Goal: Task Accomplishment & Management: Manage account settings

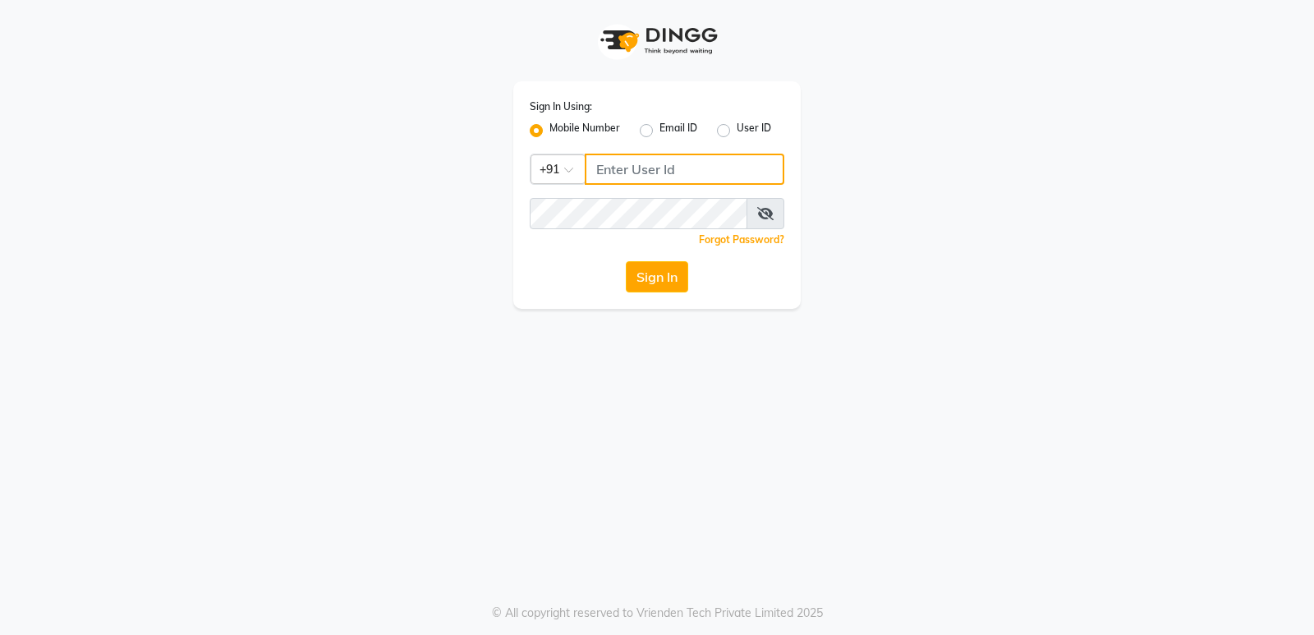
click at [640, 169] on input "Username" at bounding box center [685, 169] width 200 height 31
type input "9819193123"
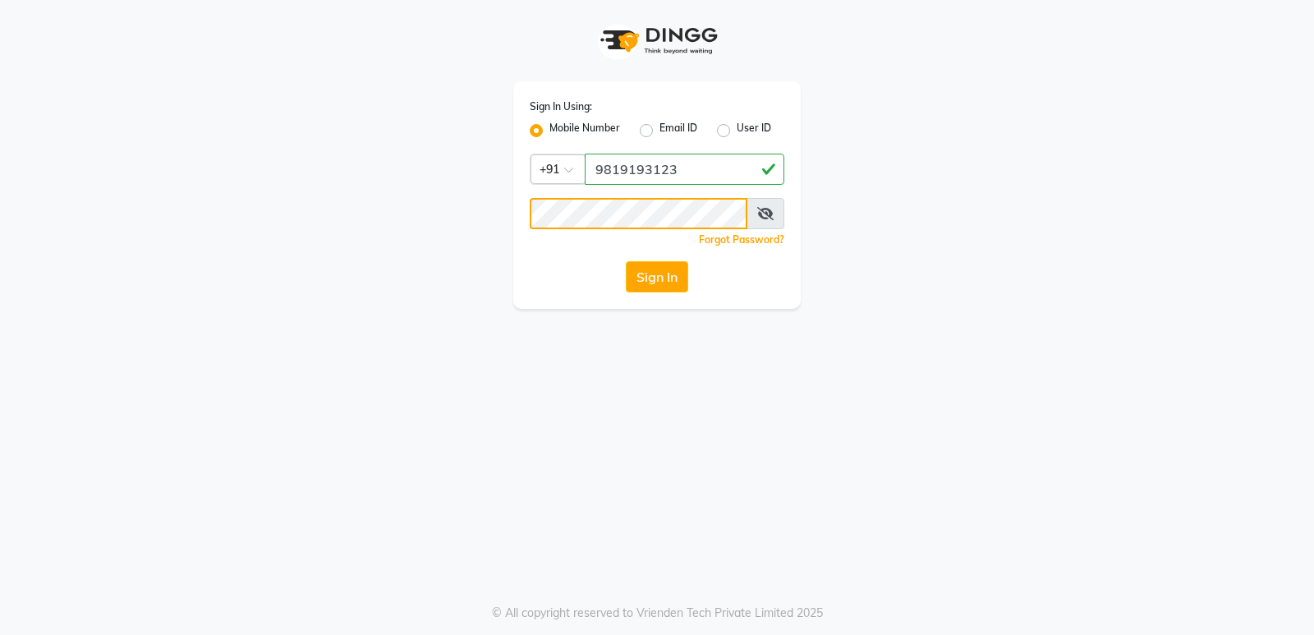
click at [626, 261] on button "Sign In" at bounding box center [657, 276] width 62 height 31
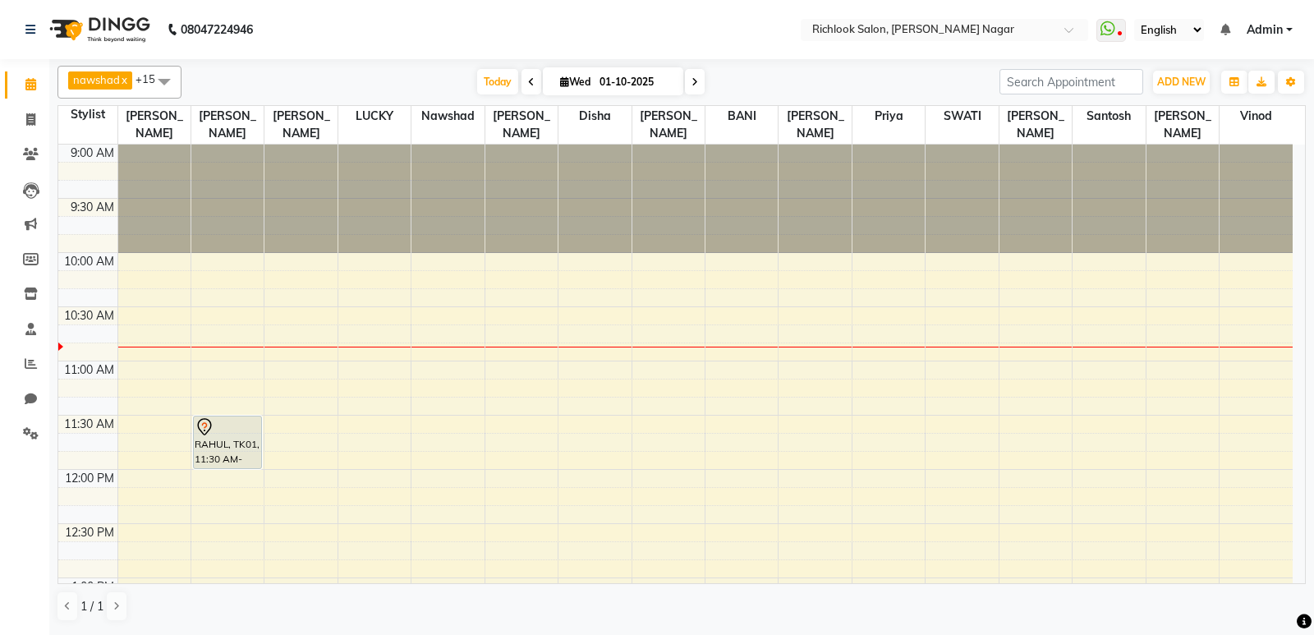
click at [530, 80] on icon at bounding box center [531, 82] width 7 height 10
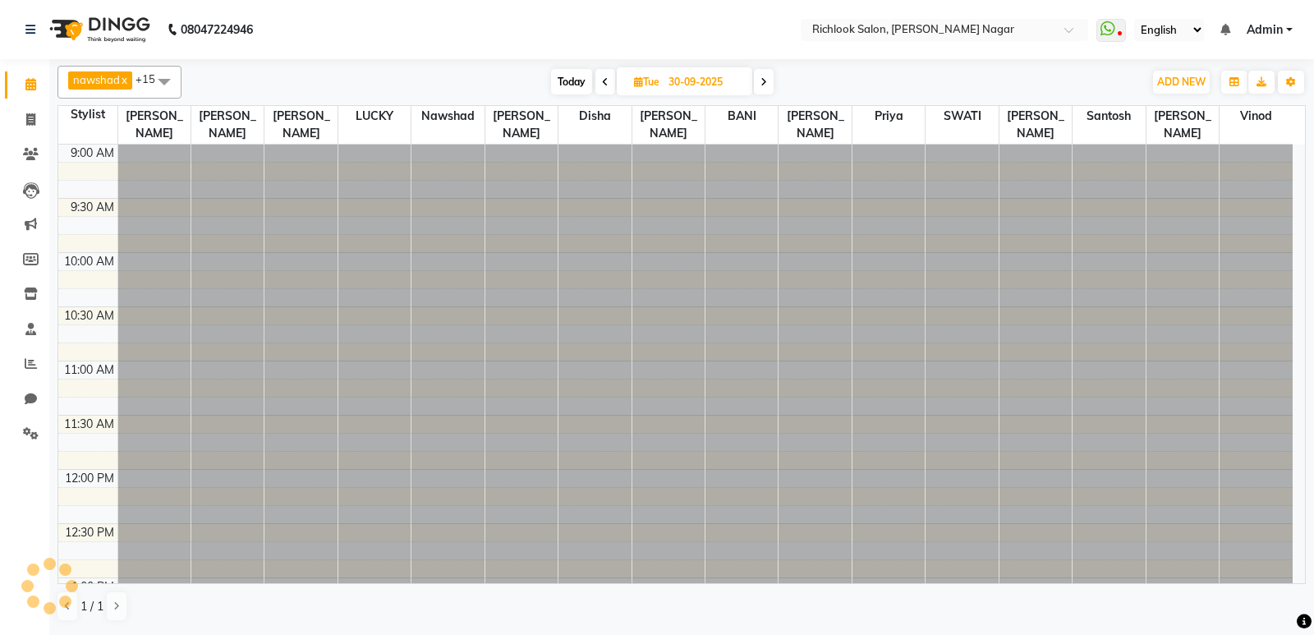
scroll to position [109, 0]
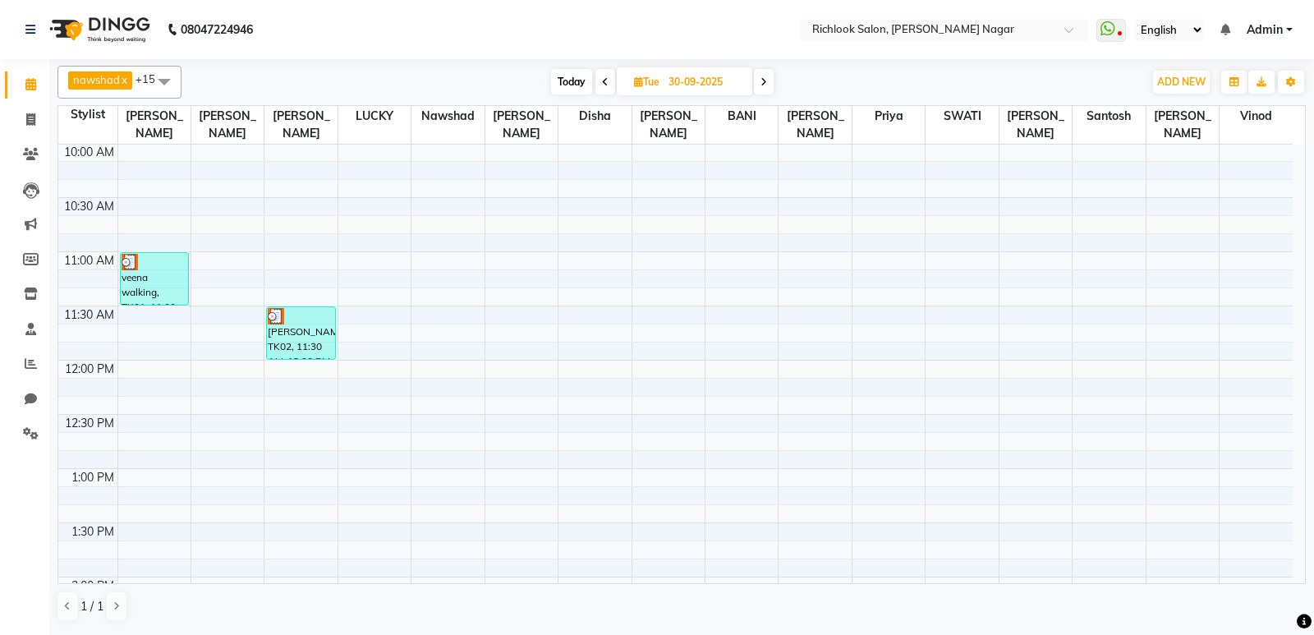
click at [763, 80] on icon at bounding box center [763, 82] width 7 height 10
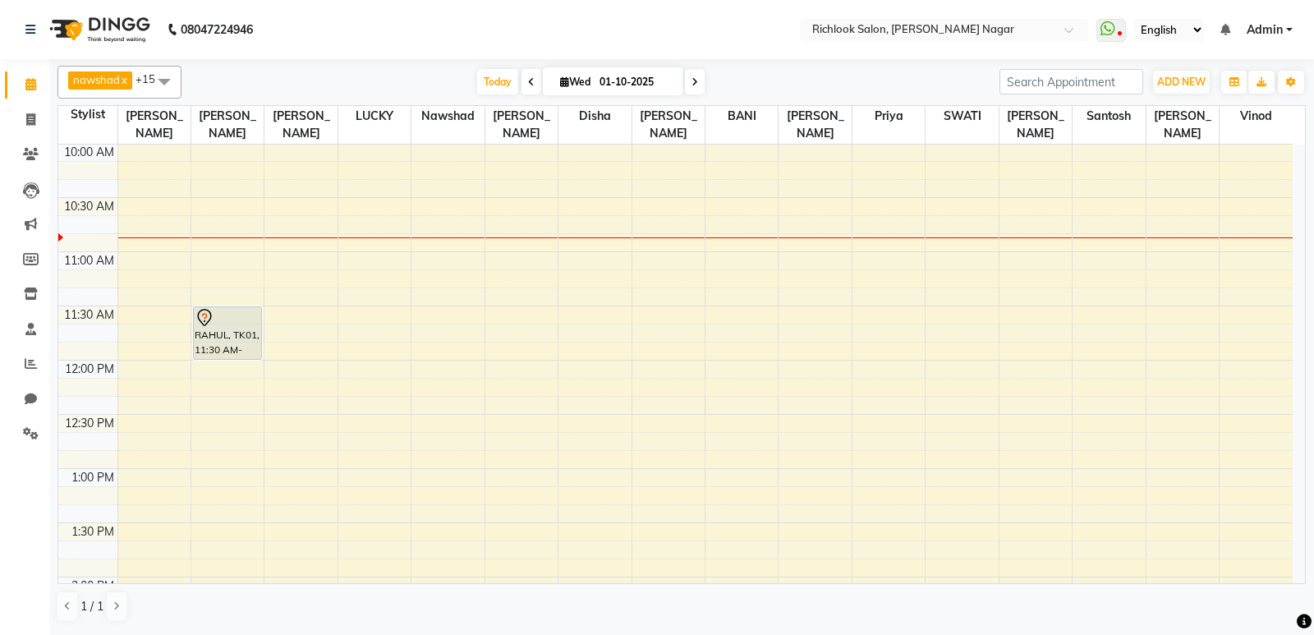
click at [764, 79] on div "[DATE] [DATE]" at bounding box center [590, 82] width 801 height 25
click at [697, 76] on span at bounding box center [695, 81] width 20 height 25
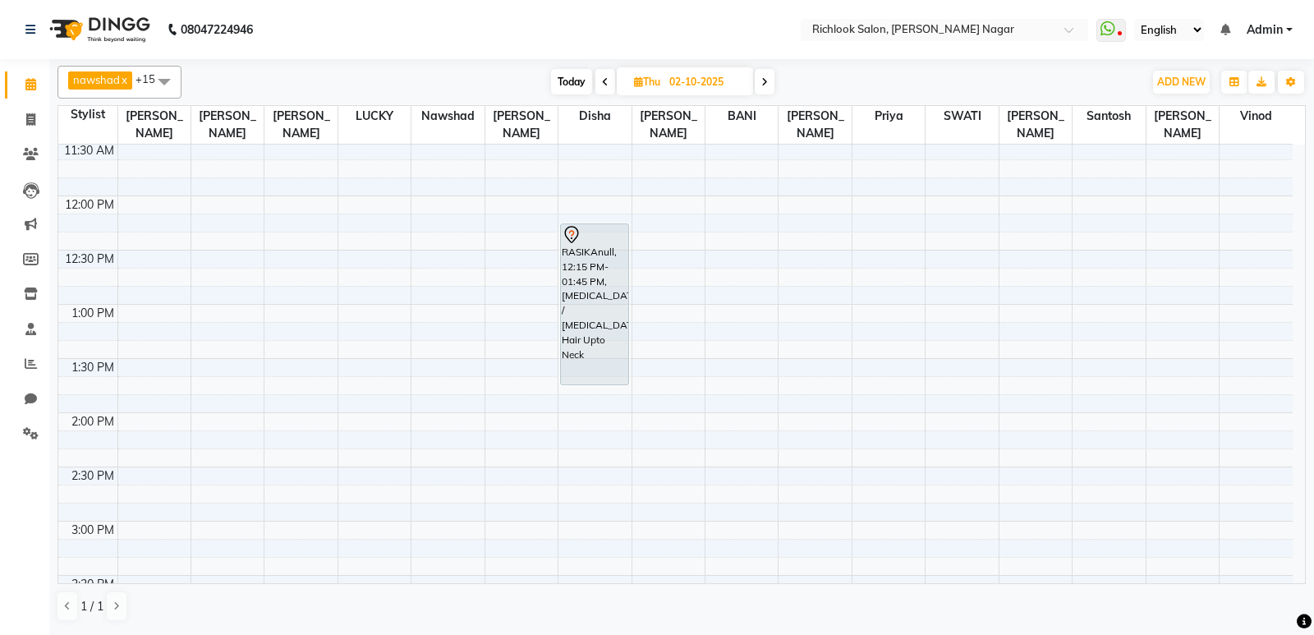
scroll to position [191, 0]
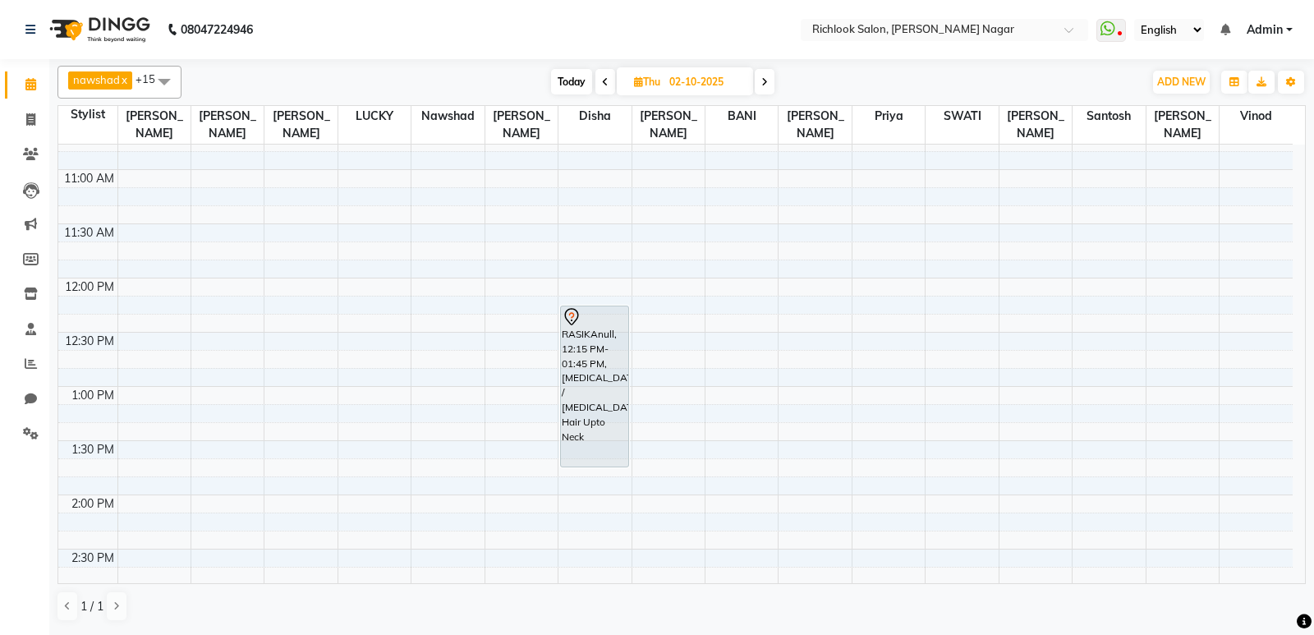
click at [769, 83] on span at bounding box center [765, 81] width 20 height 25
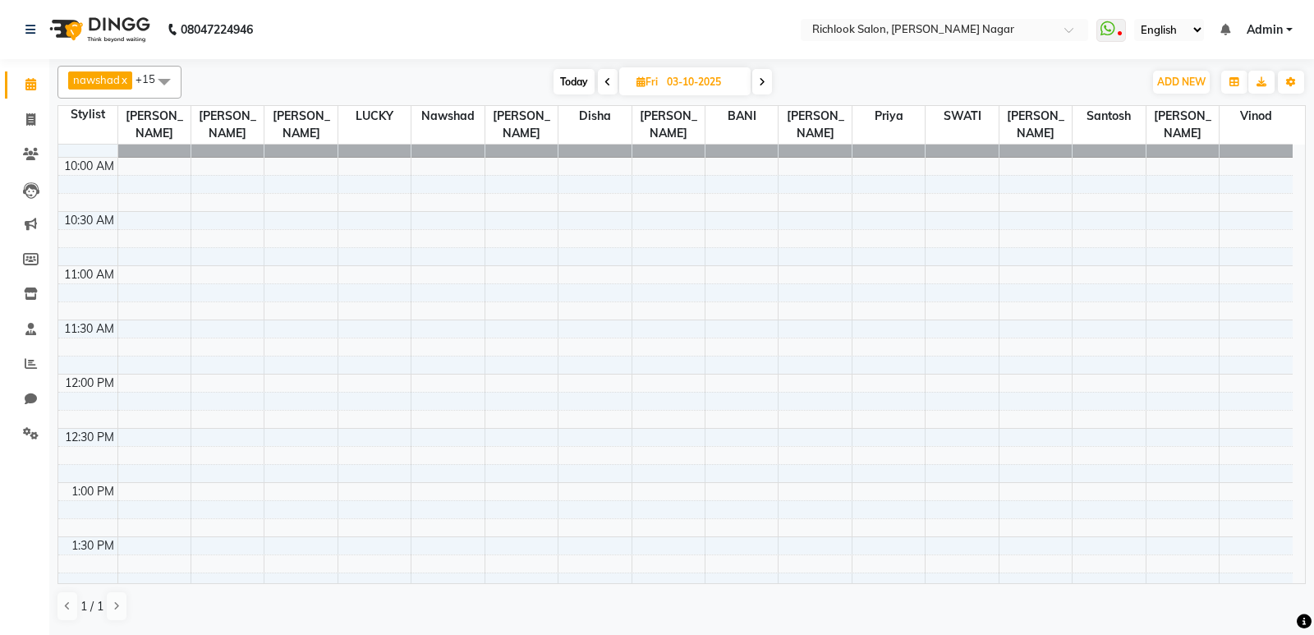
scroll to position [0, 0]
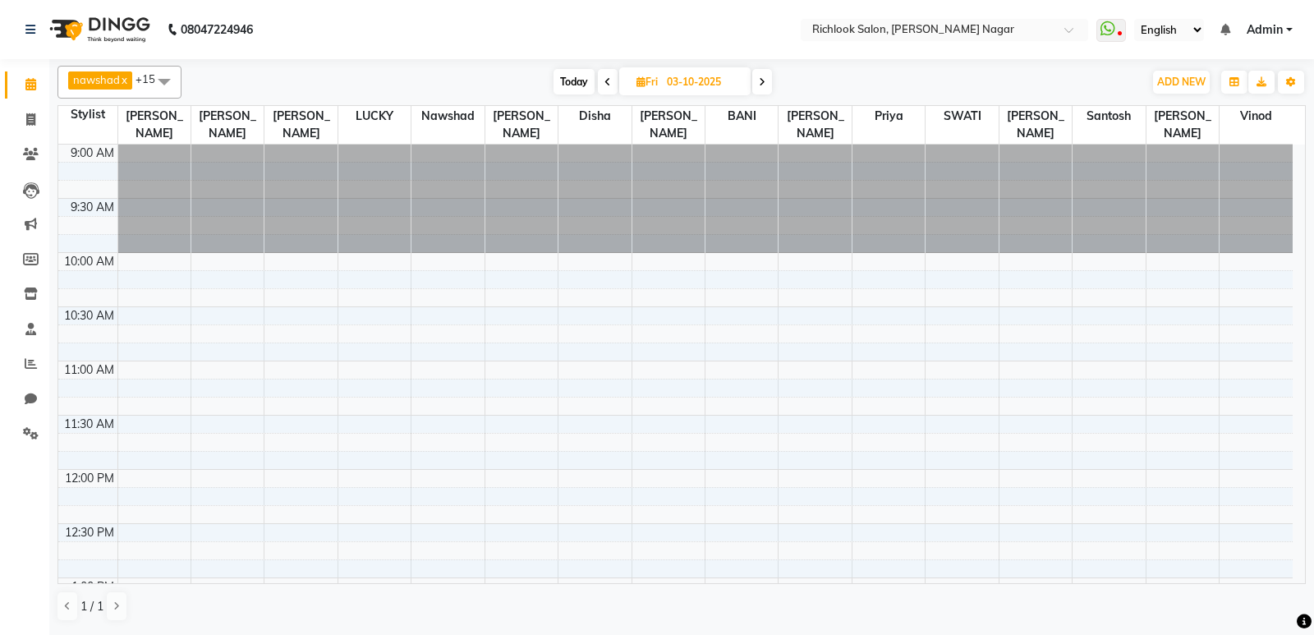
click at [606, 80] on icon at bounding box center [607, 82] width 7 height 10
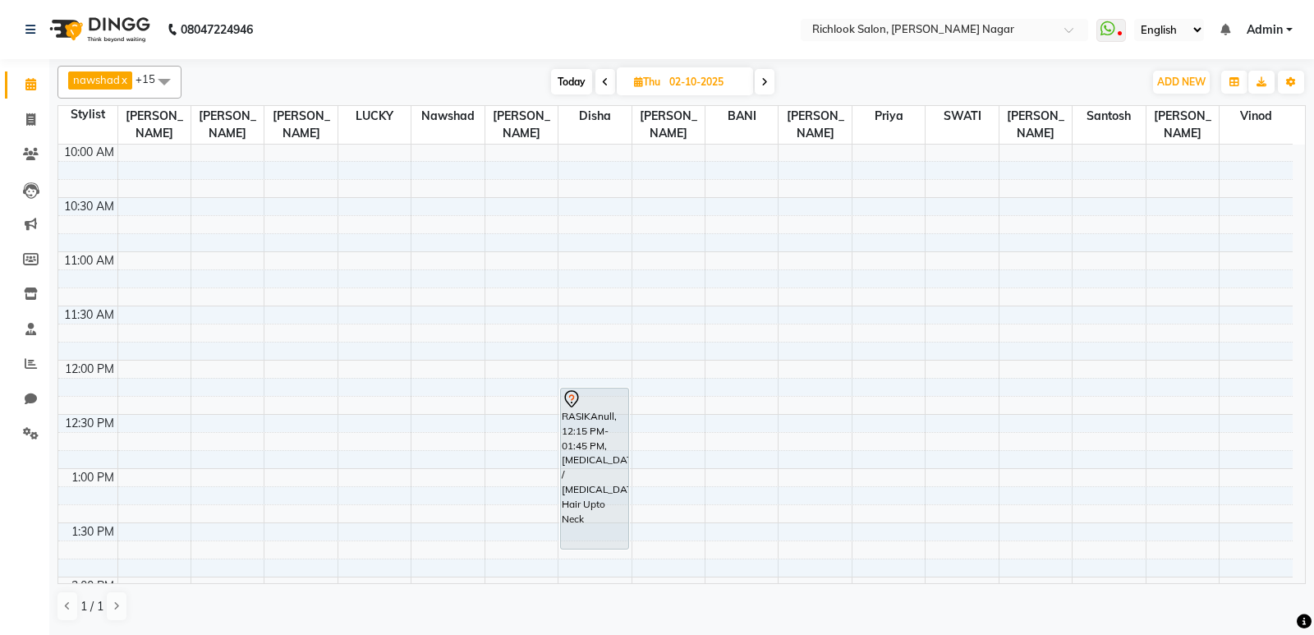
click at [606, 80] on icon at bounding box center [605, 82] width 7 height 10
type input "01-10-2025"
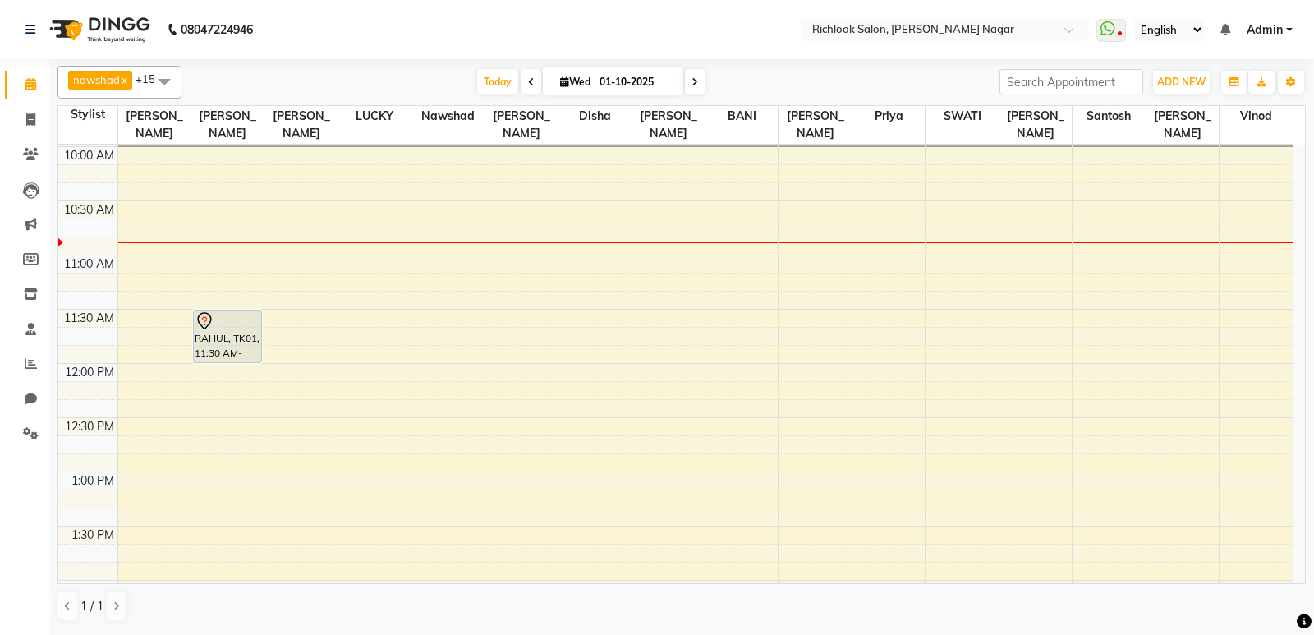
scroll to position [82, 0]
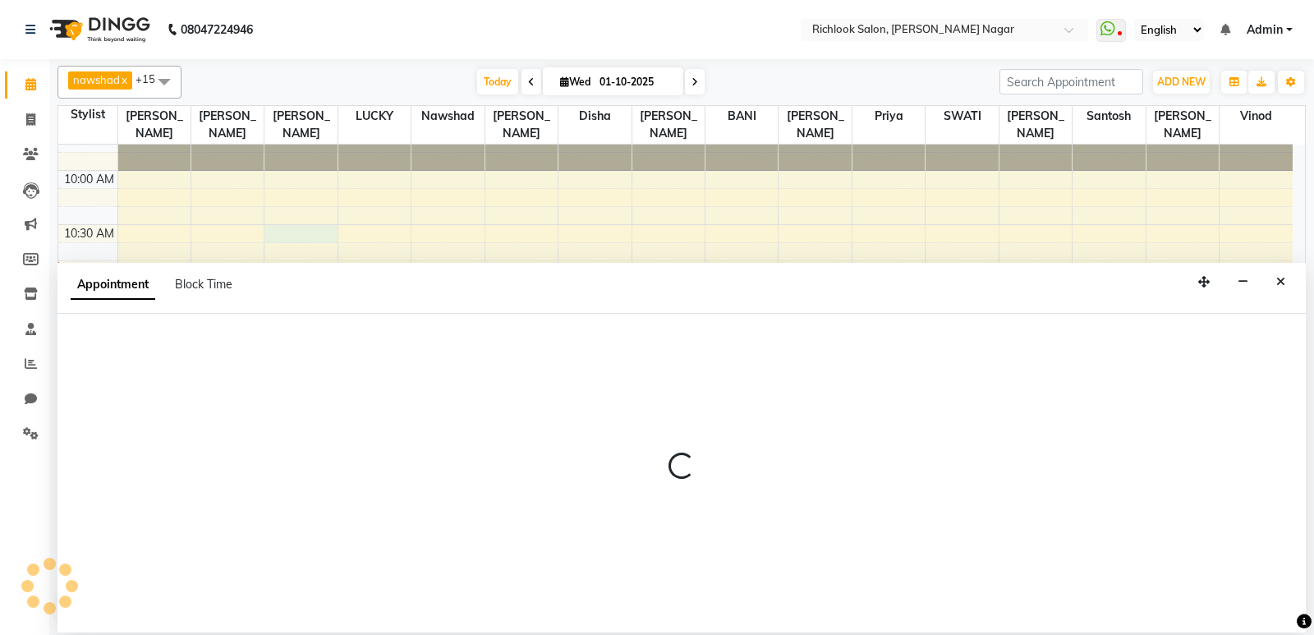
select select "93284"
select select "630"
select select "tentative"
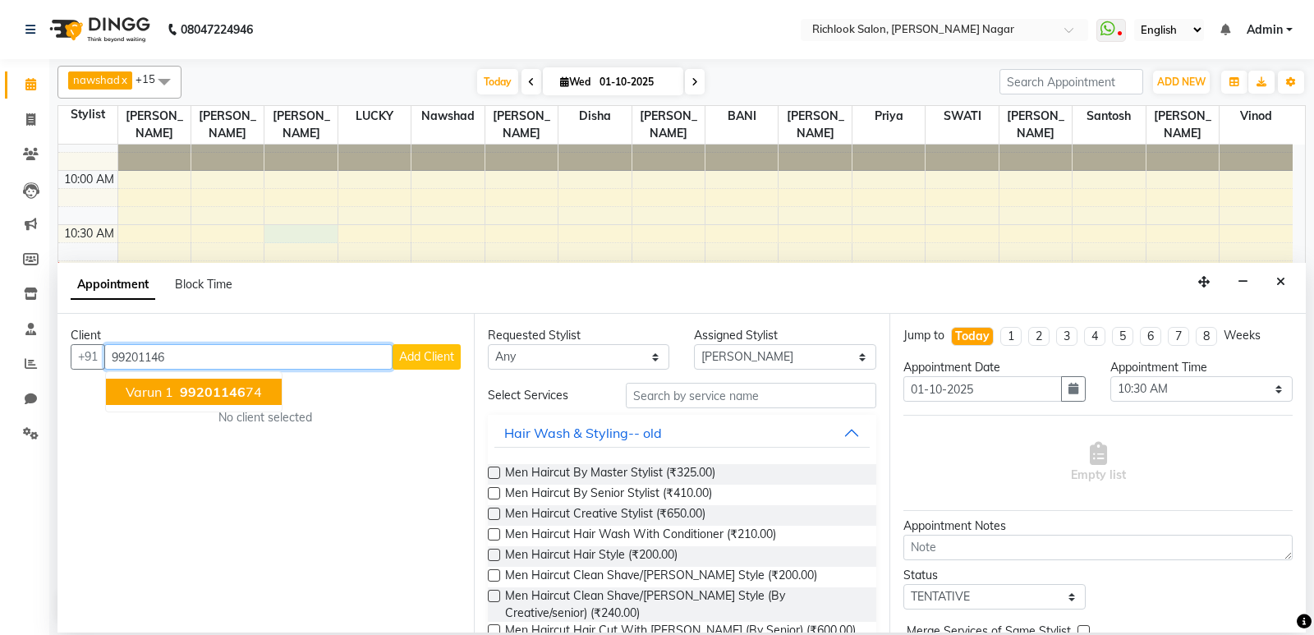
click at [242, 388] on span "99201146" at bounding box center [213, 391] width 66 height 16
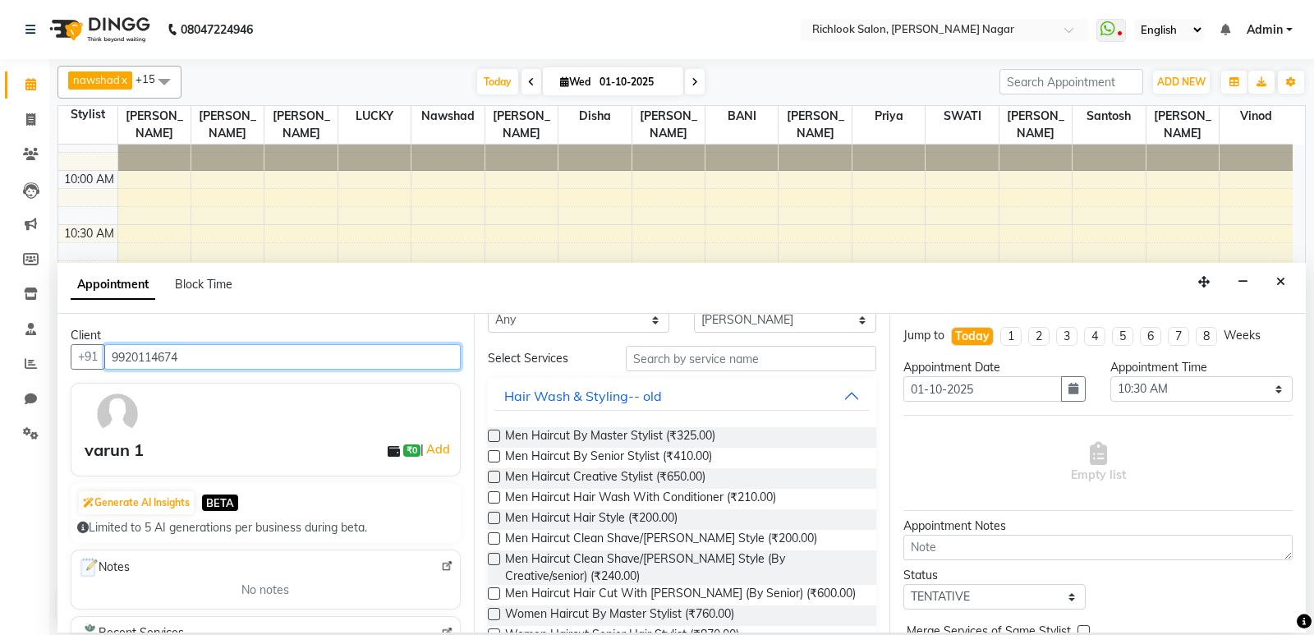
scroll to position [0, 0]
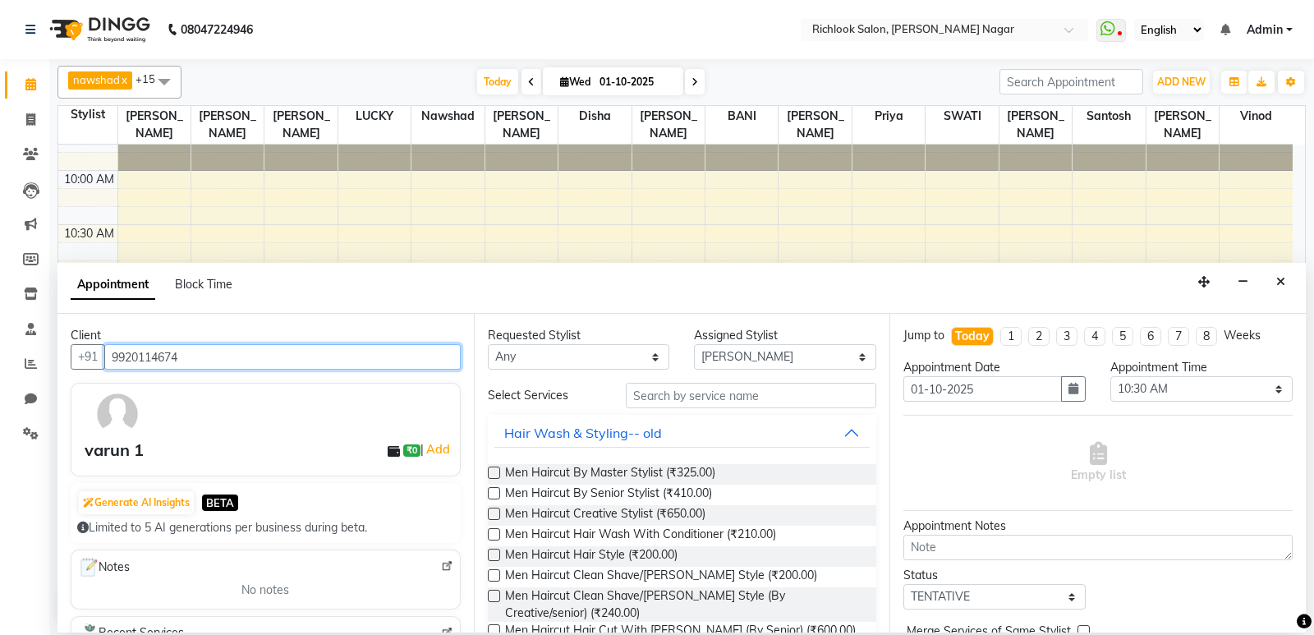
type input "9920114674"
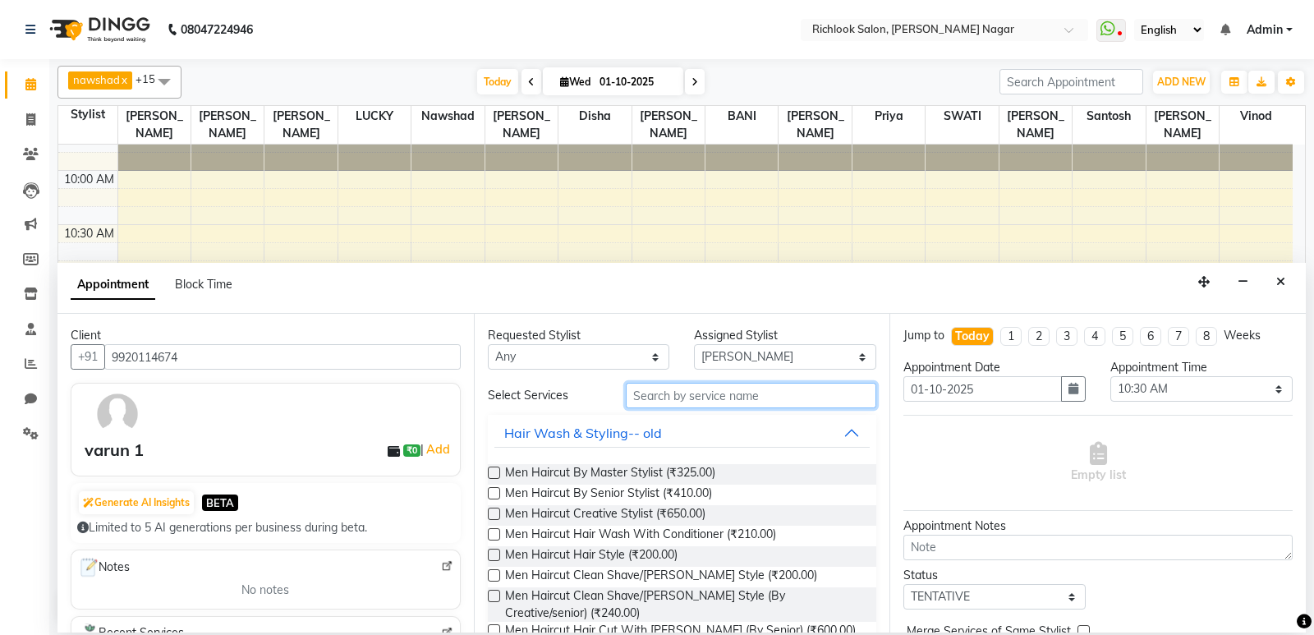
click at [711, 391] on input "text" at bounding box center [751, 395] width 251 height 25
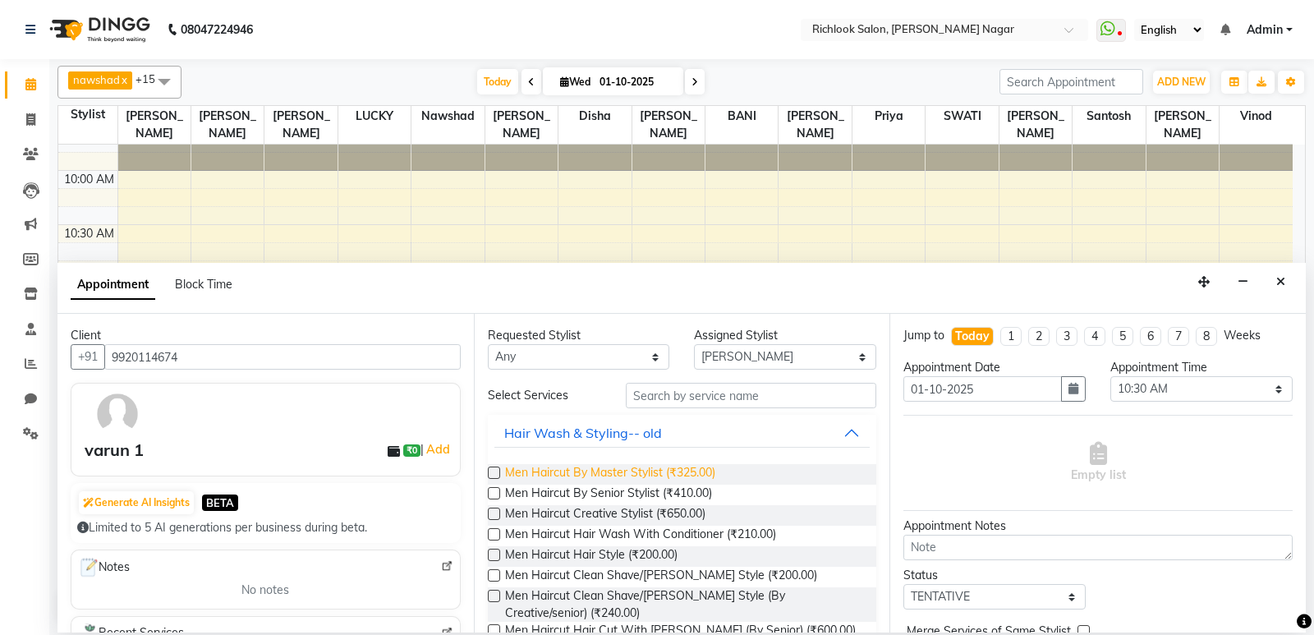
click at [607, 470] on span "Men Haircut By Master Stylist (₹325.00)" at bounding box center [610, 474] width 210 height 21
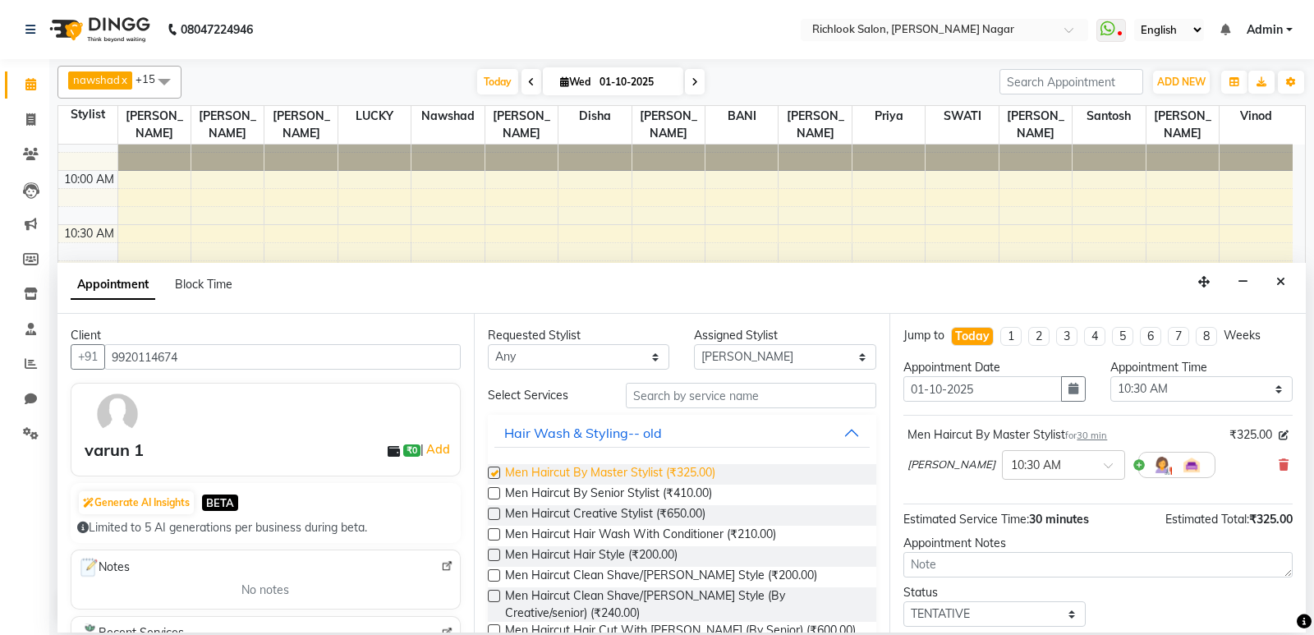
checkbox input "false"
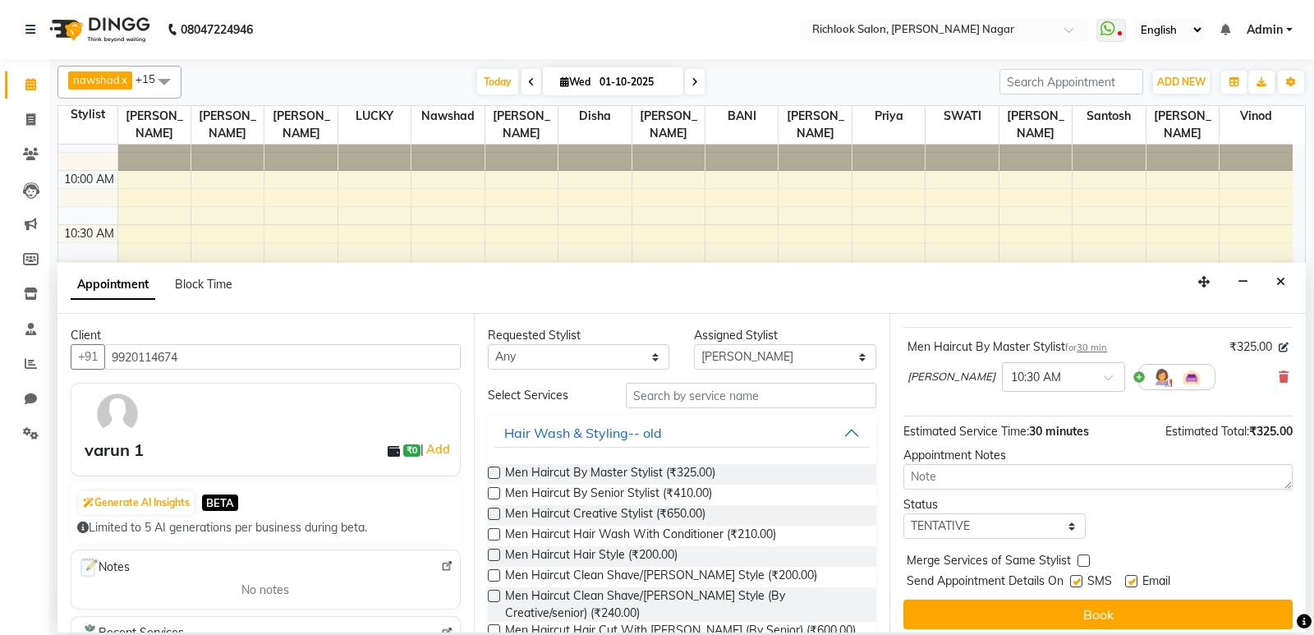
scroll to position [98, 0]
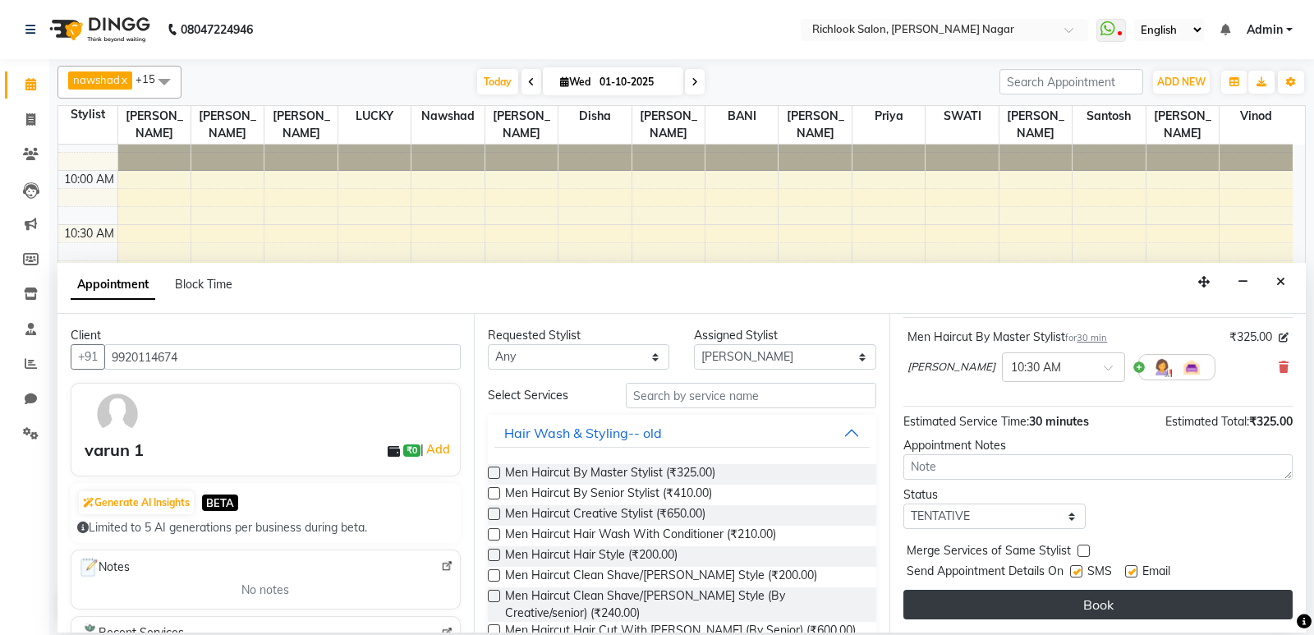
click at [1085, 602] on button "Book" at bounding box center [1097, 605] width 389 height 30
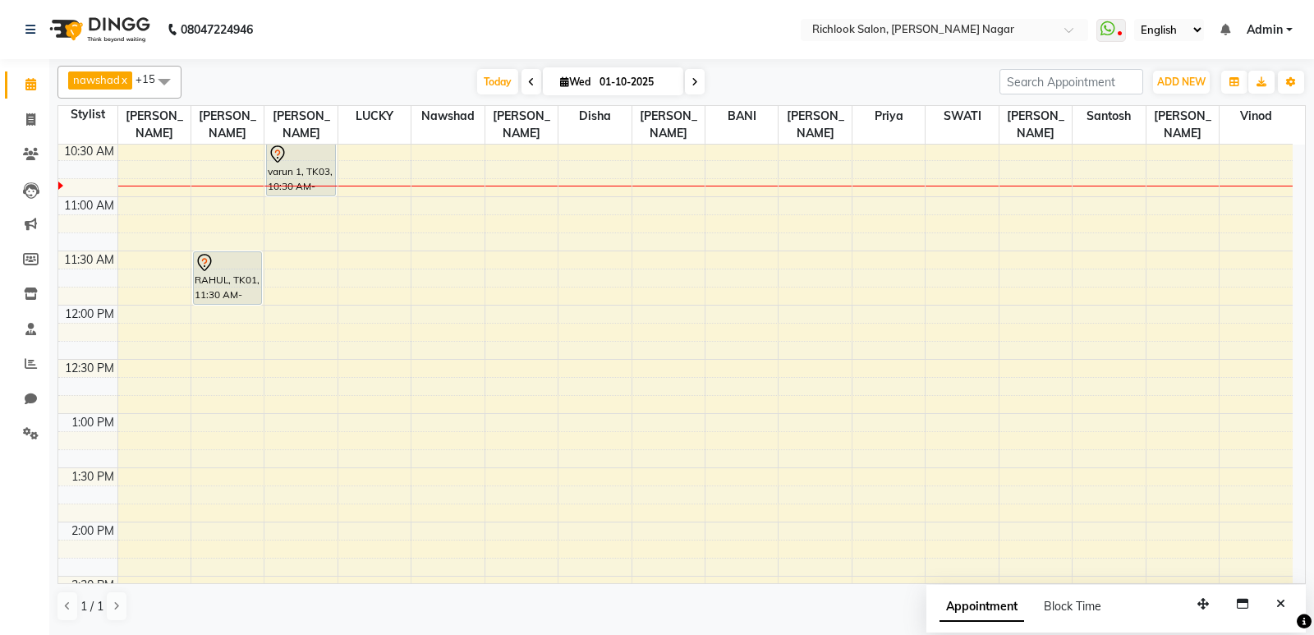
scroll to position [82, 0]
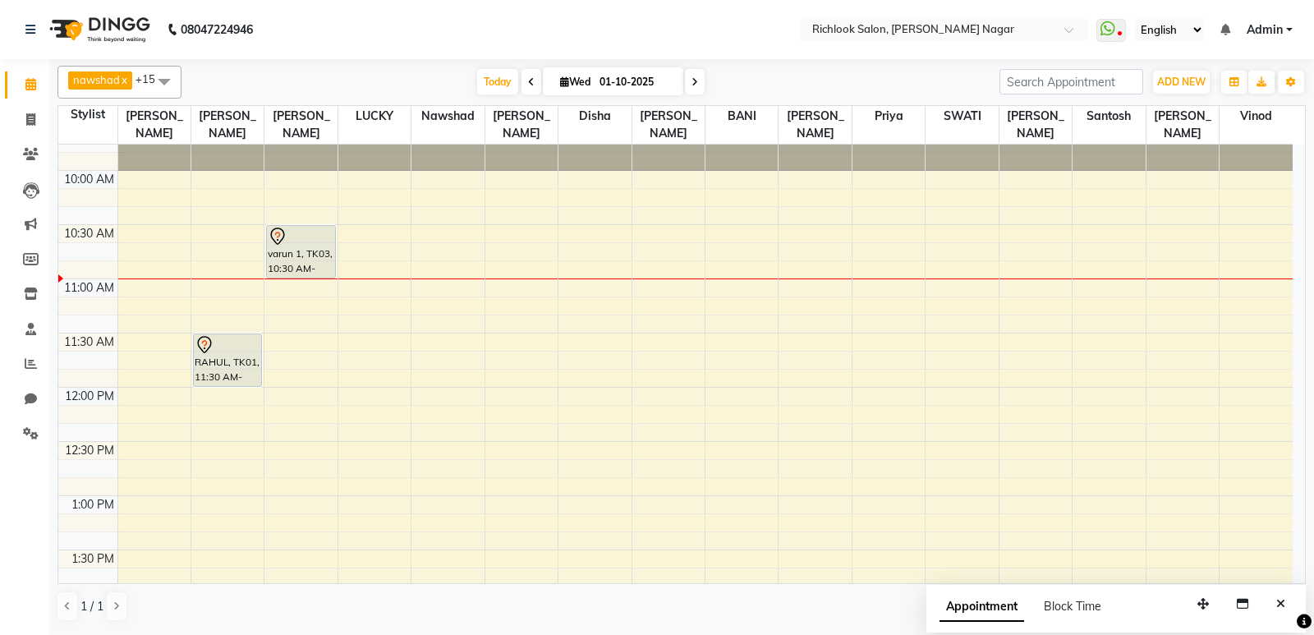
click at [692, 72] on span at bounding box center [695, 81] width 20 height 25
type input "02-10-2025"
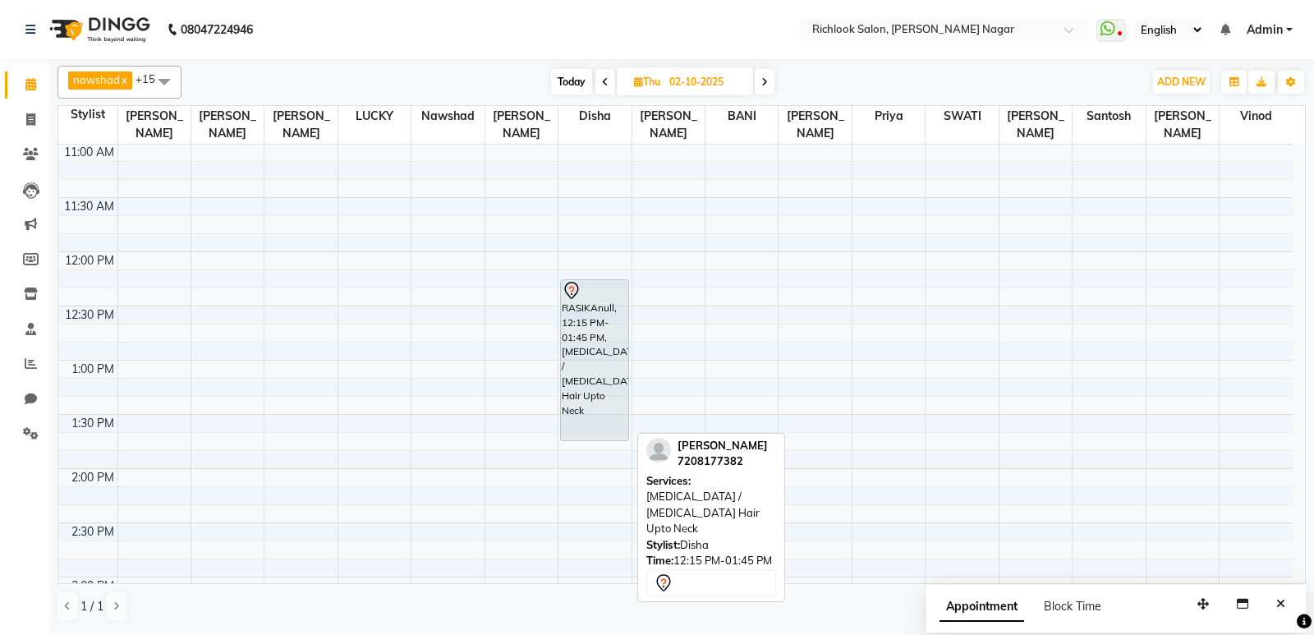
click at [590, 366] on div "RASIKAnull, 12:15 PM-01:45 PM, [MEDICAL_DATA] / [MEDICAL_DATA] Hair Upto Neck" at bounding box center [594, 360] width 67 height 160
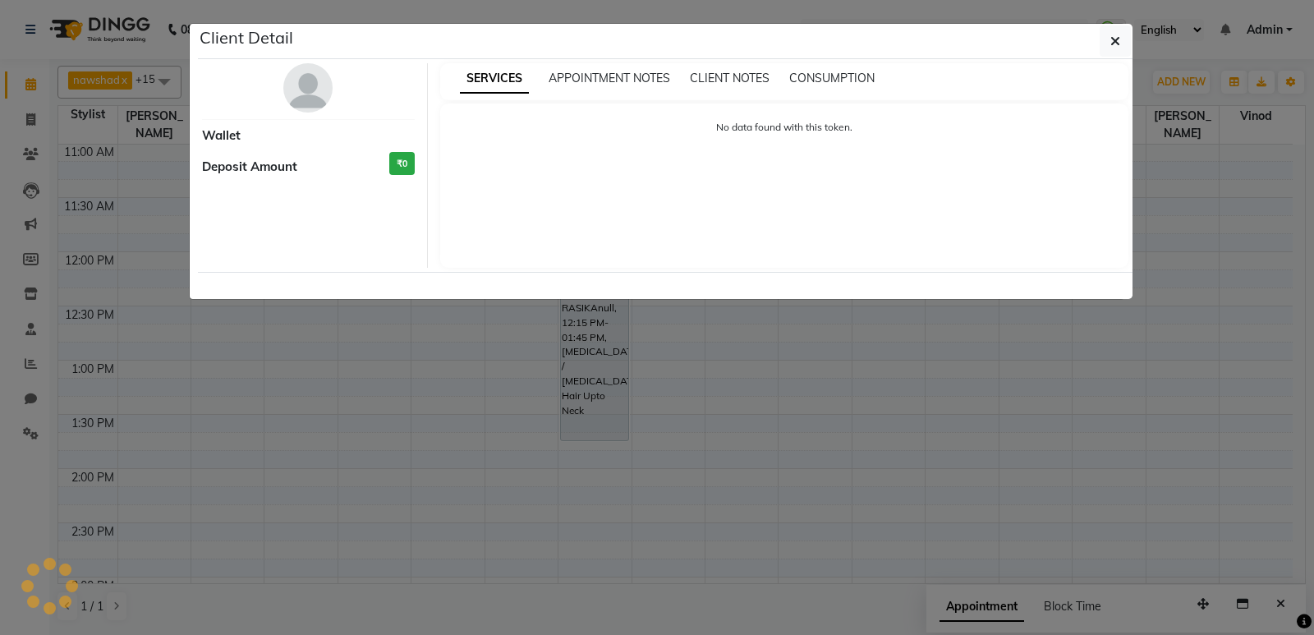
select select "7"
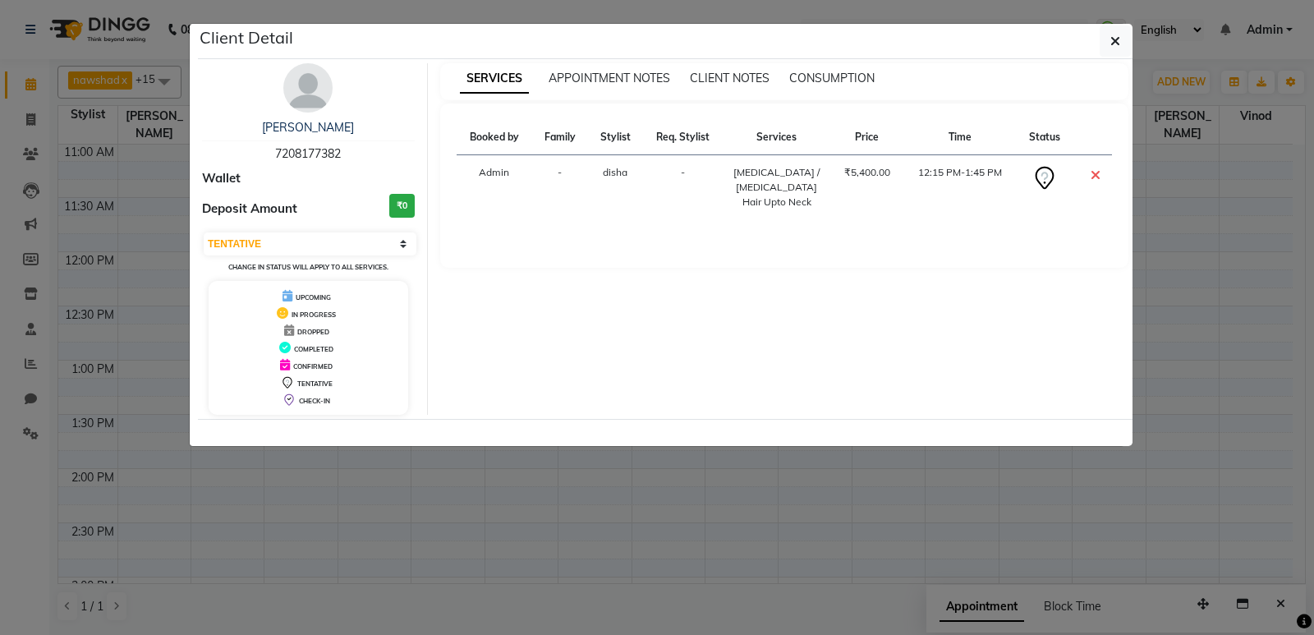
click at [1044, 136] on th "Status" at bounding box center [1044, 137] width 56 height 35
click at [595, 78] on span "APPOINTMENT NOTES" at bounding box center [609, 78] width 122 height 15
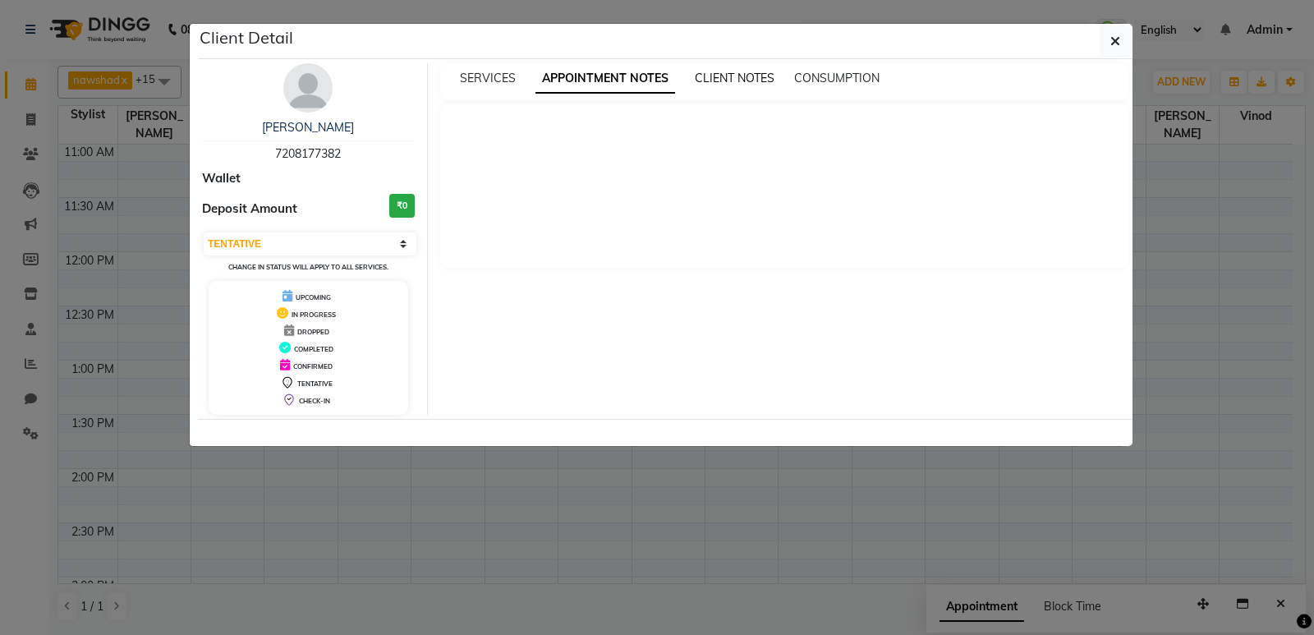
click at [731, 80] on span "CLIENT NOTES" at bounding box center [735, 78] width 80 height 15
click at [804, 75] on span "CONSUMPTION" at bounding box center [834, 78] width 85 height 15
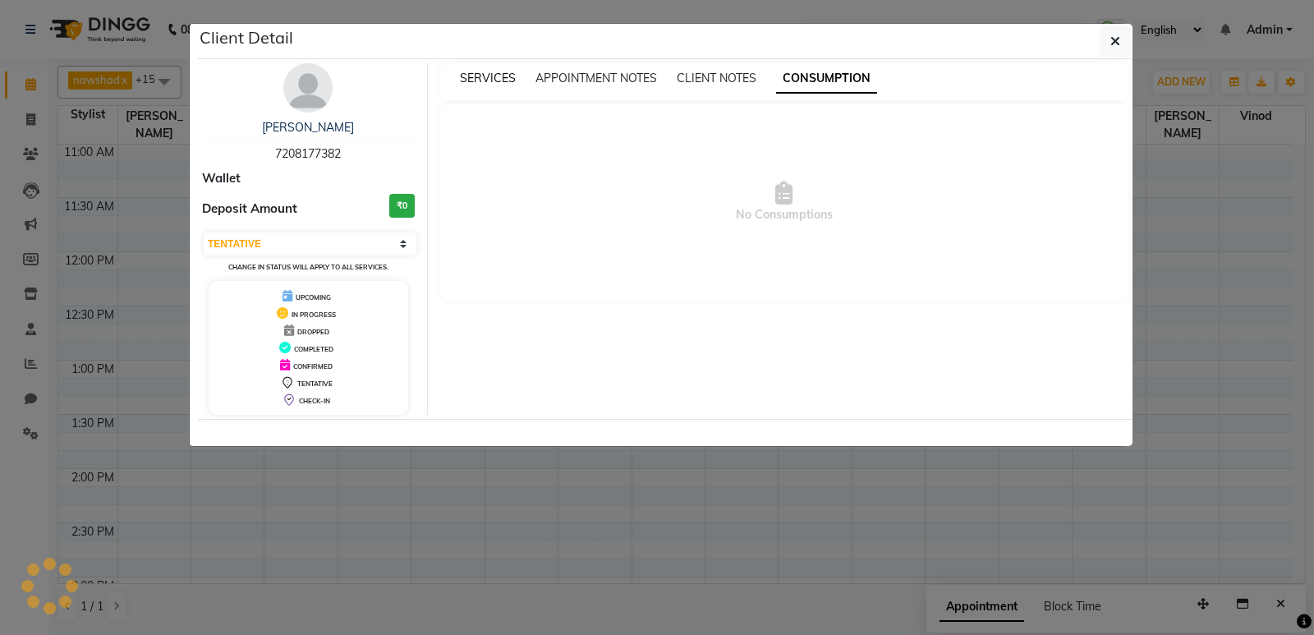
click at [505, 76] on span "SERVICES" at bounding box center [488, 78] width 56 height 15
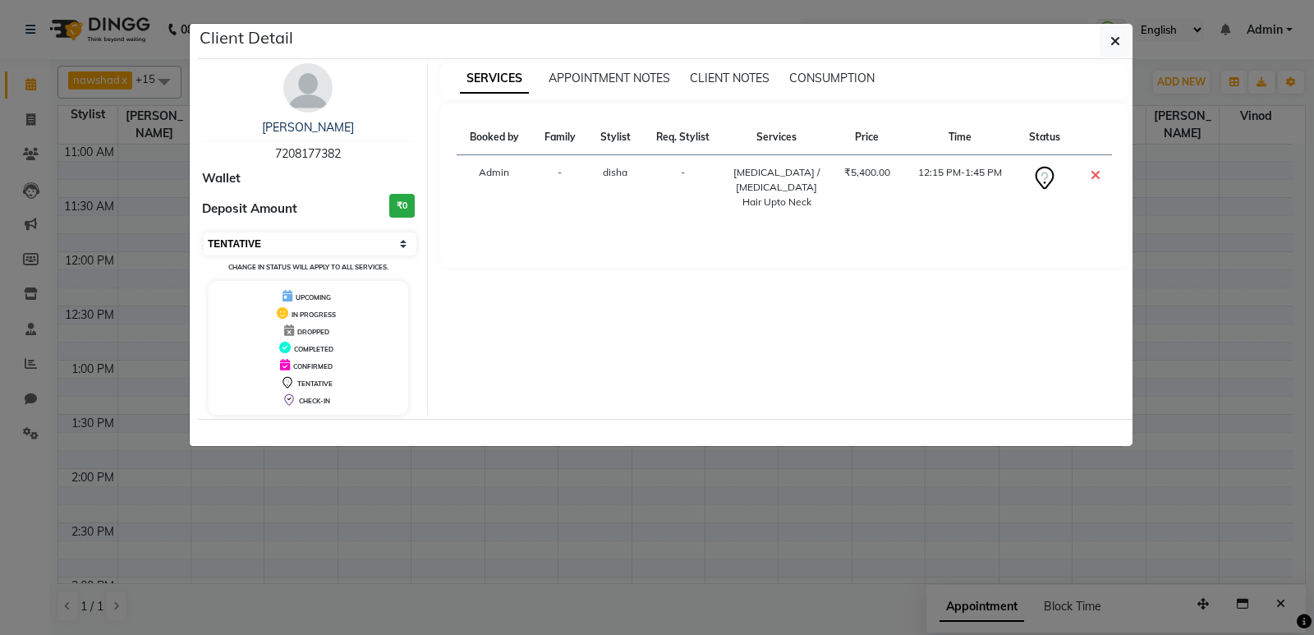
click at [335, 250] on select "Select CONFIRMED TENTATIVE" at bounding box center [310, 243] width 213 height 23
click at [206, 469] on ngb-modal-window "Client Detail [PERSON_NAME] 7208177382 Wallet Deposit Amount ₹0 Select CONFIRME…" at bounding box center [657, 317] width 1314 height 635
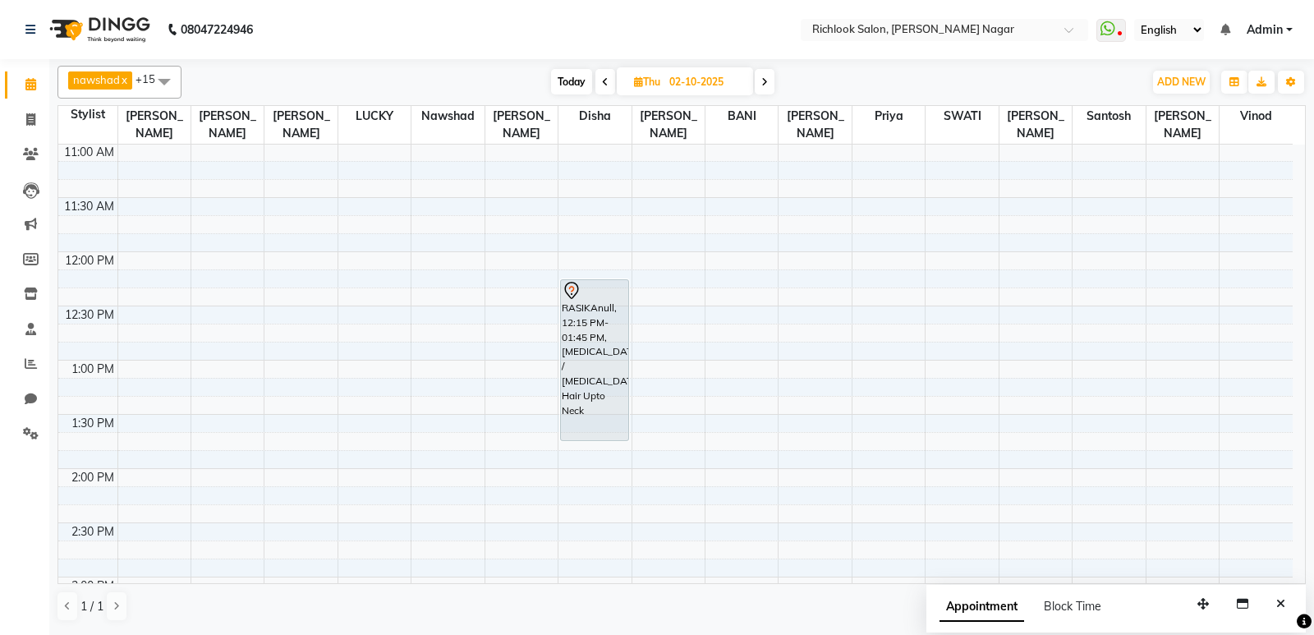
click at [607, 81] on icon at bounding box center [605, 82] width 7 height 10
type input "01-10-2025"
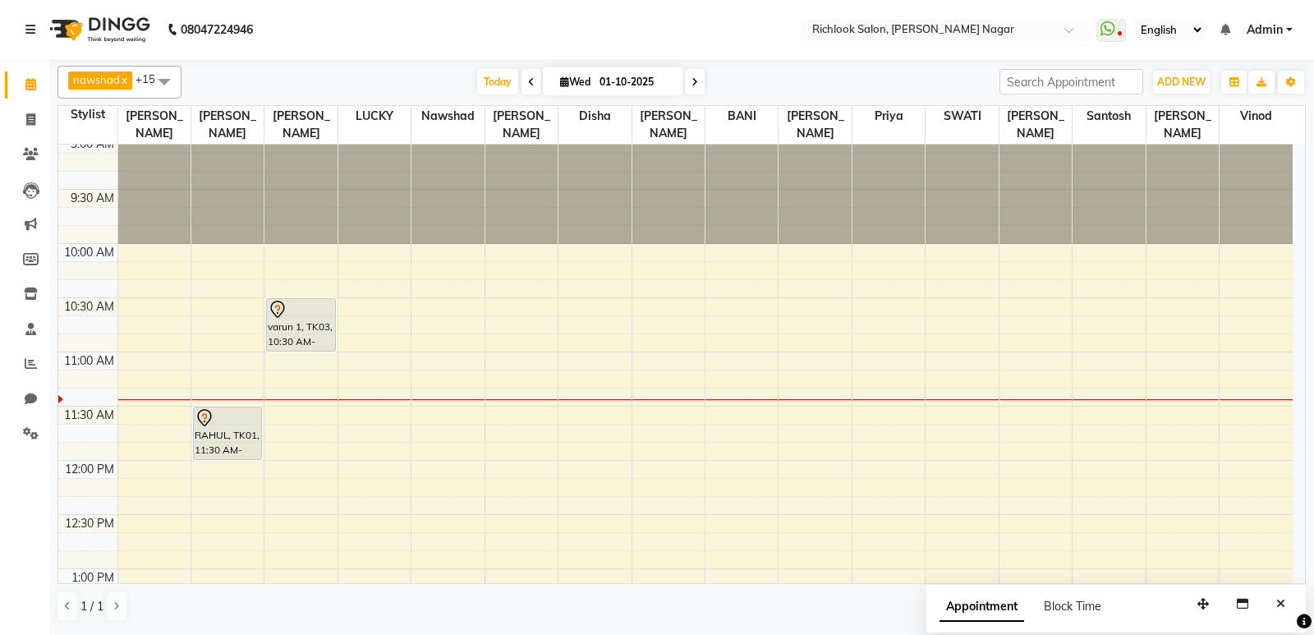
scroll to position [0, 0]
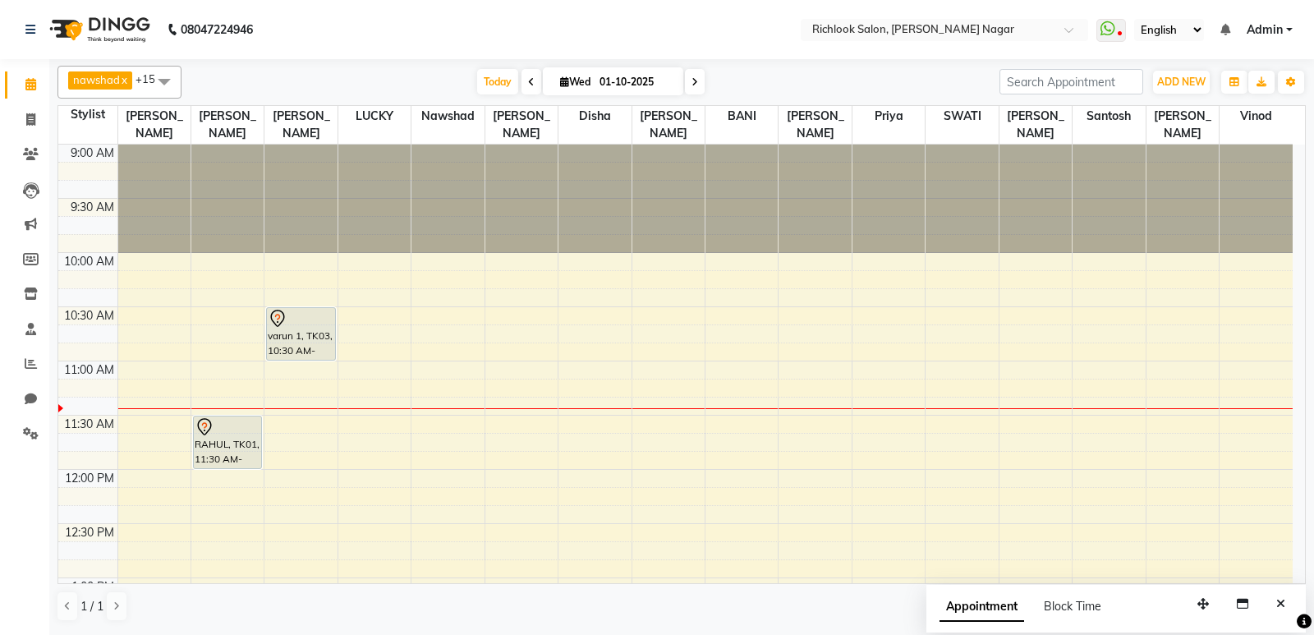
drag, startPoint x: 882, startPoint y: 240, endPoint x: 865, endPoint y: 419, distance: 179.8
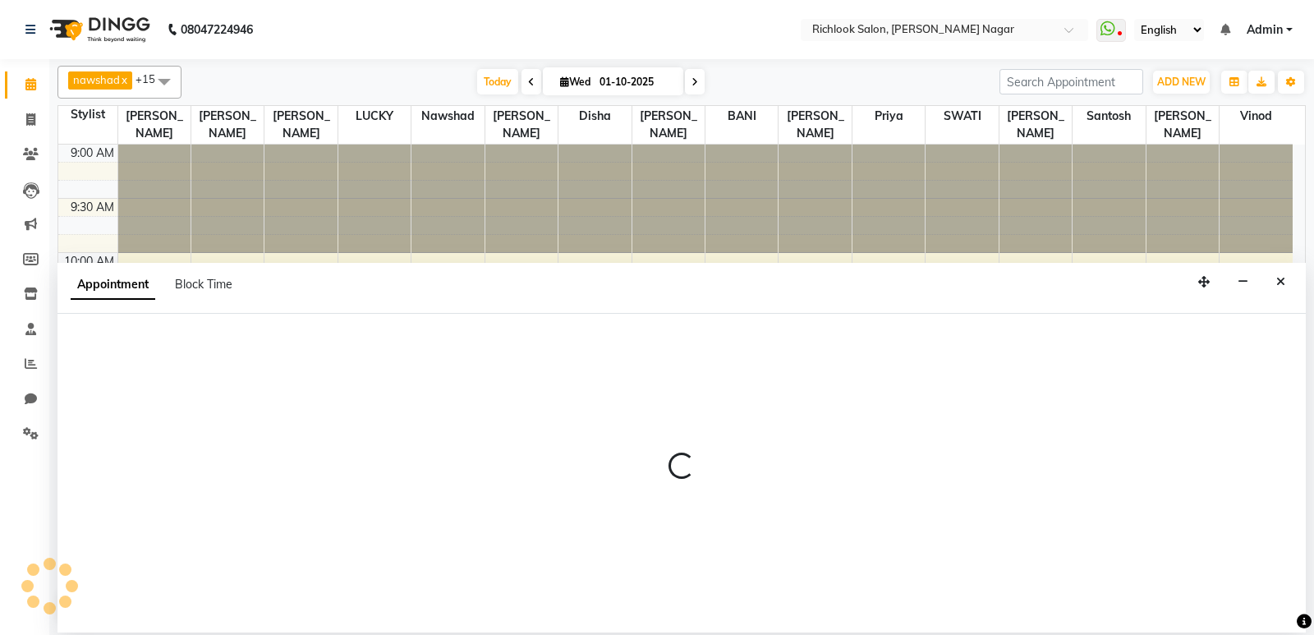
select select "54434"
select select "675"
select select "tentative"
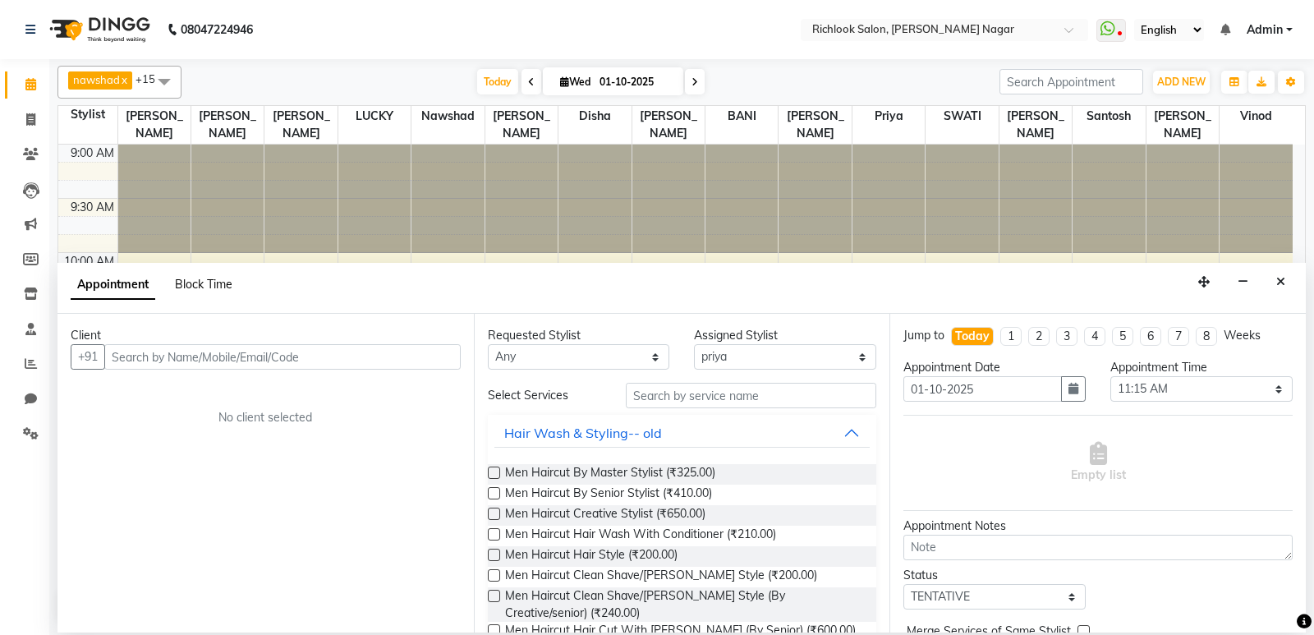
click at [216, 278] on span "Block Time" at bounding box center [203, 284] width 57 height 15
select select "54434"
select select "675"
select select "690"
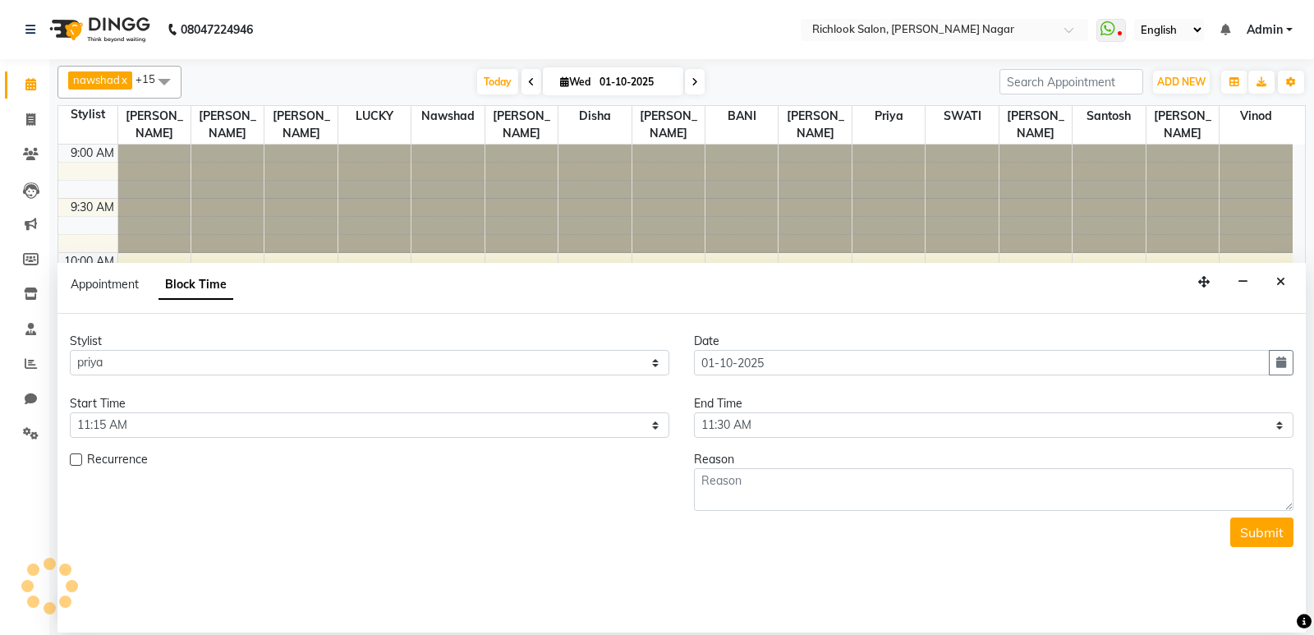
scroll to position [218, 0]
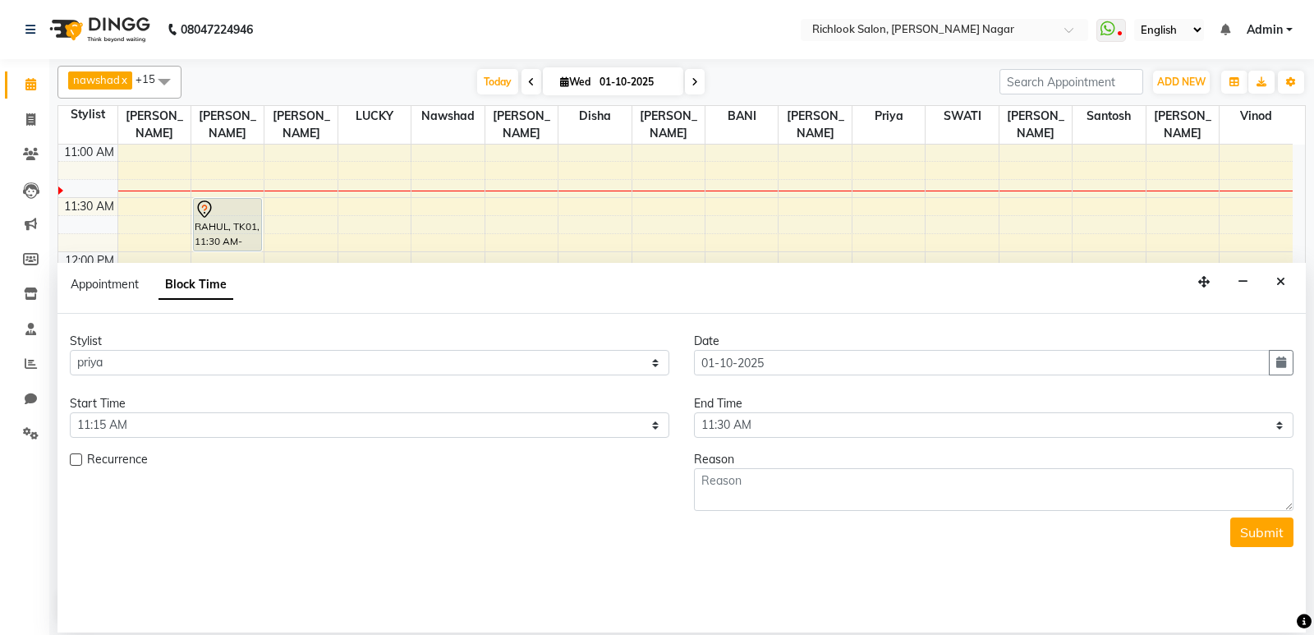
click at [295, 406] on div "Start Time" at bounding box center [369, 403] width 599 height 17
click at [199, 406] on div "Start Time" at bounding box center [369, 403] width 599 height 17
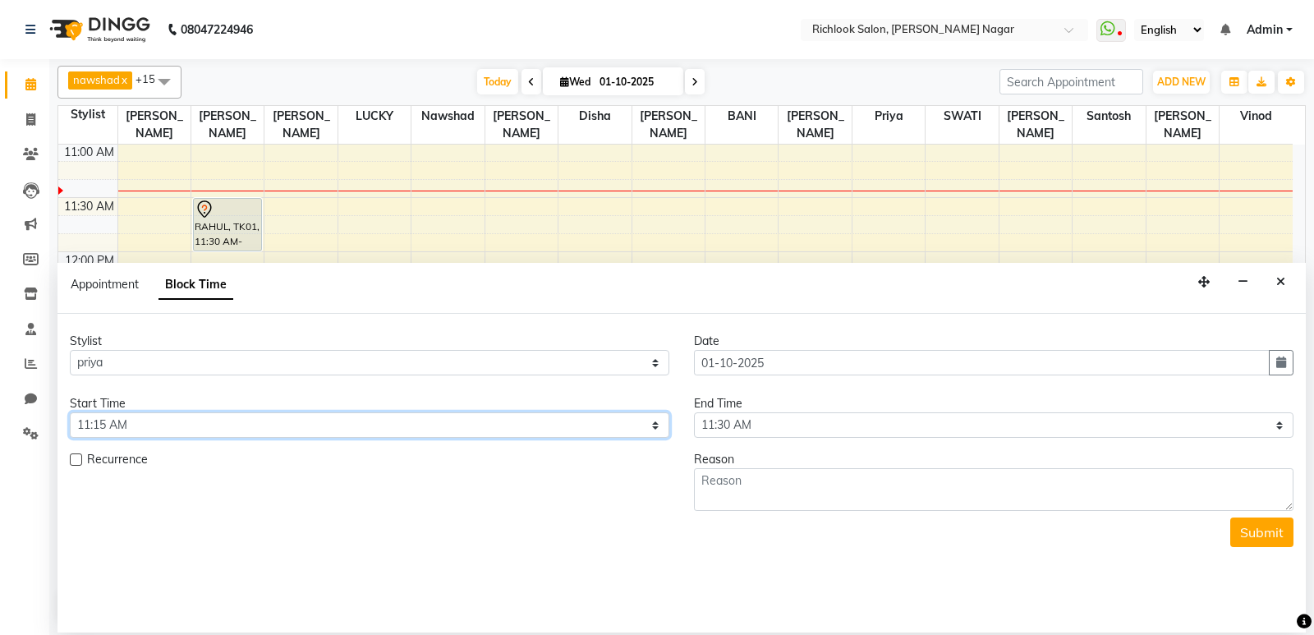
click at [159, 422] on select "Select 10:00 AM 10:15 AM 10:30 AM 10:45 AM 11:00 AM 11:15 AM 11:30 AM 11:45 AM …" at bounding box center [369, 424] width 599 height 25
select select "600"
click at [70, 412] on select "Select 10:00 AM 10:15 AM 10:30 AM 10:45 AM 11:00 AM 11:15 AM 11:30 AM 11:45 AM …" at bounding box center [369, 424] width 599 height 25
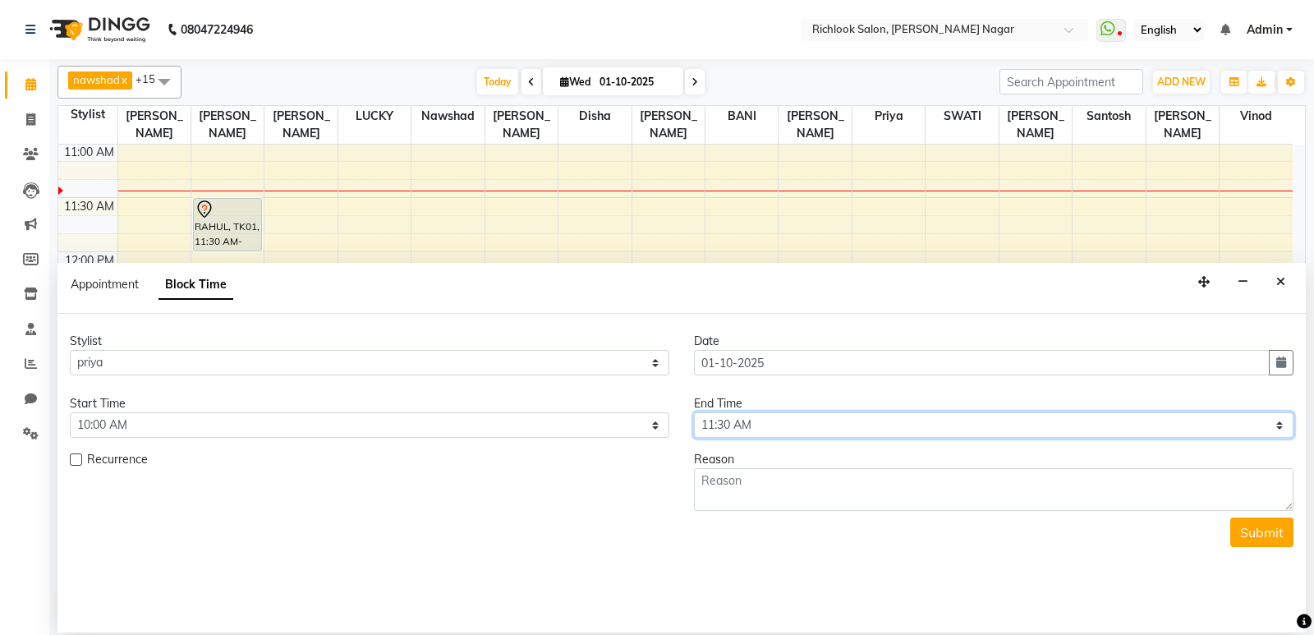
click at [726, 422] on select "Select 10:00 AM 10:15 AM 10:30 AM 10:45 AM 11:00 AM 11:15 AM 11:30 AM 11:45 AM …" at bounding box center [993, 424] width 599 height 25
select select "1290"
click at [694, 412] on select "Select 10:00 AM 10:15 AM 10:30 AM 10:45 AM 11:00 AM 11:15 AM 11:30 AM 11:45 AM …" at bounding box center [993, 424] width 599 height 25
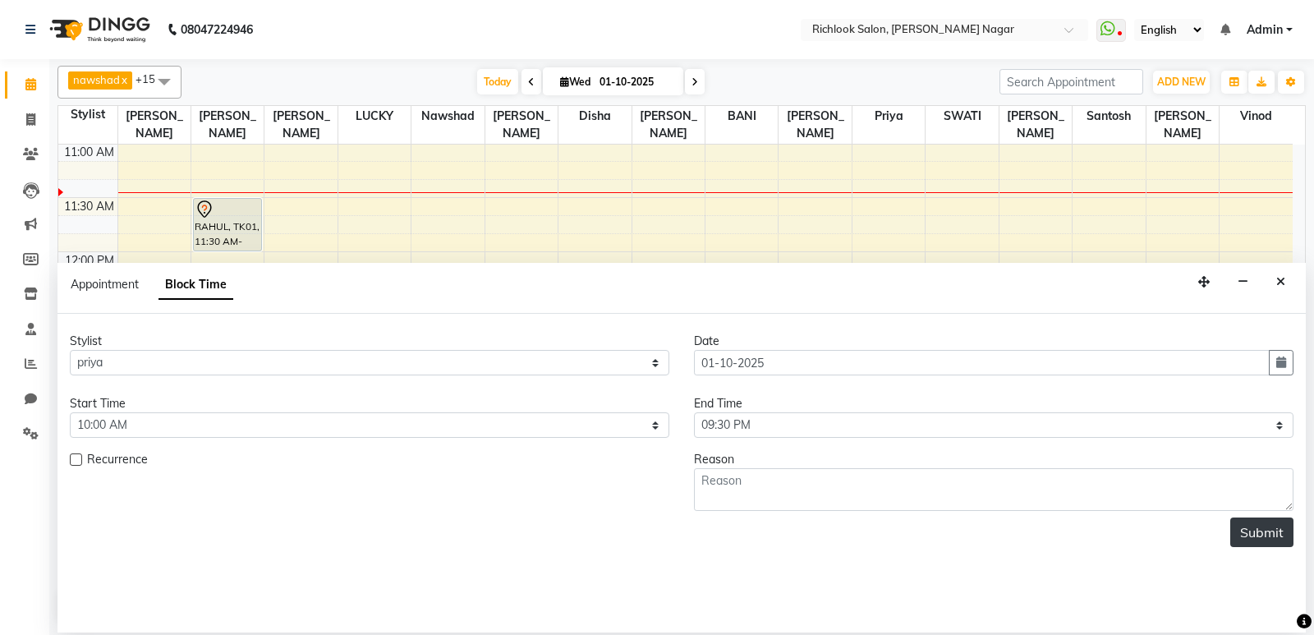
click at [1270, 534] on button "Submit" at bounding box center [1261, 532] width 63 height 30
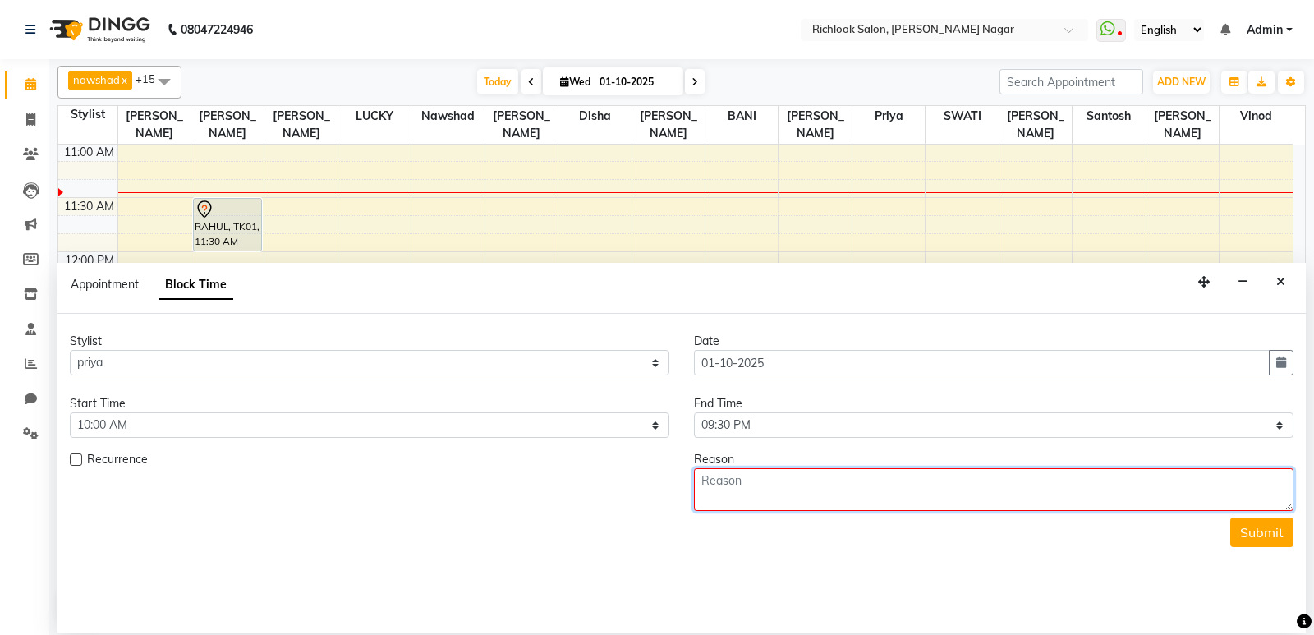
click at [906, 484] on textarea at bounding box center [993, 489] width 599 height 43
type textarea "weekoff"
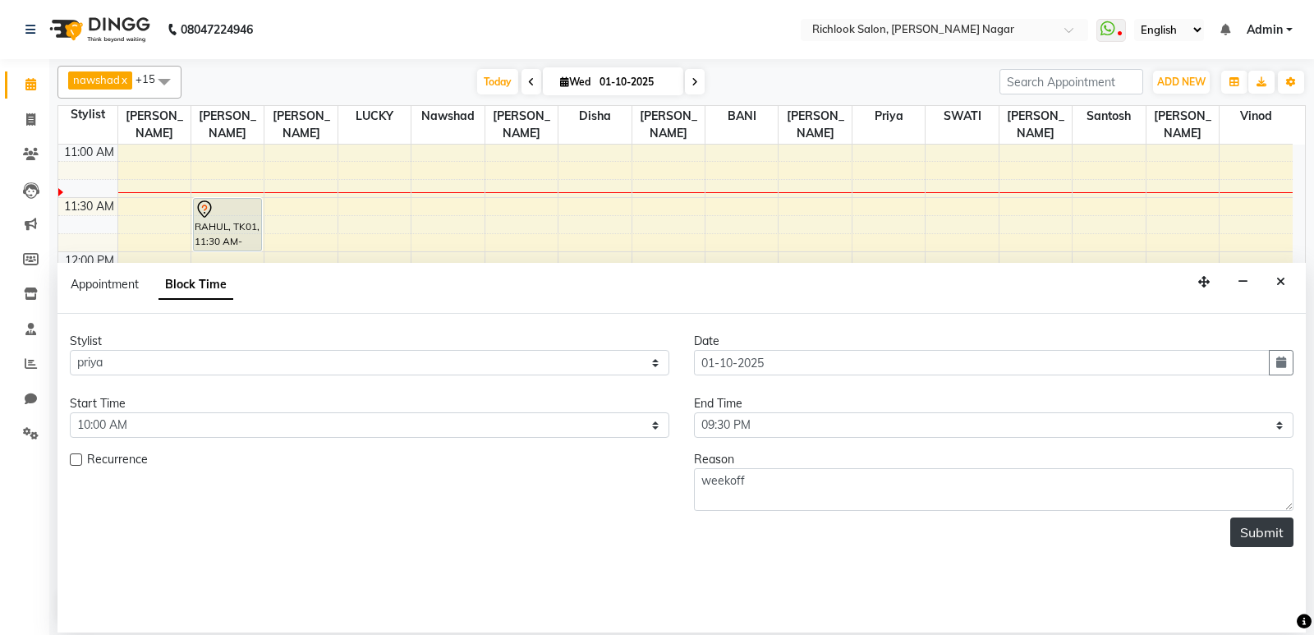
click at [1256, 529] on button "Submit" at bounding box center [1261, 532] width 63 height 30
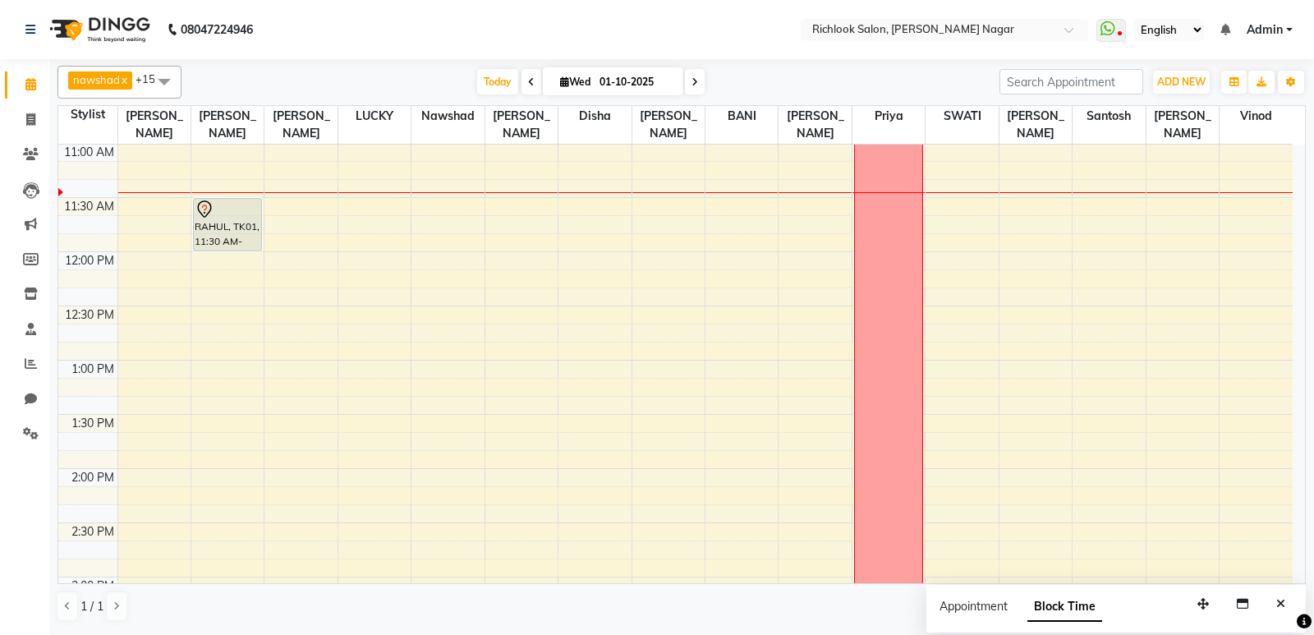
click at [166, 80] on span at bounding box center [164, 81] width 33 height 31
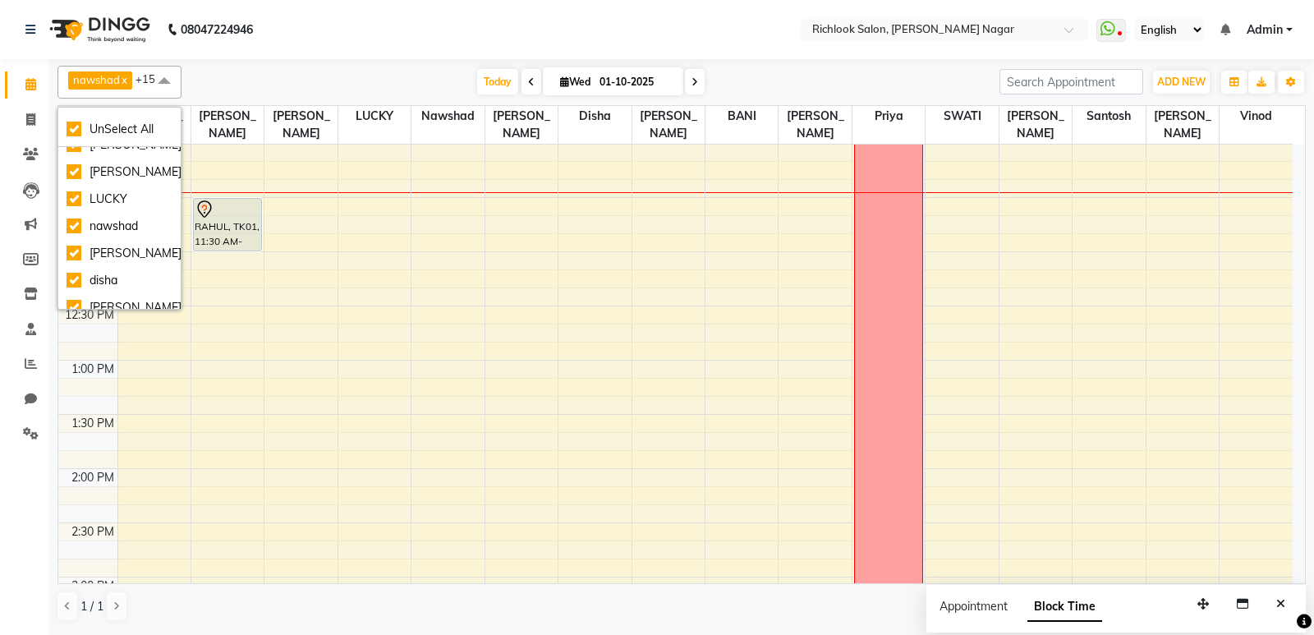
scroll to position [0, 0]
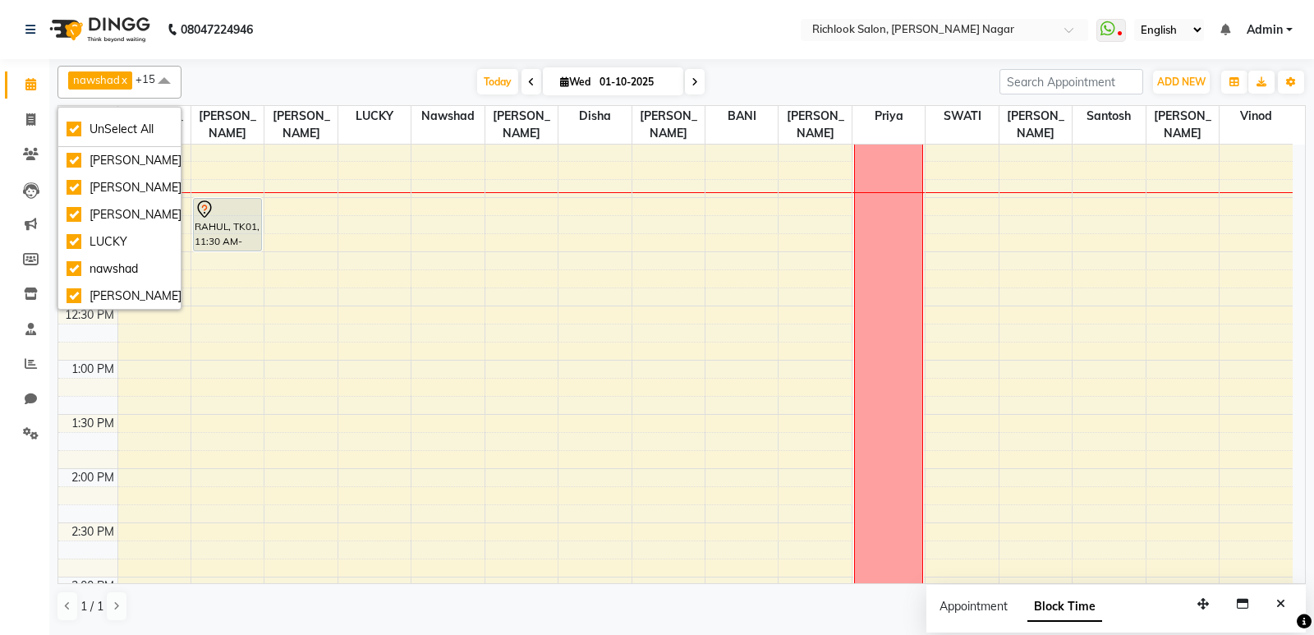
click at [321, 75] on div "[DATE] [DATE]" at bounding box center [590, 82] width 801 height 25
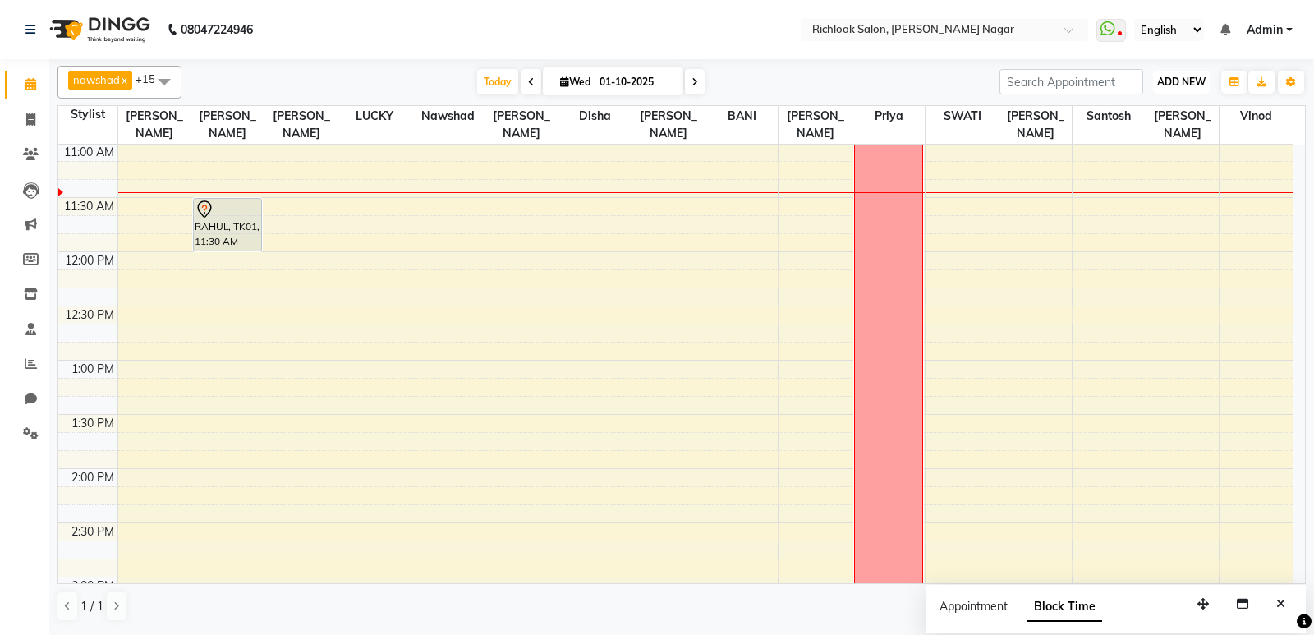
click at [1188, 86] on span "ADD NEW" at bounding box center [1181, 82] width 48 height 12
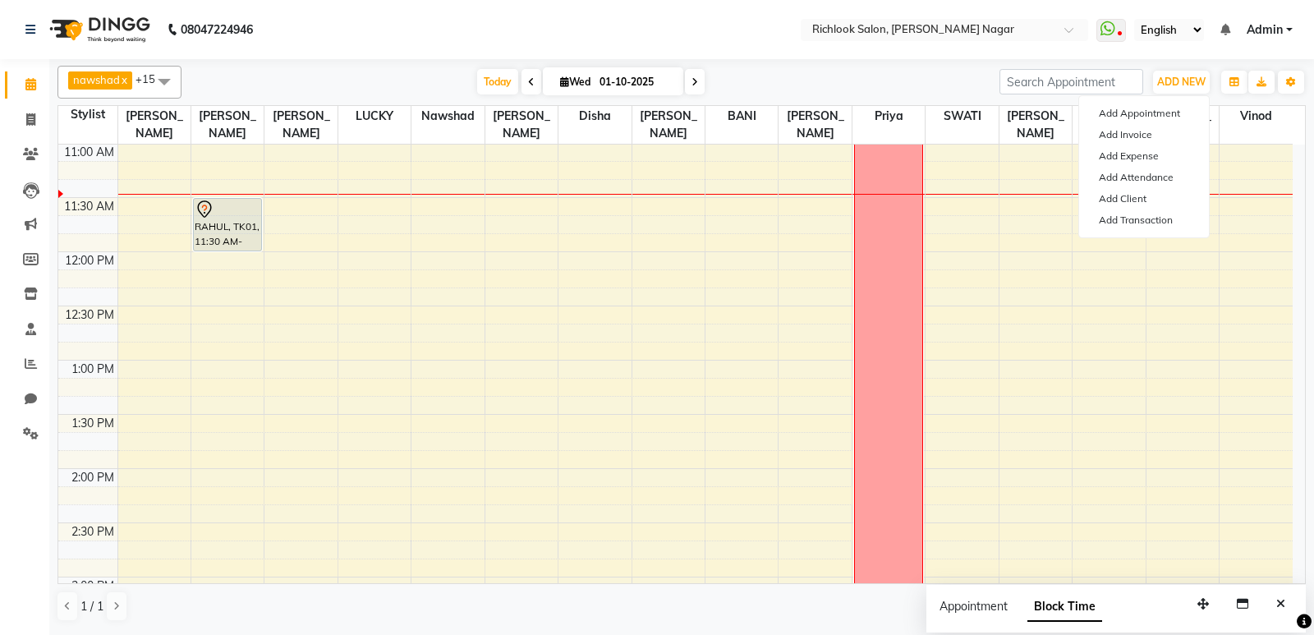
click at [1290, 31] on link "Admin" at bounding box center [1269, 29] width 46 height 17
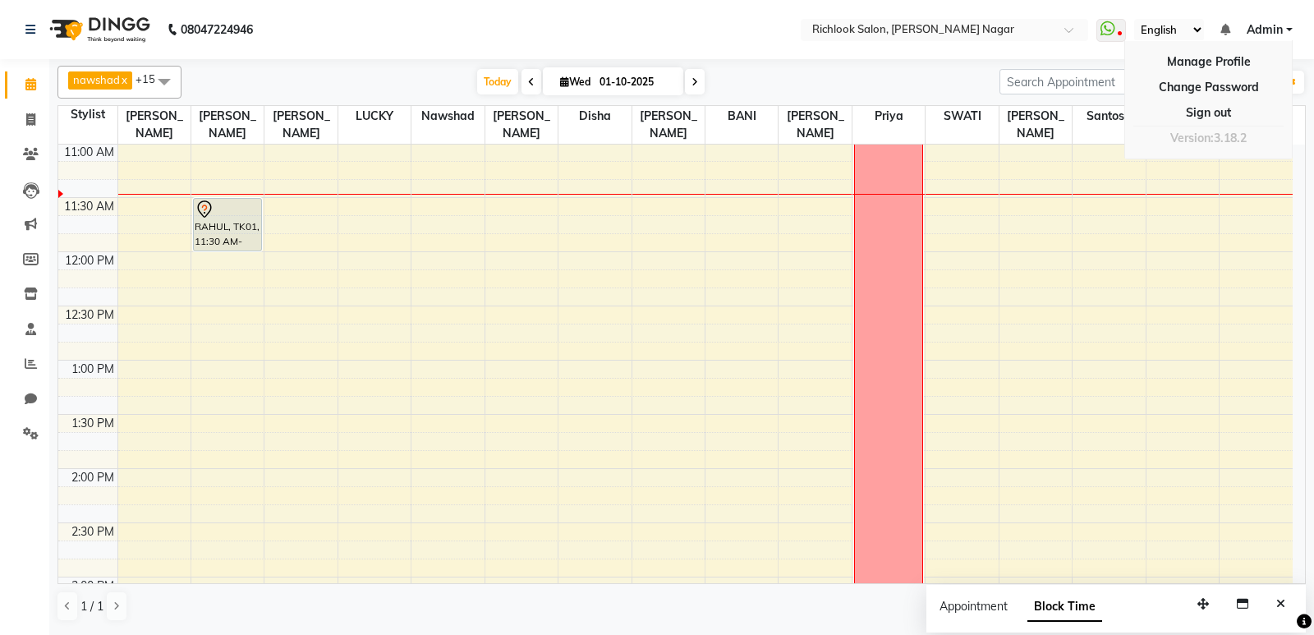
click at [1290, 31] on link "Admin" at bounding box center [1269, 29] width 46 height 17
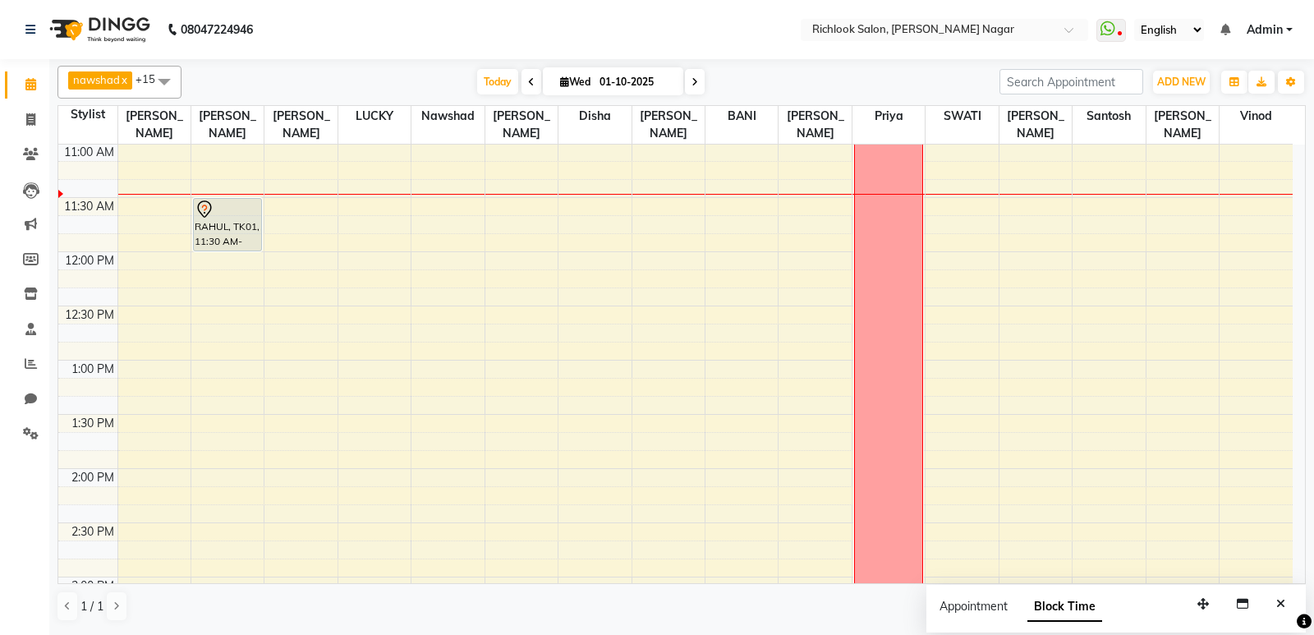
click at [894, 81] on div "[DATE] [DATE]" at bounding box center [590, 82] width 801 height 25
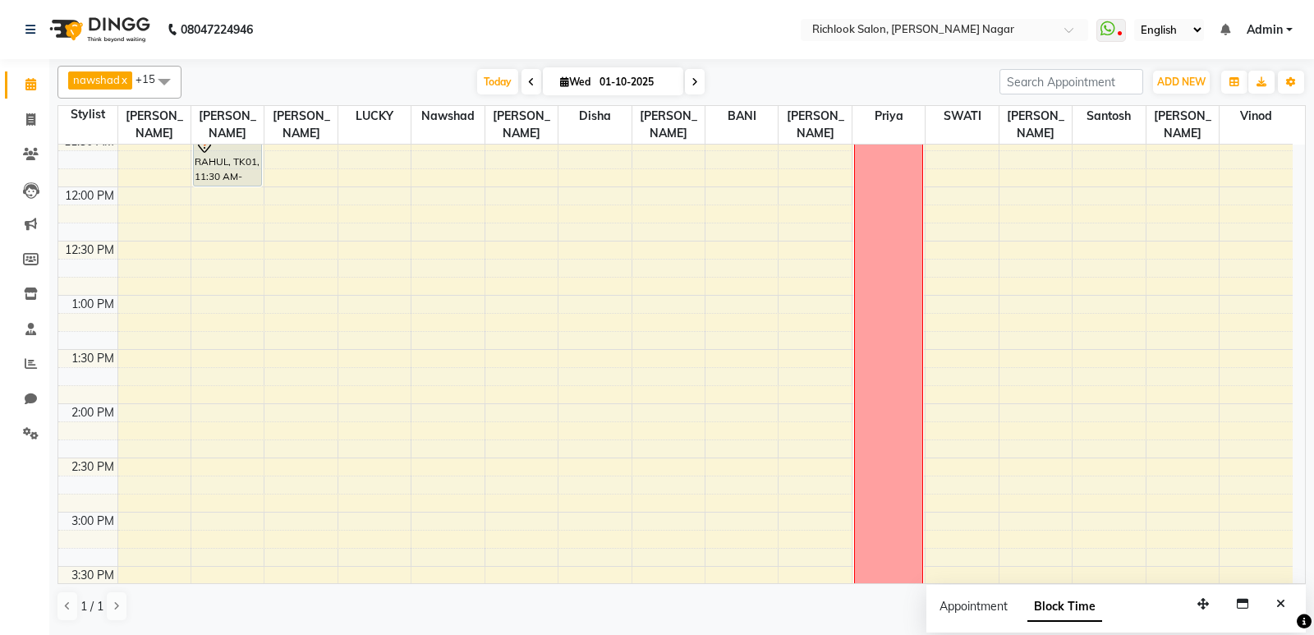
scroll to position [231, 0]
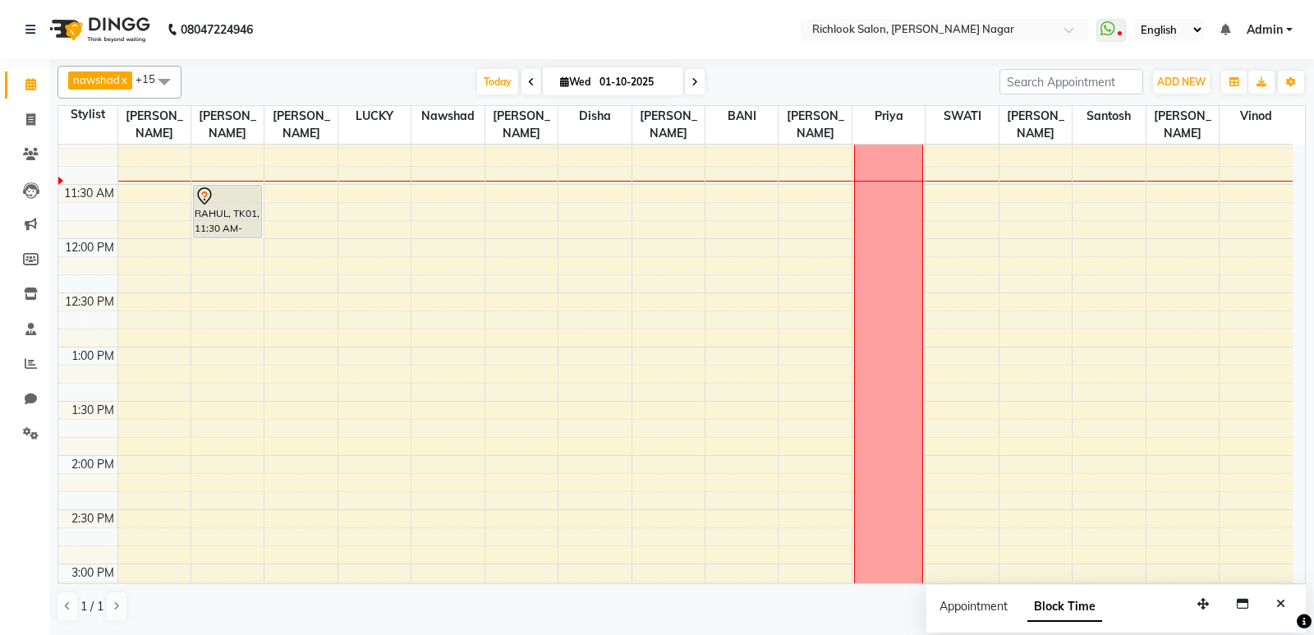
click at [959, 598] on div "Appointment" at bounding box center [973, 606] width 68 height 17
click at [1054, 611] on span "Block Time" at bounding box center [1064, 607] width 75 height 30
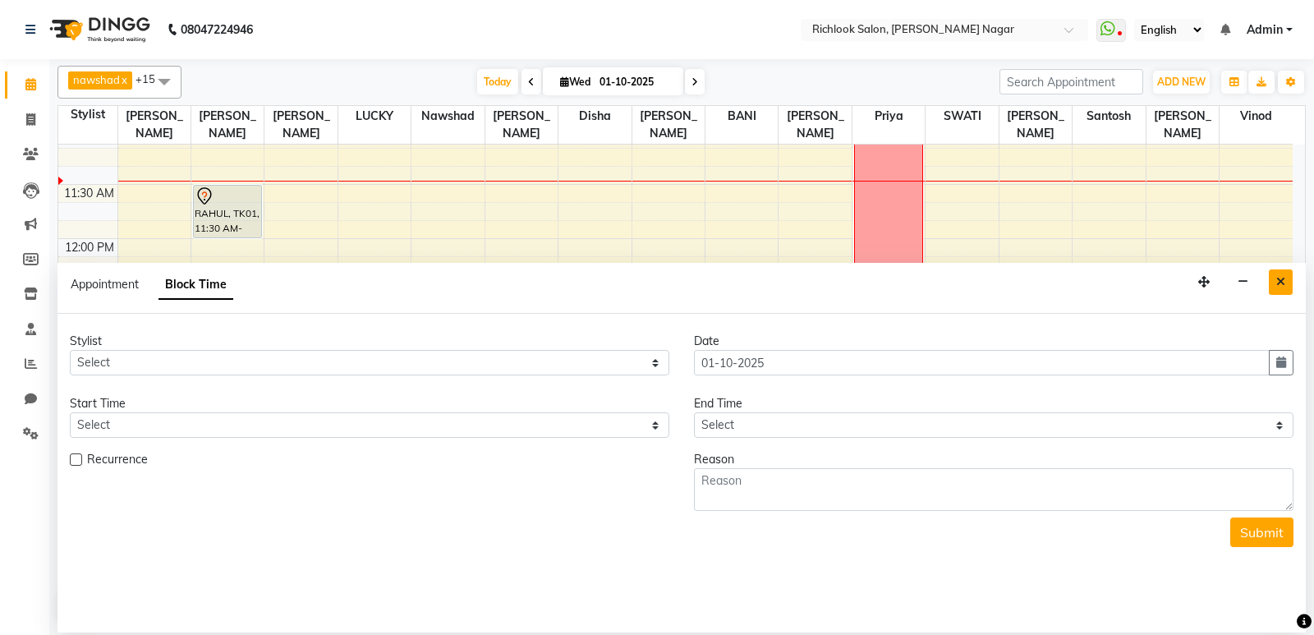
click at [1289, 283] on button "Close" at bounding box center [1281, 281] width 24 height 25
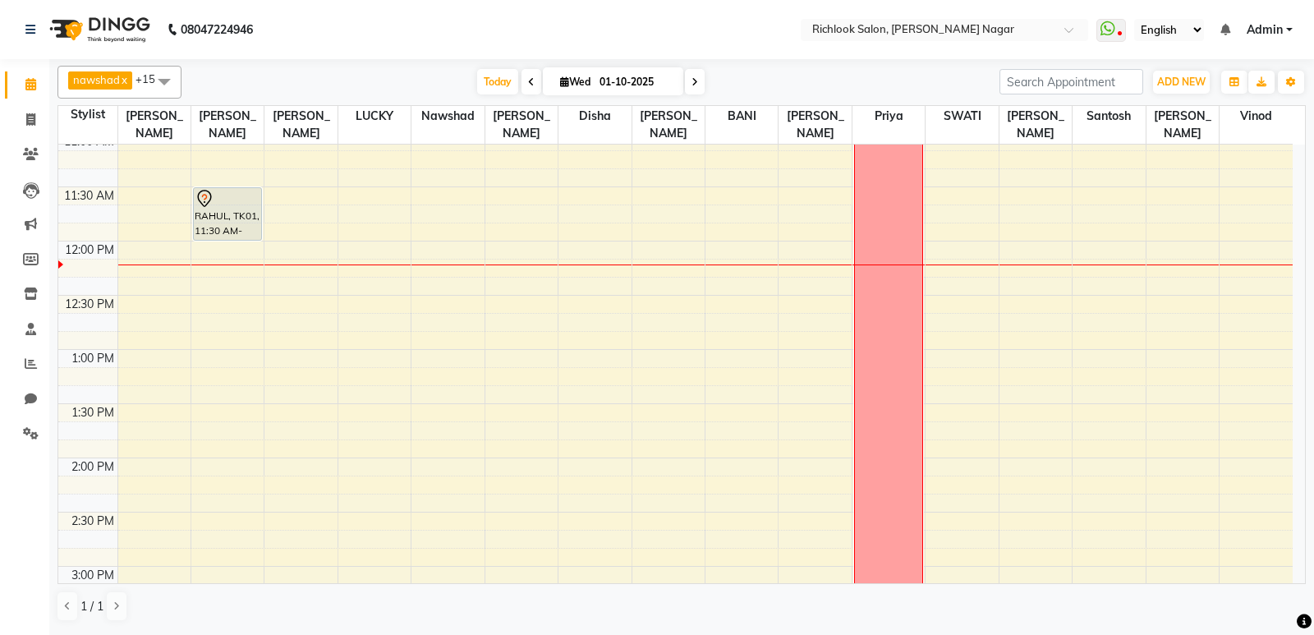
scroll to position [164, 0]
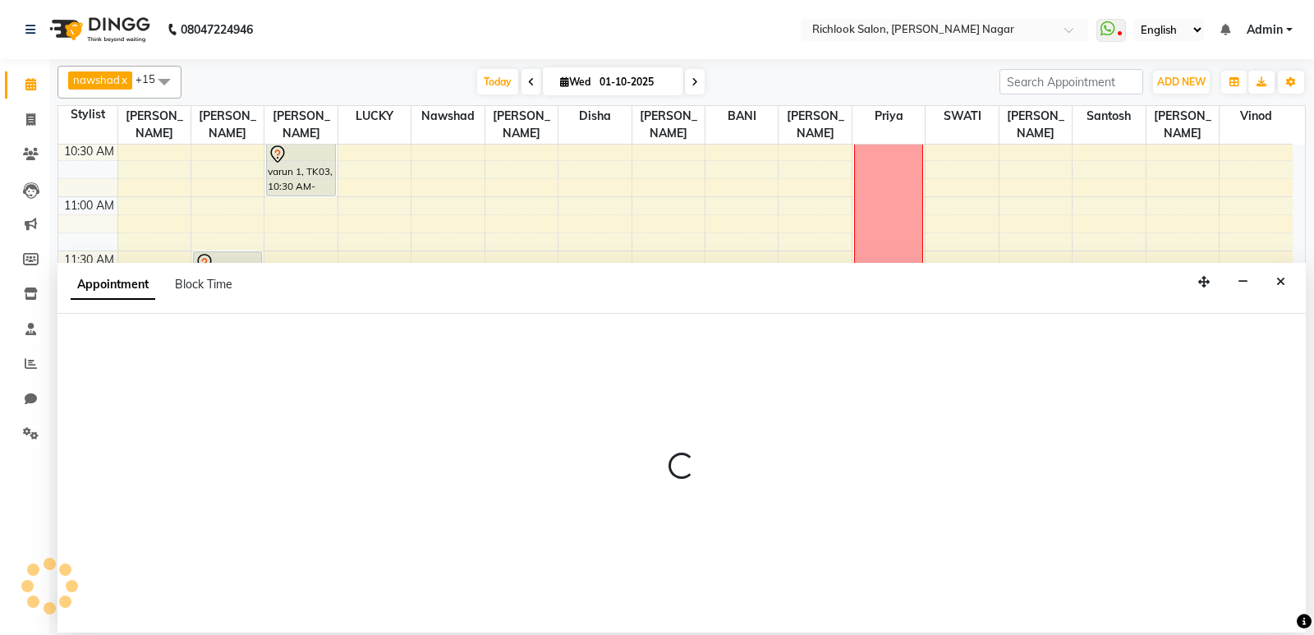
select select "54432"
select select "tentative"
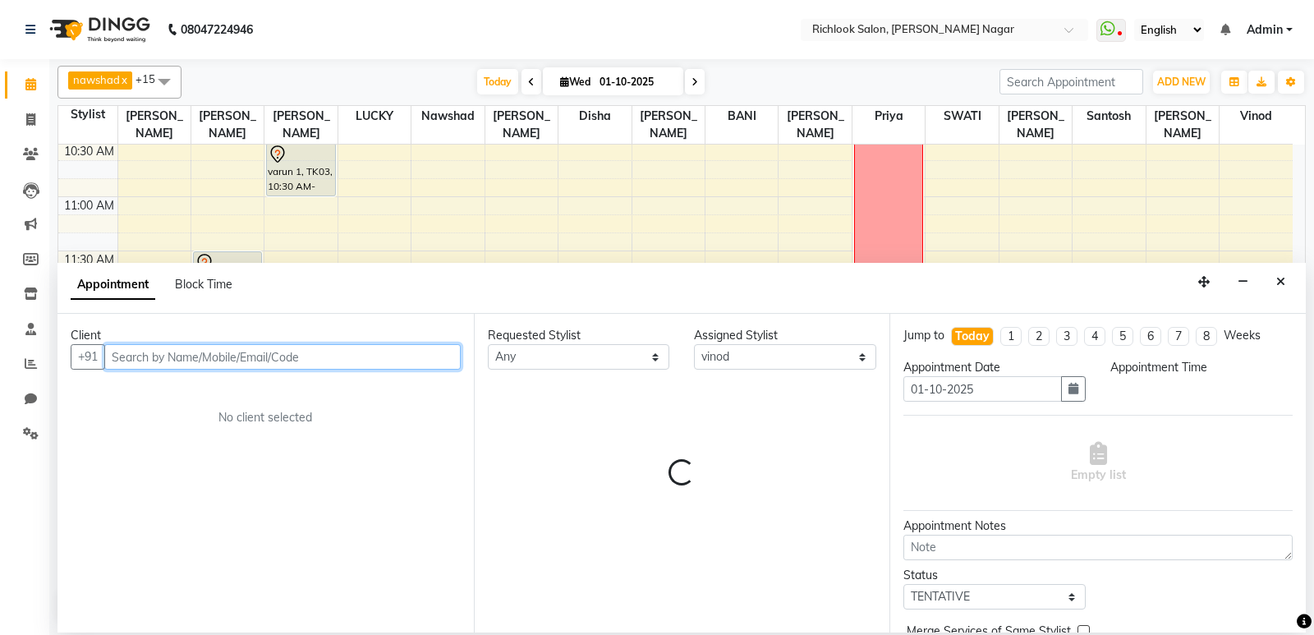
select select "735"
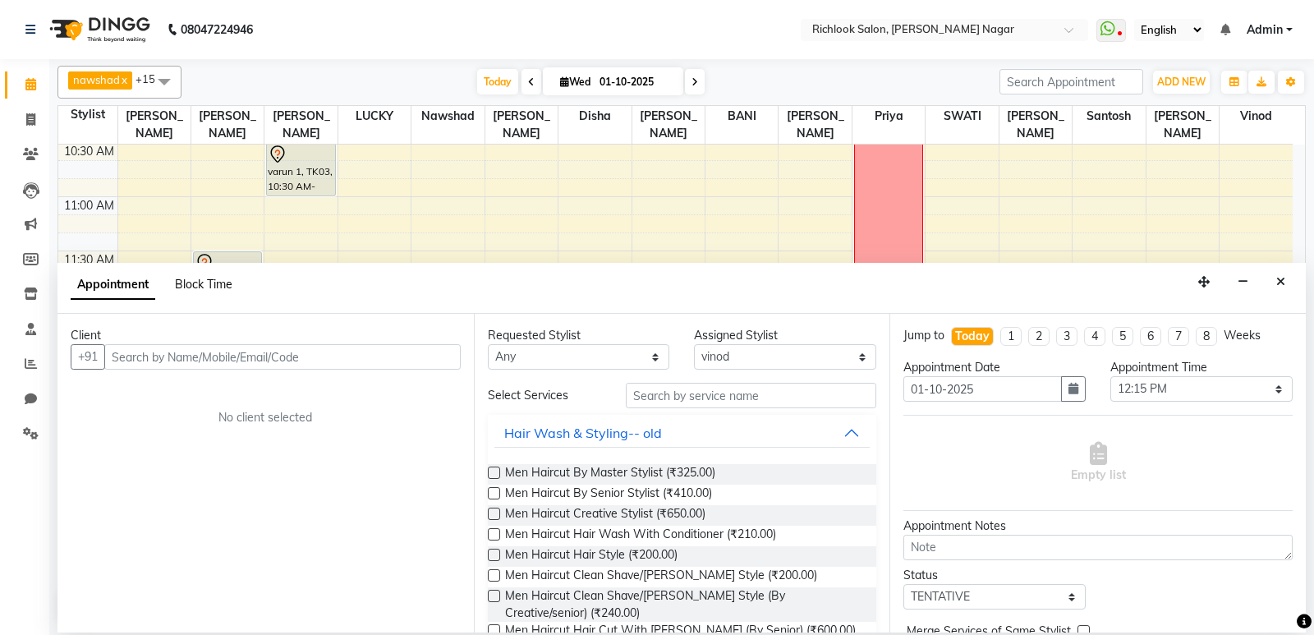
drag, startPoint x: 221, startPoint y: 289, endPoint x: 222, endPoint y: 268, distance: 20.5
click at [221, 287] on span "Block Time" at bounding box center [203, 284] width 57 height 15
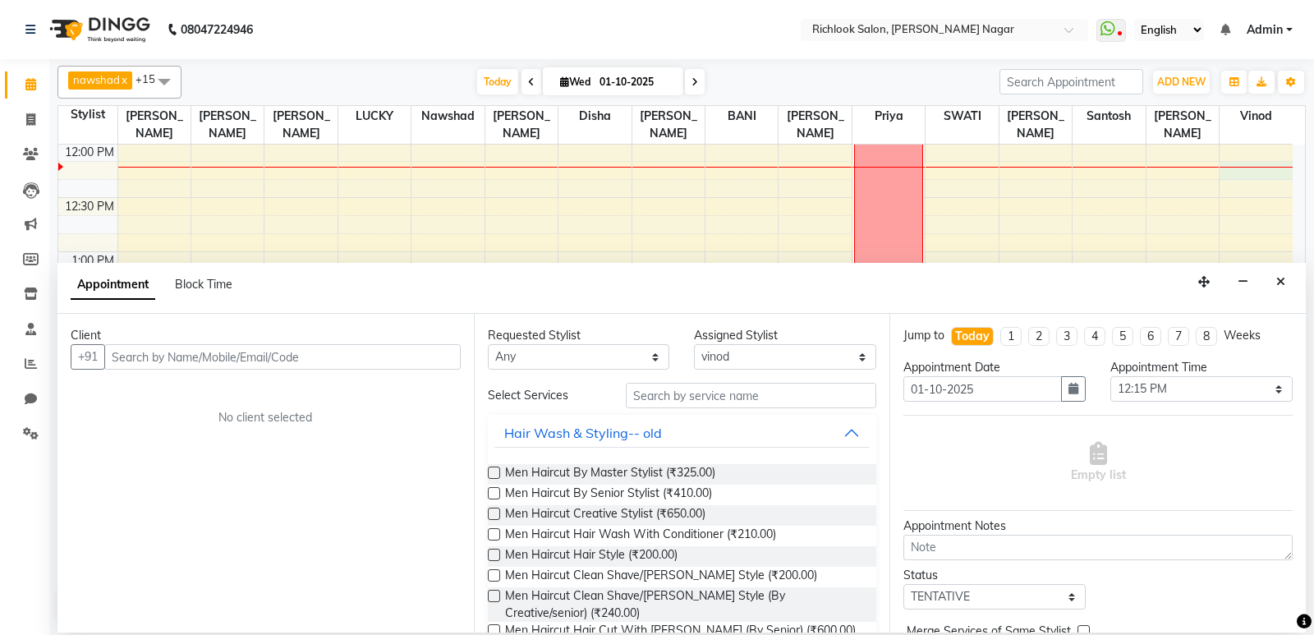
select select "54432"
select select "735"
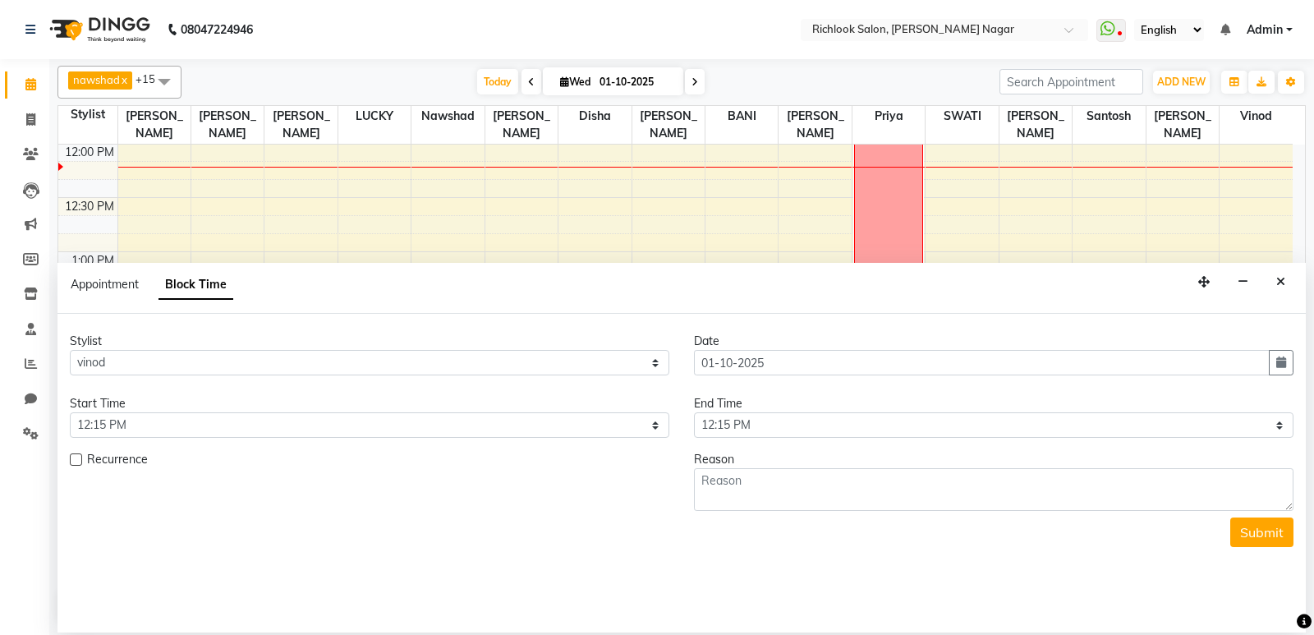
click at [333, 408] on div "Start Time" at bounding box center [369, 403] width 599 height 17
click at [313, 396] on div "Start Time" at bounding box center [369, 403] width 599 height 17
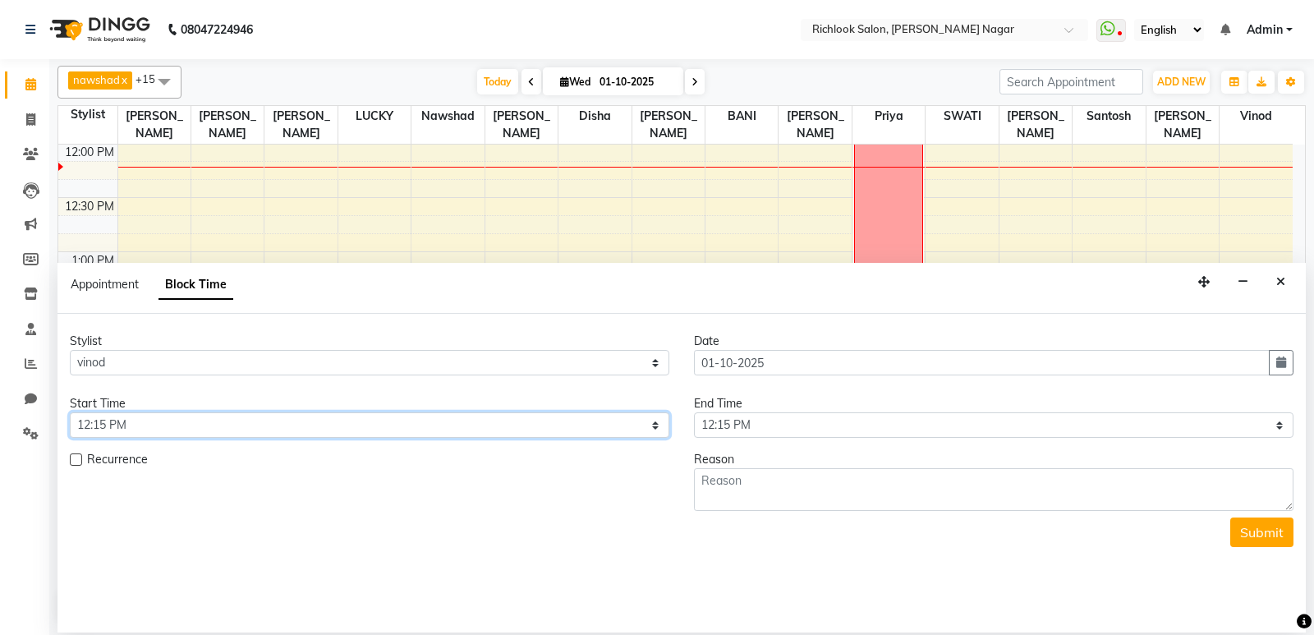
click at [313, 424] on select "Select 10:00 AM 10:15 AM 10:30 AM 10:45 AM 11:00 AM 11:15 AM 11:30 AM 11:45 AM …" at bounding box center [369, 424] width 599 height 25
select select "600"
click at [70, 412] on select "Select 10:00 AM 10:15 AM 10:30 AM 10:45 AM 11:00 AM 11:15 AM 11:30 AM 11:45 AM …" at bounding box center [369, 424] width 599 height 25
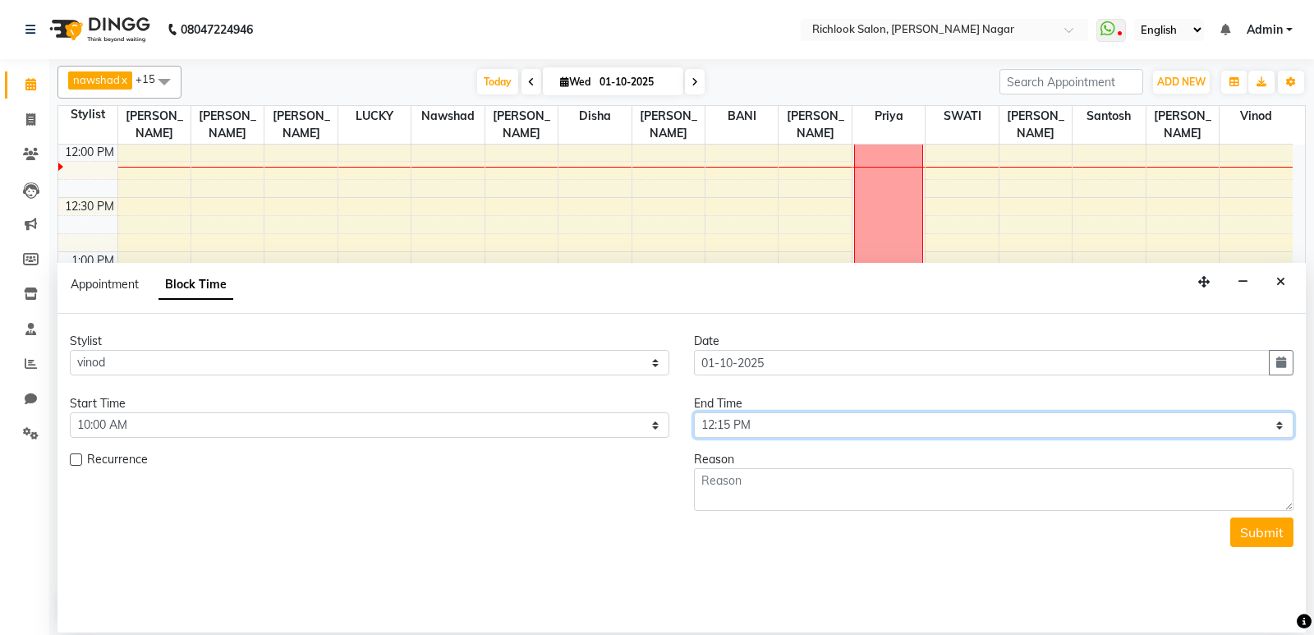
click at [884, 431] on select "Select 10:00 AM 10:15 AM 10:30 AM 10:45 AM 11:00 AM 11:15 AM 11:30 AM 11:45 AM …" at bounding box center [993, 424] width 599 height 25
select select "1290"
click at [694, 412] on select "Select 10:00 AM 10:15 AM 10:30 AM 10:45 AM 11:00 AM 11:15 AM 11:30 AM 11:45 AM …" at bounding box center [993, 424] width 599 height 25
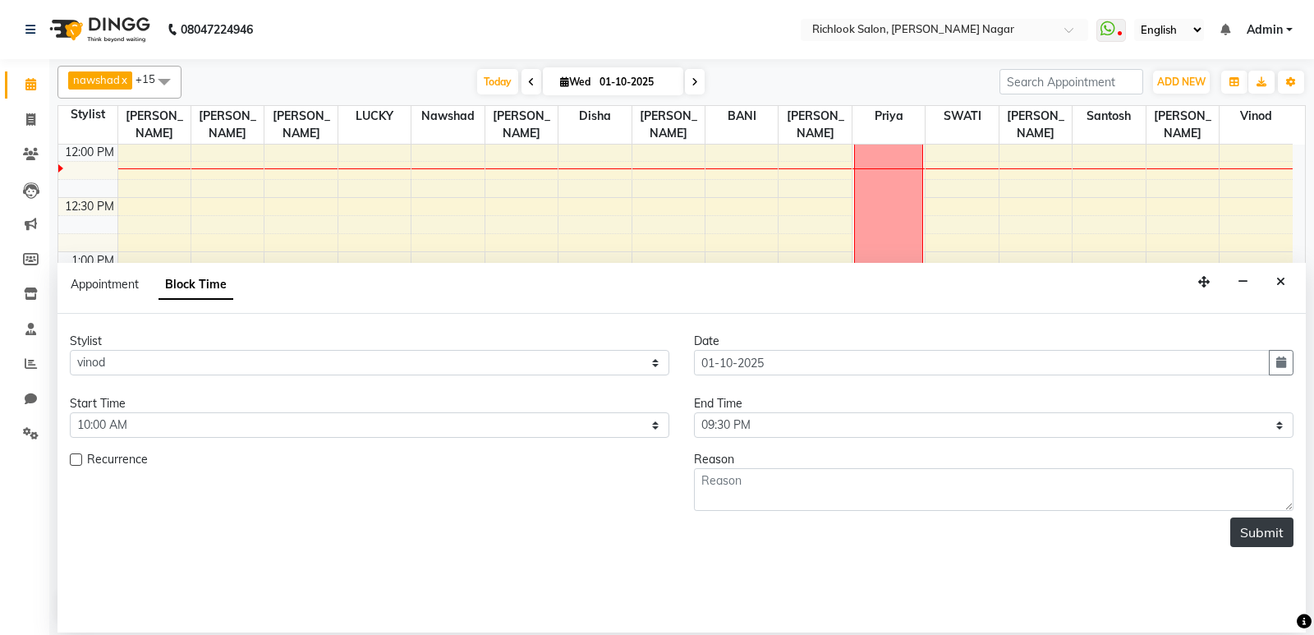
click at [1265, 527] on button "Submit" at bounding box center [1261, 532] width 63 height 30
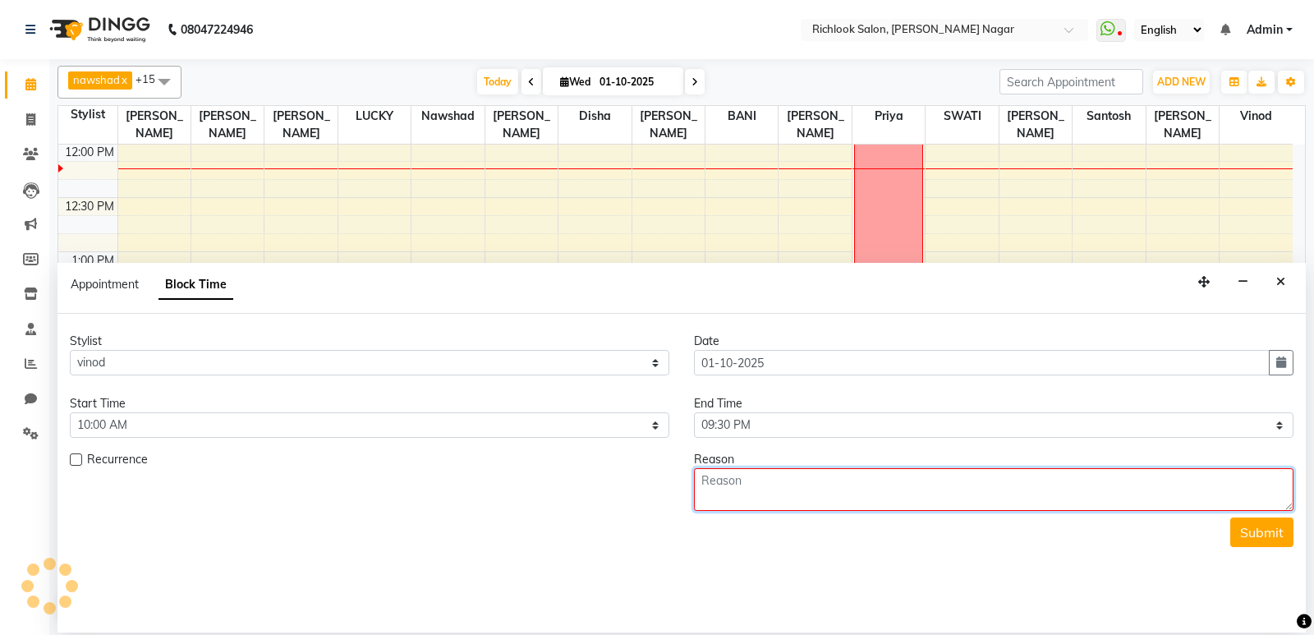
click at [1066, 489] on textarea at bounding box center [993, 489] width 599 height 43
type textarea "weekoff"
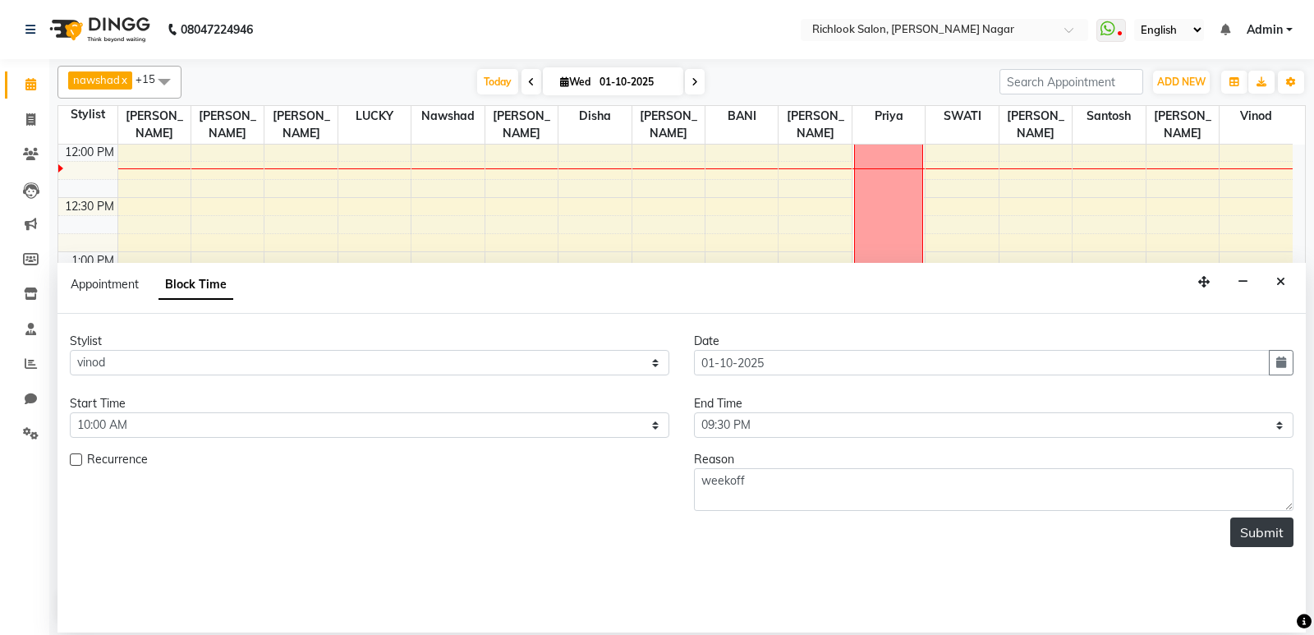
click at [1263, 529] on button "Submit" at bounding box center [1261, 532] width 63 height 30
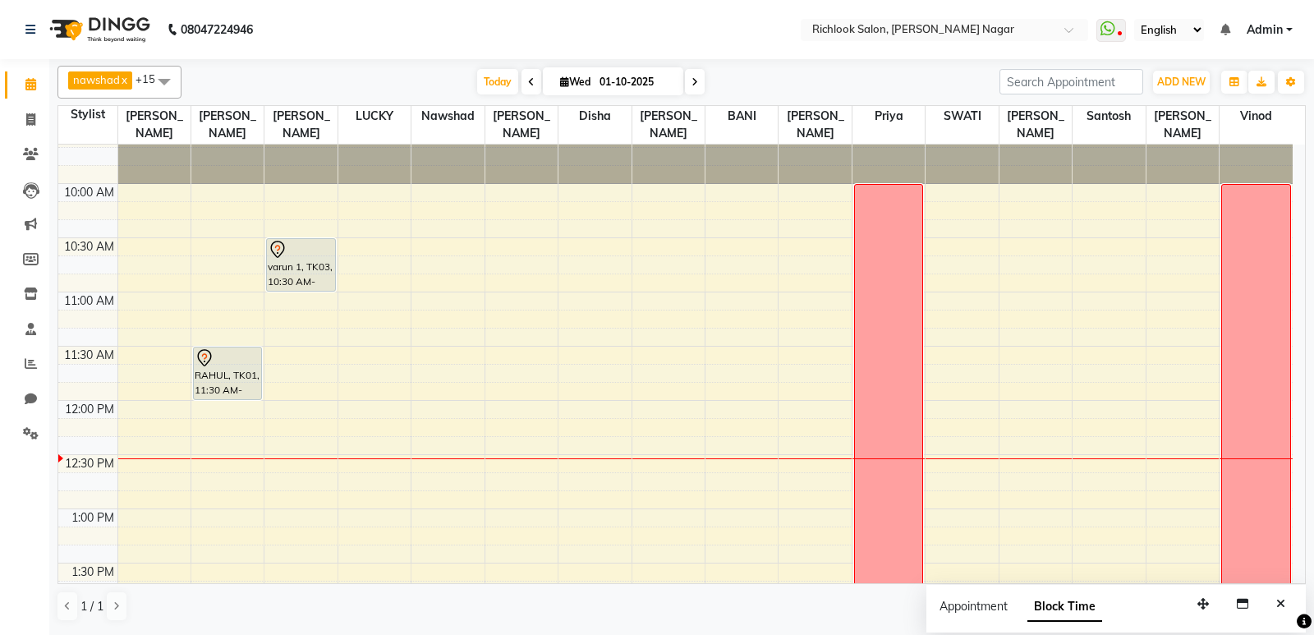
scroll to position [164, 0]
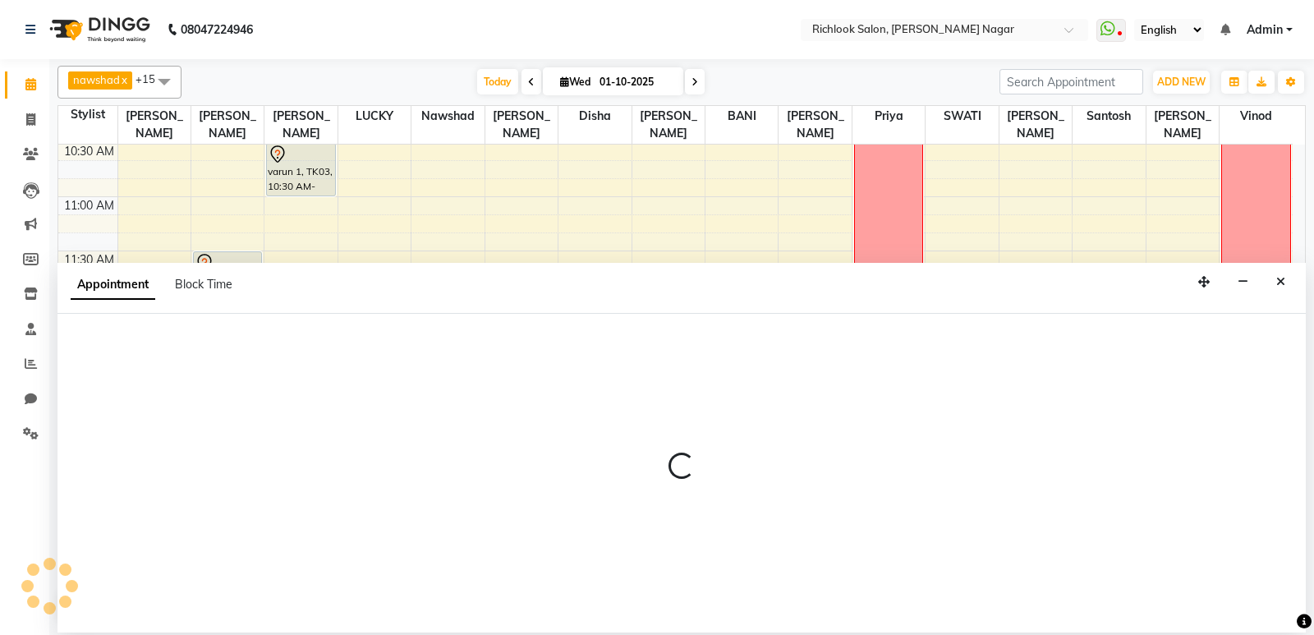
select select "65653"
select select "765"
select select "tentative"
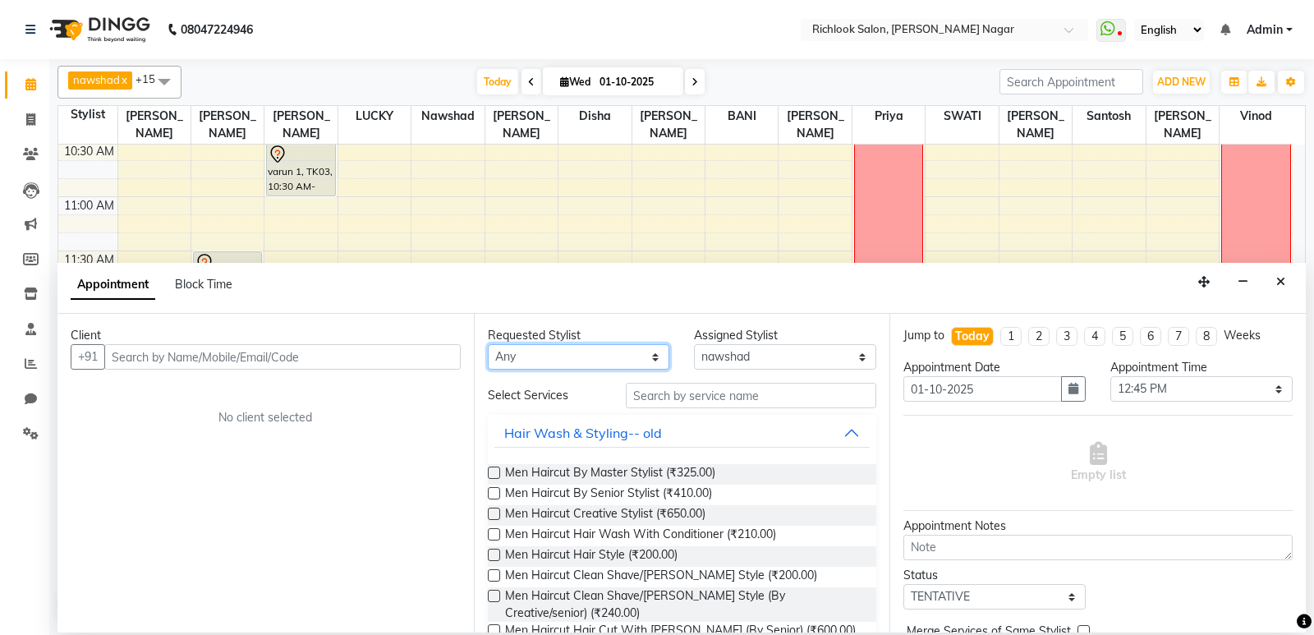
click at [552, 360] on select "Any [PERSON_NAME] BANI disha [PERSON_NAME] [PERSON_NAME] [PERSON_NAME] [PERSON_…" at bounding box center [579, 356] width 182 height 25
select select "93284"
click at [488, 344] on select "Any [PERSON_NAME] BANI disha [PERSON_NAME] [PERSON_NAME] [PERSON_NAME] [PERSON_…" at bounding box center [579, 356] width 182 height 25
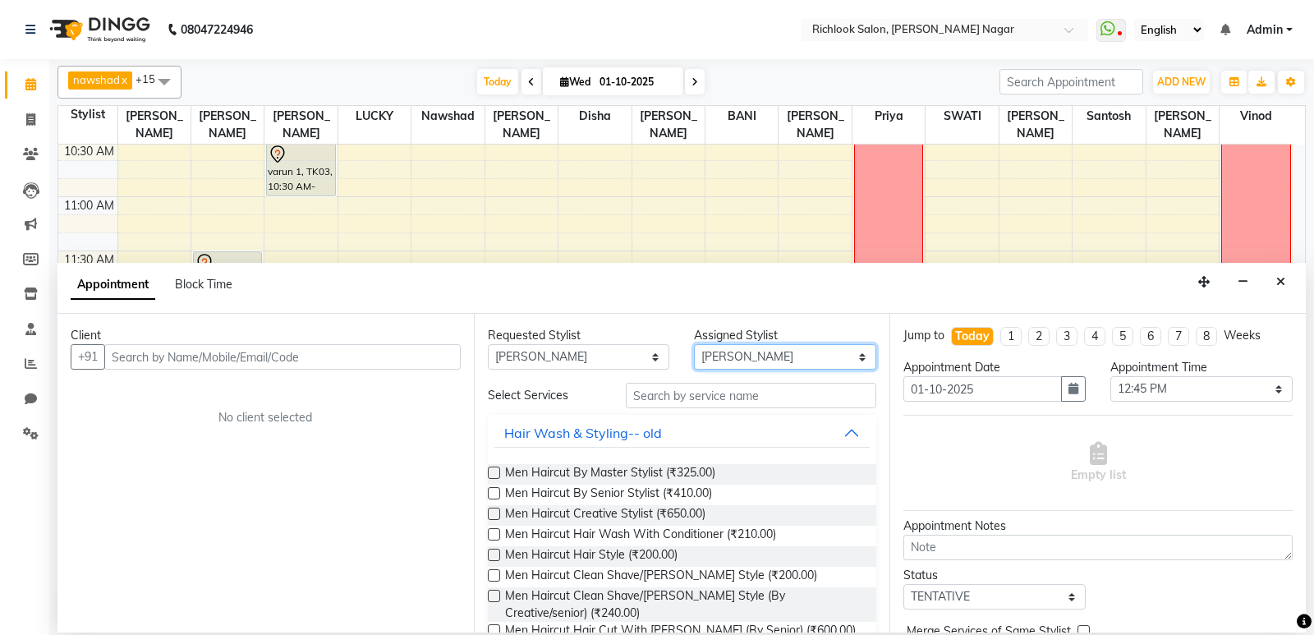
click at [746, 361] on select "Select [PERSON_NAME] BANI disha [PERSON_NAME] [PERSON_NAME] [PERSON_NAME] priya…" at bounding box center [785, 356] width 182 height 25
select select "93294"
click at [694, 344] on select "Select [PERSON_NAME] BANI disha [PERSON_NAME] [PERSON_NAME] [PERSON_NAME] priya…" at bounding box center [785, 356] width 182 height 25
click at [569, 369] on div "Requested Stylist Any [PERSON_NAME] BANI disha [PERSON_NAME] [PERSON_NAME] [PER…" at bounding box center [682, 473] width 416 height 319
click at [571, 357] on select "Any [PERSON_NAME] BANI disha [PERSON_NAME] [PERSON_NAME] [PERSON_NAME] [PERSON_…" at bounding box center [579, 356] width 182 height 25
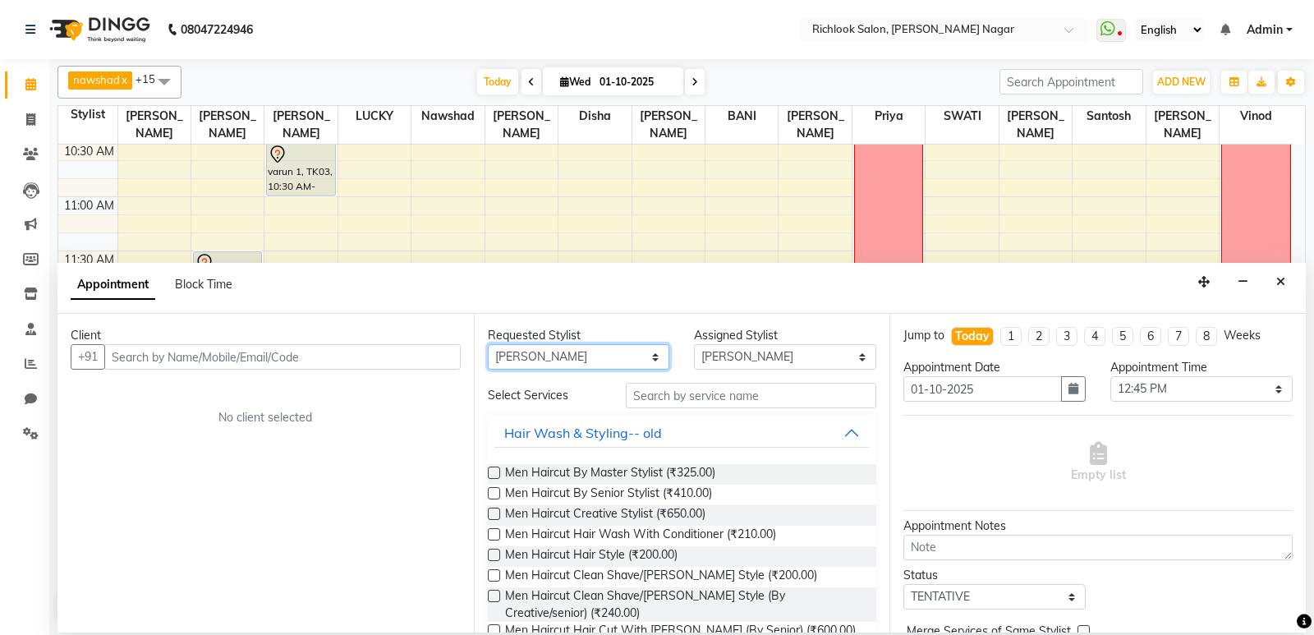
select select "null"
click at [488, 344] on select "Any [PERSON_NAME] BANI disha [PERSON_NAME] [PERSON_NAME] [PERSON_NAME] [PERSON_…" at bounding box center [579, 356] width 182 height 25
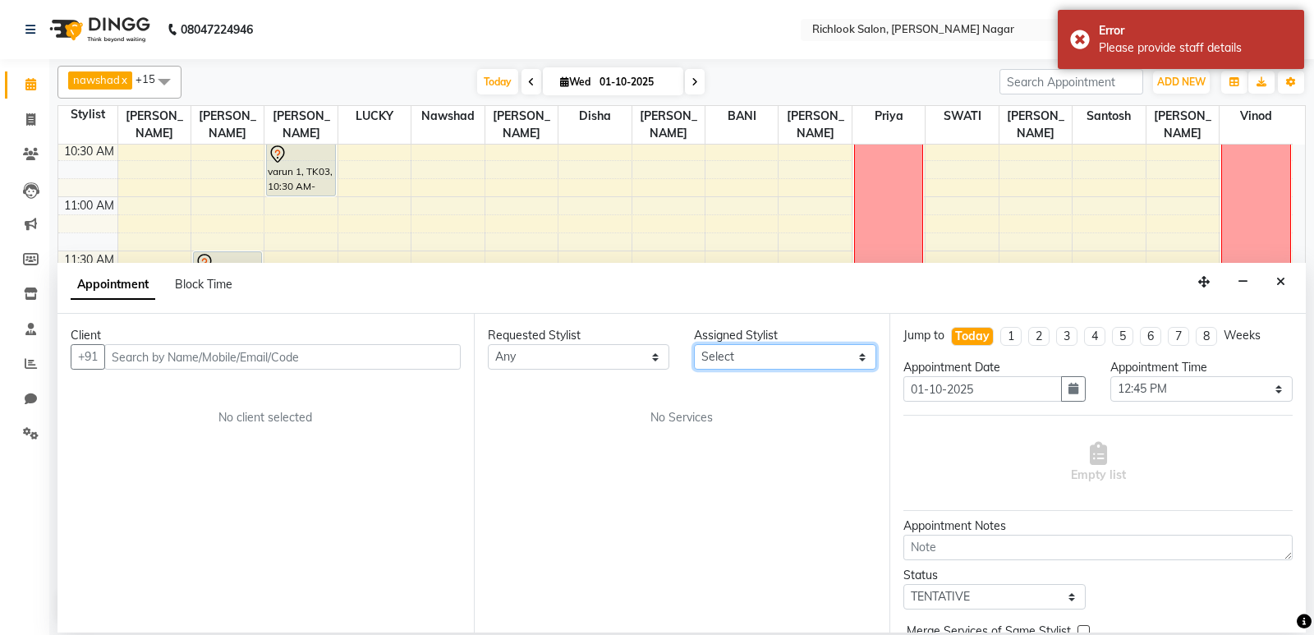
click at [763, 356] on select "Select [PERSON_NAME] BANI disha [PERSON_NAME] [PERSON_NAME] [PERSON_NAME] priya…" at bounding box center [785, 356] width 182 height 25
select select "65653"
click at [694, 344] on select "Select [PERSON_NAME] BANI disha [PERSON_NAME] [PERSON_NAME] [PERSON_NAME] priya…" at bounding box center [785, 356] width 182 height 25
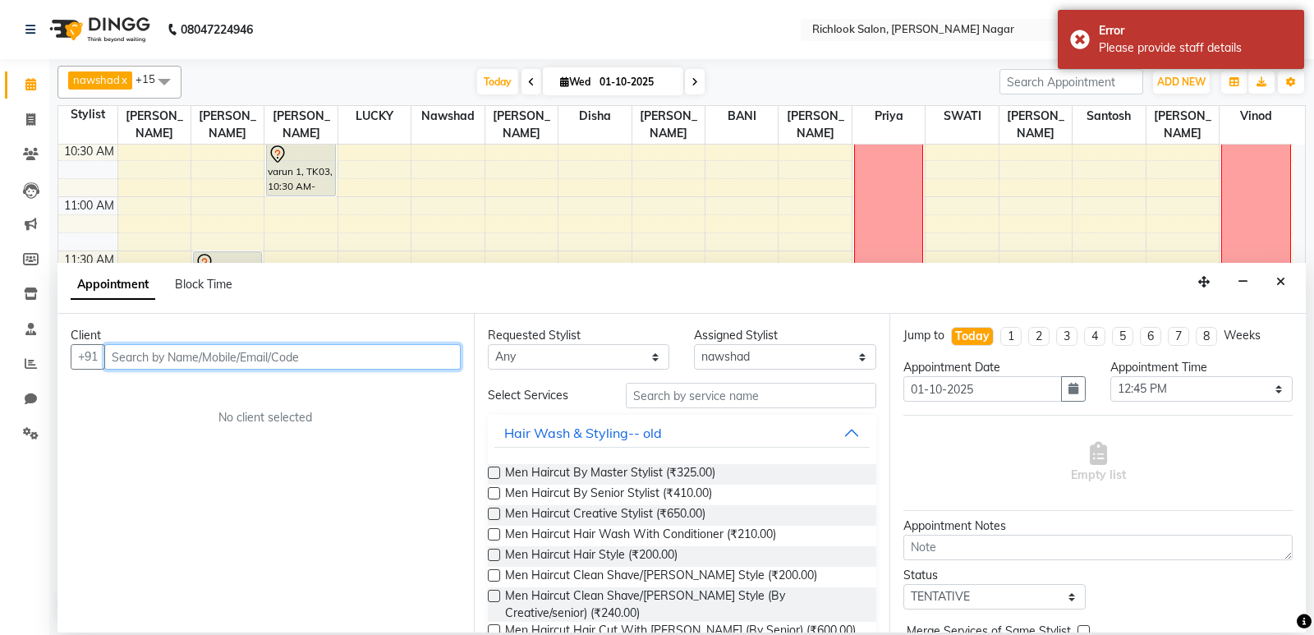
click at [304, 348] on input "text" at bounding box center [282, 356] width 356 height 25
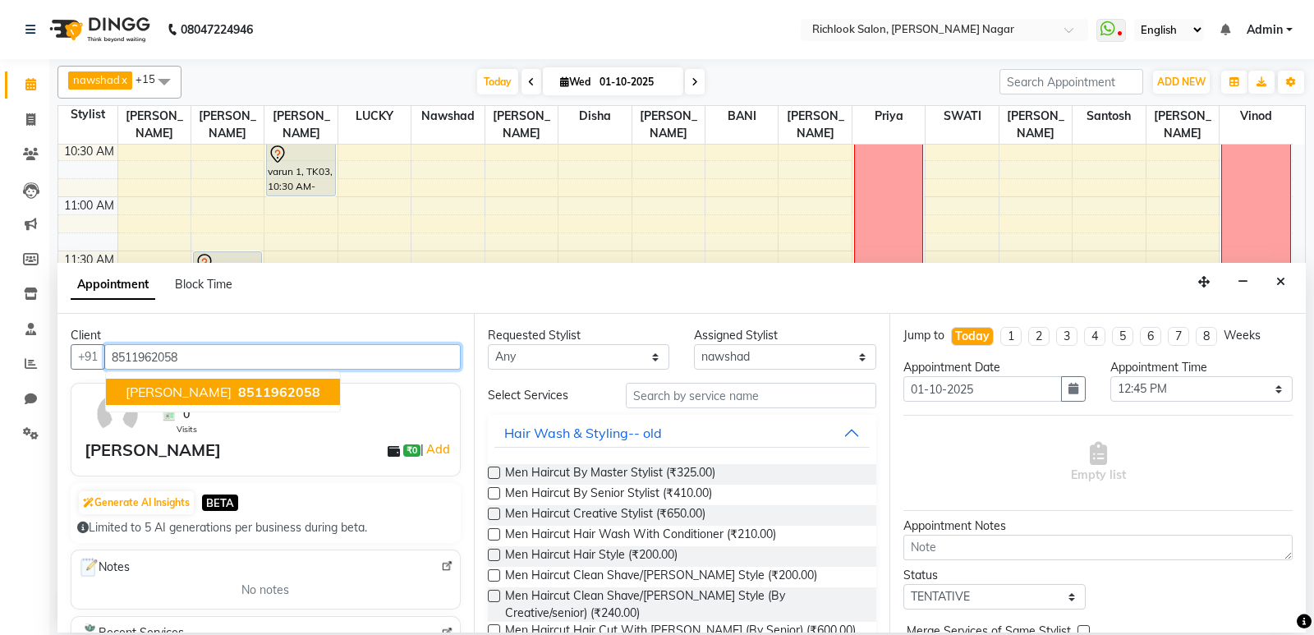
type input "8511962058"
click at [268, 452] on div "[PERSON_NAME] ₹0 | Add" at bounding box center [269, 450] width 369 height 25
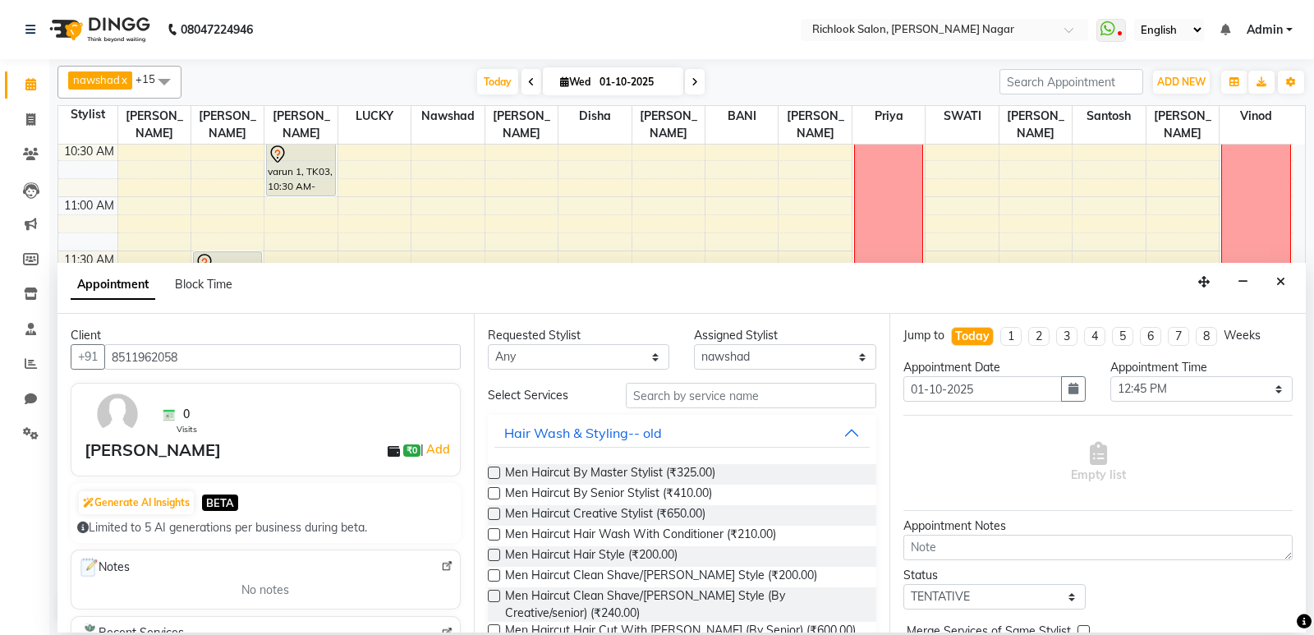
click at [269, 461] on div "[PERSON_NAME] ₹0 | Add" at bounding box center [269, 450] width 369 height 25
click at [732, 399] on input "text" at bounding box center [751, 395] width 251 height 25
type input "h"
click at [493, 472] on label at bounding box center [494, 472] width 12 height 12
click at [493, 472] on input "checkbox" at bounding box center [493, 474] width 11 height 11
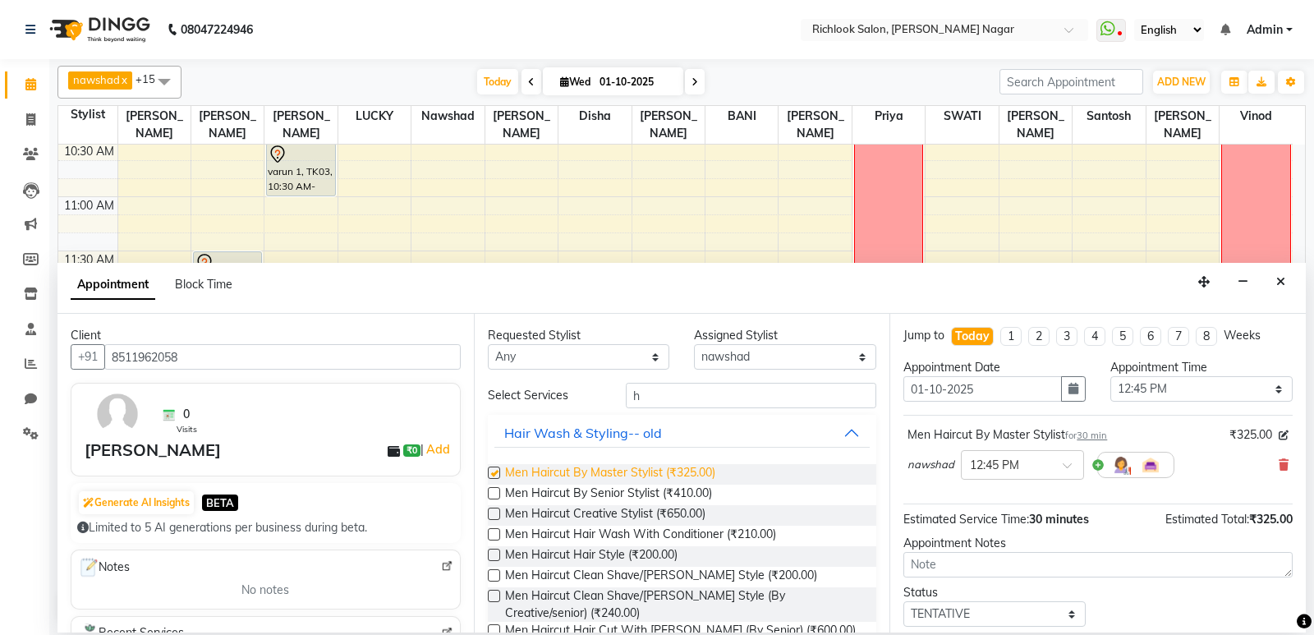
checkbox input "false"
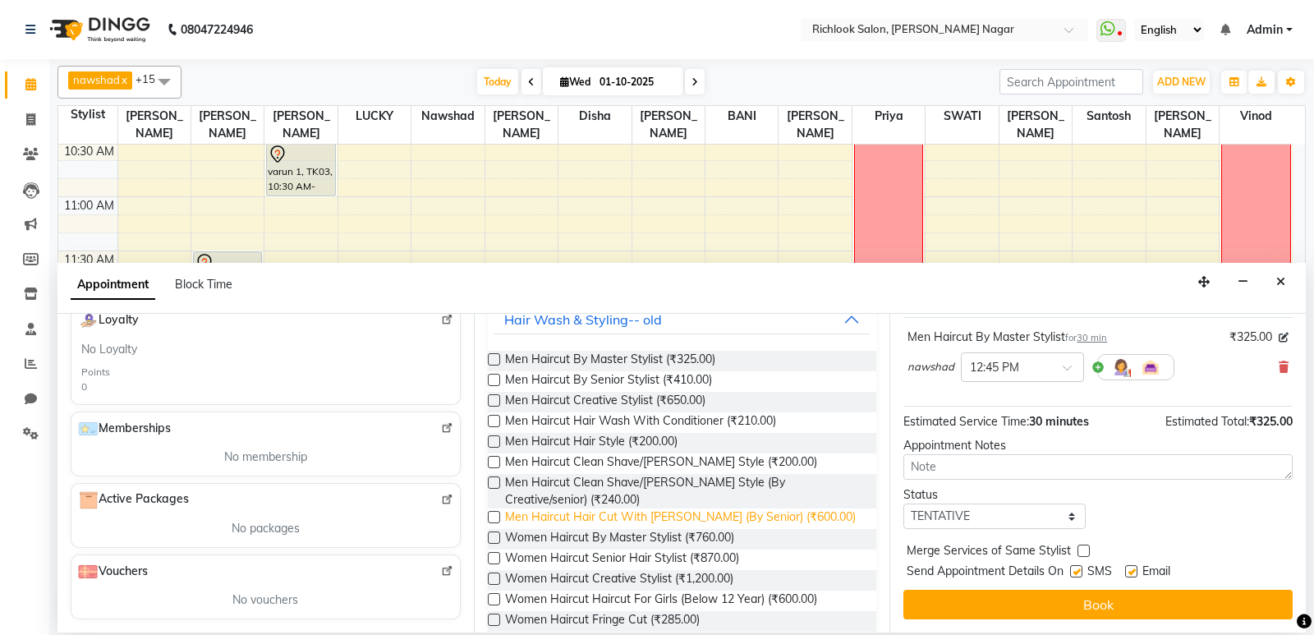
scroll to position [0, 0]
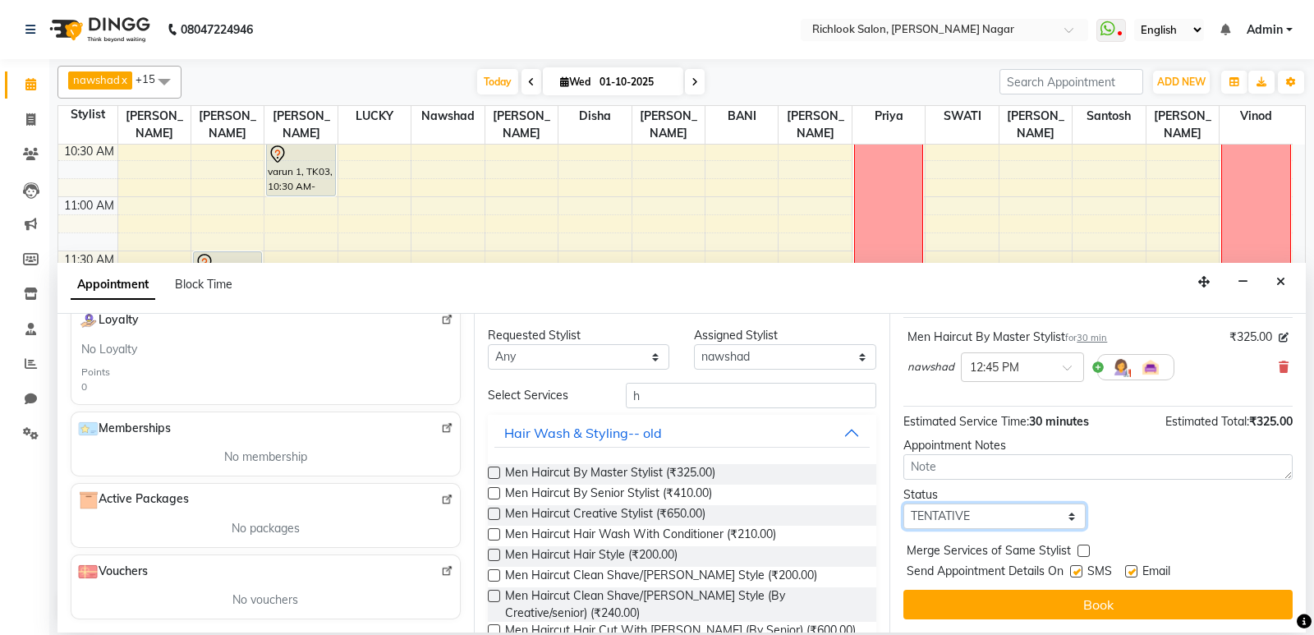
click at [1046, 521] on select "Select TENTATIVE CONFIRM CHECK-IN UPCOMING" at bounding box center [994, 515] width 182 height 25
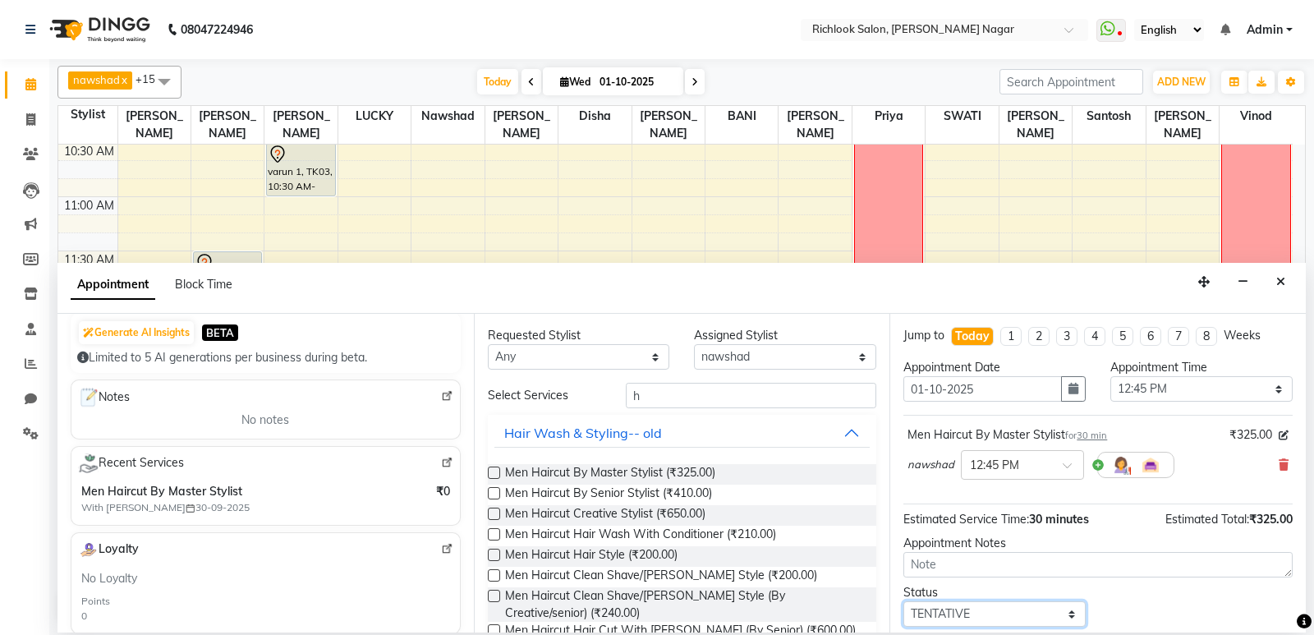
scroll to position [71, 0]
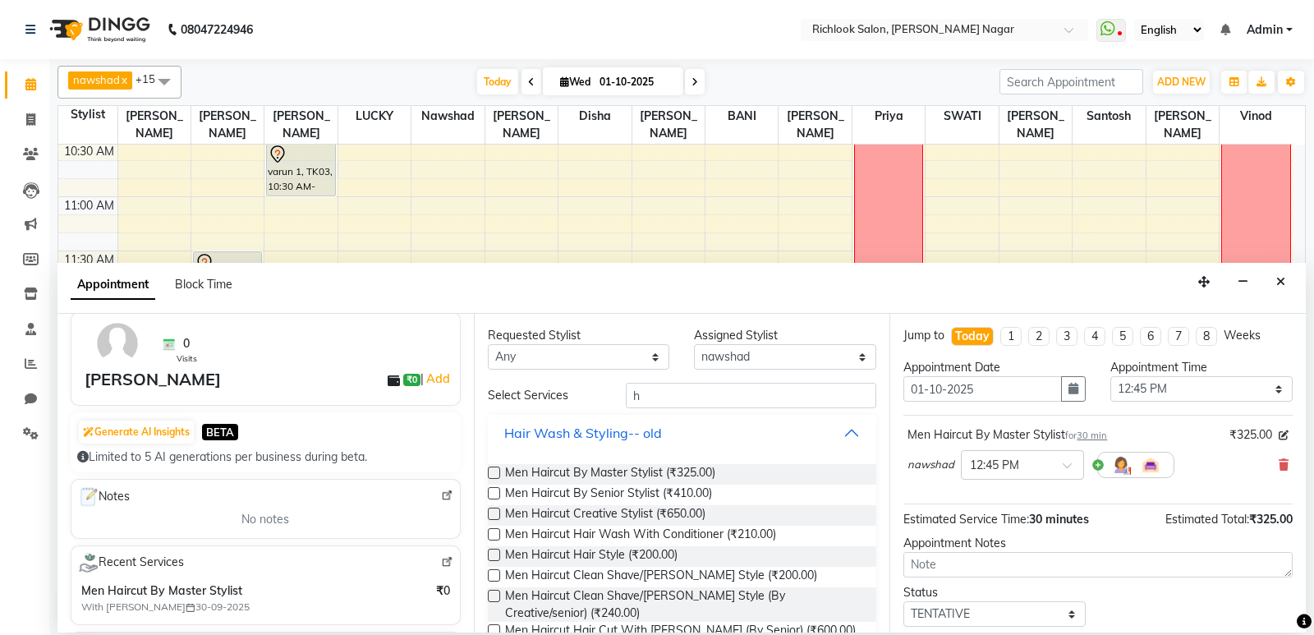
click at [837, 433] on button "Hair Wash & Styling-- old" at bounding box center [682, 433] width 376 height 30
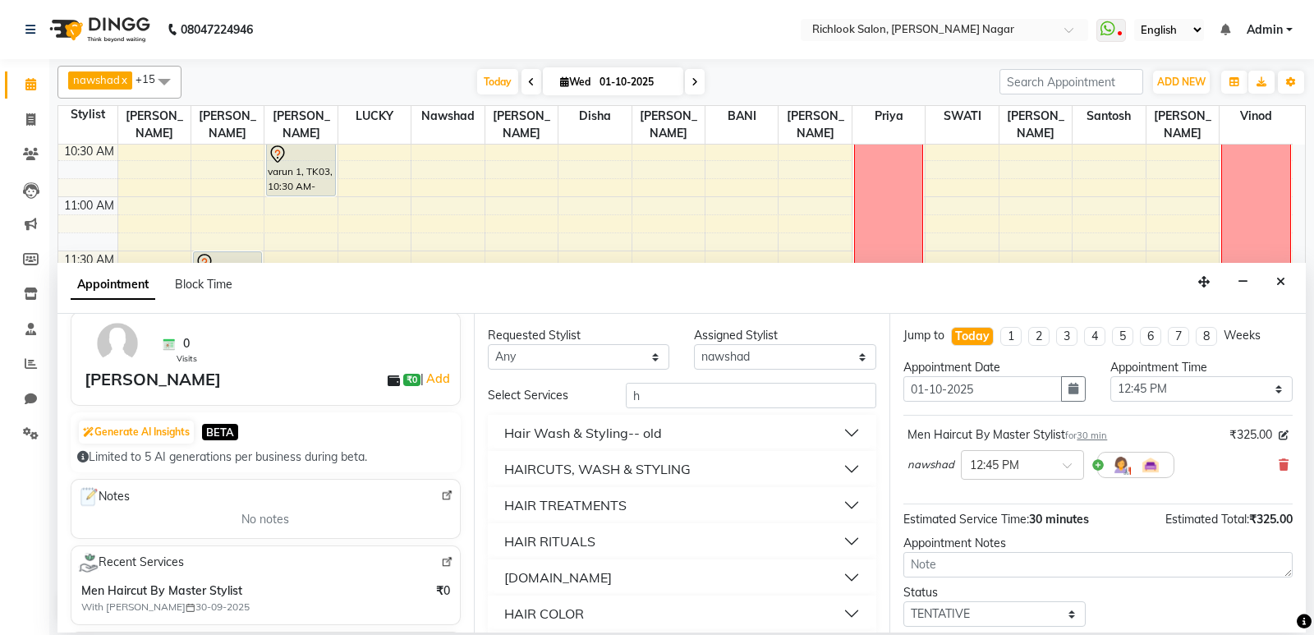
click at [837, 433] on button "Hair Wash & Styling-- old" at bounding box center [682, 433] width 376 height 30
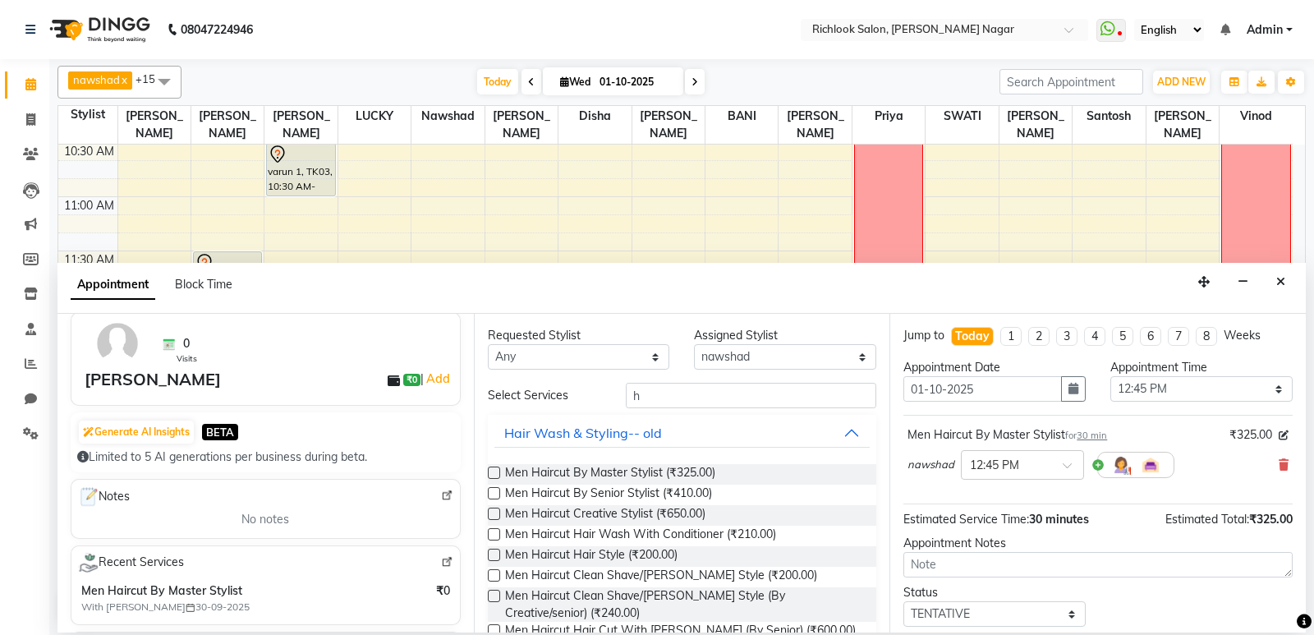
click at [490, 470] on label at bounding box center [494, 472] width 12 height 12
click at [490, 470] on input "checkbox" at bounding box center [493, 474] width 11 height 11
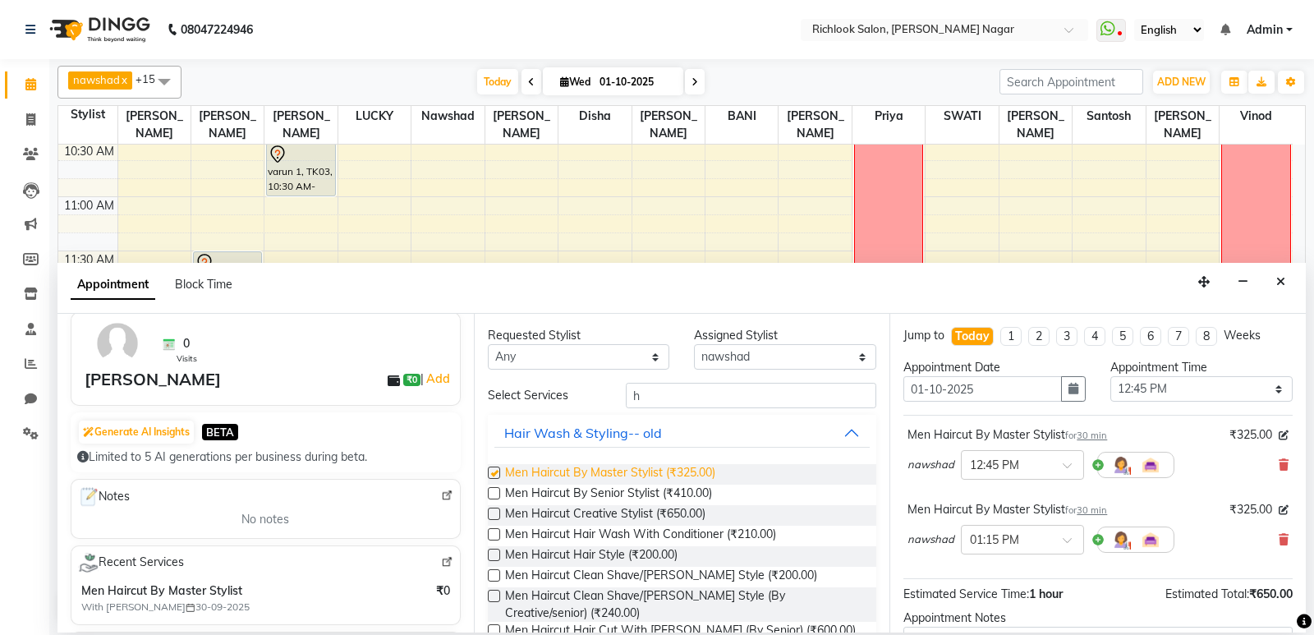
checkbox input "false"
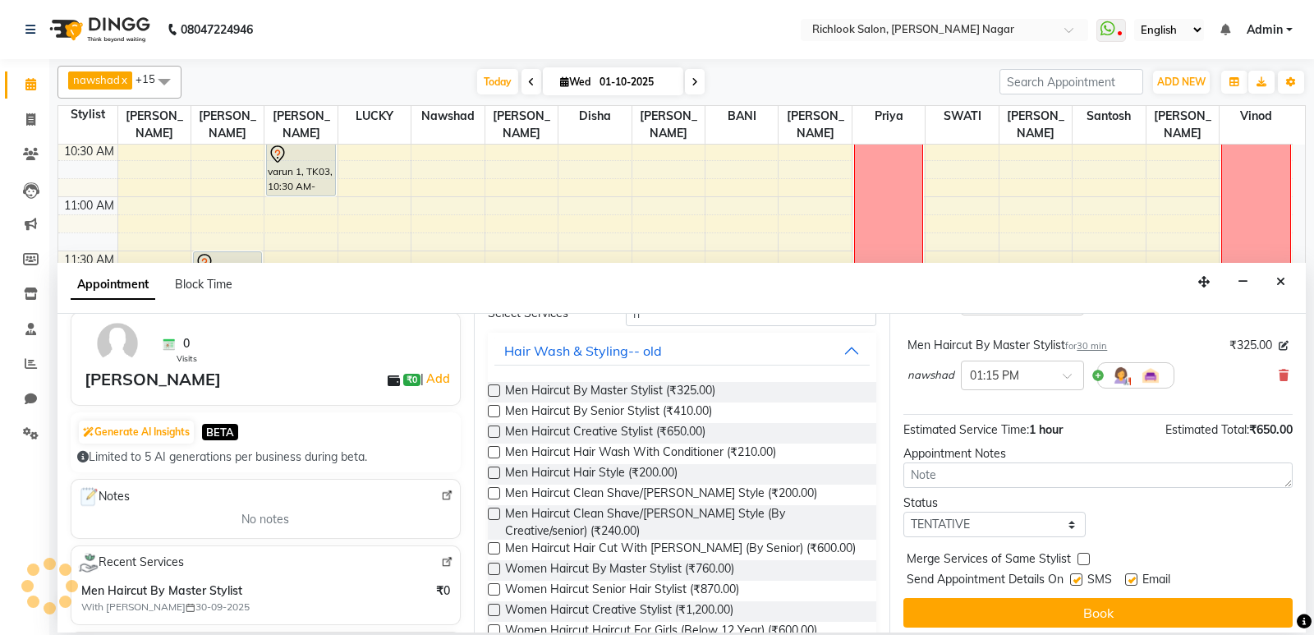
scroll to position [0, 0]
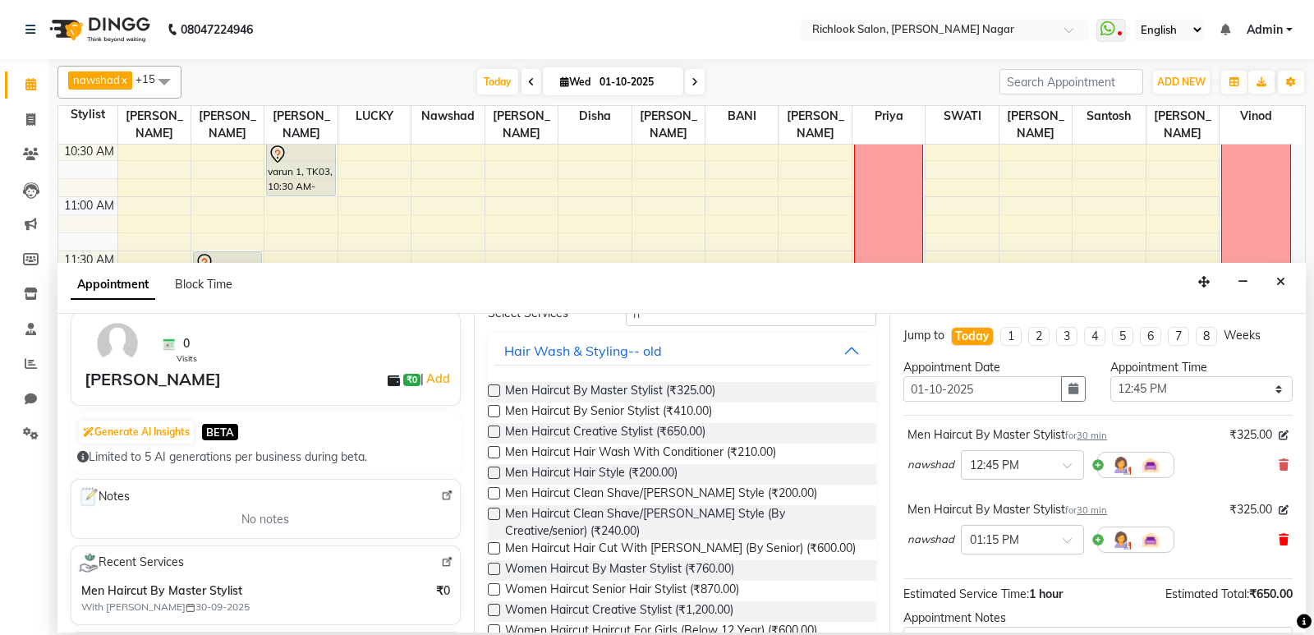
click at [1278, 543] on icon at bounding box center [1283, 539] width 10 height 11
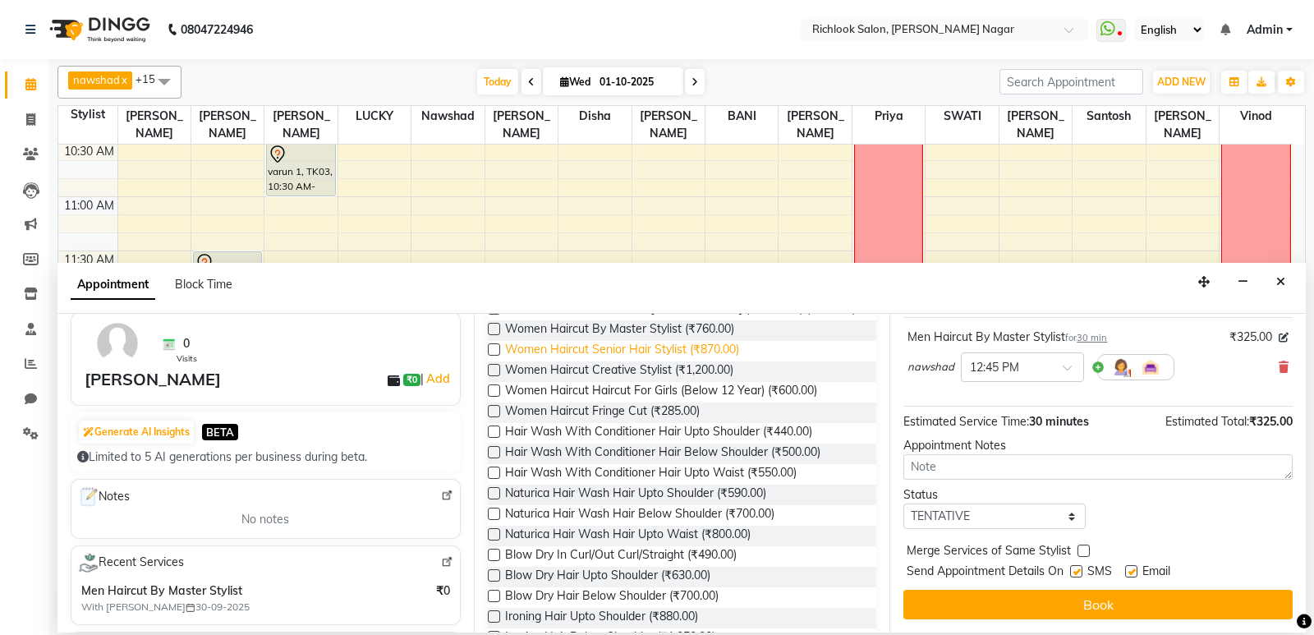
scroll to position [328, 0]
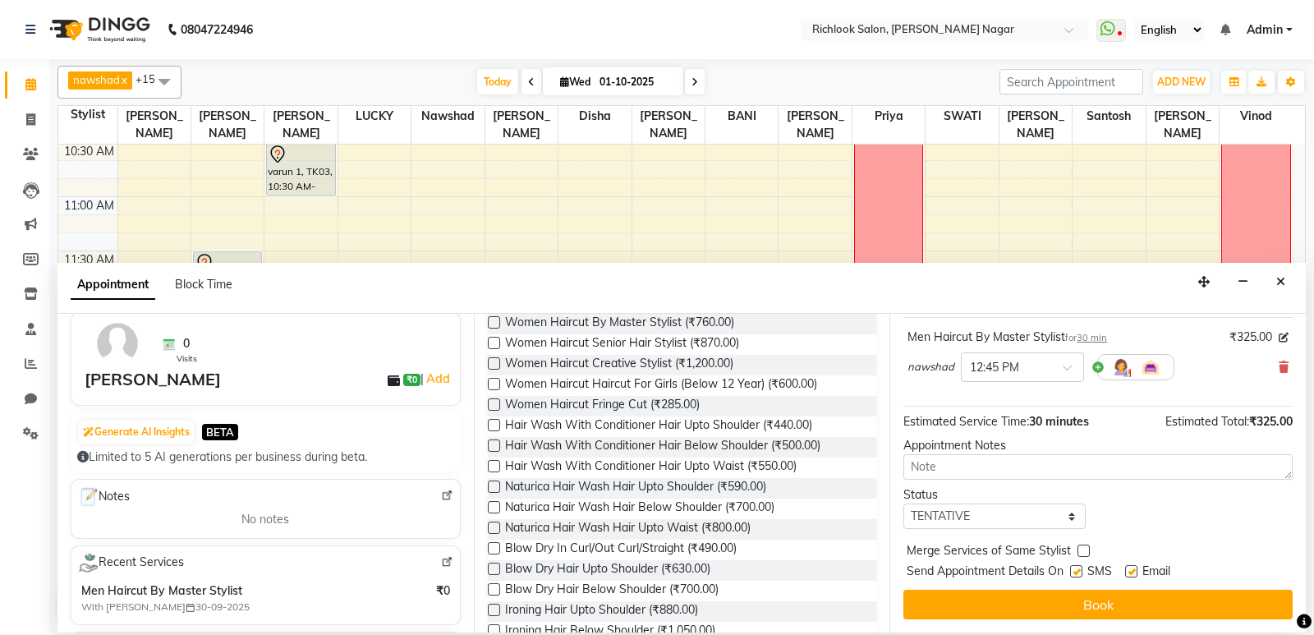
click at [497, 589] on label at bounding box center [494, 589] width 12 height 12
click at [497, 589] on input "checkbox" at bounding box center [493, 590] width 11 height 11
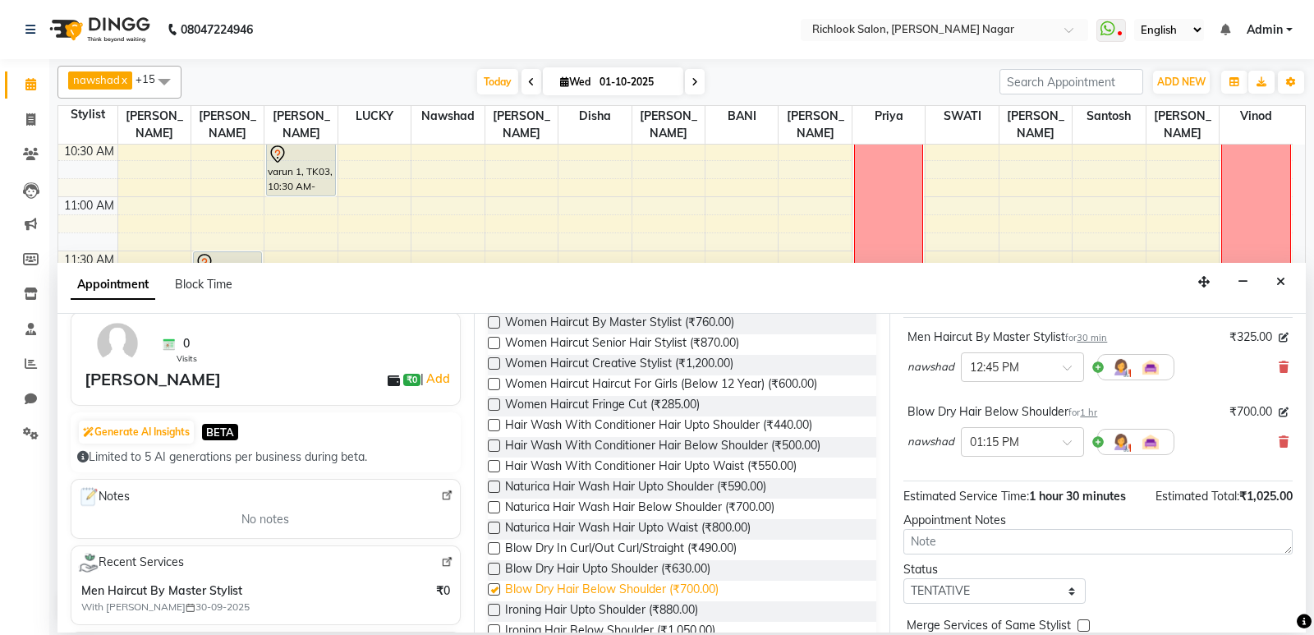
checkbox input "false"
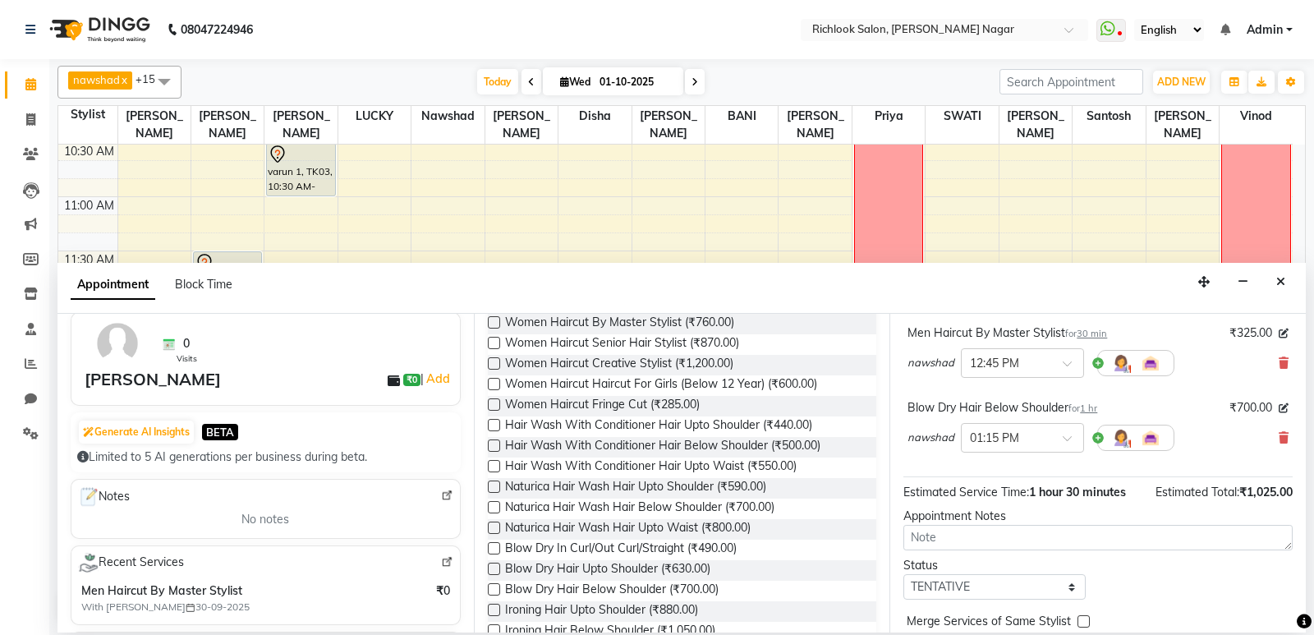
scroll to position [0, 0]
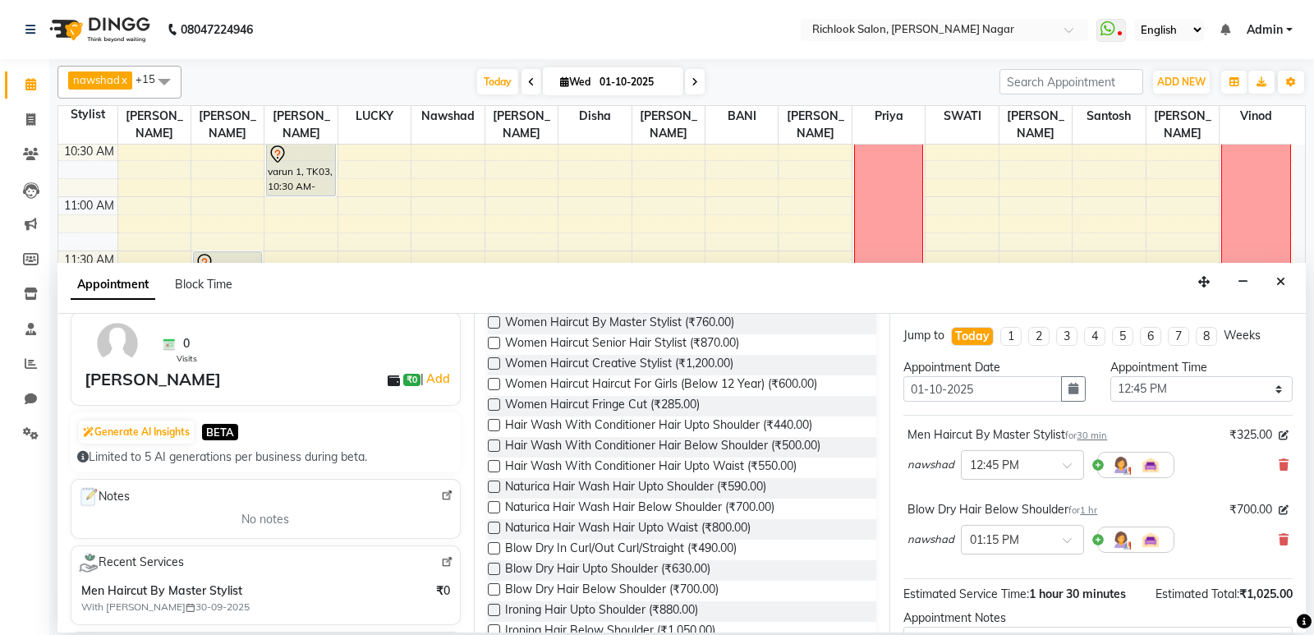
click at [935, 541] on span "nawshad" at bounding box center [930, 539] width 47 height 16
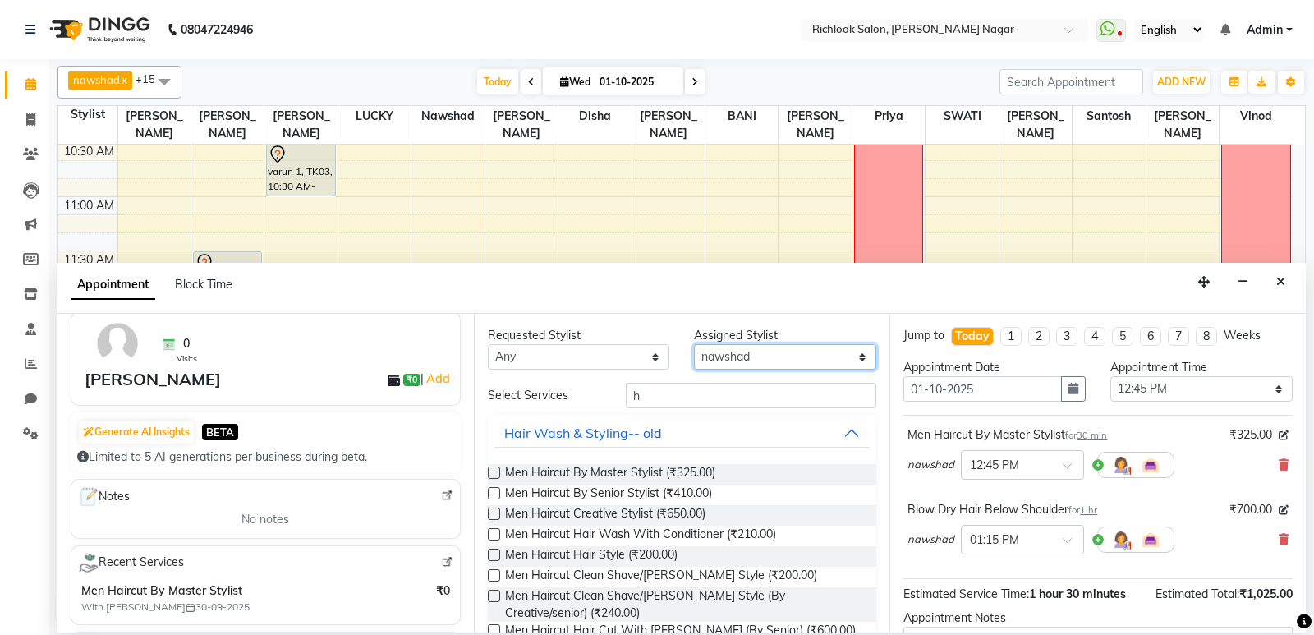
click at [803, 358] on select "Select [PERSON_NAME] BANI disha [PERSON_NAME] [PERSON_NAME] [PERSON_NAME] priya…" at bounding box center [785, 356] width 182 height 25
select select "54425"
click at [694, 344] on select "Select [PERSON_NAME] BANI disha [PERSON_NAME] [PERSON_NAME] [PERSON_NAME] priya…" at bounding box center [785, 356] width 182 height 25
click at [945, 534] on span "nawshad" at bounding box center [930, 539] width 47 height 16
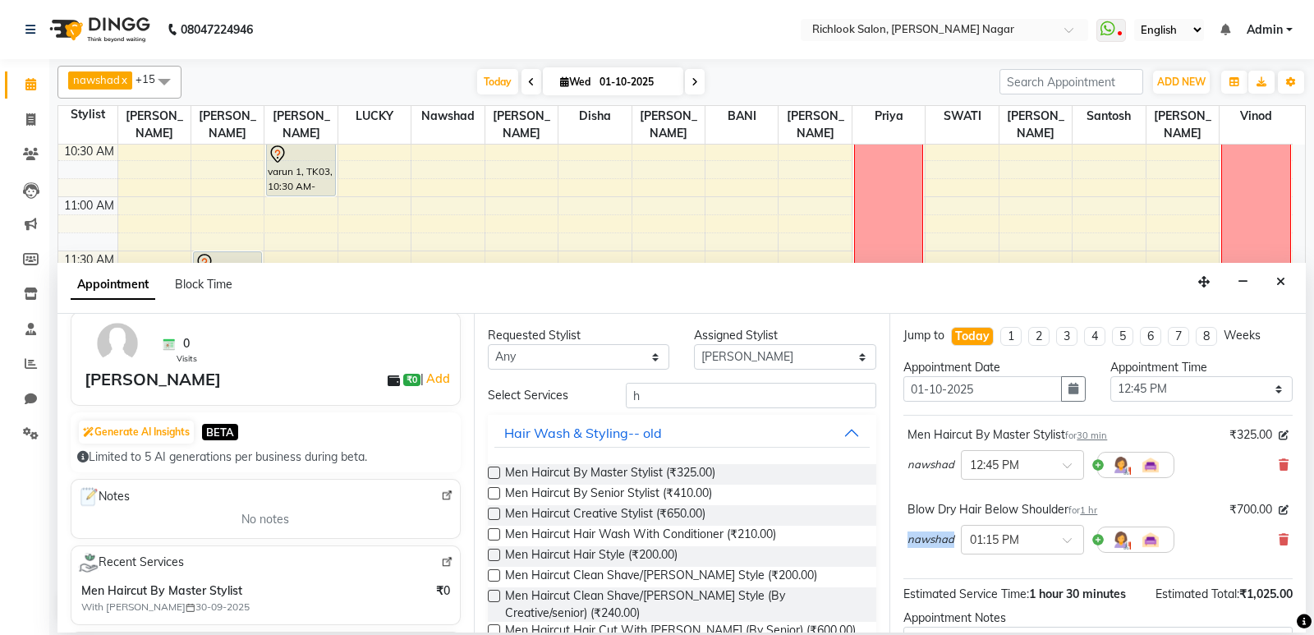
click at [945, 534] on span "nawshad" at bounding box center [930, 539] width 47 height 16
click at [950, 544] on span "nawshad" at bounding box center [930, 539] width 47 height 16
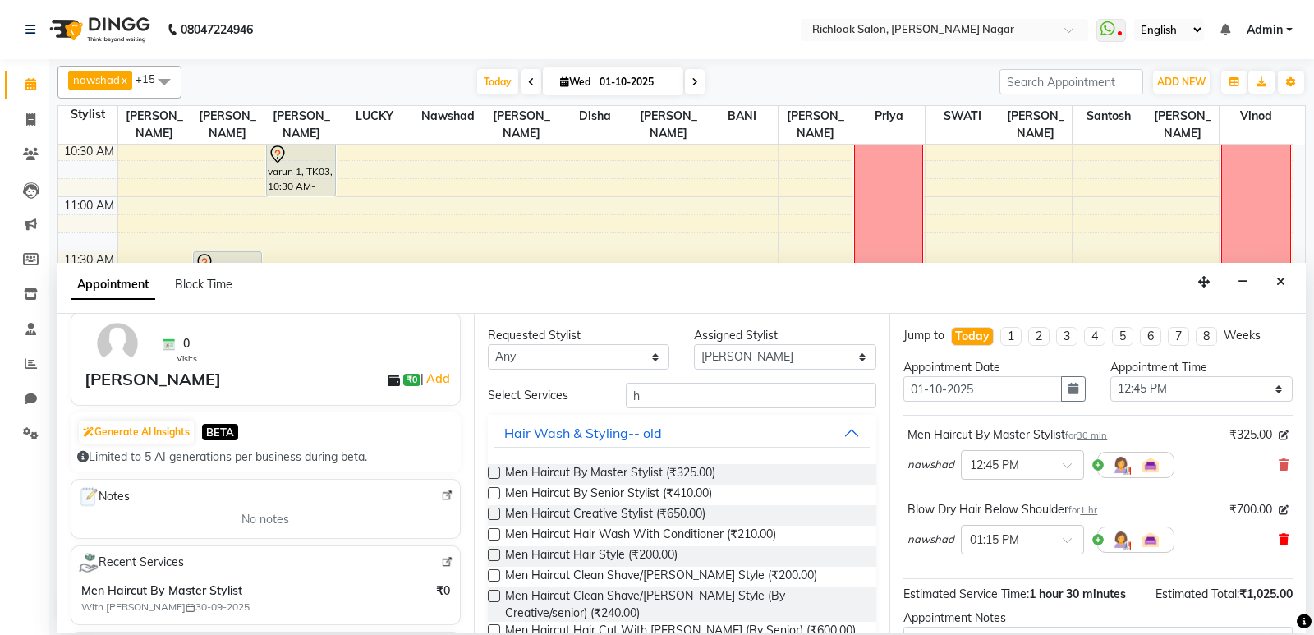
click at [1278, 534] on icon at bounding box center [1283, 539] width 10 height 11
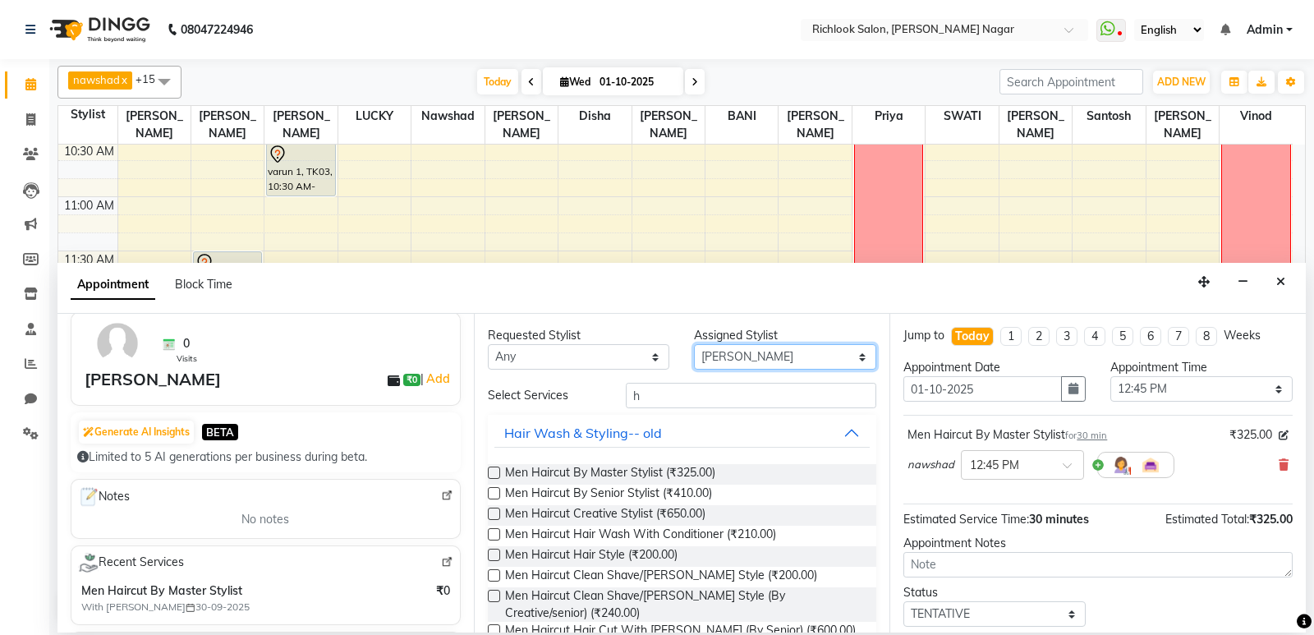
click at [795, 360] on select "Select [PERSON_NAME] BANI disha [PERSON_NAME] [PERSON_NAME] [PERSON_NAME] priya…" at bounding box center [785, 356] width 182 height 25
click at [490, 594] on label at bounding box center [494, 596] width 12 height 12
click at [490, 594] on input "checkbox" at bounding box center [493, 597] width 11 height 11
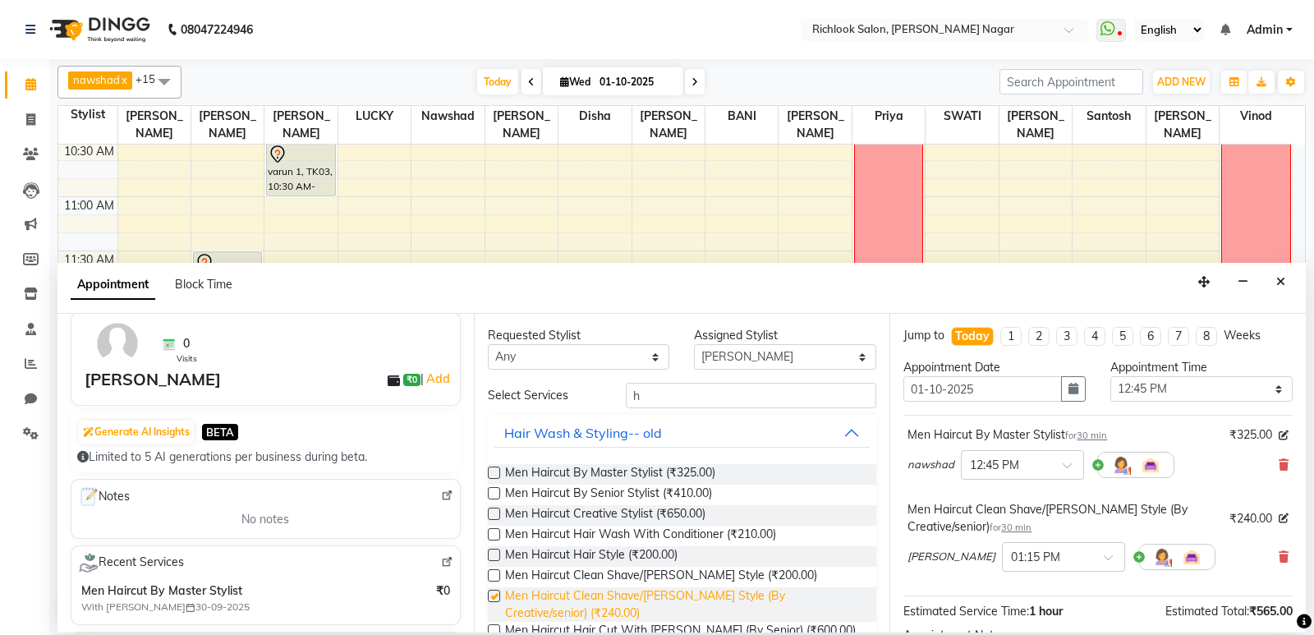
checkbox input "false"
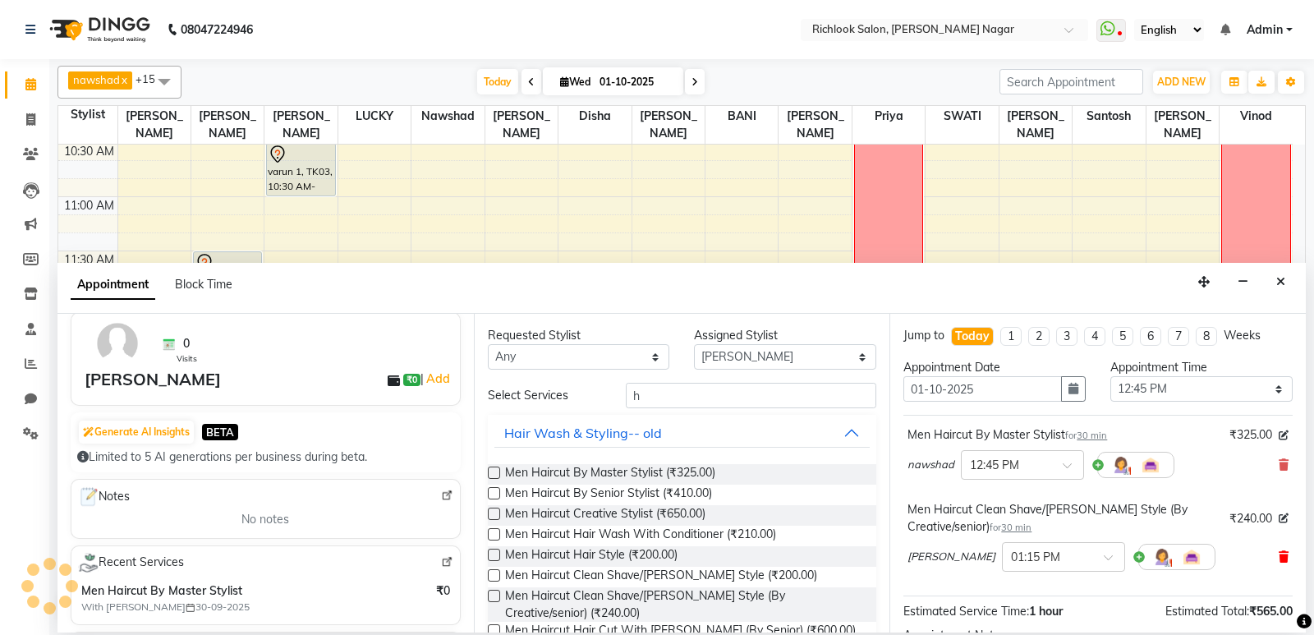
click at [1278, 551] on icon at bounding box center [1283, 556] width 10 height 11
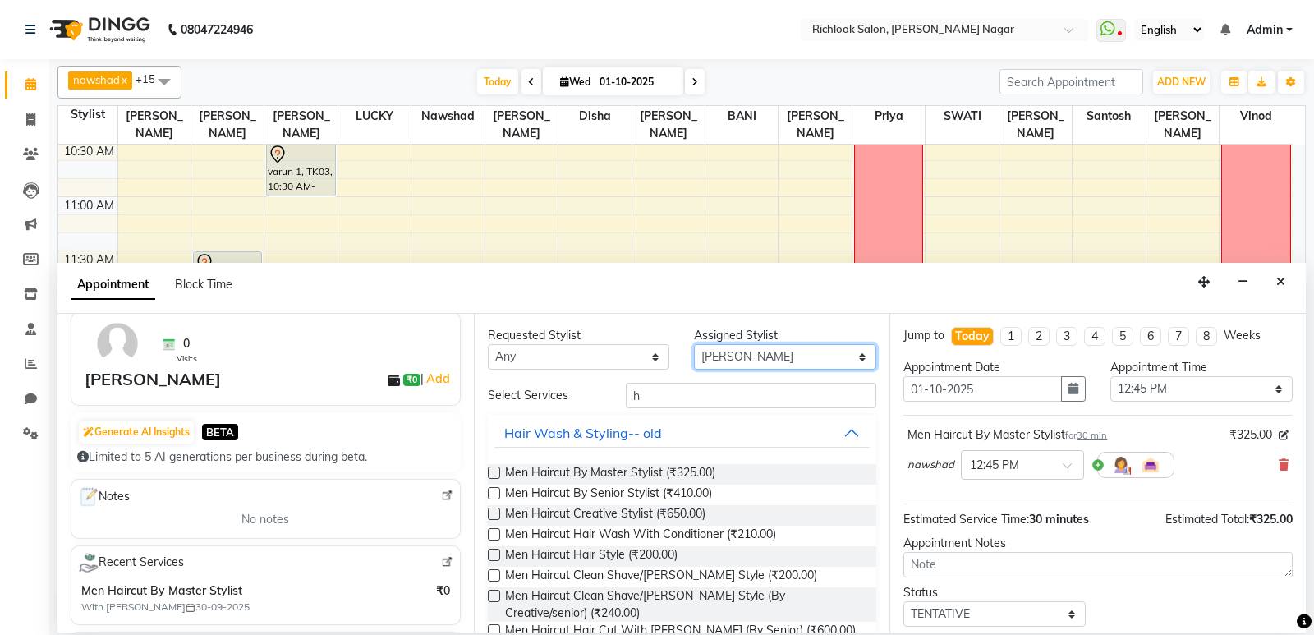
click at [774, 364] on select "Select [PERSON_NAME] BANI disha [PERSON_NAME] [PERSON_NAME] [PERSON_NAME] priya…" at bounding box center [785, 356] width 182 height 25
select select "93294"
click at [694, 344] on select "Select [PERSON_NAME] BANI disha [PERSON_NAME] [PERSON_NAME] [PERSON_NAME] priya…" at bounding box center [785, 356] width 182 height 25
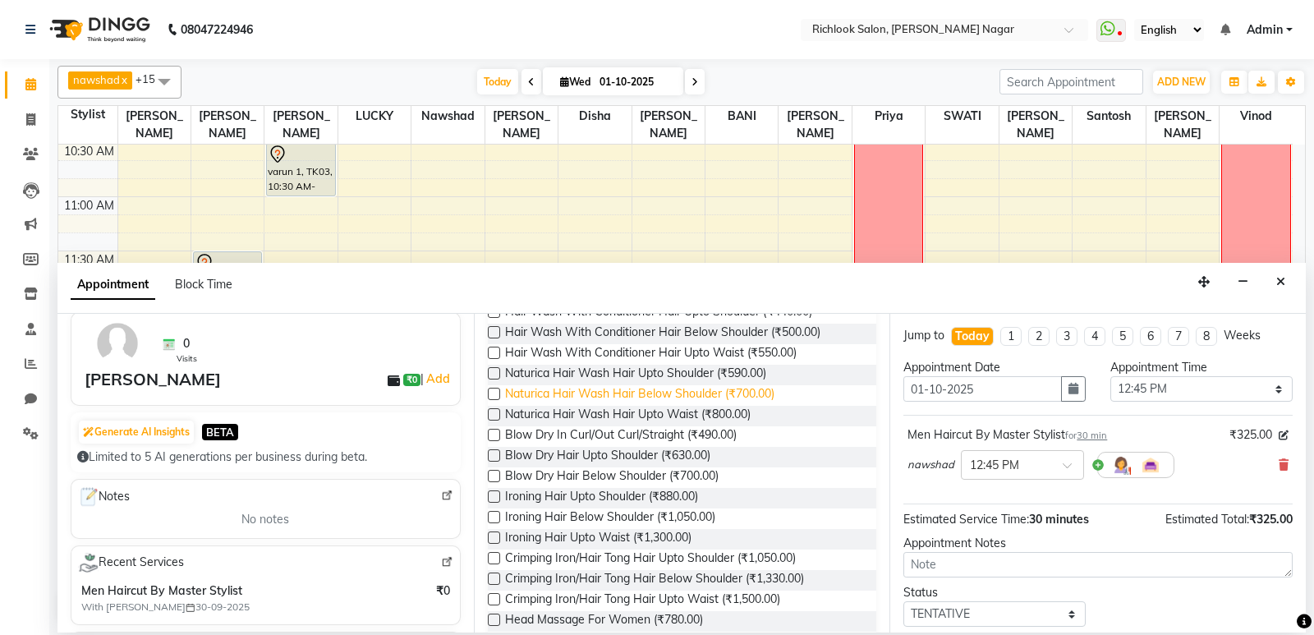
scroll to position [657, 0]
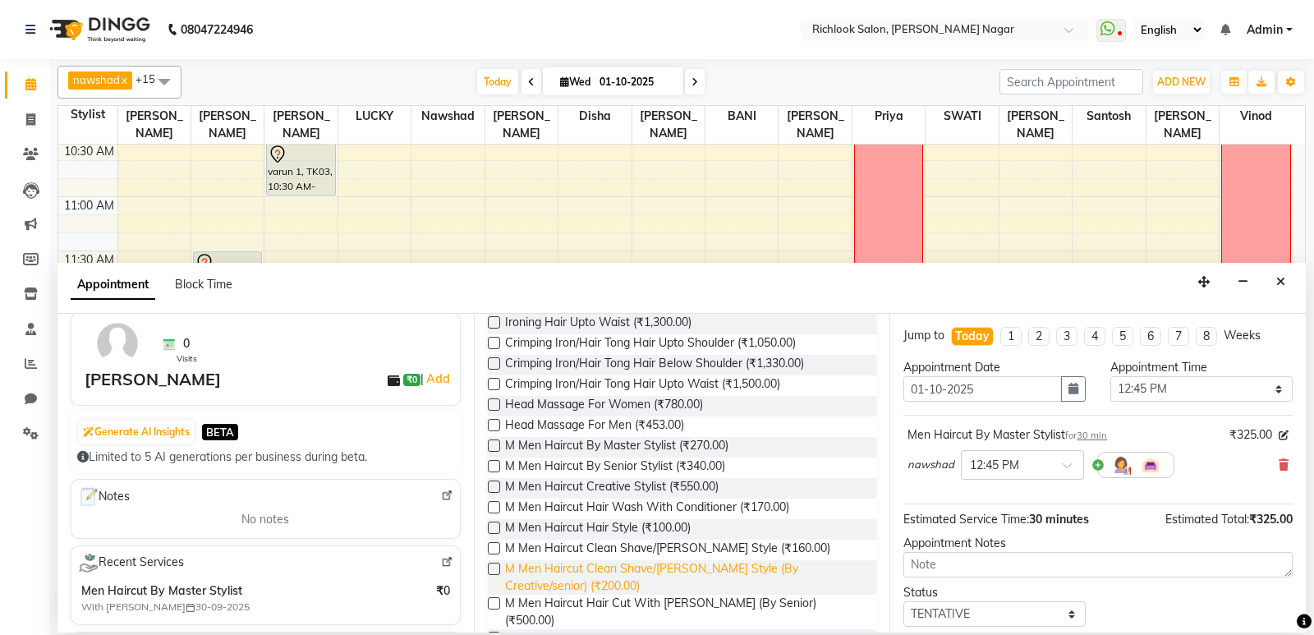
drag, startPoint x: 494, startPoint y: 567, endPoint x: 504, endPoint y: 566, distance: 9.9
click at [494, 566] on label at bounding box center [494, 568] width 12 height 12
click at [494, 566] on input "checkbox" at bounding box center [493, 570] width 11 height 11
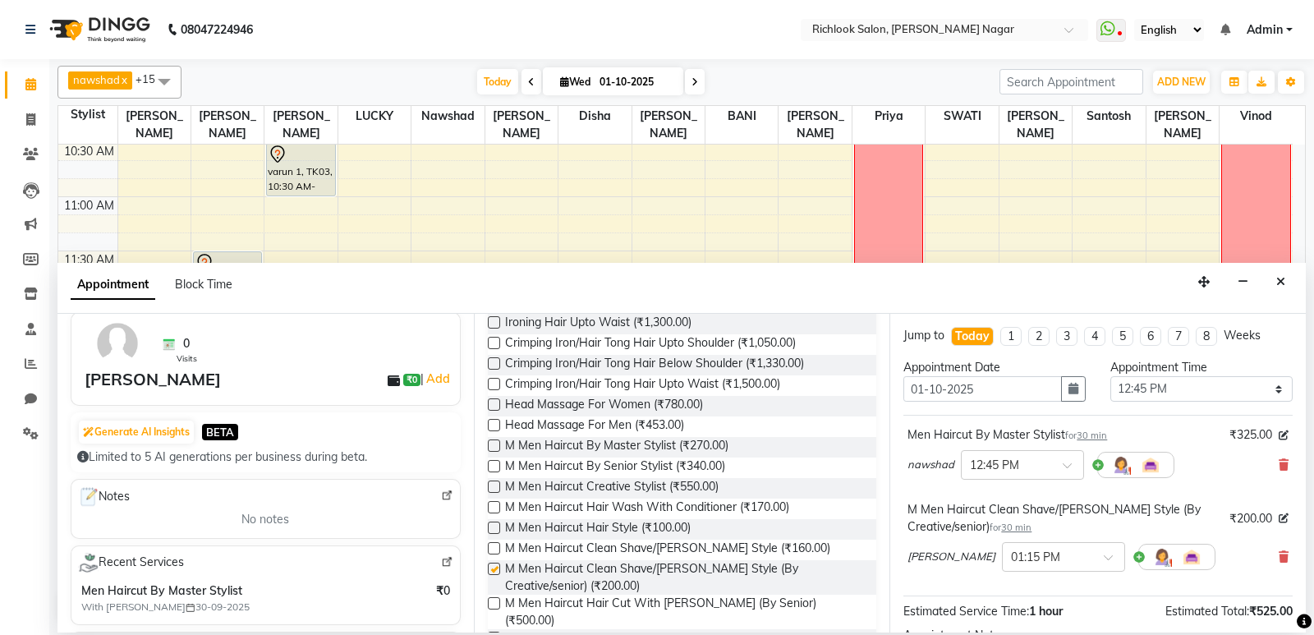
checkbox input "false"
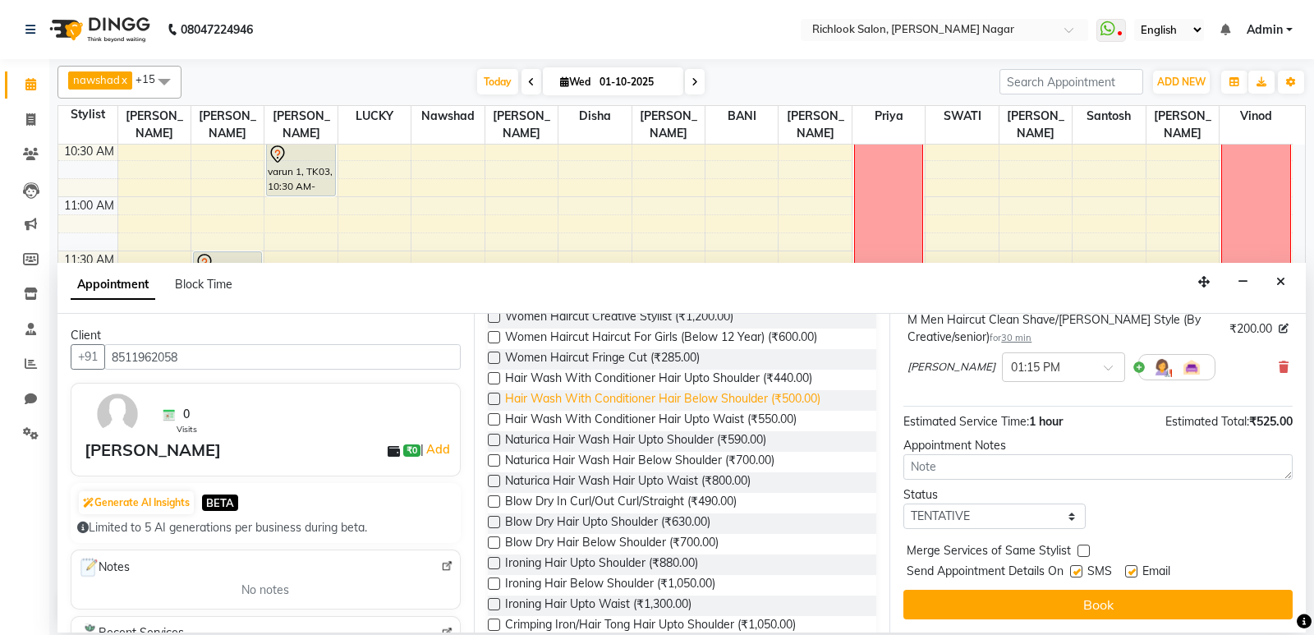
scroll to position [328, 0]
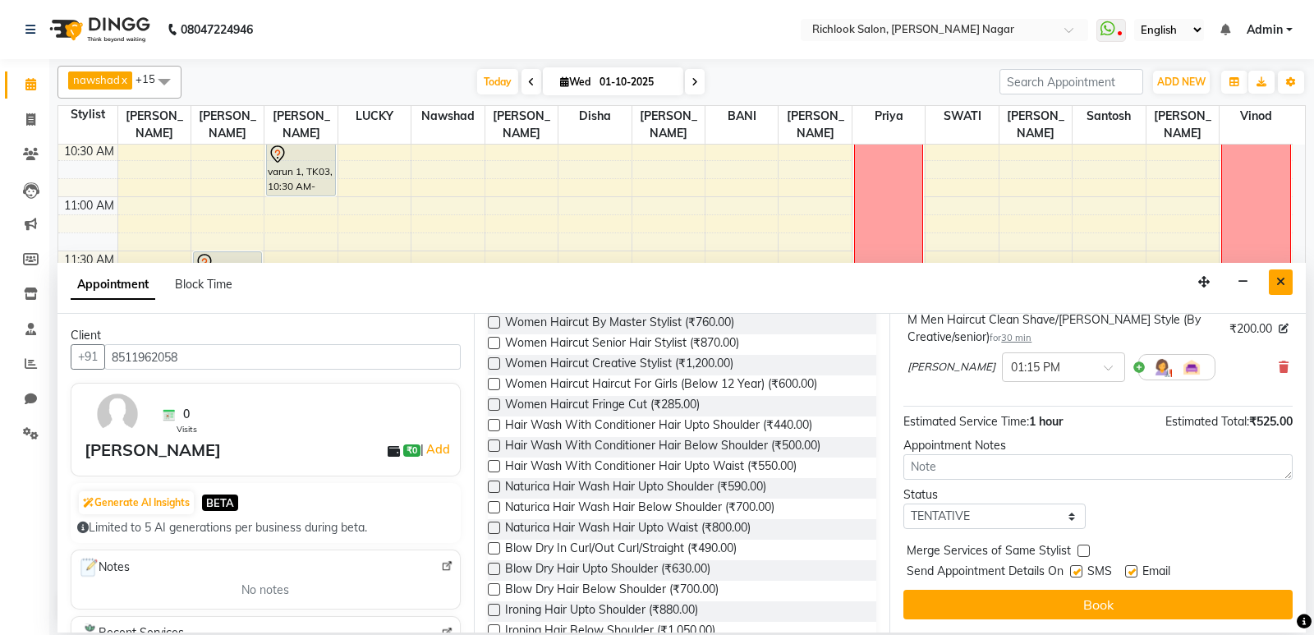
click at [1270, 278] on button "Close" at bounding box center [1281, 281] width 24 height 25
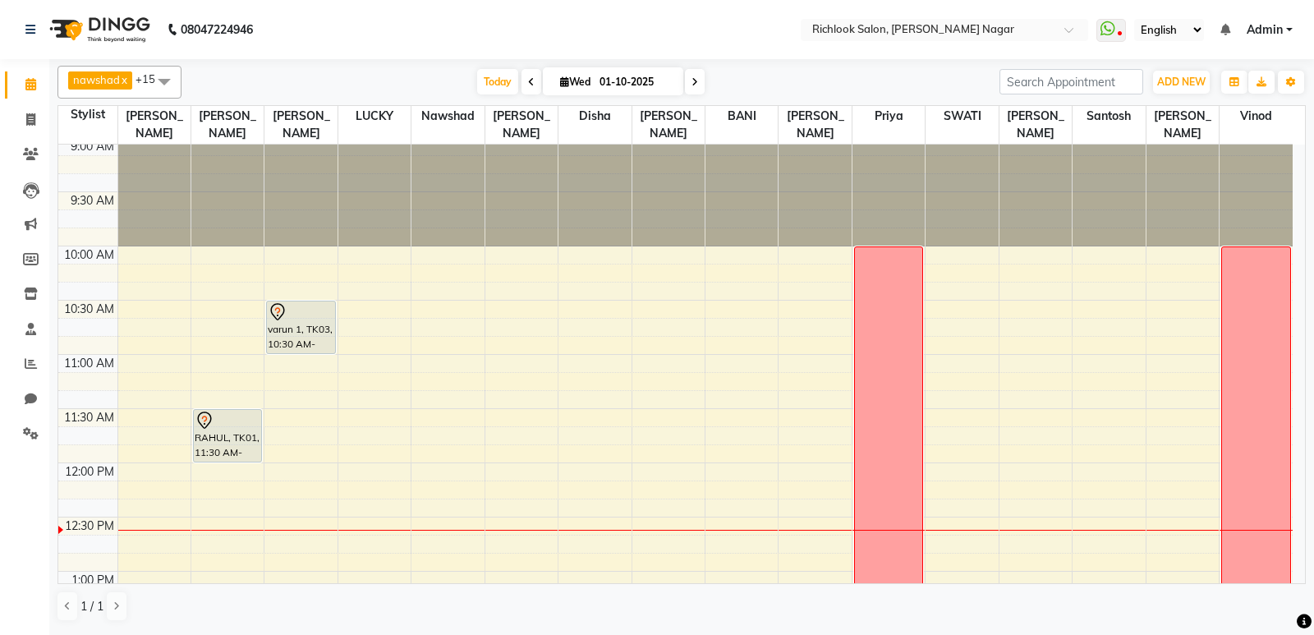
scroll to position [0, 0]
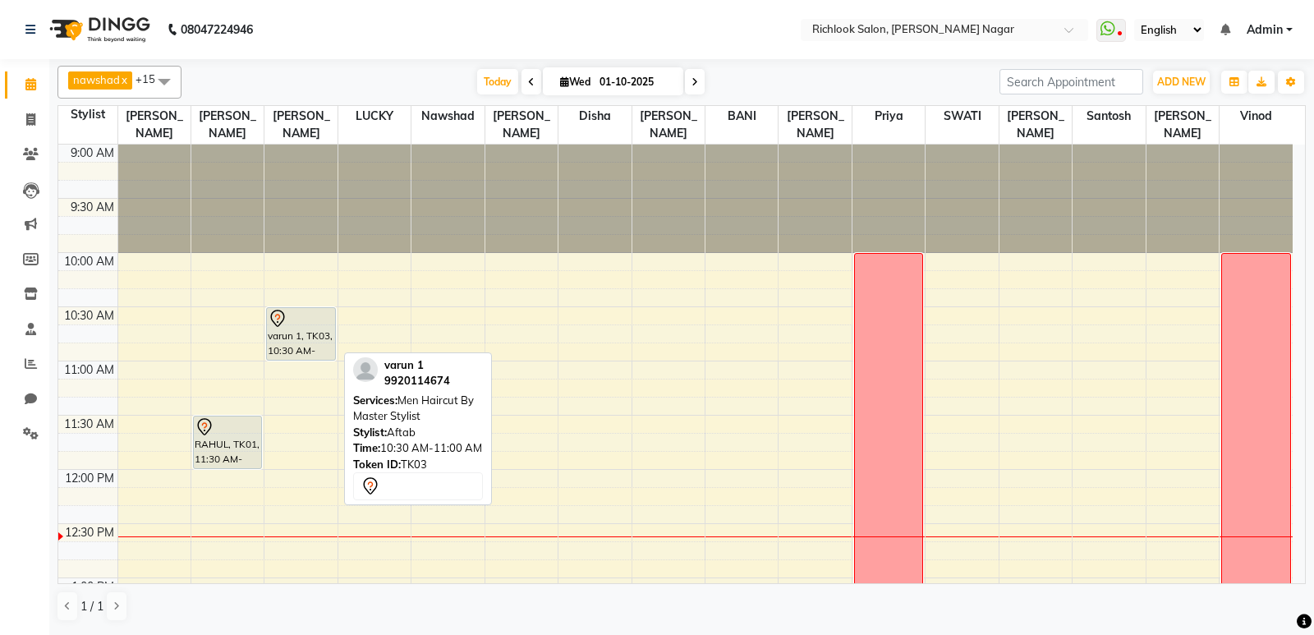
click at [278, 323] on icon at bounding box center [278, 319] width 20 height 20
select select "7"
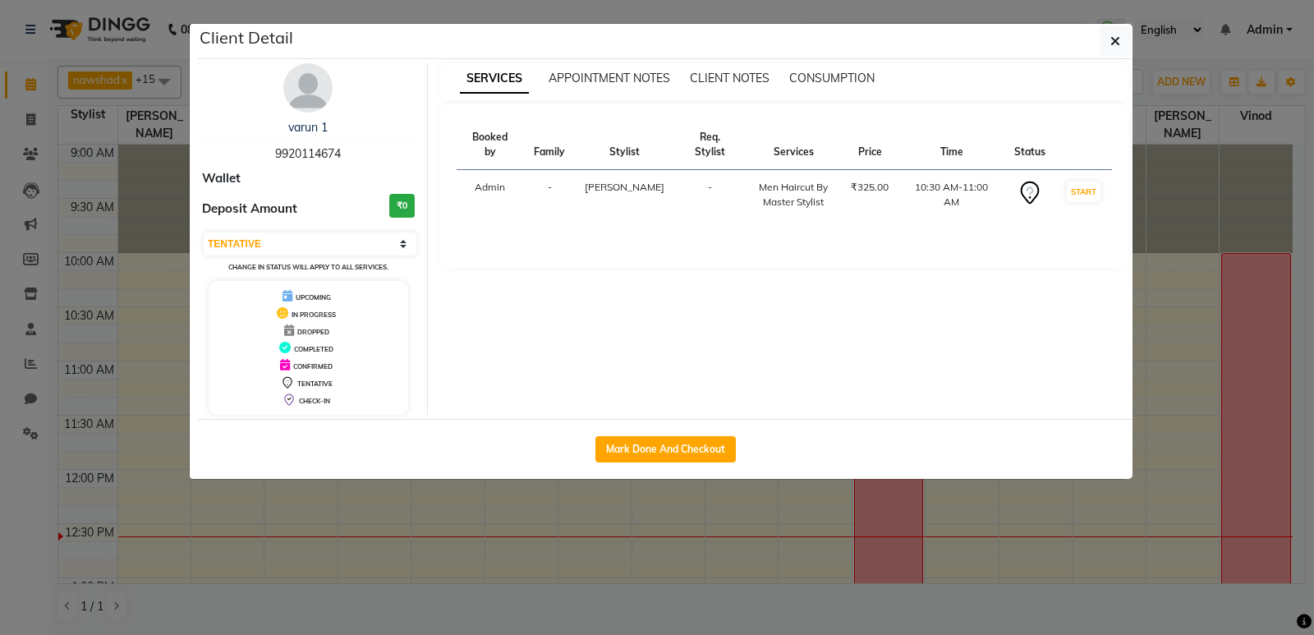
click at [335, 360] on div "CONFIRMED" at bounding box center [308, 364] width 186 height 17
click at [333, 367] on div "CONFIRMED" at bounding box center [308, 364] width 186 height 17
click at [303, 369] on span "CONFIRMED" at bounding box center [312, 366] width 39 height 8
click at [764, 516] on ngb-modal-window "Client Detail varun 1 9920114674 Wallet Deposit Amount ₹0 Select IN SERVICE CON…" at bounding box center [657, 317] width 1314 height 635
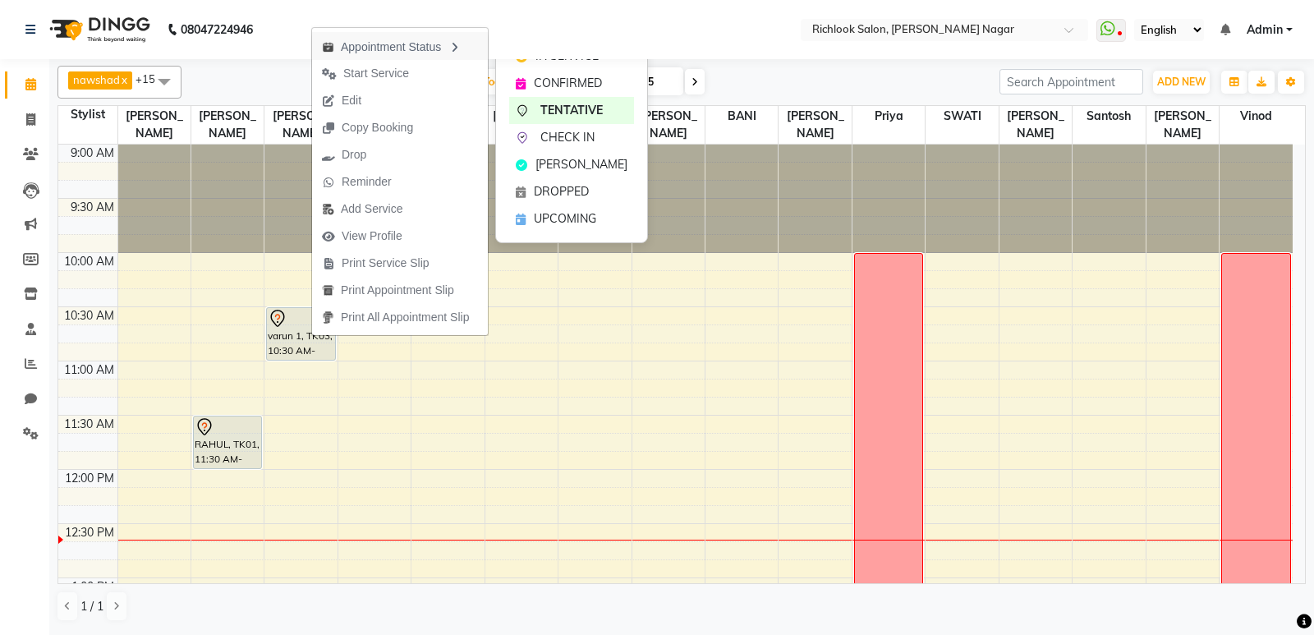
click at [441, 44] on div "Appointment Status" at bounding box center [400, 46] width 176 height 28
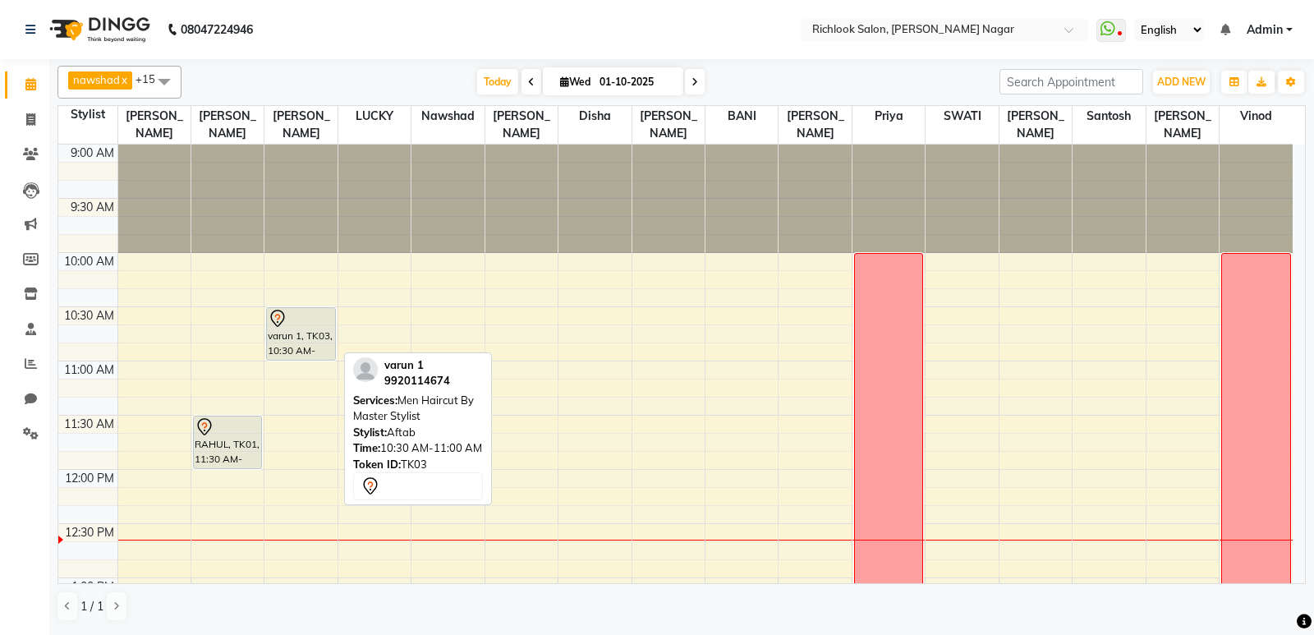
click at [333, 329] on div "varun 1, TK03, 10:30 AM-11:00 AM, Men Haircut By Master Stylist" at bounding box center [300, 334] width 67 height 52
select select "7"
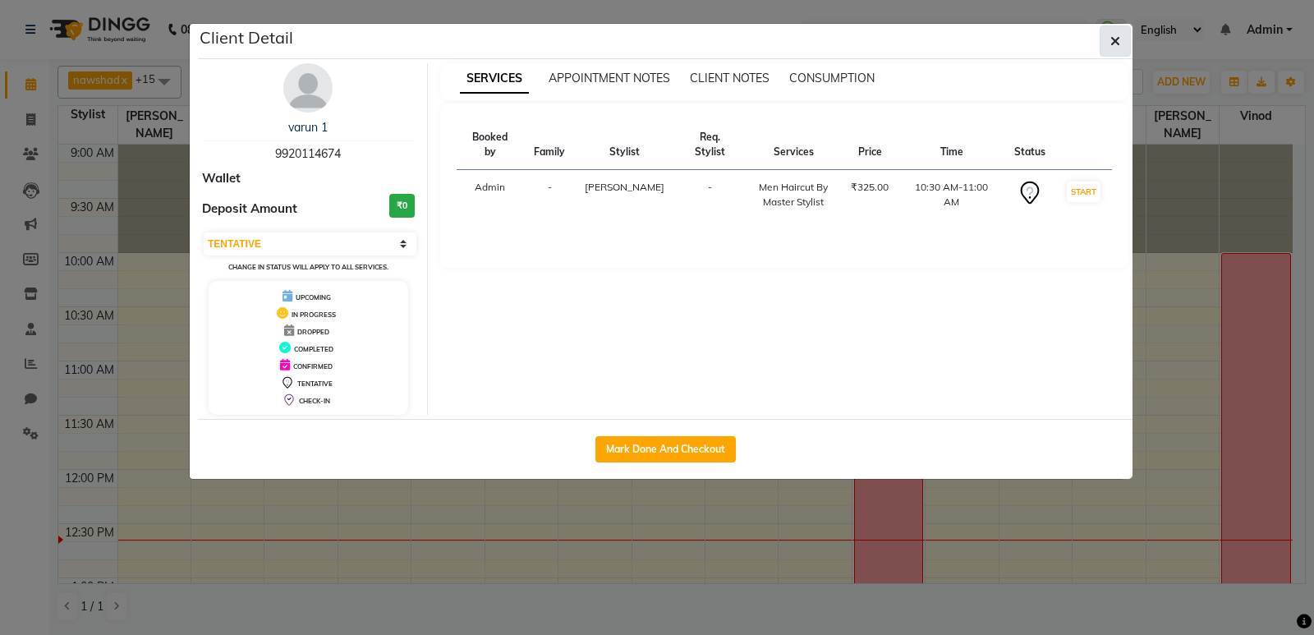
click at [1130, 44] on button "button" at bounding box center [1114, 40] width 31 height 31
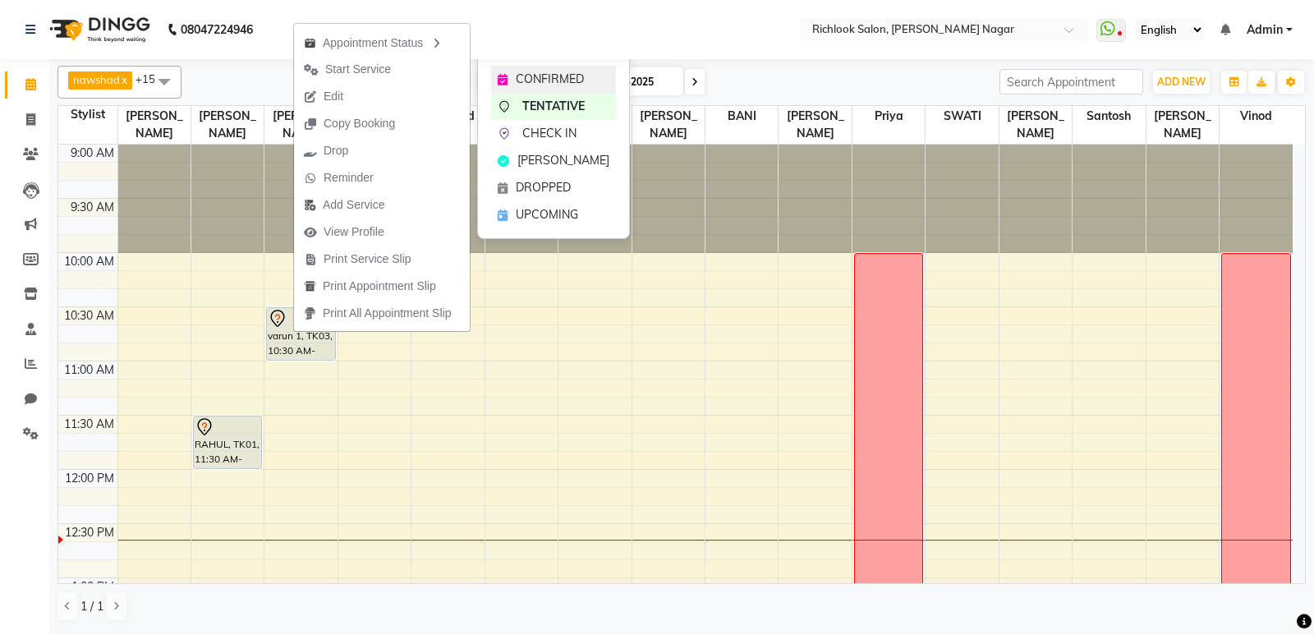
click at [524, 75] on span "CONFIRMED" at bounding box center [550, 79] width 68 height 17
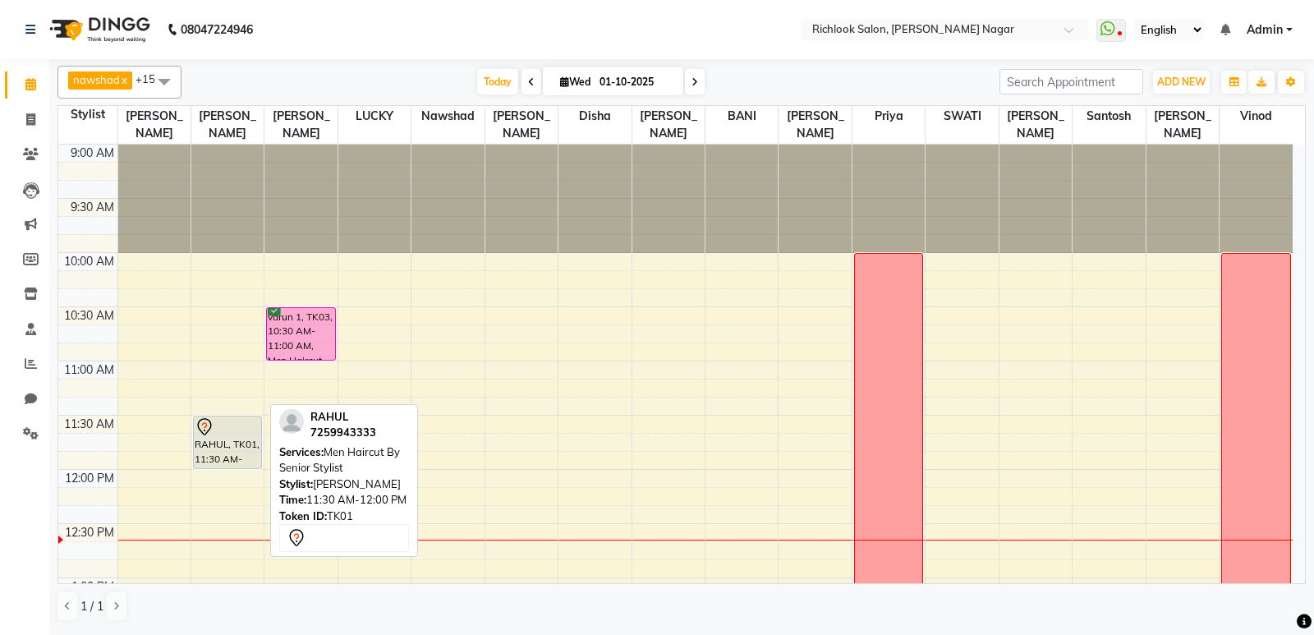
click at [228, 427] on div at bounding box center [228, 427] width 66 height 20
select select "7"
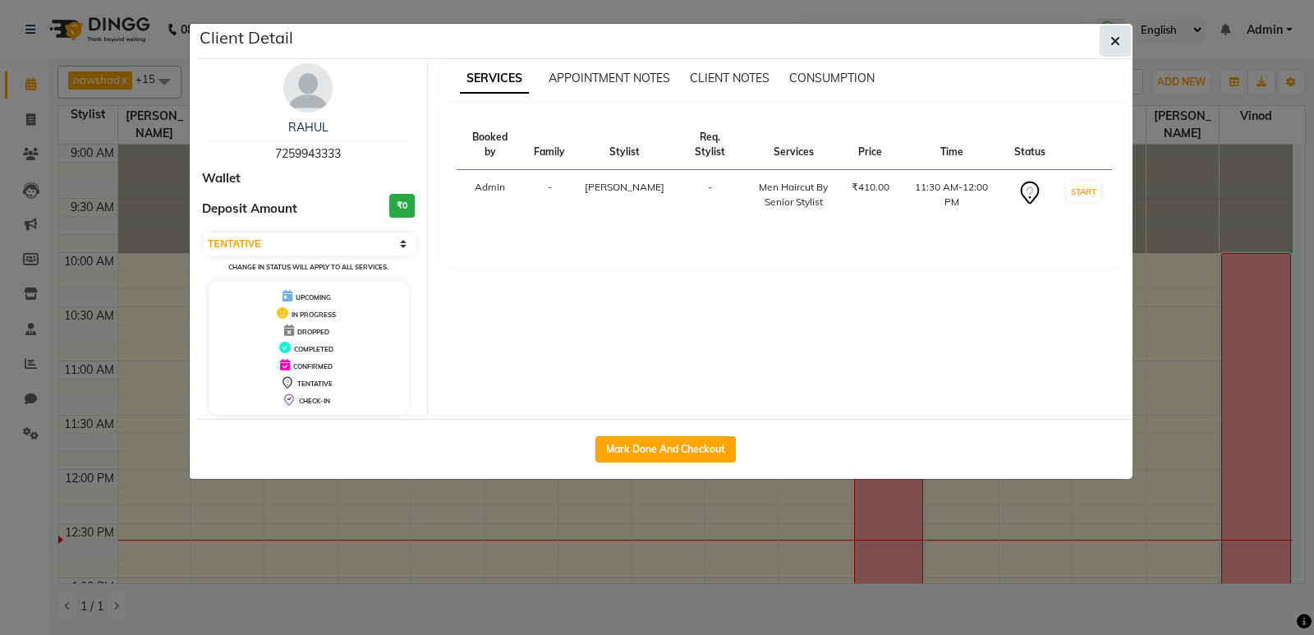
click at [1116, 36] on icon "button" at bounding box center [1115, 40] width 10 height 13
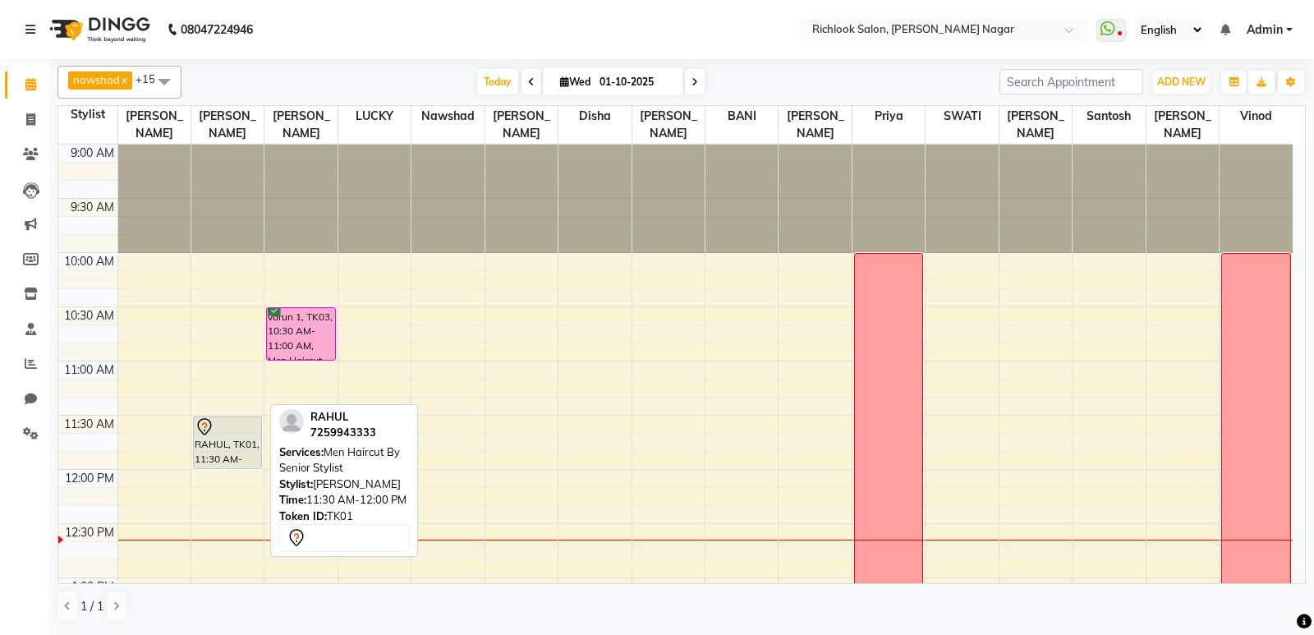
click at [220, 455] on div "RAHUL, TK01, 11:30 AM-12:00 PM, Men Haircut By Senior Stylist" at bounding box center [227, 442] width 67 height 52
select select "7"
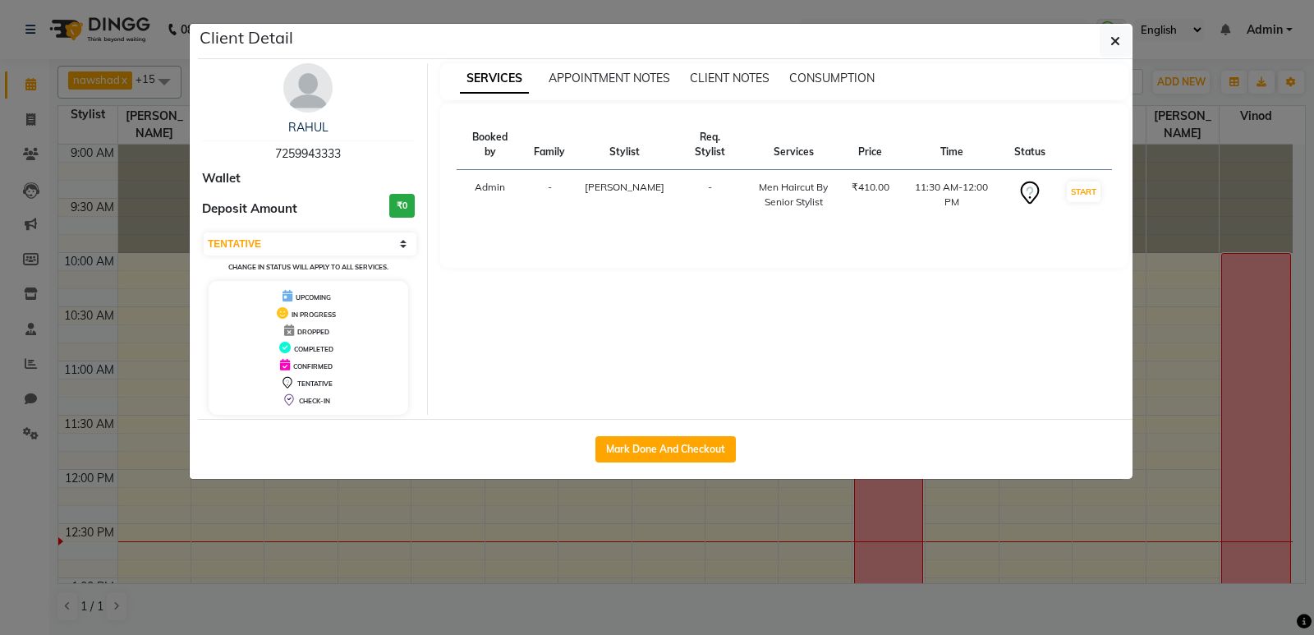
click at [1026, 186] on icon at bounding box center [1029, 190] width 7 height 8
click at [1112, 39] on icon "button" at bounding box center [1115, 40] width 10 height 13
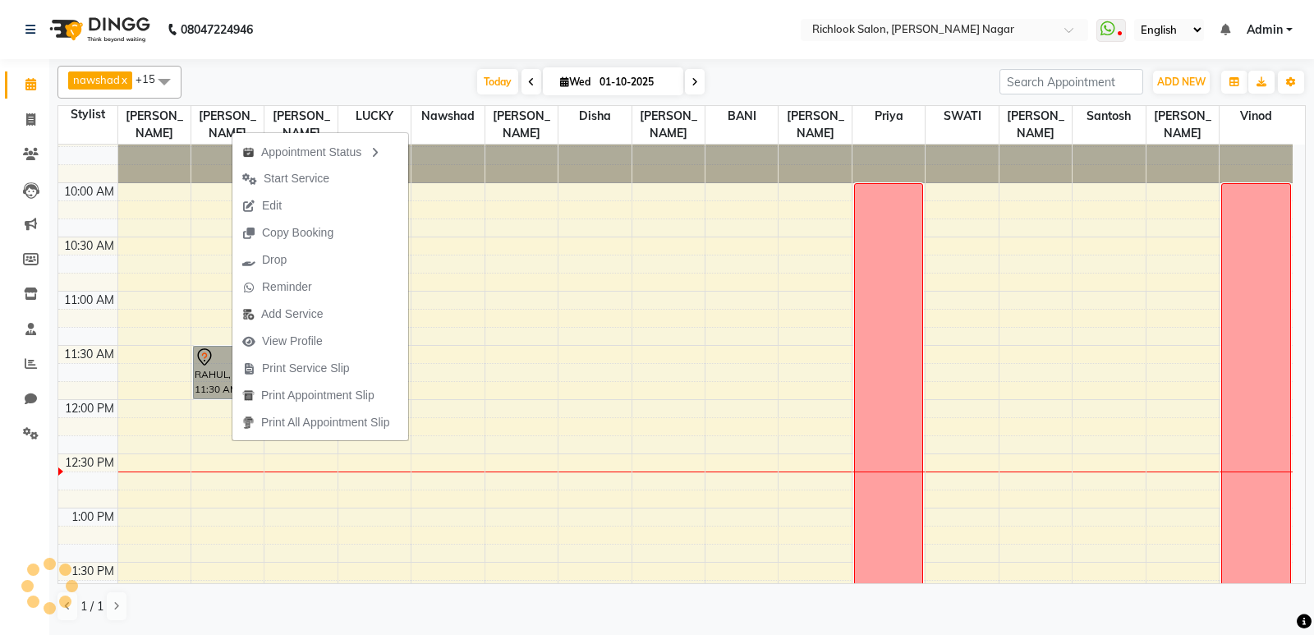
scroll to position [246, 0]
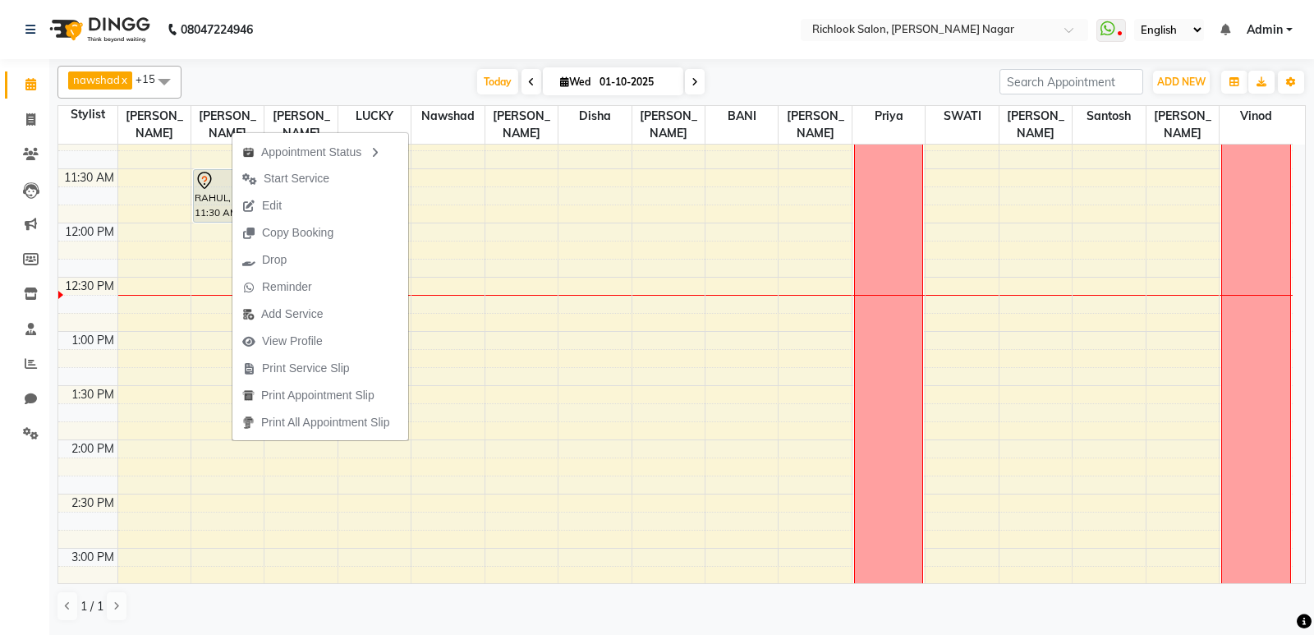
click at [658, 3] on nav "08047224946 Select Location × Richlook Salon, [PERSON_NAME] Nagar WhatsApp Stat…" at bounding box center [657, 29] width 1314 height 59
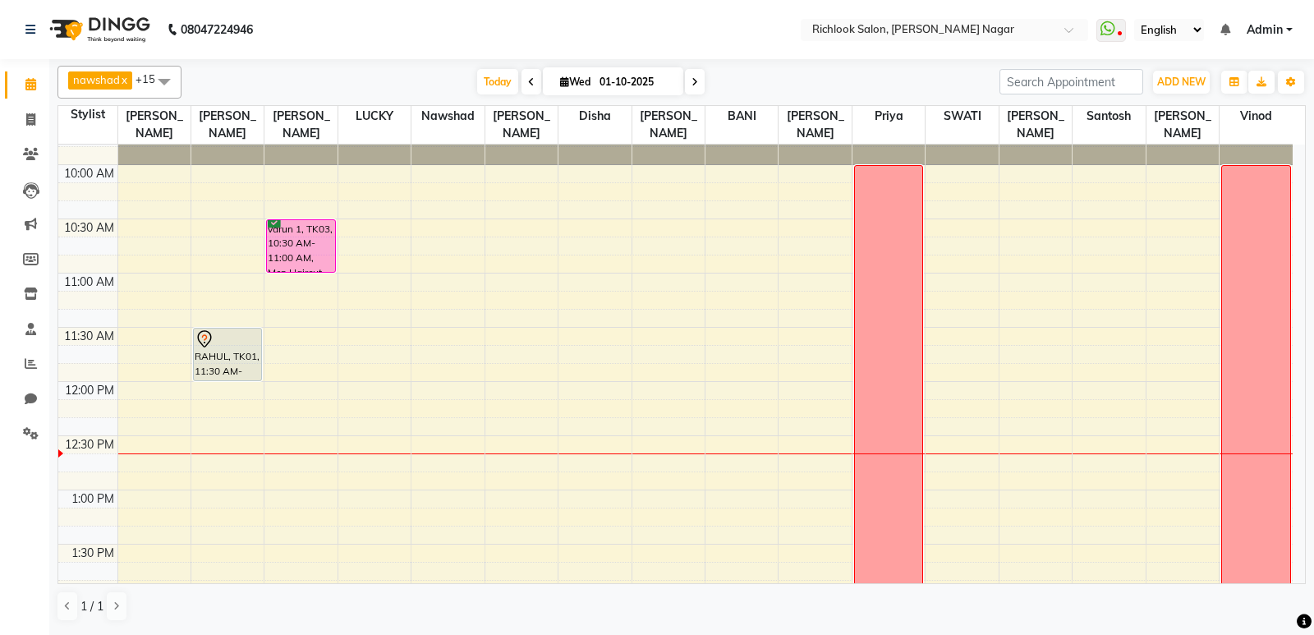
scroll to position [0, 0]
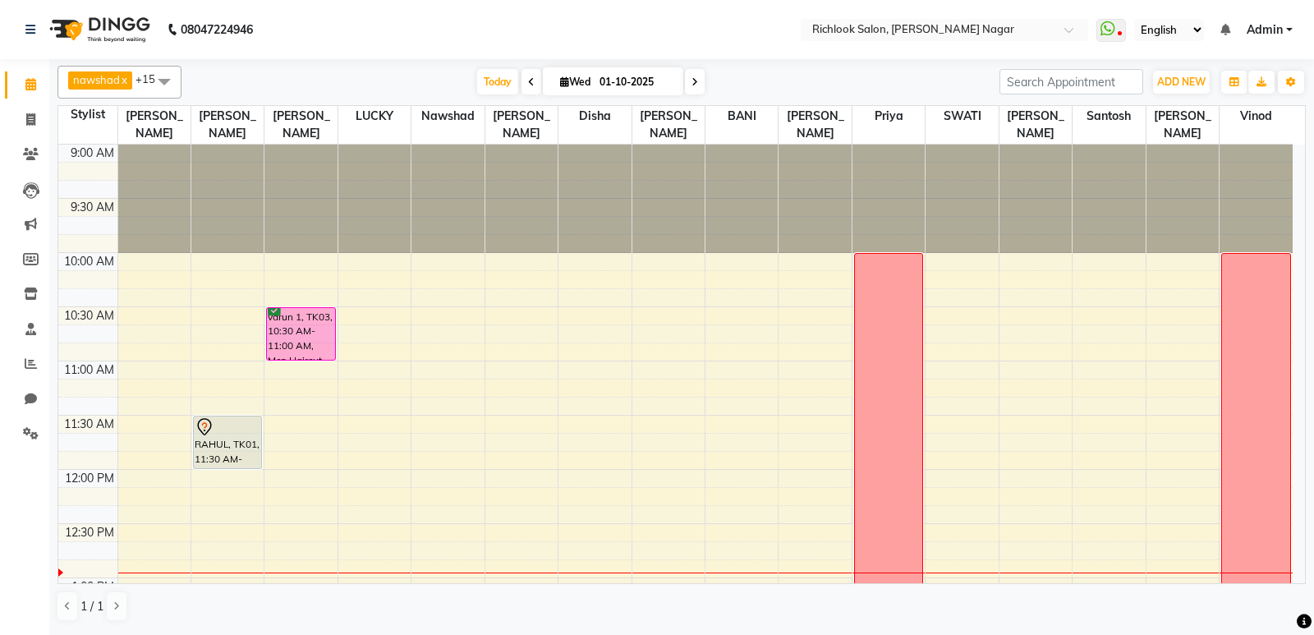
click at [691, 81] on icon at bounding box center [694, 82] width 7 height 10
type input "02-10-2025"
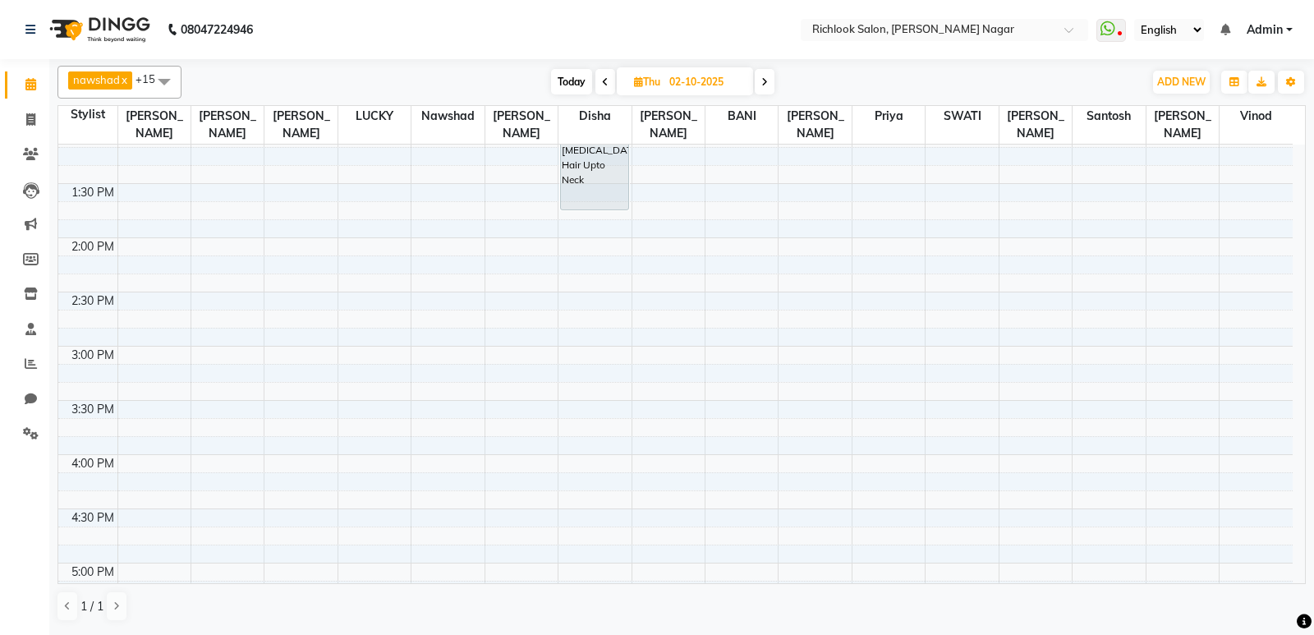
scroll to position [490, 0]
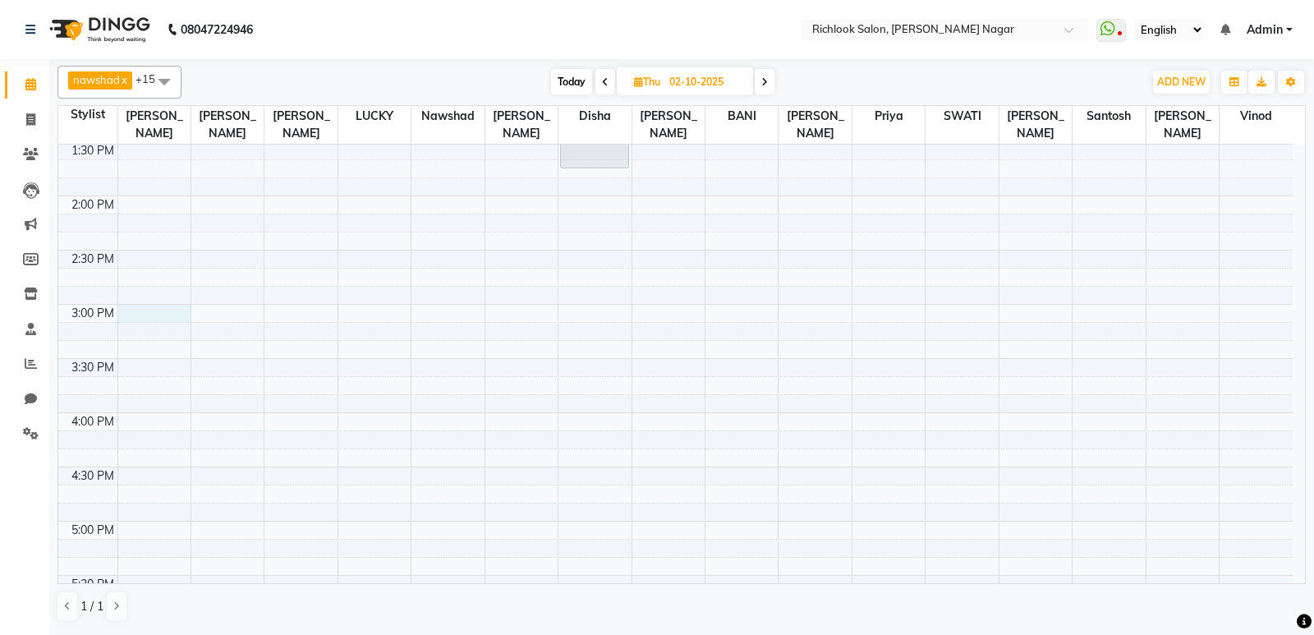
click at [154, 308] on div "9:00 AM 9:30 AM 10:00 AM 10:30 AM 11:00 AM 11:30 AM 12:00 PM 12:30 PM 1:00 PM 1…" at bounding box center [675, 358] width 1234 height 1408
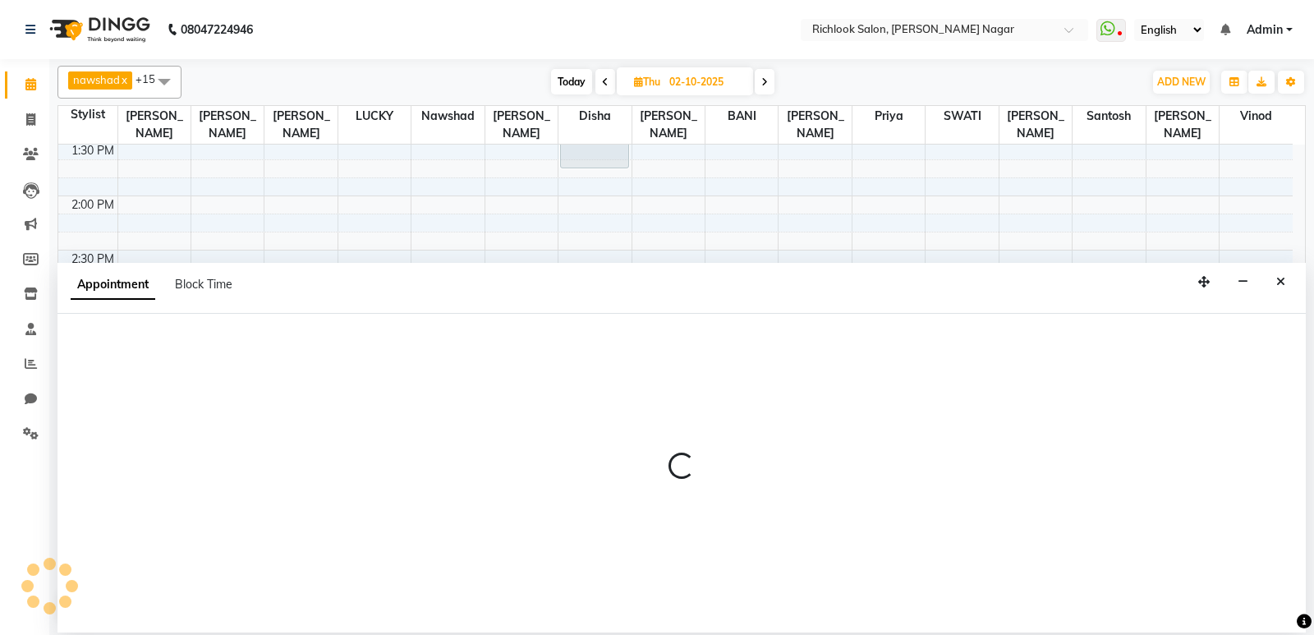
select select "54604"
select select "tentative"
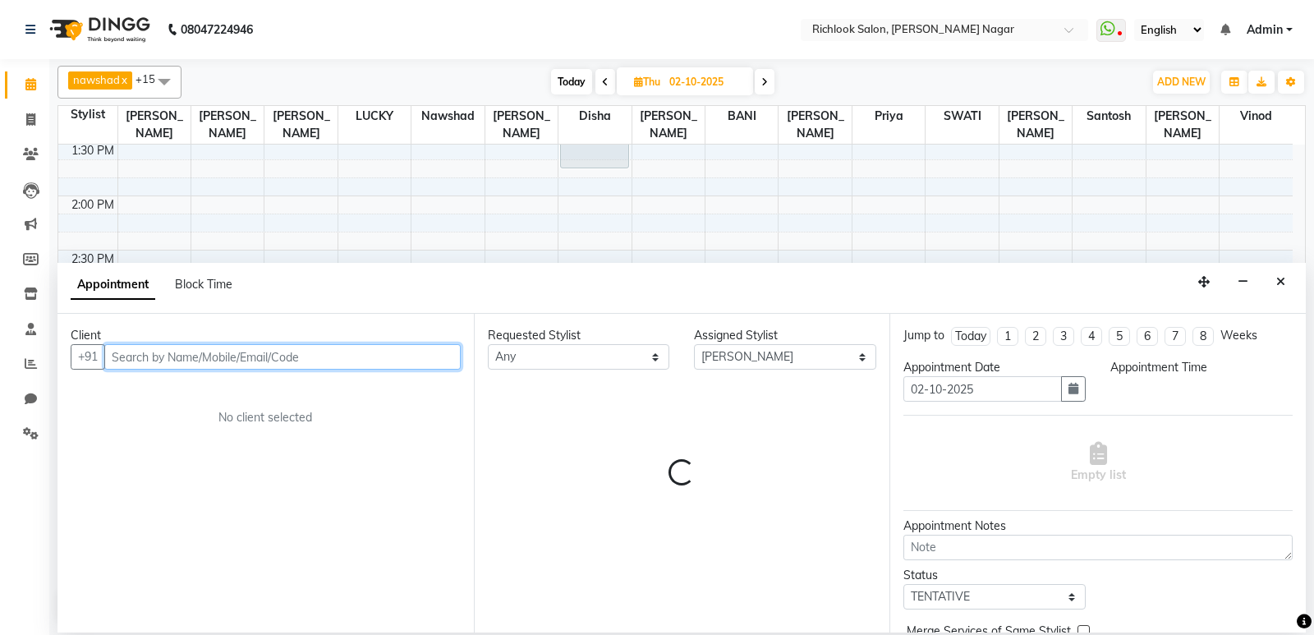
select select "900"
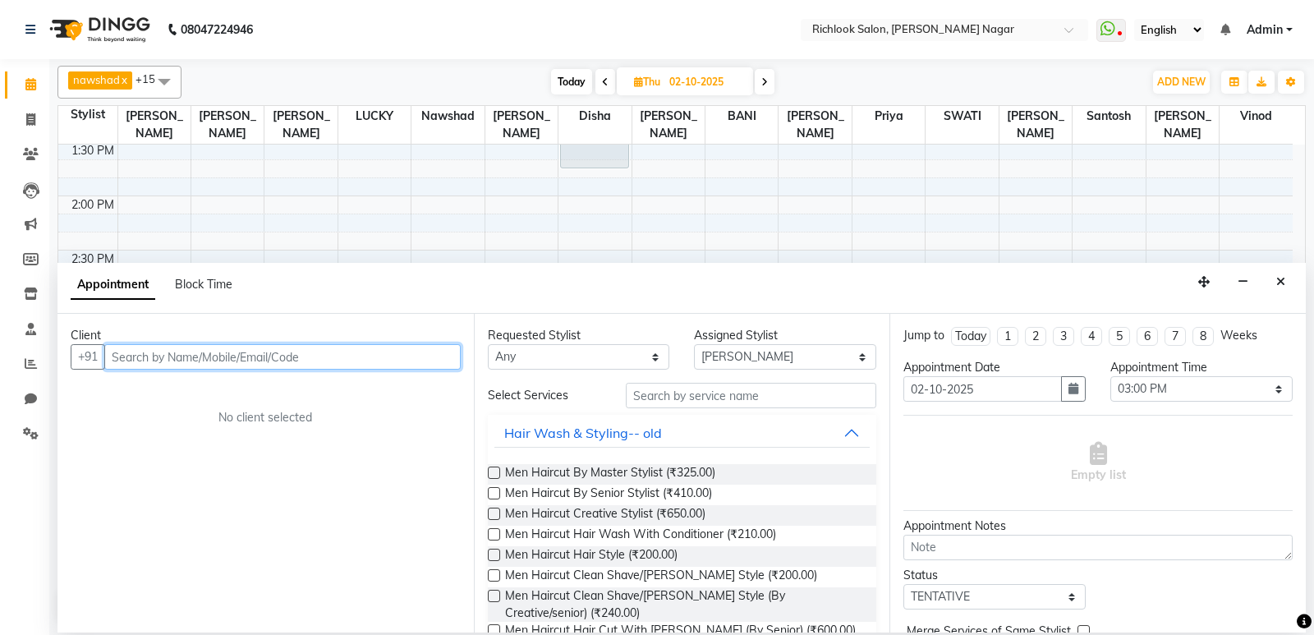
click at [197, 356] on input "text" at bounding box center [282, 356] width 356 height 25
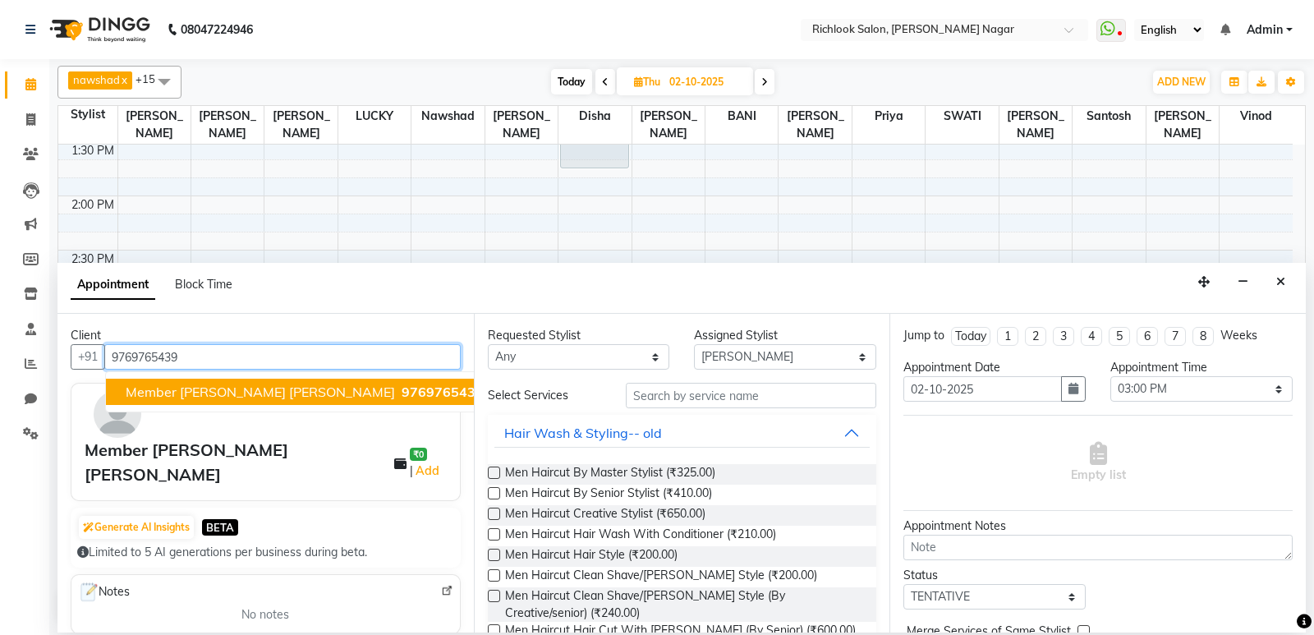
type input "9769765439"
click at [280, 448] on div "Member [PERSON_NAME] [PERSON_NAME]" at bounding box center [240, 462] width 310 height 49
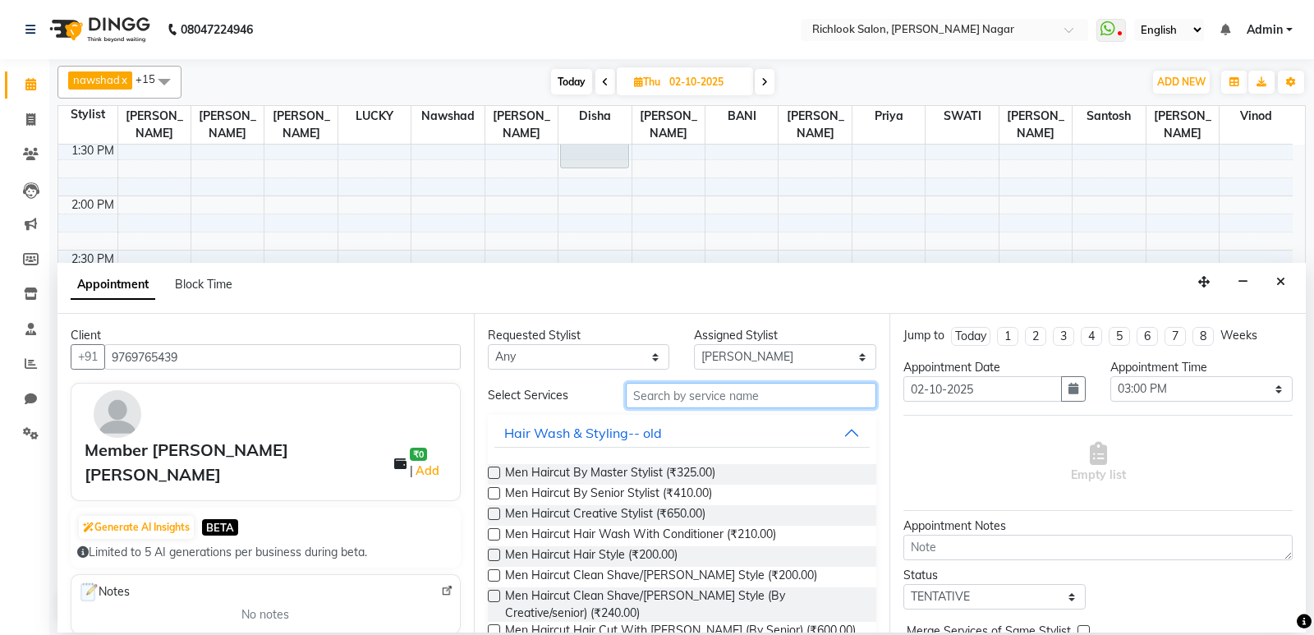
click at [732, 398] on input "text" at bounding box center [751, 395] width 251 height 25
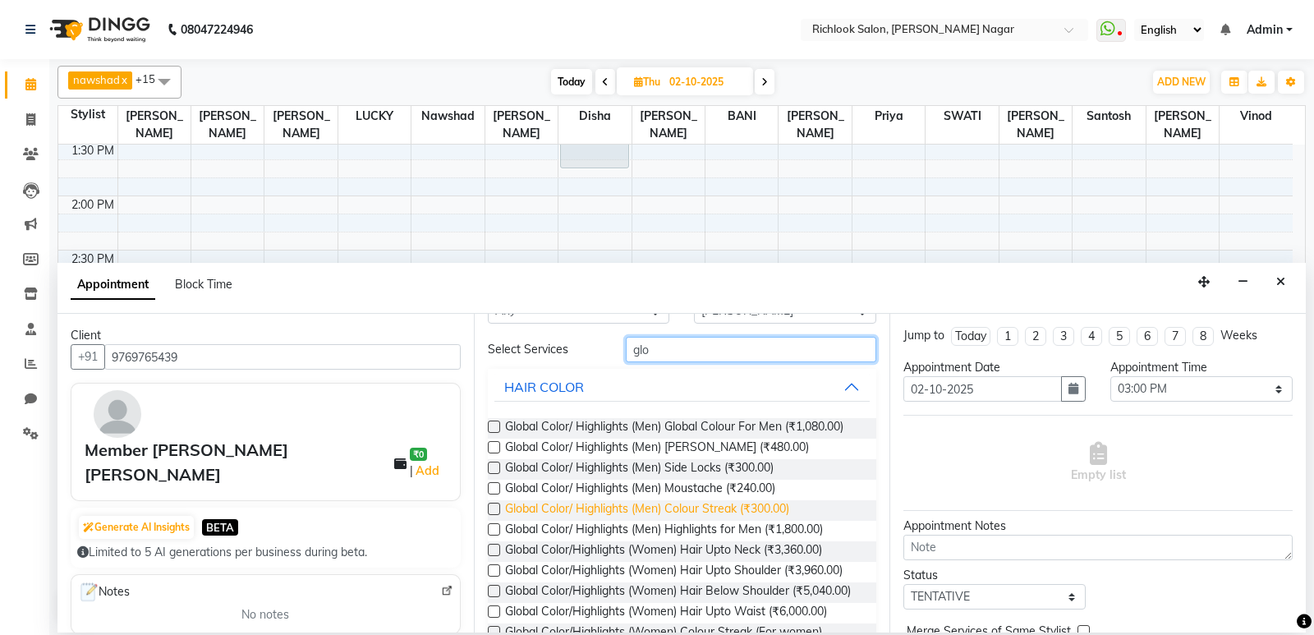
scroll to position [82, 0]
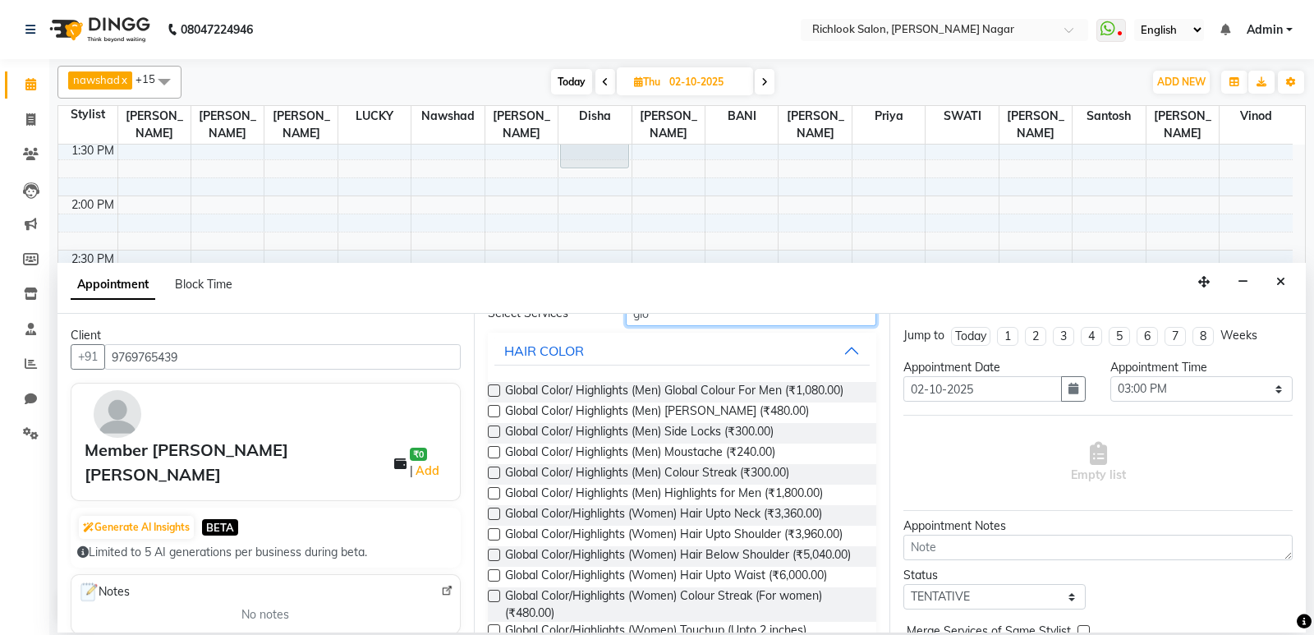
type input "glo"
click at [497, 581] on label at bounding box center [494, 575] width 12 height 12
click at [497, 582] on input "checkbox" at bounding box center [493, 576] width 11 height 11
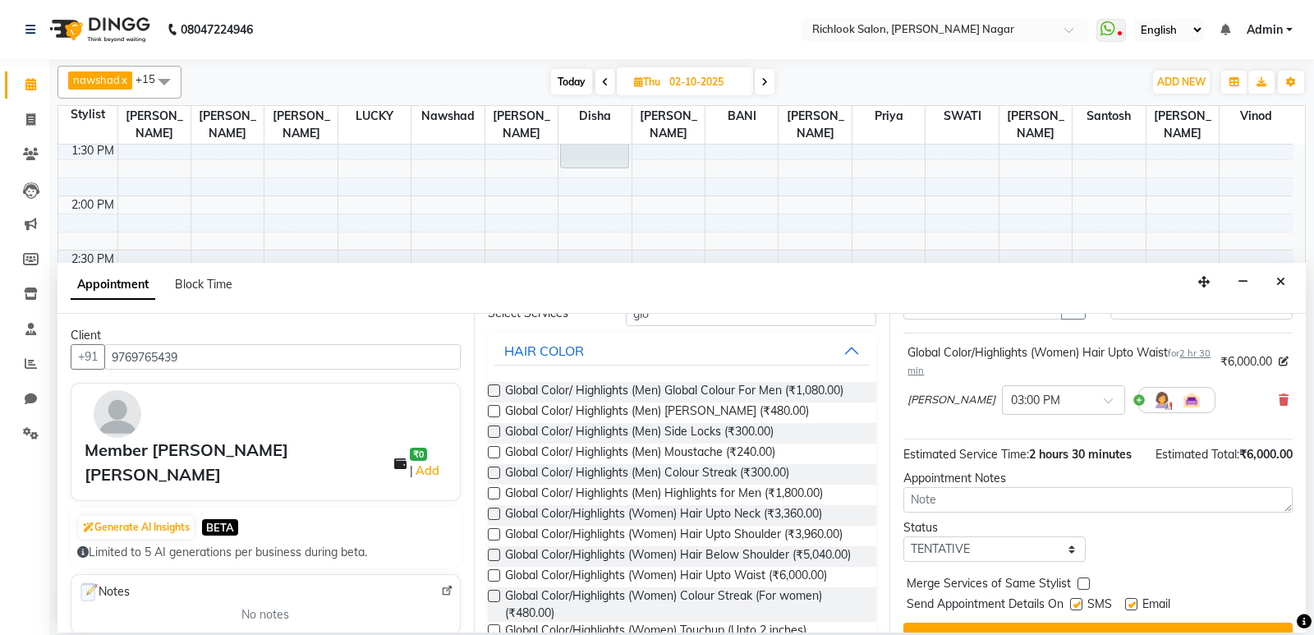
click at [1077, 457] on span "2 hours 30 minutes" at bounding box center [1080, 454] width 103 height 15
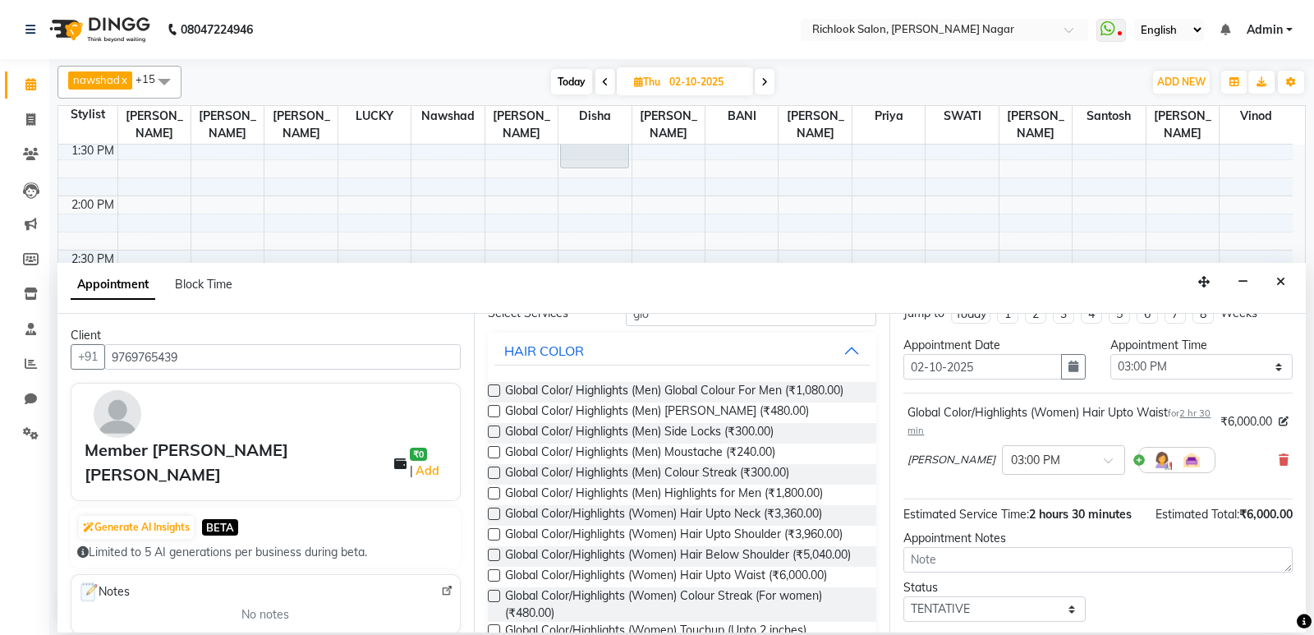
scroll to position [0, 0]
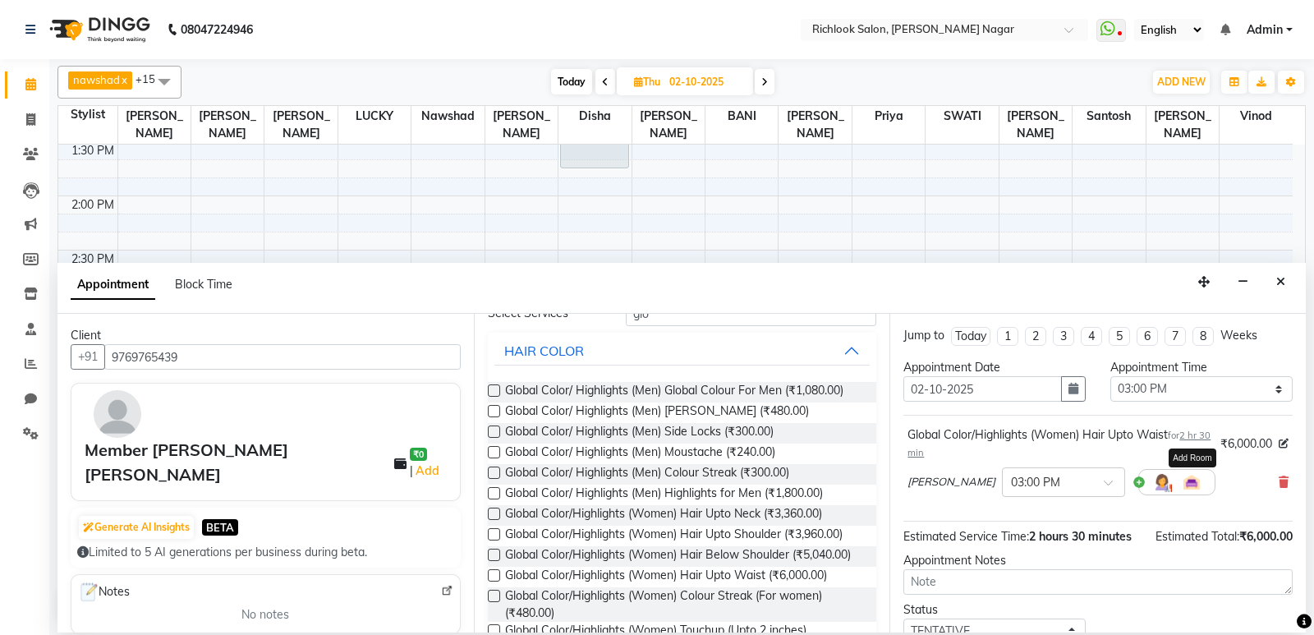
click at [1182, 482] on img at bounding box center [1192, 482] width 20 height 20
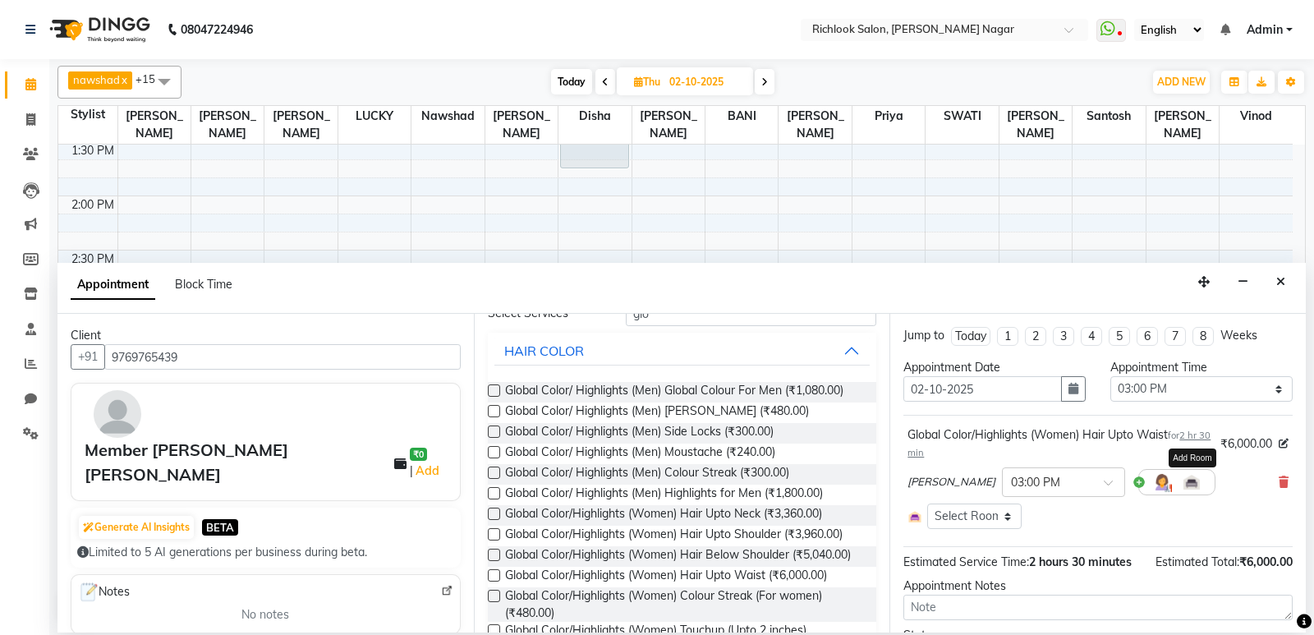
click at [1184, 487] on img at bounding box center [1192, 482] width 20 height 20
click at [1278, 483] on icon at bounding box center [1283, 481] width 10 height 11
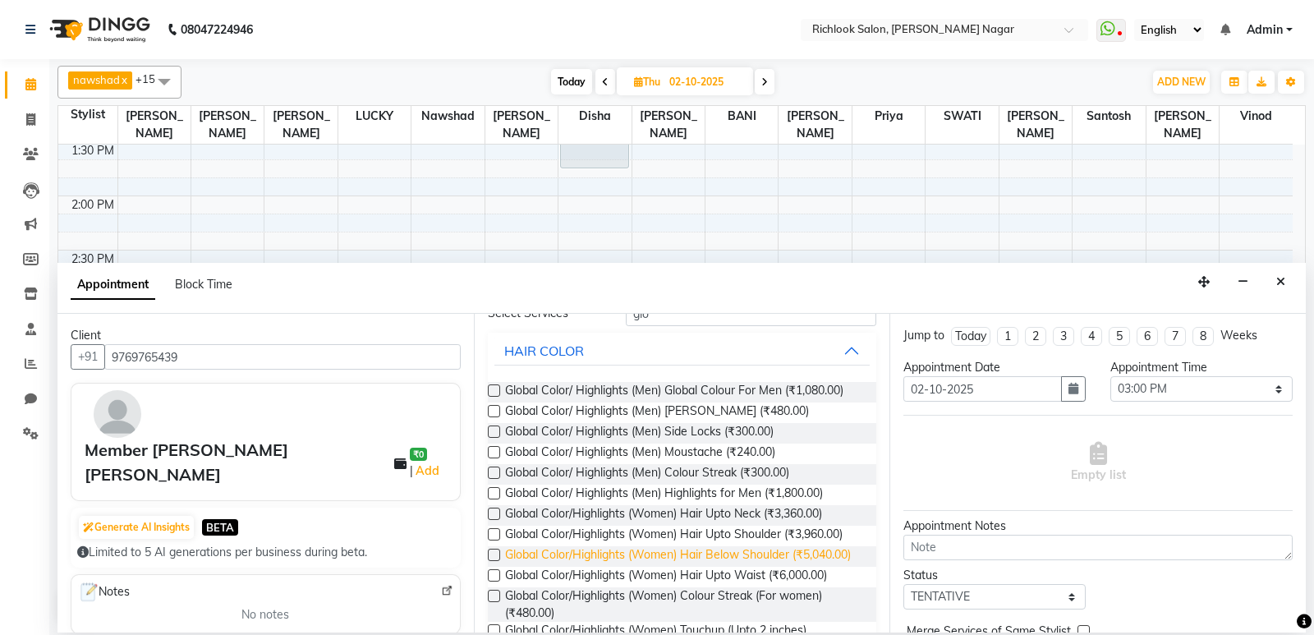
drag, startPoint x: 495, startPoint y: 589, endPoint x: 611, endPoint y: 553, distance: 121.0
click at [498, 581] on label at bounding box center [494, 575] width 12 height 12
click at [498, 582] on input "checkbox" at bounding box center [493, 576] width 11 height 11
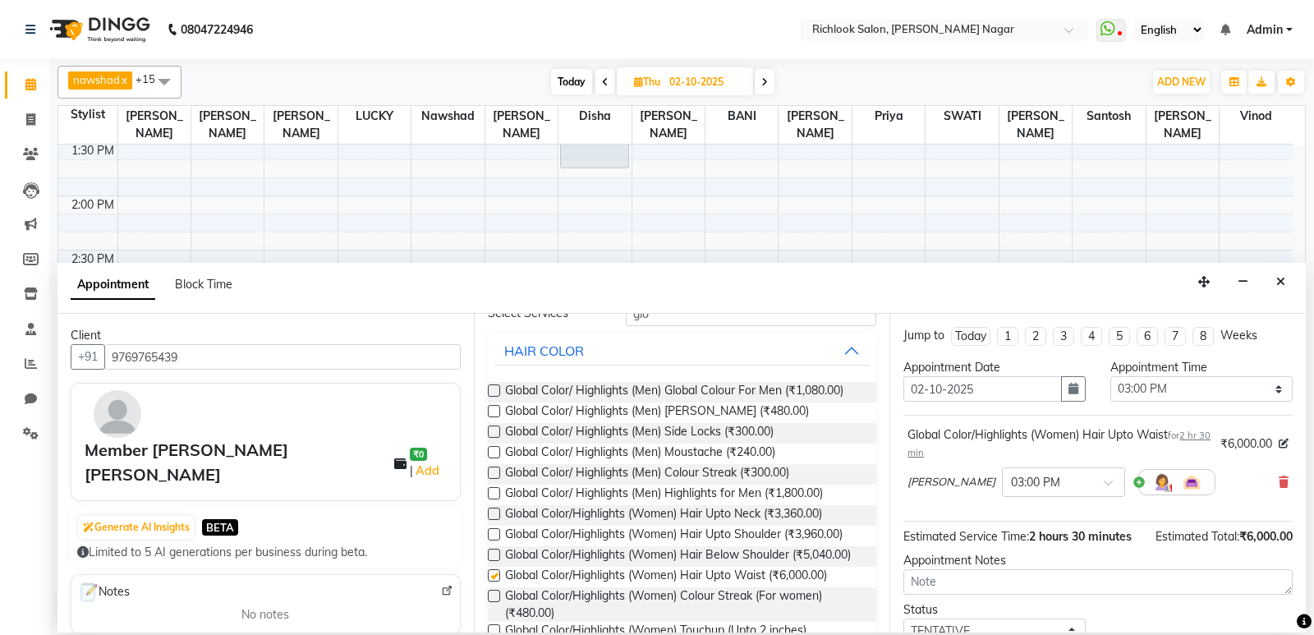
checkbox input "false"
click at [1138, 485] on div at bounding box center [1176, 482] width 77 height 26
click at [1138, 482] on div at bounding box center [1176, 482] width 77 height 26
click at [1152, 484] on img at bounding box center [1162, 482] width 20 height 20
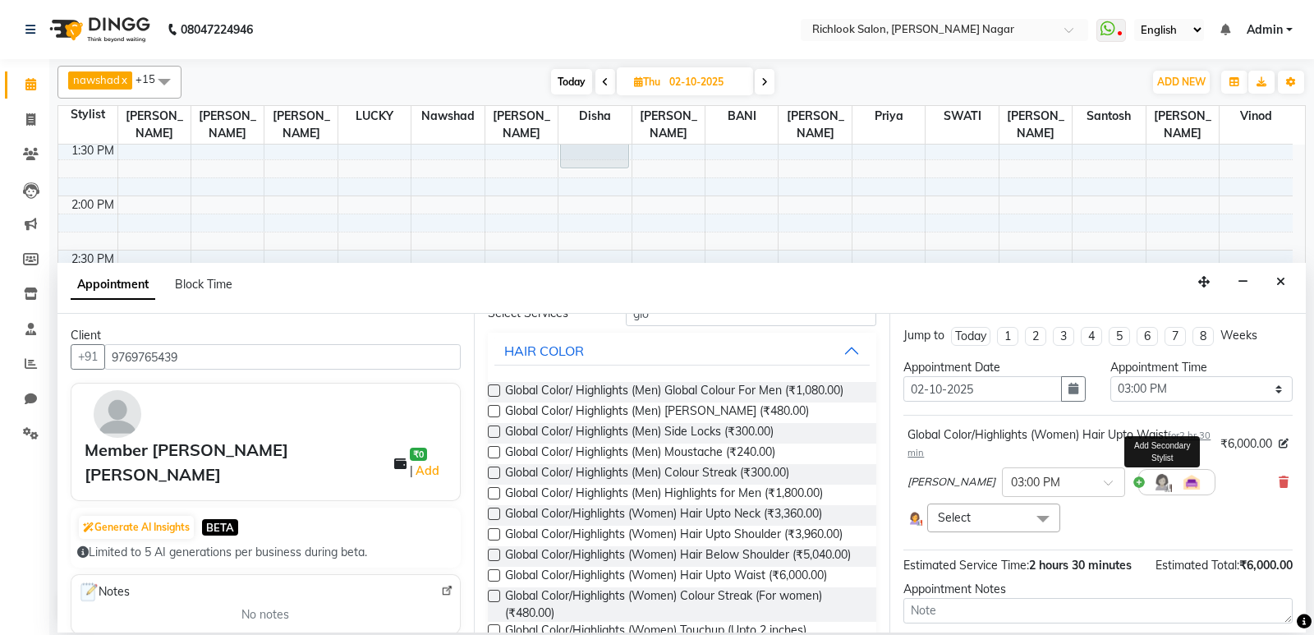
click at [1152, 484] on img at bounding box center [1162, 482] width 20 height 20
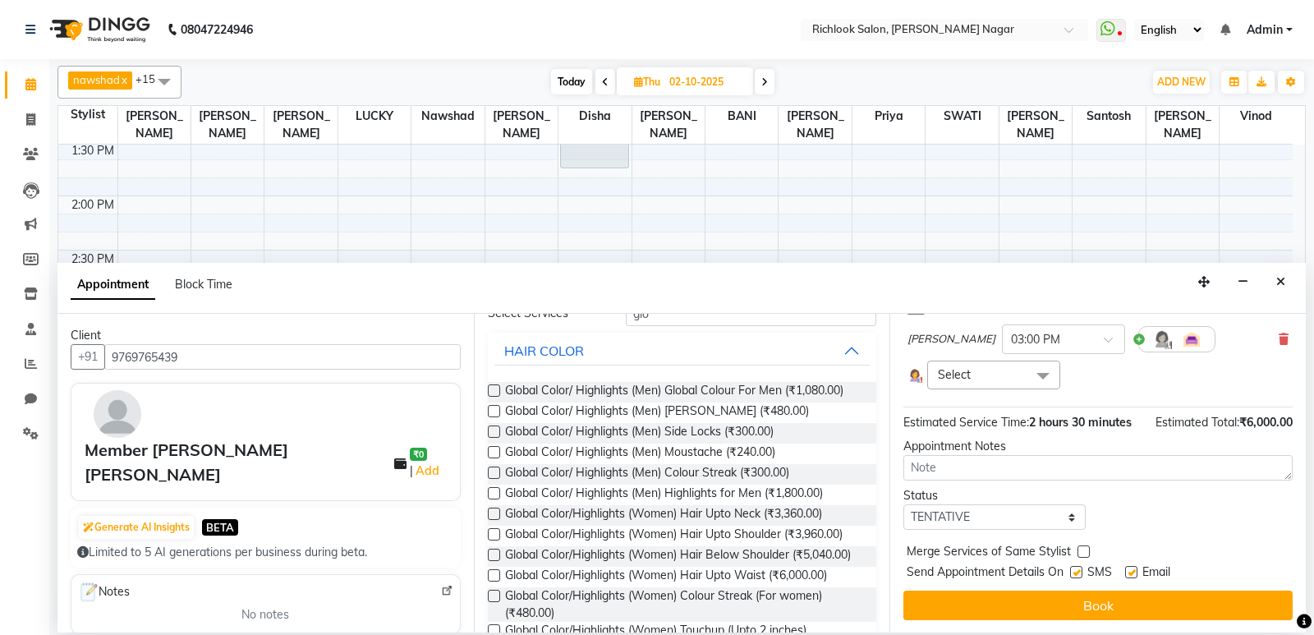
scroll to position [144, 0]
click at [1104, 418] on span "2 hours 30 minutes" at bounding box center [1080, 421] width 103 height 15
click at [1068, 419] on span "2 hours 30 minutes" at bounding box center [1080, 421] width 103 height 15
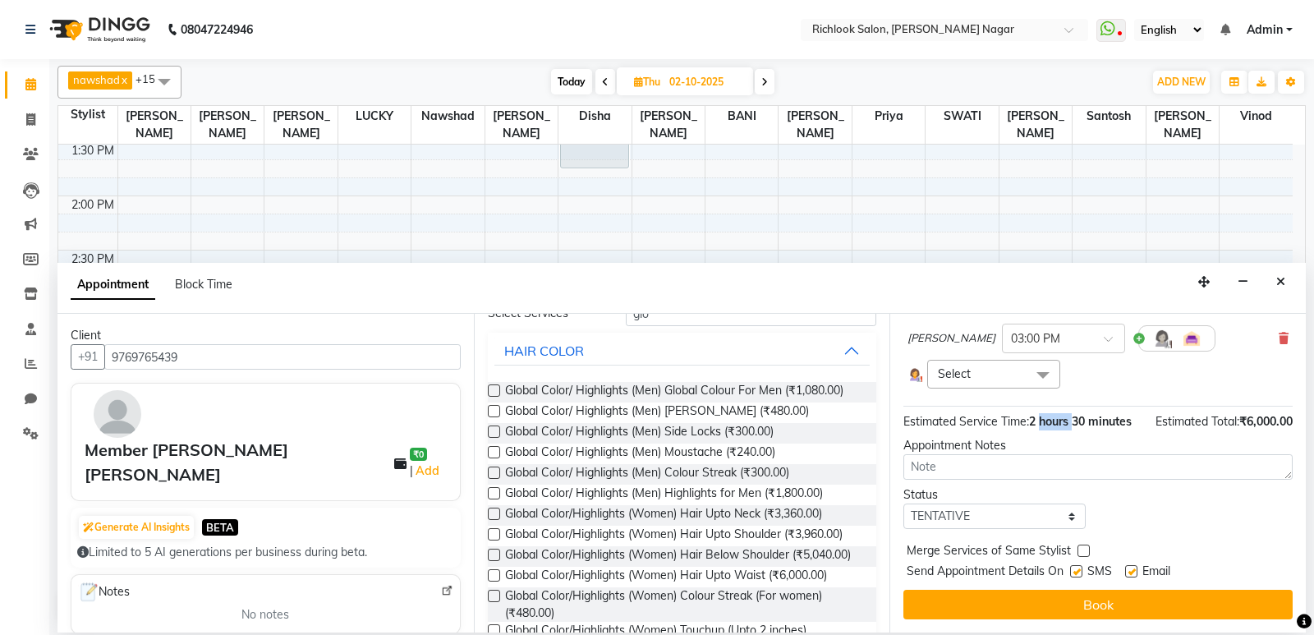
click at [1068, 422] on span "2 hours 30 minutes" at bounding box center [1080, 421] width 103 height 15
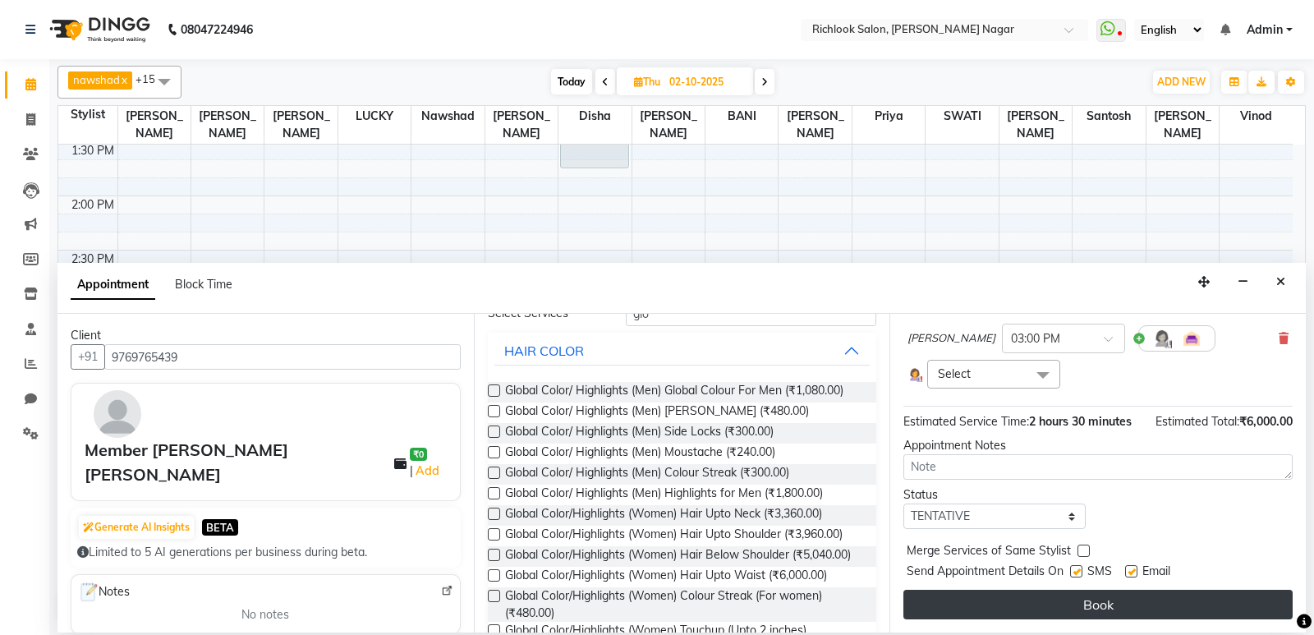
click at [1117, 604] on button "Book" at bounding box center [1097, 605] width 389 height 30
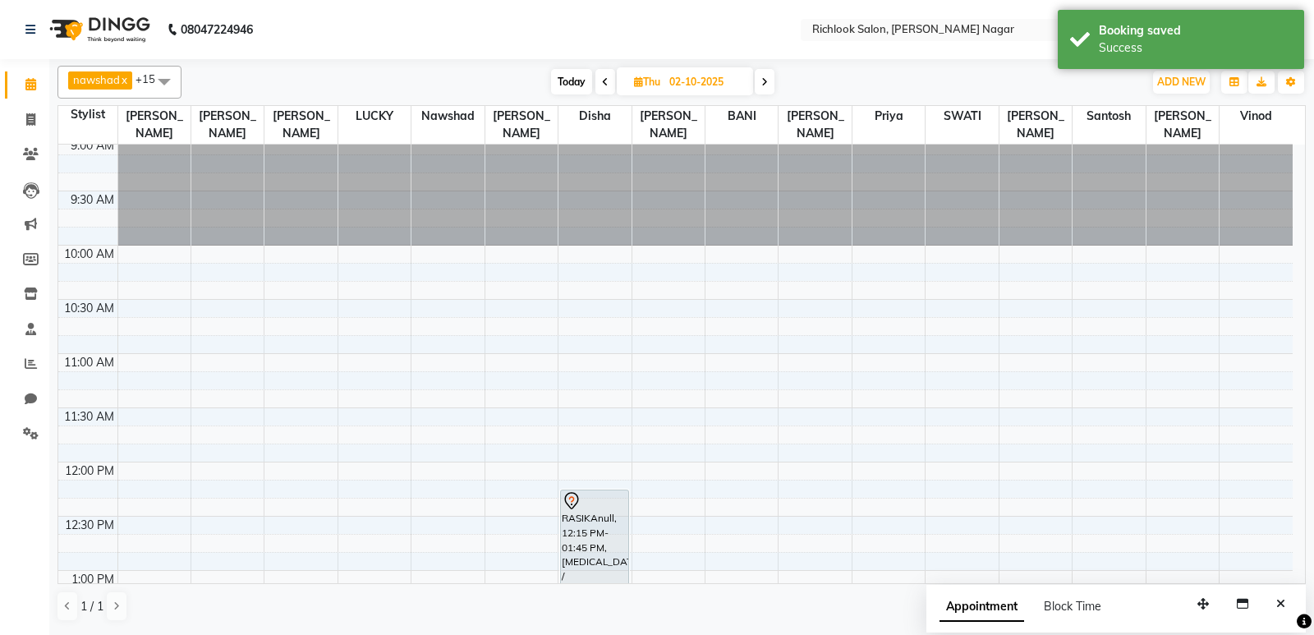
scroll to position [0, 0]
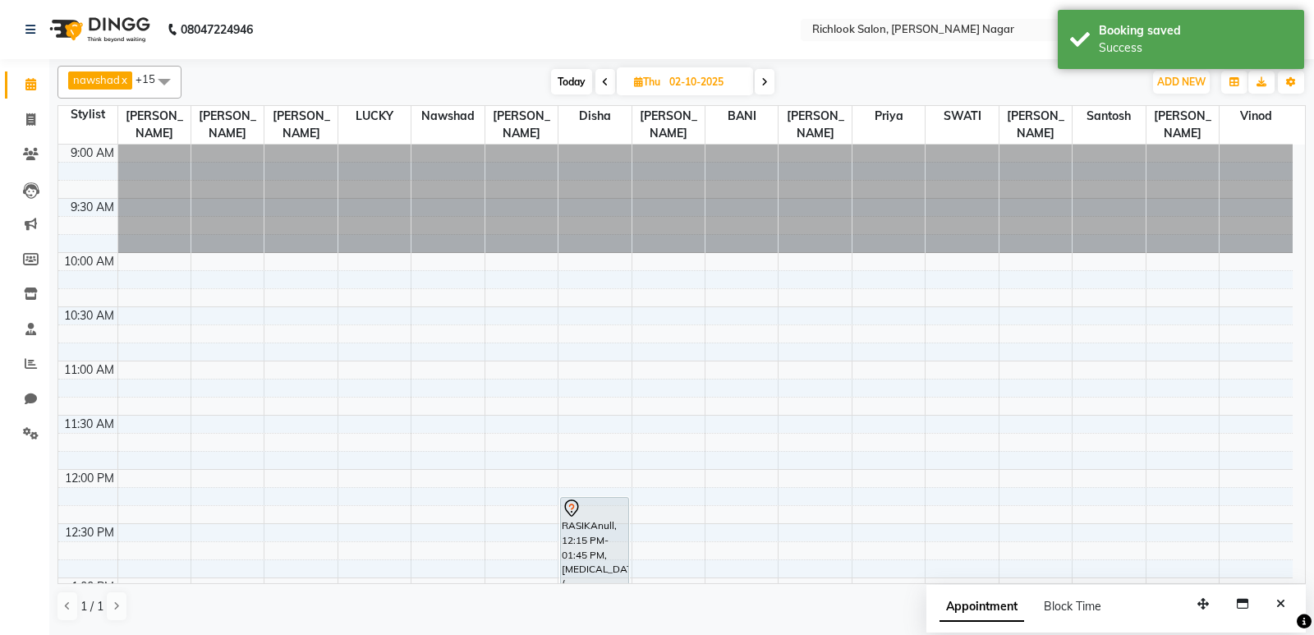
click at [580, 81] on span "Today" at bounding box center [571, 81] width 41 height 25
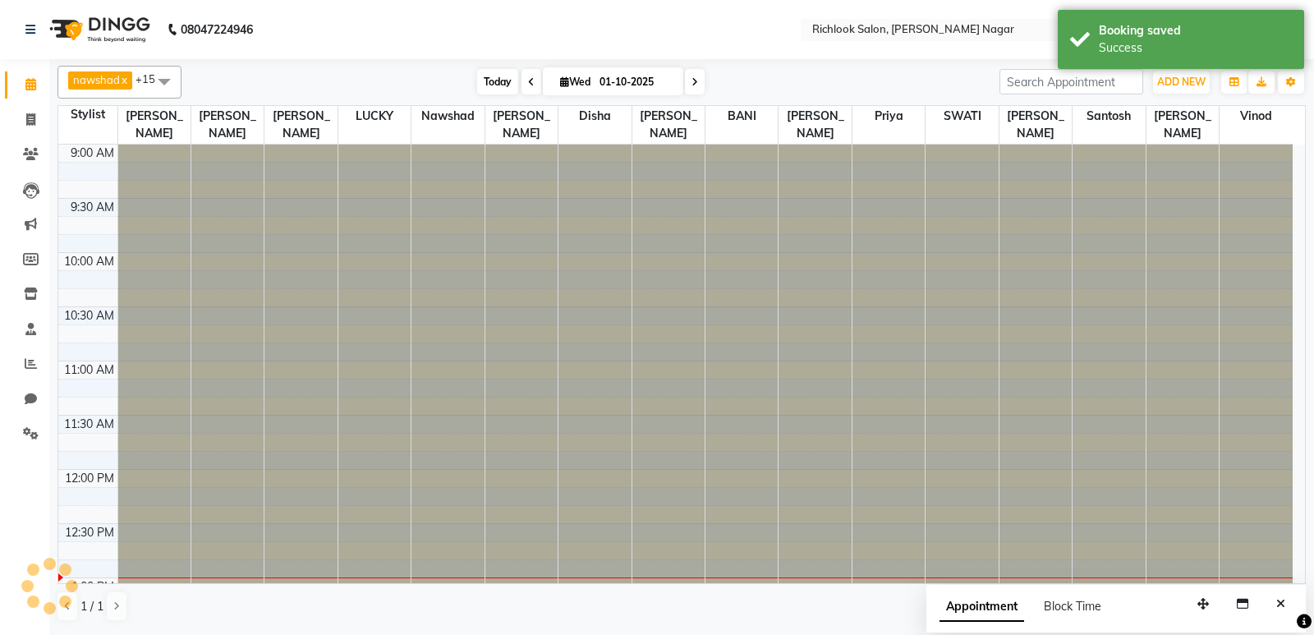
scroll to position [434, 0]
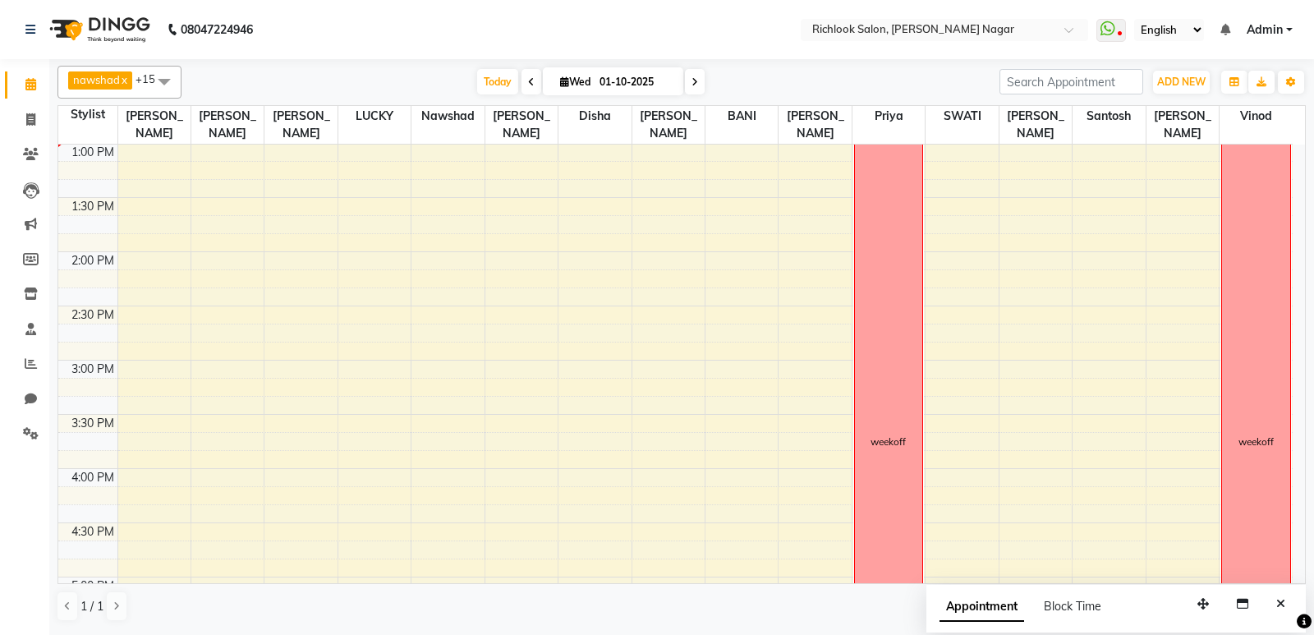
click at [691, 83] on icon at bounding box center [694, 82] width 7 height 10
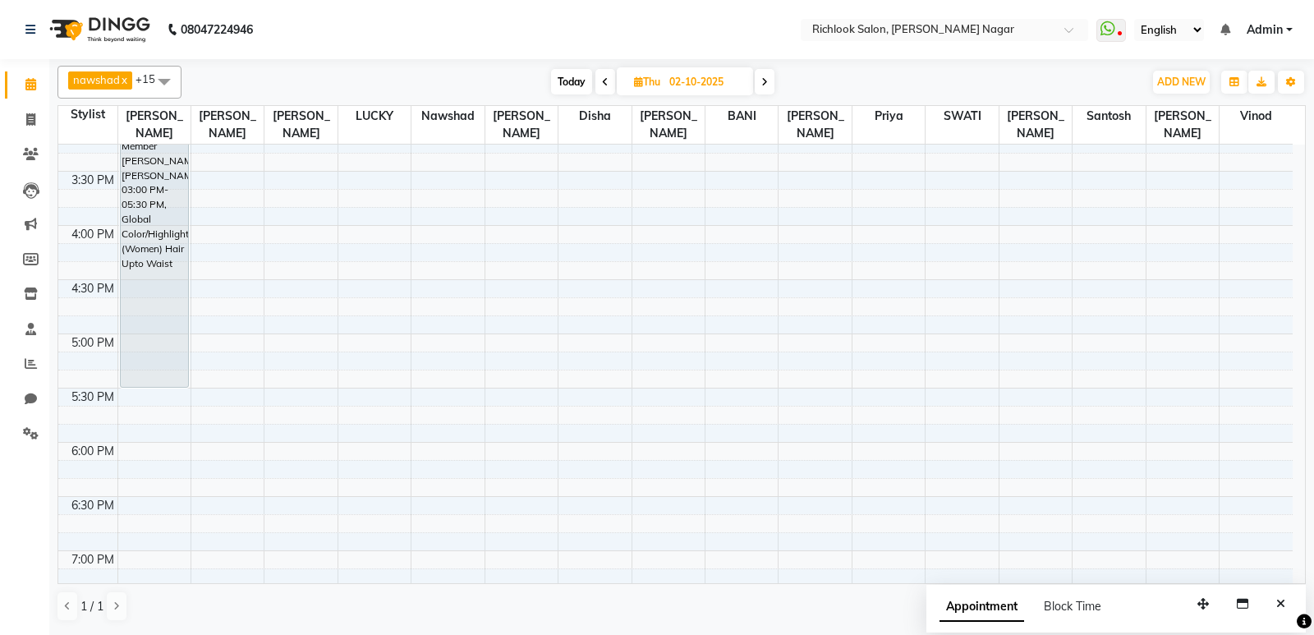
scroll to position [681, 0]
click at [572, 78] on span "Today" at bounding box center [571, 81] width 41 height 25
type input "01-10-2025"
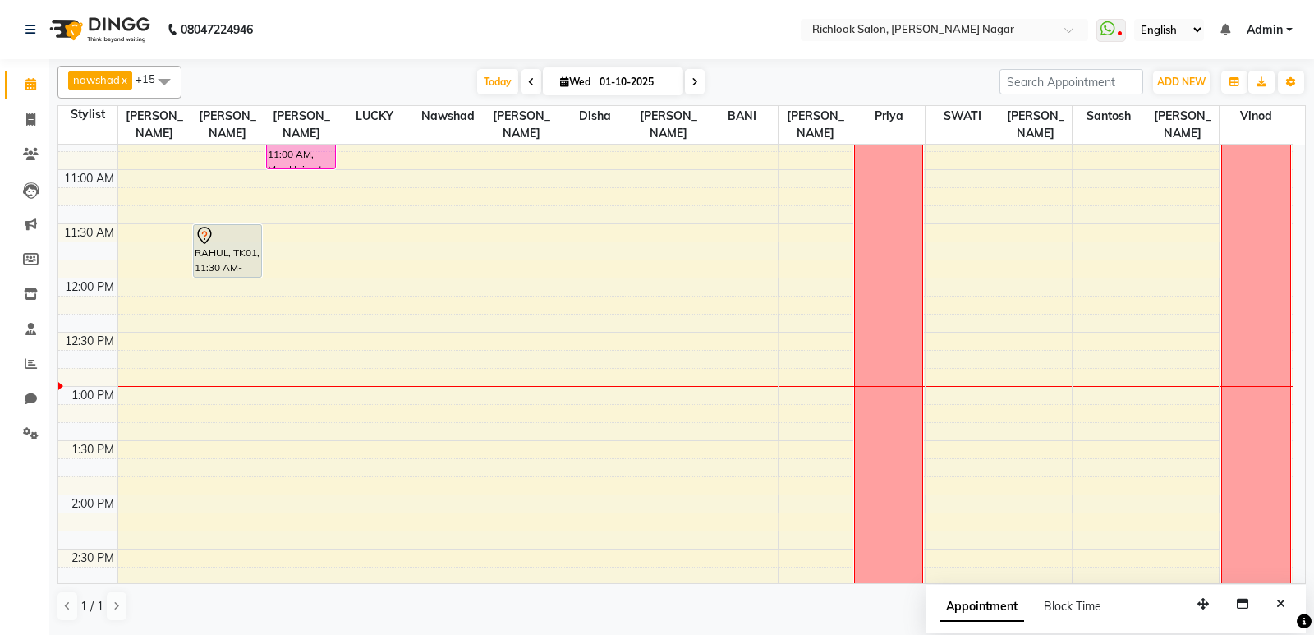
scroll to position [188, 0]
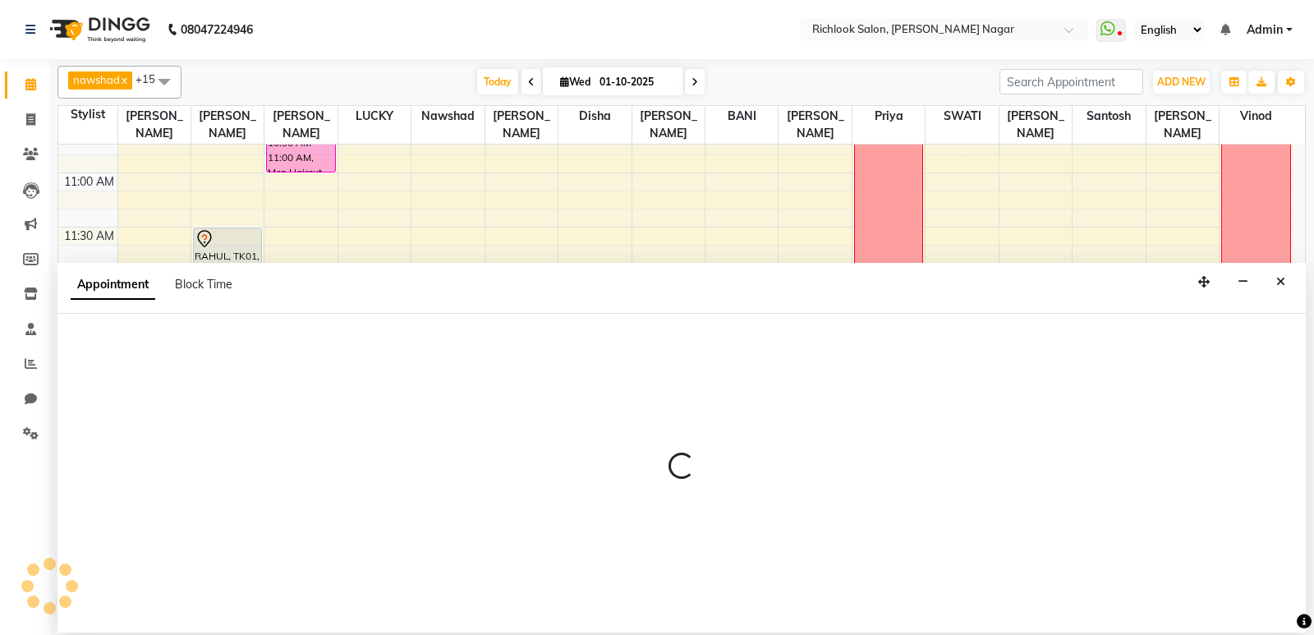
select select "65653"
select select "765"
select select "tentative"
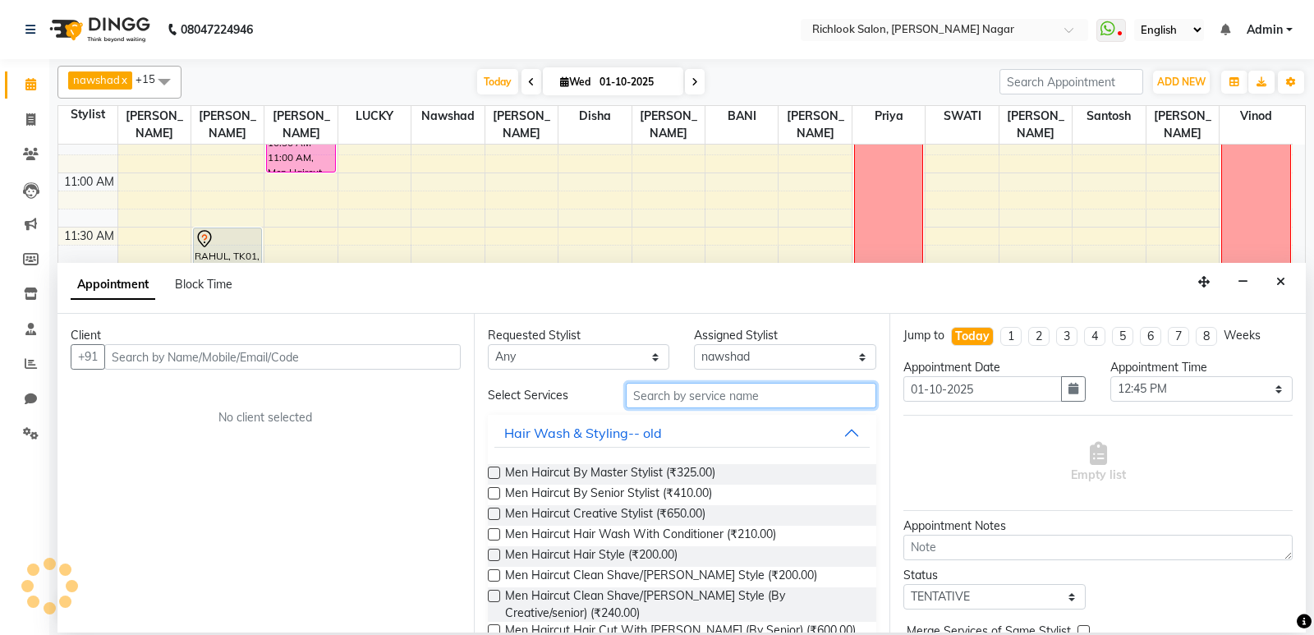
click at [711, 392] on input "text" at bounding box center [751, 395] width 251 height 25
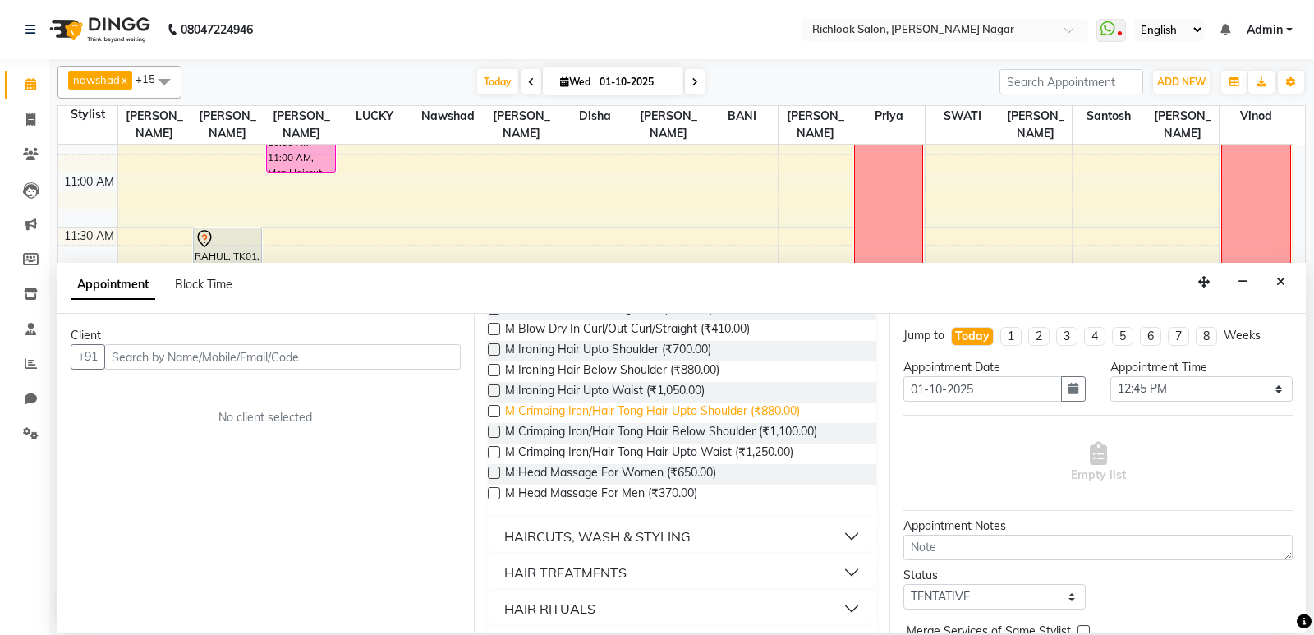
scroll to position [0, 0]
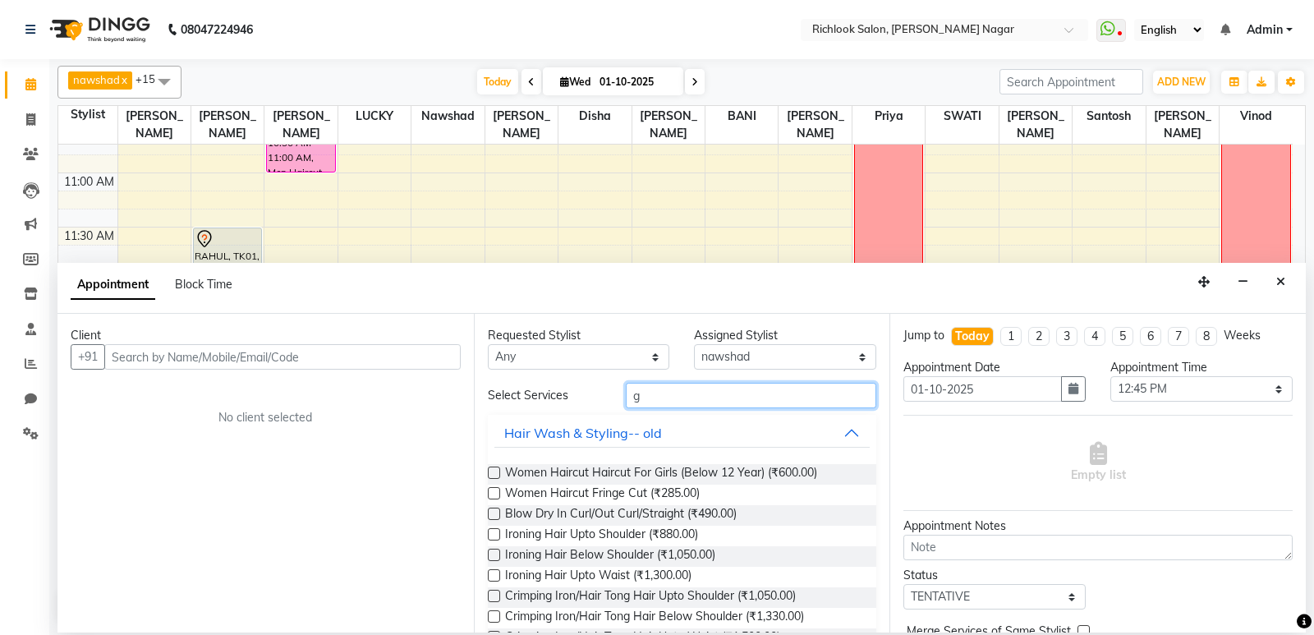
type input "g"
click at [826, 429] on button "Hair Wash & Styling-- old" at bounding box center [682, 433] width 376 height 30
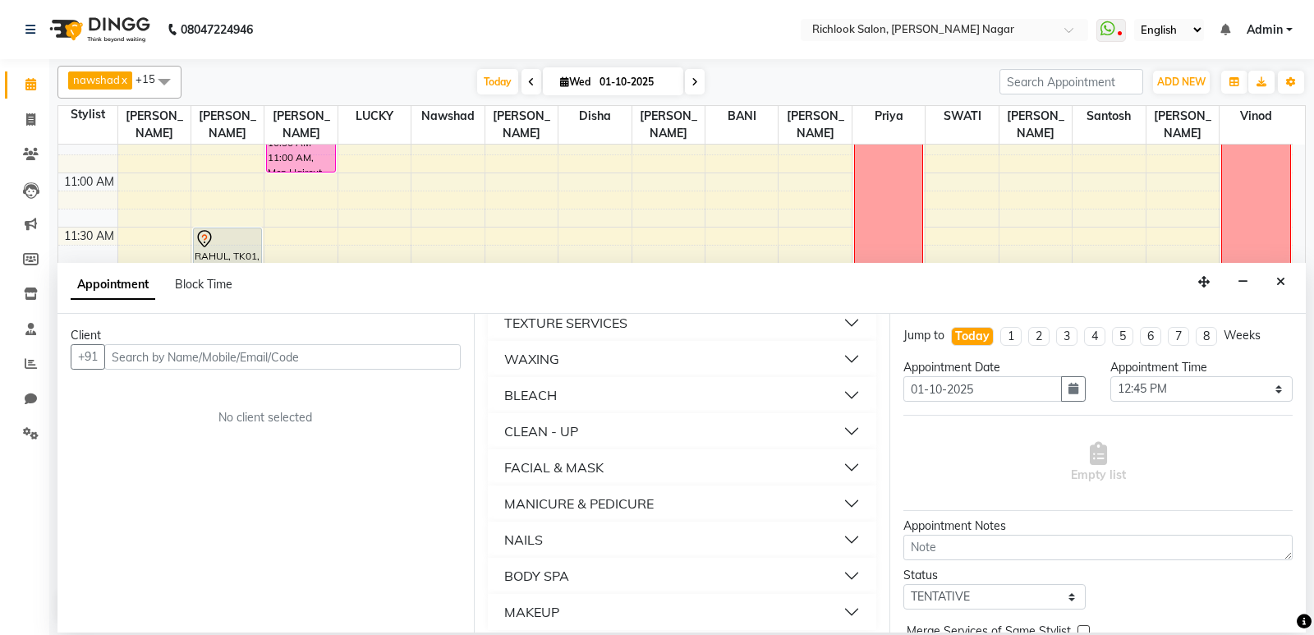
scroll to position [301, 0]
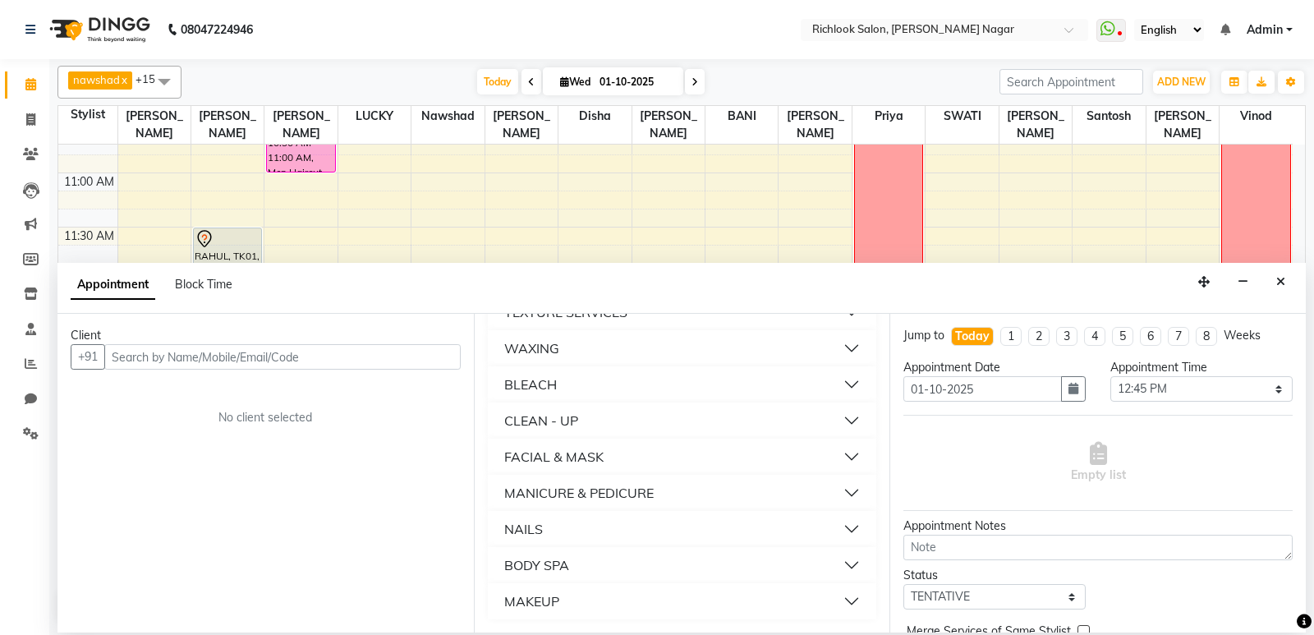
click at [700, 535] on button "NAILS" at bounding box center [682, 529] width 376 height 30
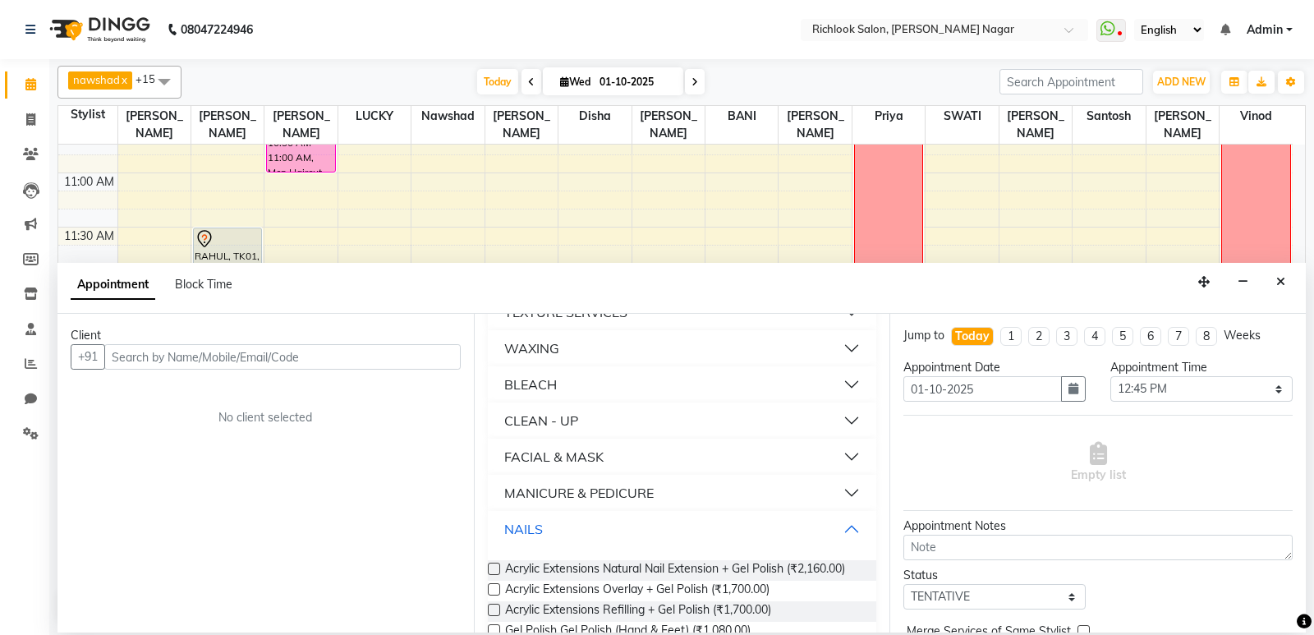
scroll to position [383, 0]
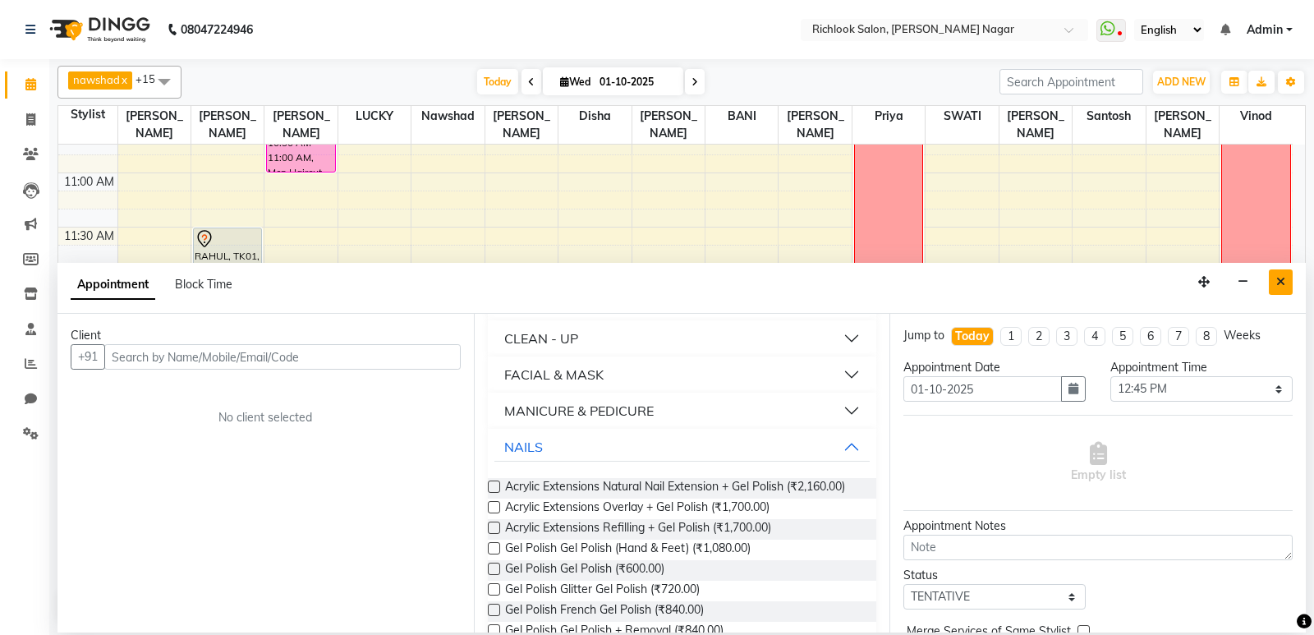
click at [1279, 278] on icon "Close" at bounding box center [1280, 281] width 9 height 11
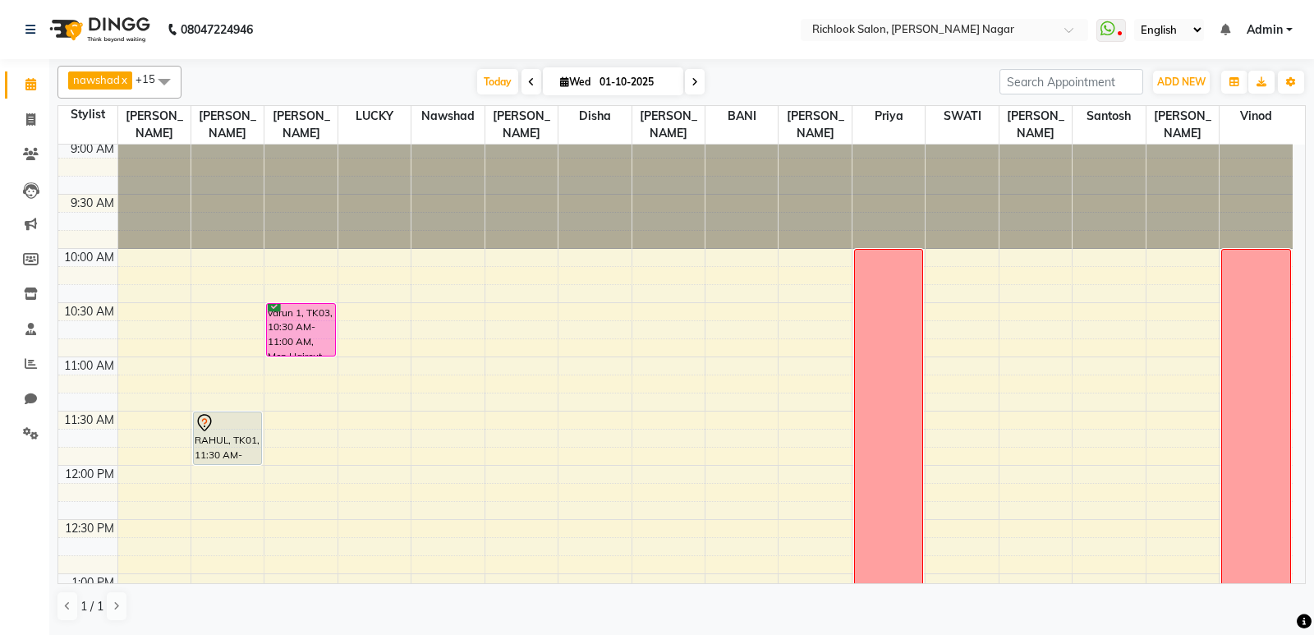
scroll to position [0, 0]
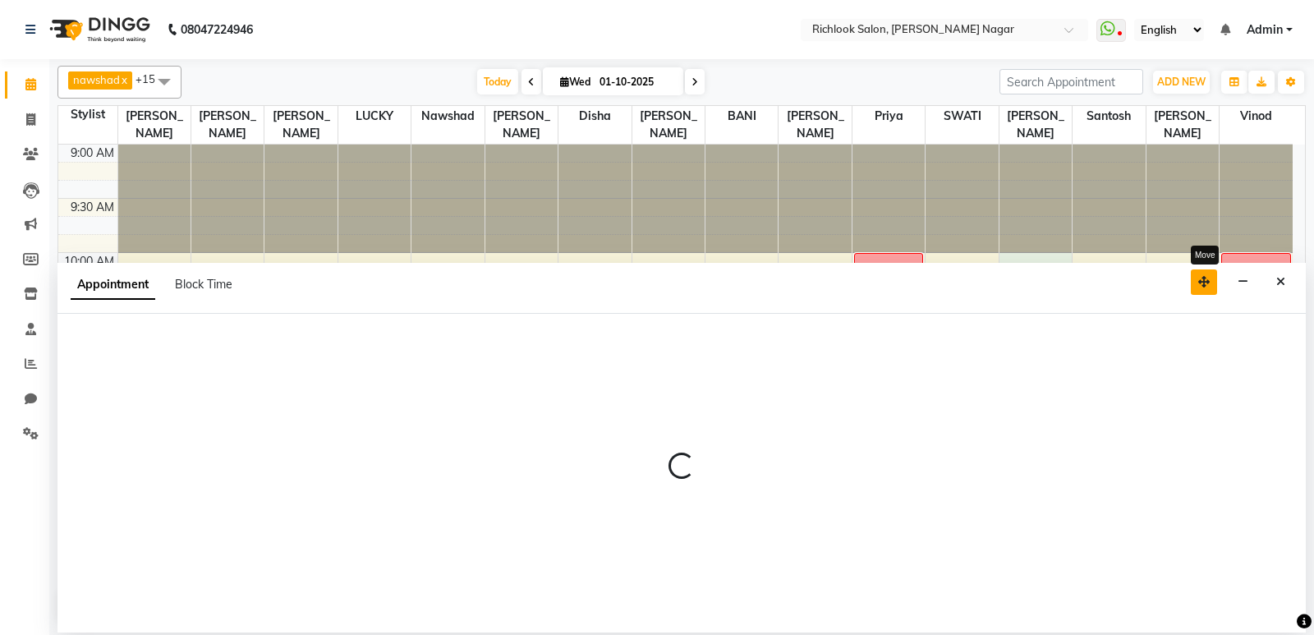
select select "93290"
select select "tentative"
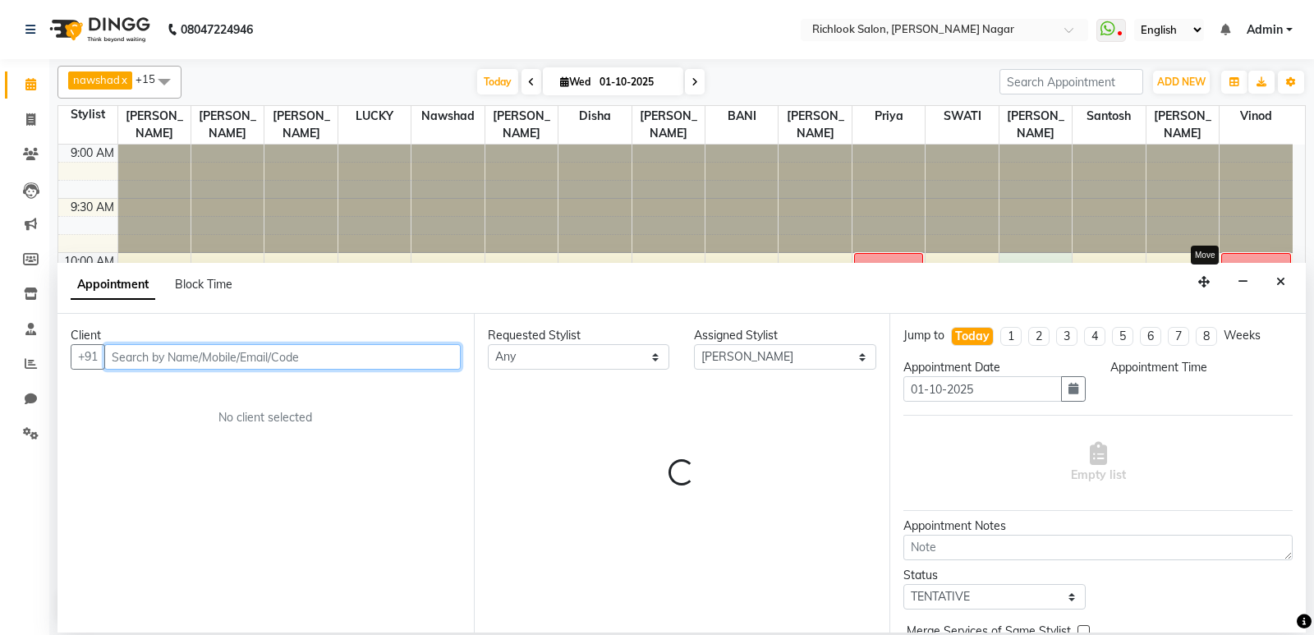
select select "600"
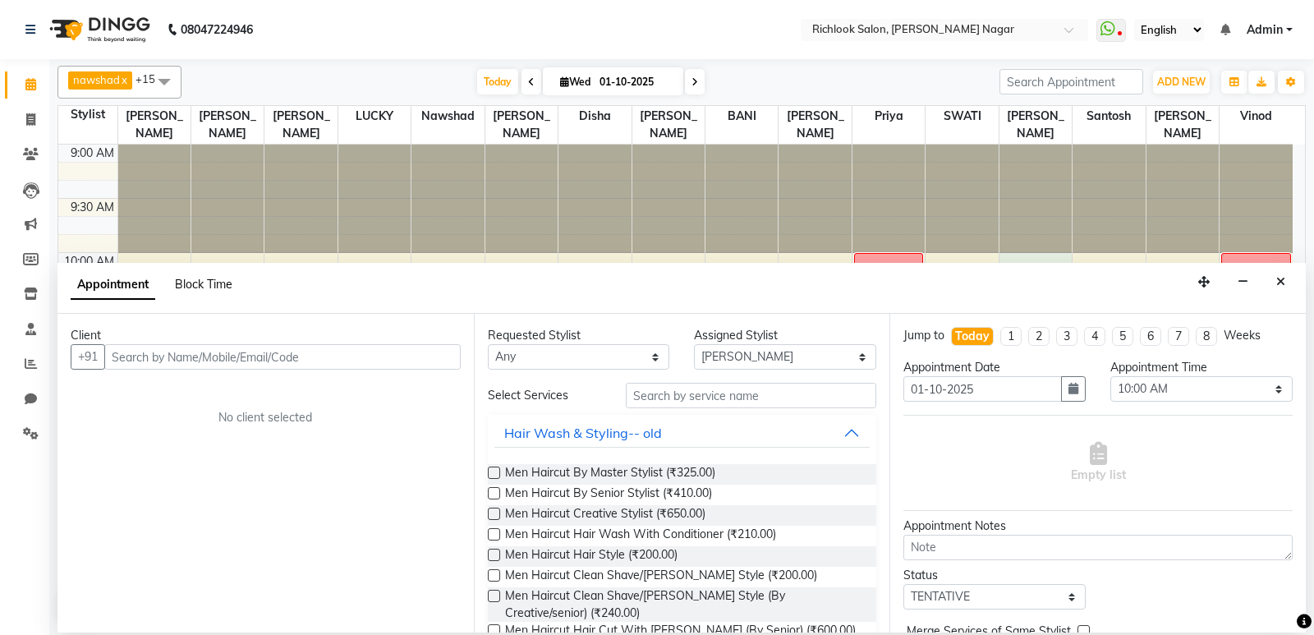
click at [208, 287] on span "Block Time" at bounding box center [203, 284] width 57 height 15
select select "93290"
select select "600"
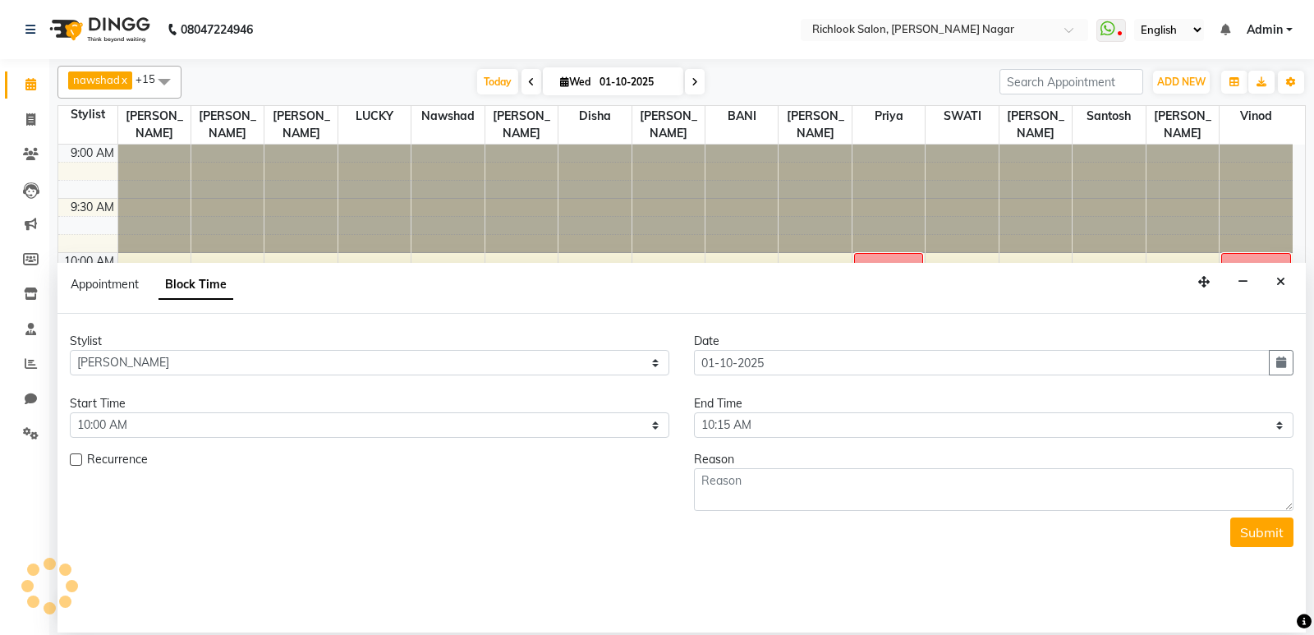
scroll to position [434, 0]
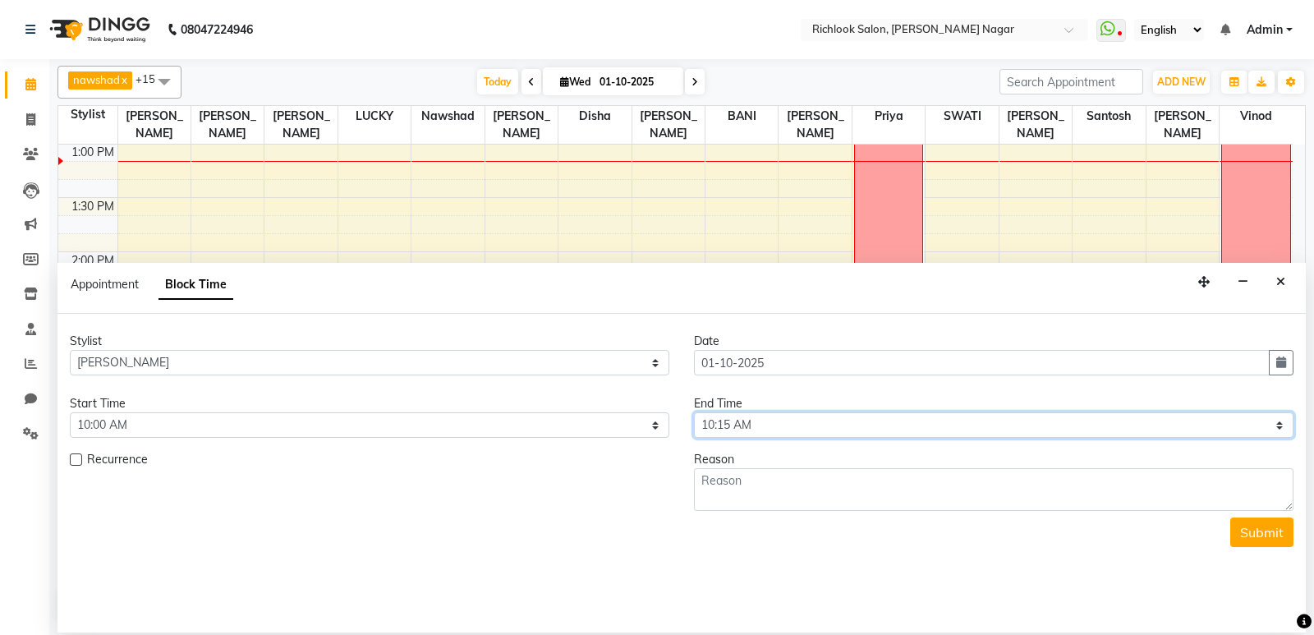
click at [744, 424] on select "Select 10:00 AM 10:15 AM 10:30 AM 10:45 AM 11:00 AM 11:15 AM 11:30 AM 11:45 AM …" at bounding box center [993, 424] width 599 height 25
select select "1290"
click at [694, 412] on select "Select 10:00 AM 10:15 AM 10:30 AM 10:45 AM 11:00 AM 11:15 AM 11:30 AM 11:45 AM …" at bounding box center [993, 424] width 599 height 25
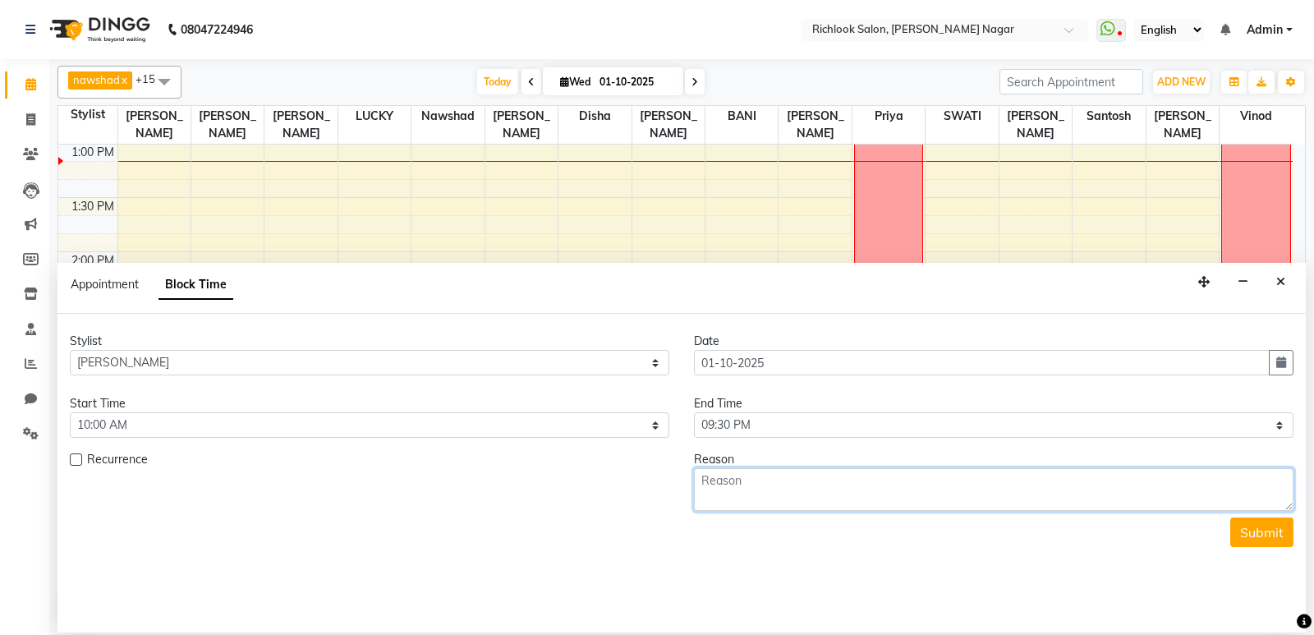
click at [875, 489] on textarea at bounding box center [993, 489] width 599 height 43
type textarea "weeekaff"
click at [1280, 530] on button "Submit" at bounding box center [1261, 532] width 63 height 30
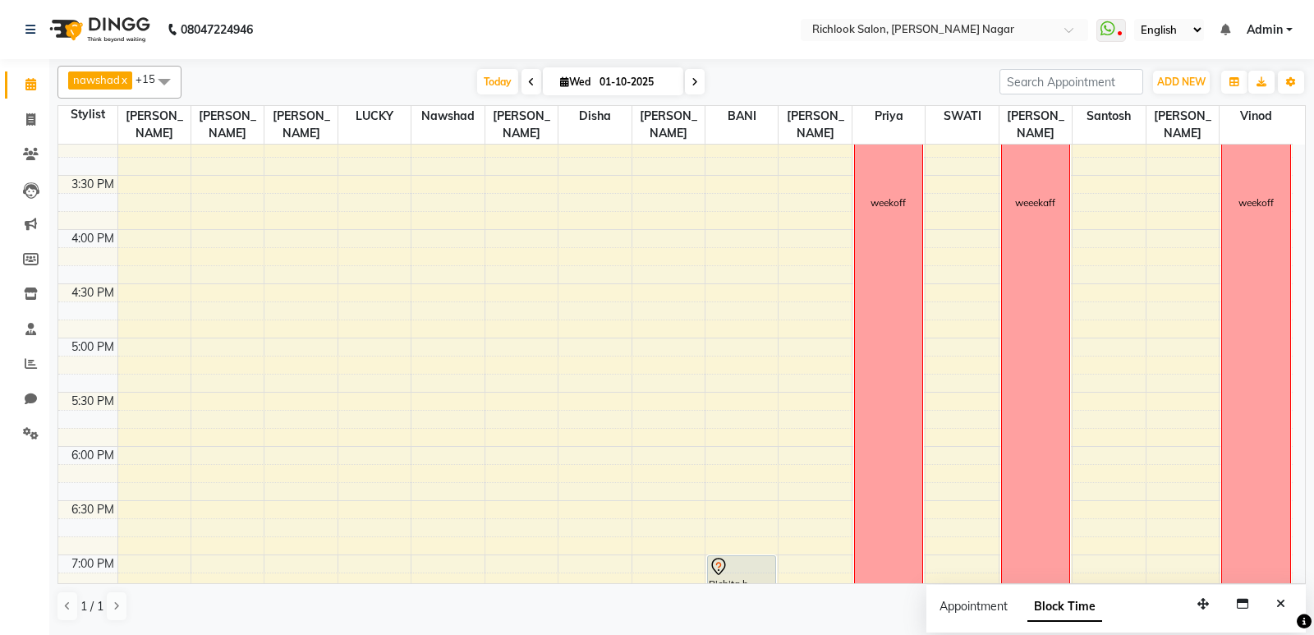
scroll to position [681, 0]
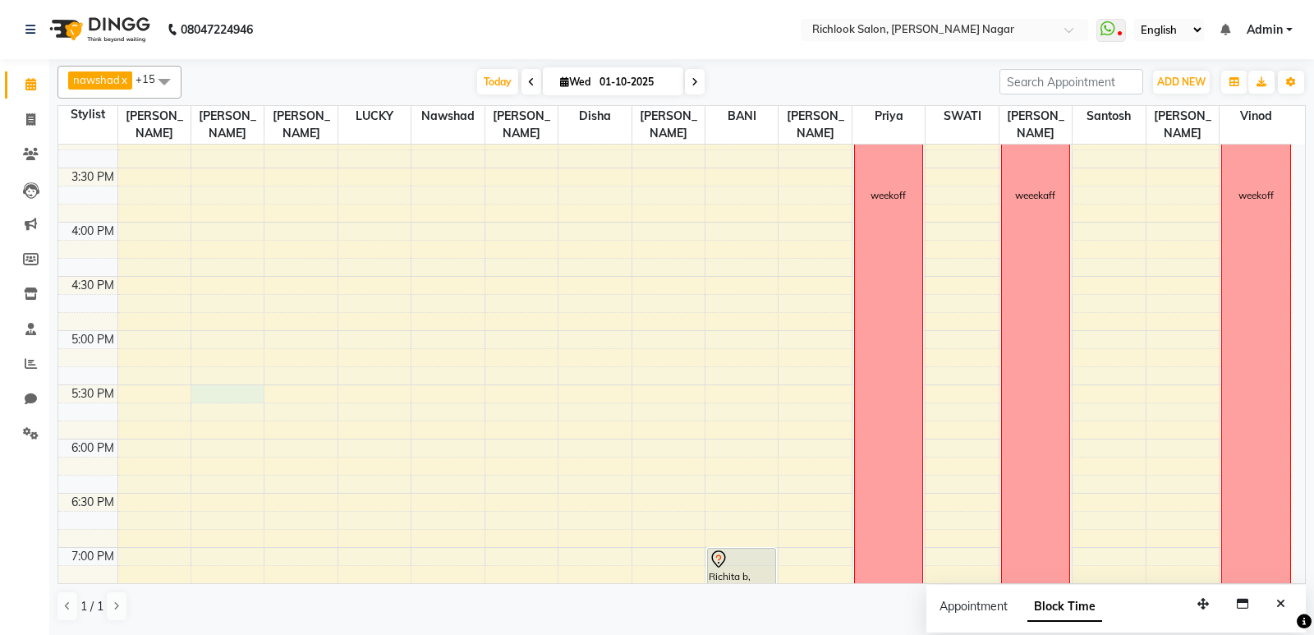
click at [210, 388] on div "9:00 AM 9:30 AM 10:00 AM 10:30 AM 11:00 AM 11:30 AM 12:00 PM 12:30 PM 1:00 PM 1…" at bounding box center [675, 168] width 1234 height 1408
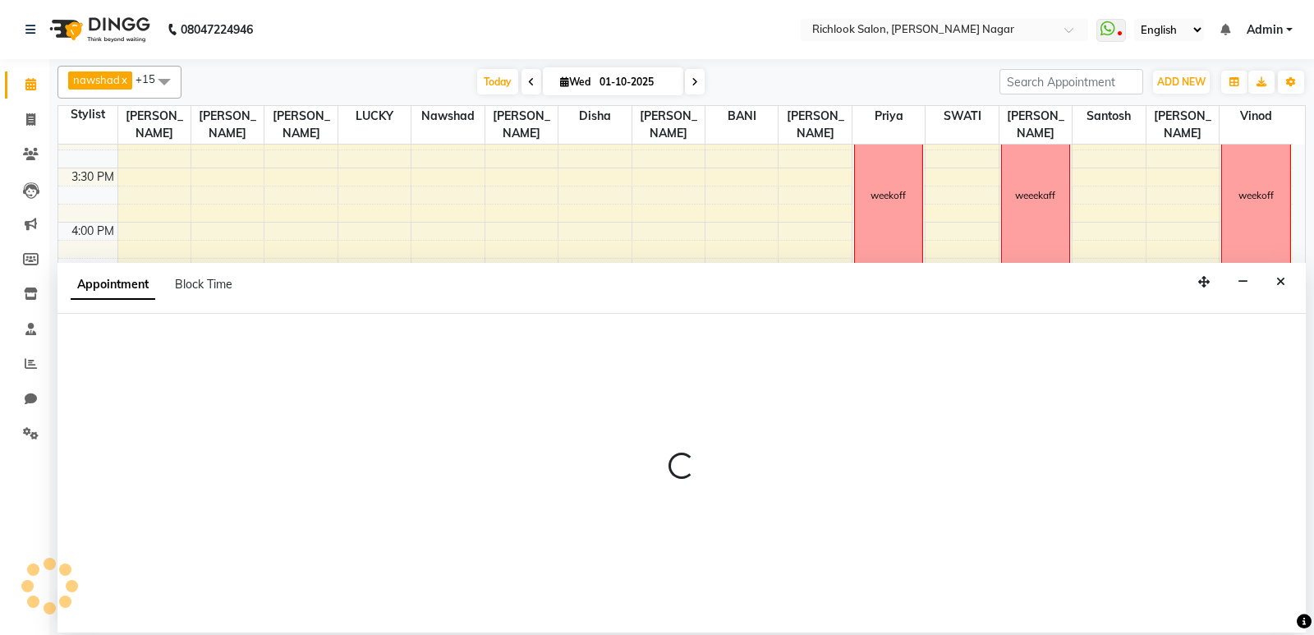
select select "54425"
select select "1050"
select select "tentative"
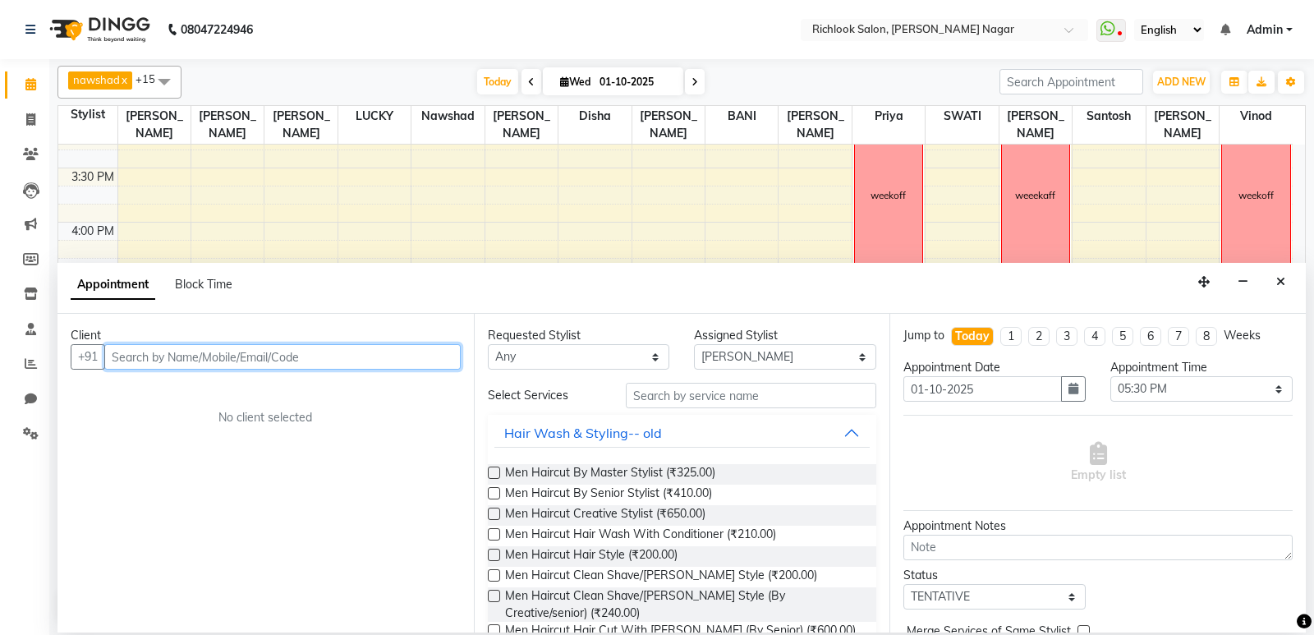
click at [196, 364] on input "text" at bounding box center [282, 356] width 356 height 25
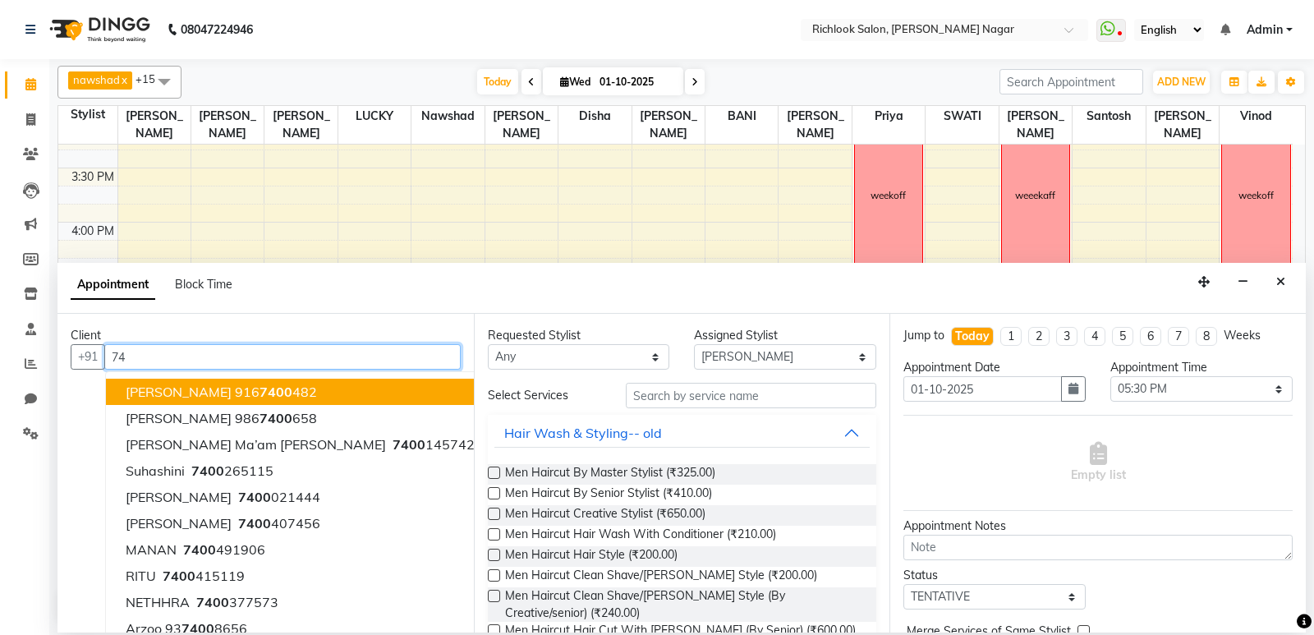
type input "7"
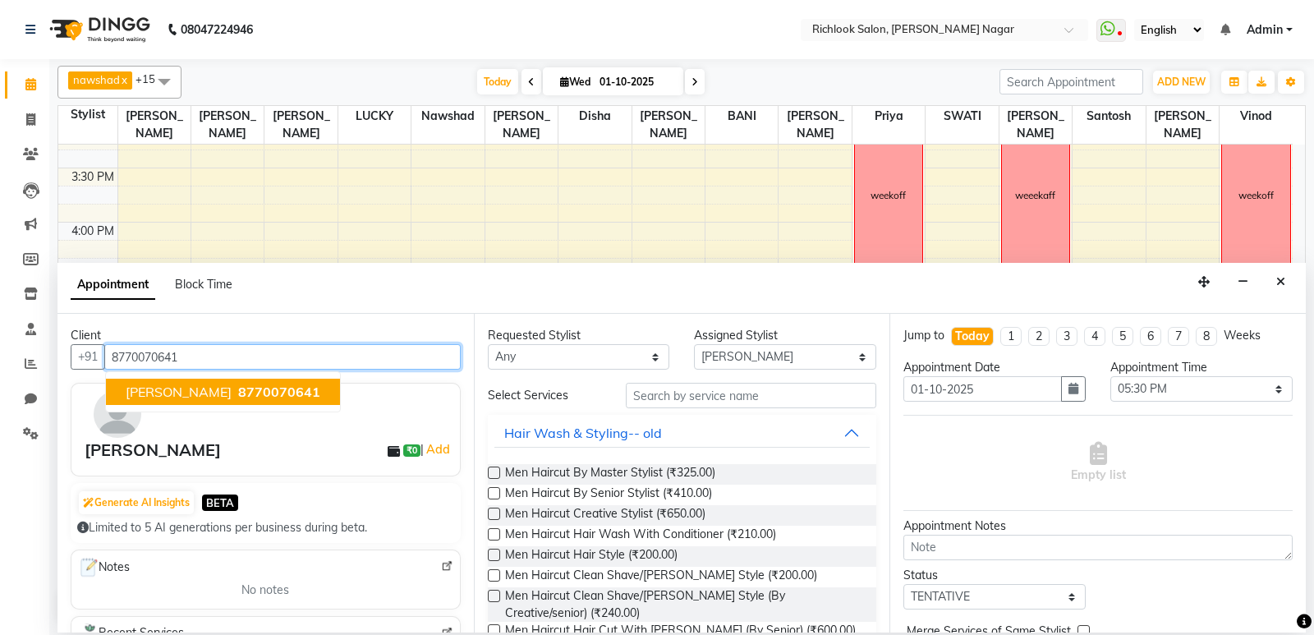
type input "8770070641"
click at [251, 441] on div "[PERSON_NAME] ₹0 | Add" at bounding box center [269, 450] width 369 height 25
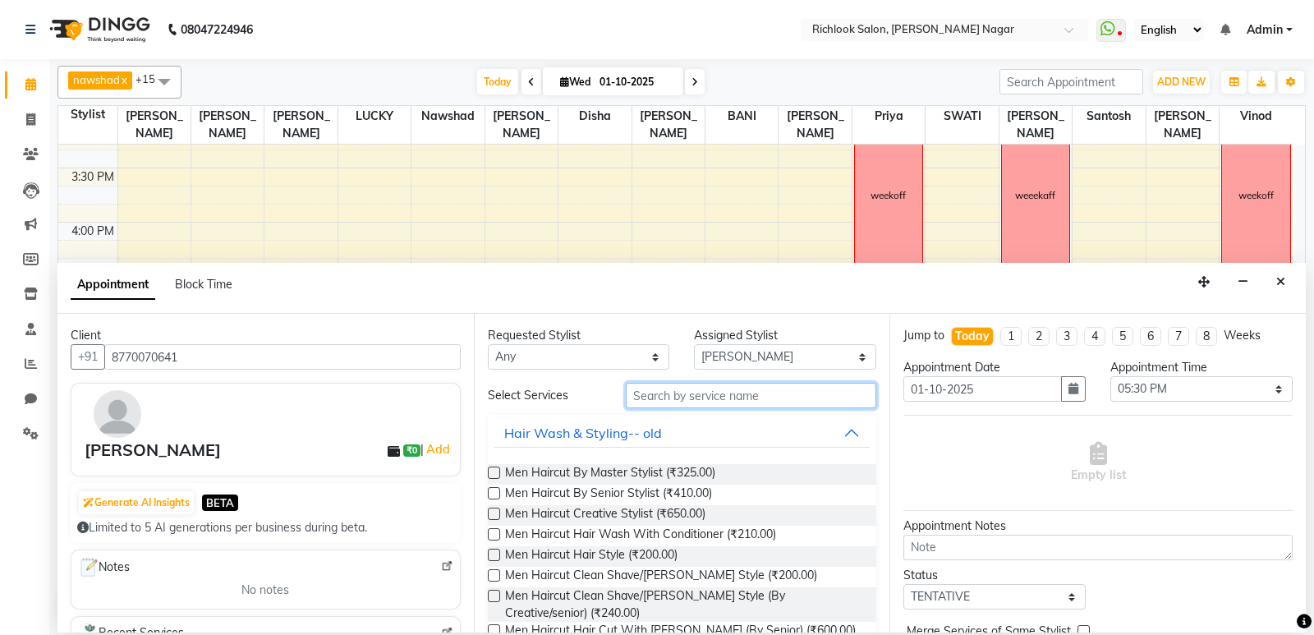
click at [714, 399] on input "text" at bounding box center [751, 395] width 251 height 25
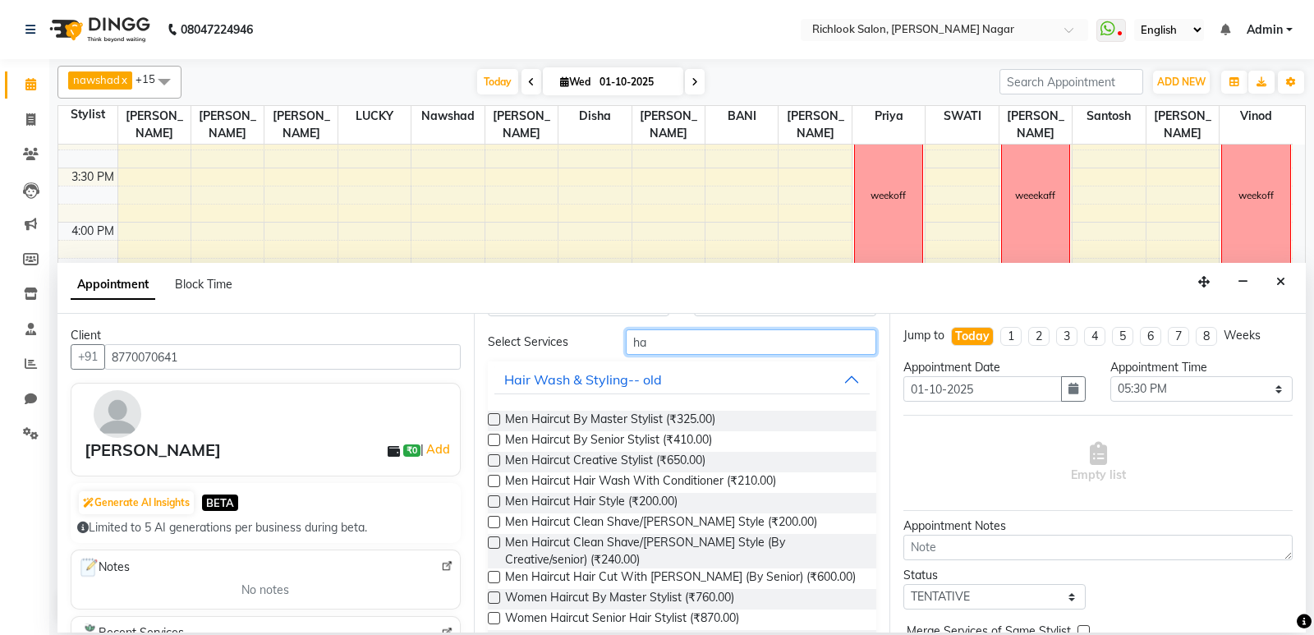
scroll to position [82, 0]
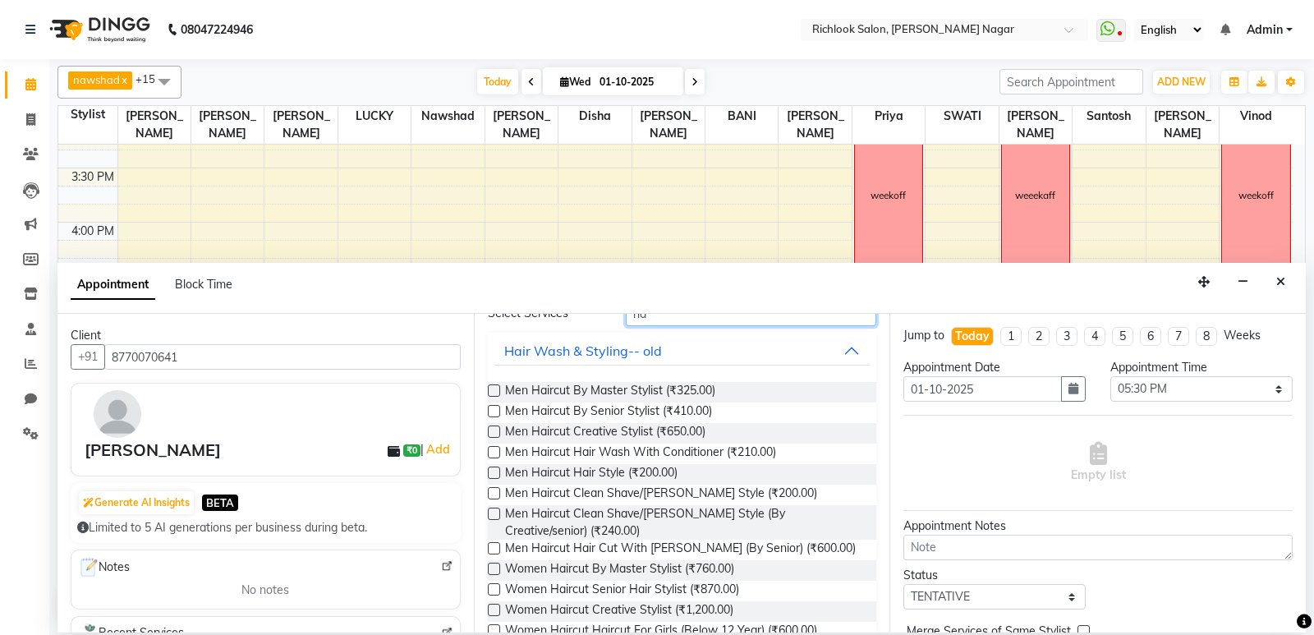
type input "ha"
click at [490, 589] on label at bounding box center [494, 589] width 12 height 12
click at [490, 589] on input "checkbox" at bounding box center [493, 590] width 11 height 11
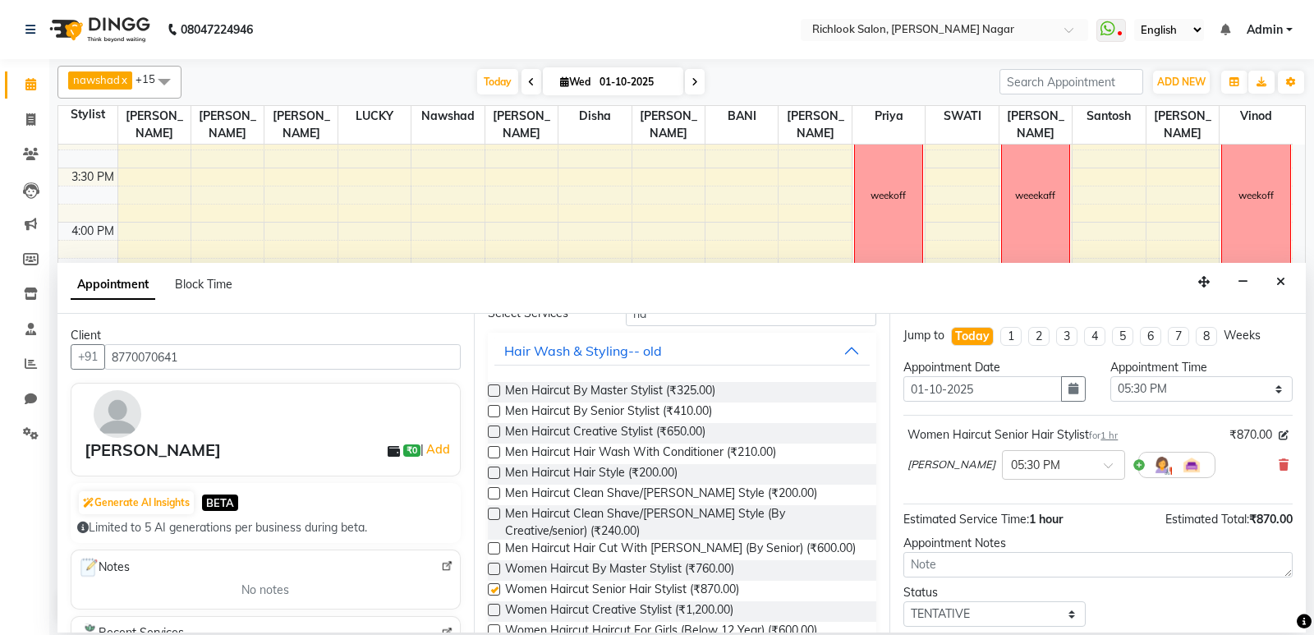
checkbox input "false"
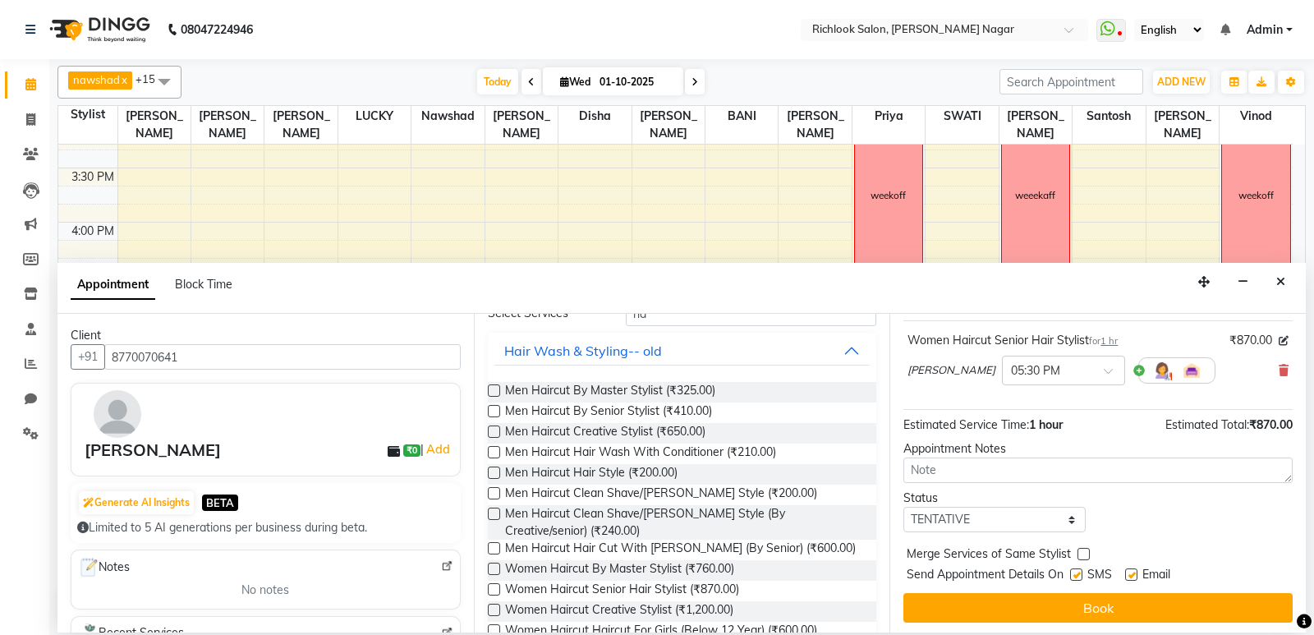
scroll to position [98, 0]
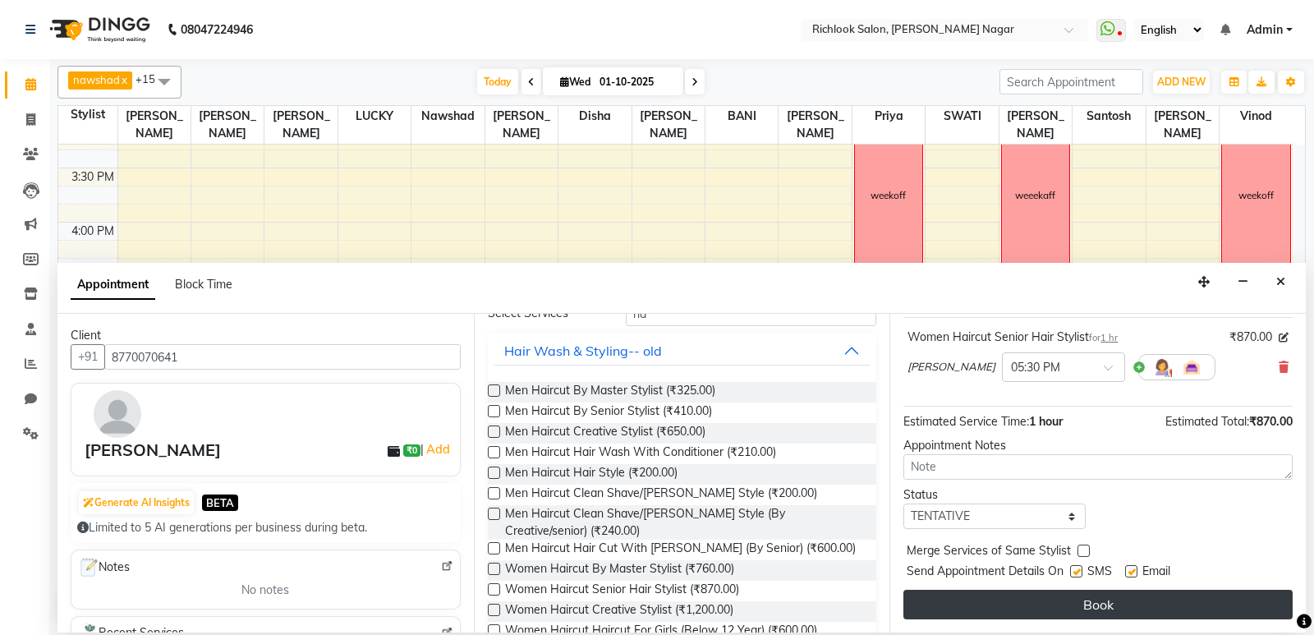
click at [1072, 600] on button "Book" at bounding box center [1097, 605] width 389 height 30
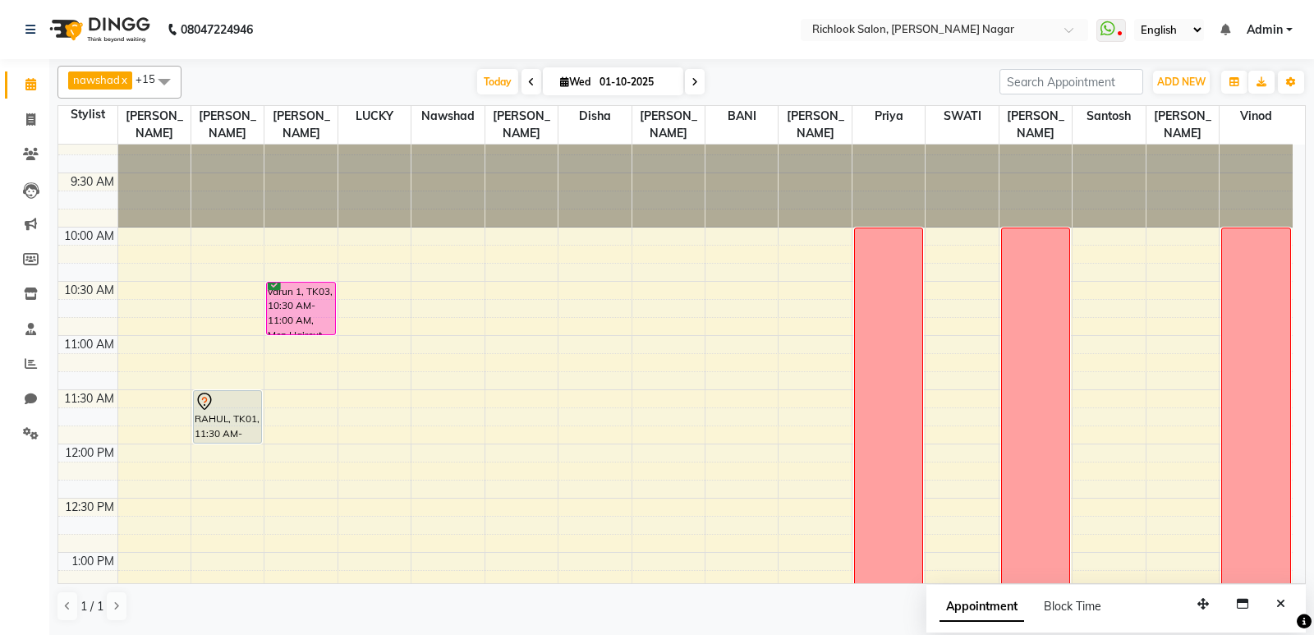
scroll to position [24, 0]
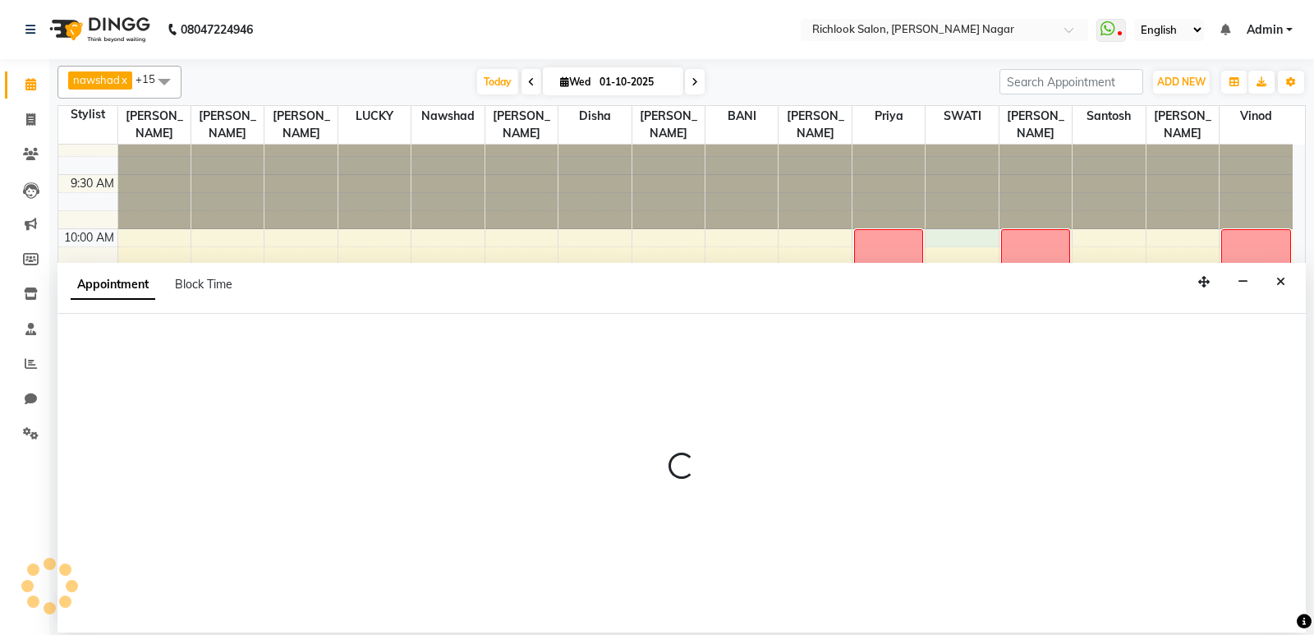
select select "93292"
select select "600"
select select "tentative"
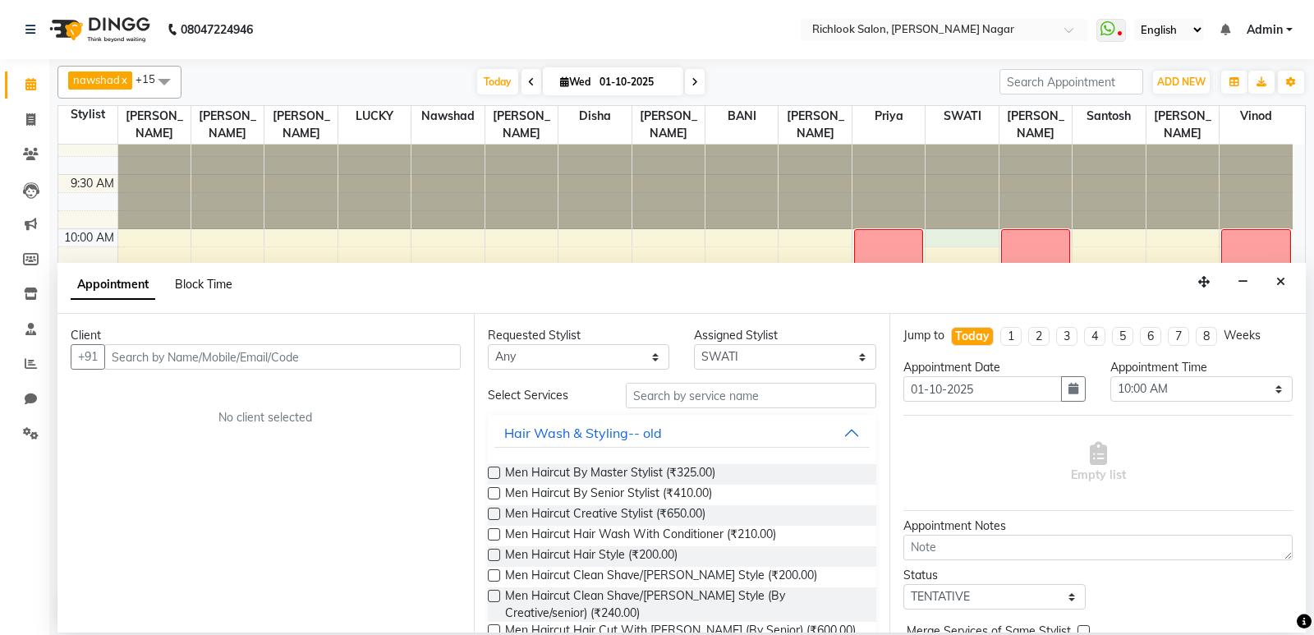
click at [204, 288] on span "Block Time" at bounding box center [203, 284] width 57 height 15
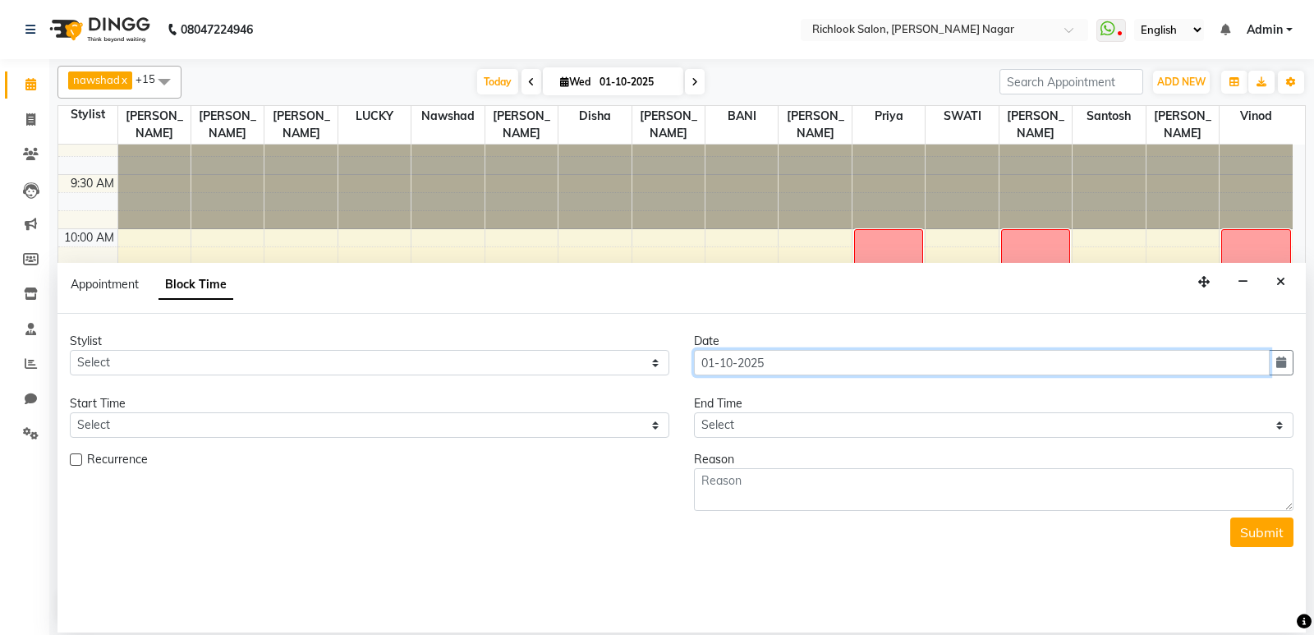
click at [789, 370] on input "01-10-2025" at bounding box center [982, 362] width 576 height 25
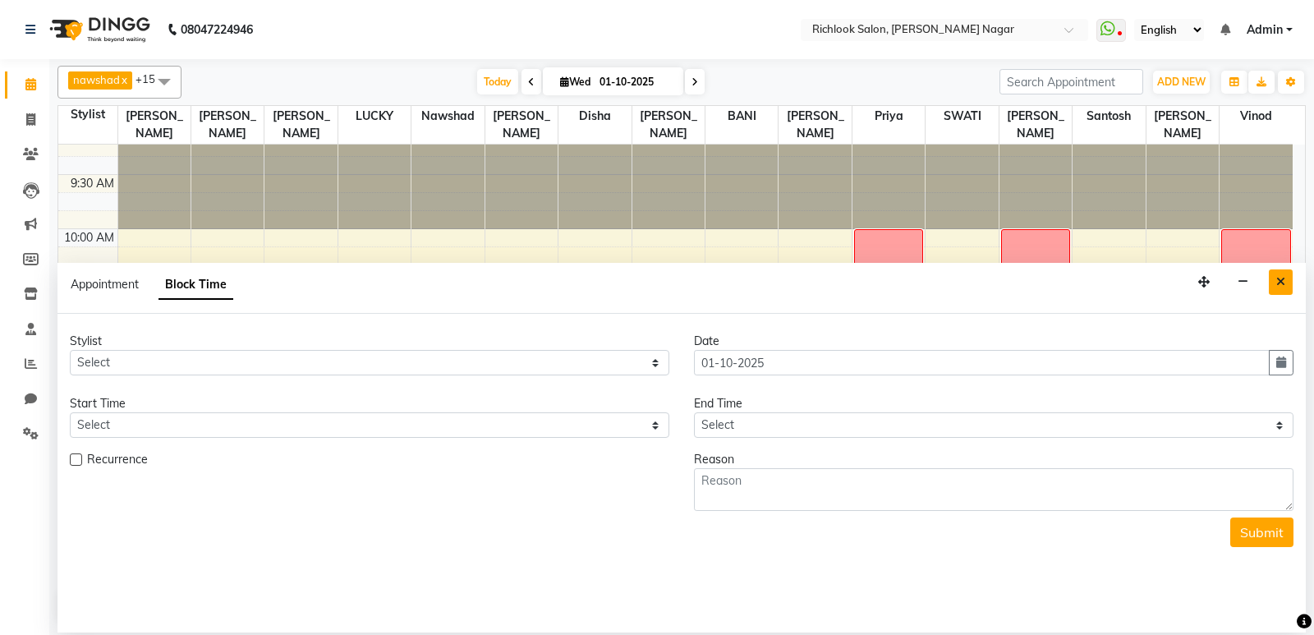
click at [1282, 278] on icon "Close" at bounding box center [1280, 281] width 9 height 11
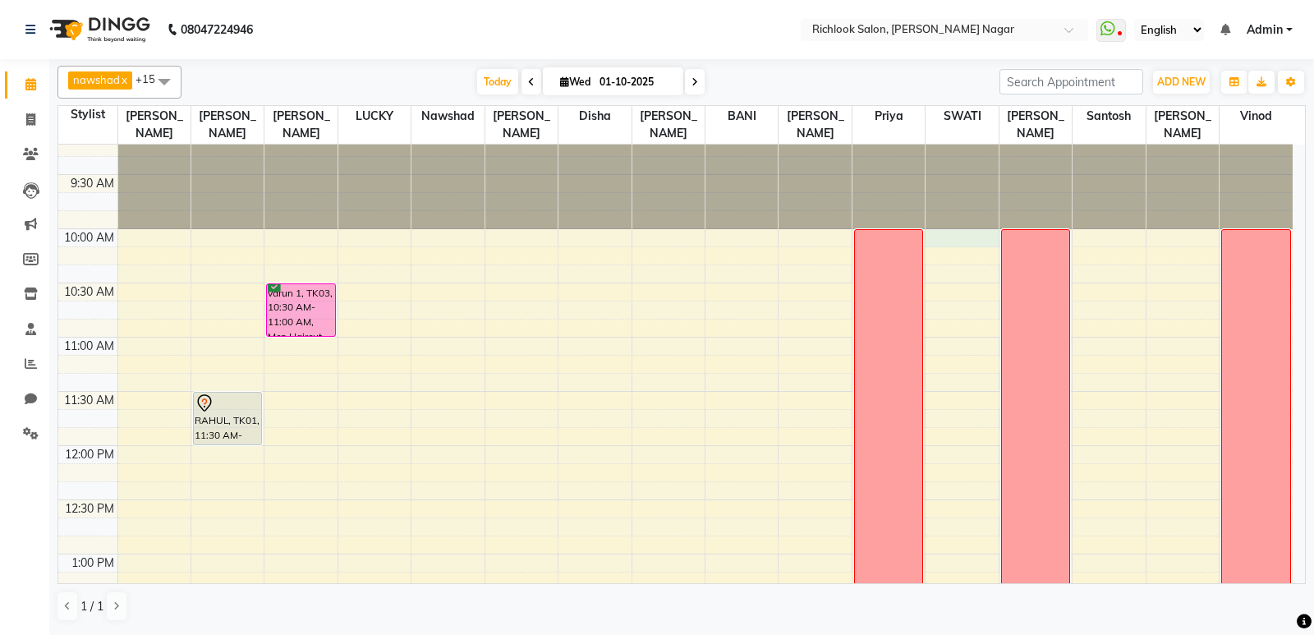
select select "93292"
select select "tentative"
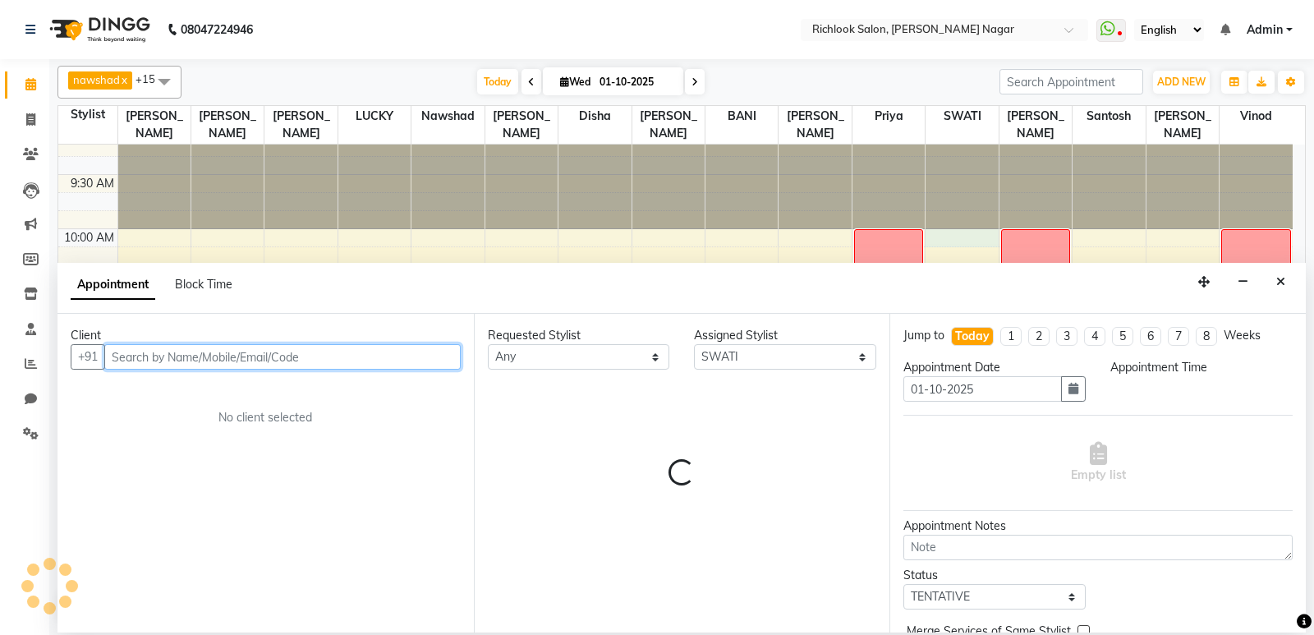
select select "600"
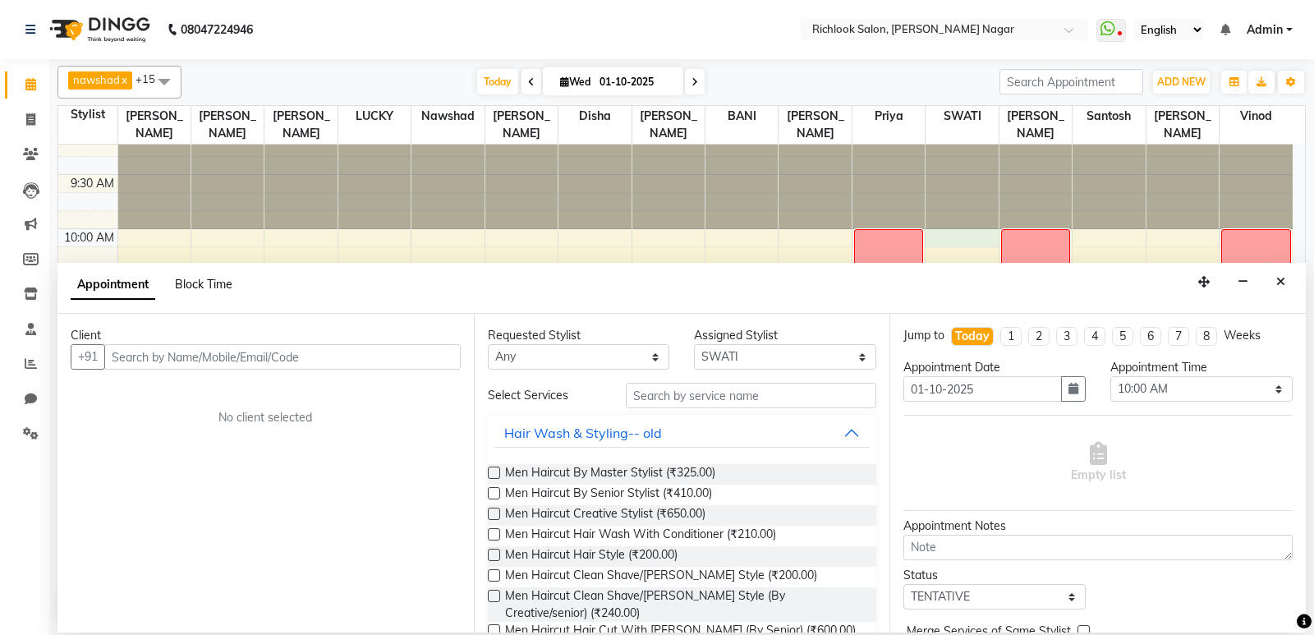
click at [218, 278] on span "Block Time" at bounding box center [203, 284] width 57 height 15
select select "93292"
select select "600"
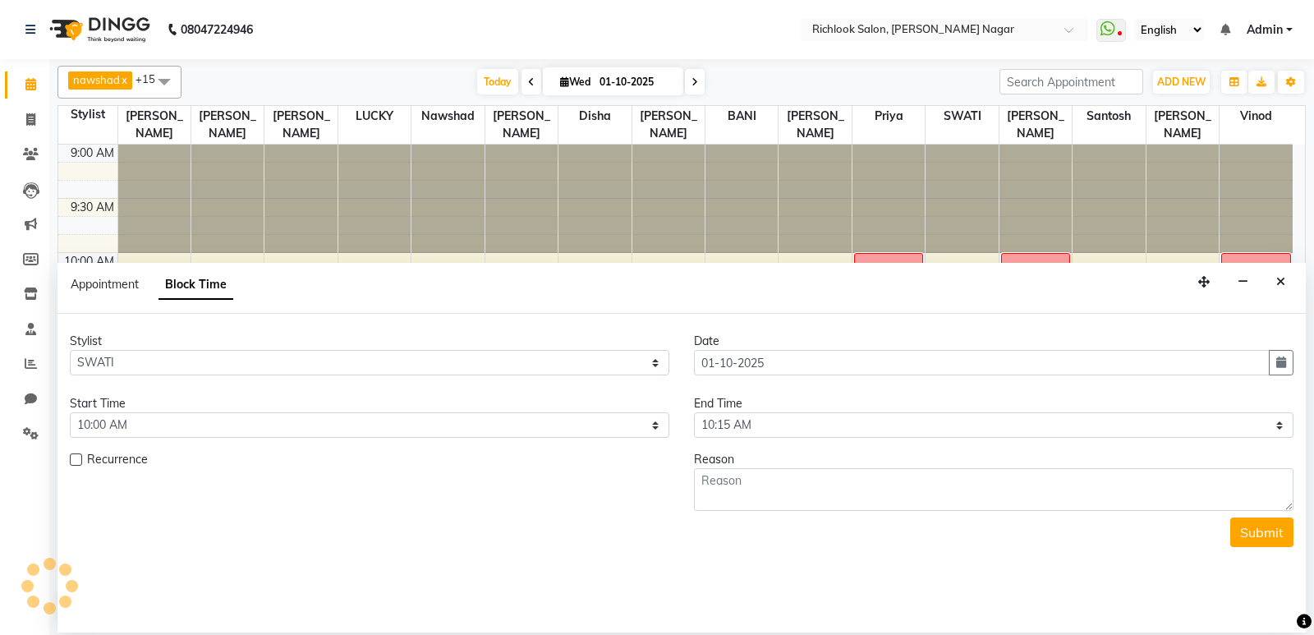
scroll to position [434, 0]
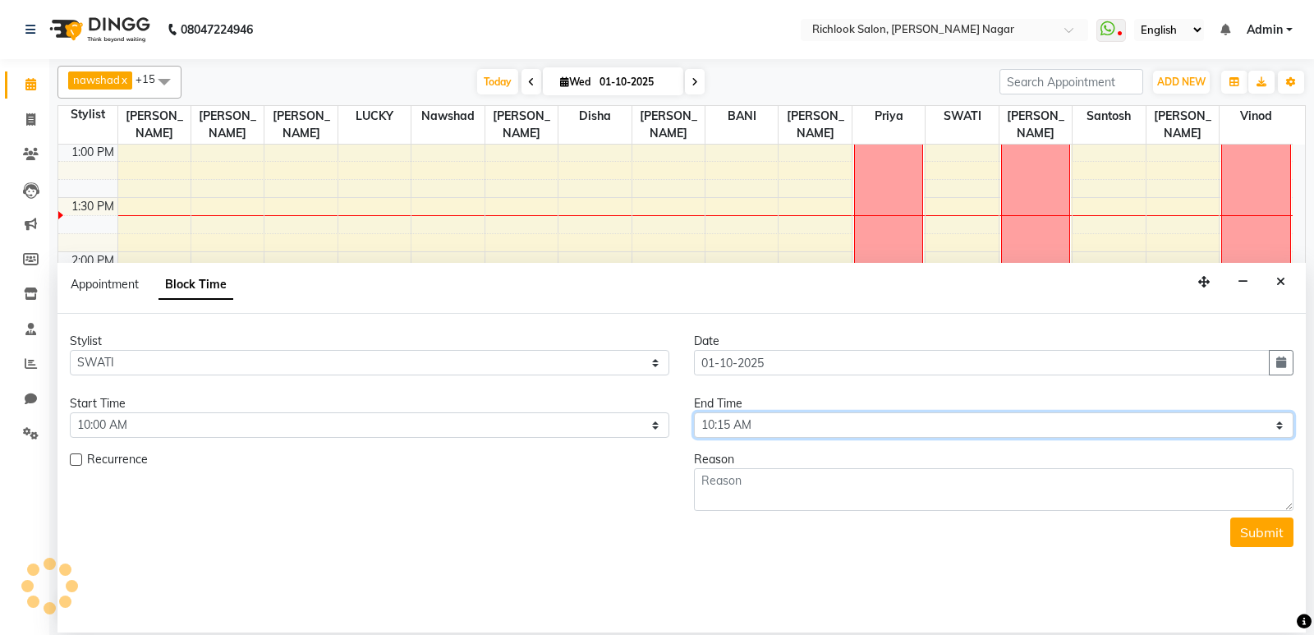
click at [782, 418] on select "Select 10:00 AM 10:15 AM 10:30 AM 10:45 AM 11:00 AM 11:15 AM 11:30 AM 11:45 AM …" at bounding box center [993, 424] width 599 height 25
click at [810, 427] on select "Select 10:00 AM 10:15 AM 10:30 AM 10:45 AM 11:00 AM 11:15 AM 11:30 AM 11:45 AM …" at bounding box center [993, 424] width 599 height 25
select select "1290"
click at [694, 412] on select "Select 10:00 AM 10:15 AM 10:30 AM 10:45 AM 11:00 AM 11:15 AM 11:30 AM 11:45 AM …" at bounding box center [993, 424] width 599 height 25
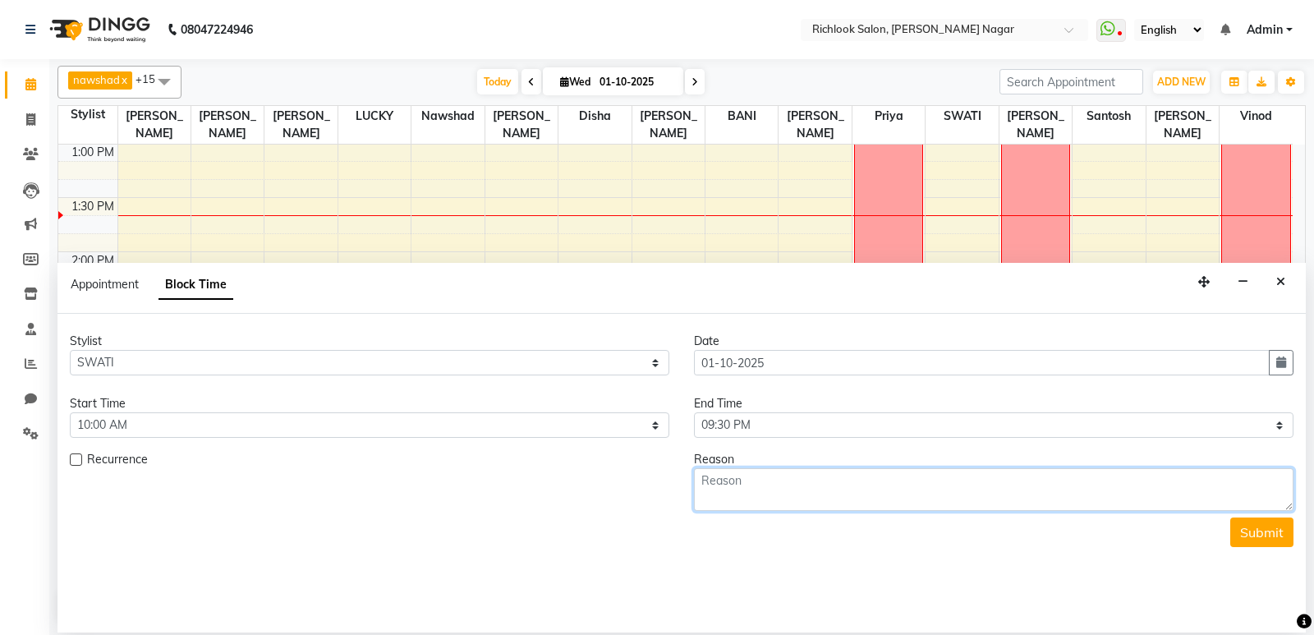
click at [792, 486] on textarea at bounding box center [993, 489] width 599 height 43
type textarea "week aff"
click at [1268, 537] on button "Submit" at bounding box center [1261, 532] width 63 height 30
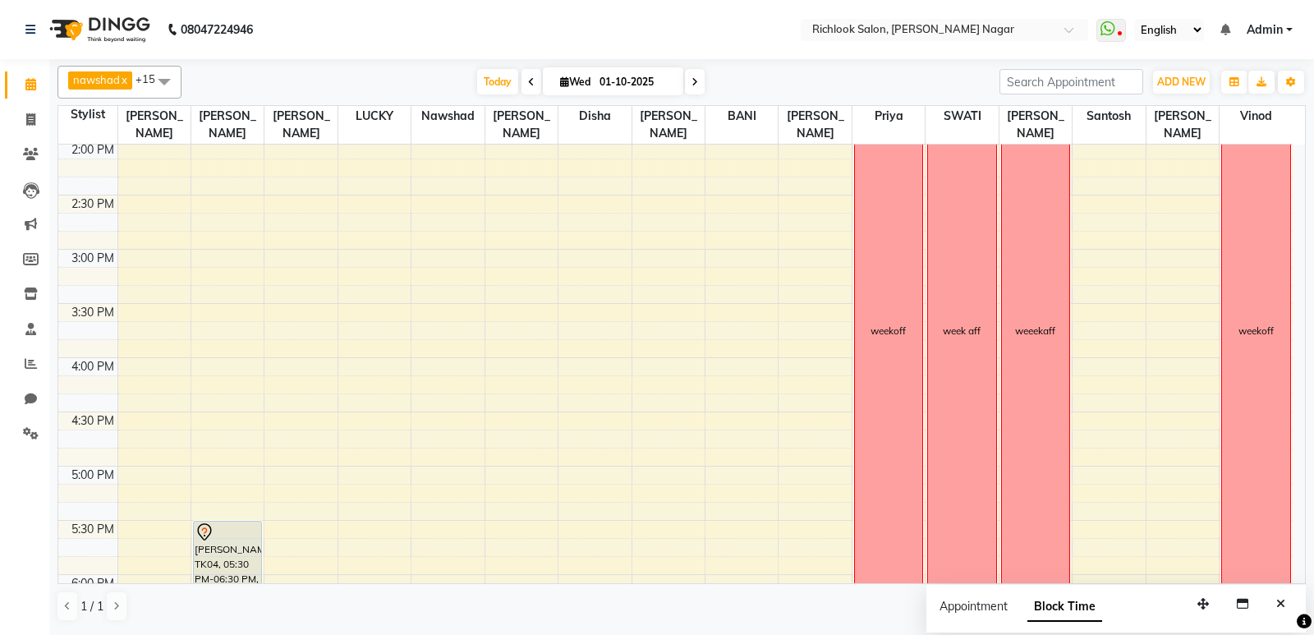
scroll to position [516, 0]
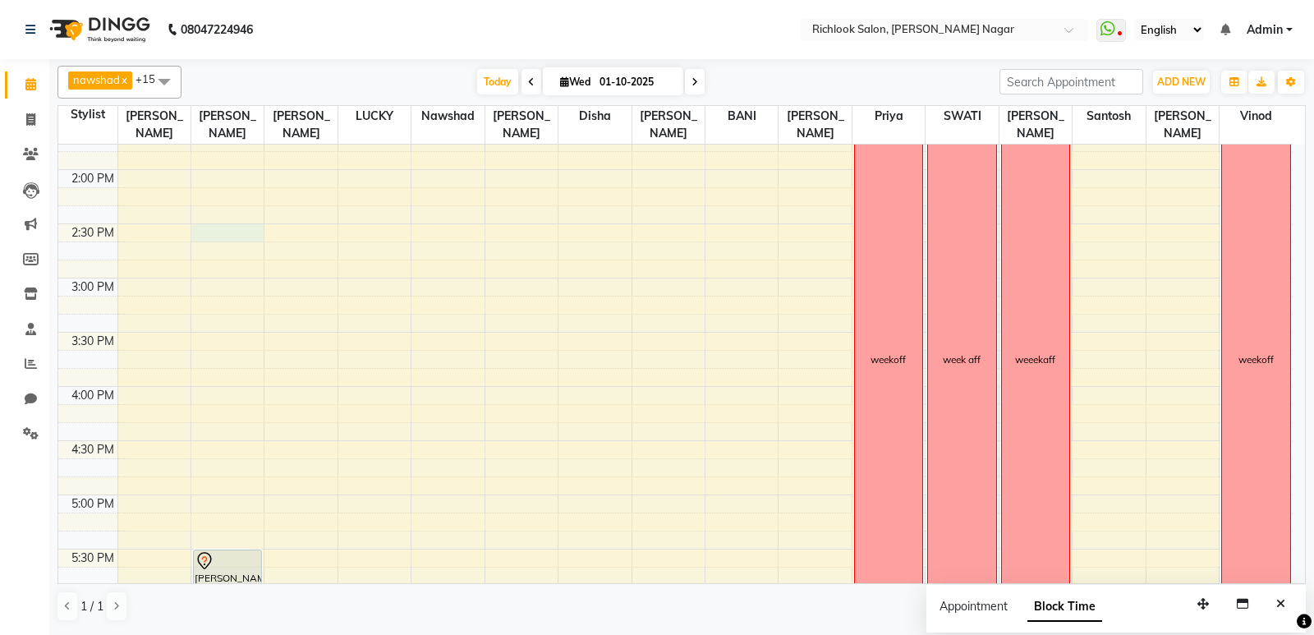
click at [218, 230] on div "9:00 AM 9:30 AM 10:00 AM 10:30 AM 11:00 AM 11:30 AM 12:00 PM 12:30 PM 1:00 PM 1…" at bounding box center [675, 332] width 1234 height 1408
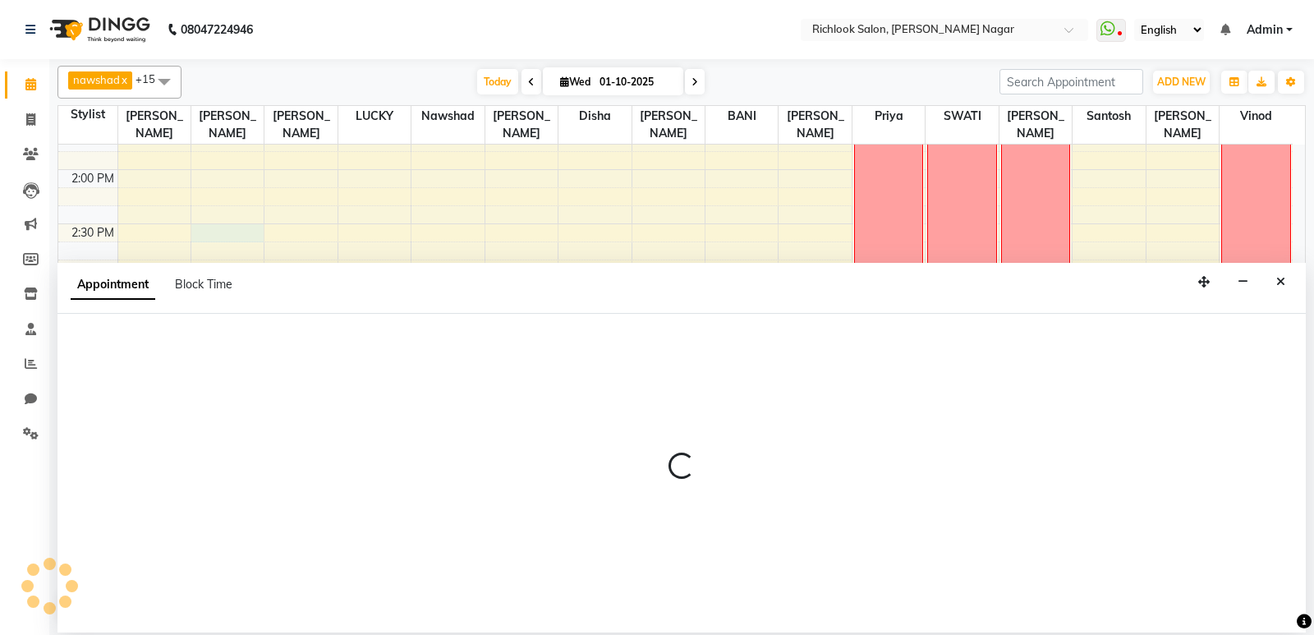
select select "54425"
select select "tentative"
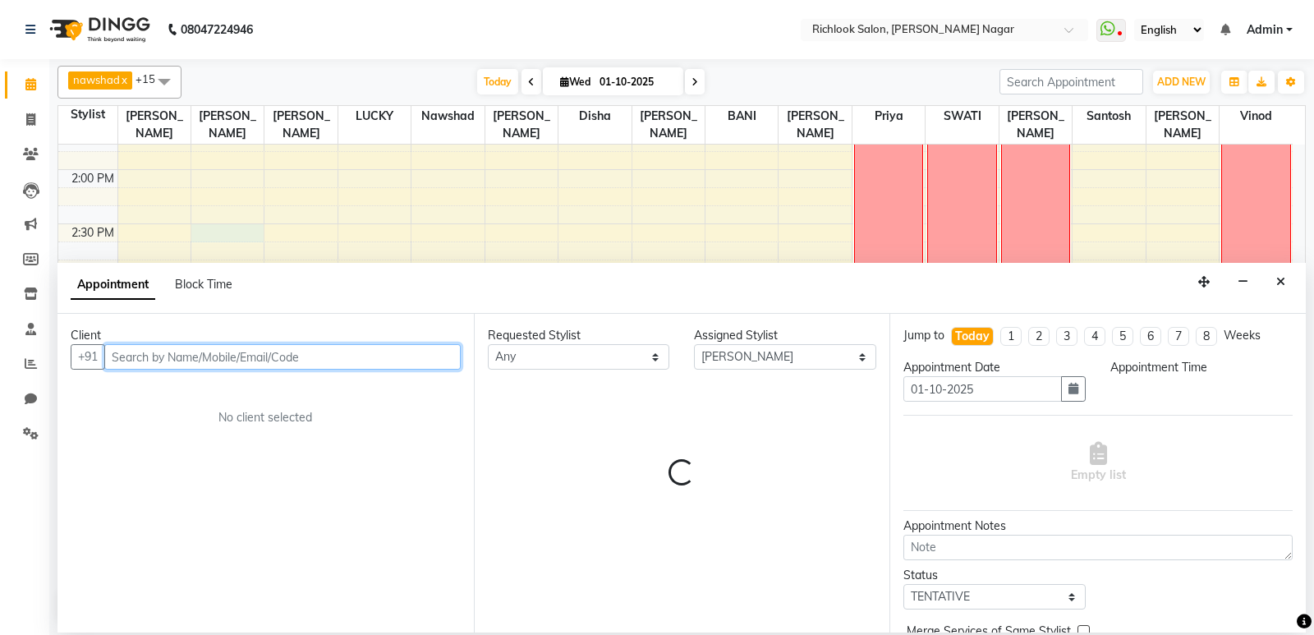
select select "870"
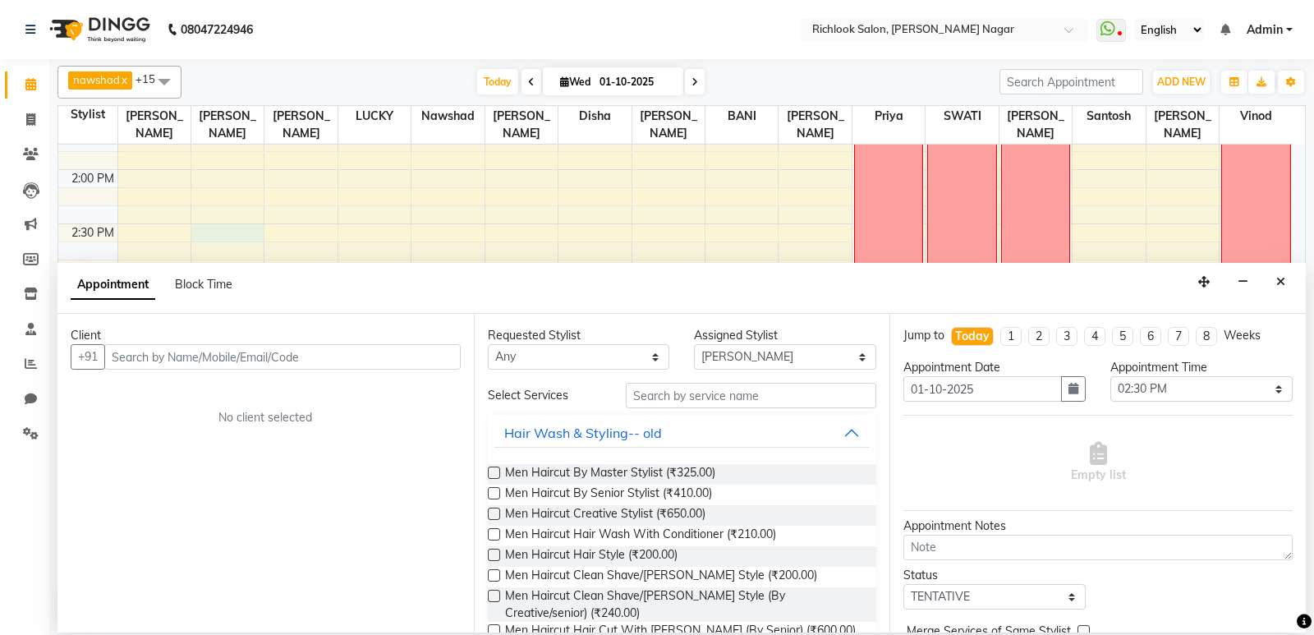
drag, startPoint x: 1275, startPoint y: 275, endPoint x: 1297, endPoint y: 259, distance: 27.1
click at [1278, 274] on button "Close" at bounding box center [1281, 281] width 24 height 25
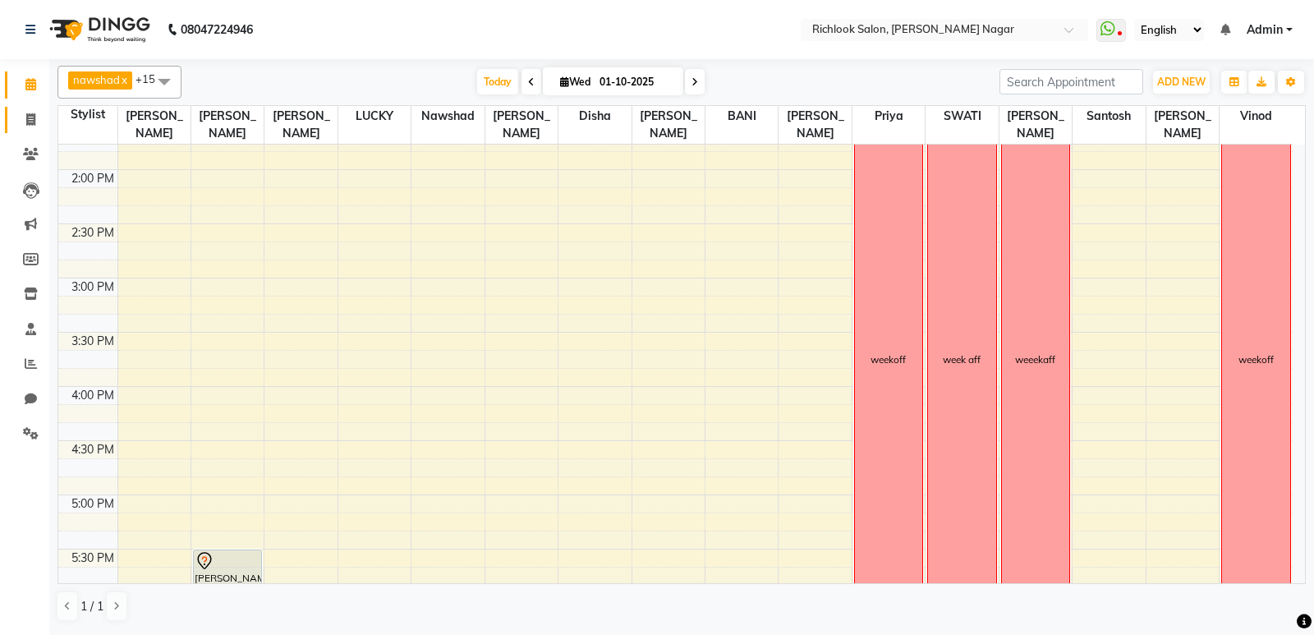
click at [26, 107] on link "Invoice" at bounding box center [24, 120] width 39 height 27
select select "6917"
select select "service"
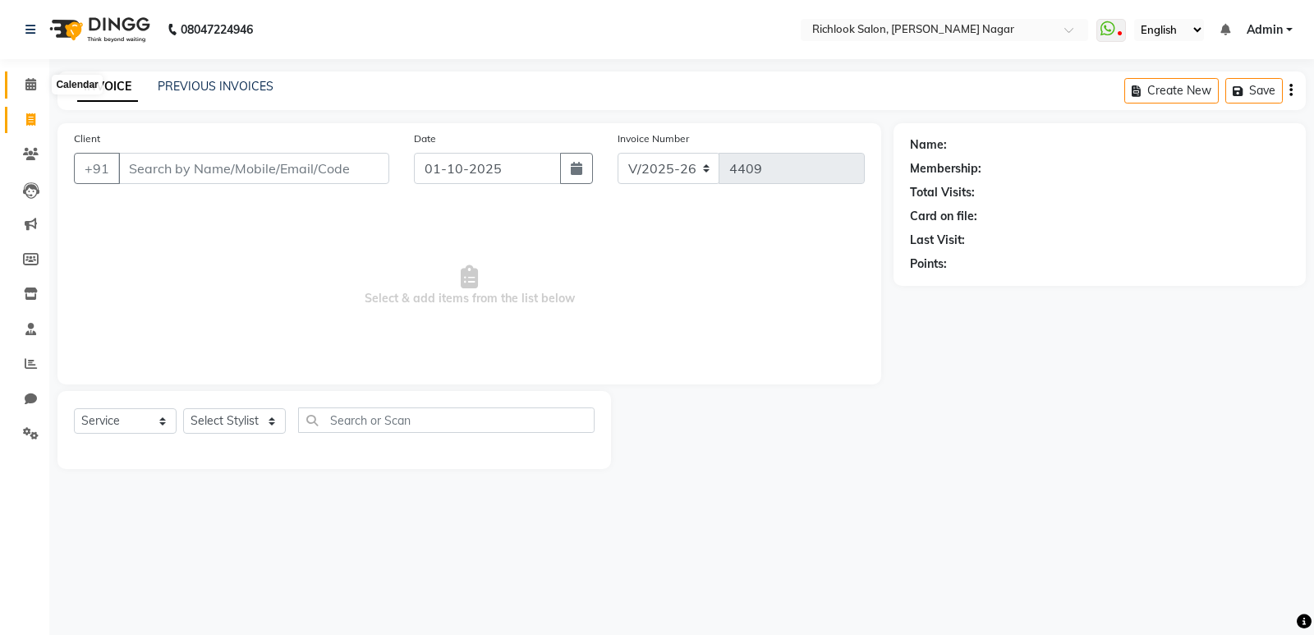
click at [36, 84] on icon at bounding box center [30, 84] width 11 height 12
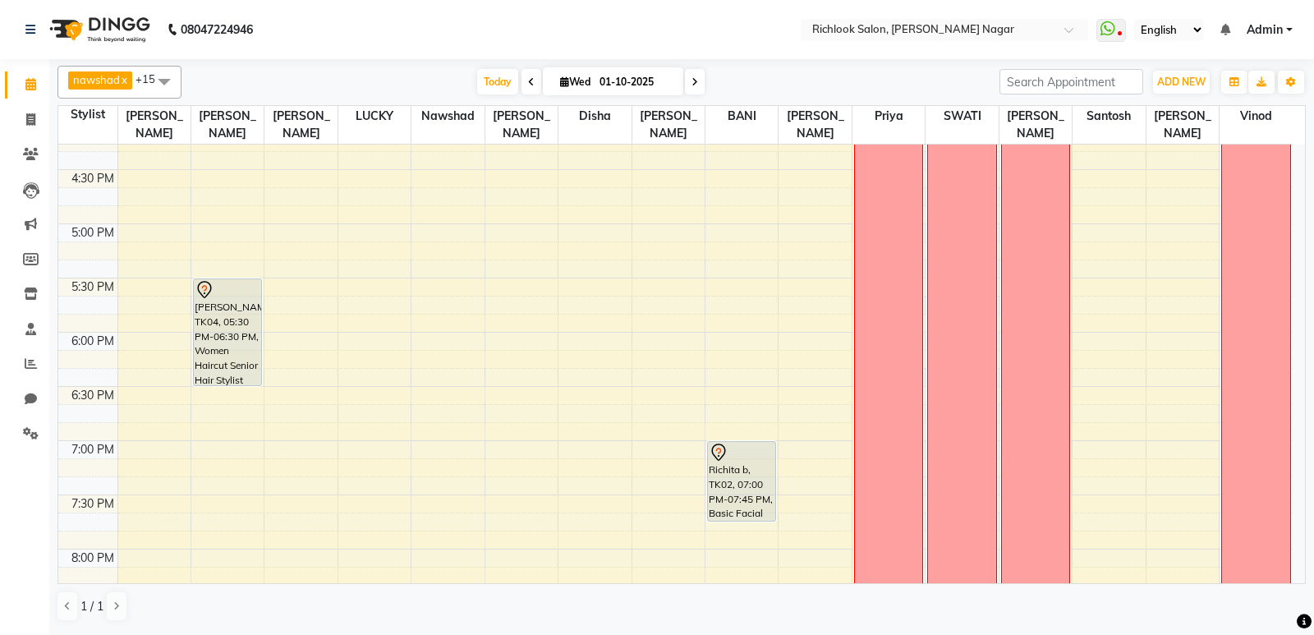
scroll to position [805, 0]
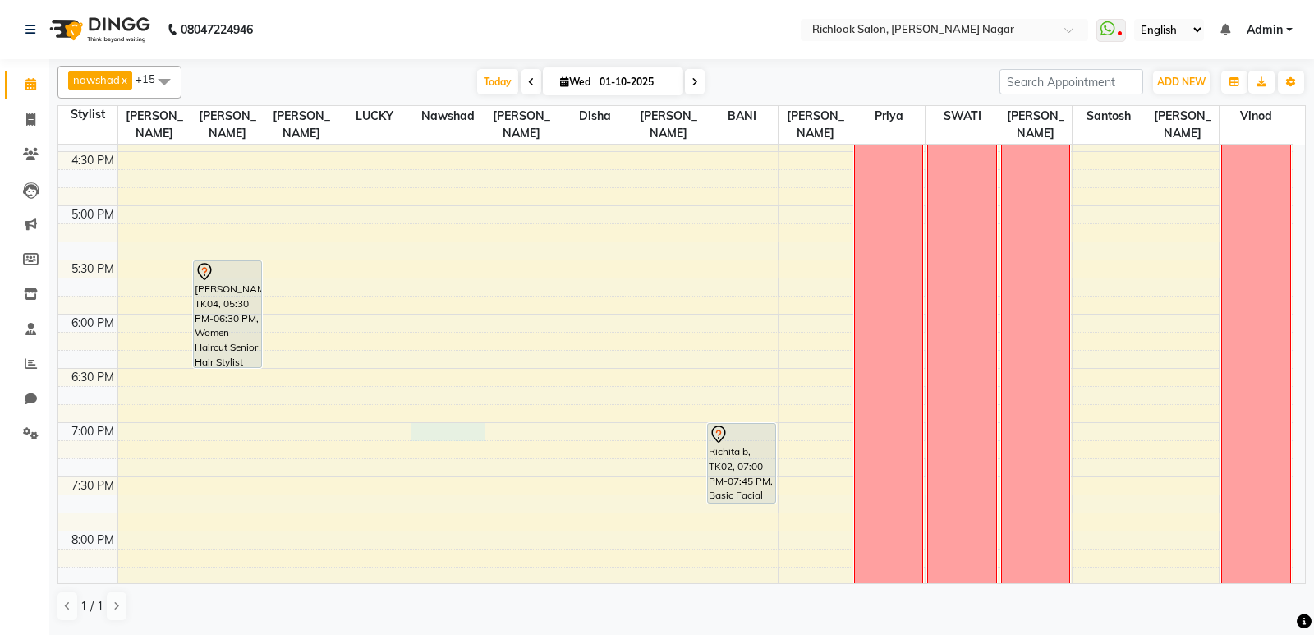
click at [439, 424] on div "9:00 AM 9:30 AM 10:00 AM 10:30 AM 11:00 AM 11:30 AM 12:00 PM 12:30 PM 1:00 PM 1…" at bounding box center [675, 43] width 1234 height 1408
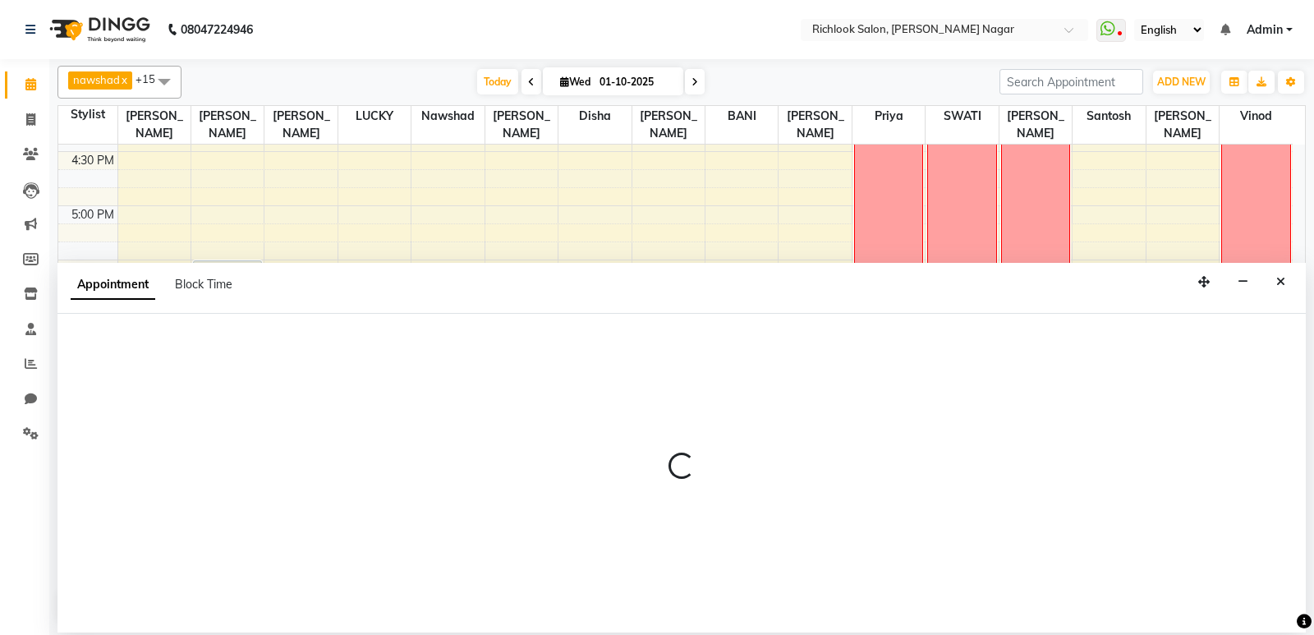
select select "65653"
select select "1140"
select select "tentative"
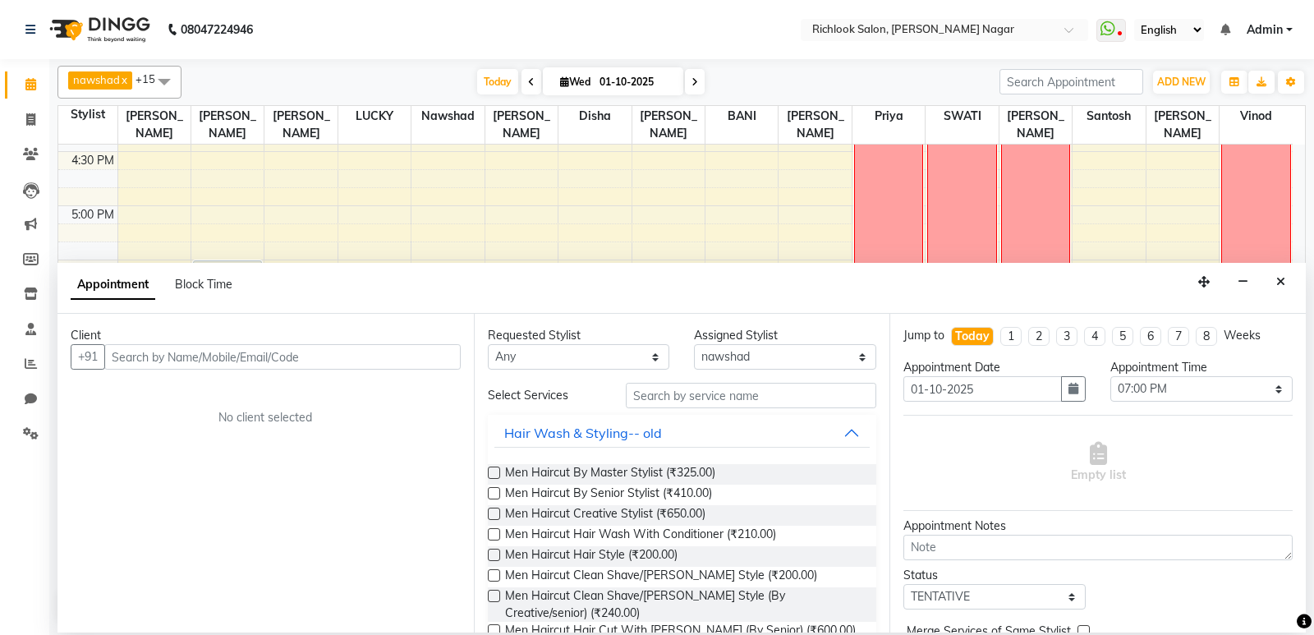
click at [249, 364] on input "text" at bounding box center [282, 356] width 356 height 25
type input "8"
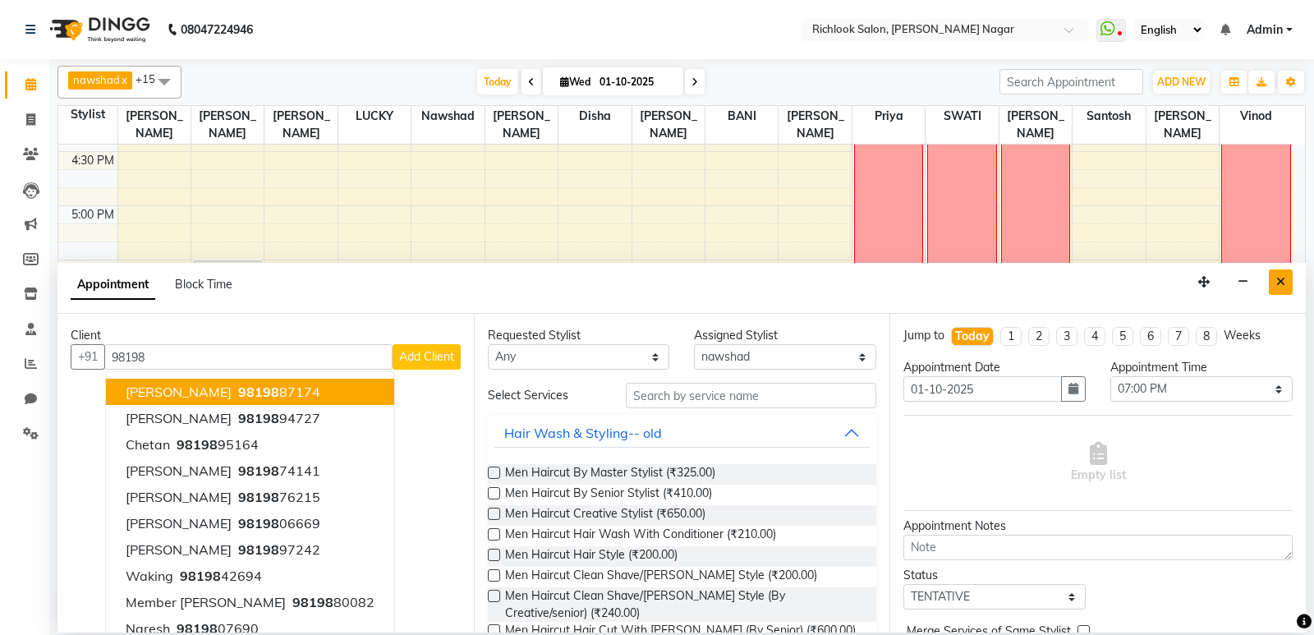
type input "98198"
click at [1284, 284] on icon "Close" at bounding box center [1280, 281] width 9 height 11
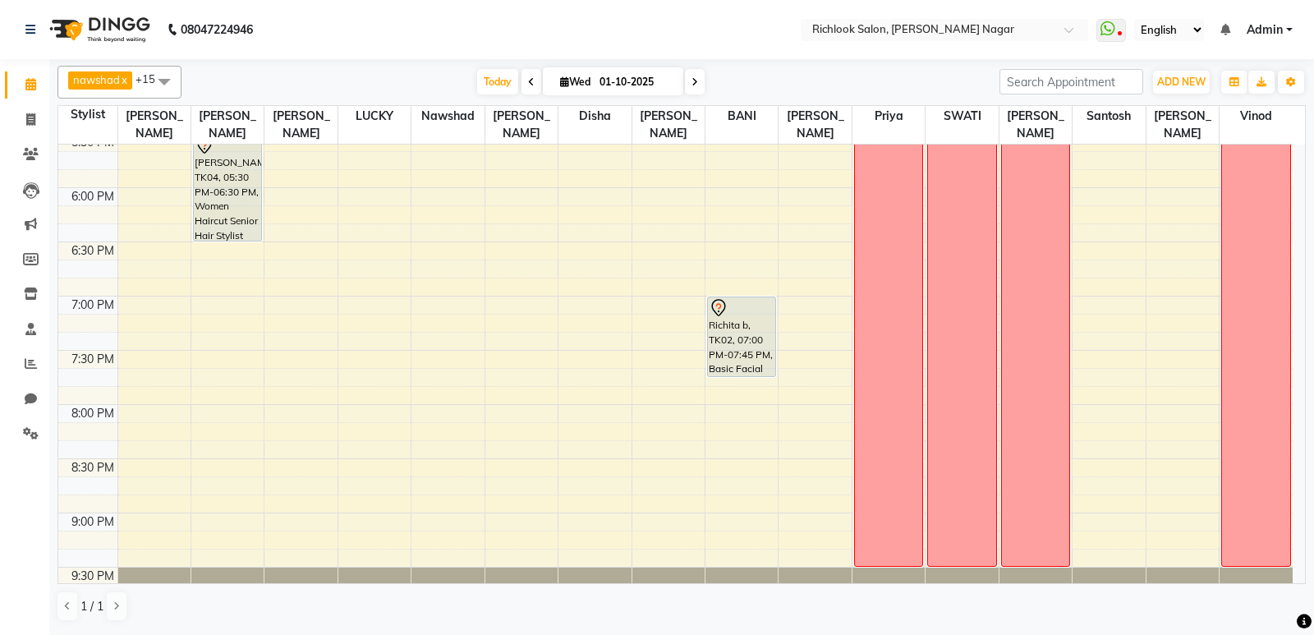
scroll to position [970, 0]
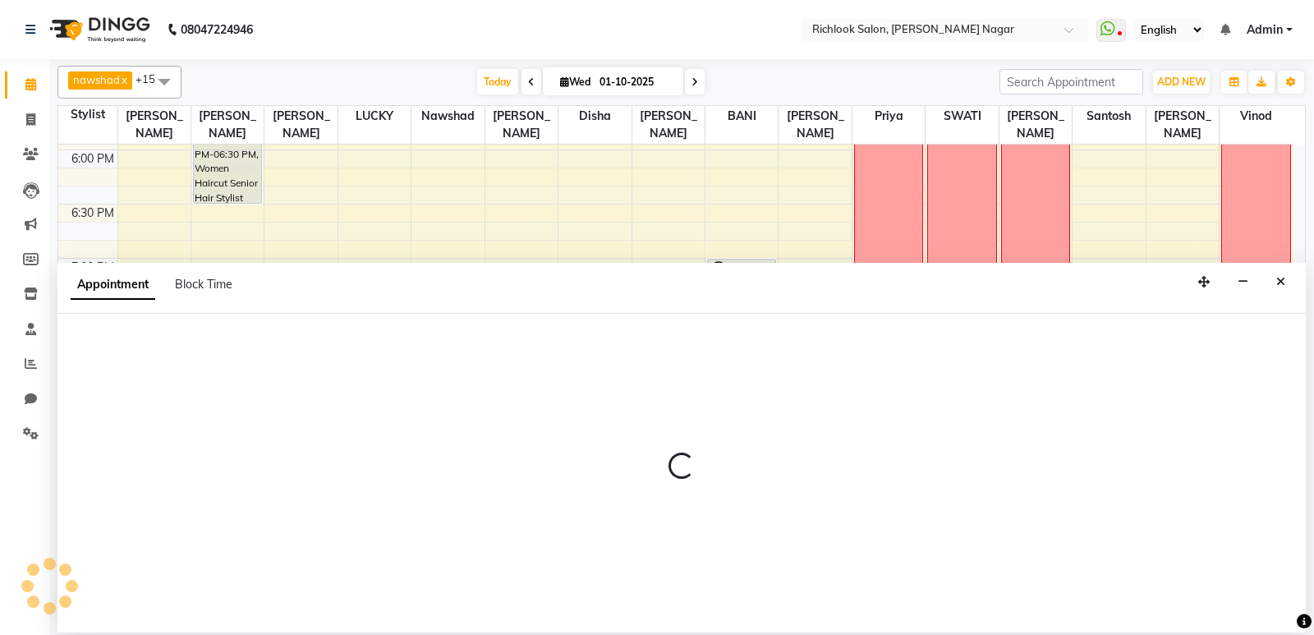
select select "54433"
select select "1170"
select select "tentative"
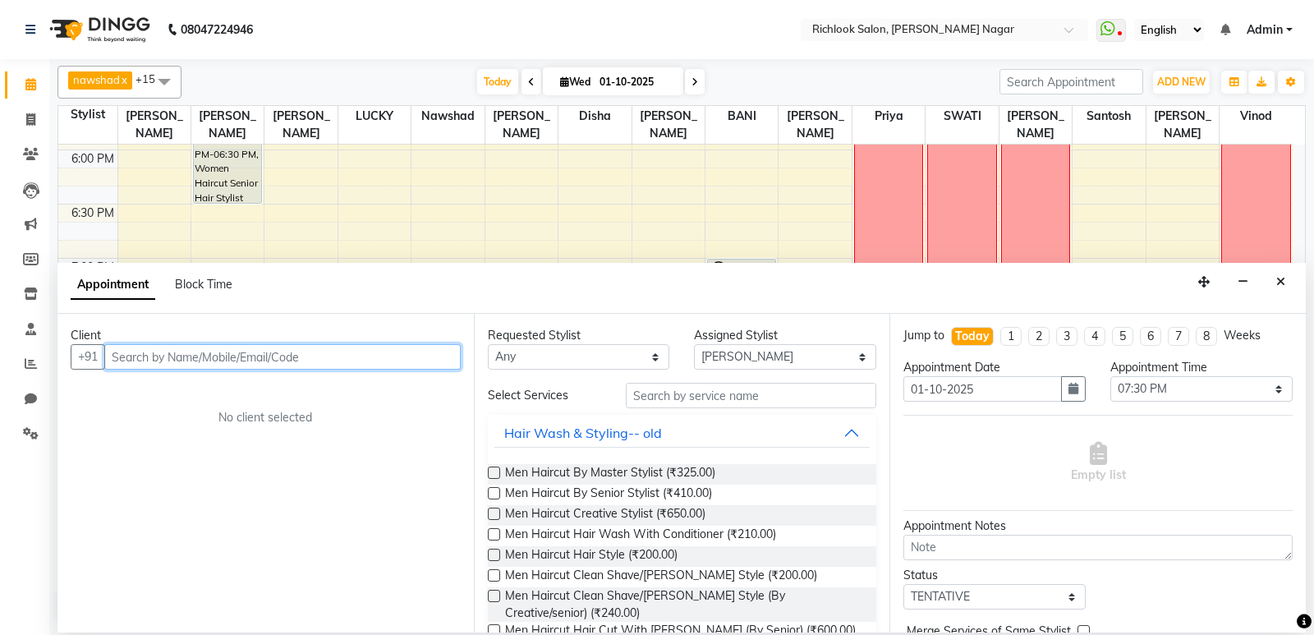
click at [337, 354] on input "text" at bounding box center [282, 356] width 356 height 25
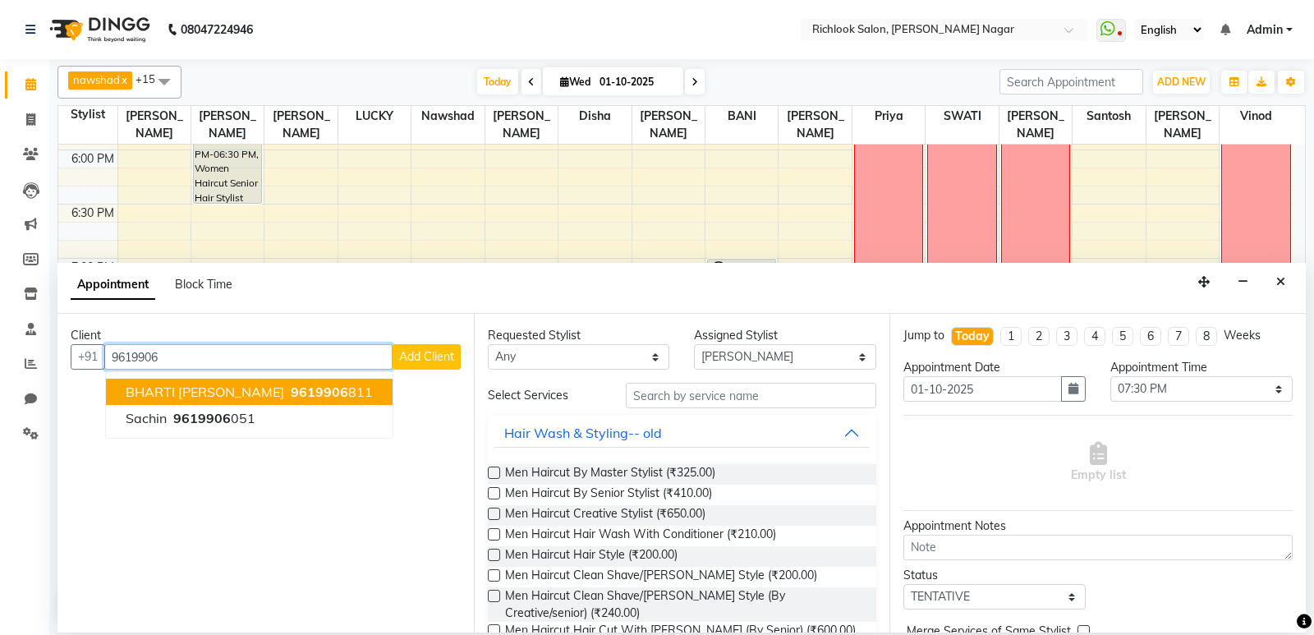
click at [307, 388] on ngb-highlight "9619906 811" at bounding box center [329, 391] width 85 height 16
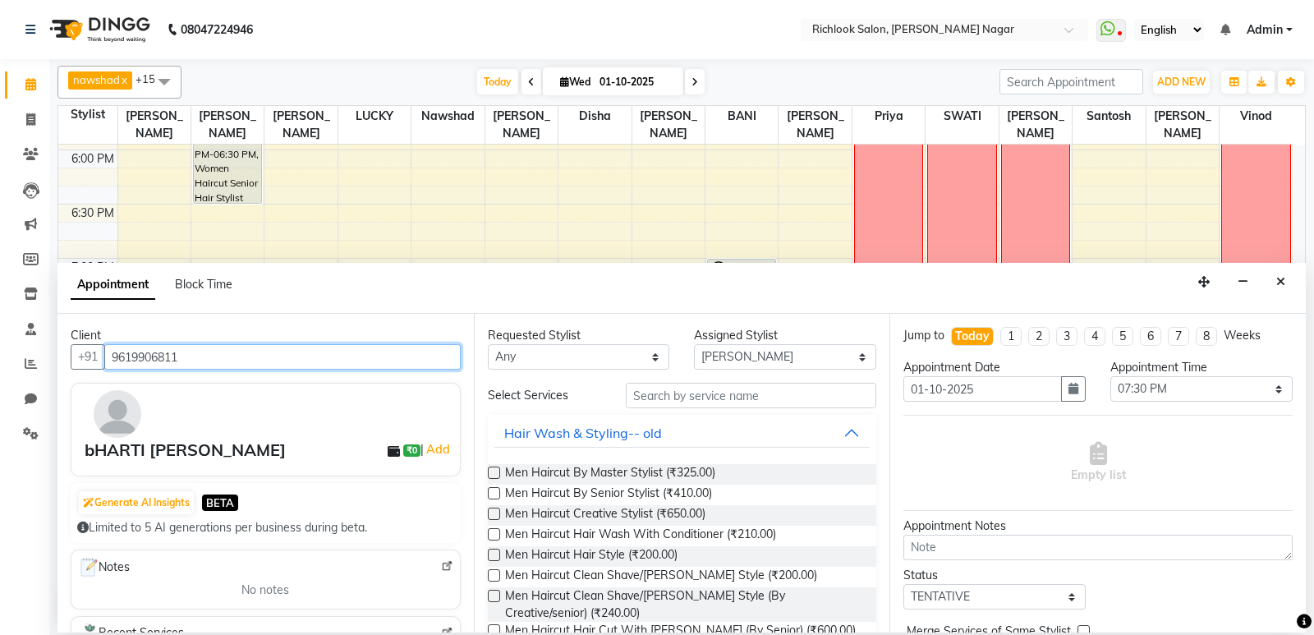
type input "9619906811"
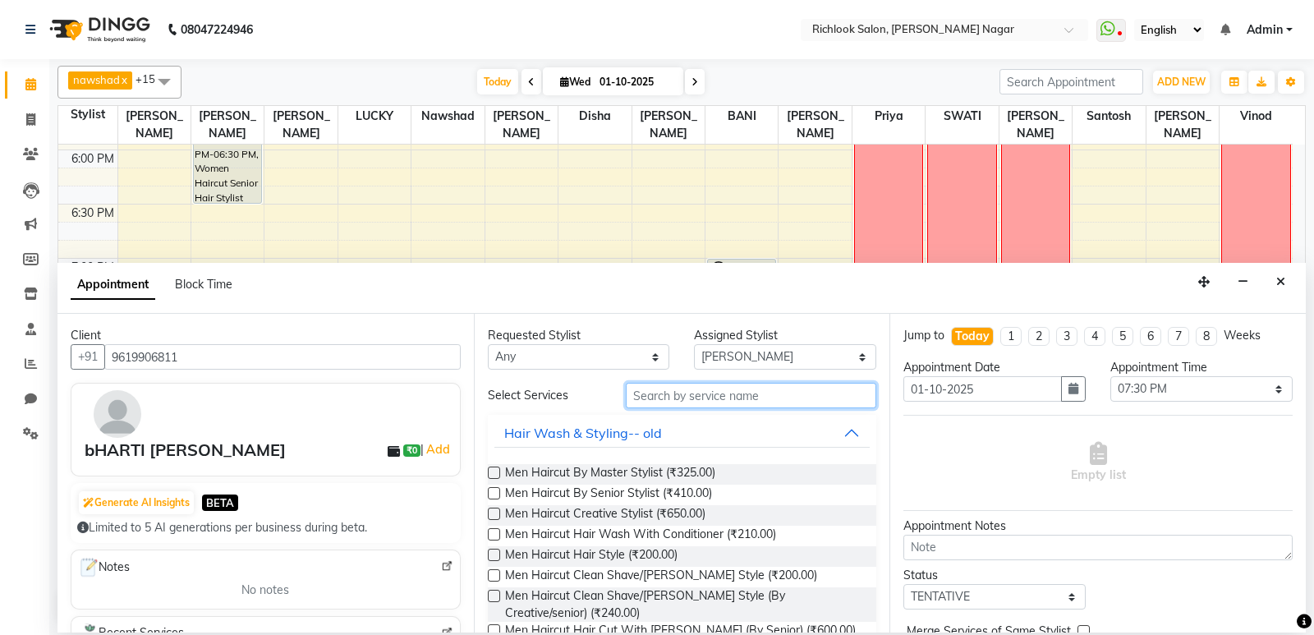
click at [684, 392] on input "text" at bounding box center [751, 395] width 251 height 25
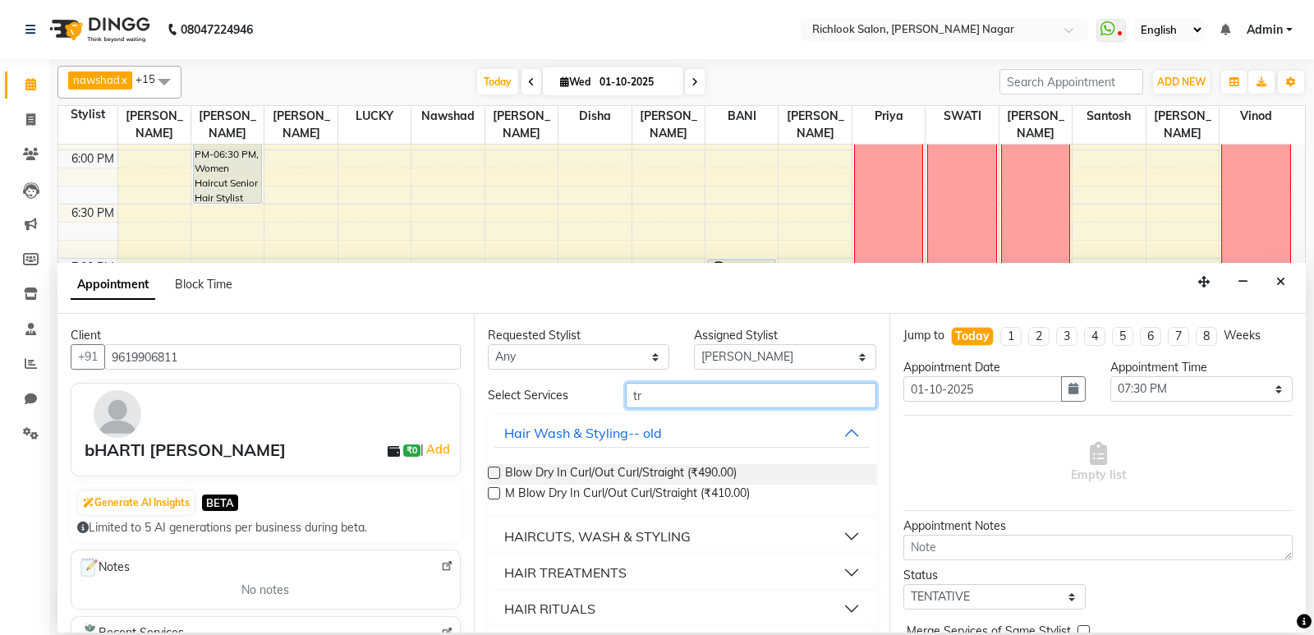
type input "t"
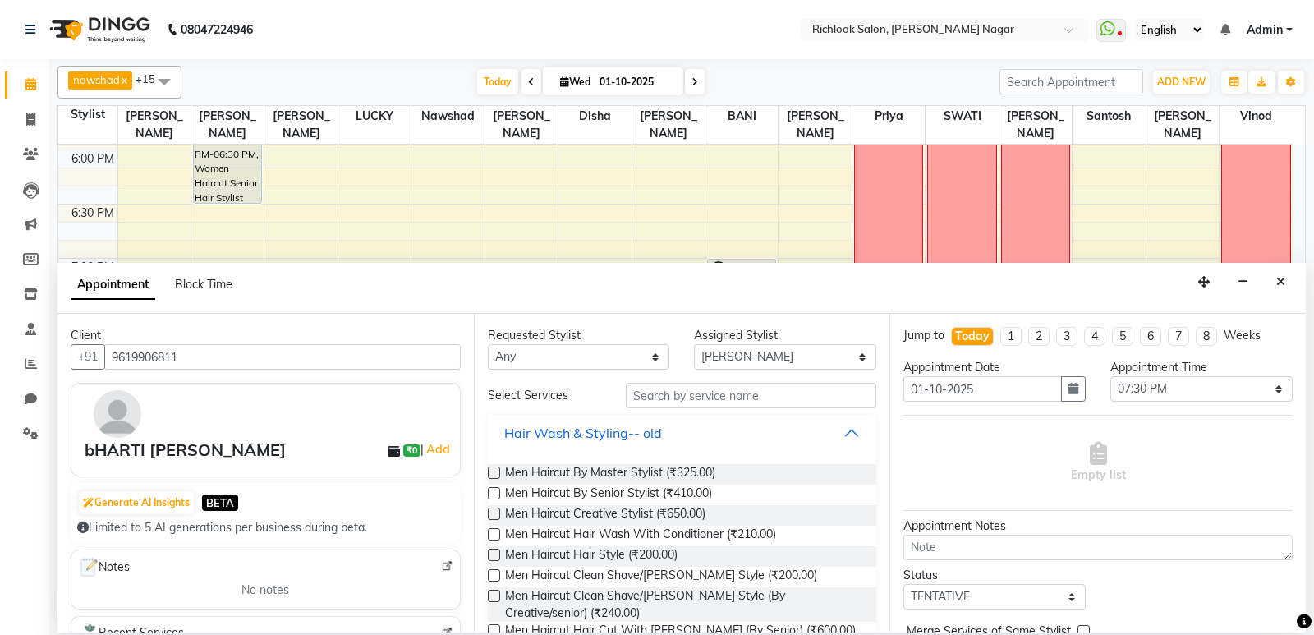
click at [854, 438] on button "Hair Wash & Styling-- old" at bounding box center [682, 433] width 376 height 30
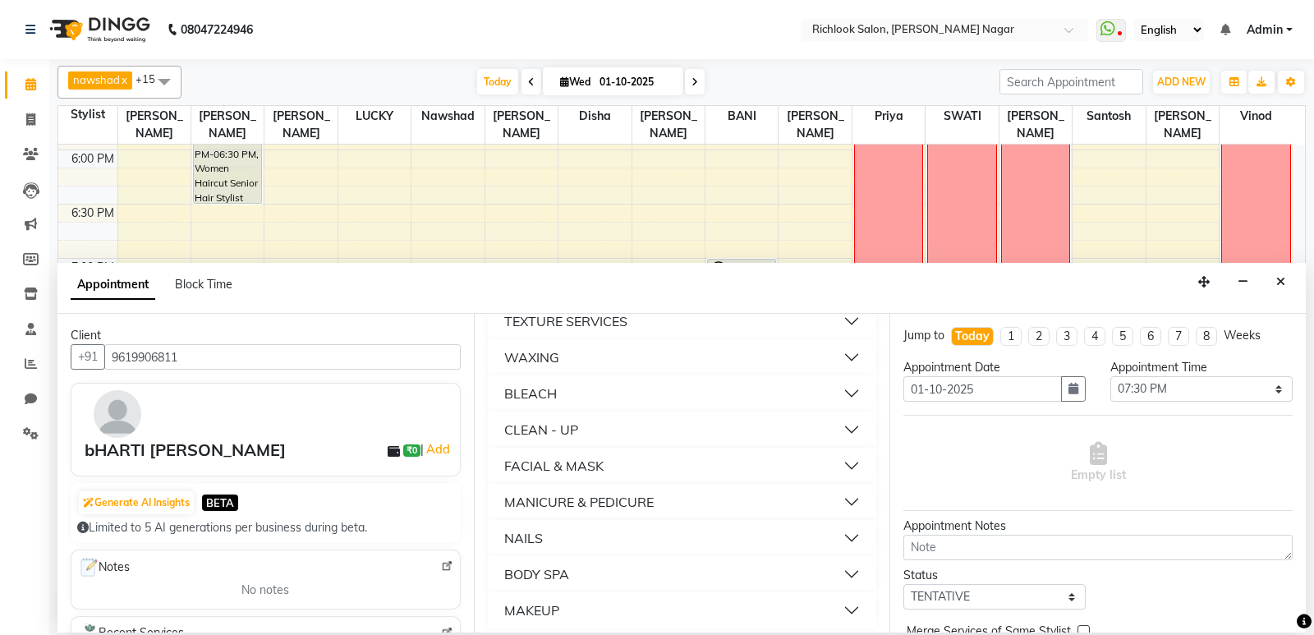
scroll to position [337, 0]
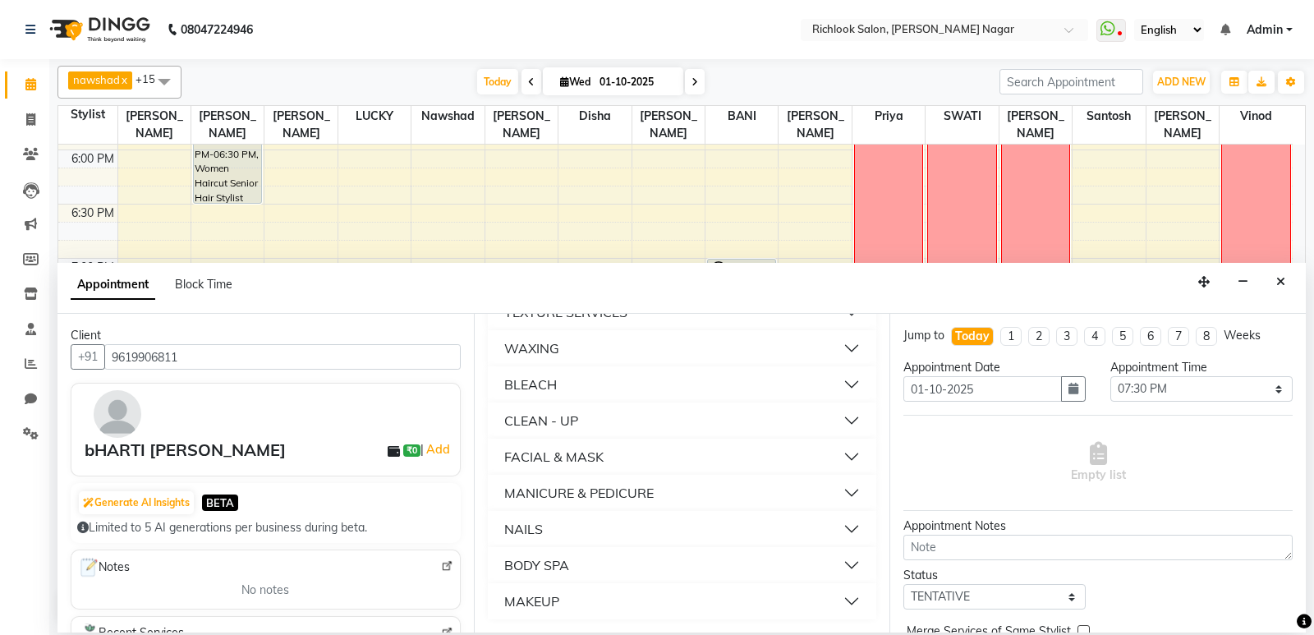
click at [836, 346] on button "WAXING" at bounding box center [682, 348] width 376 height 30
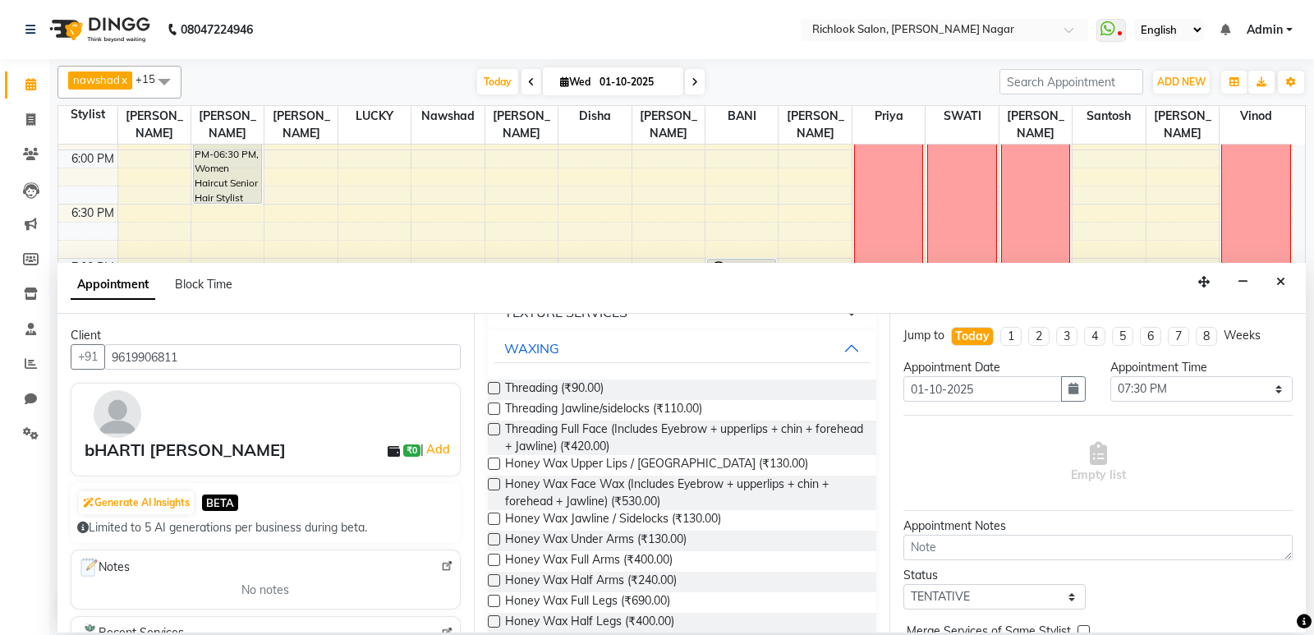
click at [489, 388] on label at bounding box center [494, 388] width 12 height 12
click at [489, 388] on input "checkbox" at bounding box center [493, 389] width 11 height 11
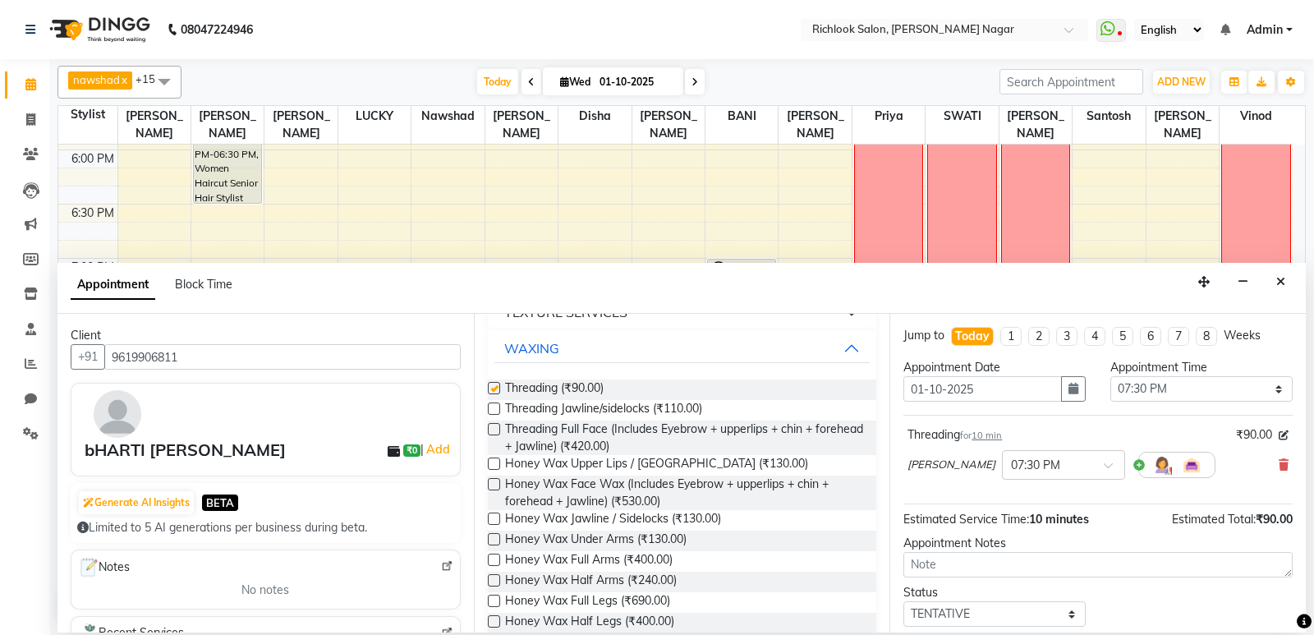
checkbox input "false"
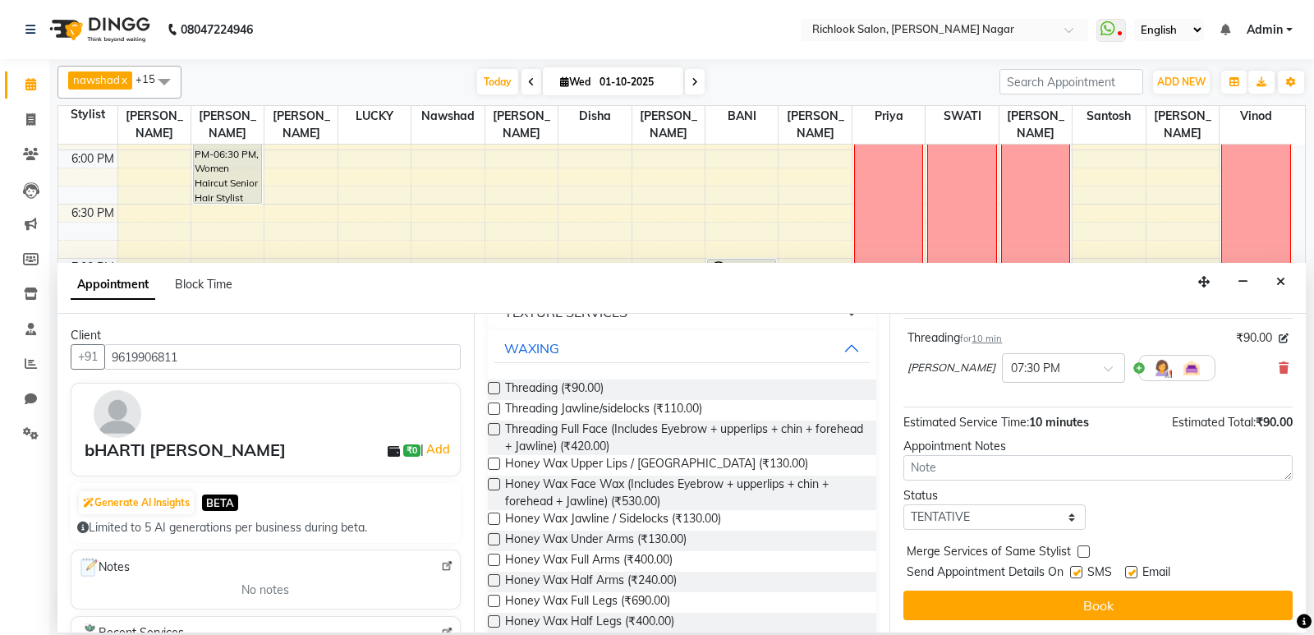
scroll to position [98, 0]
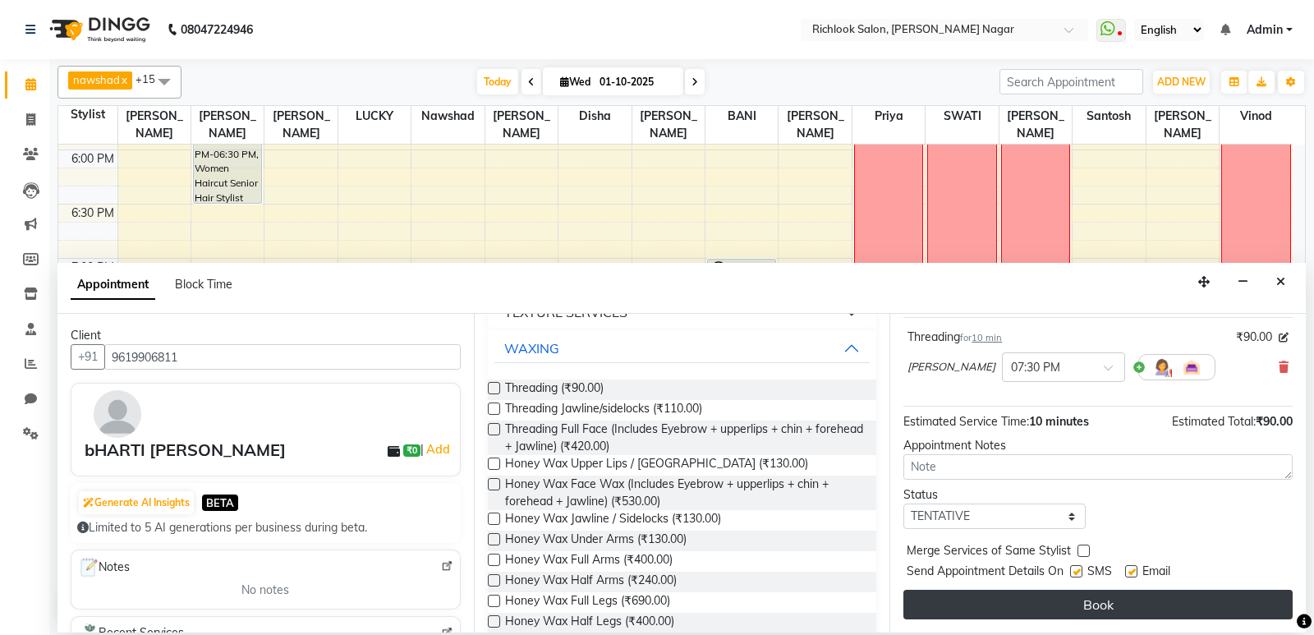
click at [1065, 606] on button "Book" at bounding box center [1097, 605] width 389 height 30
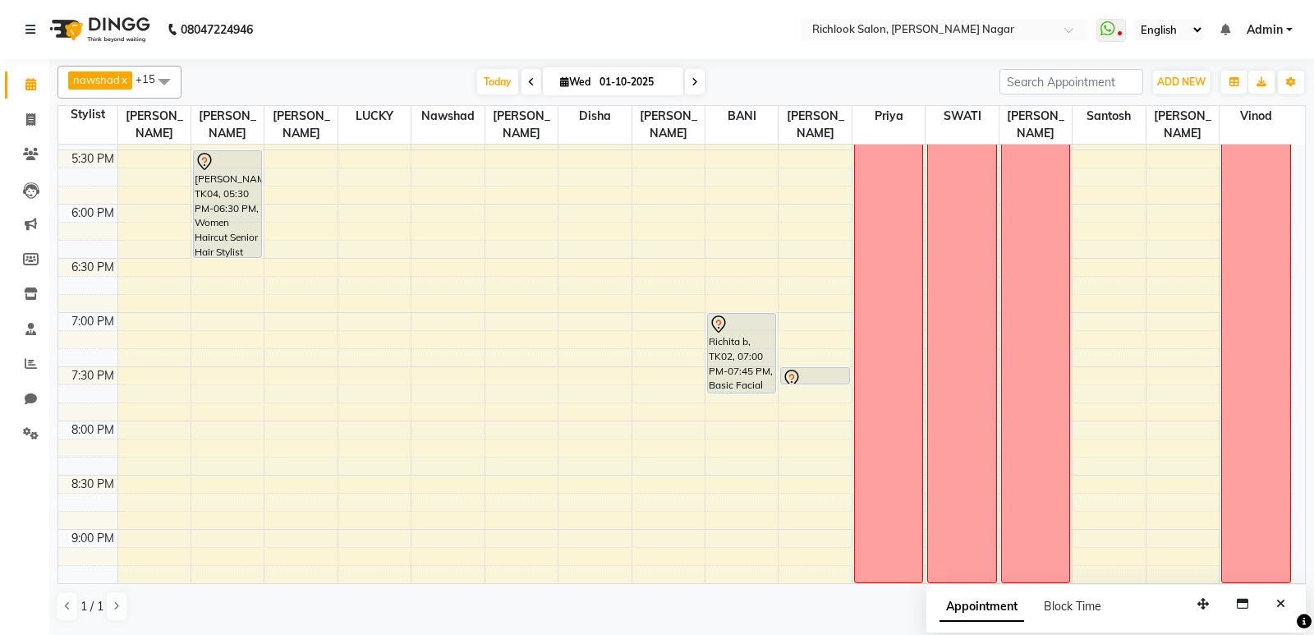
scroll to position [888, 0]
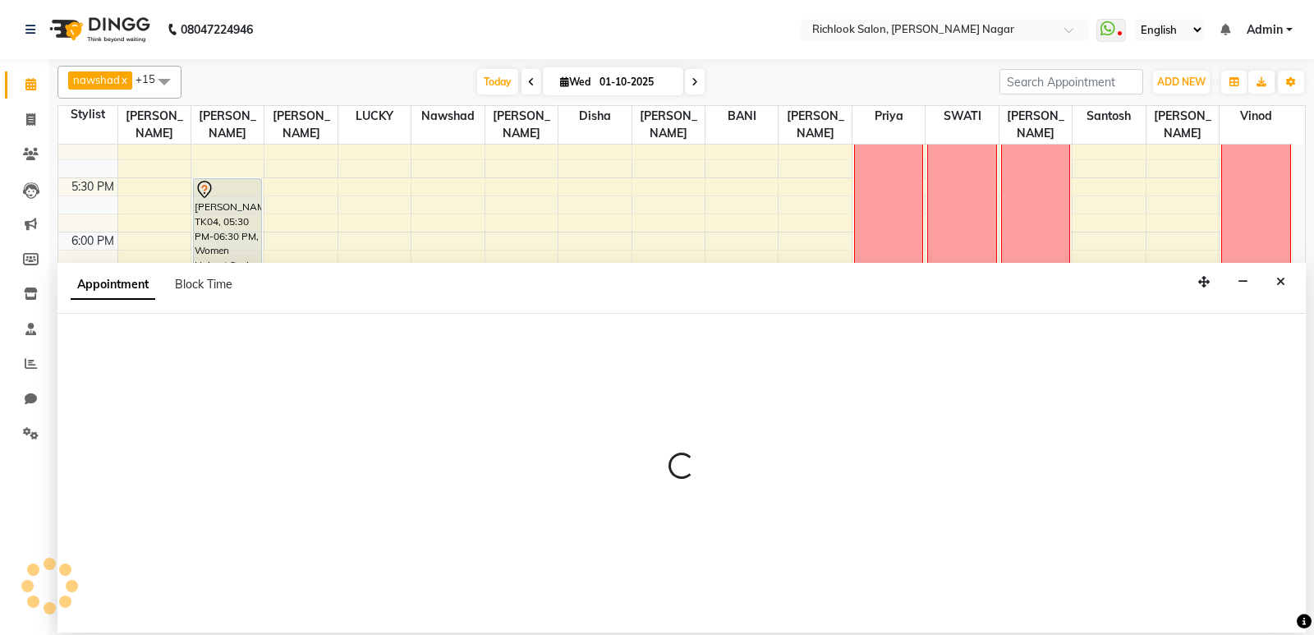
select select "65653"
select select "1140"
select select "tentative"
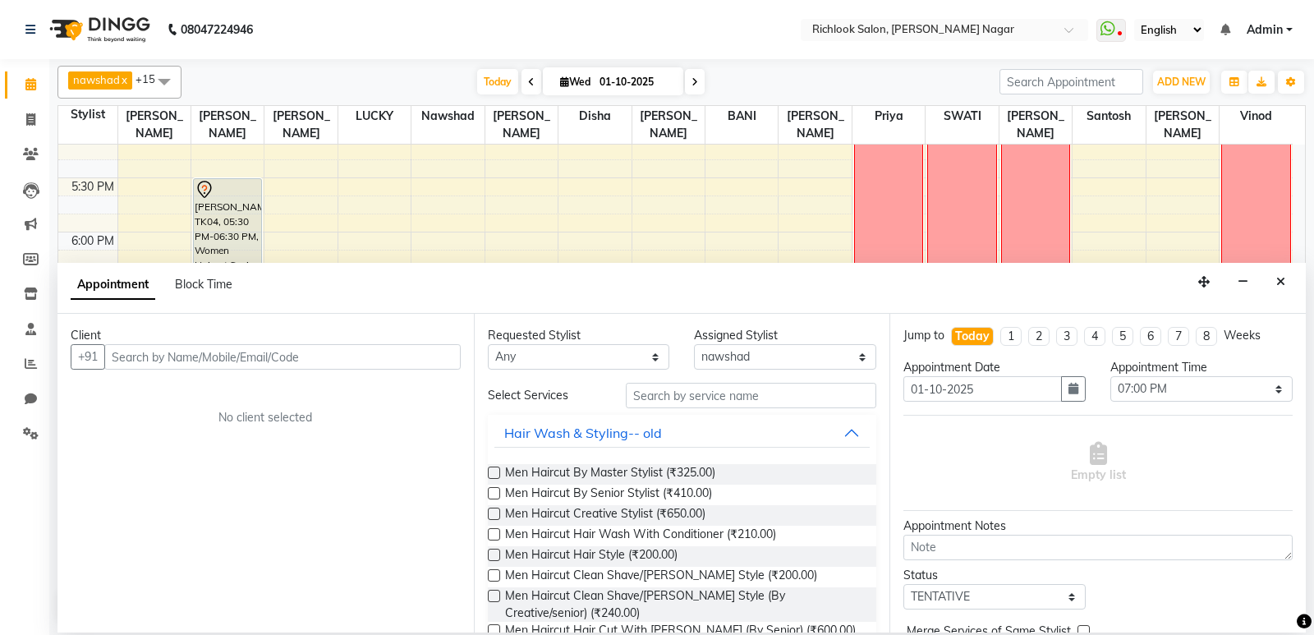
click at [391, 355] on input "text" at bounding box center [282, 356] width 356 height 25
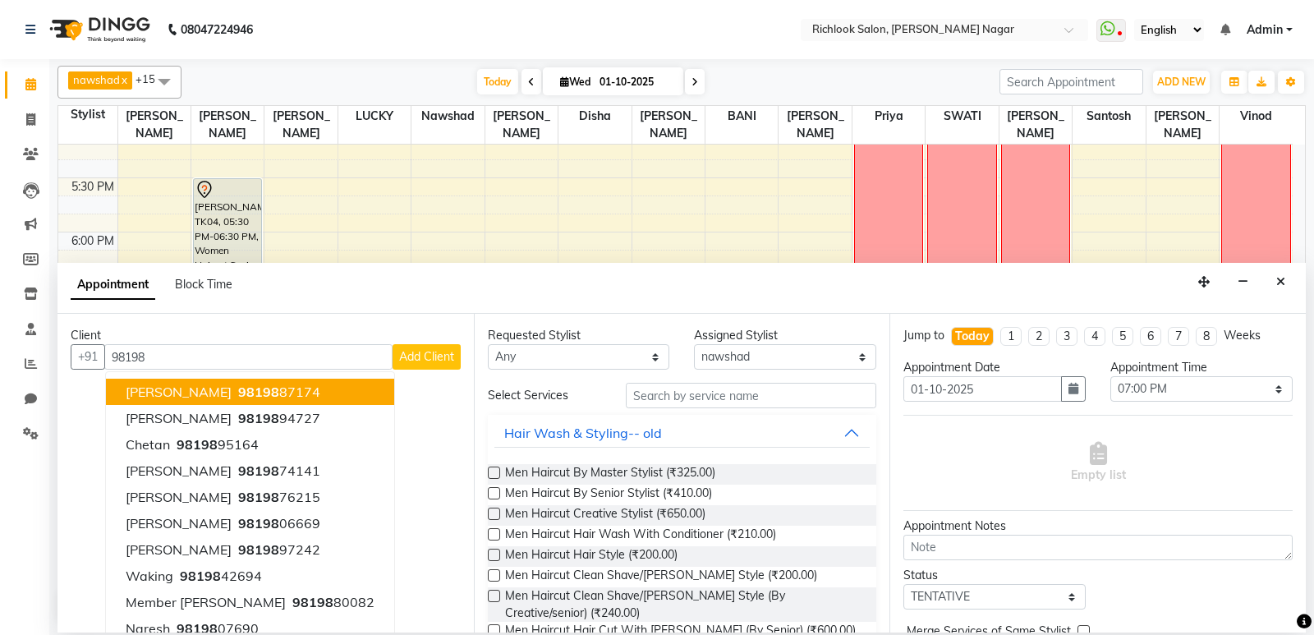
click at [183, 394] on span "[PERSON_NAME]" at bounding box center [179, 391] width 106 height 16
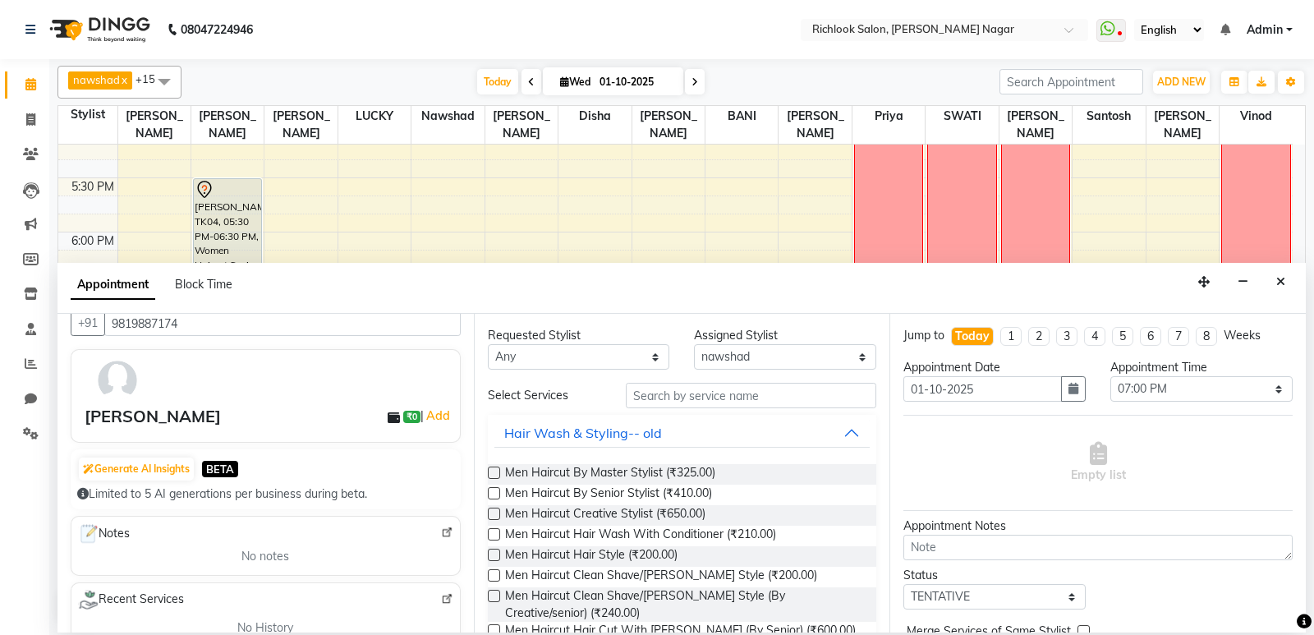
scroll to position [0, 0]
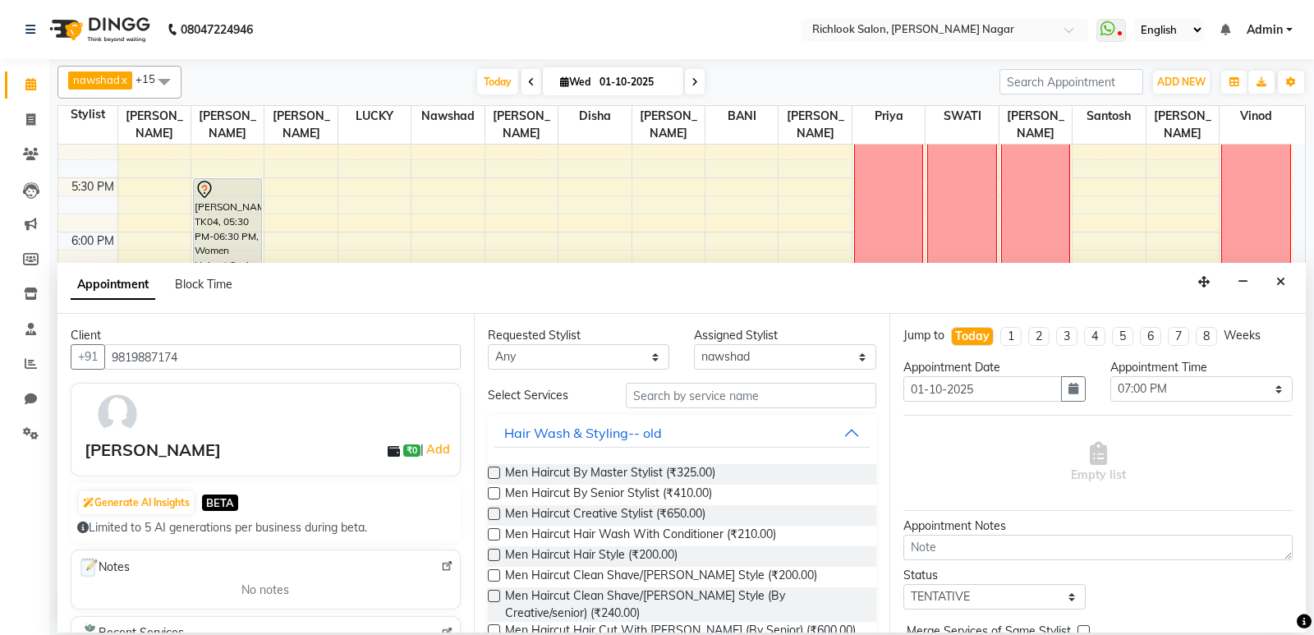
type input "9819887174"
click at [716, 393] on input "text" at bounding box center [751, 395] width 251 height 25
click at [833, 433] on button "Hair Wash & Styling-- old" at bounding box center [682, 433] width 376 height 30
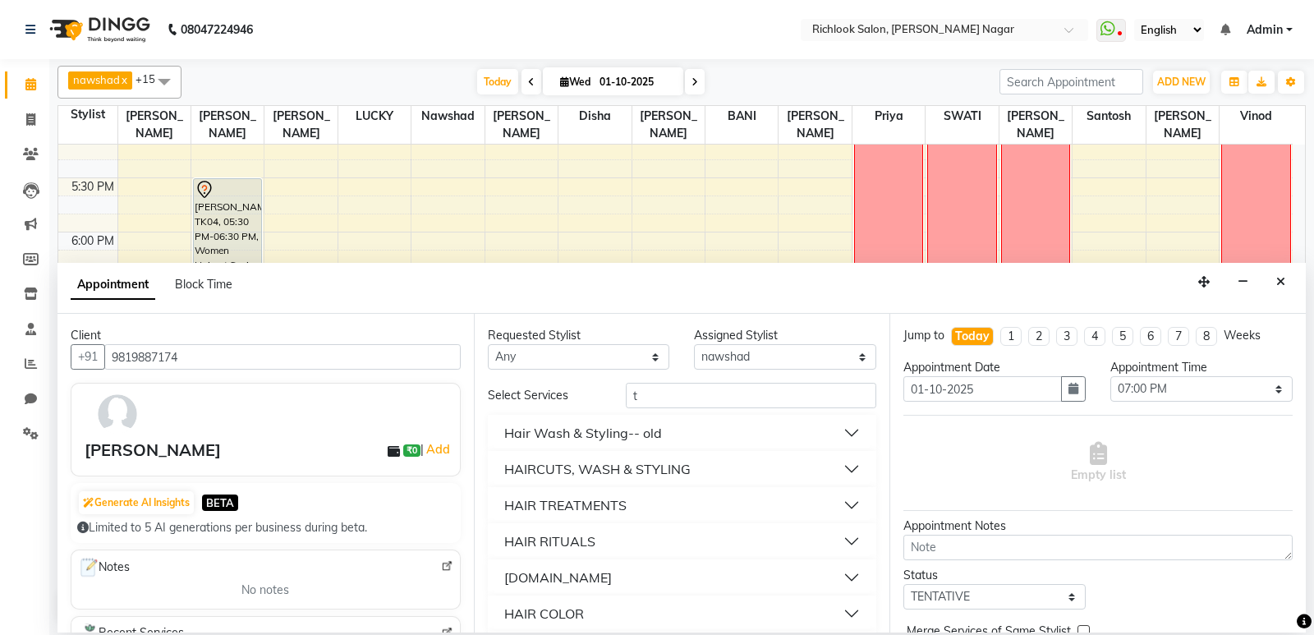
click at [840, 610] on button "HAIR COLOR" at bounding box center [682, 614] width 376 height 30
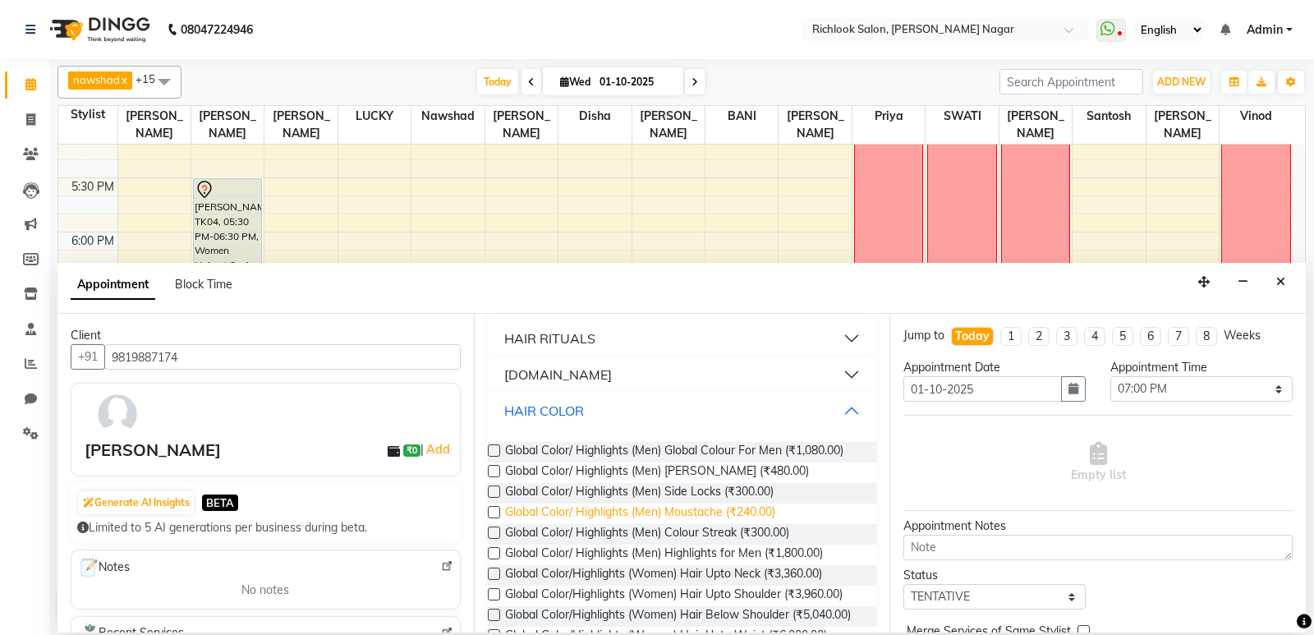
scroll to position [82, 0]
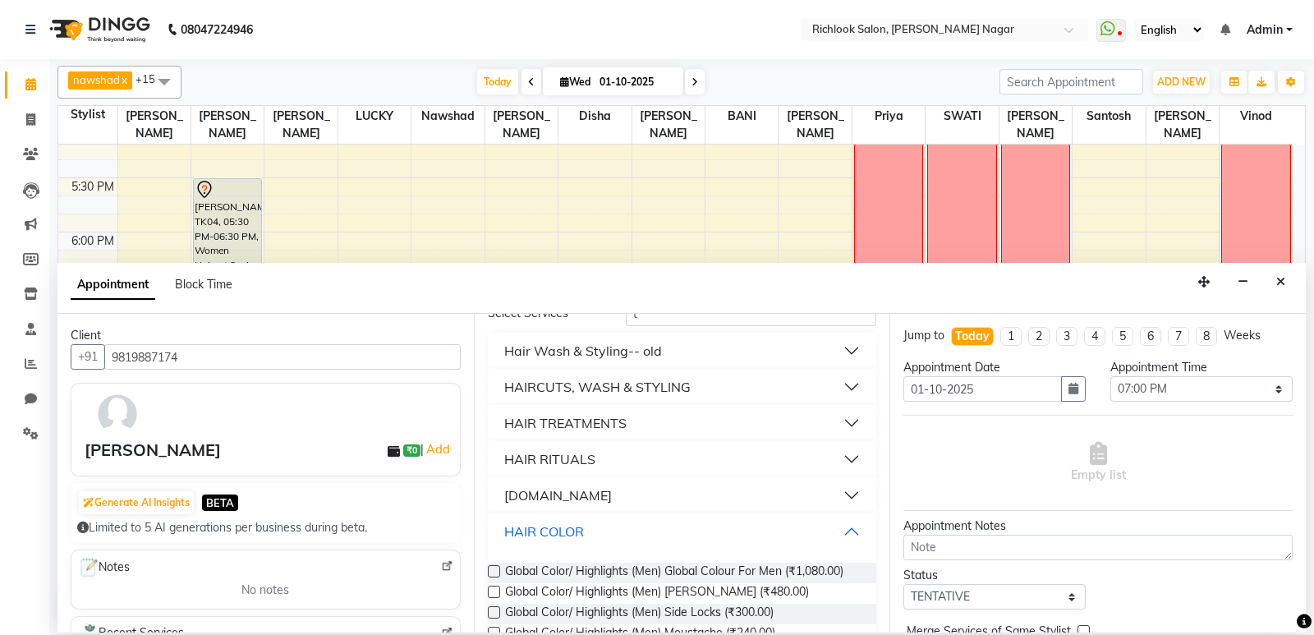
click at [833, 530] on button "HAIR COLOR" at bounding box center [682, 531] width 376 height 30
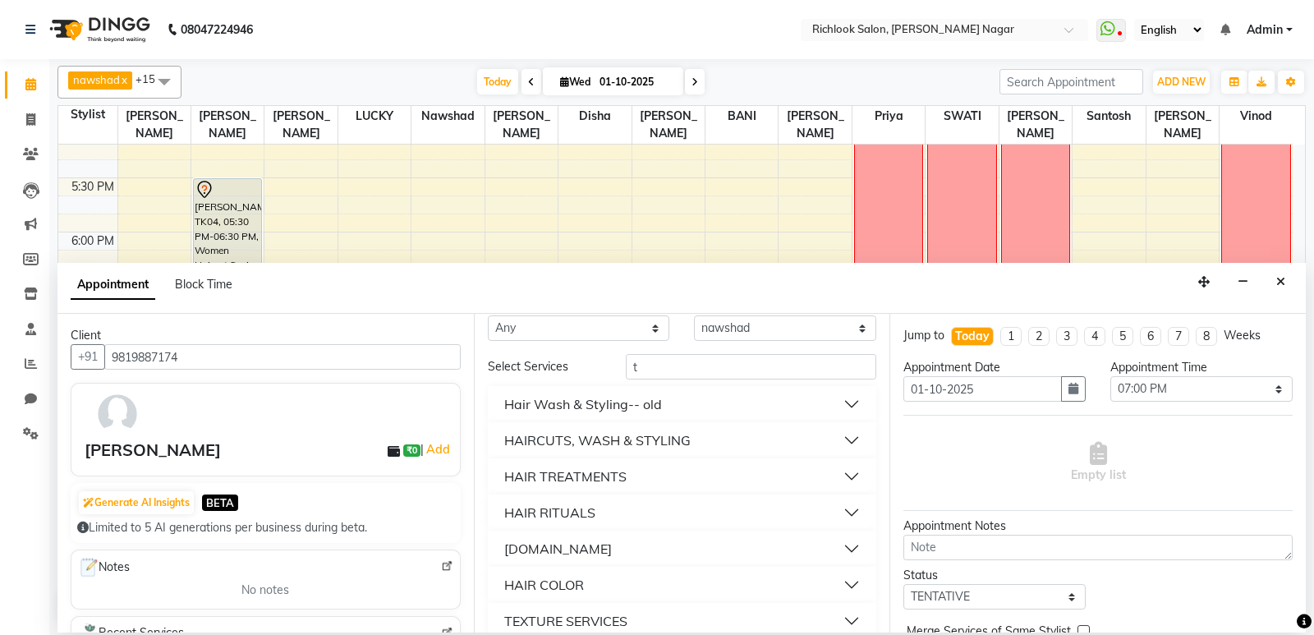
scroll to position [0, 0]
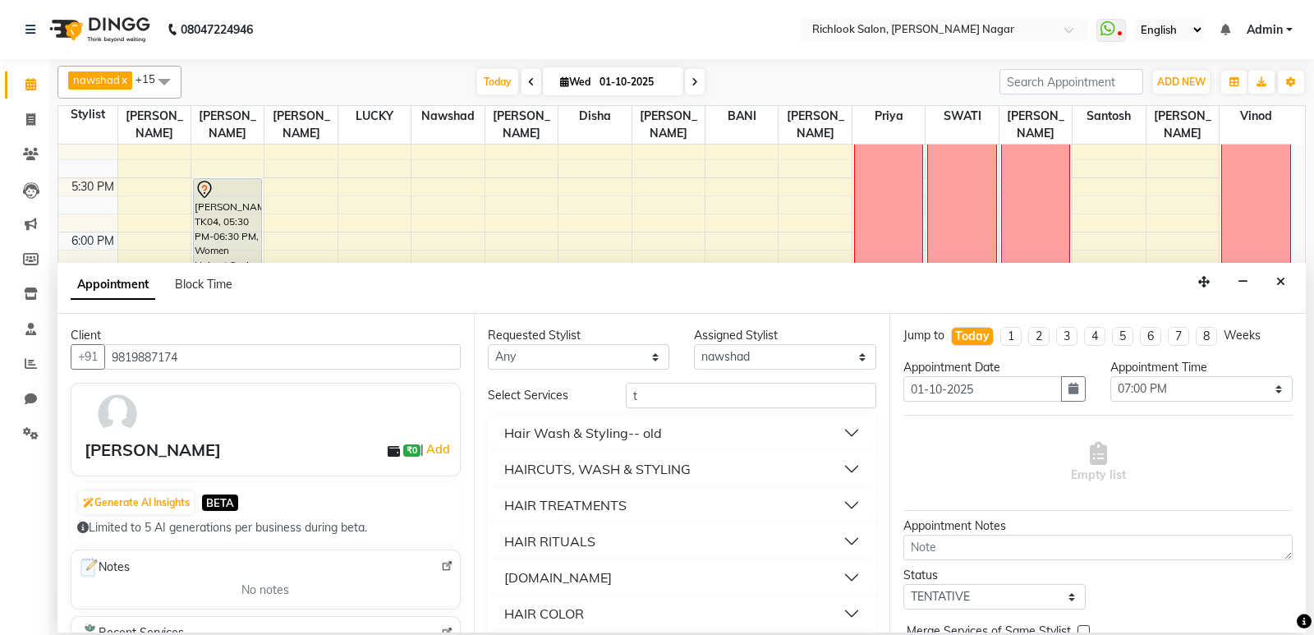
click at [824, 434] on button "Hair Wash & Styling-- old" at bounding box center [682, 433] width 376 height 30
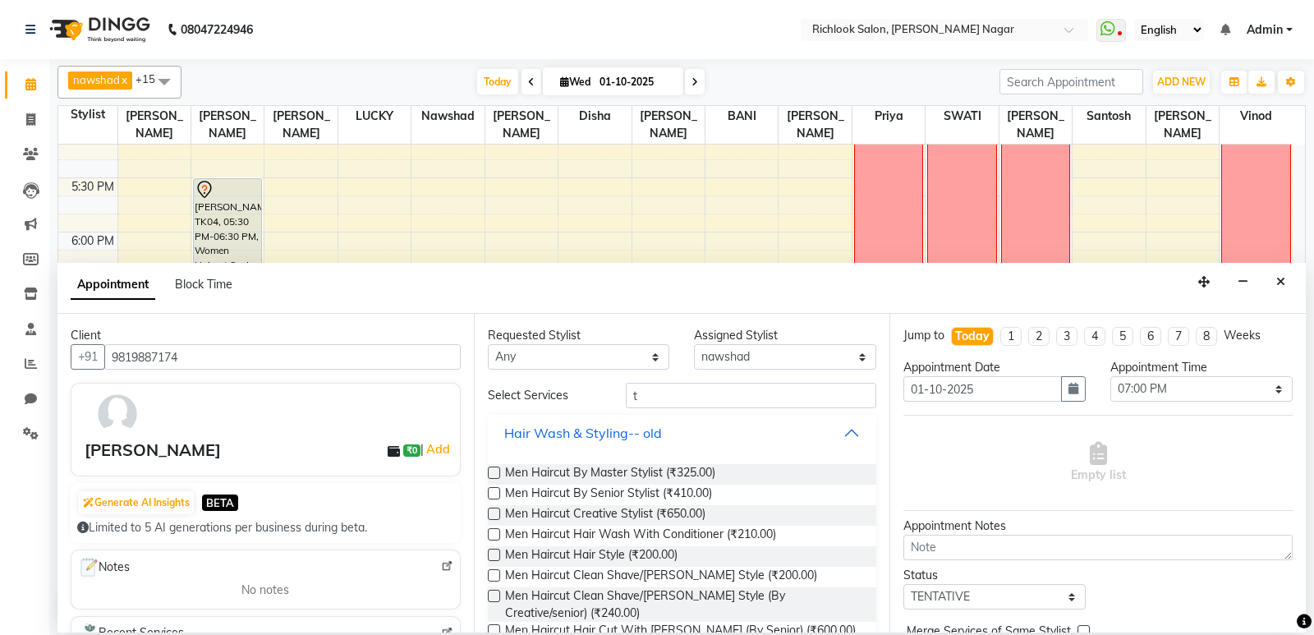
click at [847, 434] on button "Hair Wash & Styling-- old" at bounding box center [682, 433] width 376 height 30
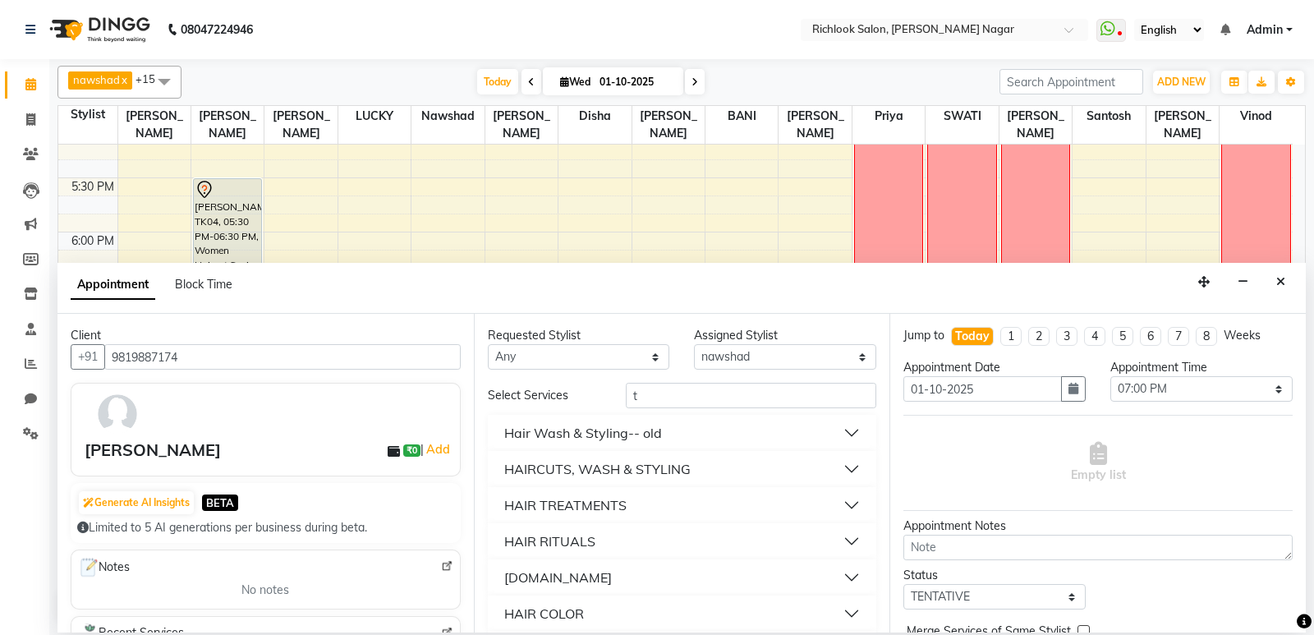
click at [835, 471] on button "HAIRCUTS, WASH & STYLING" at bounding box center [682, 469] width 376 height 30
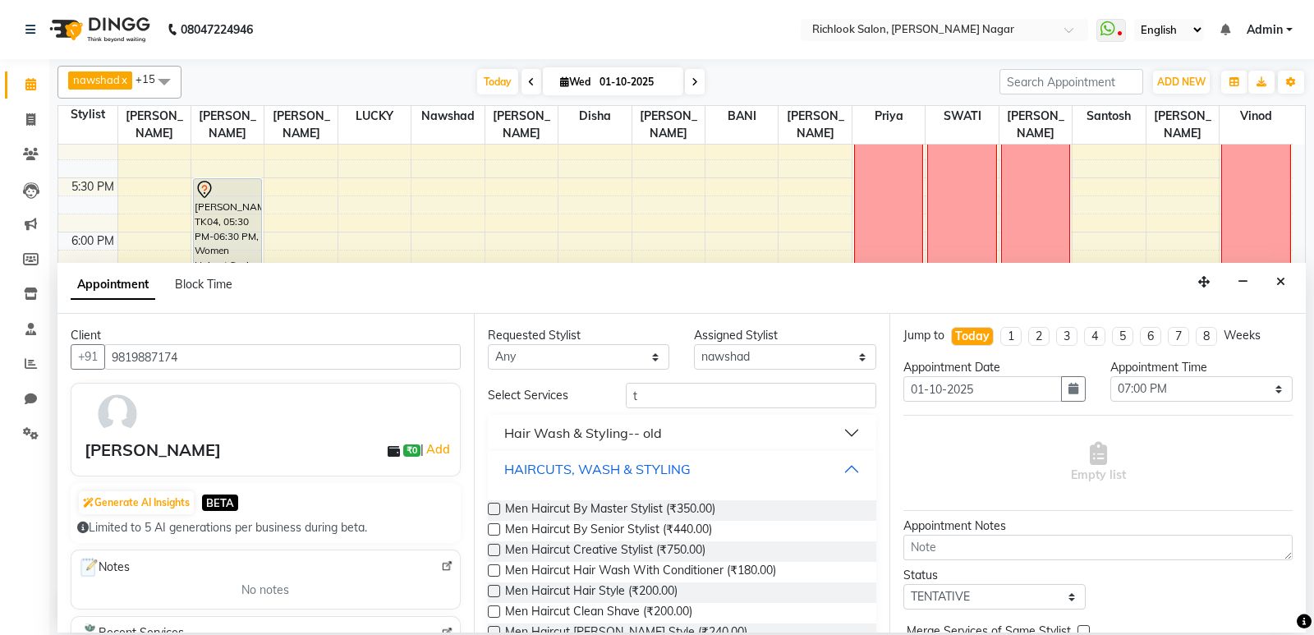
click at [835, 471] on button "HAIRCUTS, WASH & STYLING" at bounding box center [682, 469] width 376 height 30
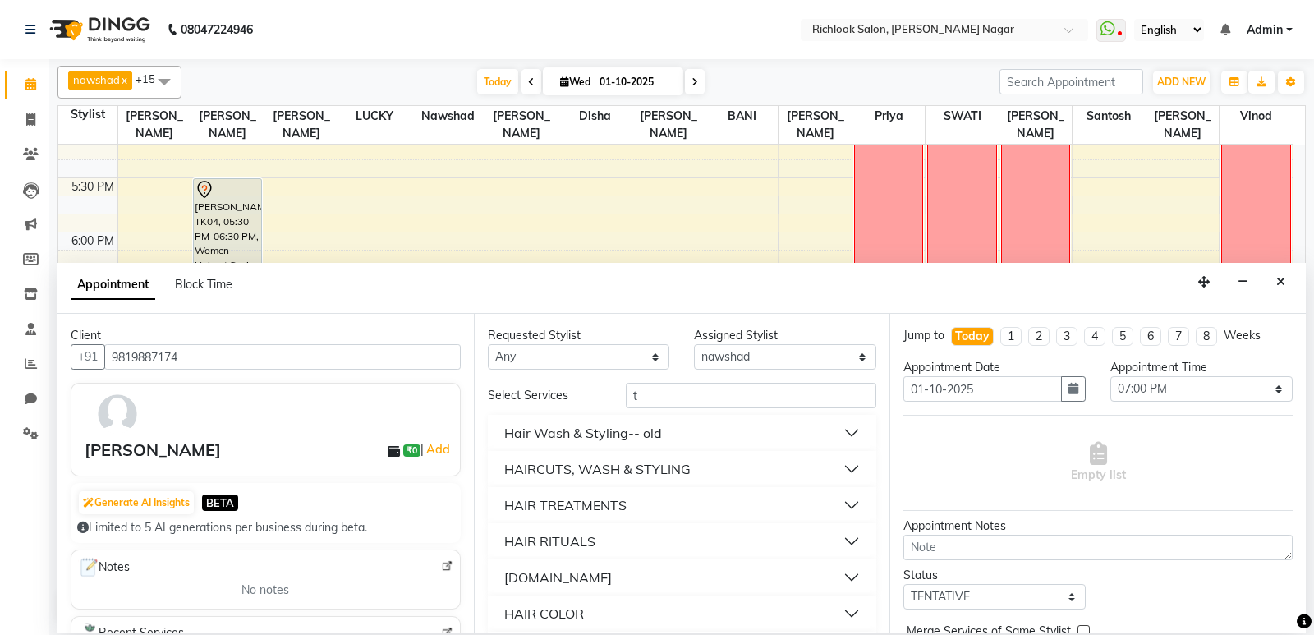
click at [840, 500] on button "HAIR TREATMENTS" at bounding box center [682, 505] width 376 height 30
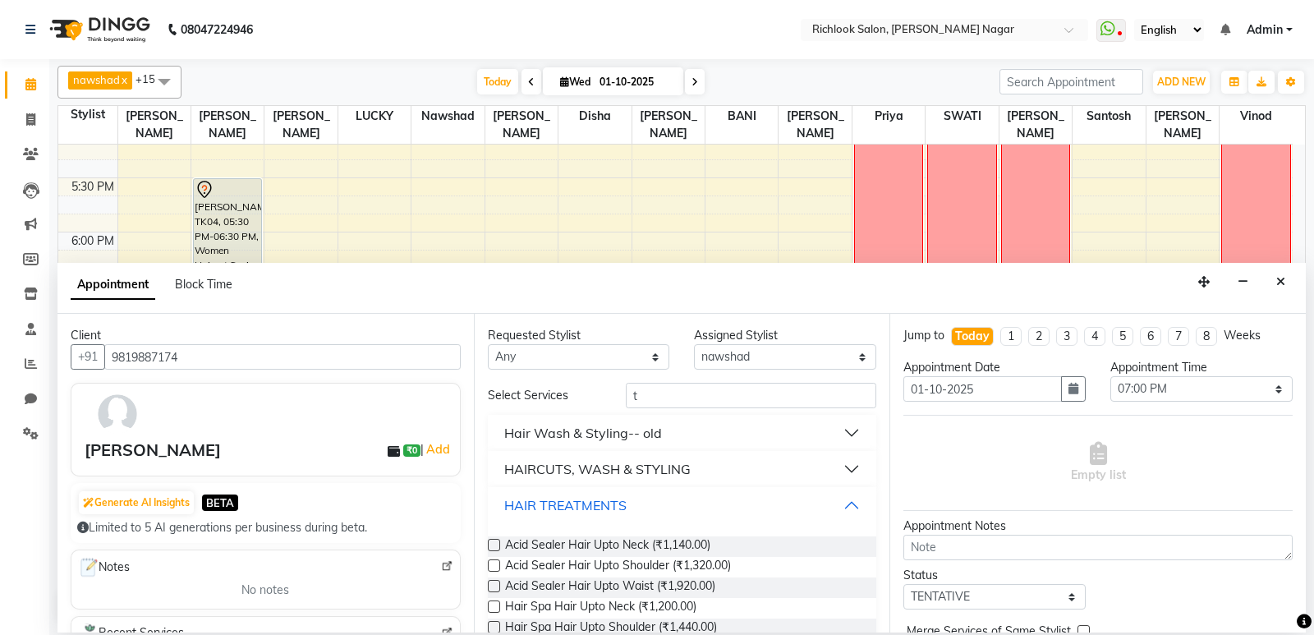
click at [840, 500] on button "HAIR TREATMENTS" at bounding box center [682, 505] width 376 height 30
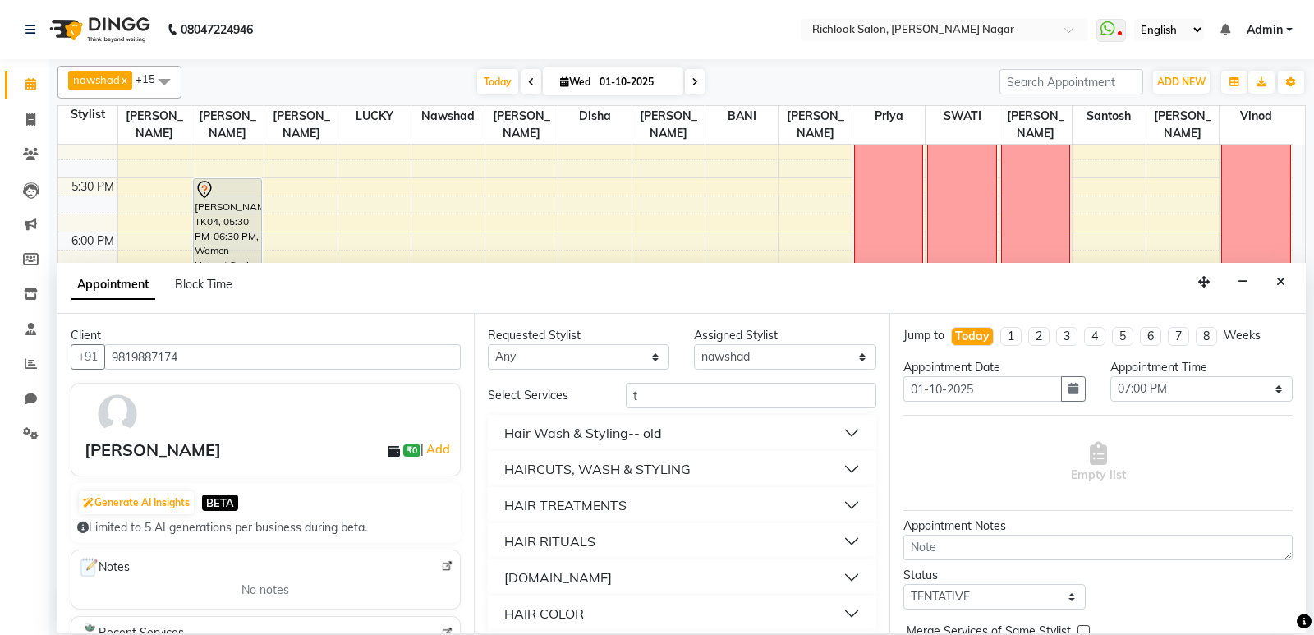
click at [844, 533] on button "HAIR RITUALS" at bounding box center [682, 541] width 376 height 30
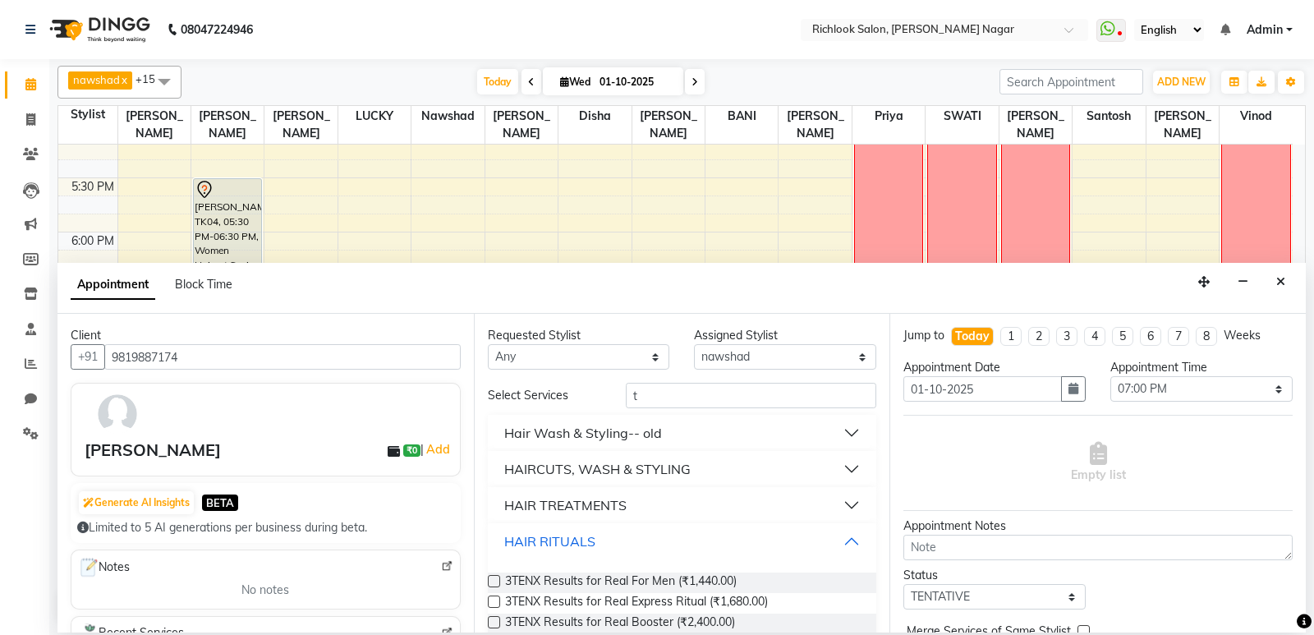
click at [842, 535] on button "HAIR RITUALS" at bounding box center [682, 541] width 376 height 30
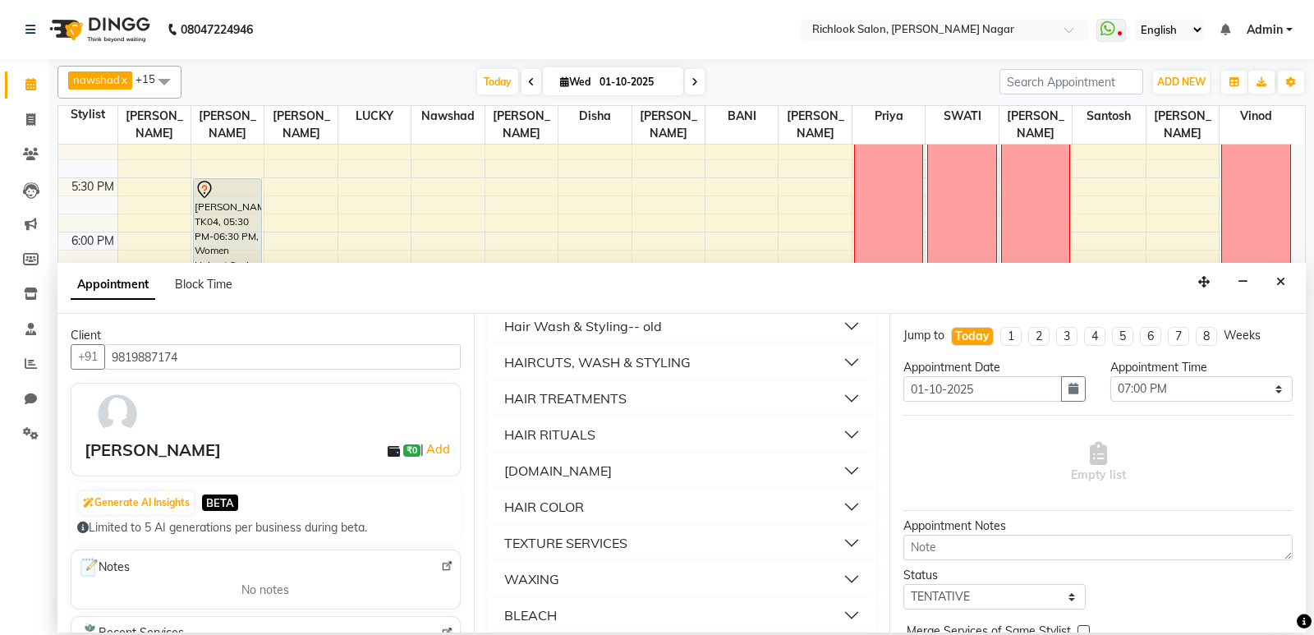
scroll to position [164, 0]
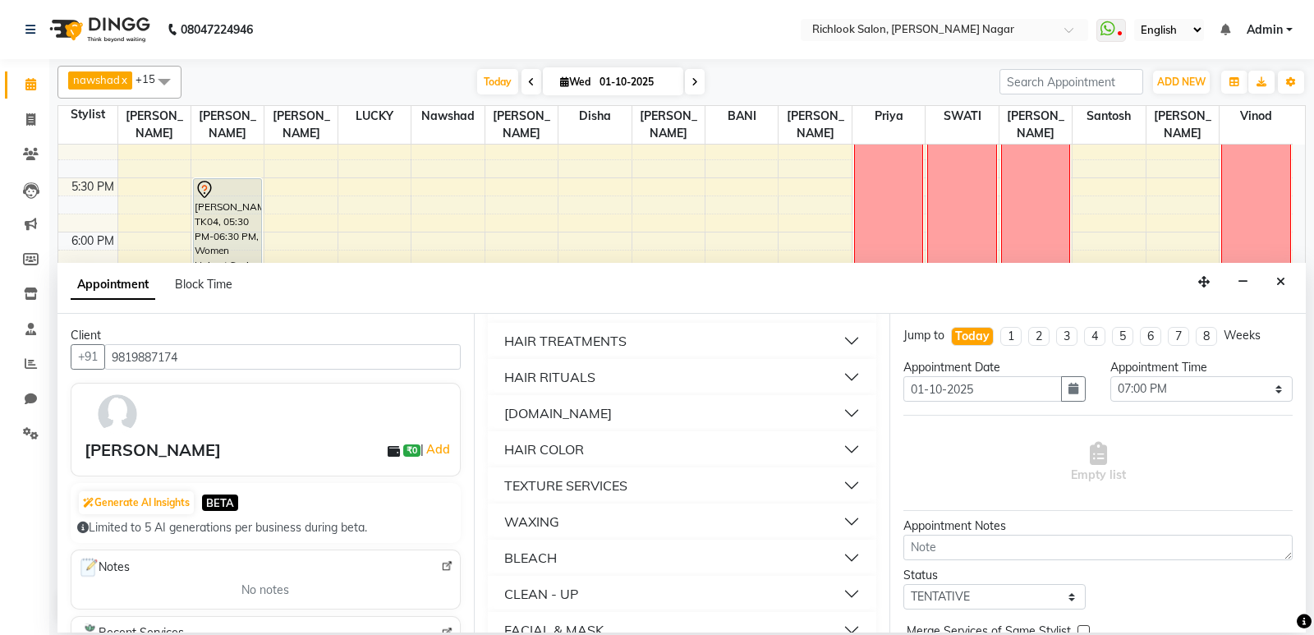
click at [842, 480] on button "TEXTURE SERVICES" at bounding box center [682, 485] width 376 height 30
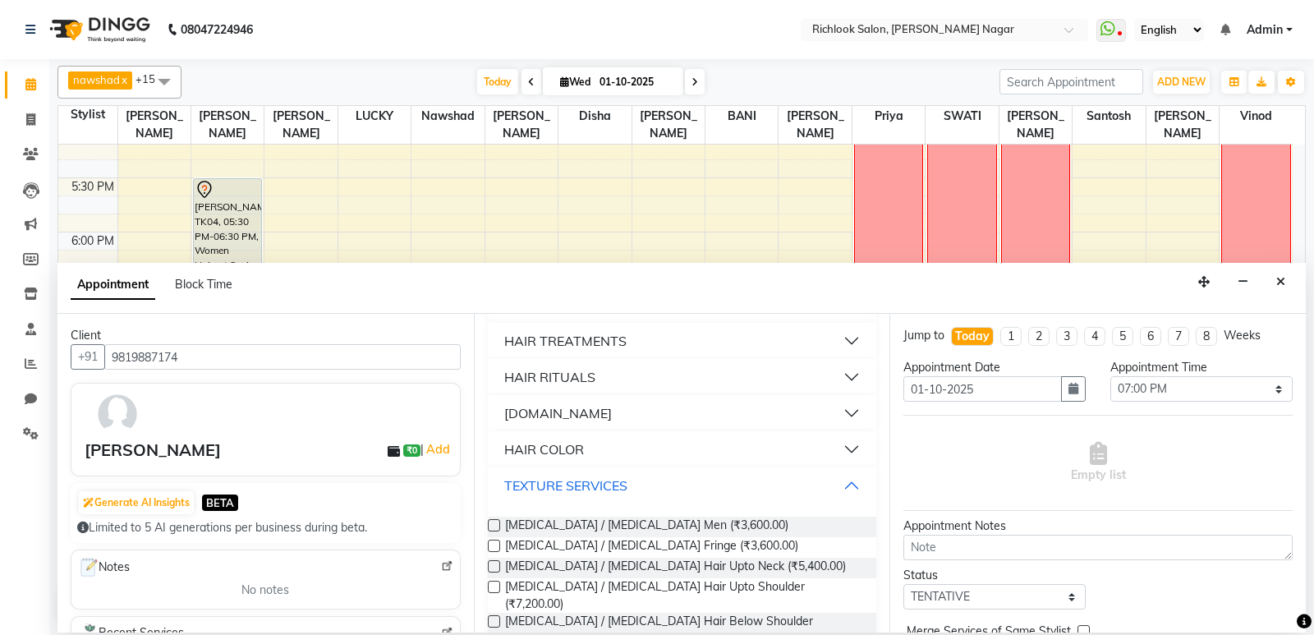
click at [841, 480] on button "TEXTURE SERVICES" at bounding box center [682, 485] width 376 height 30
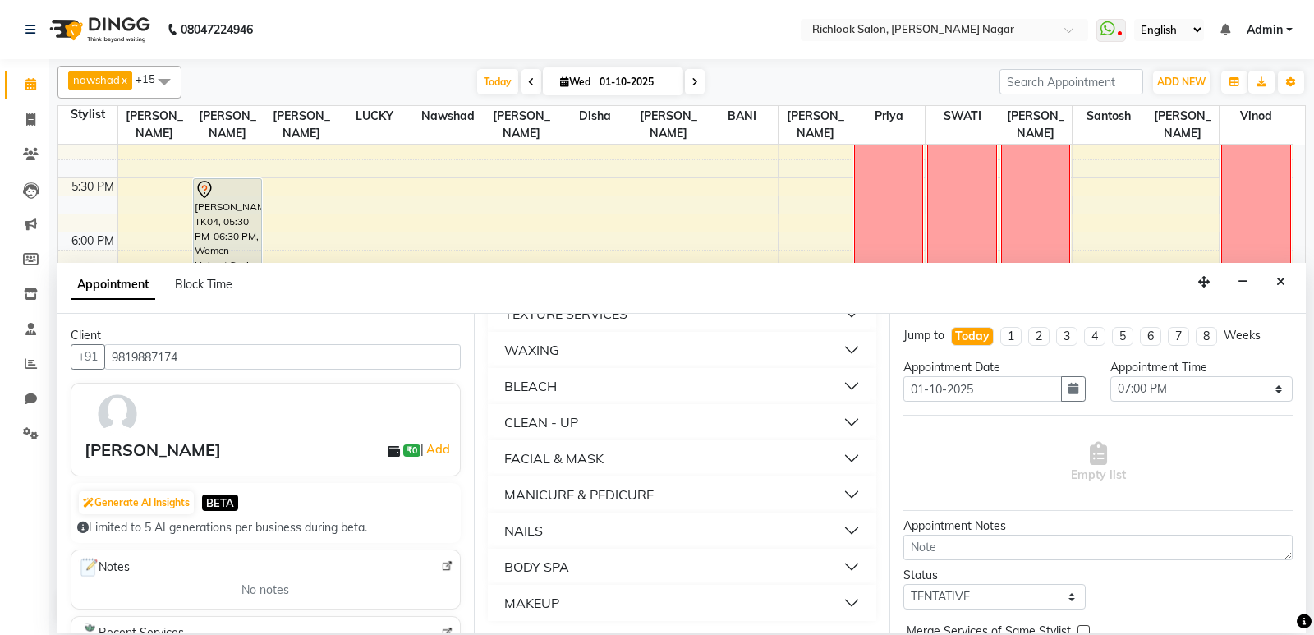
scroll to position [337, 0]
click at [834, 427] on button "CLEAN - UP" at bounding box center [682, 421] width 376 height 30
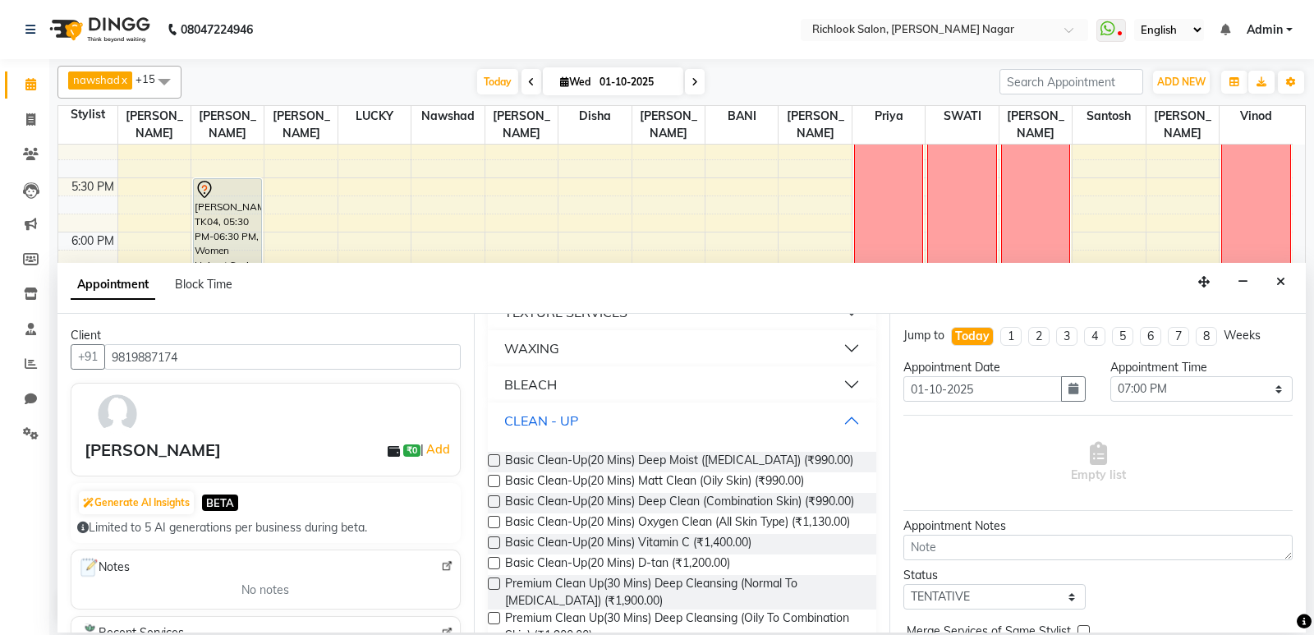
click at [834, 427] on button "CLEAN - UP" at bounding box center [682, 421] width 376 height 30
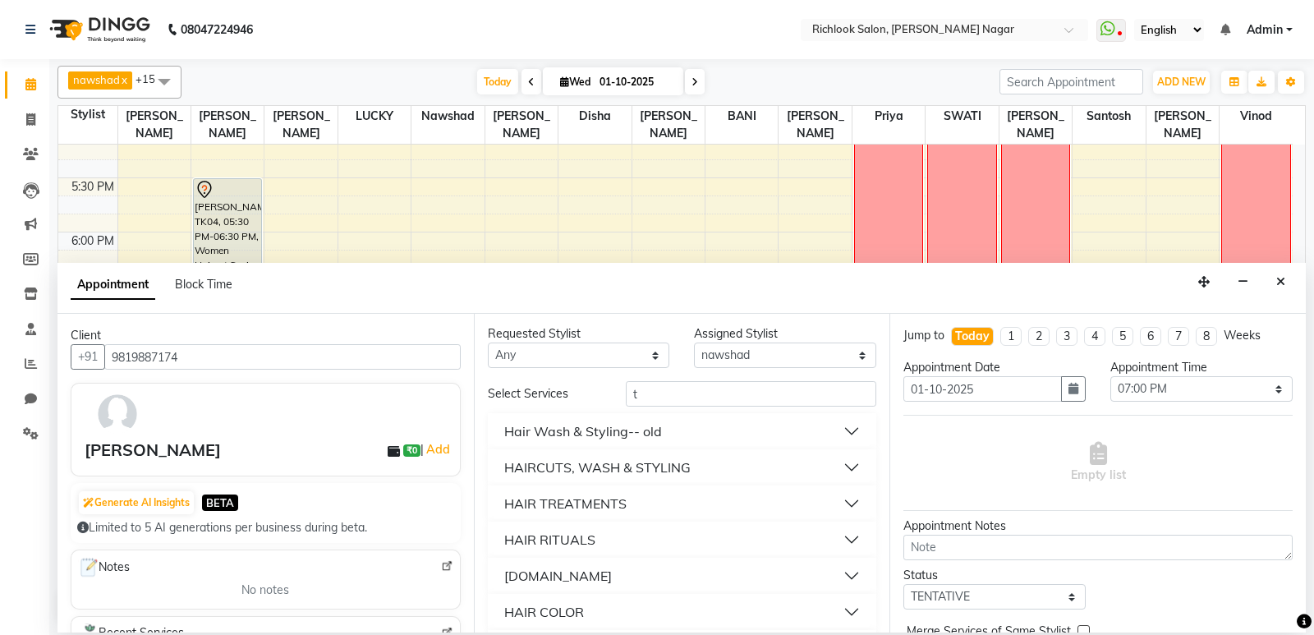
scroll to position [0, 0]
click at [678, 403] on input "t" at bounding box center [751, 395] width 251 height 25
type input "to"
click at [842, 613] on button "HAIR COLOR" at bounding box center [682, 614] width 376 height 30
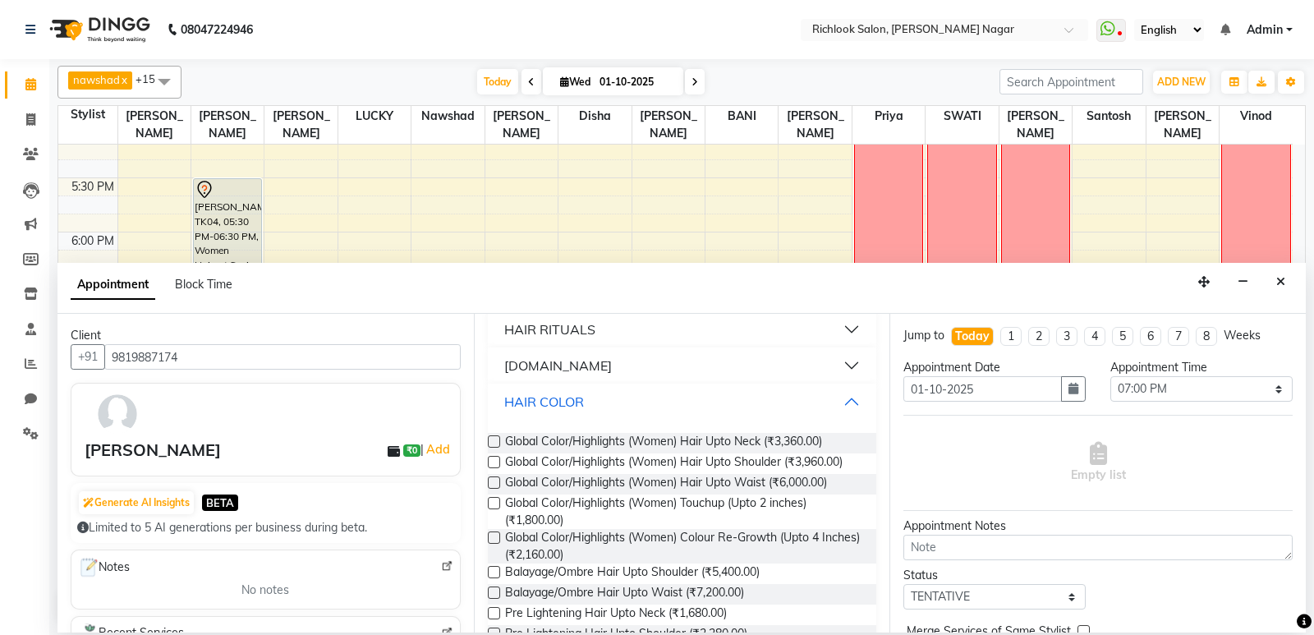
scroll to position [328, 0]
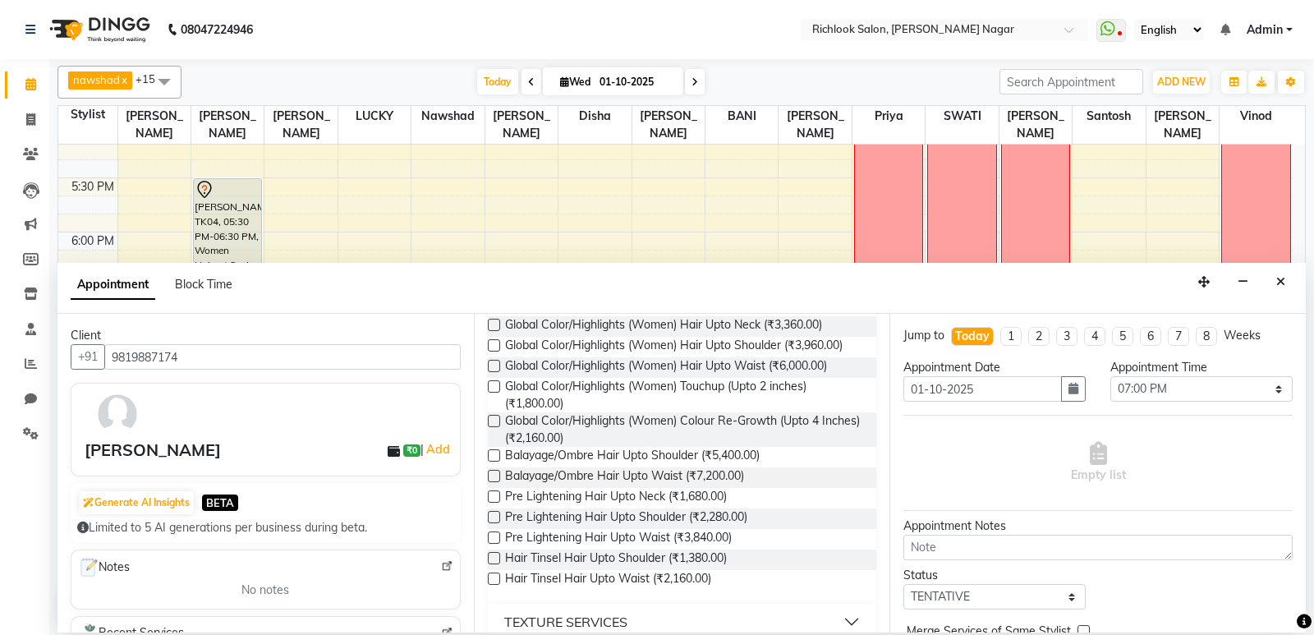
click at [496, 384] on label at bounding box center [494, 386] width 12 height 12
click at [496, 384] on input "checkbox" at bounding box center [493, 388] width 11 height 11
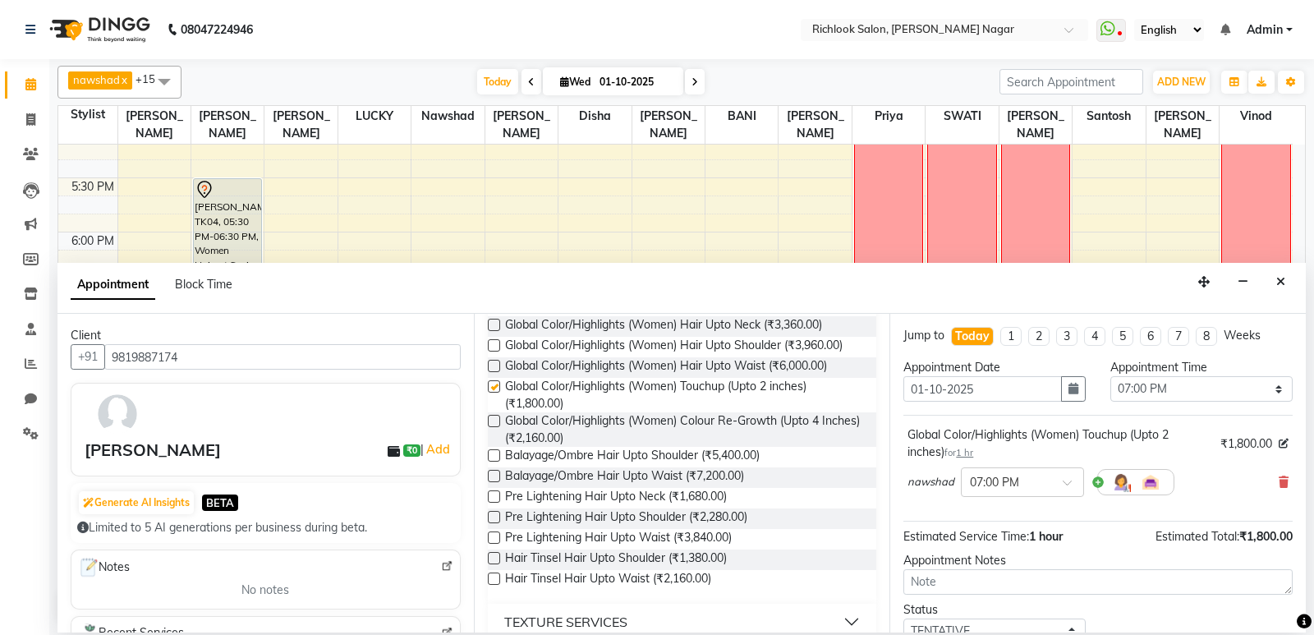
checkbox input "false"
click at [1173, 388] on select "Select 10:00 AM 10:15 AM 10:30 AM 10:45 AM 11:00 AM 11:15 AM 11:30 AM 11:45 AM …" at bounding box center [1201, 388] width 182 height 25
select select "1020"
click at [1110, 376] on select "Select 10:00 AM 10:15 AM 10:30 AM 10:45 AM 11:00 AM 11:15 AM 11:30 AM 11:45 AM …" at bounding box center [1201, 388] width 182 height 25
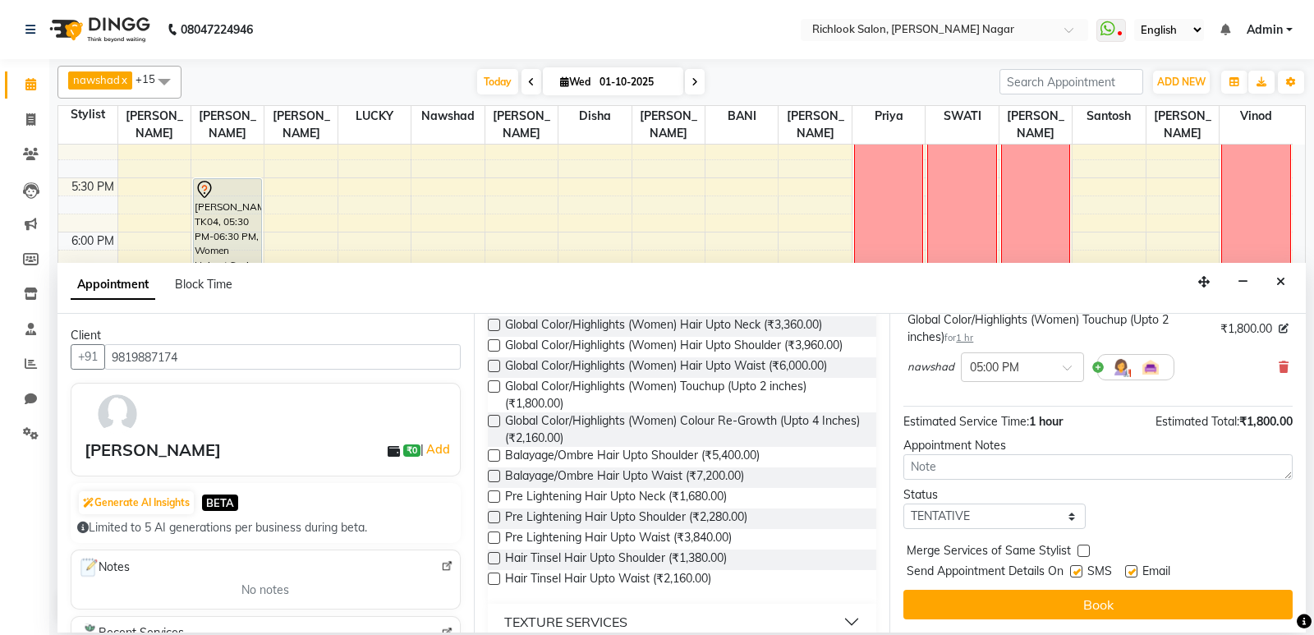
click at [1247, 634] on html "08047224946 Select Location × Richlook Salon, [PERSON_NAME] Nagar WhatsApp Stat…" at bounding box center [657, 317] width 1314 height 635
click at [1177, 498] on div "Status Select TENTATIVE CONFIRM CHECK-IN UPCOMING" at bounding box center [1098, 507] width 414 height 43
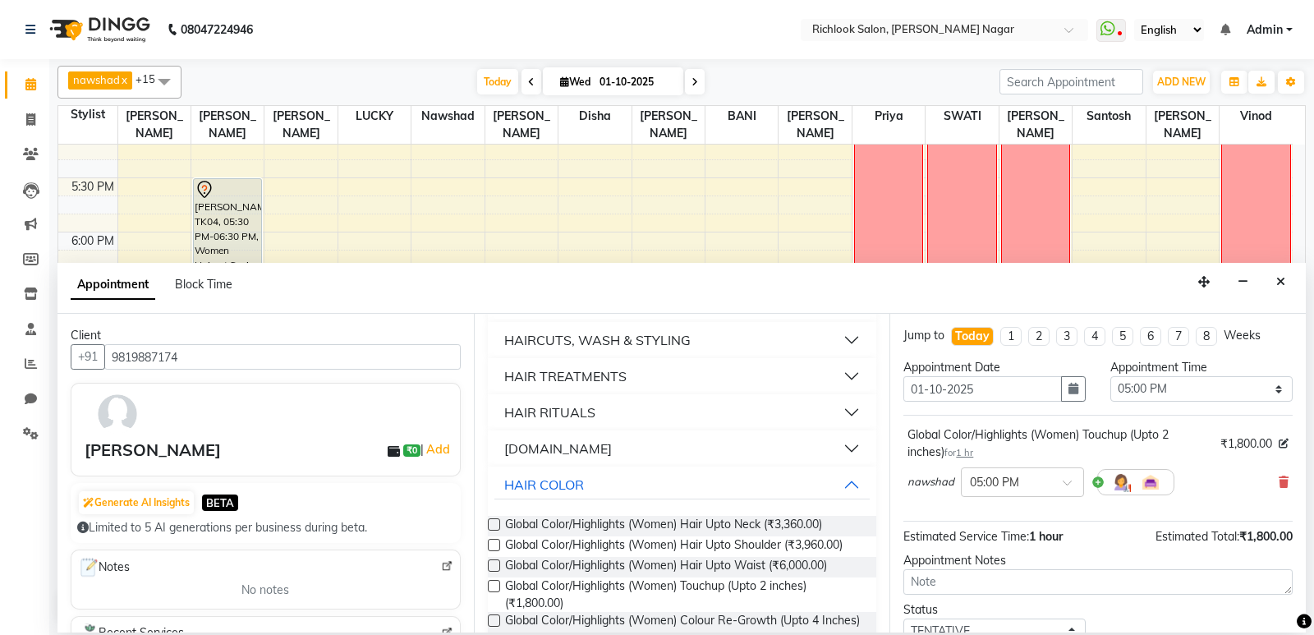
scroll to position [0, 0]
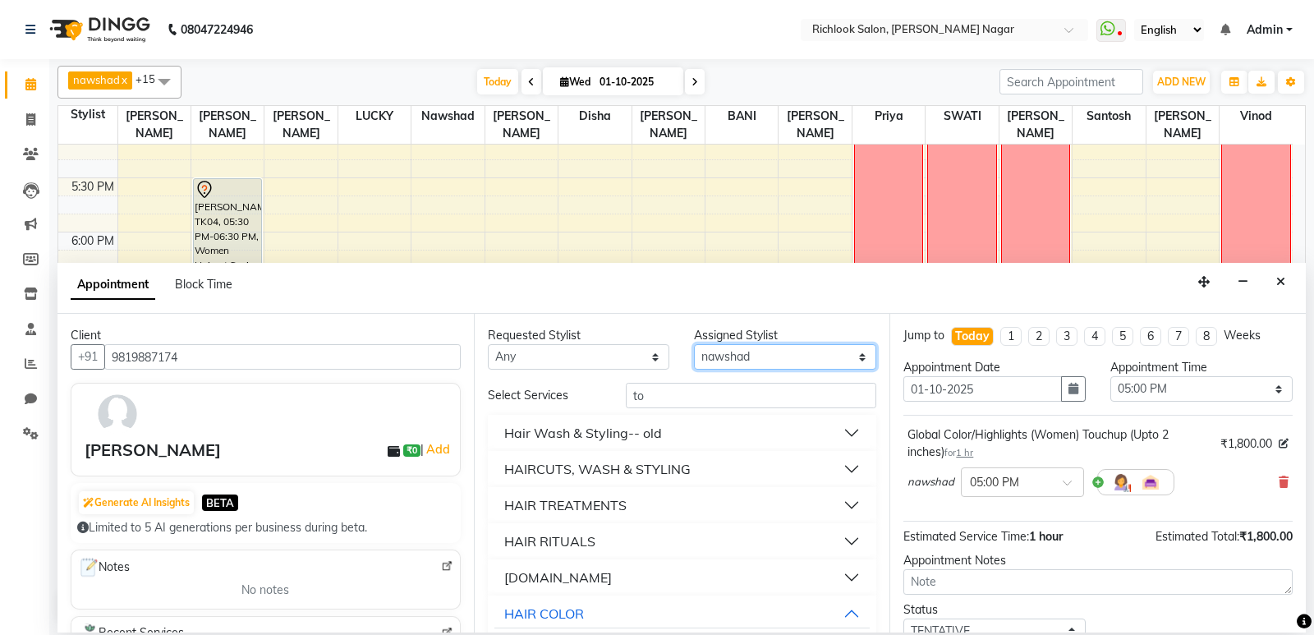
click at [800, 360] on select "Select [PERSON_NAME] BANI disha [PERSON_NAME] [PERSON_NAME] [PERSON_NAME] priya…" at bounding box center [785, 356] width 182 height 25
select select "54433"
click at [694, 344] on select "Select [PERSON_NAME] BANI disha [PERSON_NAME] [PERSON_NAME] [PERSON_NAME] priya…" at bounding box center [785, 356] width 182 height 25
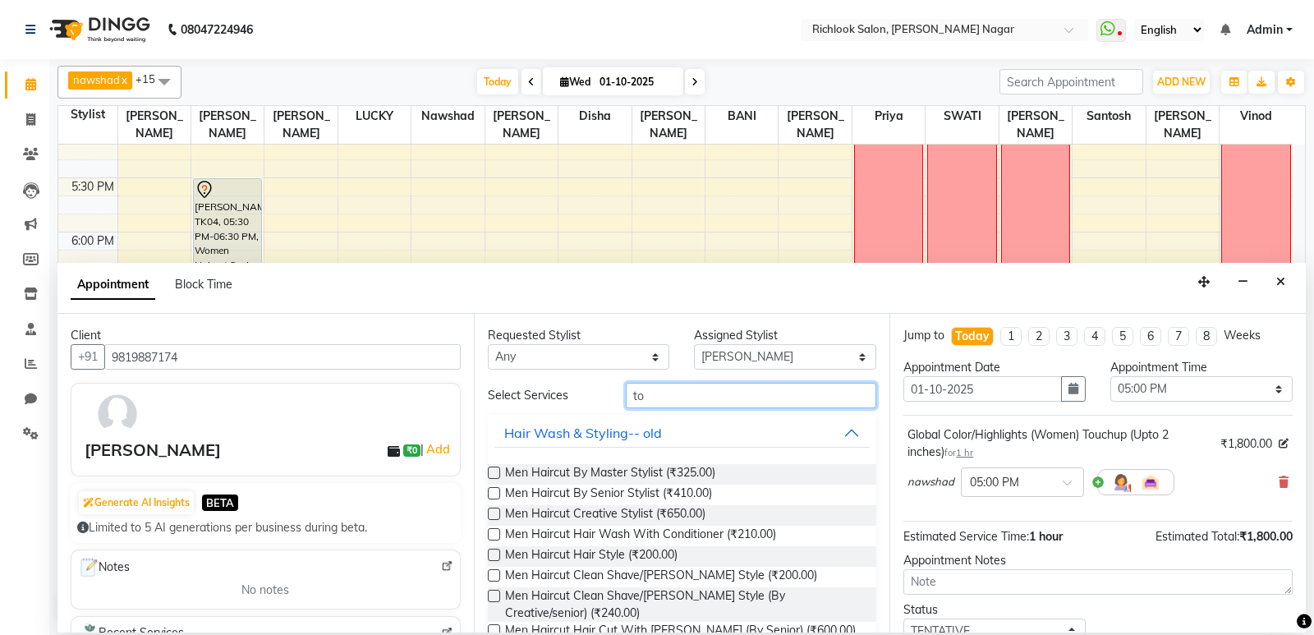
click at [665, 394] on input "to" at bounding box center [751, 395] width 251 height 25
type input "t"
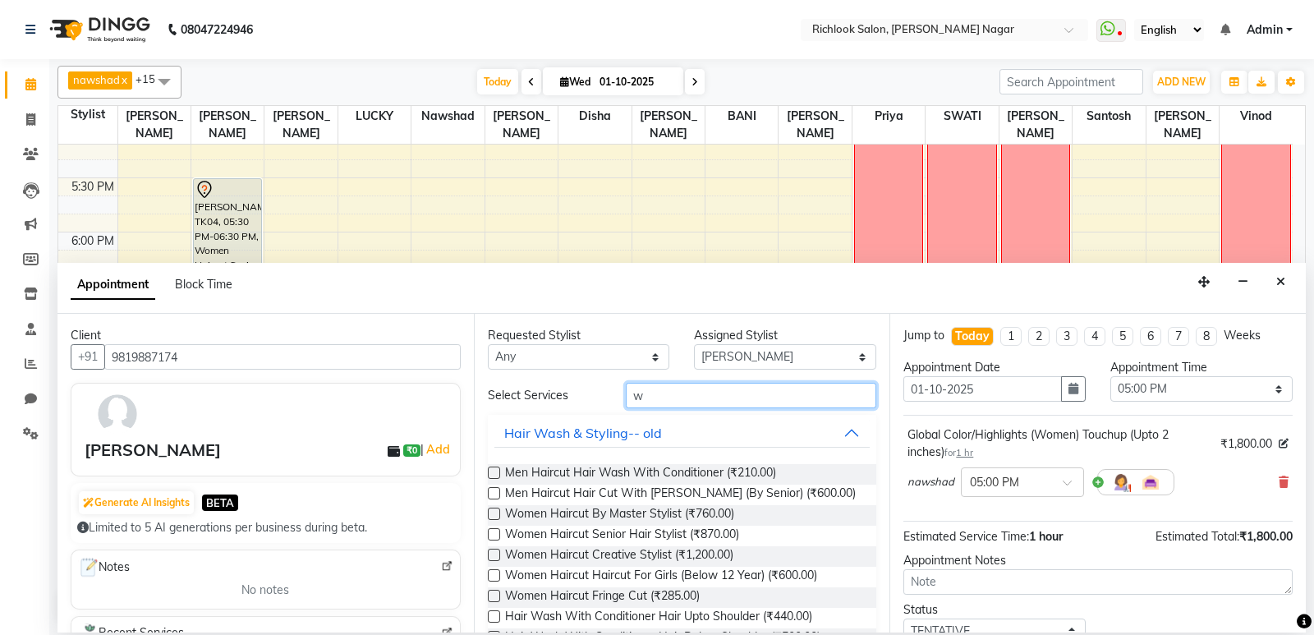
type input "w"
click at [835, 429] on button "Hair Wash & Styling-- old" at bounding box center [682, 433] width 376 height 30
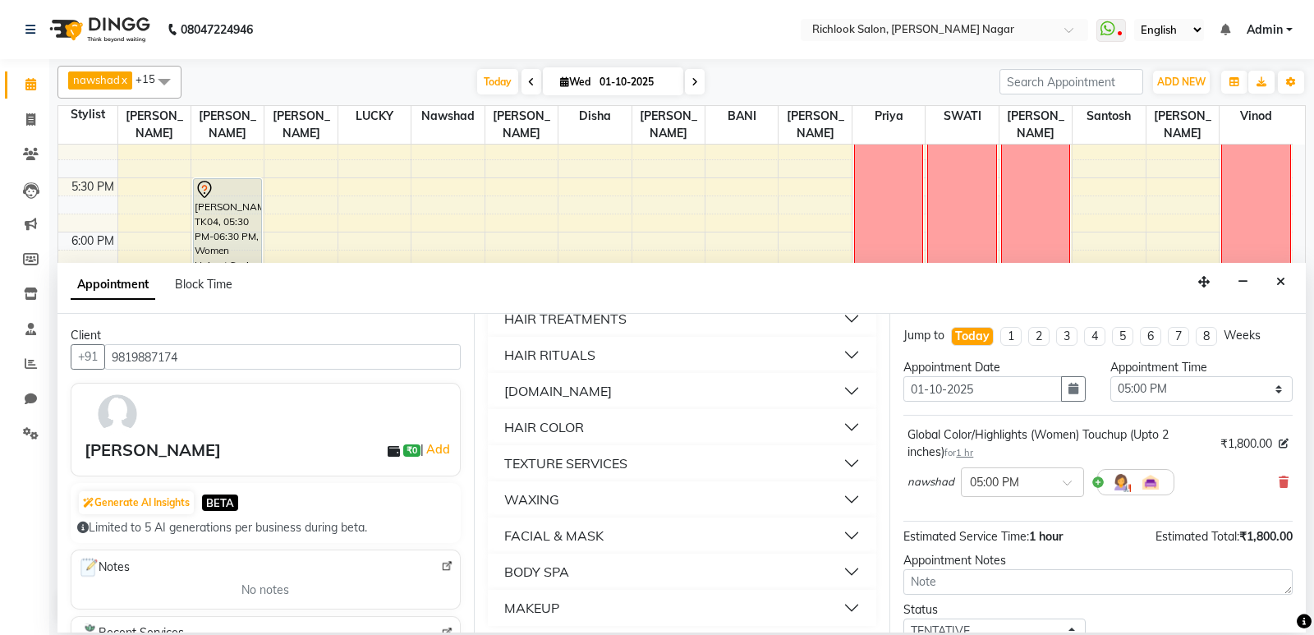
scroll to position [193, 0]
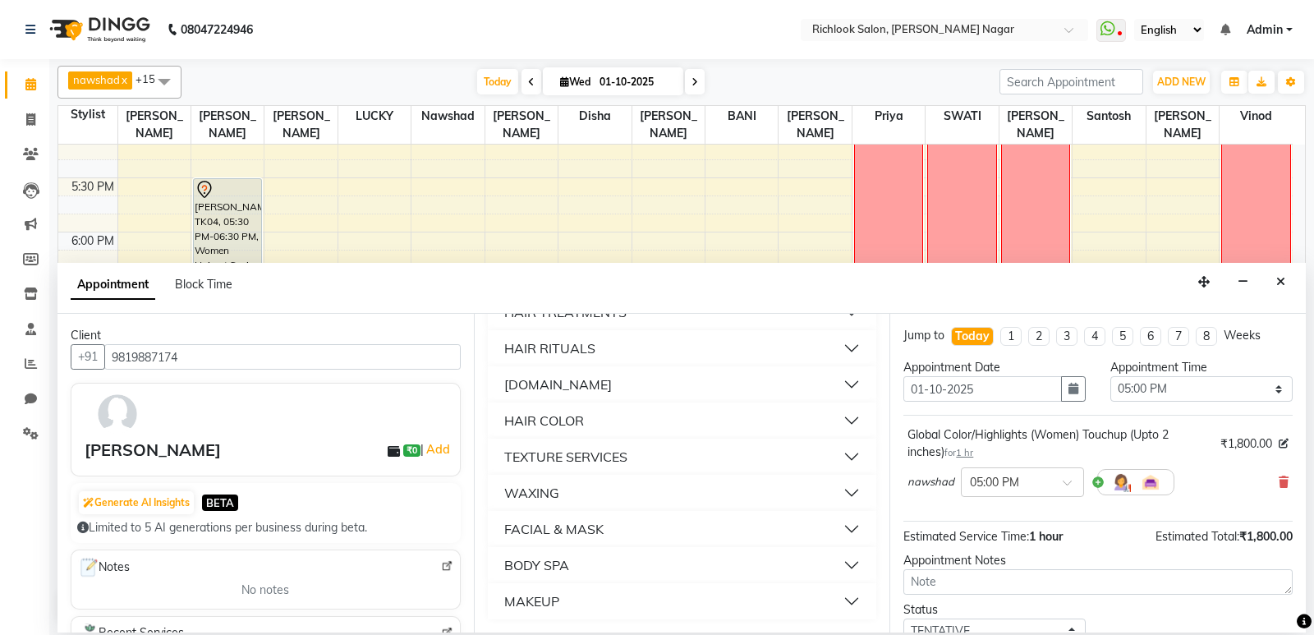
click at [714, 496] on button "WAXING" at bounding box center [682, 493] width 376 height 30
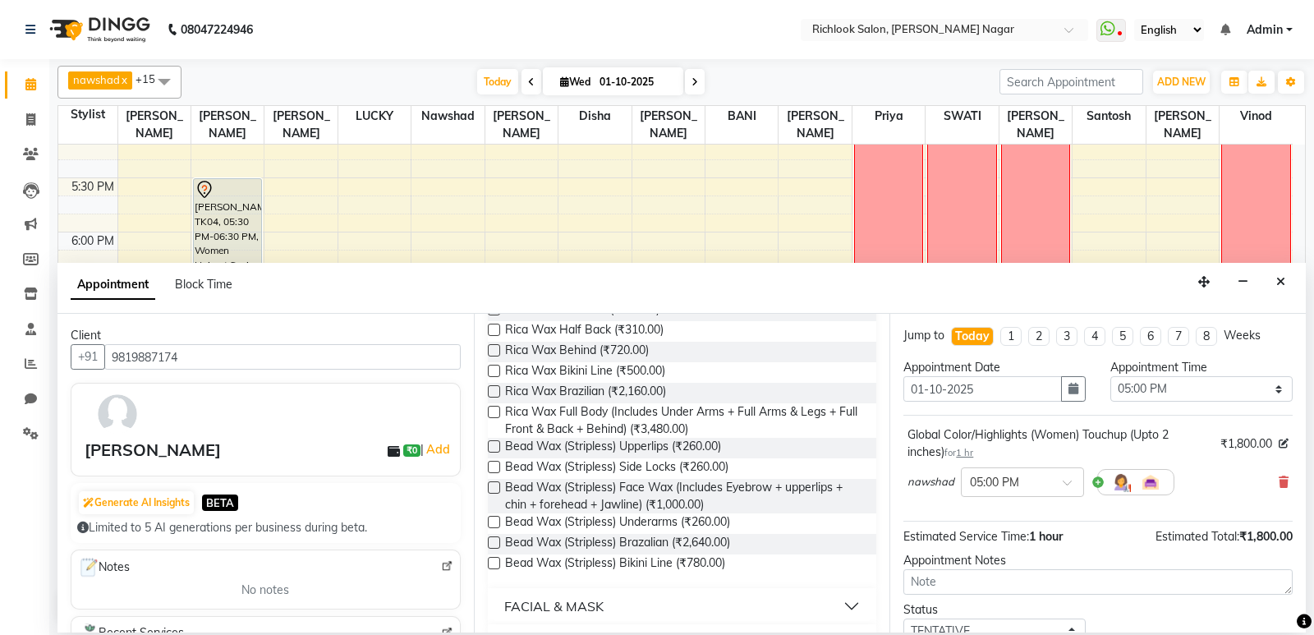
scroll to position [1014, 0]
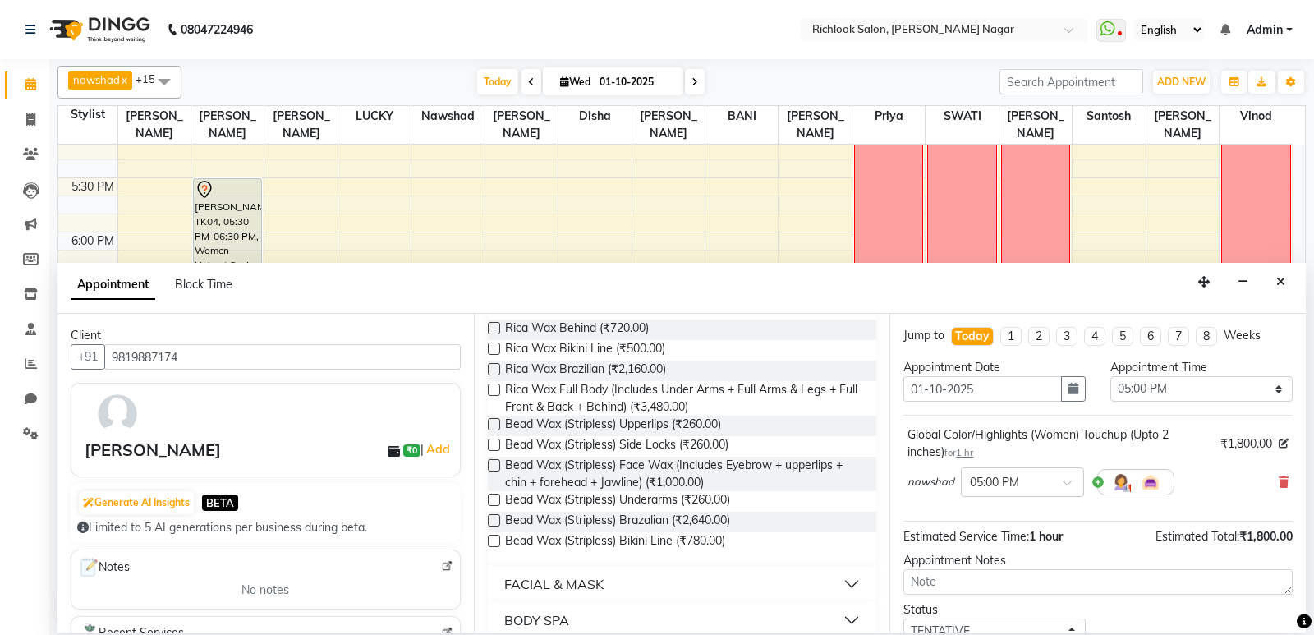
click at [493, 392] on label at bounding box center [494, 389] width 12 height 12
click at [493, 392] on input "checkbox" at bounding box center [493, 391] width 11 height 11
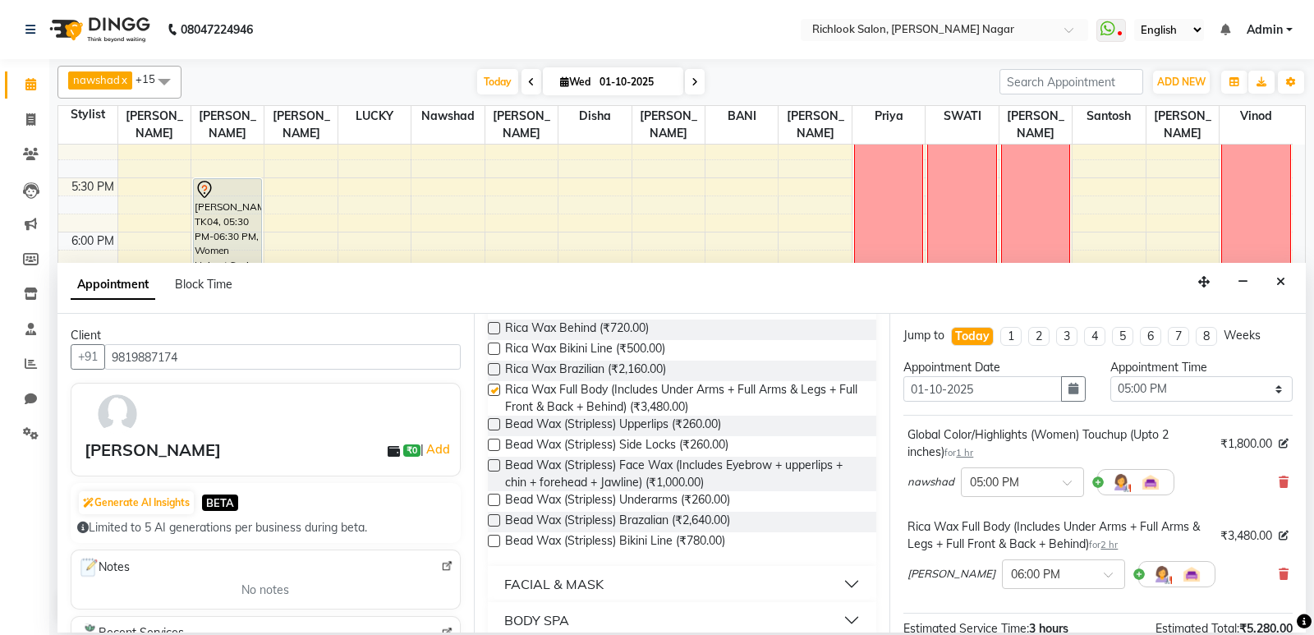
checkbox input "false"
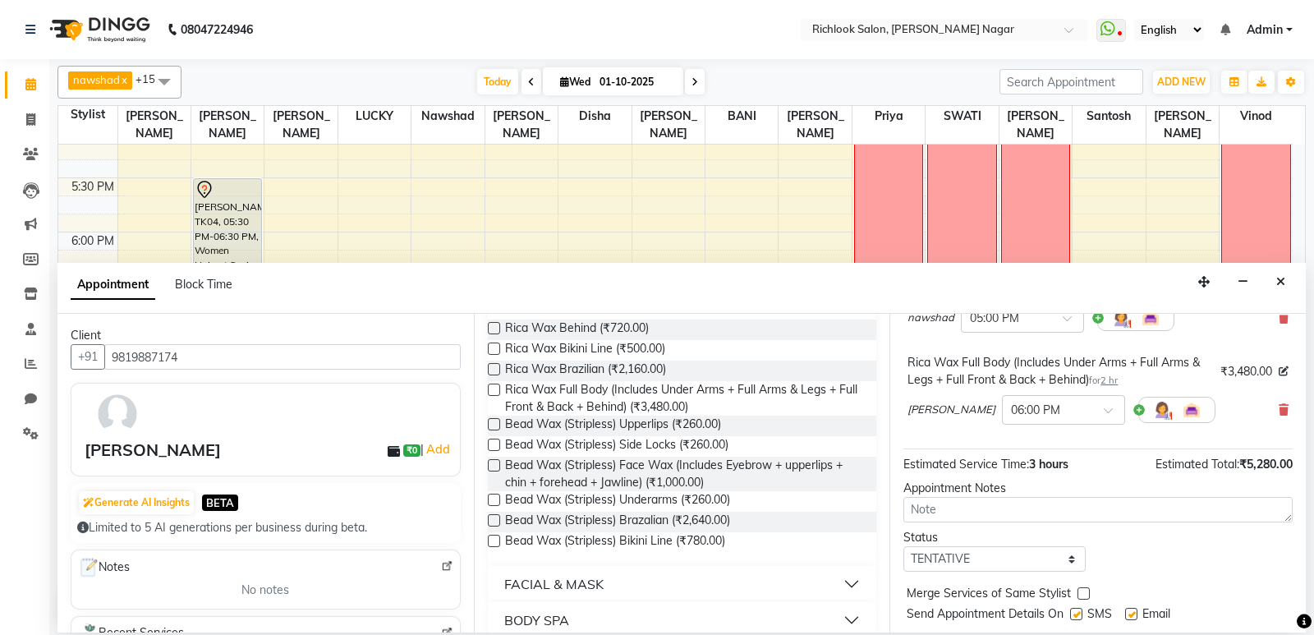
scroll to position [207, 0]
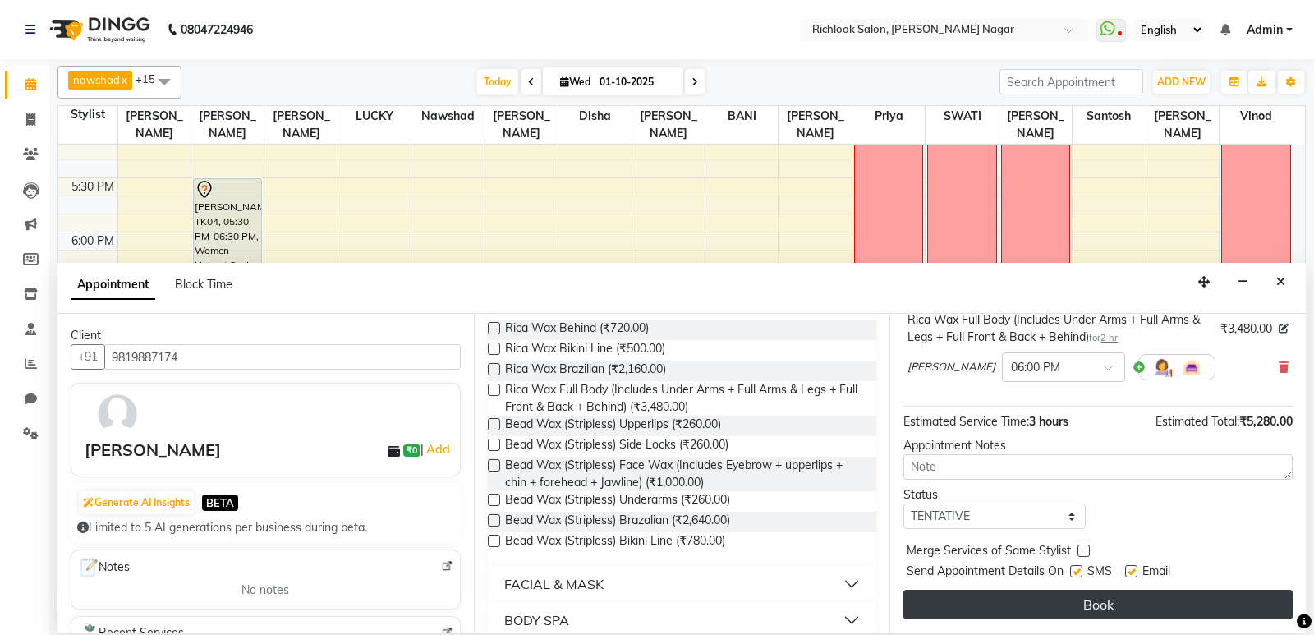
click at [1084, 603] on button "Book" at bounding box center [1097, 605] width 389 height 30
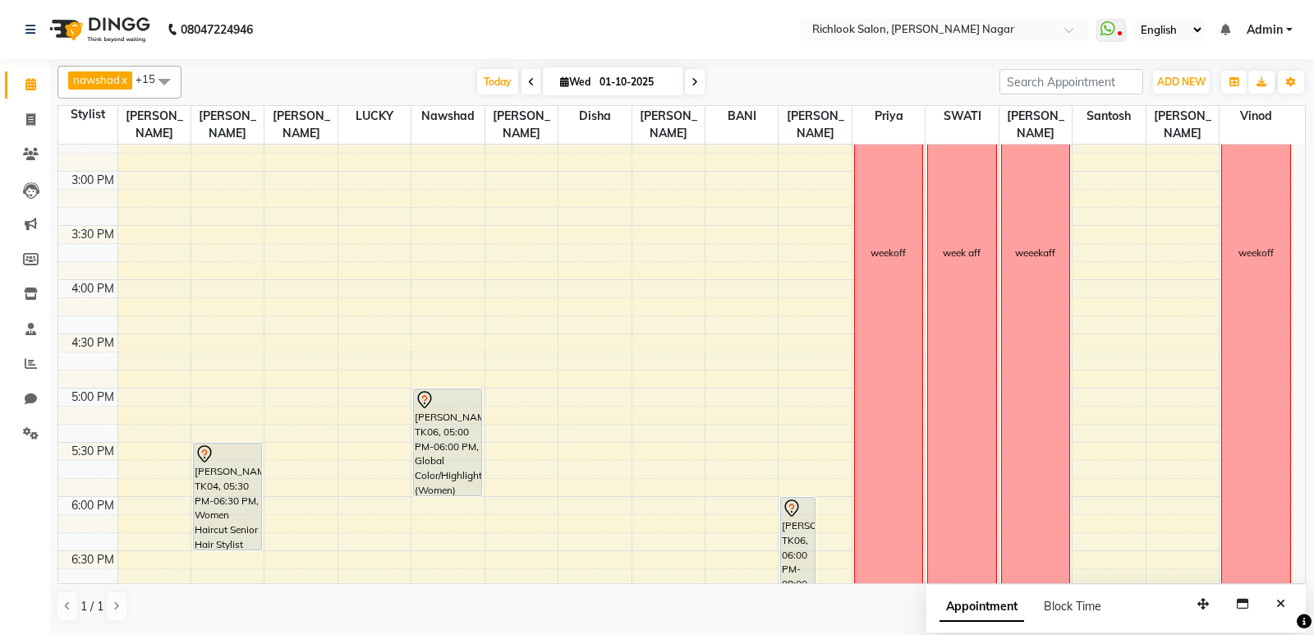
scroll to position [559, 0]
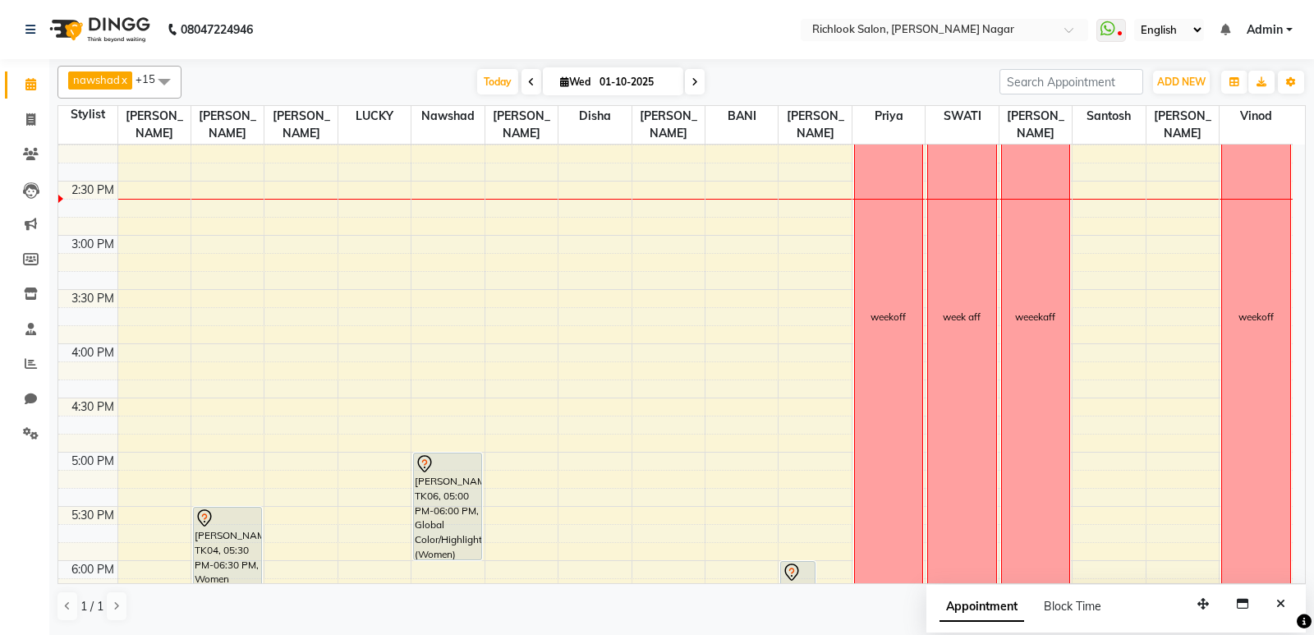
click at [588, 295] on div "9:00 AM 9:30 AM 10:00 AM 10:30 AM 11:00 AM 11:30 AM 12:00 PM 12:30 PM 1:00 PM 1…" at bounding box center [675, 289] width 1234 height 1408
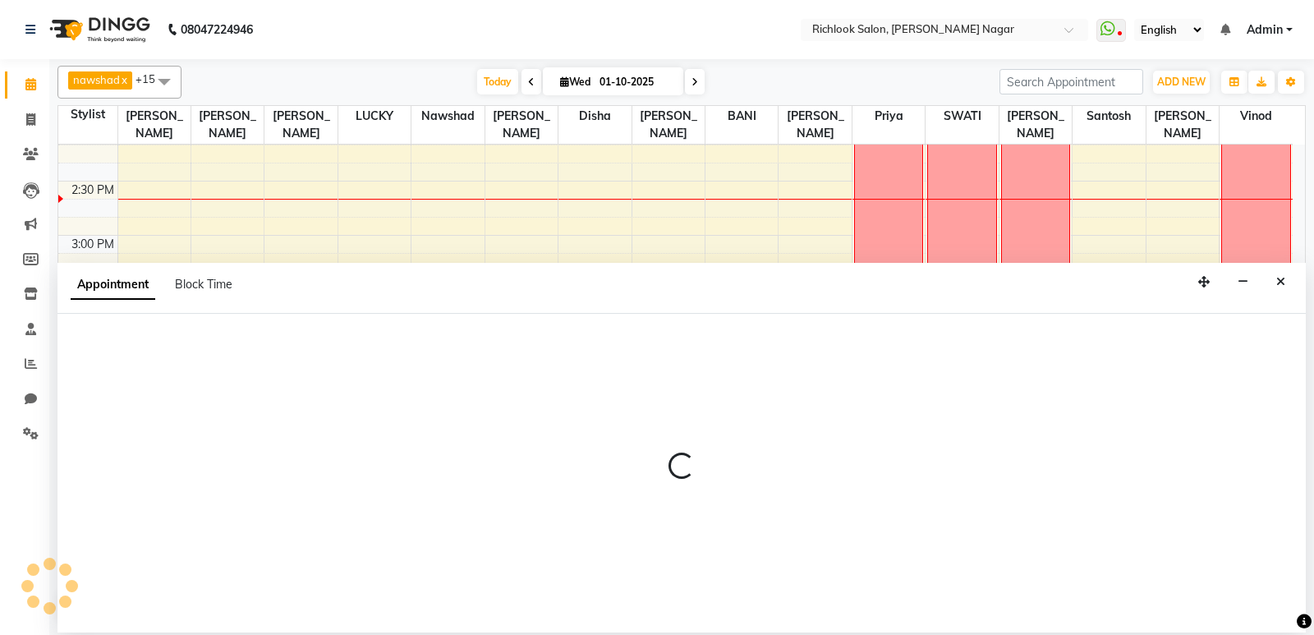
select select "54429"
select select "tentative"
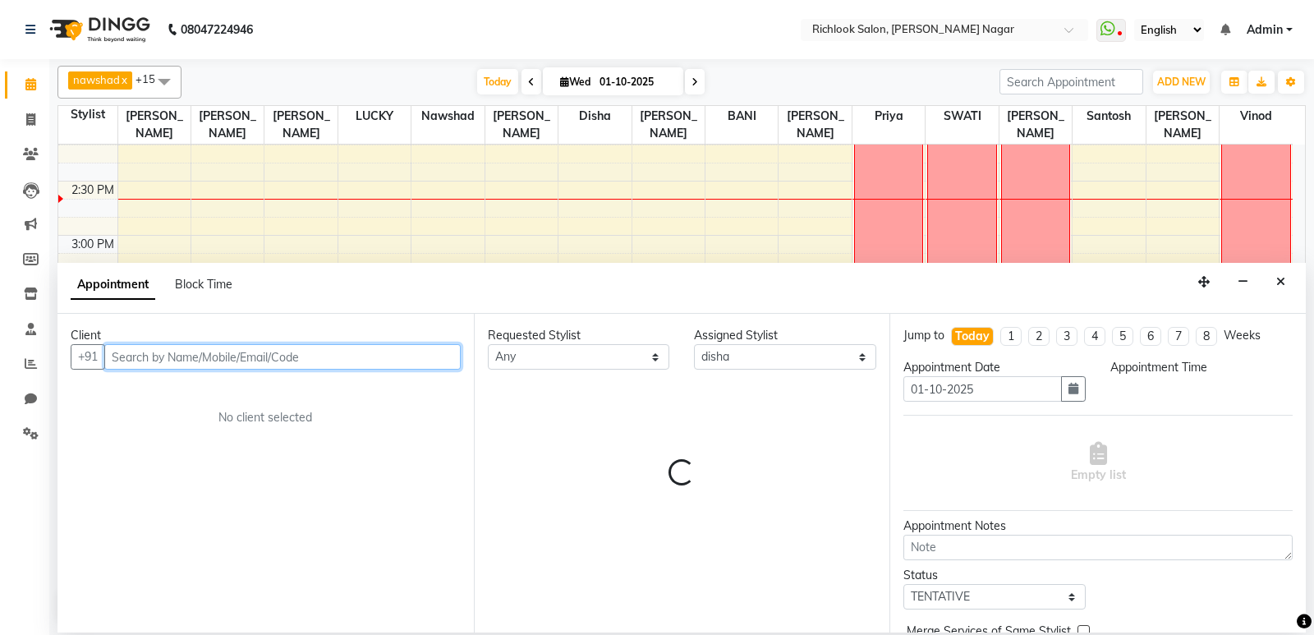
select select "930"
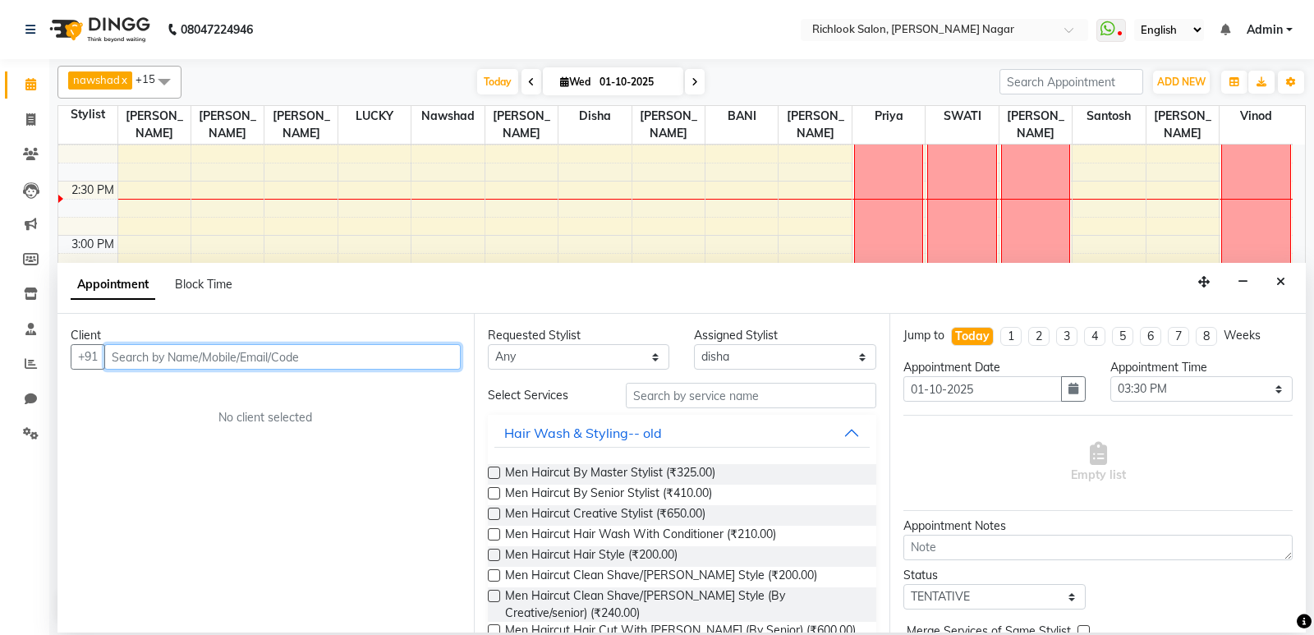
click at [270, 355] on input "text" at bounding box center [282, 356] width 356 height 25
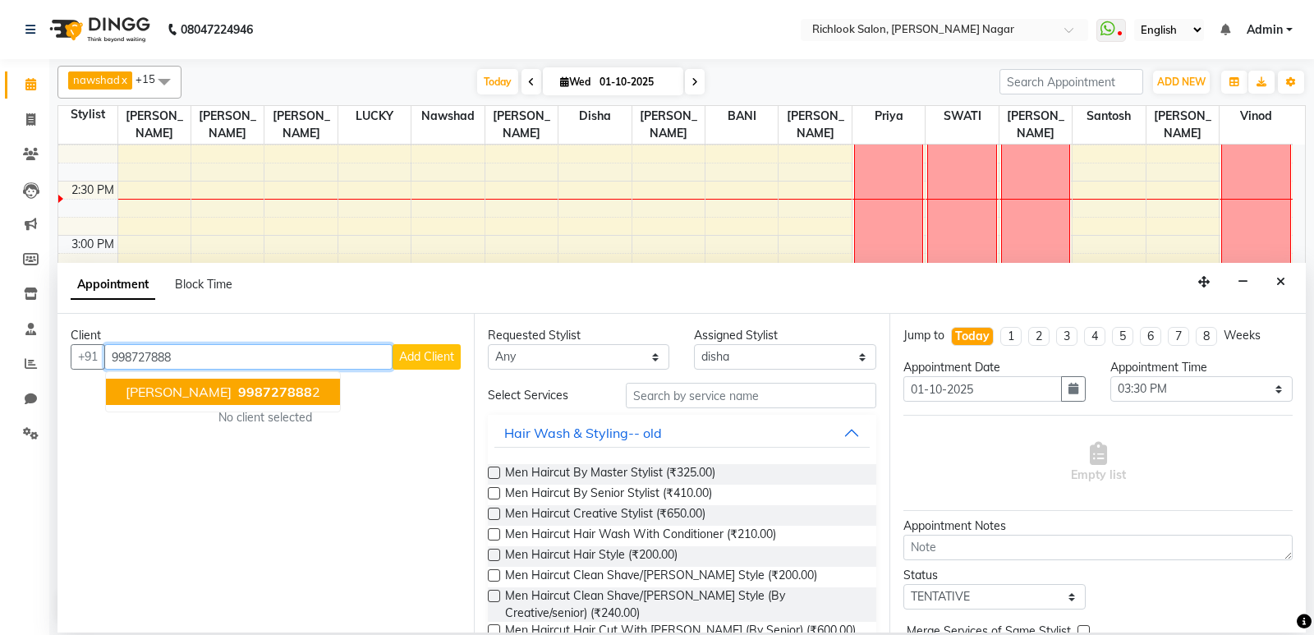
click at [254, 405] on ngb-typeahead-window "[PERSON_NAME] 998727888 2" at bounding box center [223, 391] width 236 height 41
click at [270, 395] on span "998727888" at bounding box center [275, 391] width 74 height 16
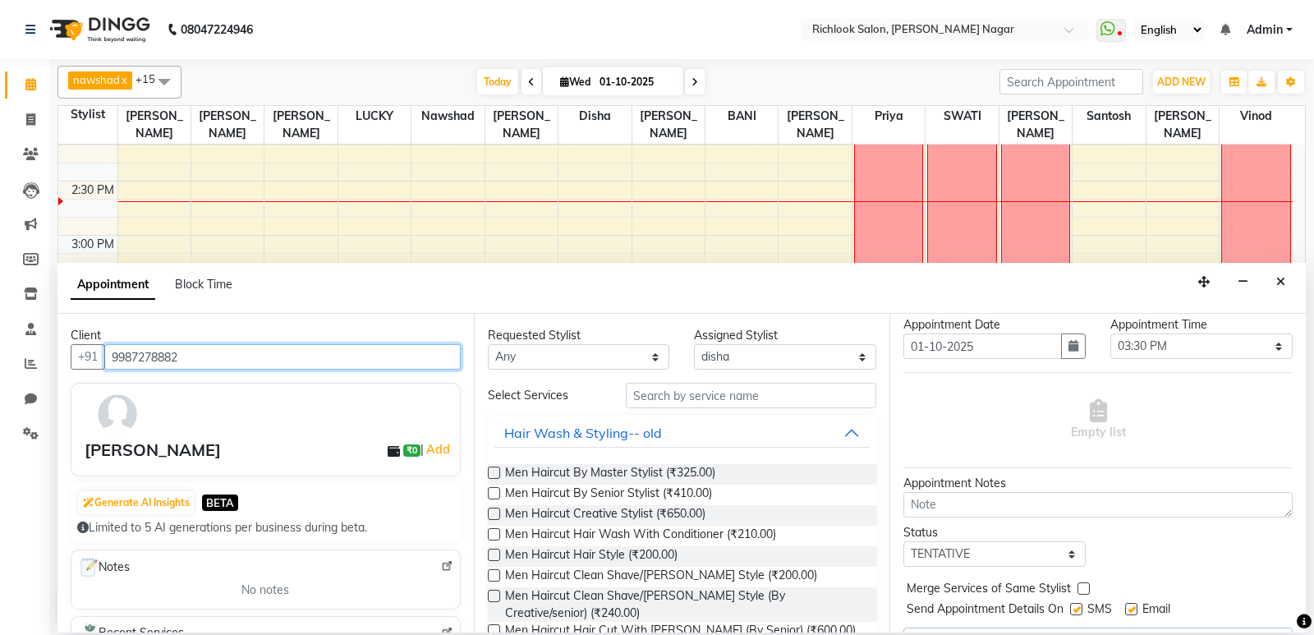
scroll to position [82, 0]
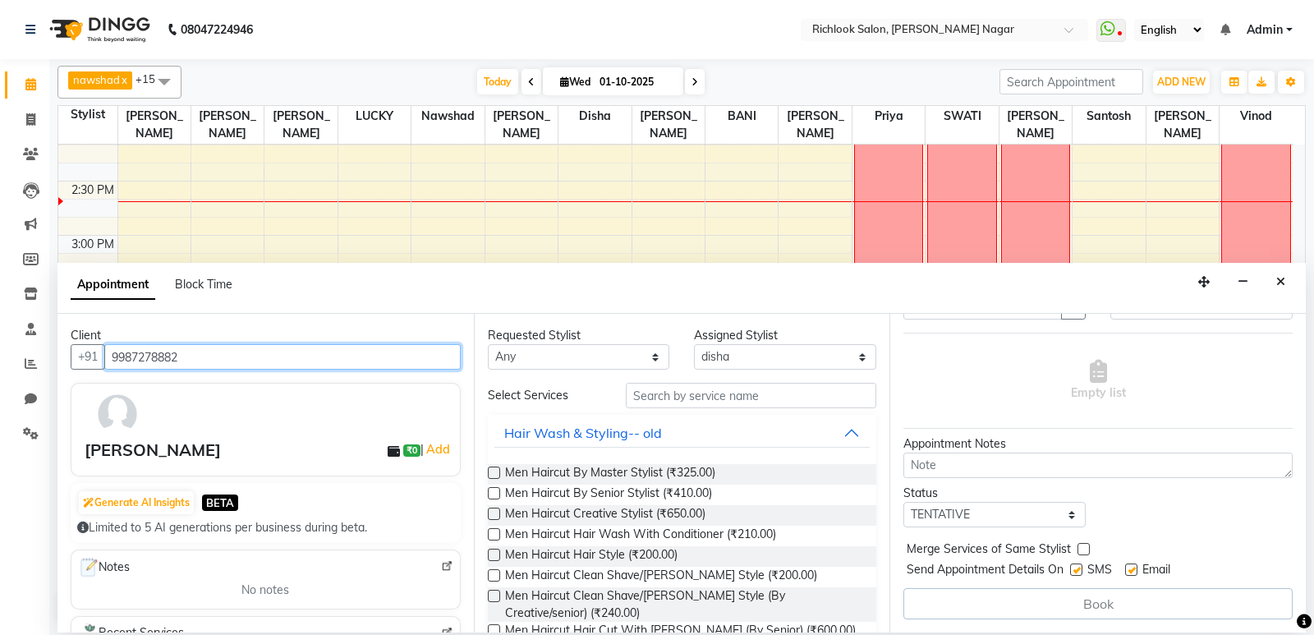
type input "9987278882"
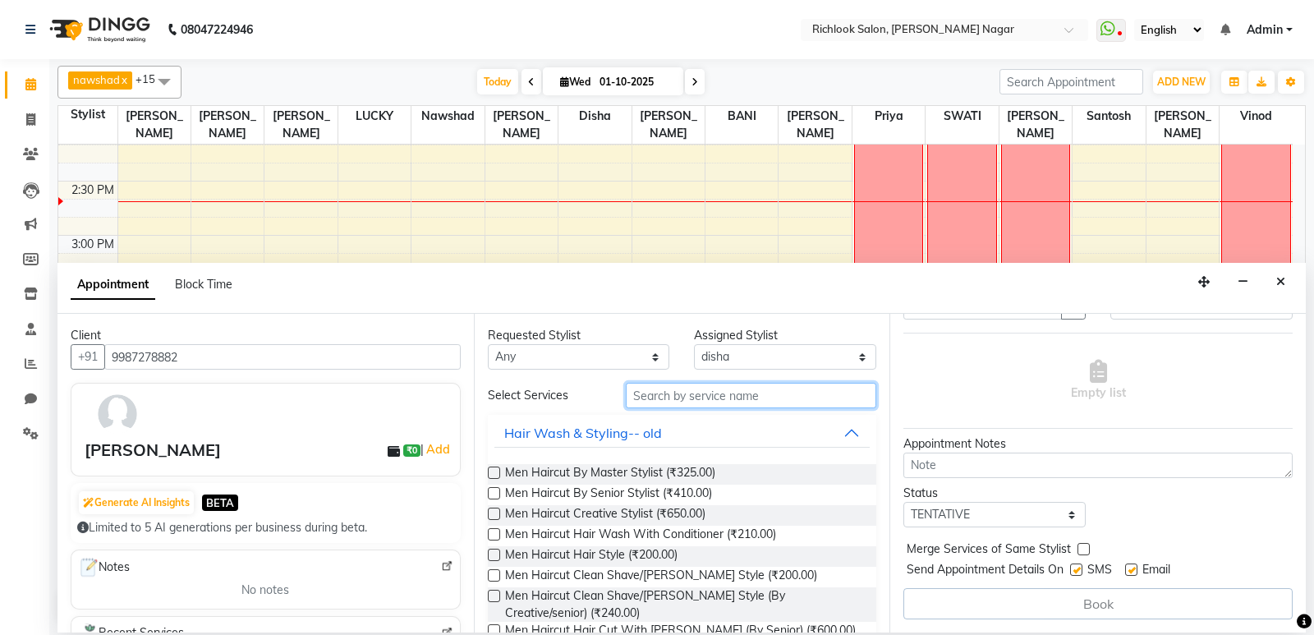
click at [759, 395] on input "text" at bounding box center [751, 395] width 251 height 25
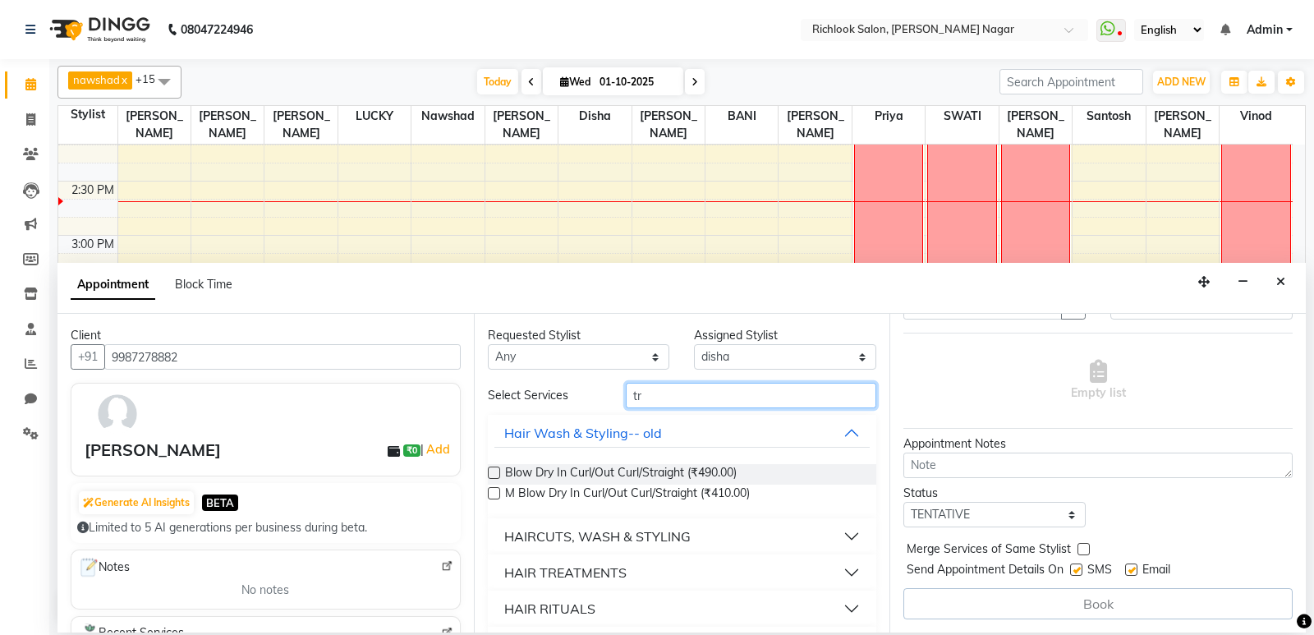
type input "t"
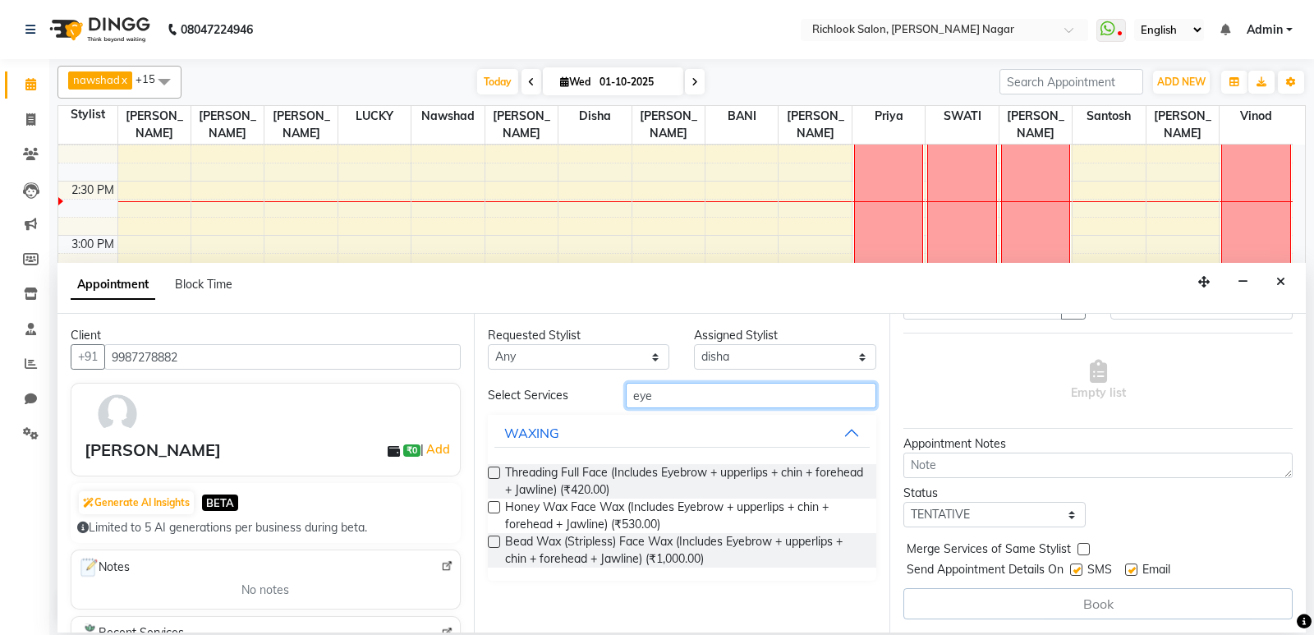
type input "eye"
click at [491, 475] on label at bounding box center [494, 472] width 12 height 12
click at [491, 475] on input "checkbox" at bounding box center [493, 474] width 11 height 11
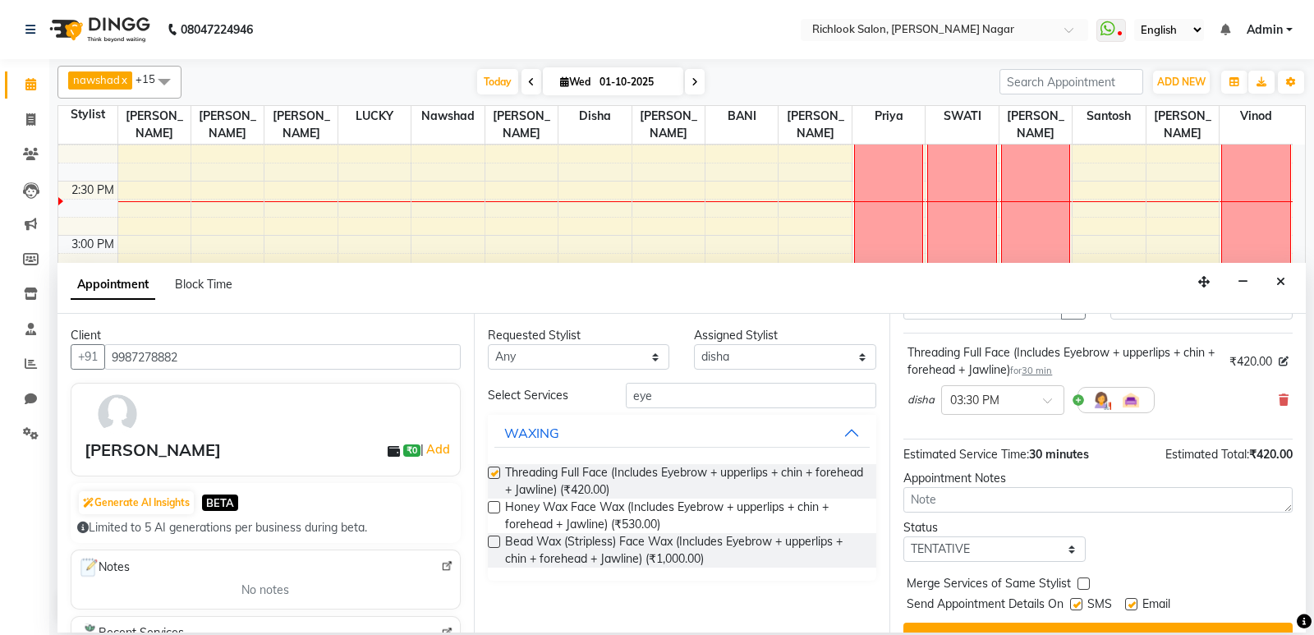
checkbox input "false"
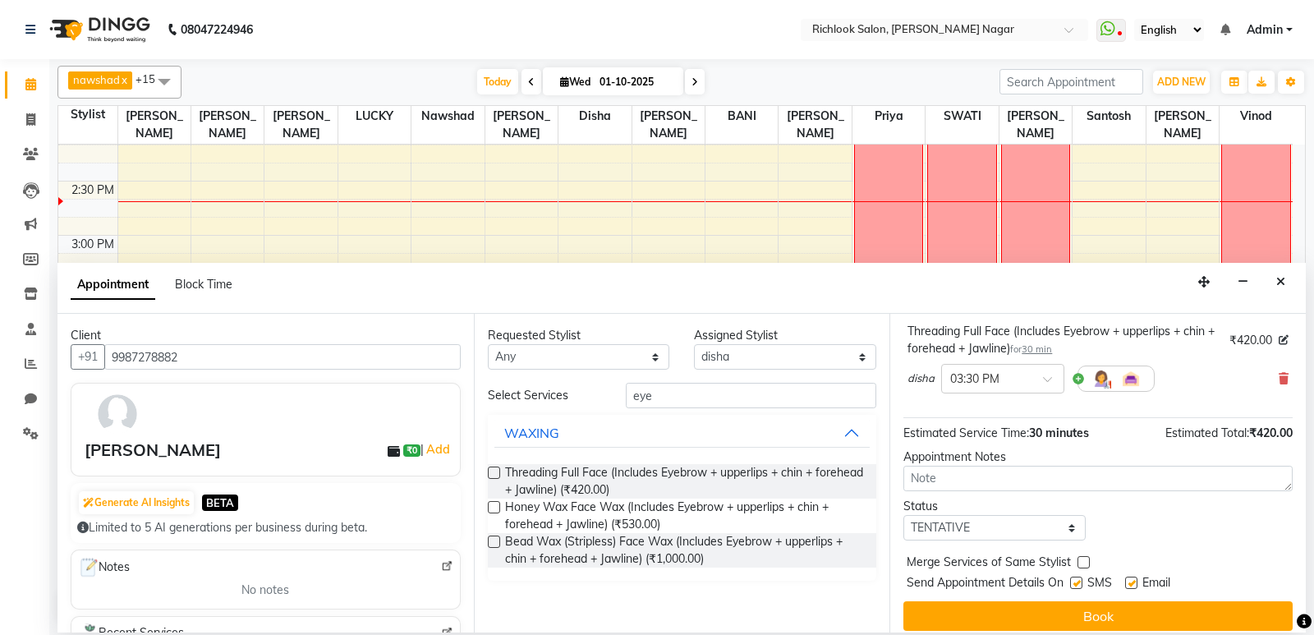
scroll to position [115, 0]
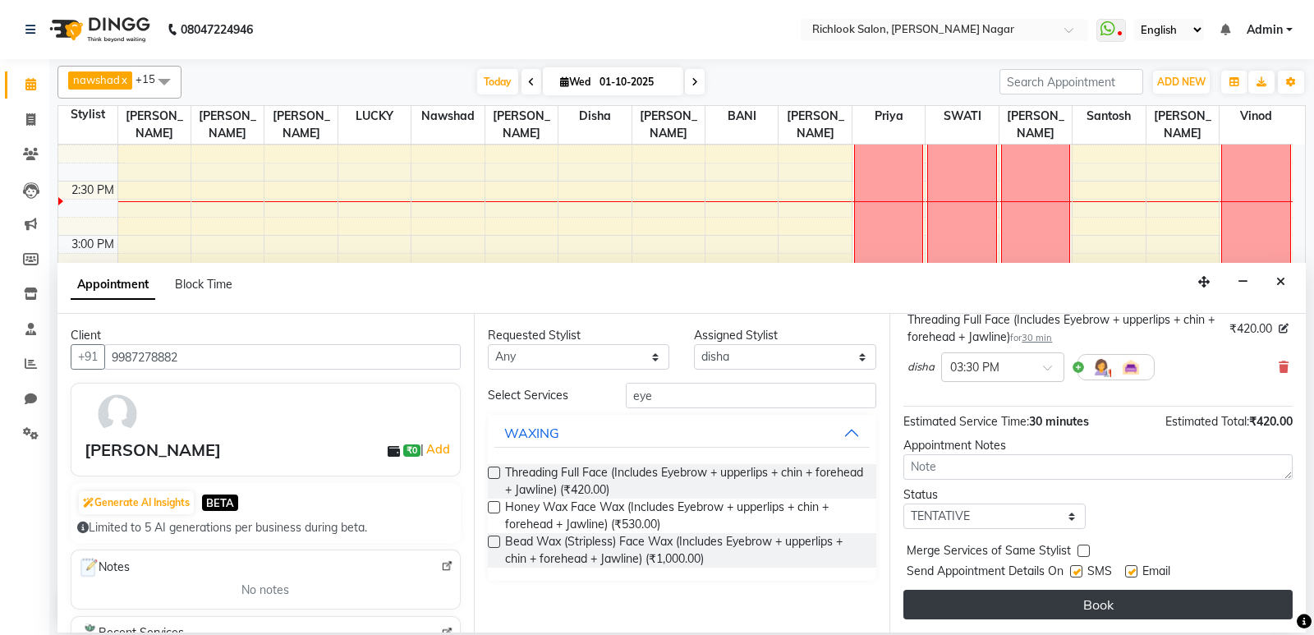
click at [1116, 607] on button "Book" at bounding box center [1097, 605] width 389 height 30
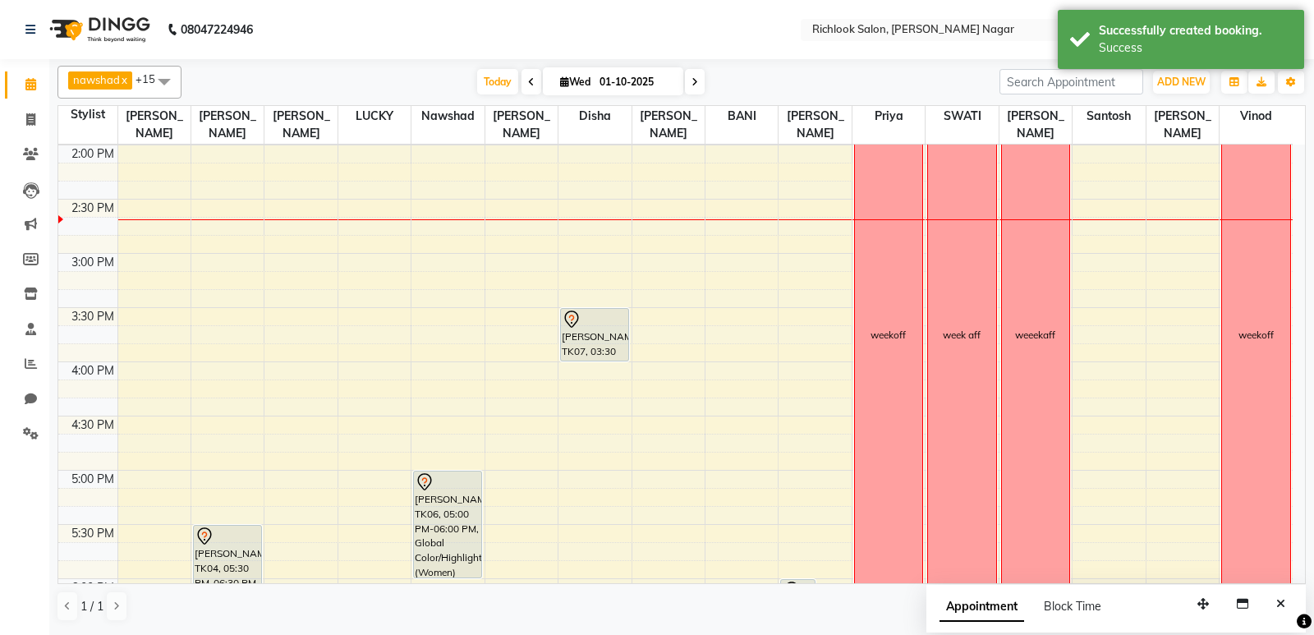
scroll to position [559, 0]
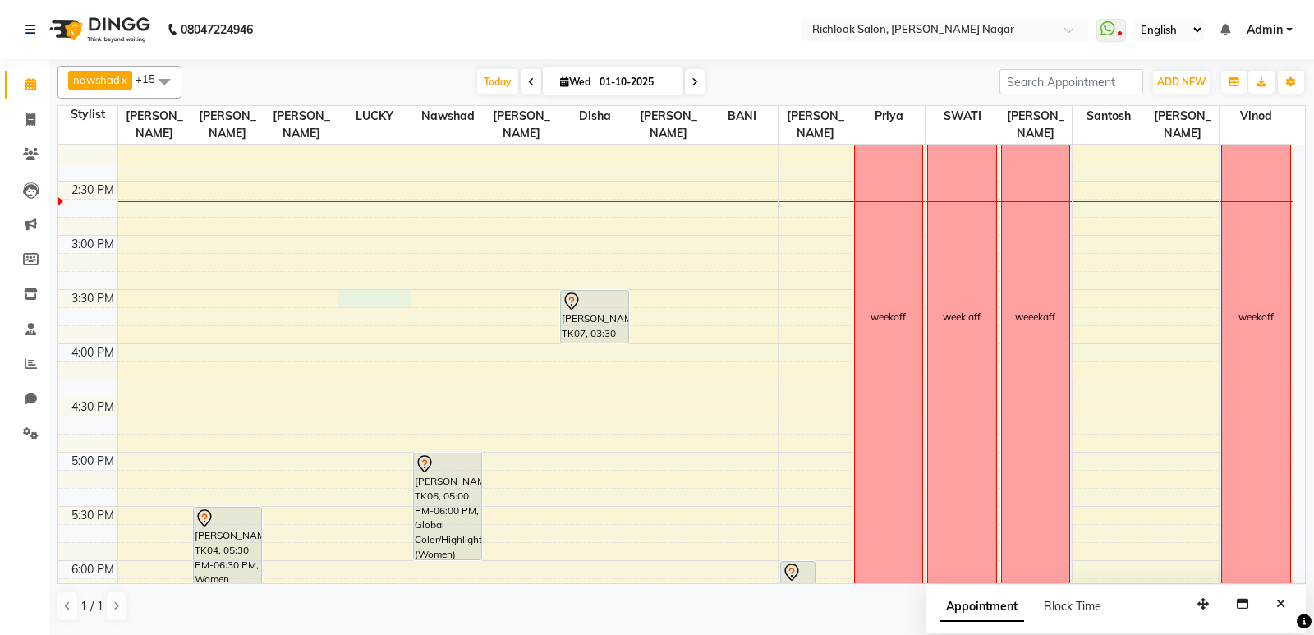
click at [343, 295] on div "9:00 AM 9:30 AM 10:00 AM 10:30 AM 11:00 AM 11:30 AM 12:00 PM 12:30 PM 1:00 PM 1…" at bounding box center [675, 289] width 1234 height 1408
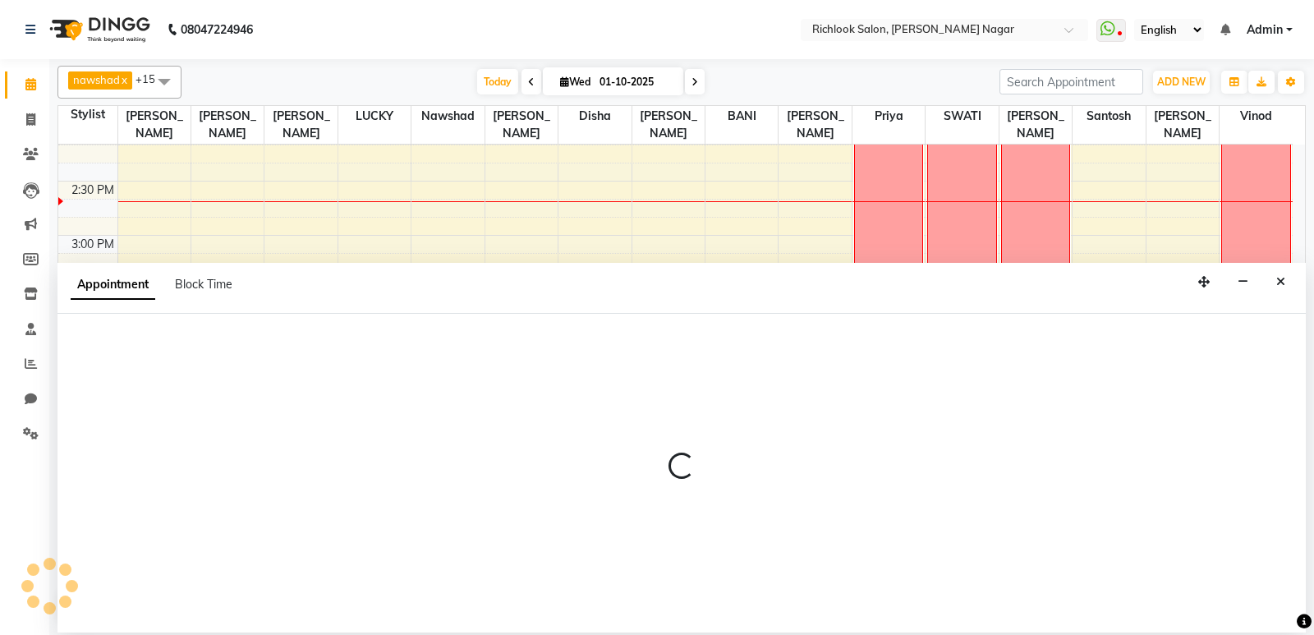
select select "93286"
select select "930"
select select "tentative"
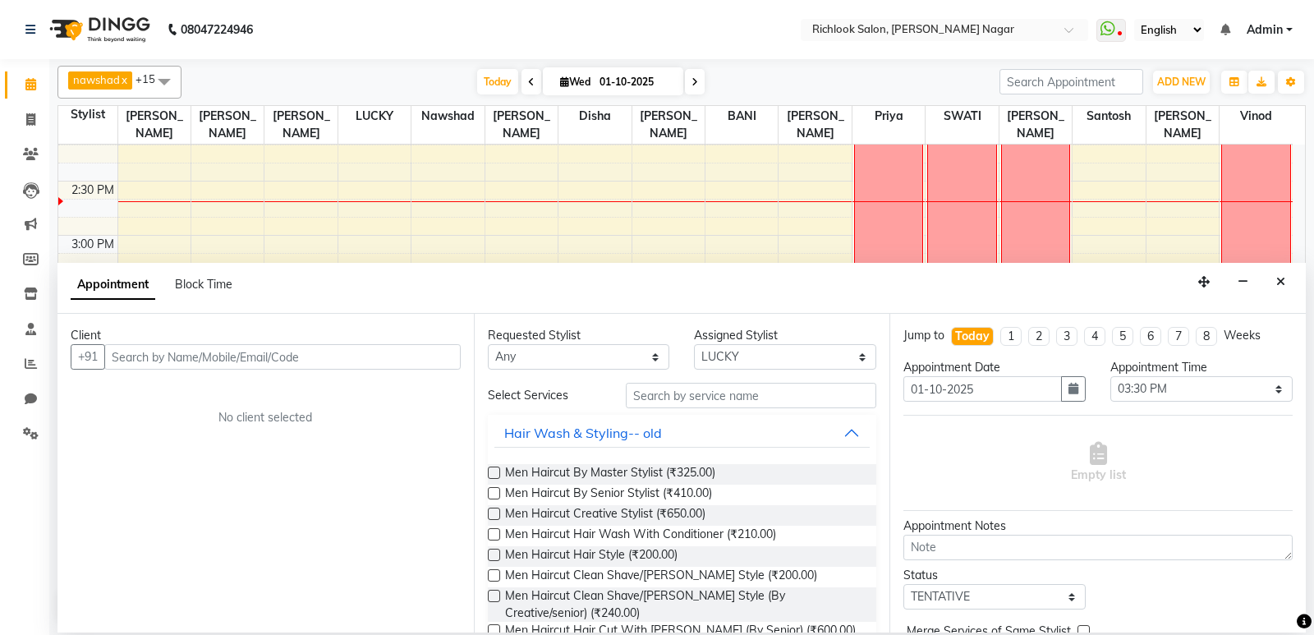
click at [298, 353] on input "text" at bounding box center [282, 356] width 356 height 25
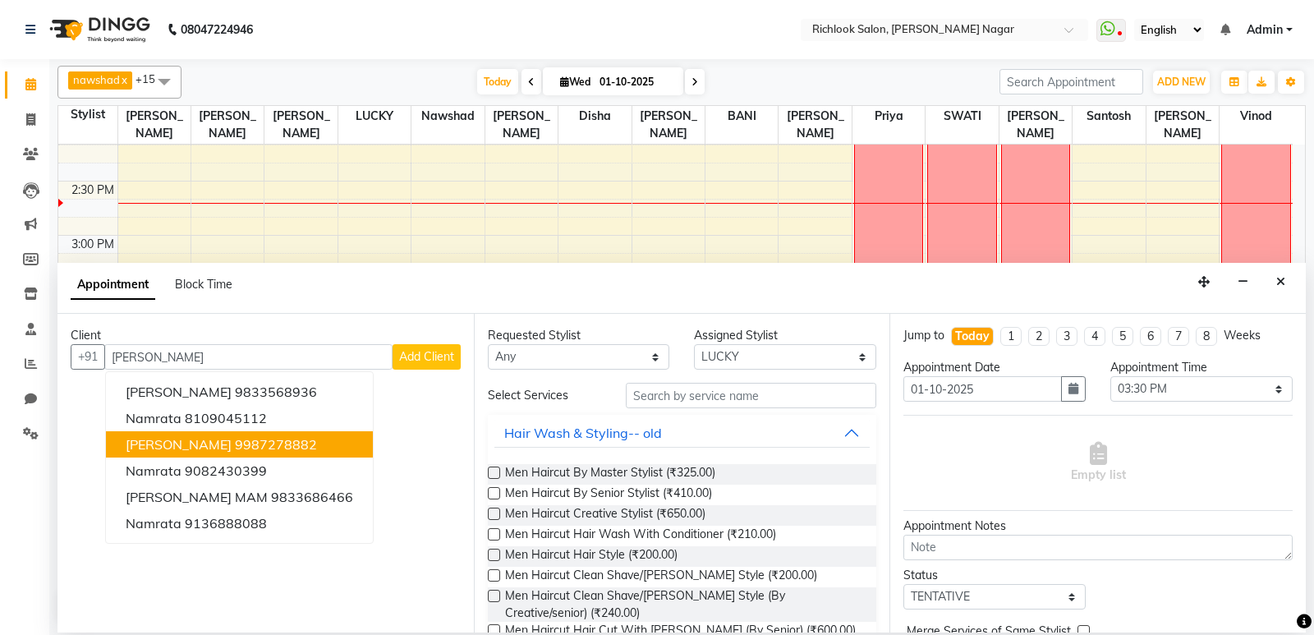
click at [323, 445] on button "[PERSON_NAME] 9987278882" at bounding box center [239, 444] width 267 height 26
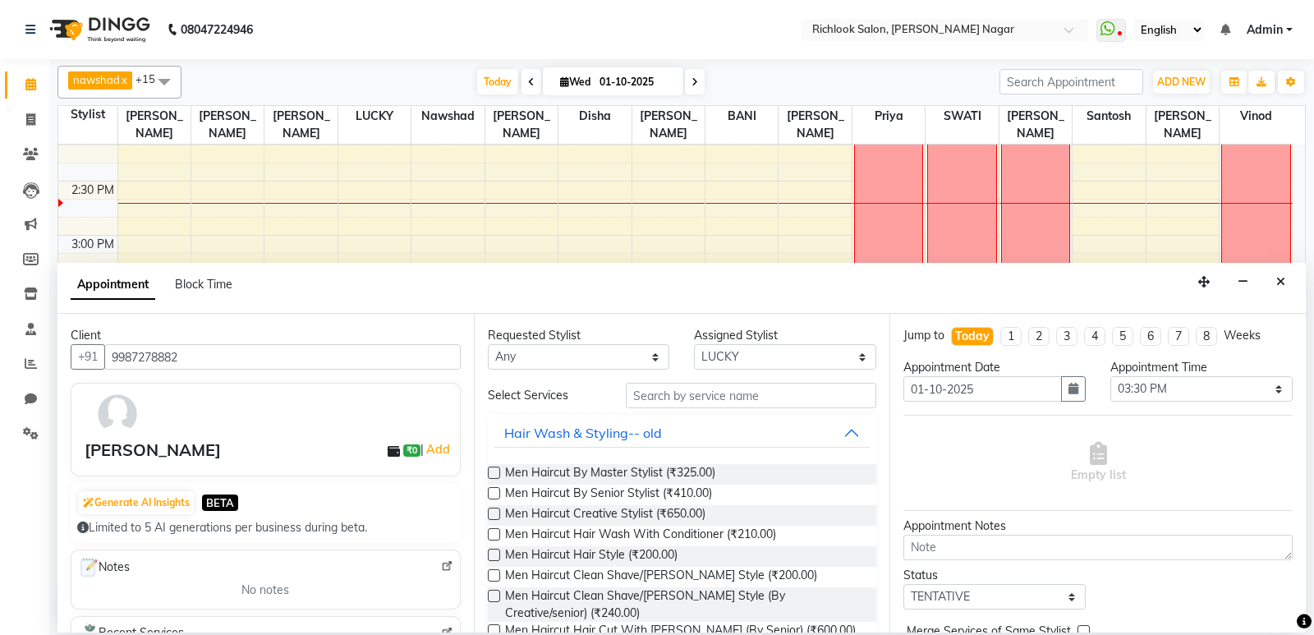
type input "9987278882"
click at [800, 355] on select "Select [PERSON_NAME] BANI disha [PERSON_NAME] [PERSON_NAME] [PERSON_NAME] priya…" at bounding box center [785, 356] width 182 height 25
click at [770, 396] on input "text" at bounding box center [751, 395] width 251 height 25
type input "v"
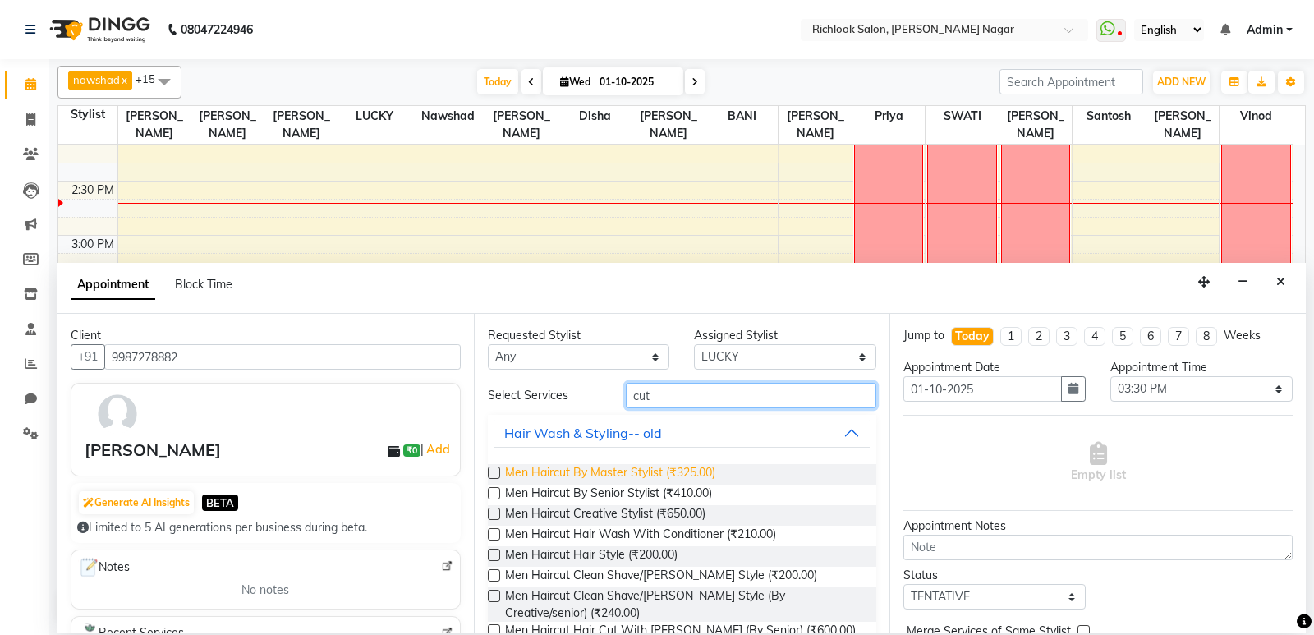
type input "cut"
click at [669, 476] on span "Men Haircut By Master Stylist (₹325.00)" at bounding box center [610, 474] width 210 height 21
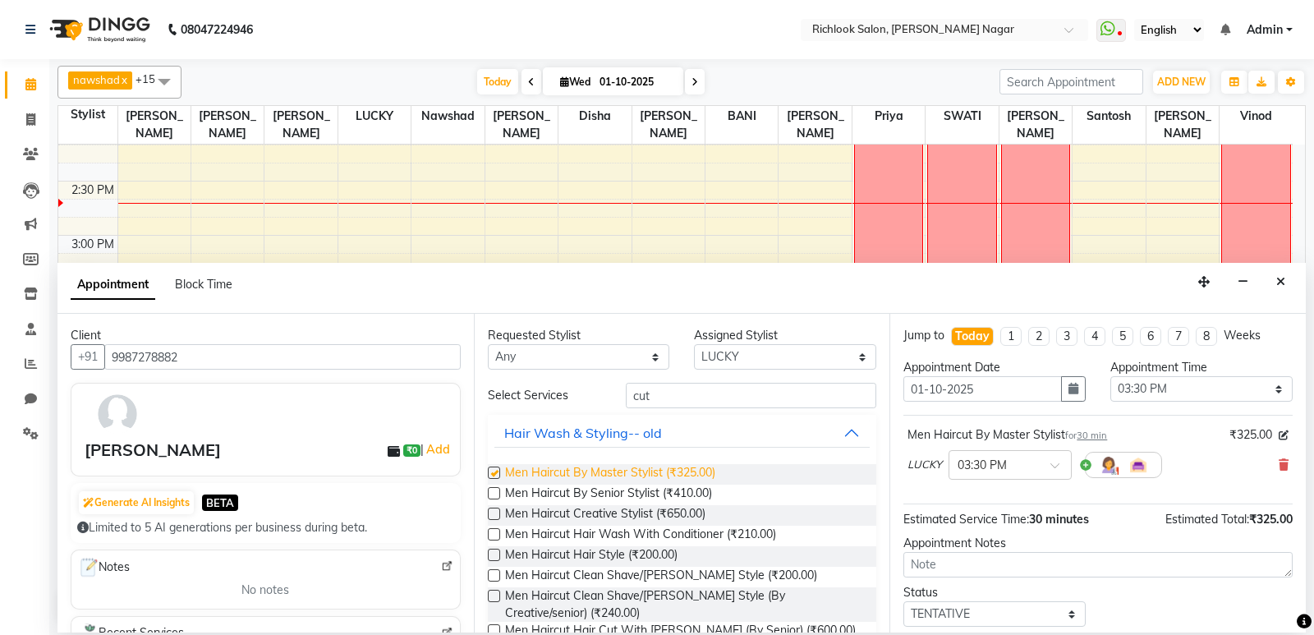
checkbox input "false"
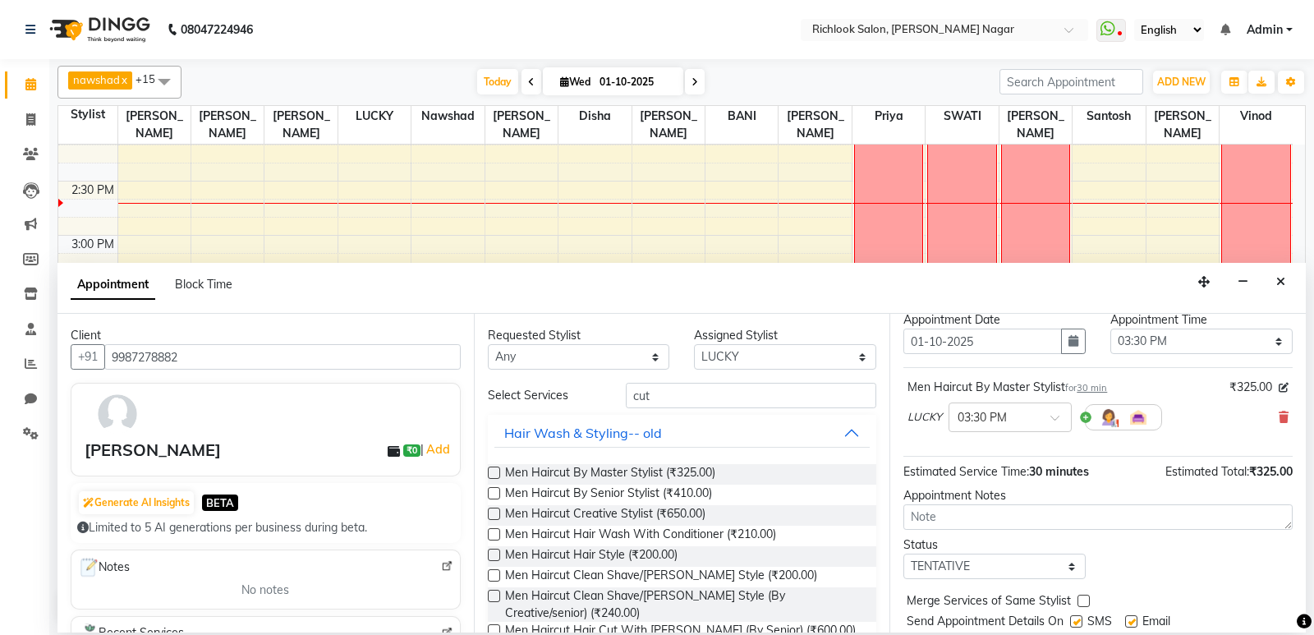
scroll to position [98, 0]
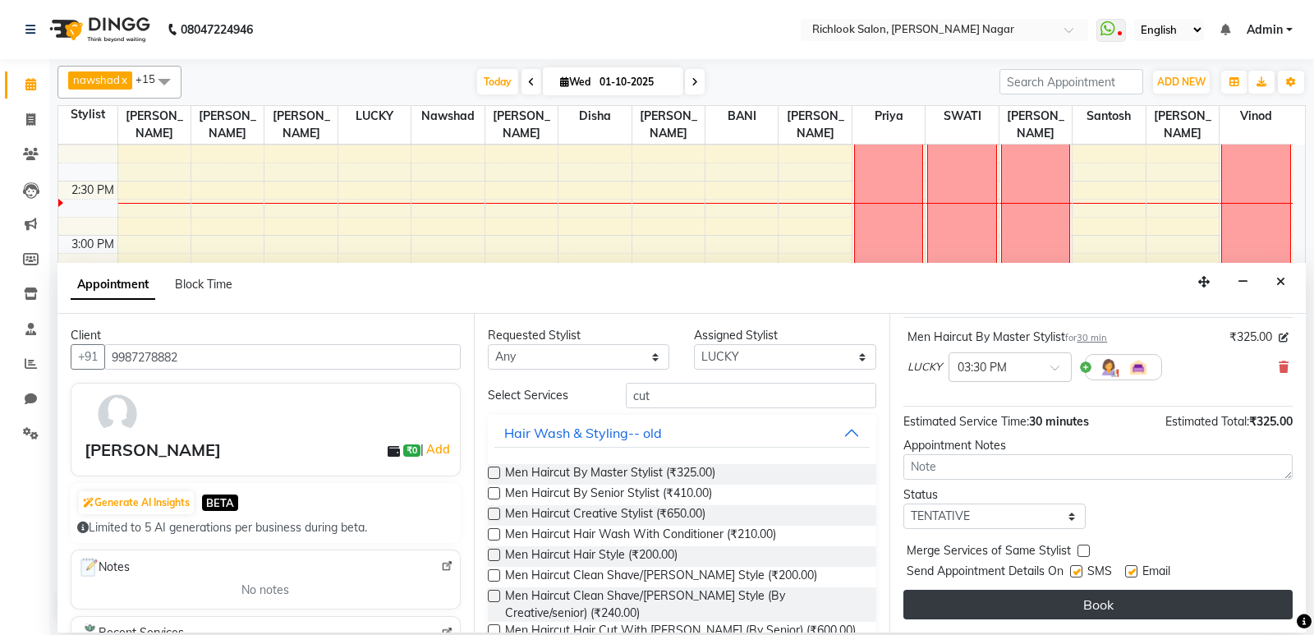
click at [1146, 610] on button "Book" at bounding box center [1097, 605] width 389 height 30
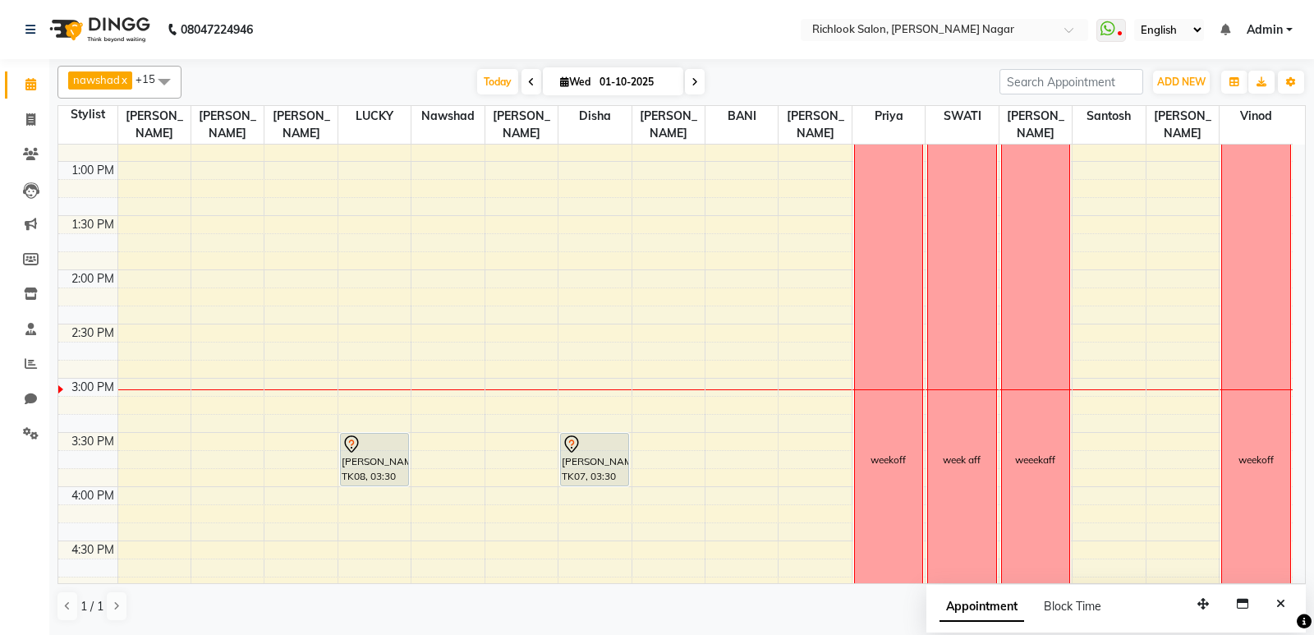
scroll to position [477, 0]
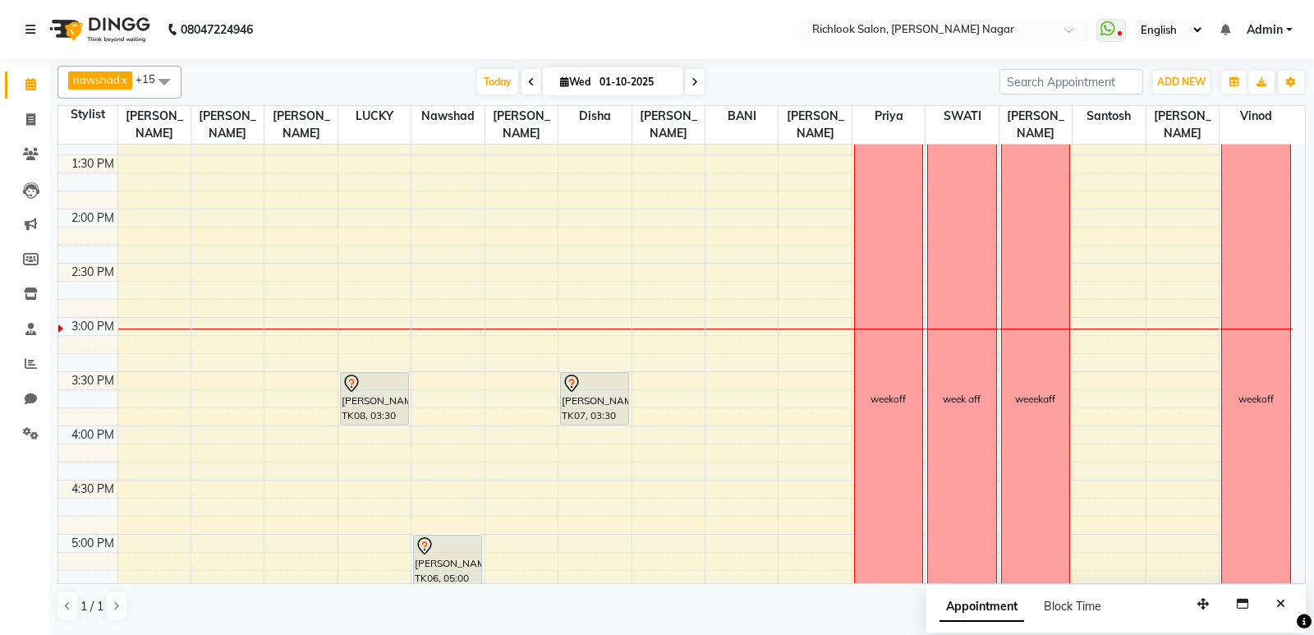
click at [594, 83] on input "01-10-2025" at bounding box center [635, 82] width 82 height 25
select select "10"
select select "2025"
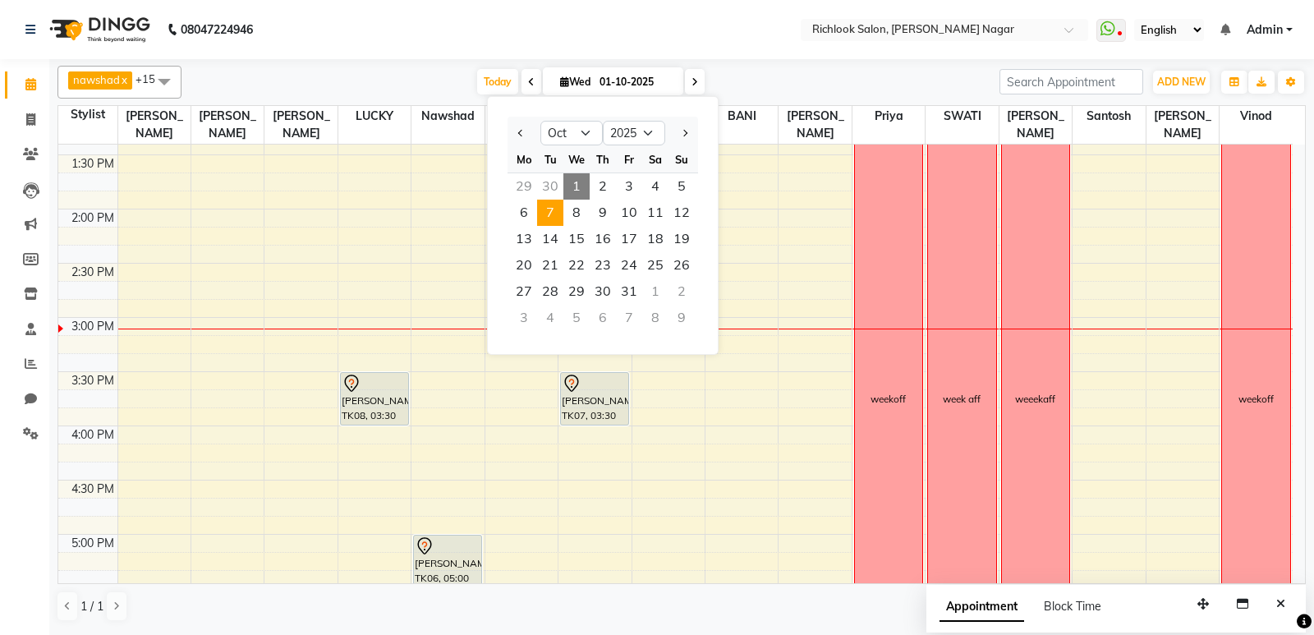
click at [554, 213] on span "7" at bounding box center [550, 213] width 26 height 26
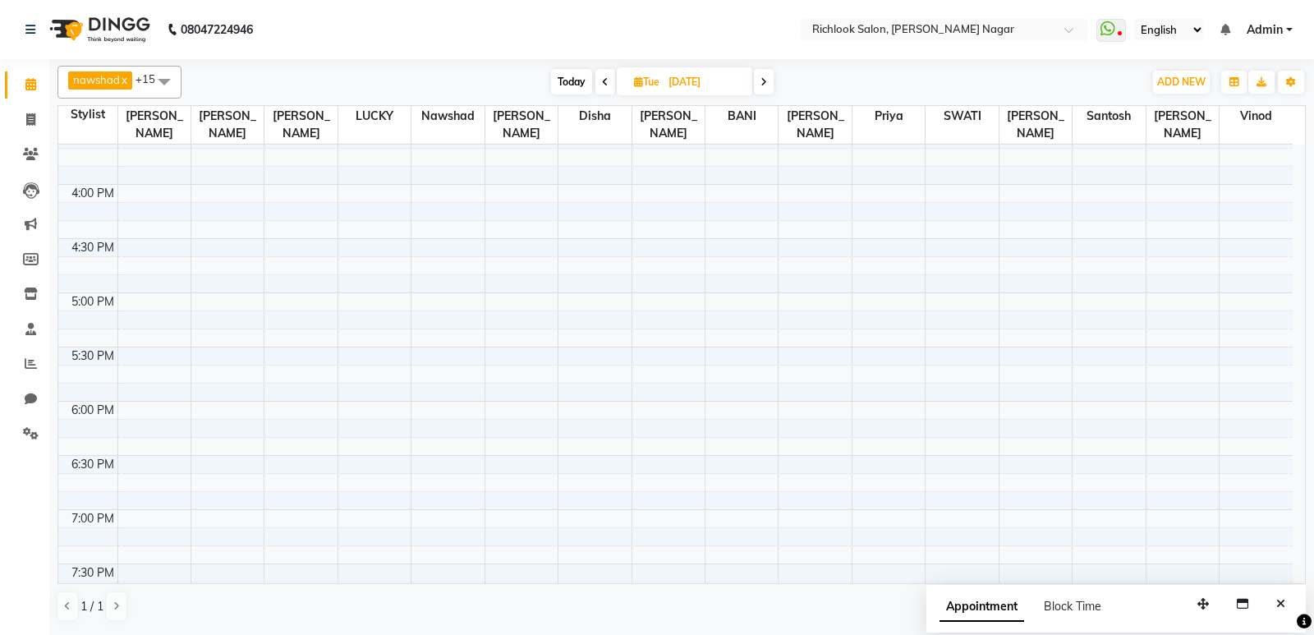
scroll to position [733, 0]
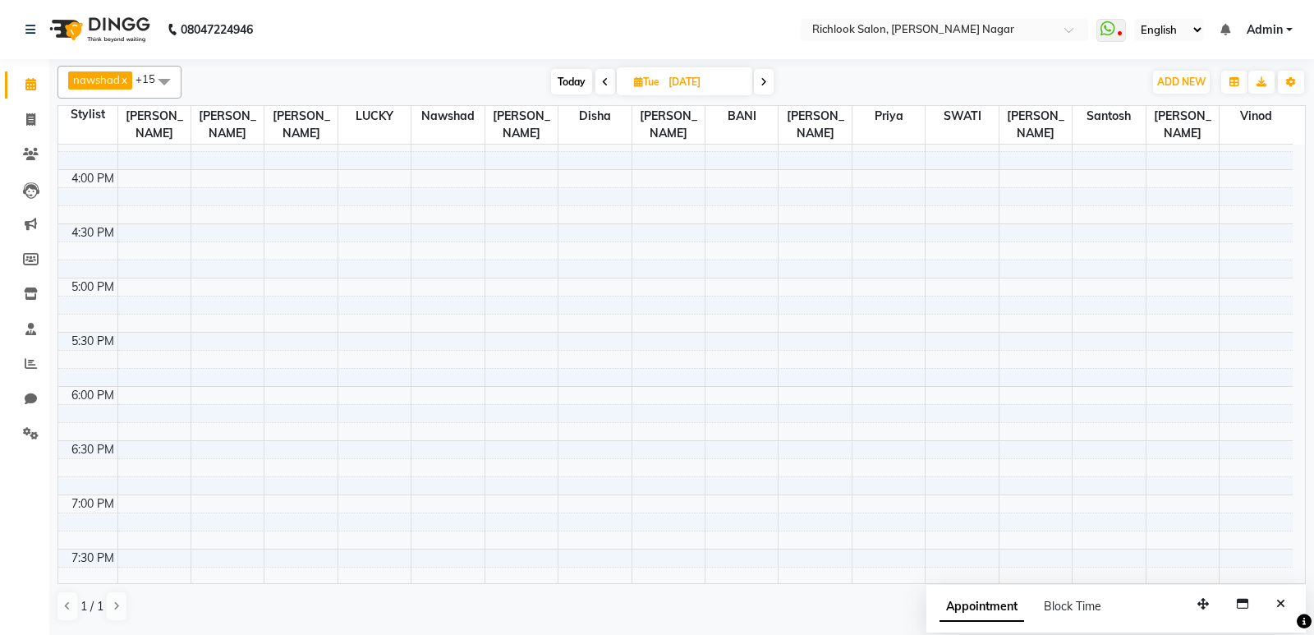
click at [571, 77] on span "Today" at bounding box center [571, 81] width 41 height 25
type input "01-10-2025"
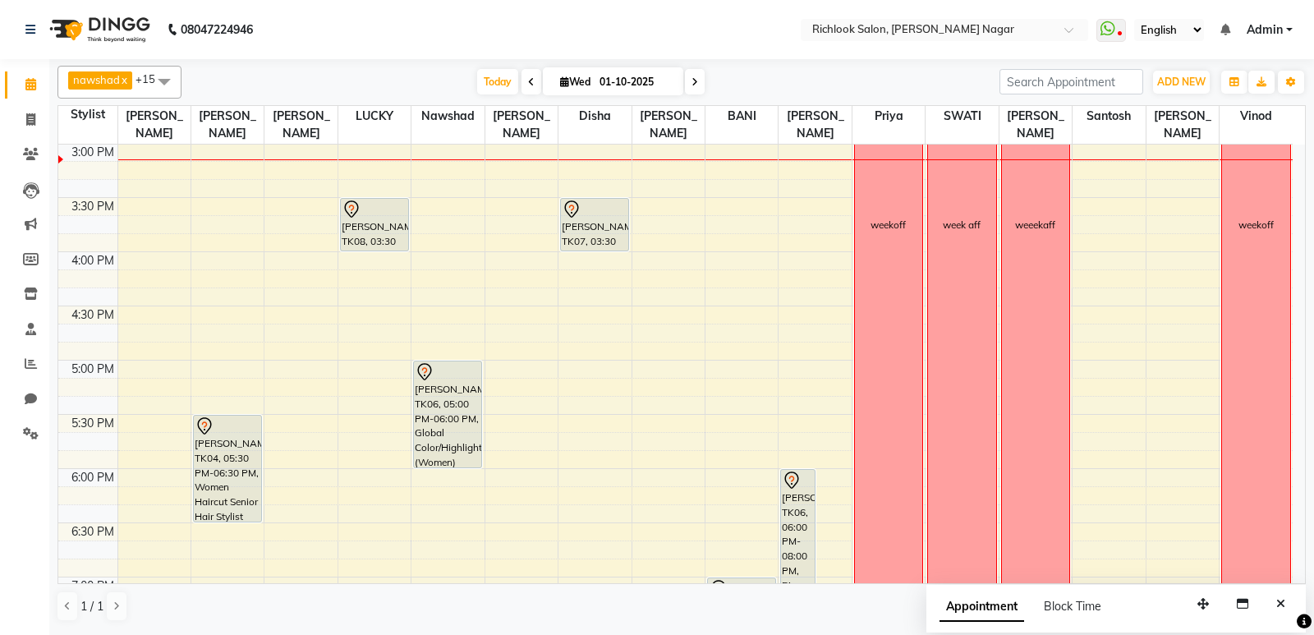
scroll to position [641, 0]
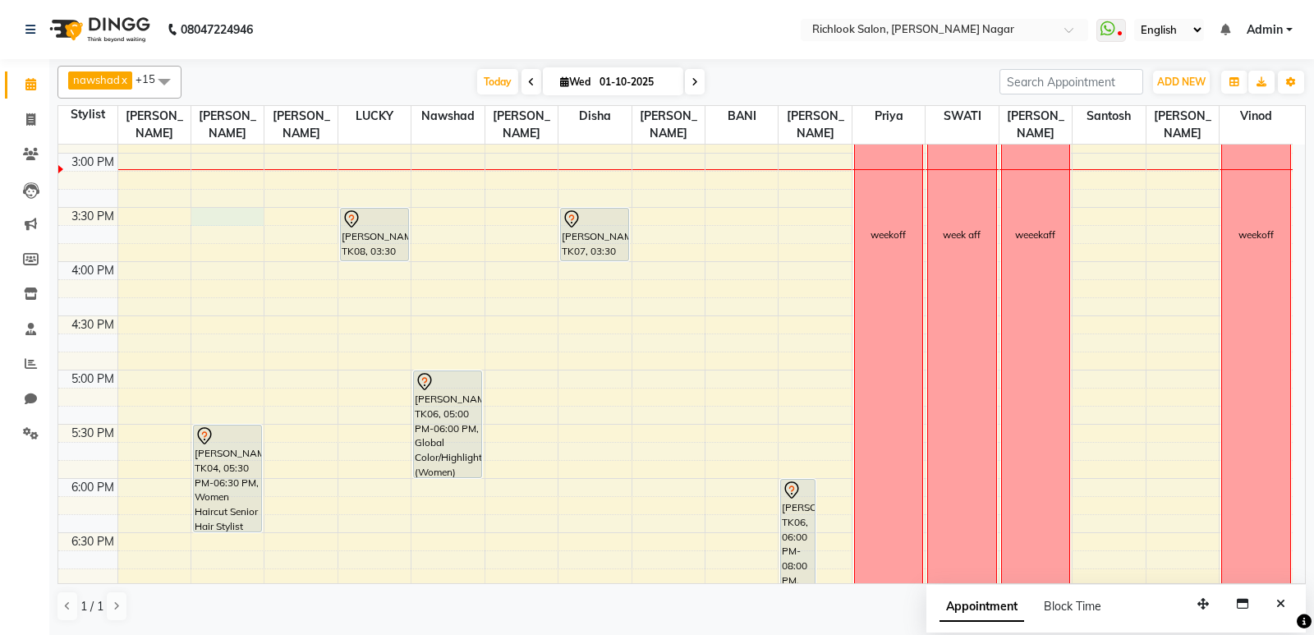
click at [225, 213] on div "9:00 AM 9:30 AM 10:00 AM 10:30 AM 11:00 AM 11:30 AM 12:00 PM 12:30 PM 1:00 PM 1…" at bounding box center [675, 207] width 1234 height 1408
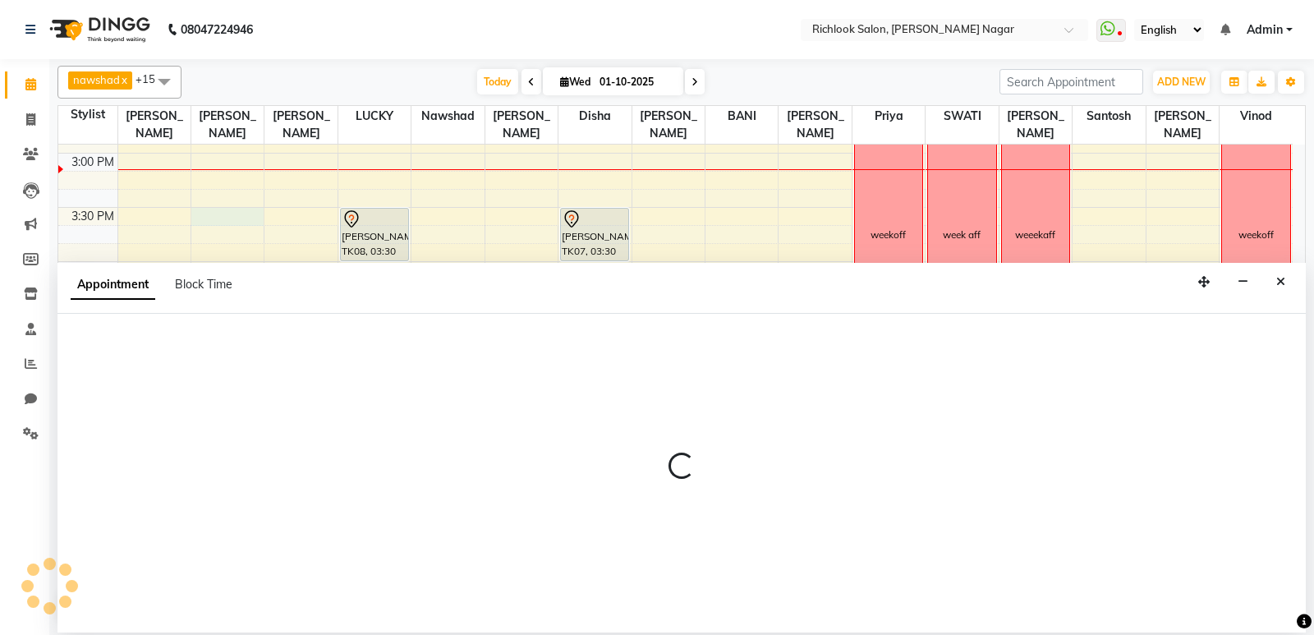
select select "54425"
select select "tentative"
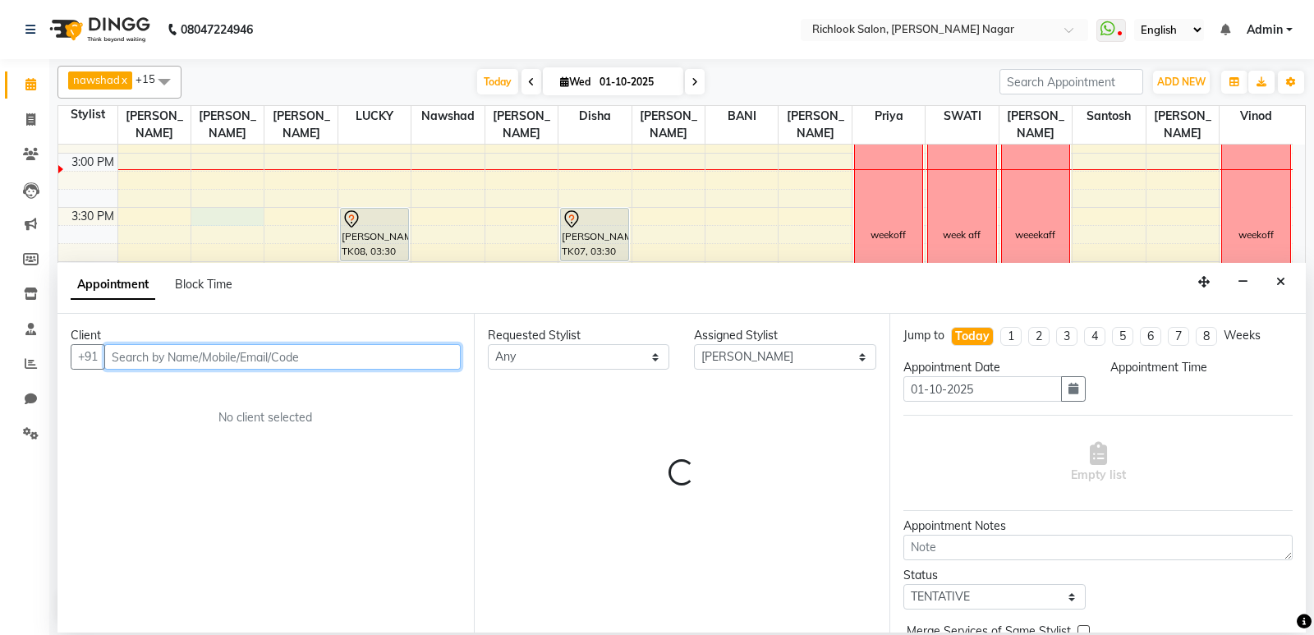
select select "930"
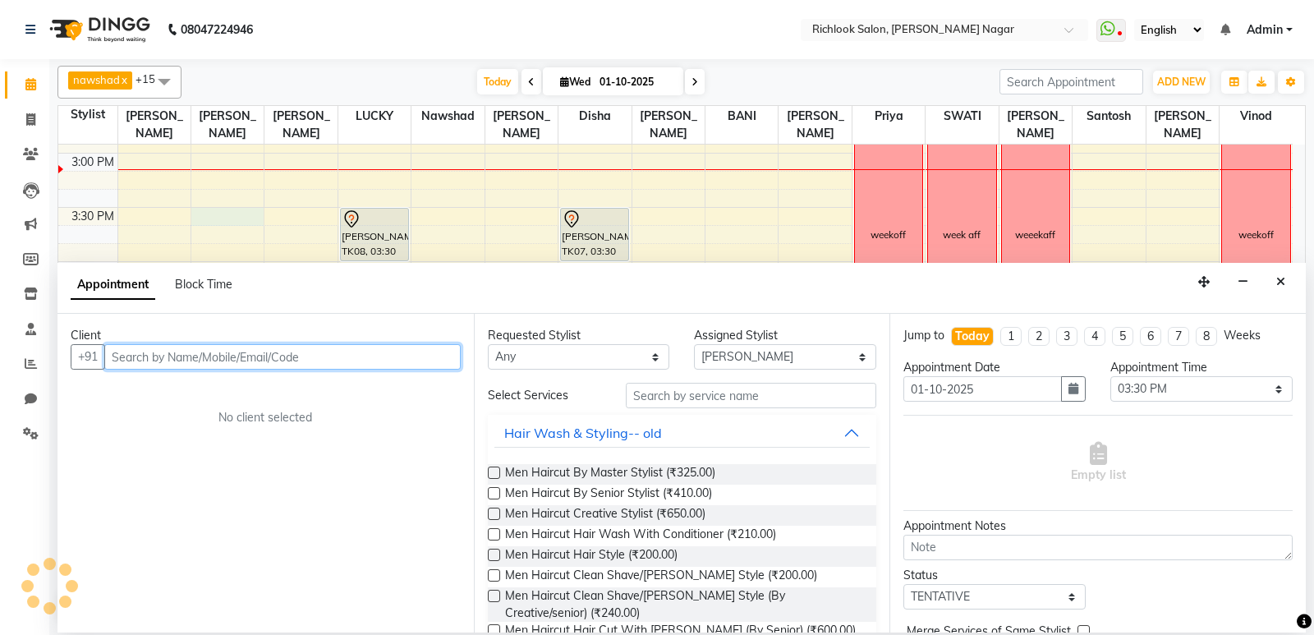
click at [179, 354] on input "text" at bounding box center [282, 356] width 356 height 25
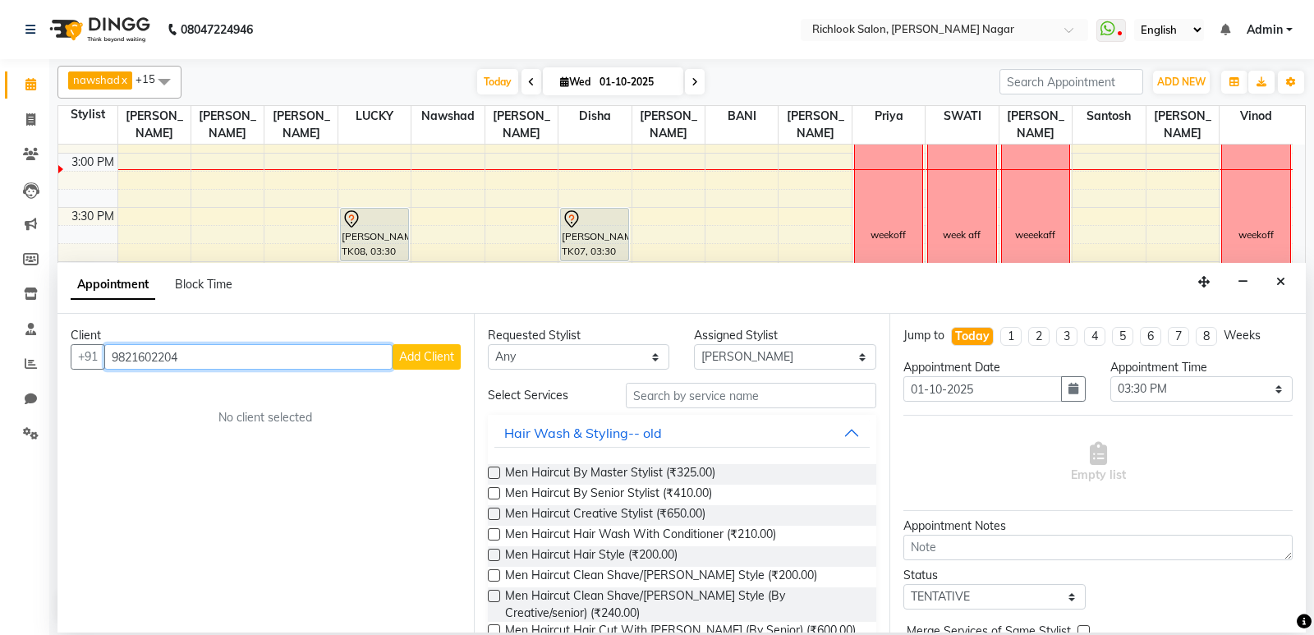
type input "9821602204"
click at [425, 358] on span "Add Client" at bounding box center [426, 356] width 55 height 15
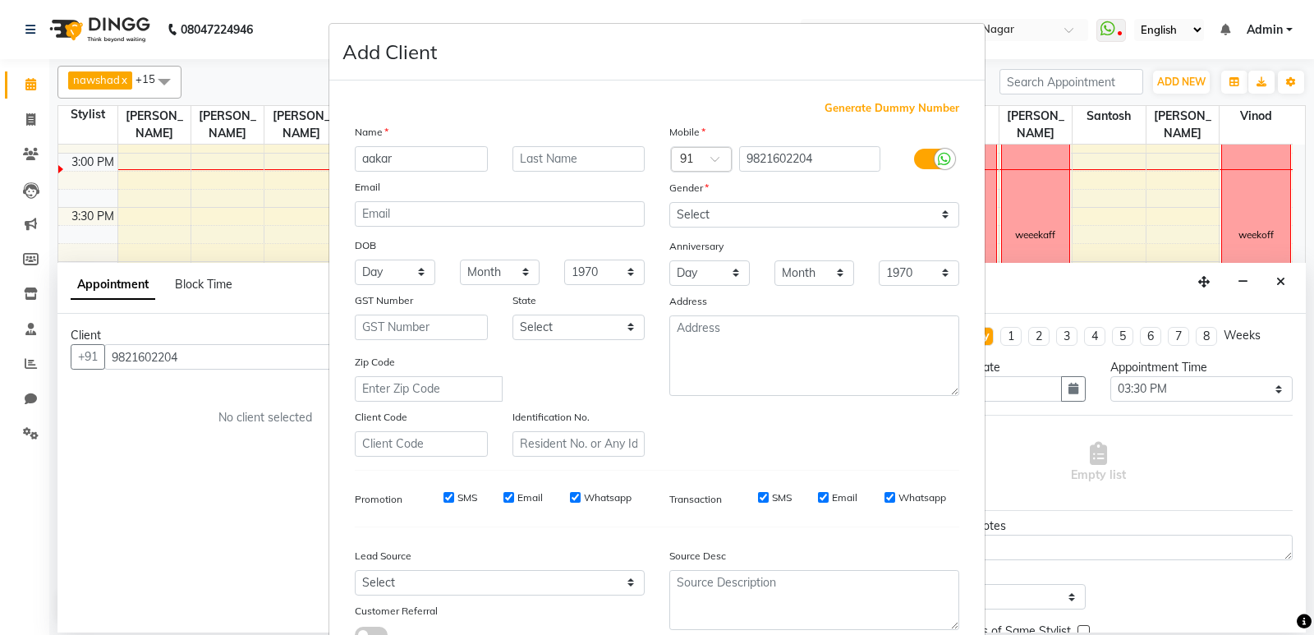
type input "aakar"
click at [548, 161] on input "text" at bounding box center [578, 158] width 133 height 25
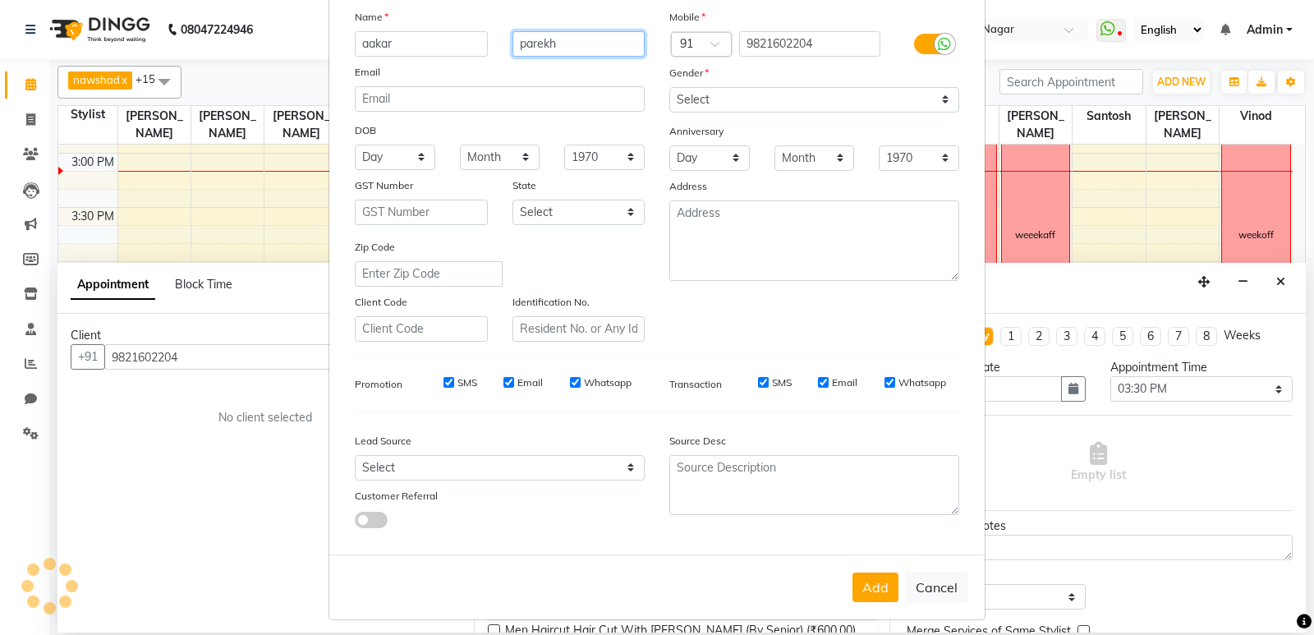
scroll to position [123, 0]
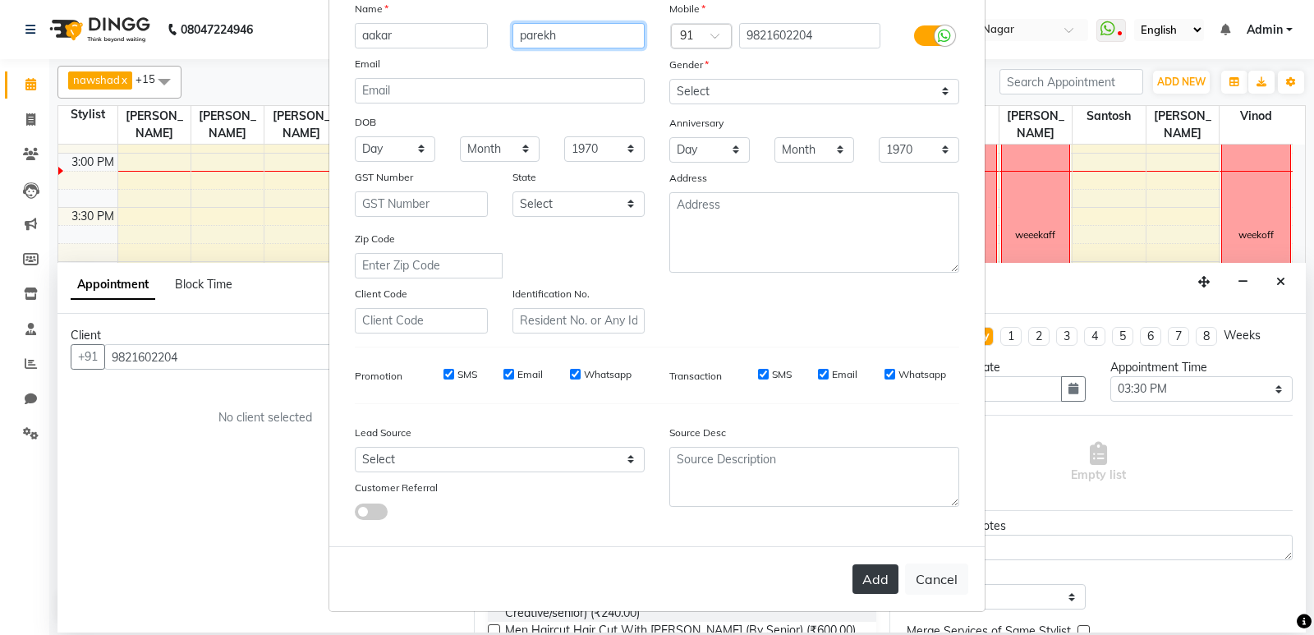
type input "parekh"
click at [866, 576] on button "Add" at bounding box center [875, 579] width 46 height 30
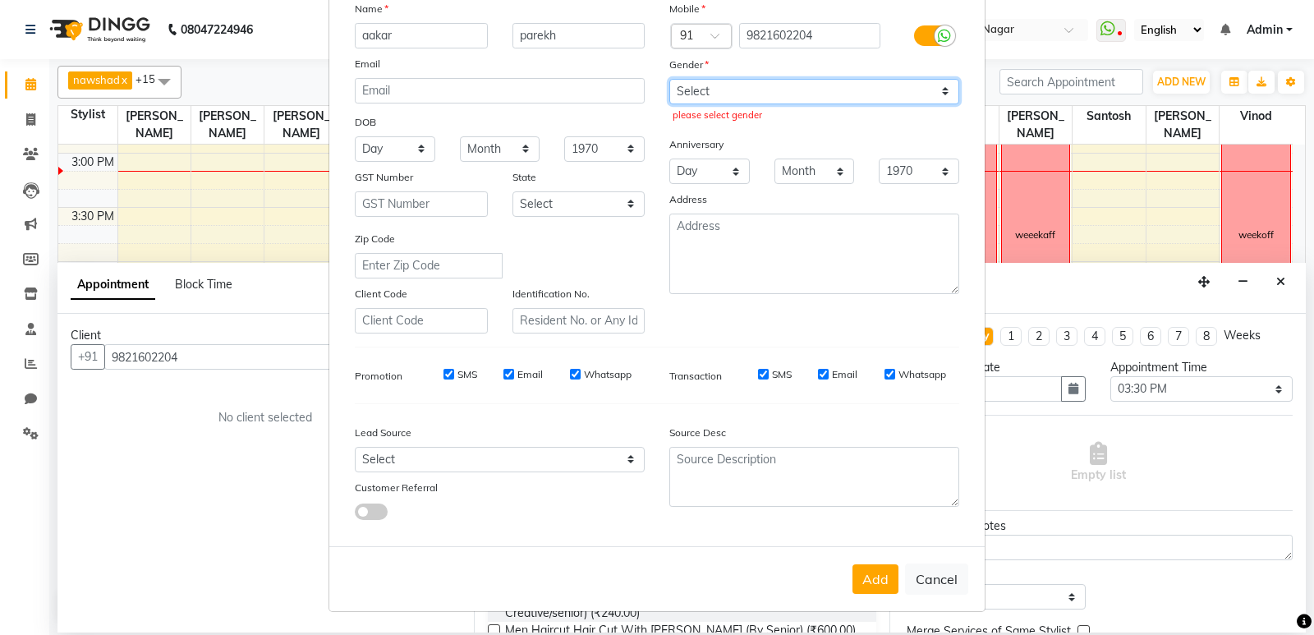
click at [801, 89] on select "Select [DEMOGRAPHIC_DATA] [DEMOGRAPHIC_DATA] Other Prefer Not To Say" at bounding box center [814, 91] width 290 height 25
select select "[DEMOGRAPHIC_DATA]"
click at [669, 79] on select "Select [DEMOGRAPHIC_DATA] [DEMOGRAPHIC_DATA] Other Prefer Not To Say" at bounding box center [814, 91] width 290 height 25
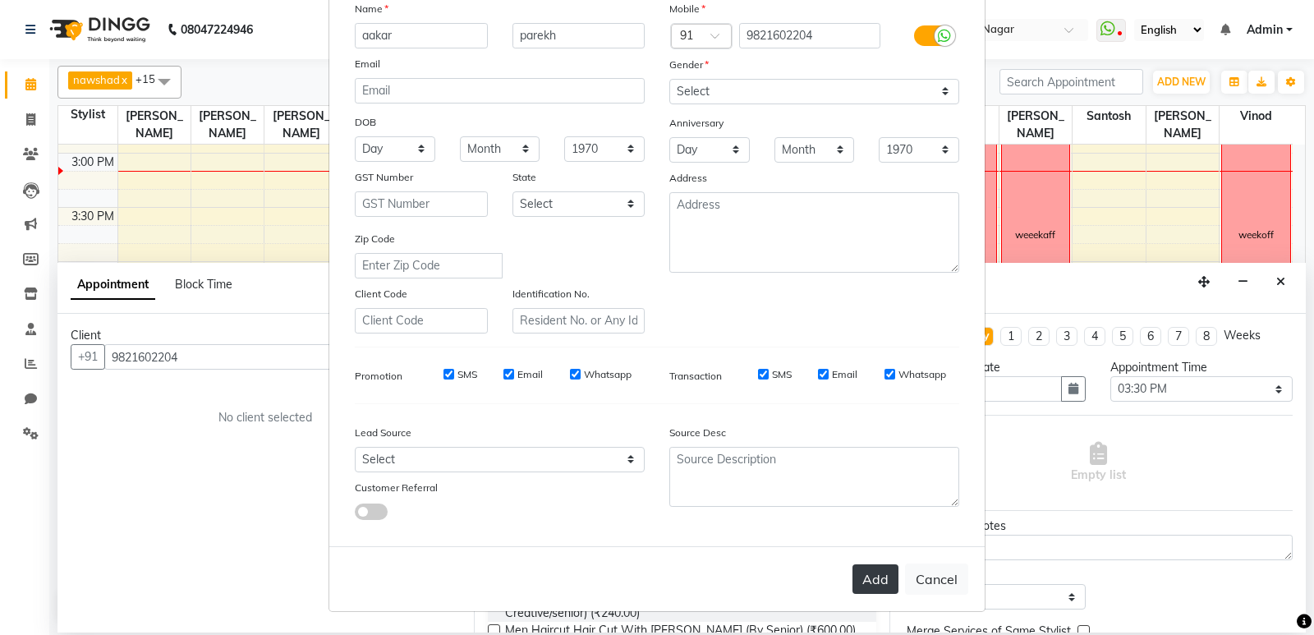
click at [885, 576] on button "Add" at bounding box center [875, 579] width 46 height 30
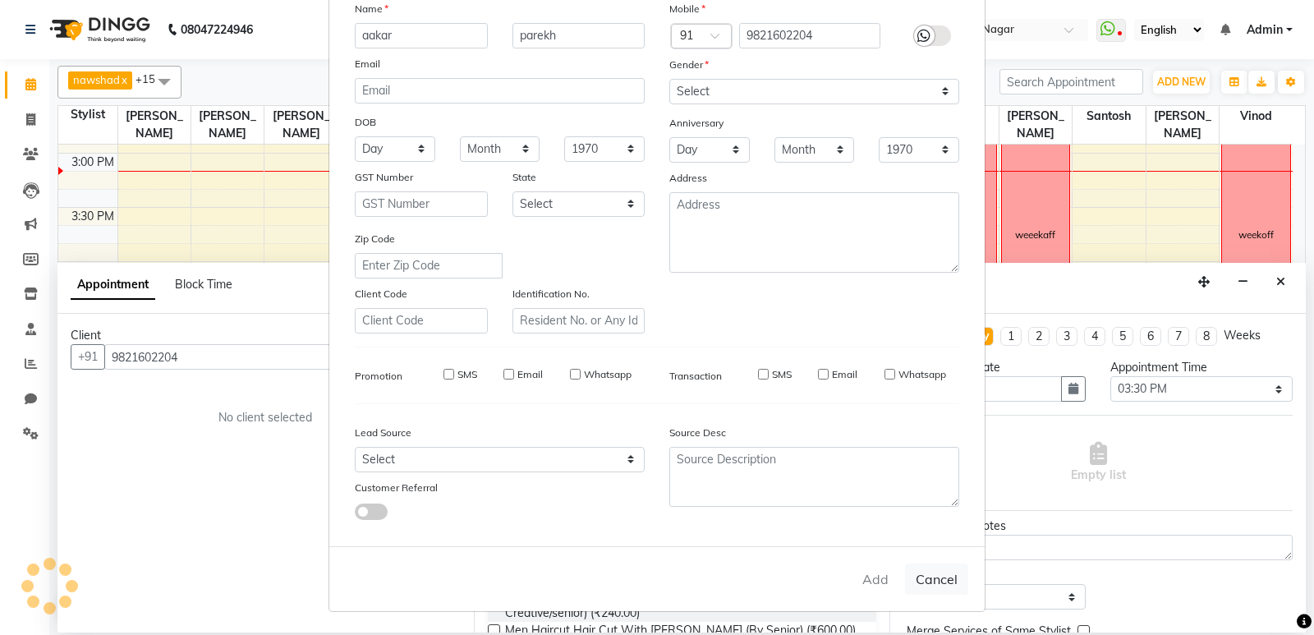
select select
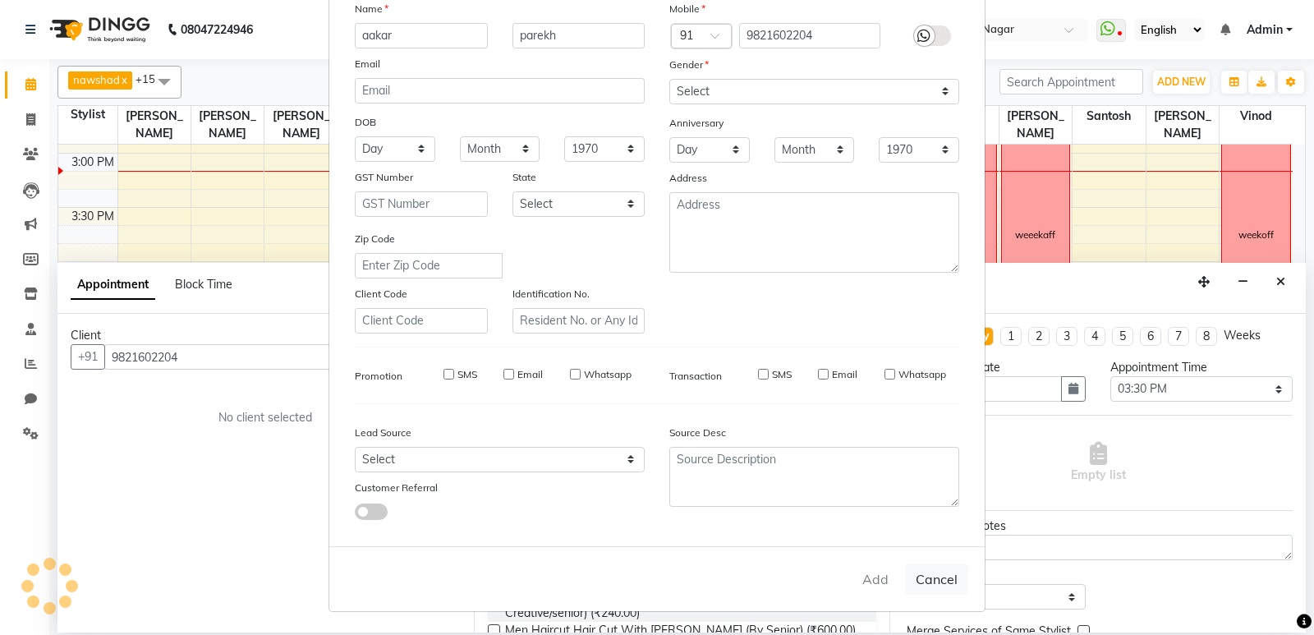
select select
checkbox input "false"
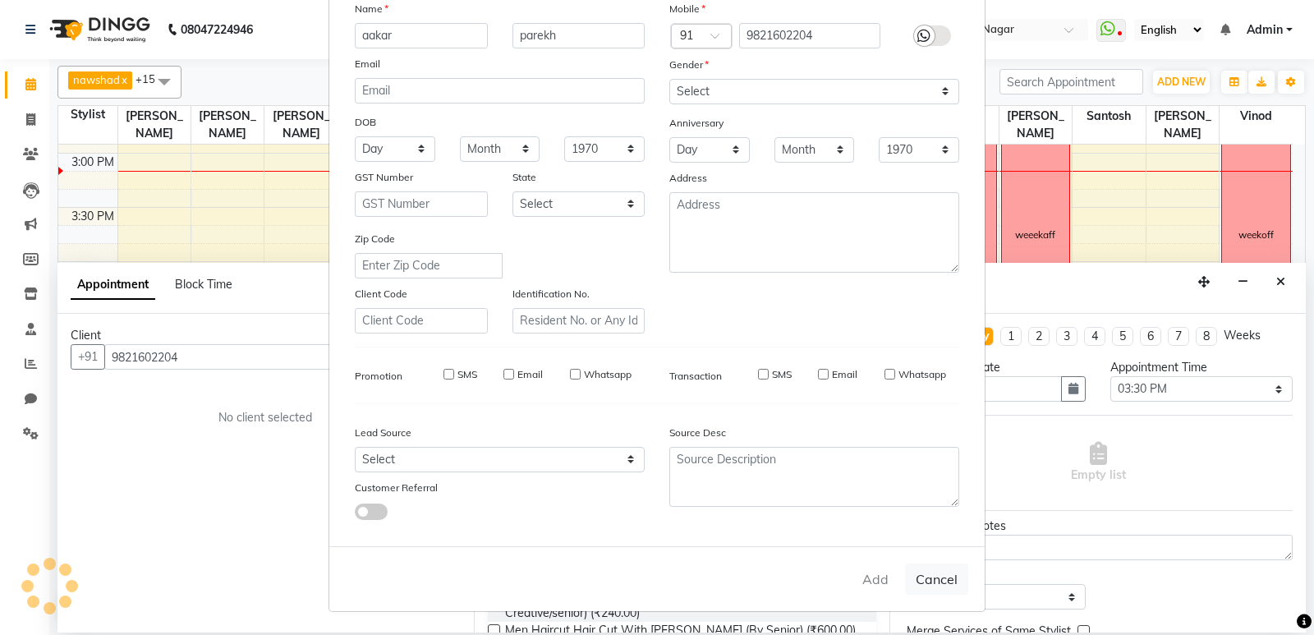
checkbox input "false"
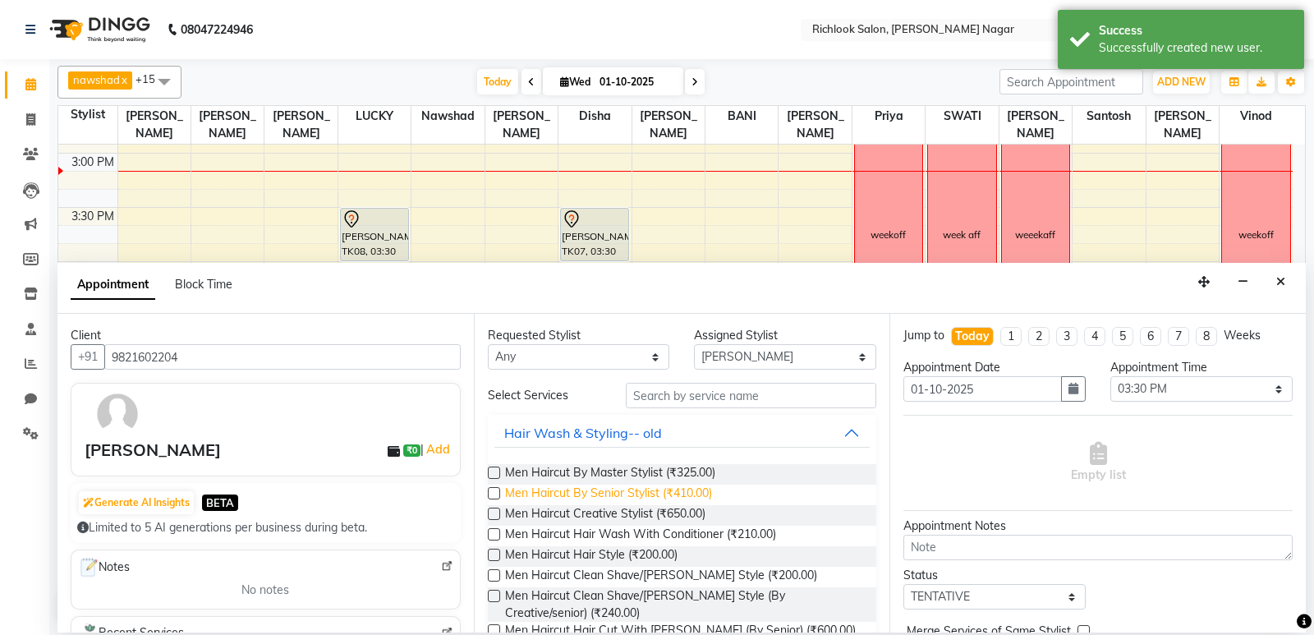
click at [625, 493] on span "Men Haircut By Senior Stylist (₹410.00)" at bounding box center [608, 494] width 207 height 21
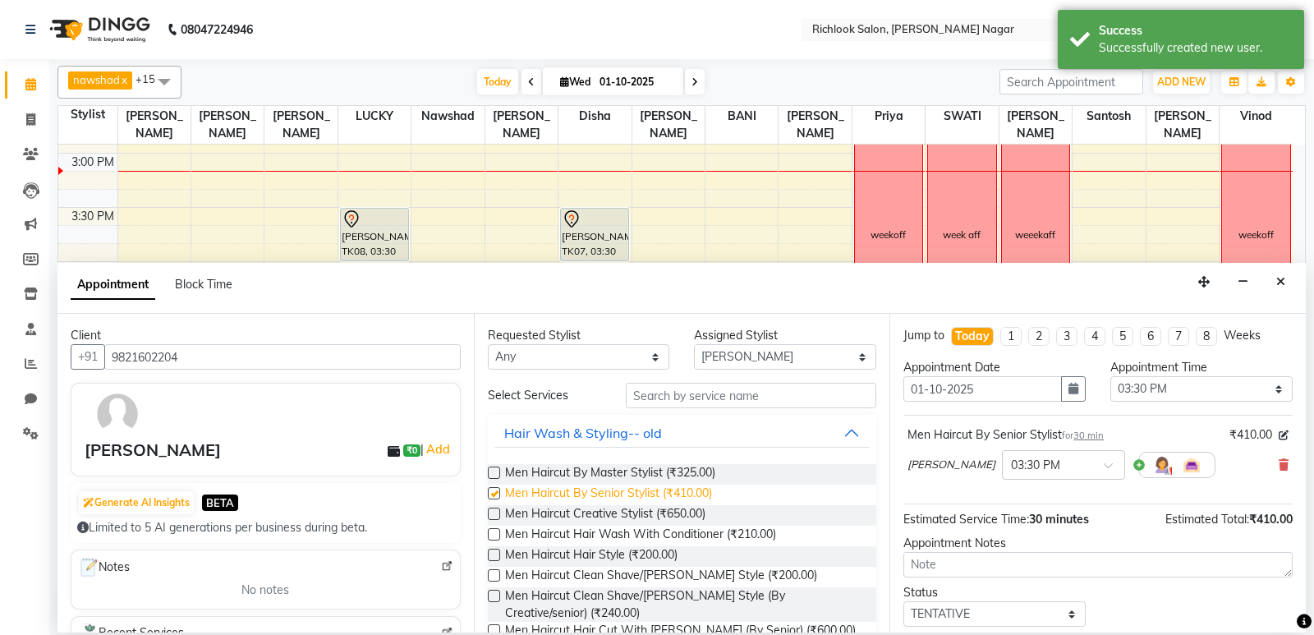
checkbox input "false"
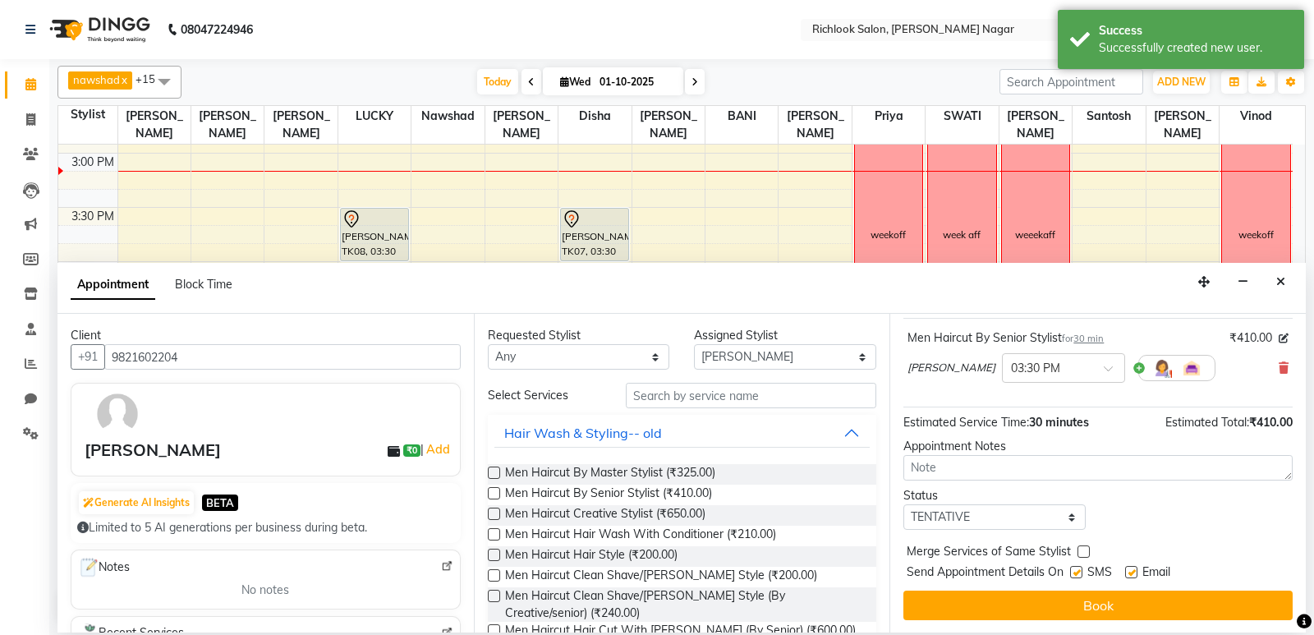
scroll to position [98, 0]
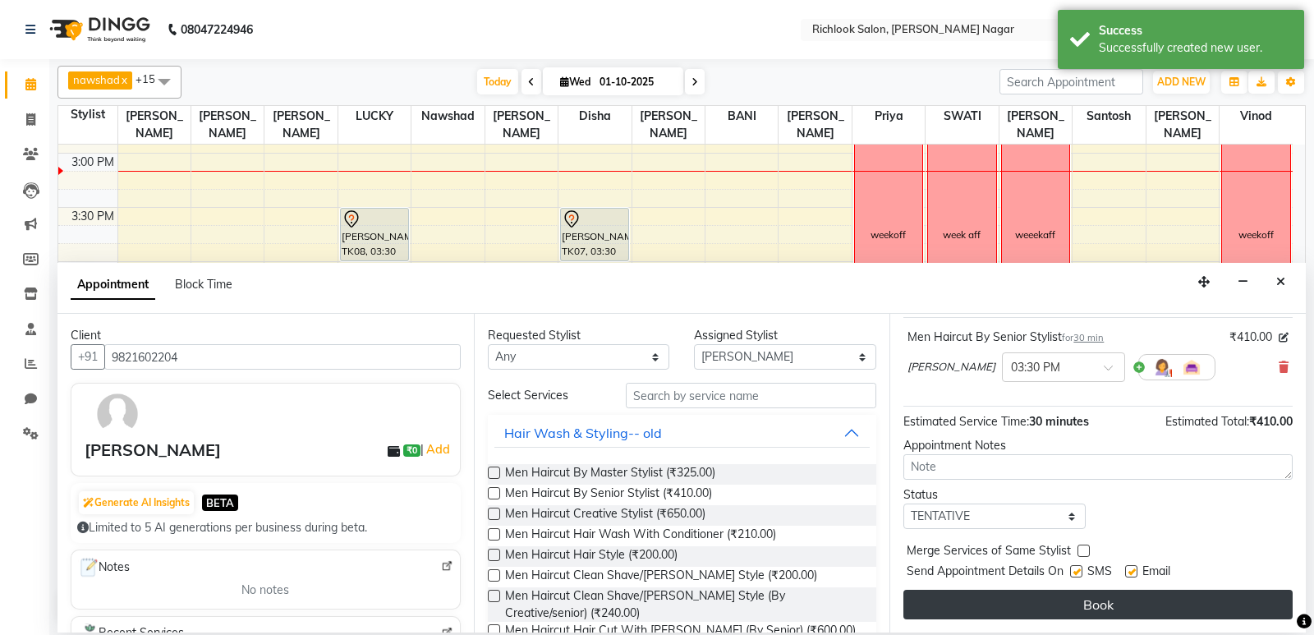
click at [1113, 598] on button "Book" at bounding box center [1097, 605] width 389 height 30
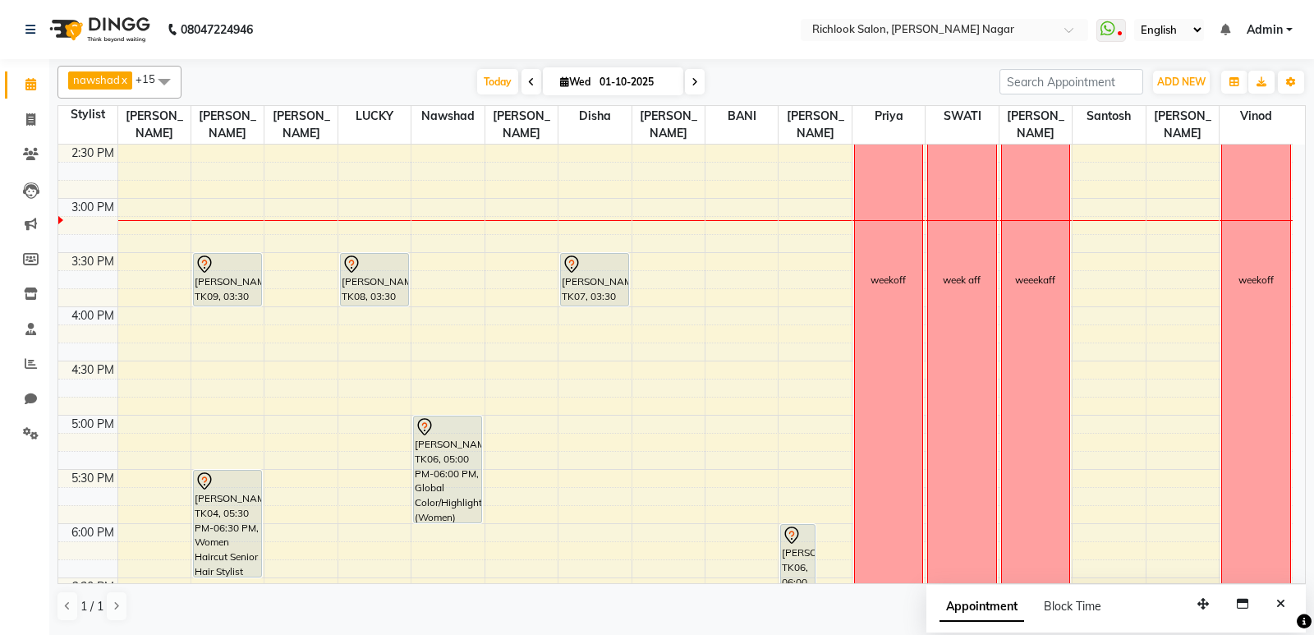
scroll to position [559, 0]
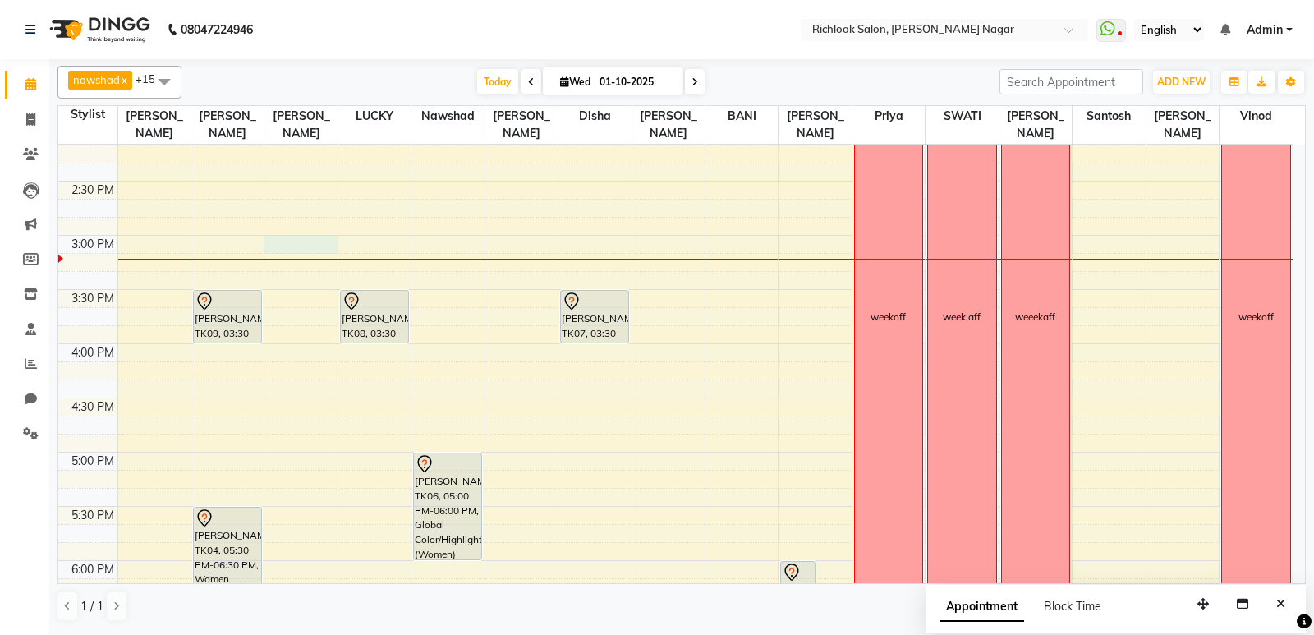
click at [304, 243] on div "9:00 AM 9:30 AM 10:00 AM 10:30 AM 11:00 AM 11:30 AM 12:00 PM 12:30 PM 1:00 PM 1…" at bounding box center [675, 289] width 1234 height 1408
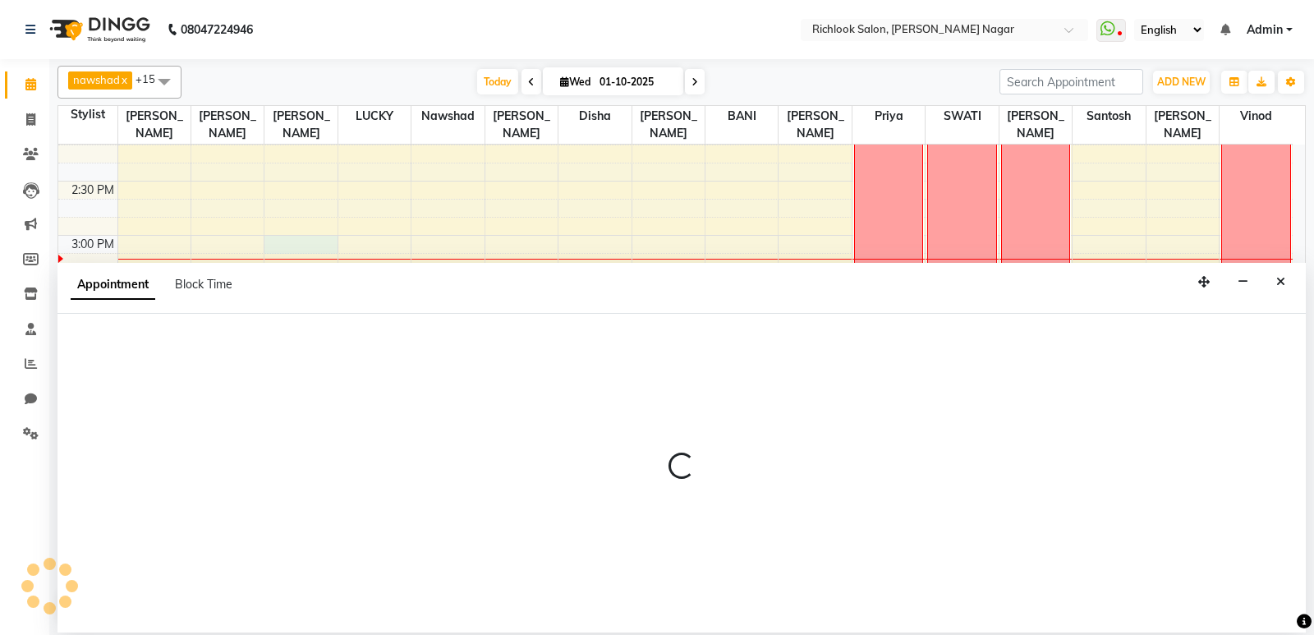
select select "93284"
select select "900"
select select "tentative"
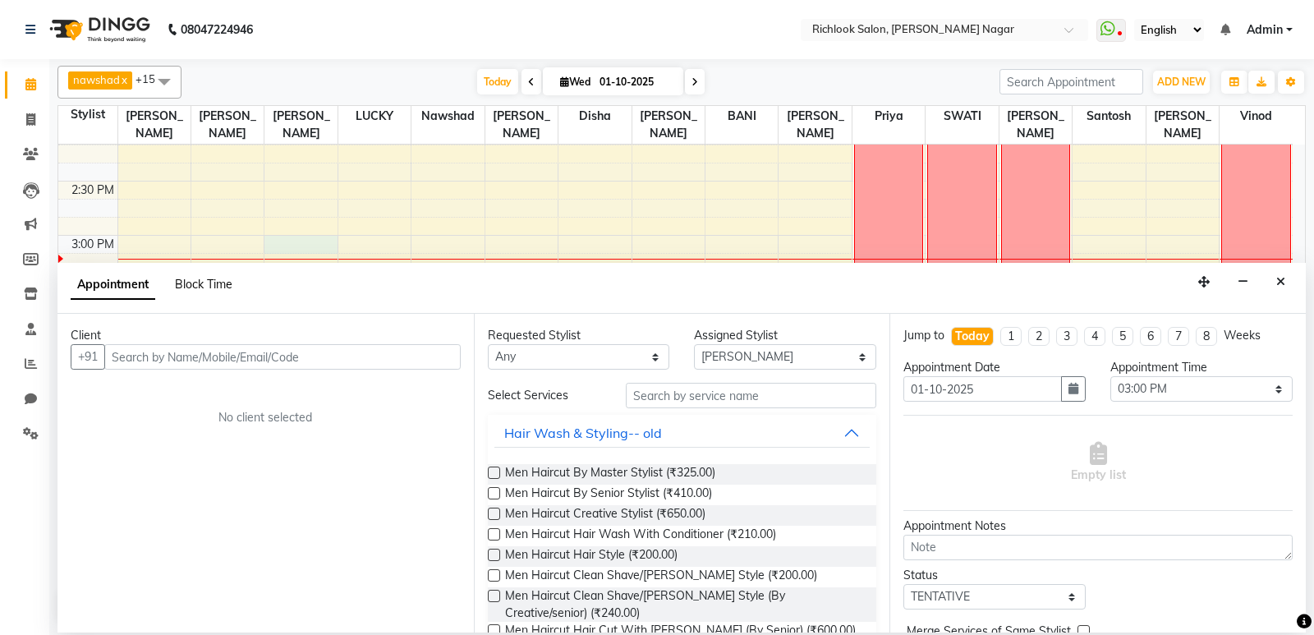
click at [224, 285] on span "Block Time" at bounding box center [203, 284] width 57 height 15
select select "93284"
select select "900"
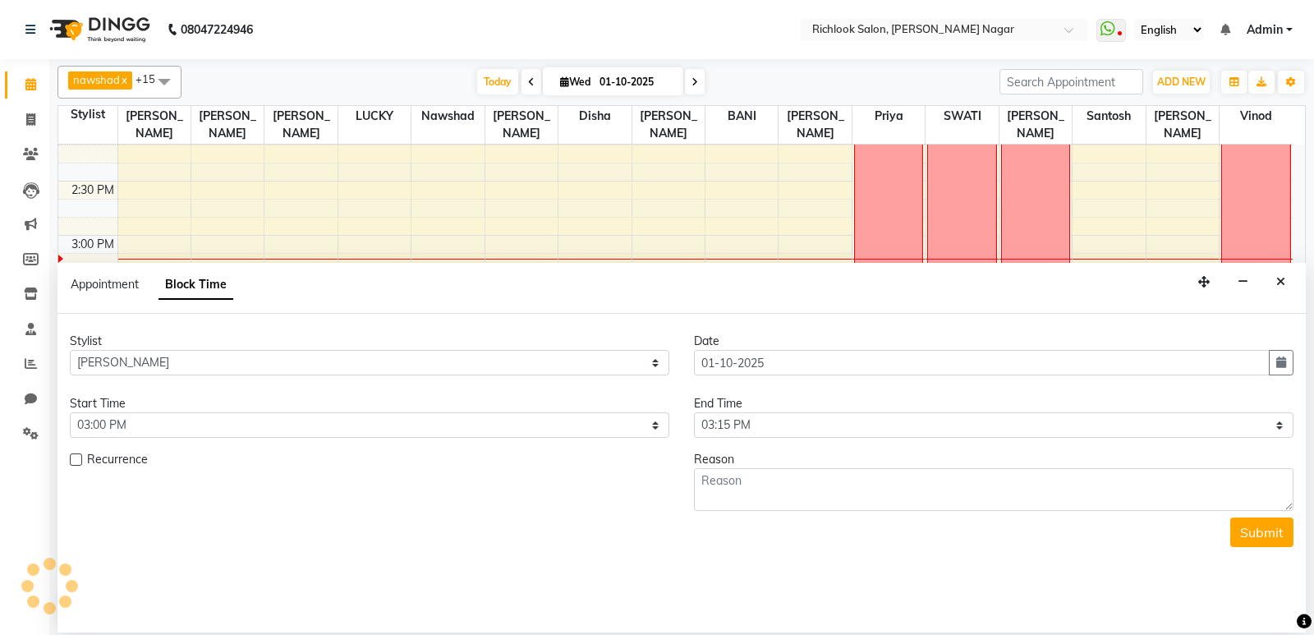
scroll to position [651, 0]
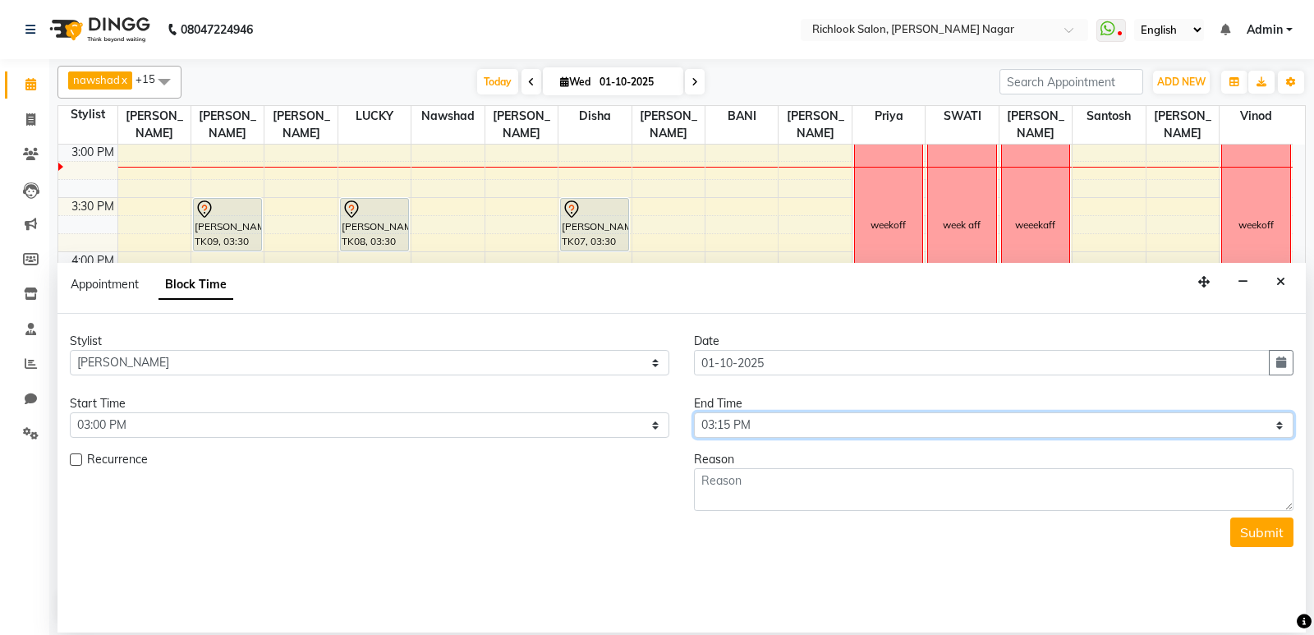
click at [784, 423] on select "Select 10:00 AM 10:15 AM 10:30 AM 10:45 AM 11:00 AM 11:15 AM 11:30 AM 11:45 AM …" at bounding box center [993, 424] width 599 height 25
select select "1290"
click at [694, 412] on select "Select 10:00 AM 10:15 AM 10:30 AM 10:45 AM 11:00 AM 11:15 AM 11:30 AM 11:45 AM …" at bounding box center [993, 424] width 599 height 25
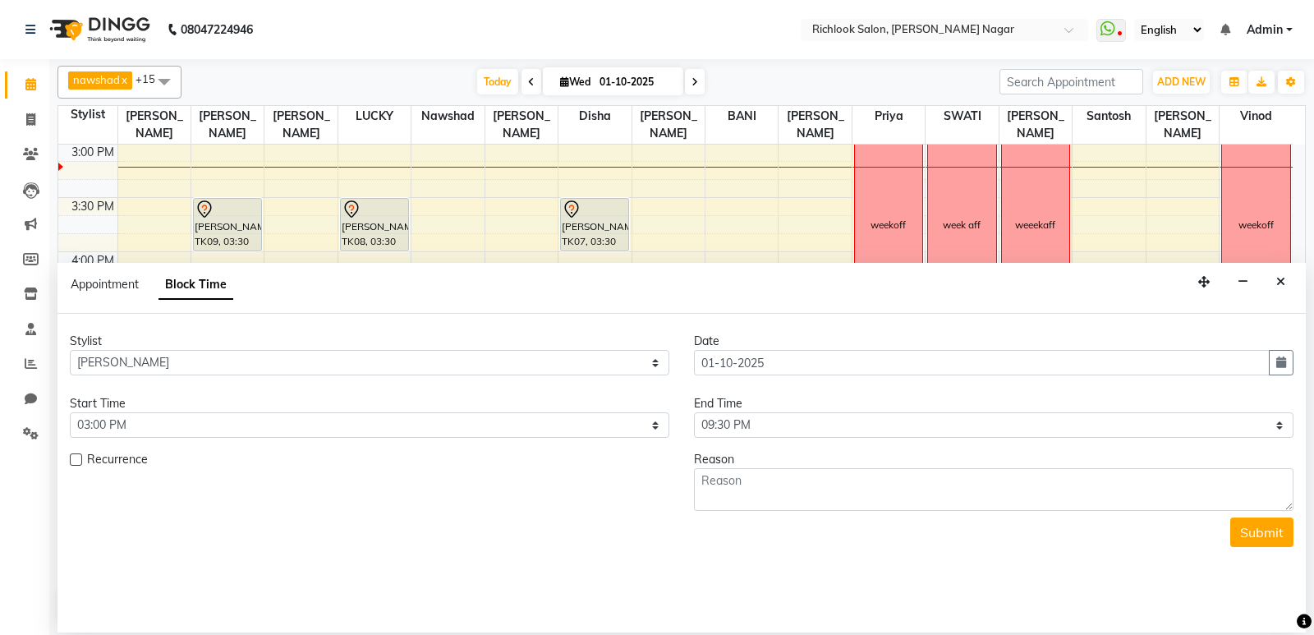
click at [880, 452] on div "Reason" at bounding box center [993, 459] width 599 height 17
click at [879, 484] on textarea at bounding box center [993, 489] width 599 height 43
type textarea "hafe day"
click at [1244, 536] on button "Submit" at bounding box center [1261, 532] width 63 height 30
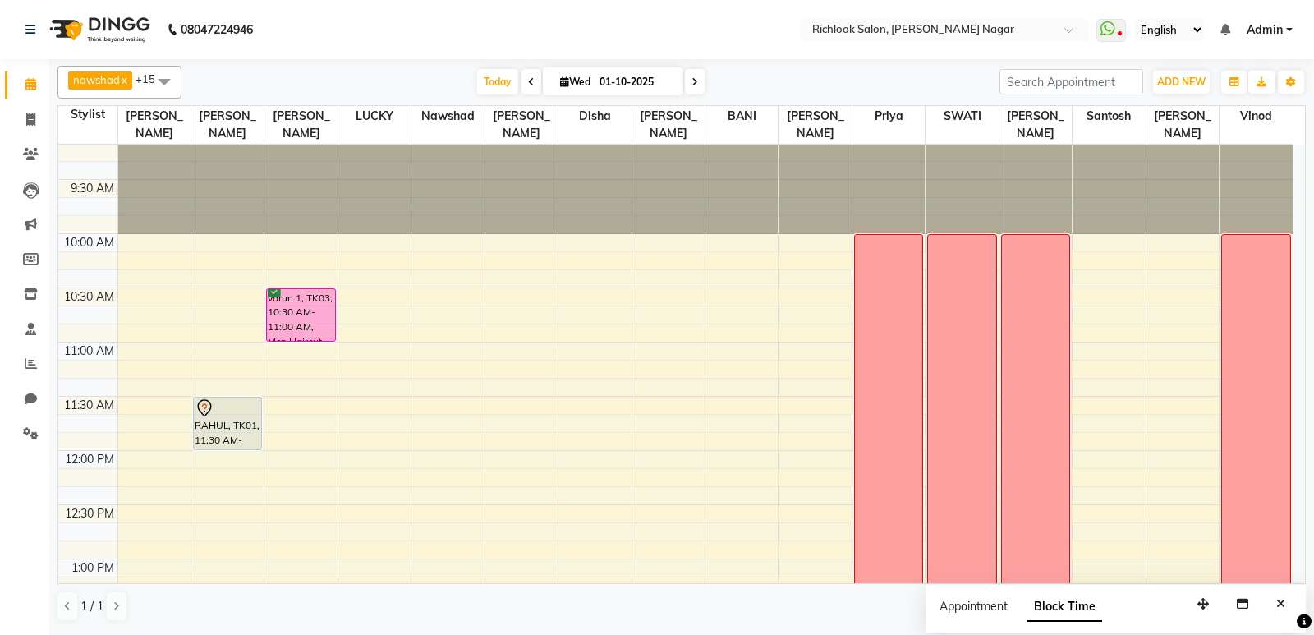
scroll to position [0, 0]
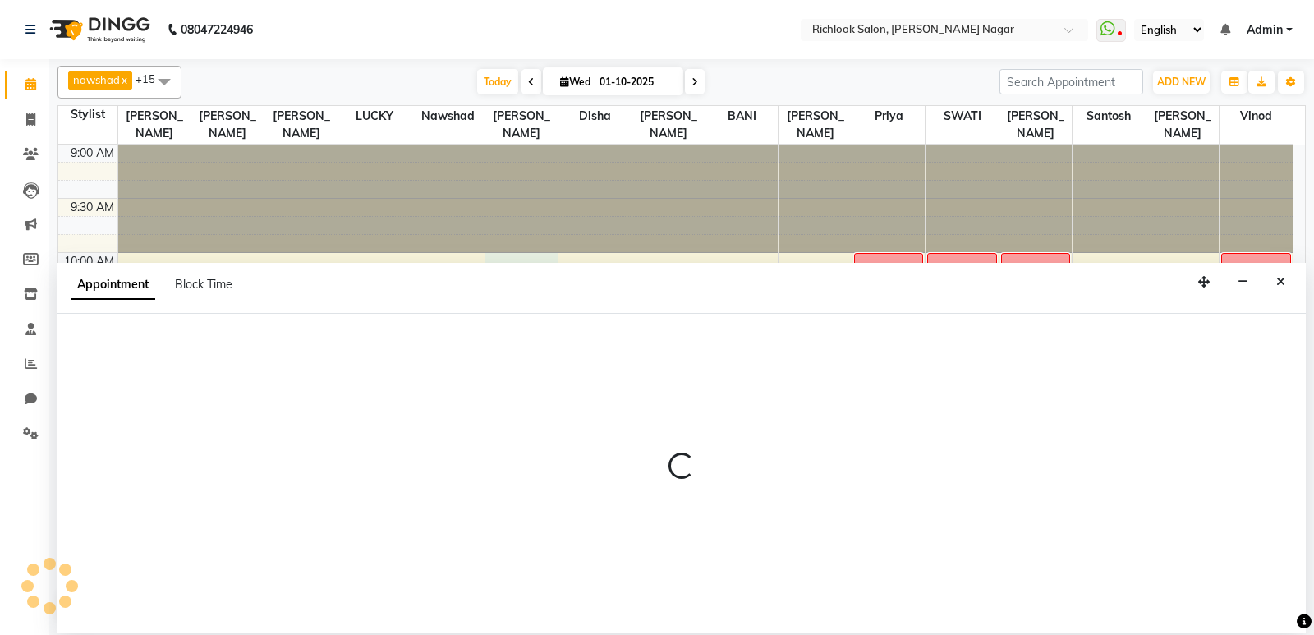
select select "93294"
select select "tentative"
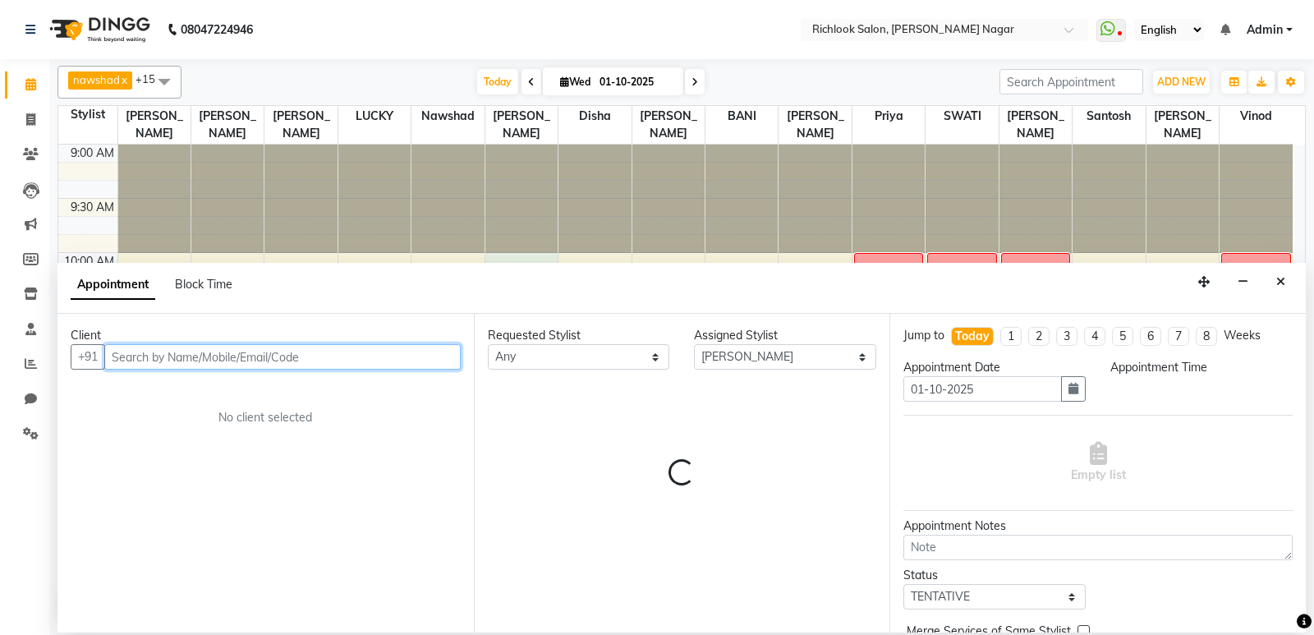
select select "600"
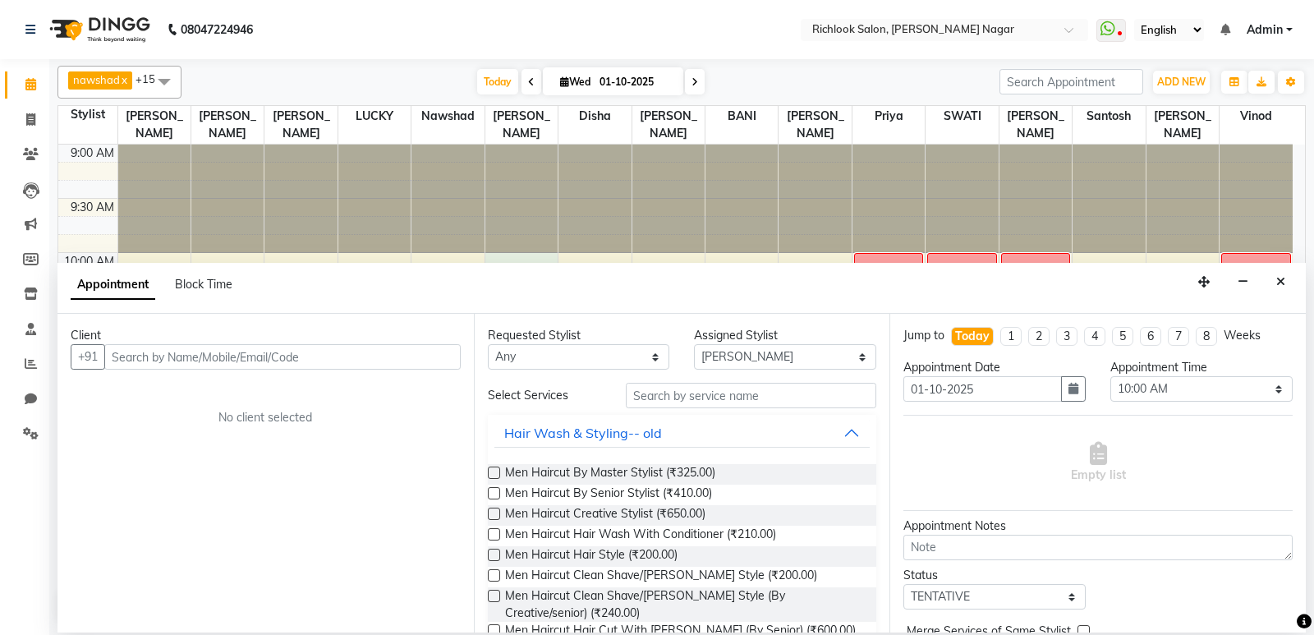
click at [181, 295] on div "Appointment Block Time" at bounding box center [161, 287] width 181 height 37
click at [195, 281] on span "Block Time" at bounding box center [203, 284] width 57 height 15
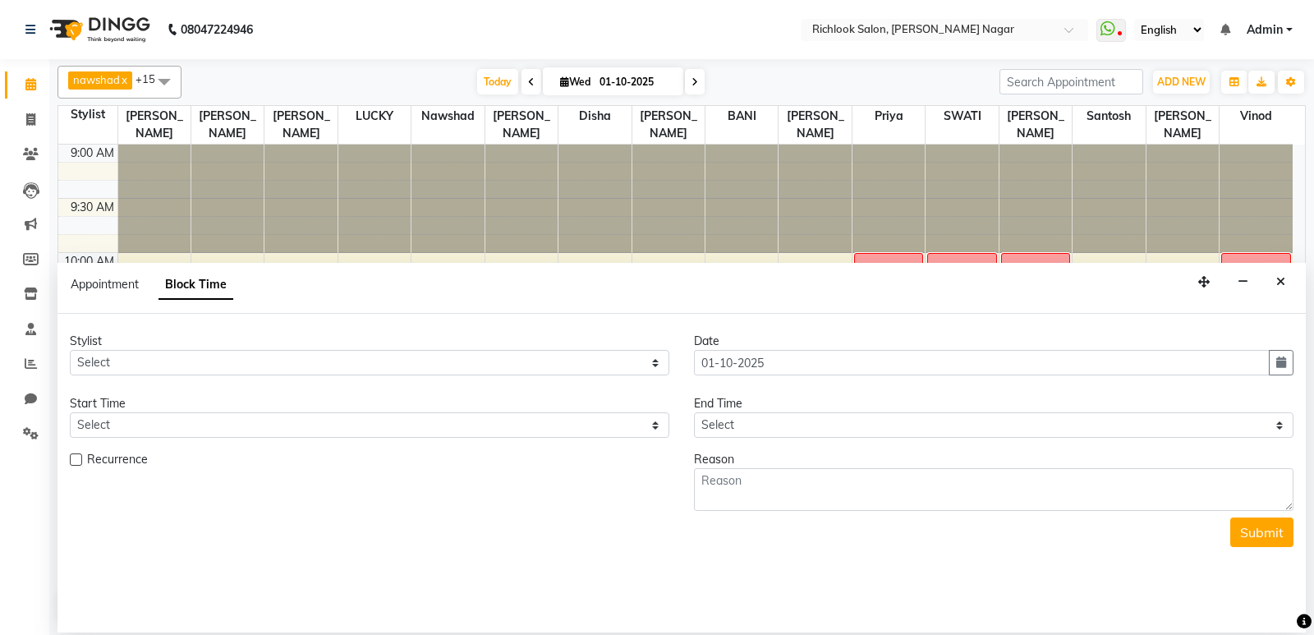
click at [114, 292] on div "Appointment" at bounding box center [105, 284] width 68 height 17
click at [113, 276] on div "Appointment" at bounding box center [105, 284] width 68 height 17
click at [195, 283] on span "Block Time" at bounding box center [195, 285] width 75 height 30
click at [123, 288] on span "Appointment" at bounding box center [105, 284] width 68 height 15
select select "tentative"
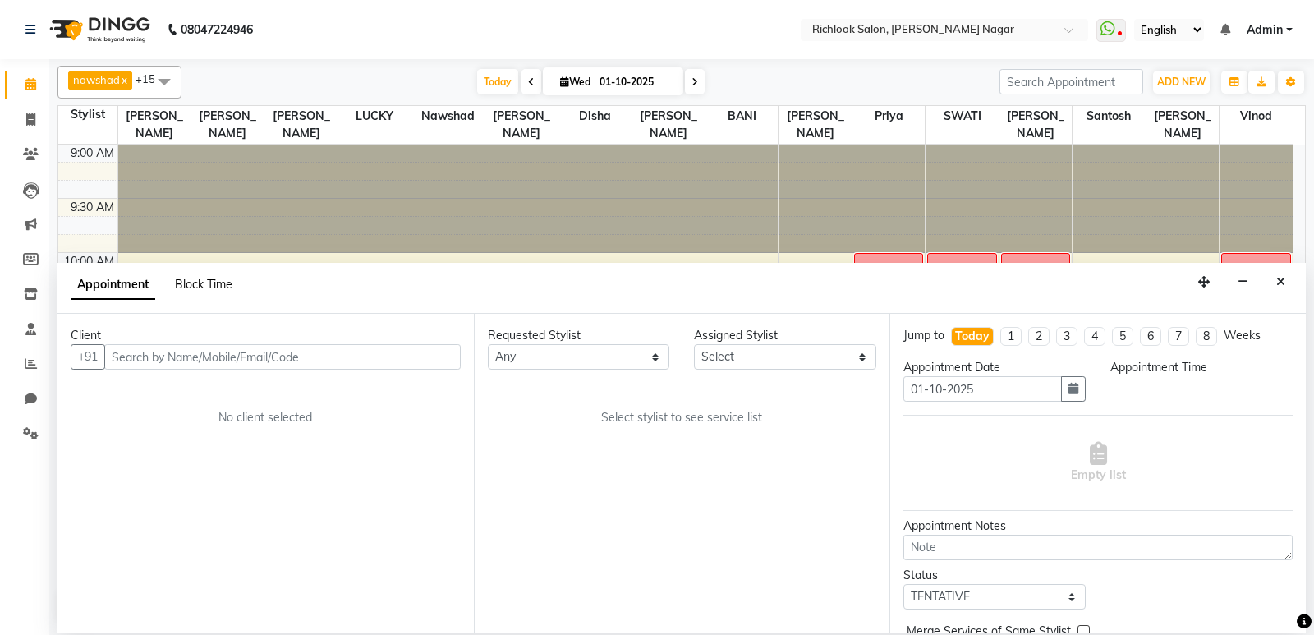
click at [180, 283] on span "Block Time" at bounding box center [203, 284] width 57 height 15
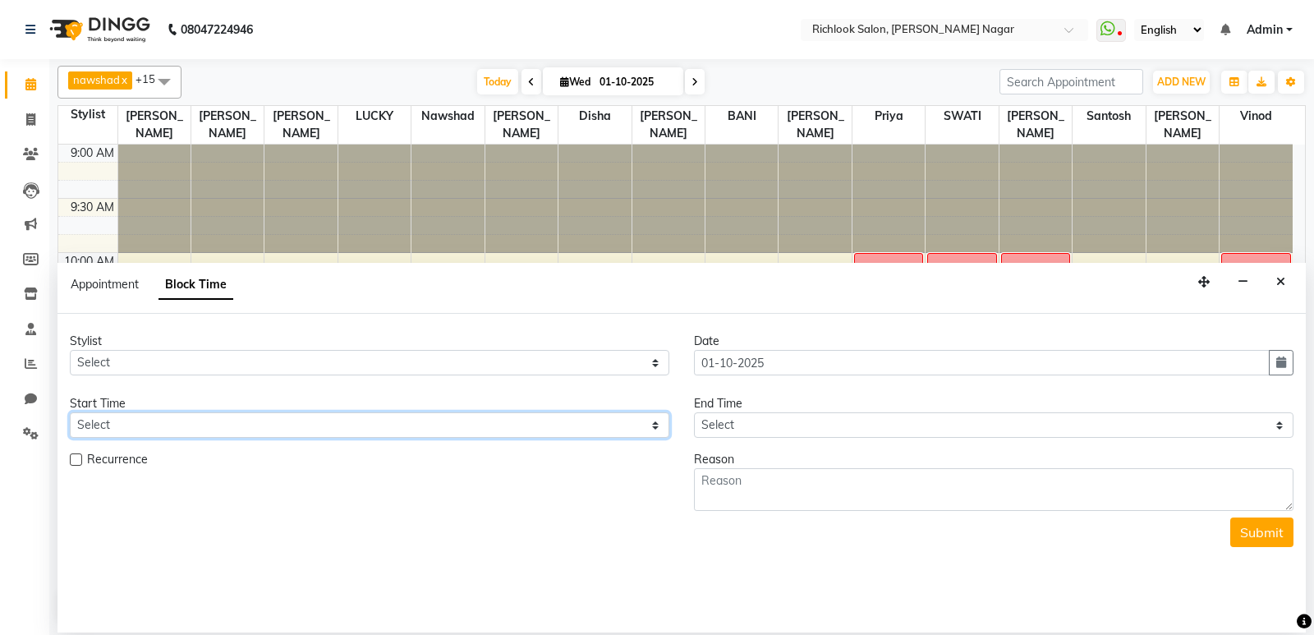
click at [206, 433] on select "Select" at bounding box center [369, 424] width 599 height 25
click at [207, 417] on select "Select" at bounding box center [369, 424] width 599 height 25
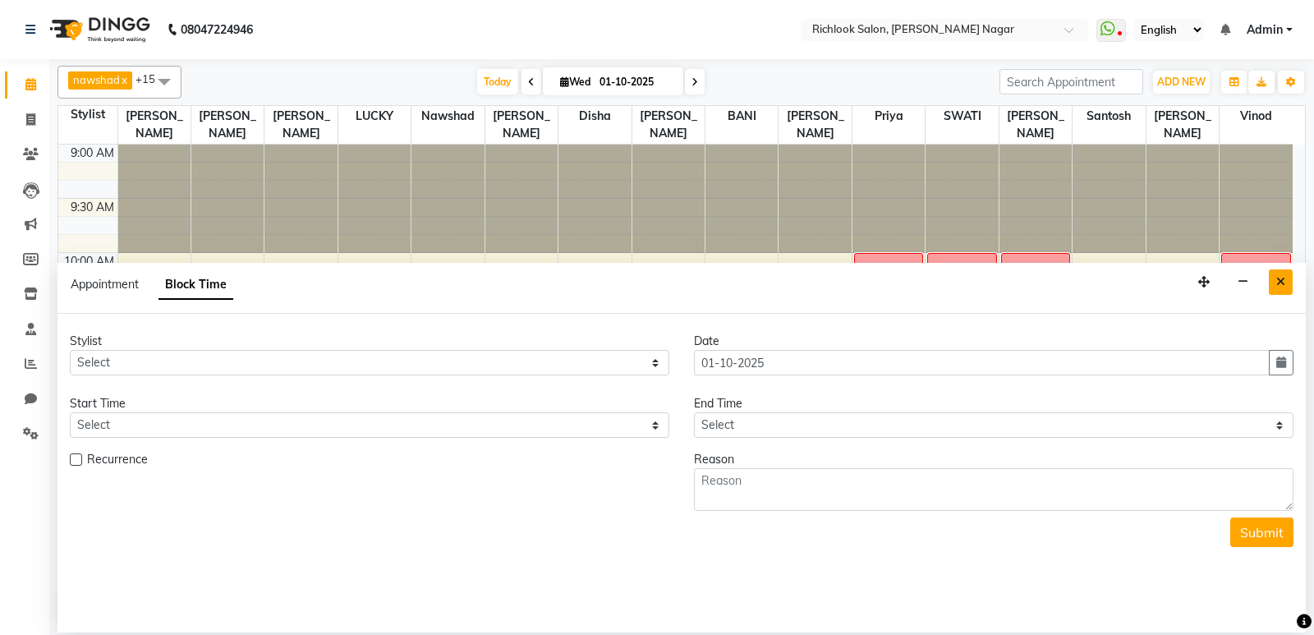
click at [1271, 282] on button "Close" at bounding box center [1281, 281] width 24 height 25
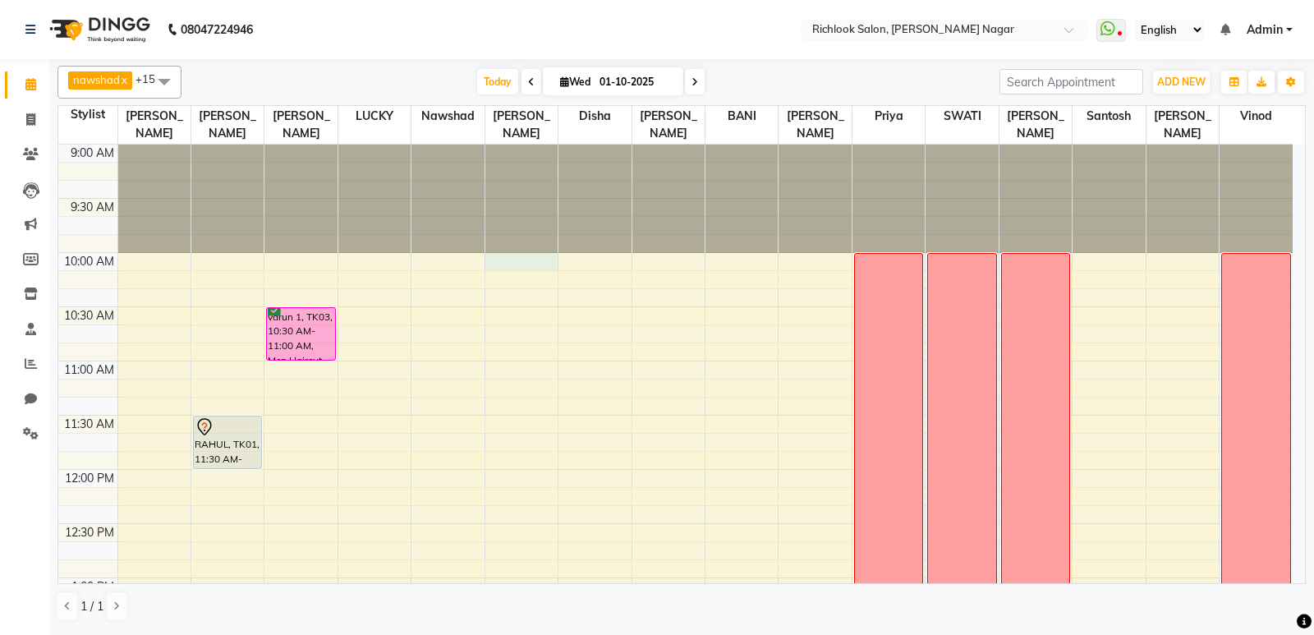
select select "93294"
select select "tentative"
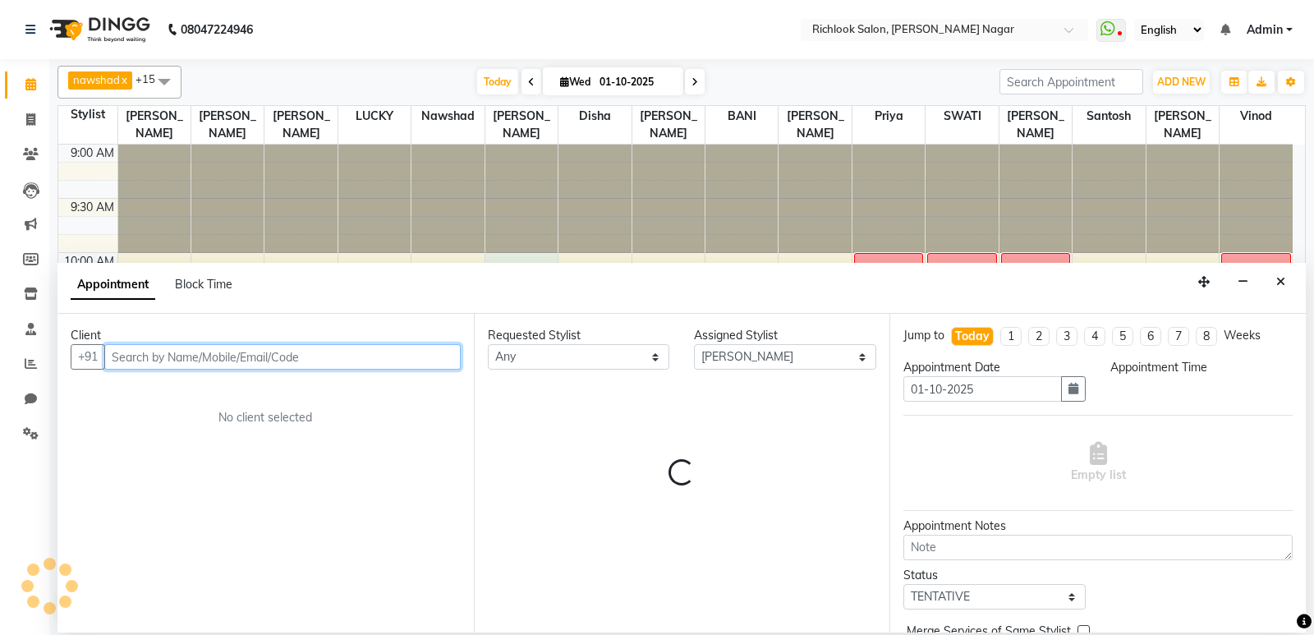
select select "600"
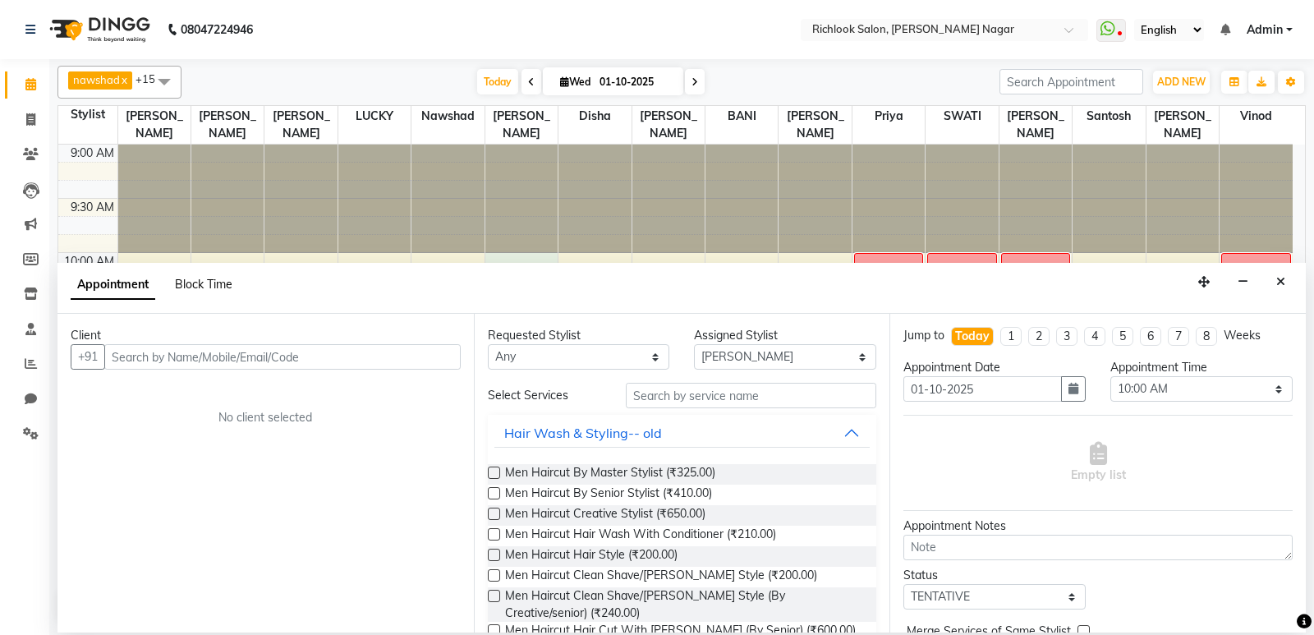
click at [217, 291] on span "Block Time" at bounding box center [203, 284] width 57 height 15
select select "93294"
select select "600"
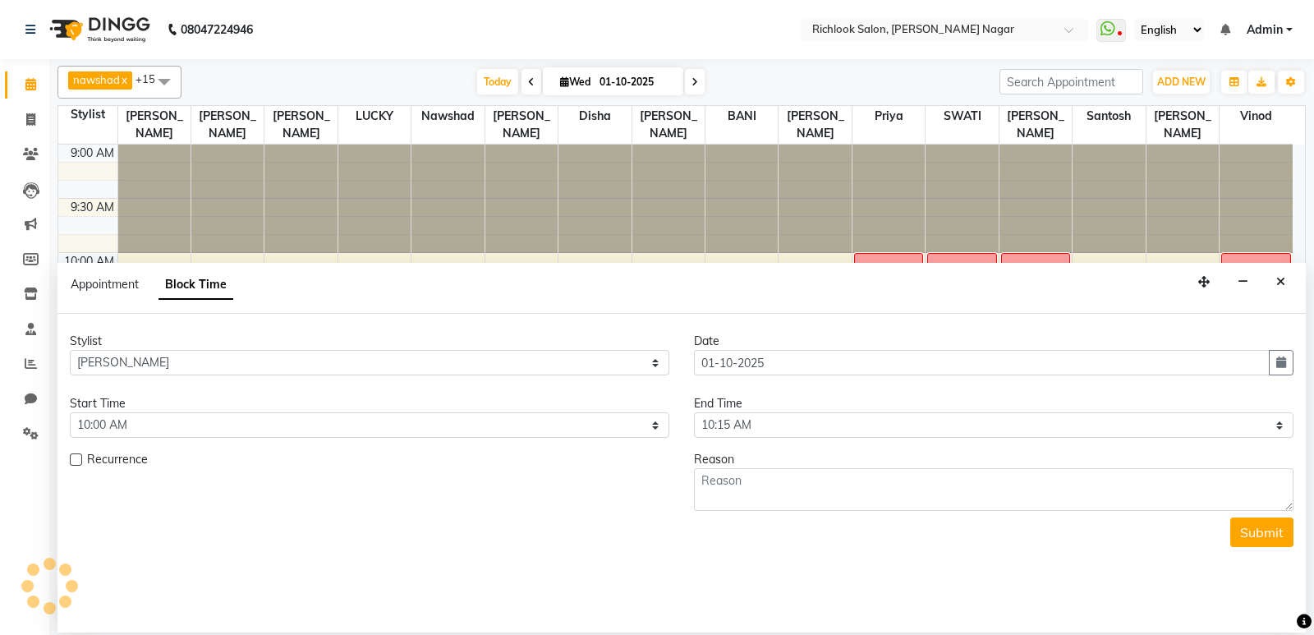
scroll to position [651, 0]
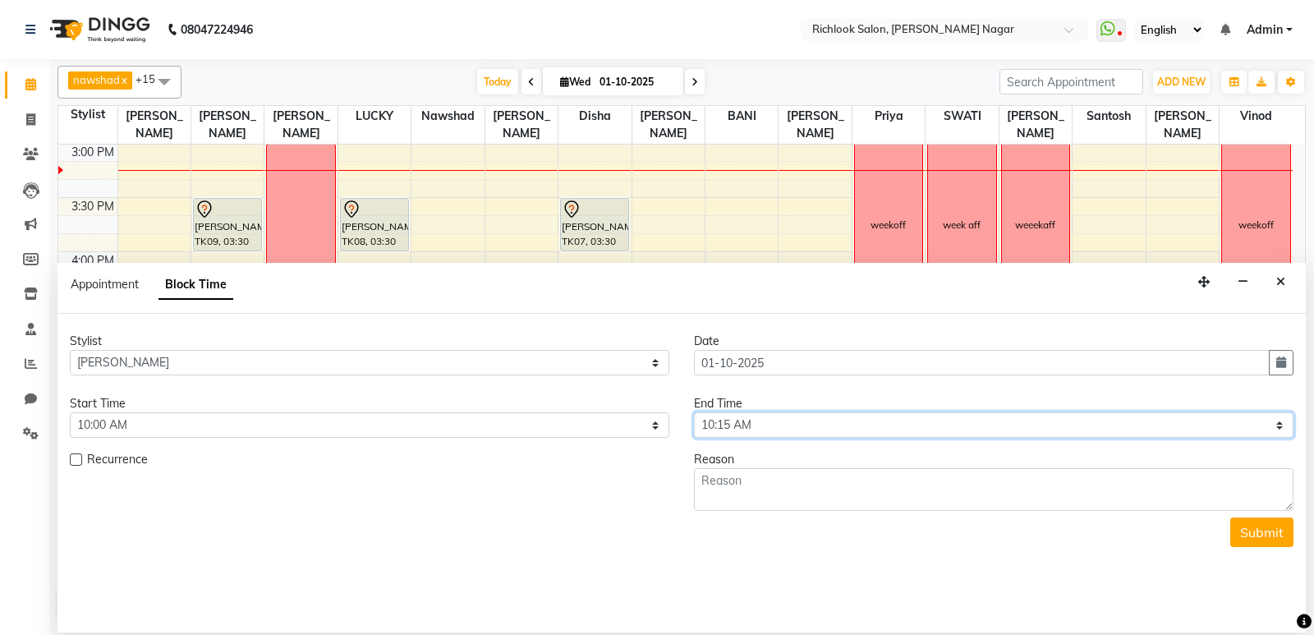
click at [801, 419] on select "Select 10:00 AM 10:15 AM 10:30 AM 10:45 AM 11:00 AM 11:15 AM 11:30 AM 11:45 AM …" at bounding box center [993, 424] width 599 height 25
click at [1041, 423] on select "Select 10:00 AM 10:15 AM 10:30 AM 10:45 AM 11:00 AM 11:15 AM 11:30 AM 11:45 AM …" at bounding box center [993, 424] width 599 height 25
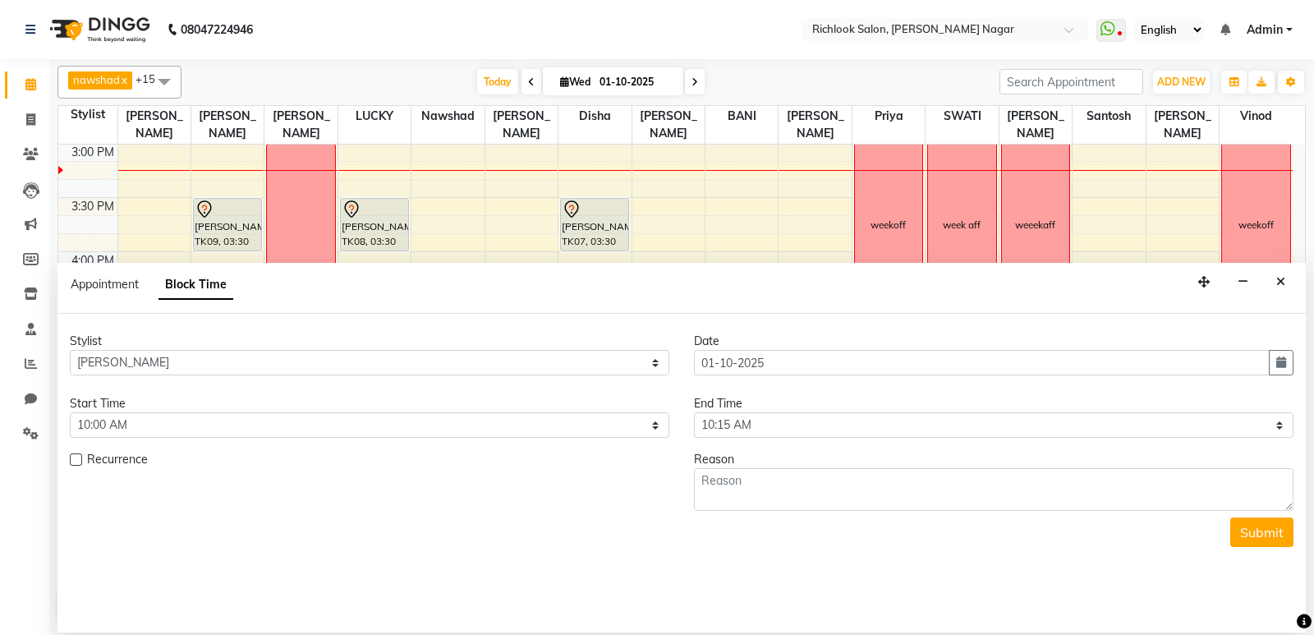
click at [814, 438] on form "Stylist Select [PERSON_NAME] BANI disha [PERSON_NAME] [PERSON_NAME] [PERSON_NAM…" at bounding box center [681, 440] width 1223 height 214
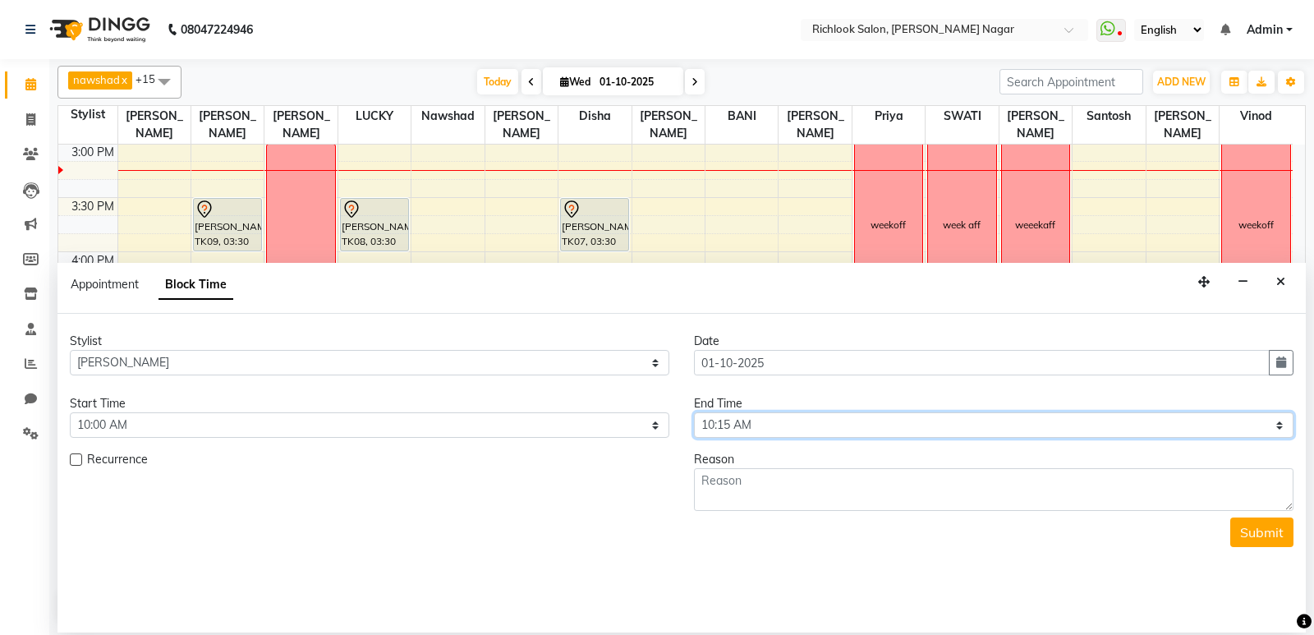
click at [818, 427] on select "Select 10:00 AM 10:15 AM 10:30 AM 10:45 AM 11:00 AM 11:15 AM 11:30 AM 11:45 AM …" at bounding box center [993, 424] width 599 height 25
click at [847, 428] on select "Select 10:00 AM 10:15 AM 10:30 AM 10:45 AM 11:00 AM 11:15 AM 11:30 AM 11:45 AM …" at bounding box center [993, 424] width 599 height 25
select select "1290"
click at [694, 412] on select "Select 10:00 AM 10:15 AM 10:30 AM 10:45 AM 11:00 AM 11:15 AM 11:30 AM 11:45 AM …" at bounding box center [993, 424] width 599 height 25
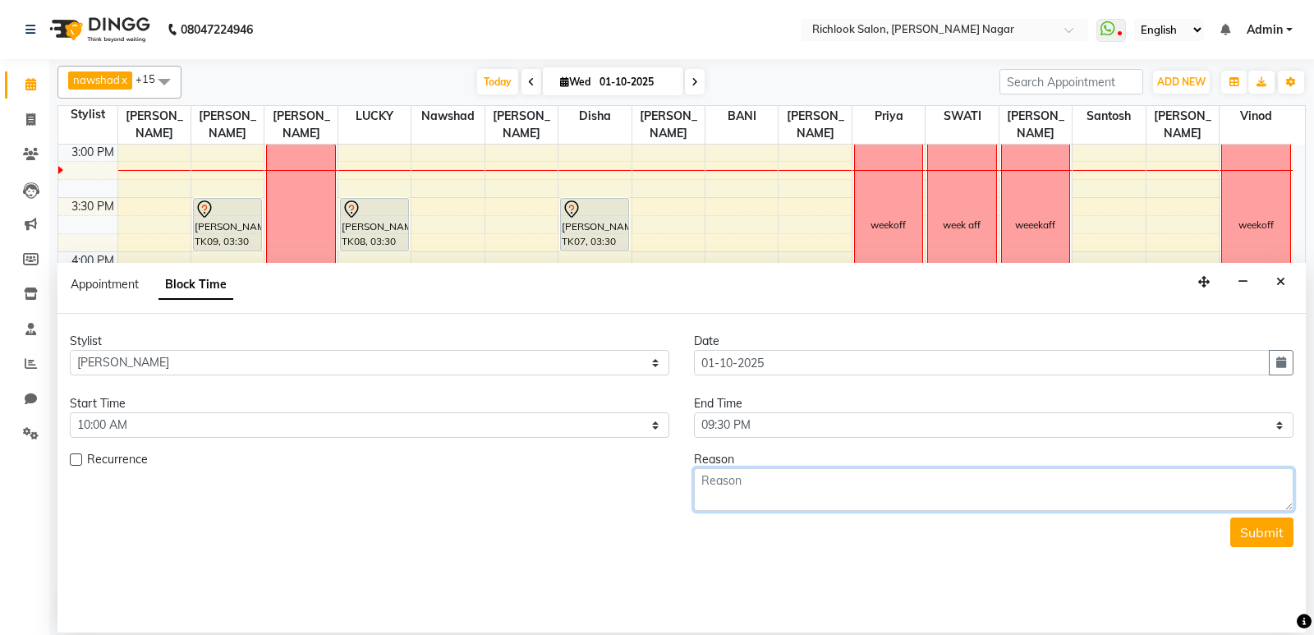
click at [850, 487] on textarea at bounding box center [993, 489] width 599 height 43
type textarea "week off"
click at [1273, 539] on button "Submit" at bounding box center [1261, 532] width 63 height 30
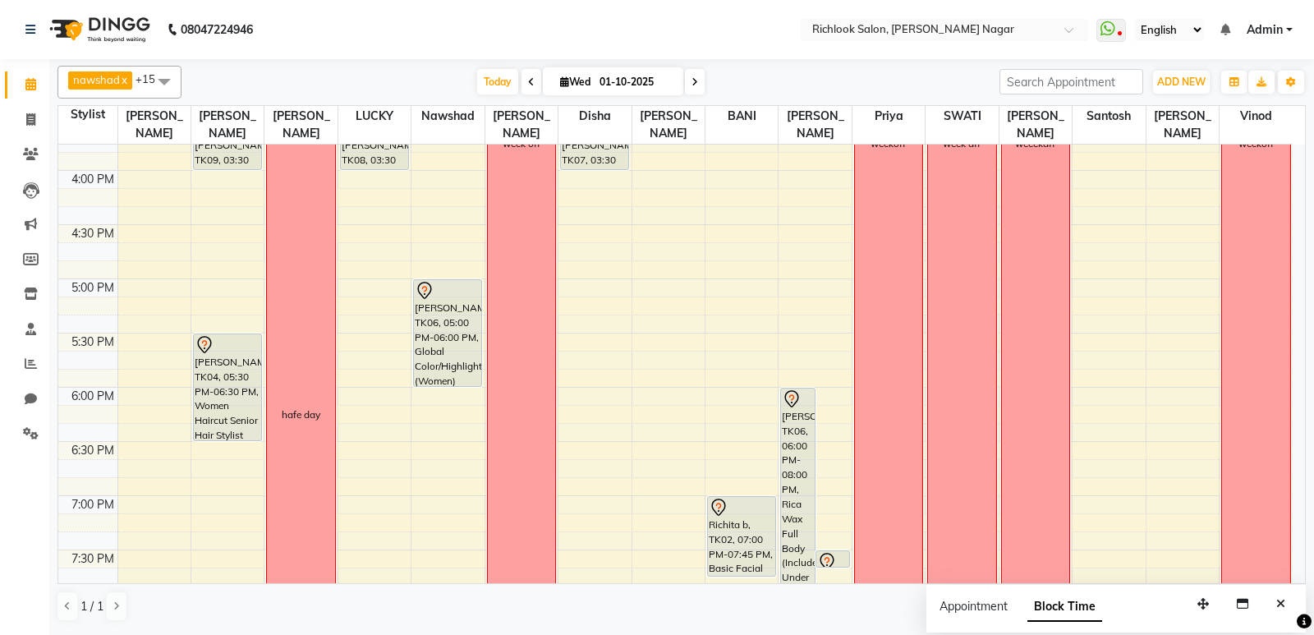
scroll to position [723, 0]
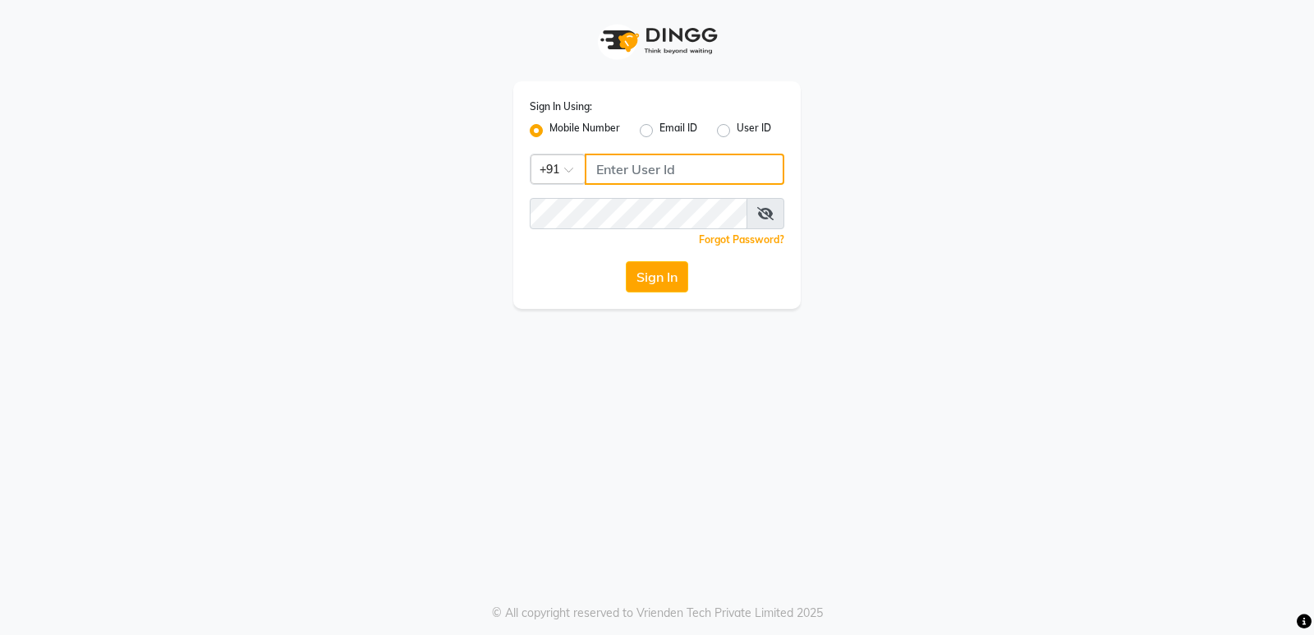
click at [656, 162] on input "Username" at bounding box center [685, 169] width 200 height 31
type input "9819193123"
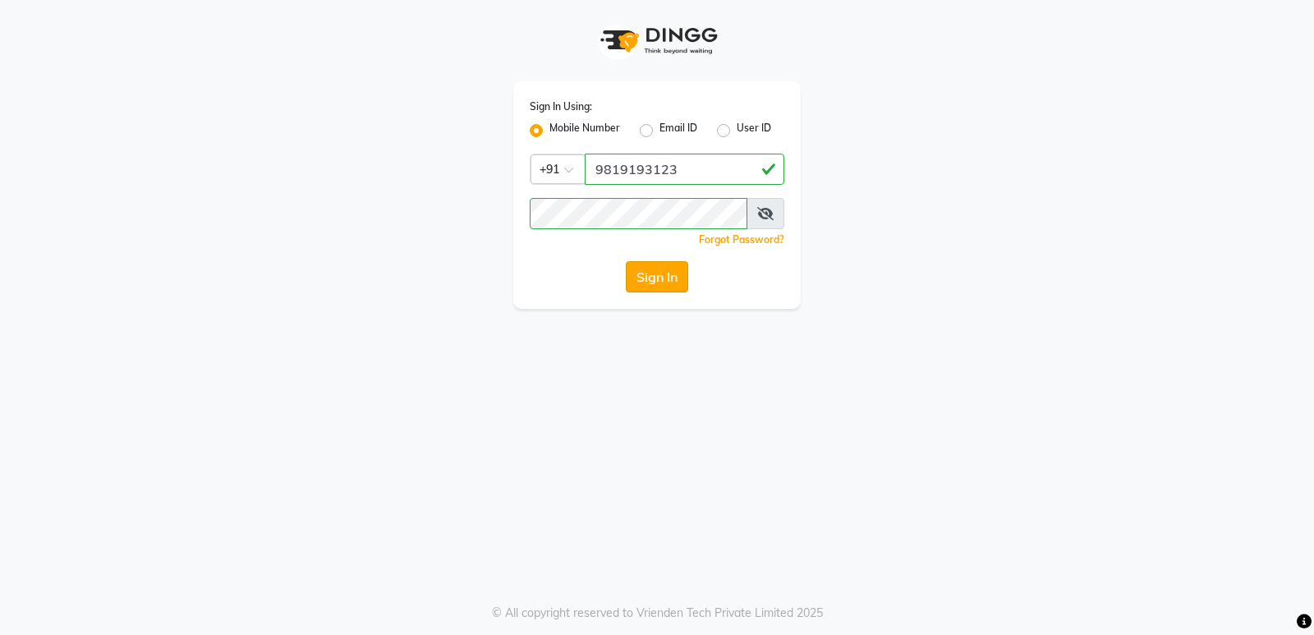
click at [664, 282] on button "Sign In" at bounding box center [657, 276] width 62 height 31
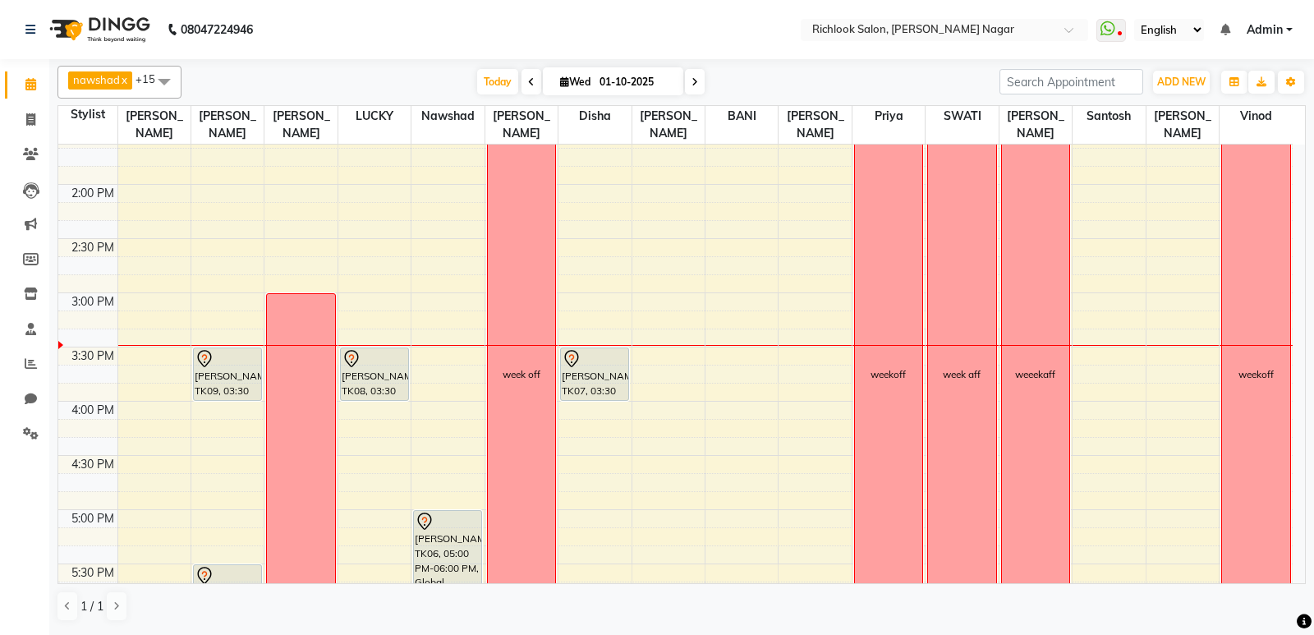
scroll to position [477, 0]
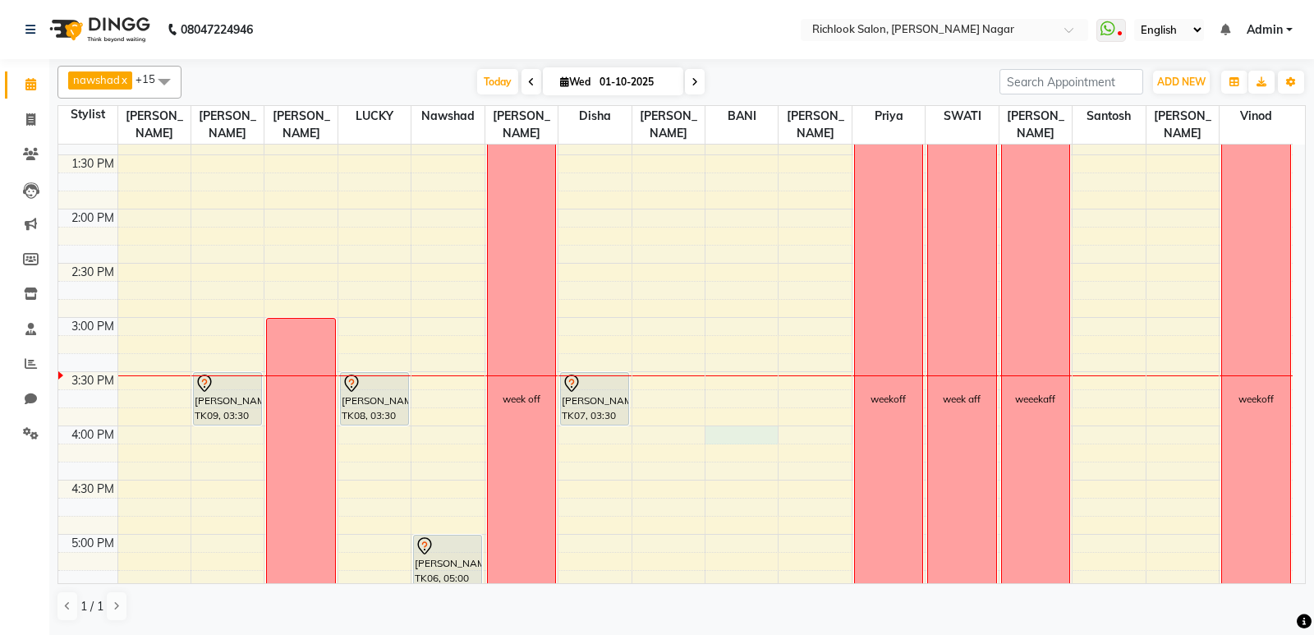
click at [713, 438] on div "9:00 AM 9:30 AM 10:00 AM 10:30 AM 11:00 AM 11:30 AM 12:00 PM 12:30 PM 1:00 PM 1…" at bounding box center [675, 371] width 1234 height 1408
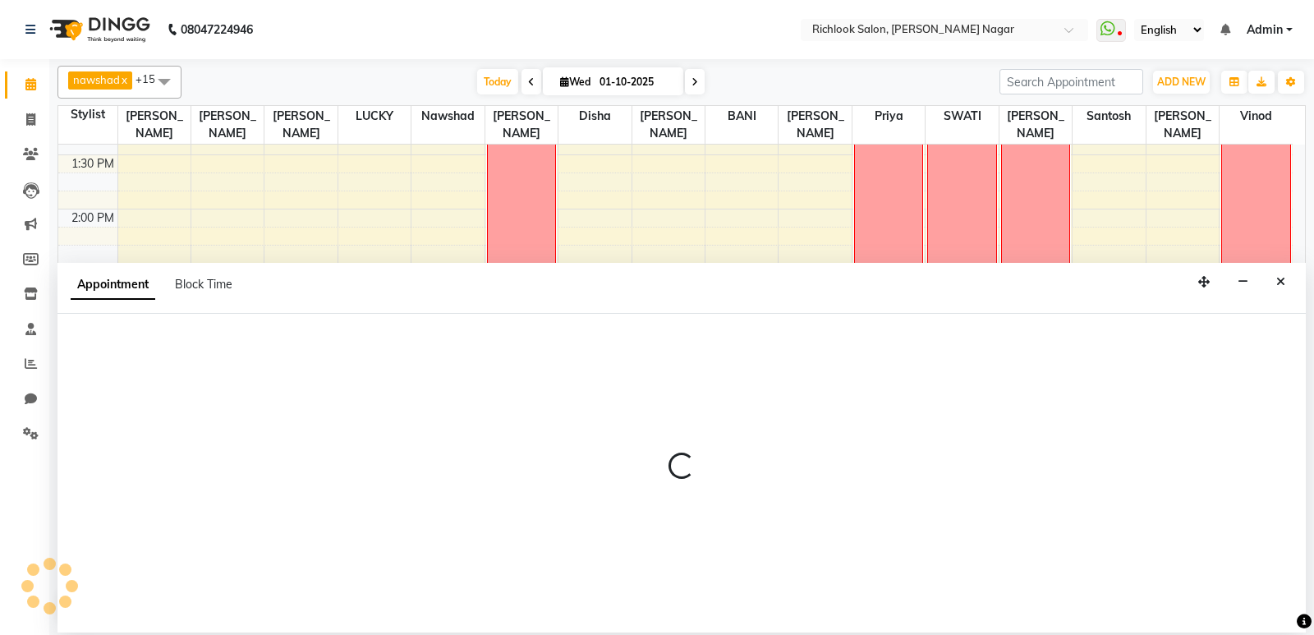
select select "93296"
select select "960"
select select "tentative"
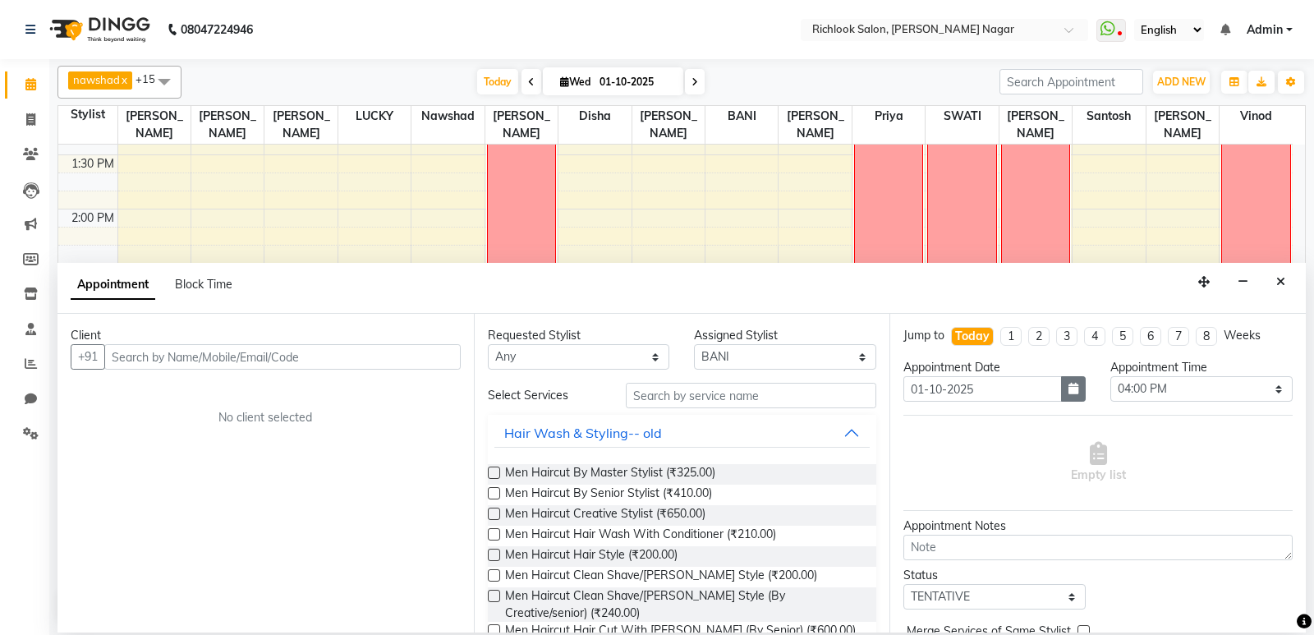
click at [1068, 390] on icon "button" at bounding box center [1073, 388] width 10 height 11
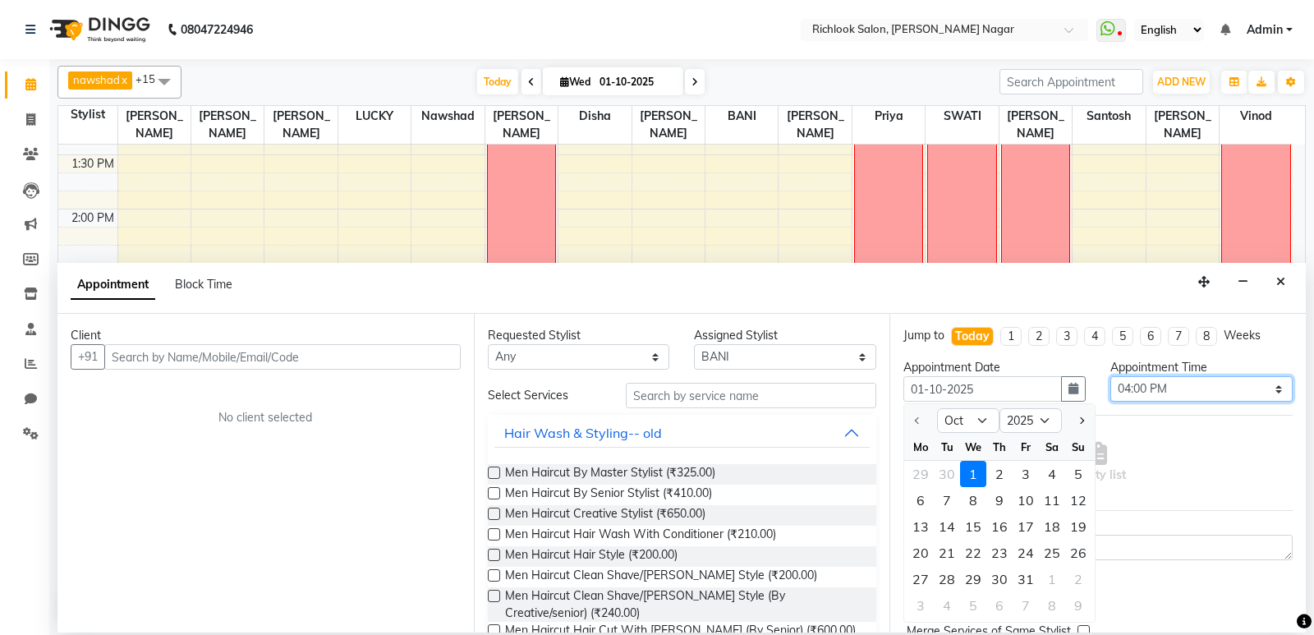
click at [1267, 386] on select "Select 10:00 AM 10:15 AM 10:30 AM 10:45 AM 11:00 AM 11:15 AM 11:30 AM 11:45 AM …" at bounding box center [1201, 388] width 182 height 25
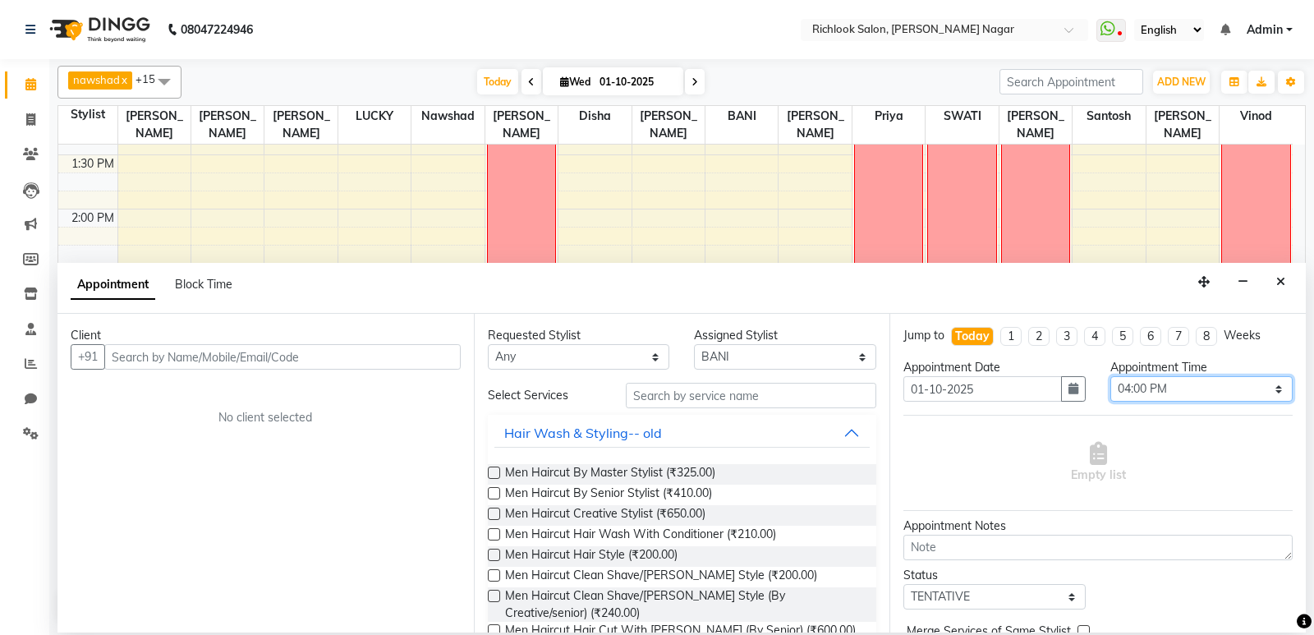
click at [1267, 386] on select "Select 10:00 AM 10:15 AM 10:30 AM 10:45 AM 11:00 AM 11:15 AM 11:30 AM 11:45 AM …" at bounding box center [1201, 388] width 182 height 25
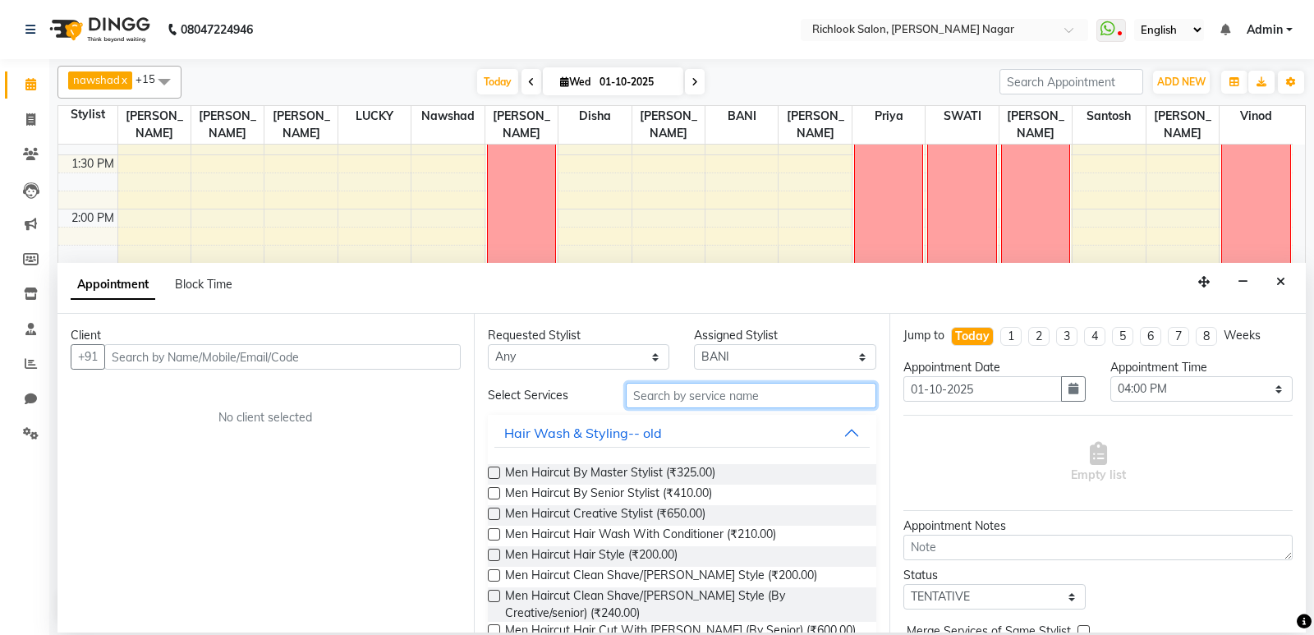
click at [663, 397] on input "text" at bounding box center [751, 395] width 251 height 25
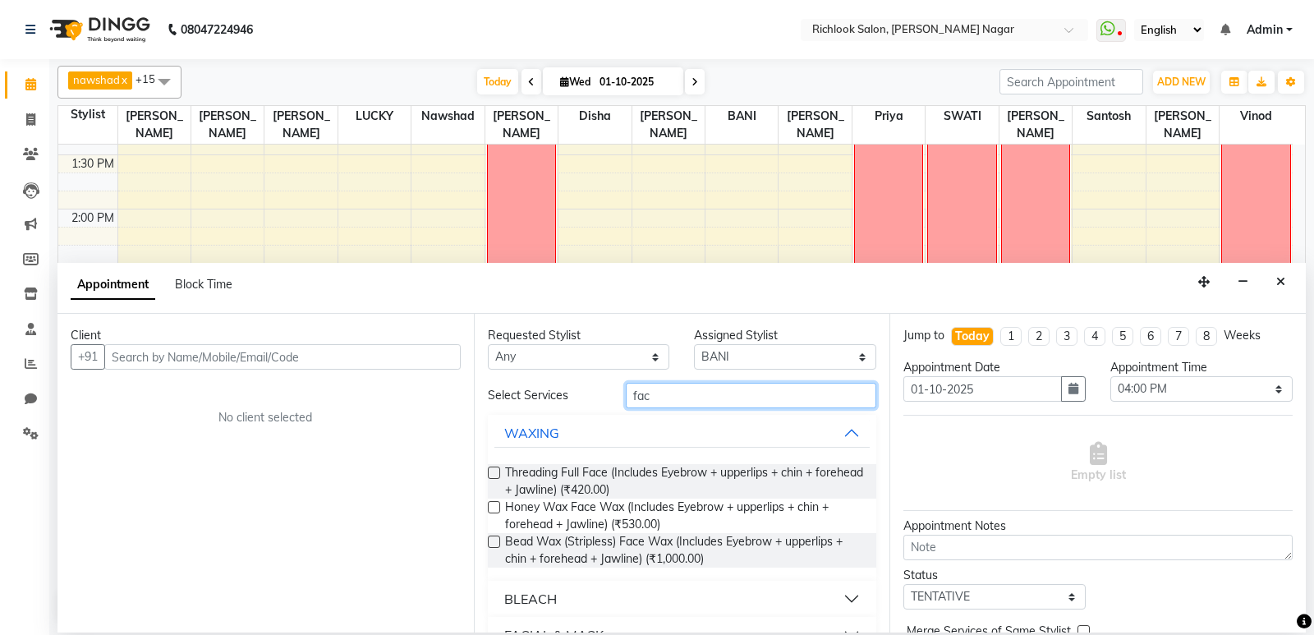
type input "fac"
click at [495, 471] on label at bounding box center [494, 472] width 12 height 12
click at [495, 471] on input "checkbox" at bounding box center [493, 474] width 11 height 11
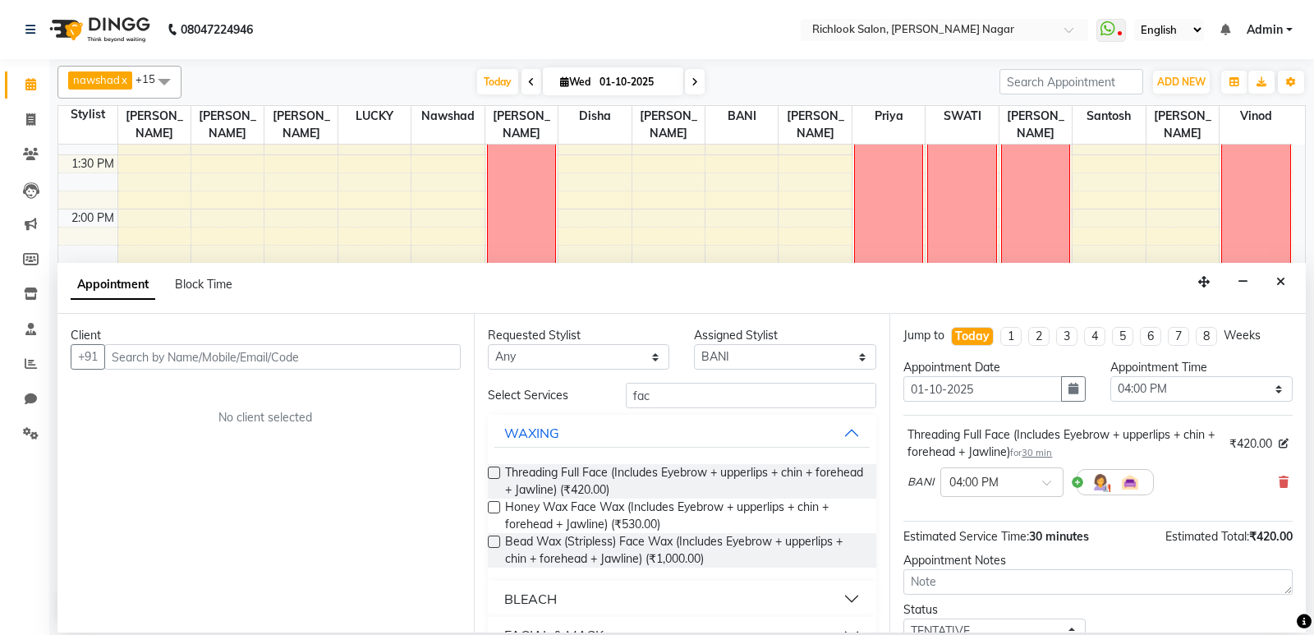
click at [495, 470] on label at bounding box center [494, 472] width 12 height 12
click at [495, 470] on input "checkbox" at bounding box center [493, 474] width 11 height 11
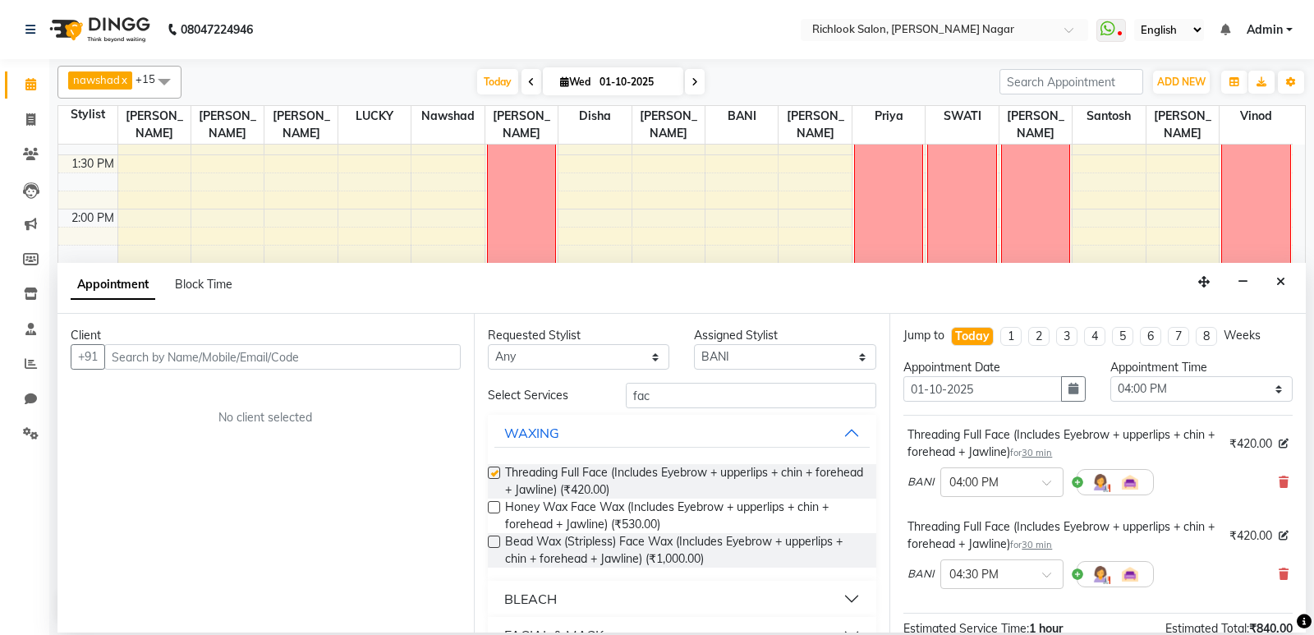
checkbox input "false"
click at [198, 360] on input "text" at bounding box center [282, 356] width 356 height 25
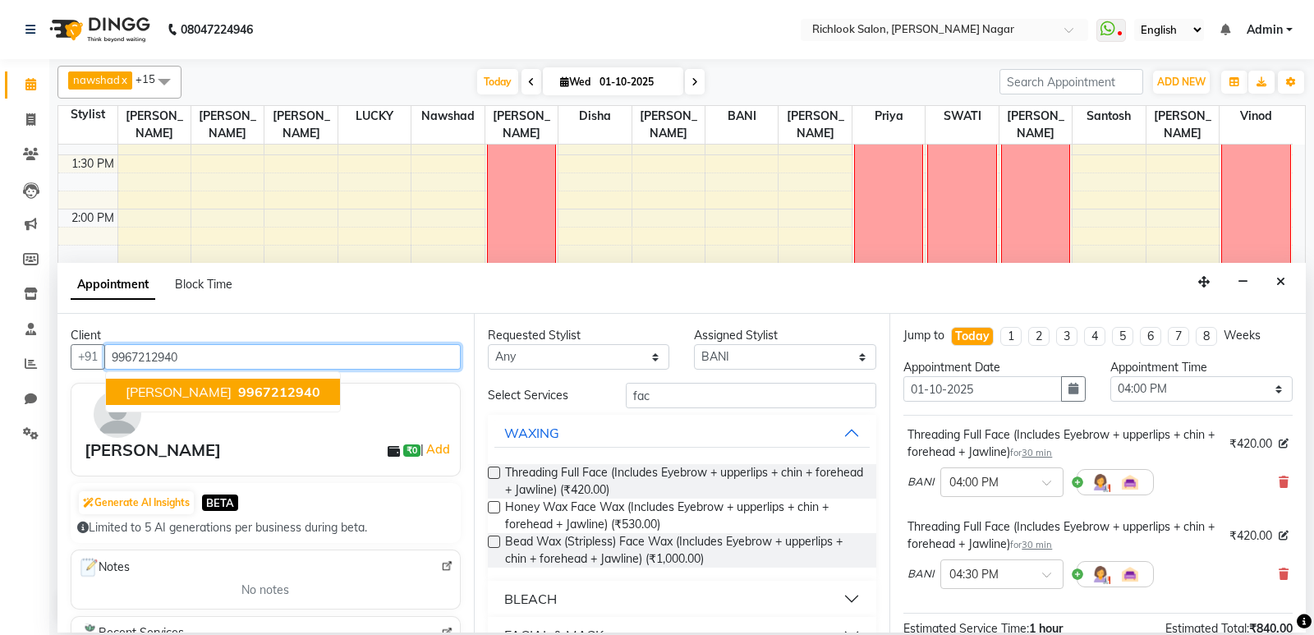
click at [264, 389] on span "9967212940" at bounding box center [279, 391] width 82 height 16
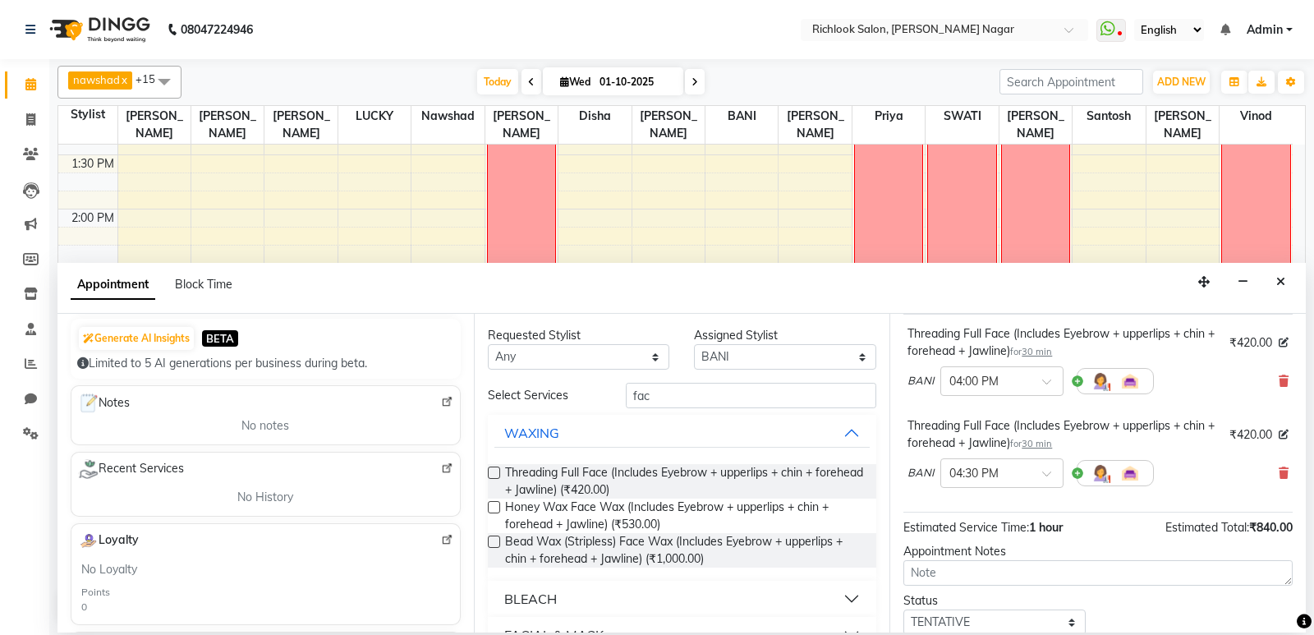
scroll to position [207, 0]
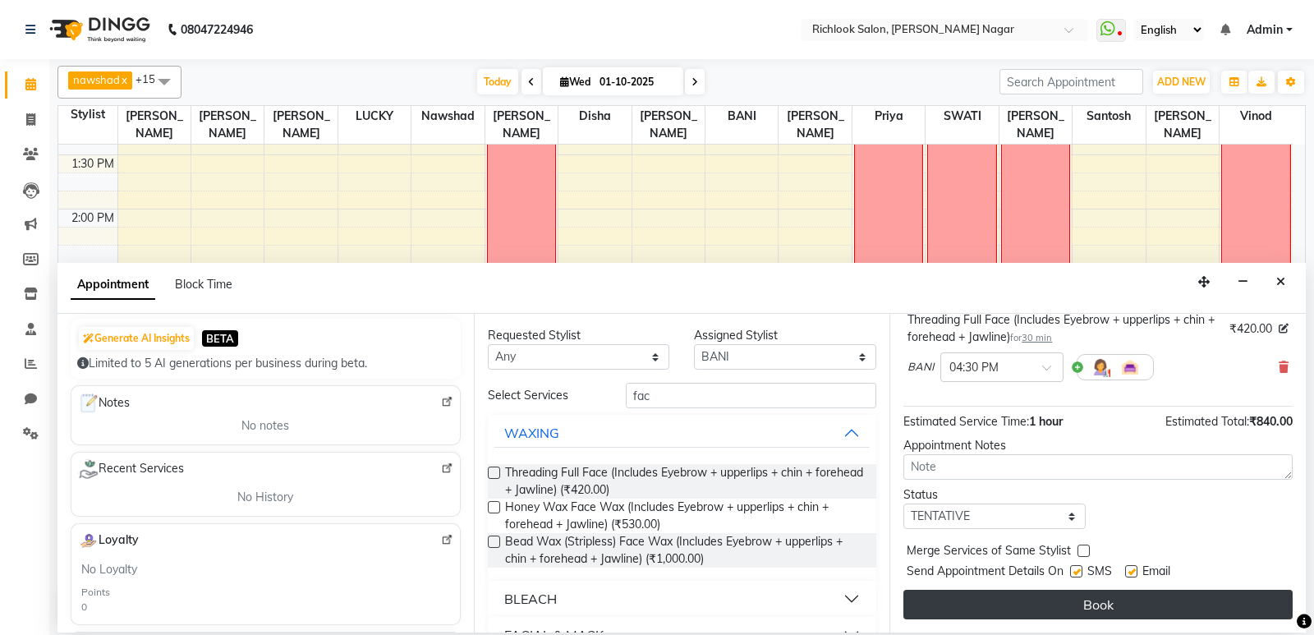
type input "9967212940"
click at [1198, 593] on button "Book" at bounding box center [1097, 605] width 389 height 30
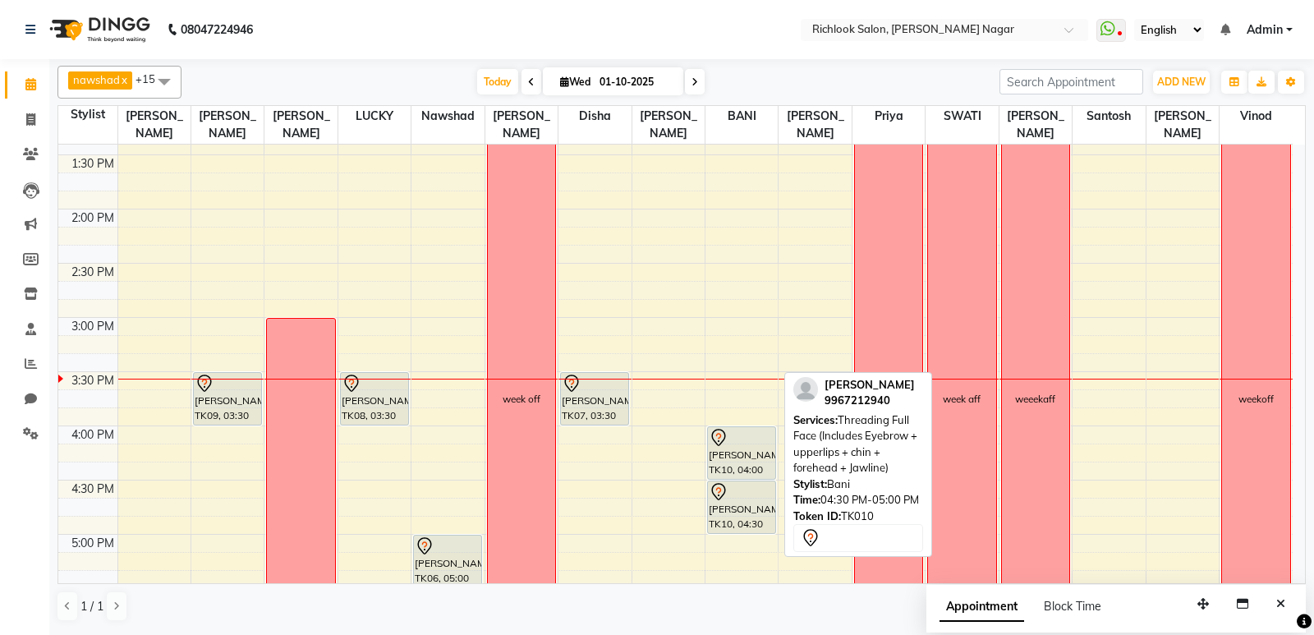
click at [743, 495] on div at bounding box center [742, 492] width 66 height 20
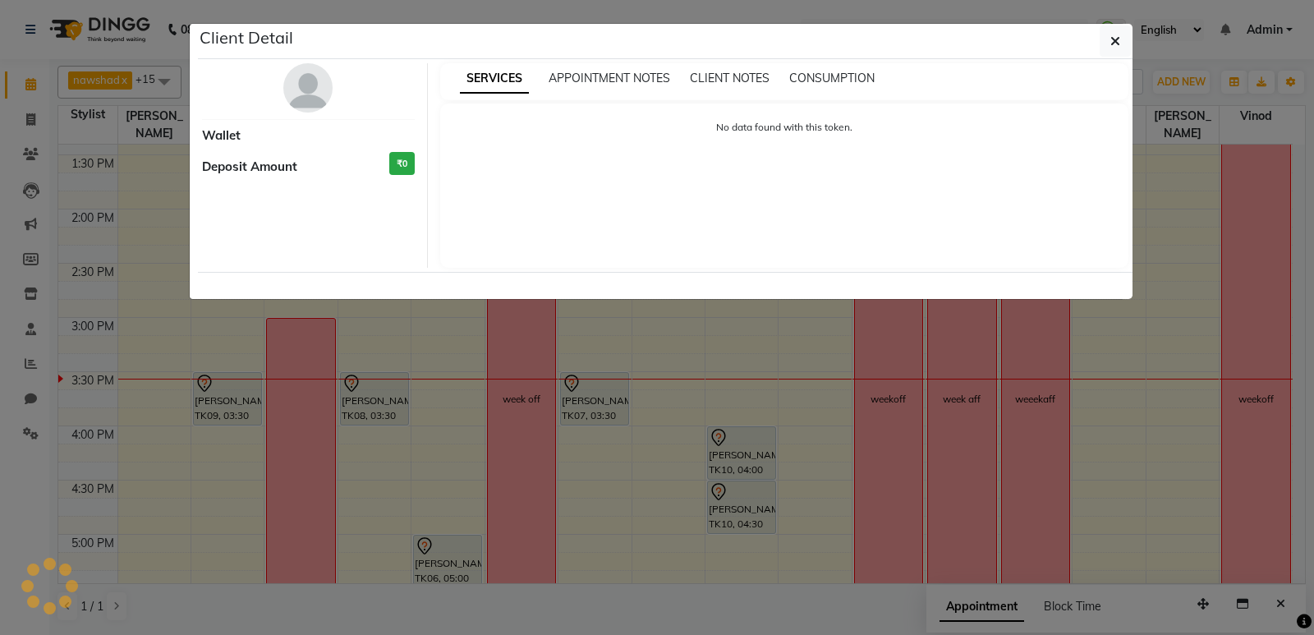
select select "7"
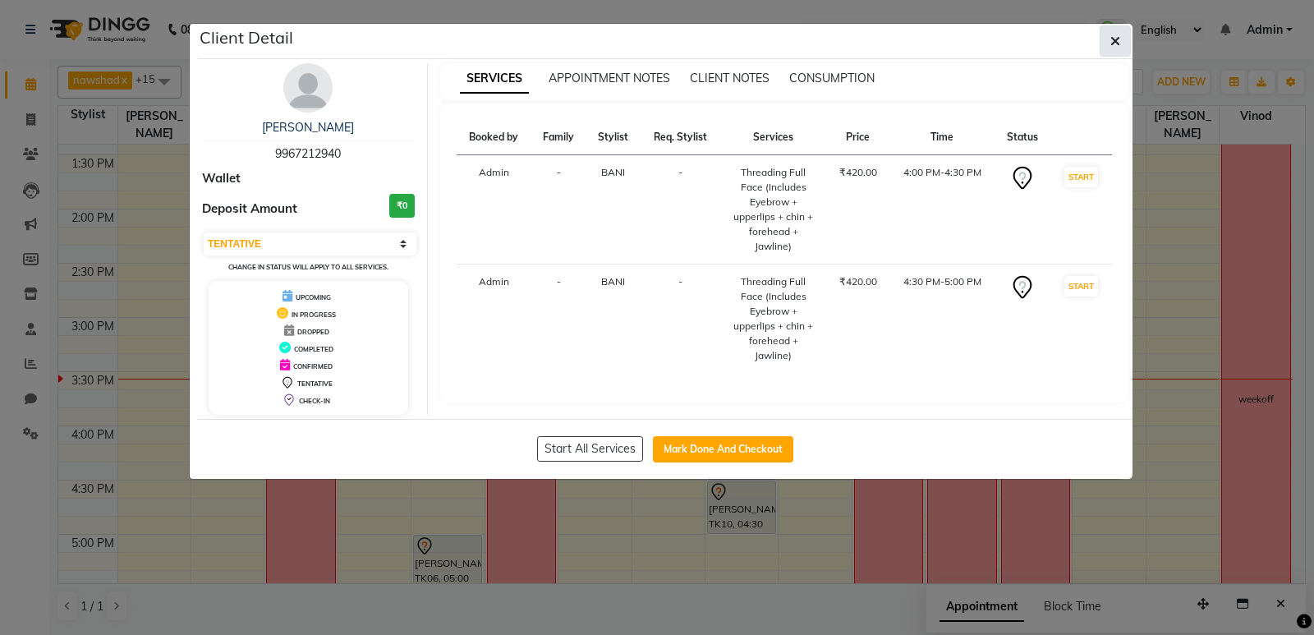
click at [1118, 34] on span "button" at bounding box center [1115, 41] width 10 height 16
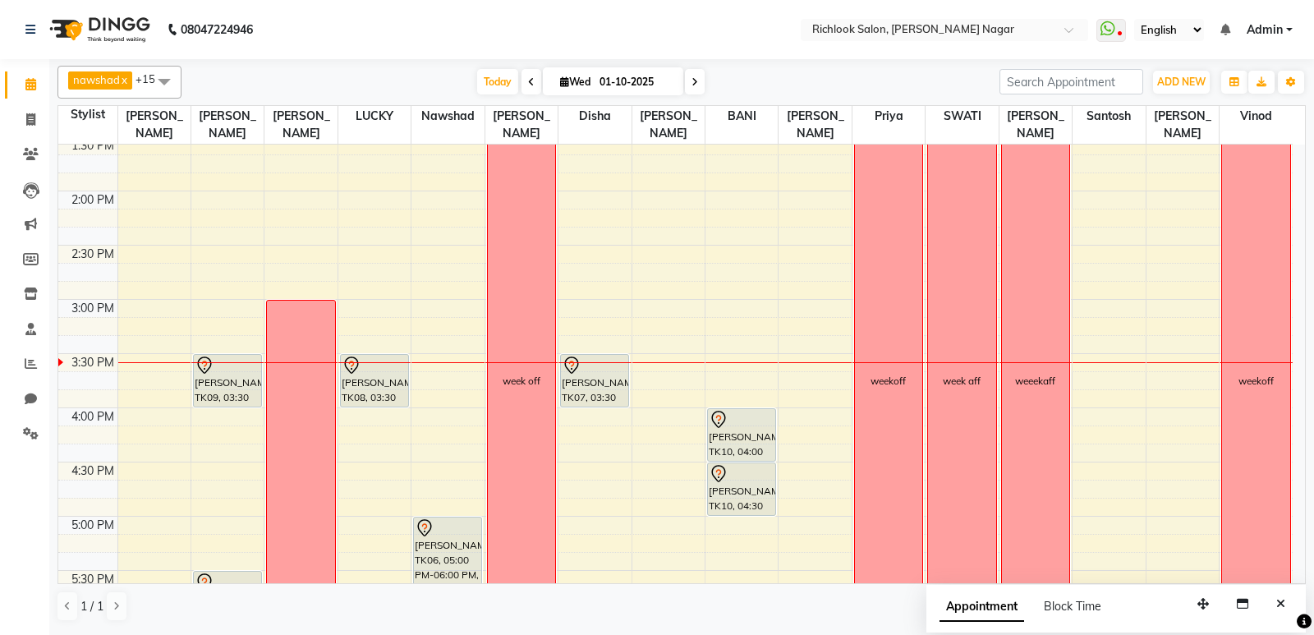
scroll to position [477, 0]
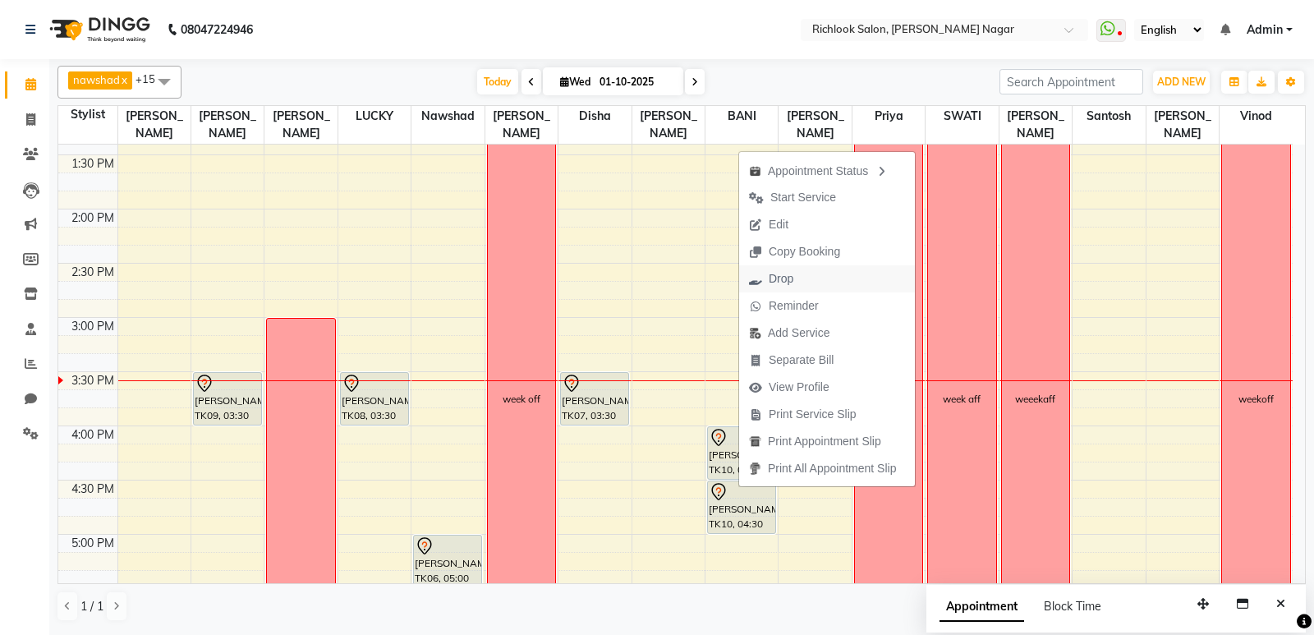
click at [805, 278] on button "Drop" at bounding box center [827, 278] width 176 height 27
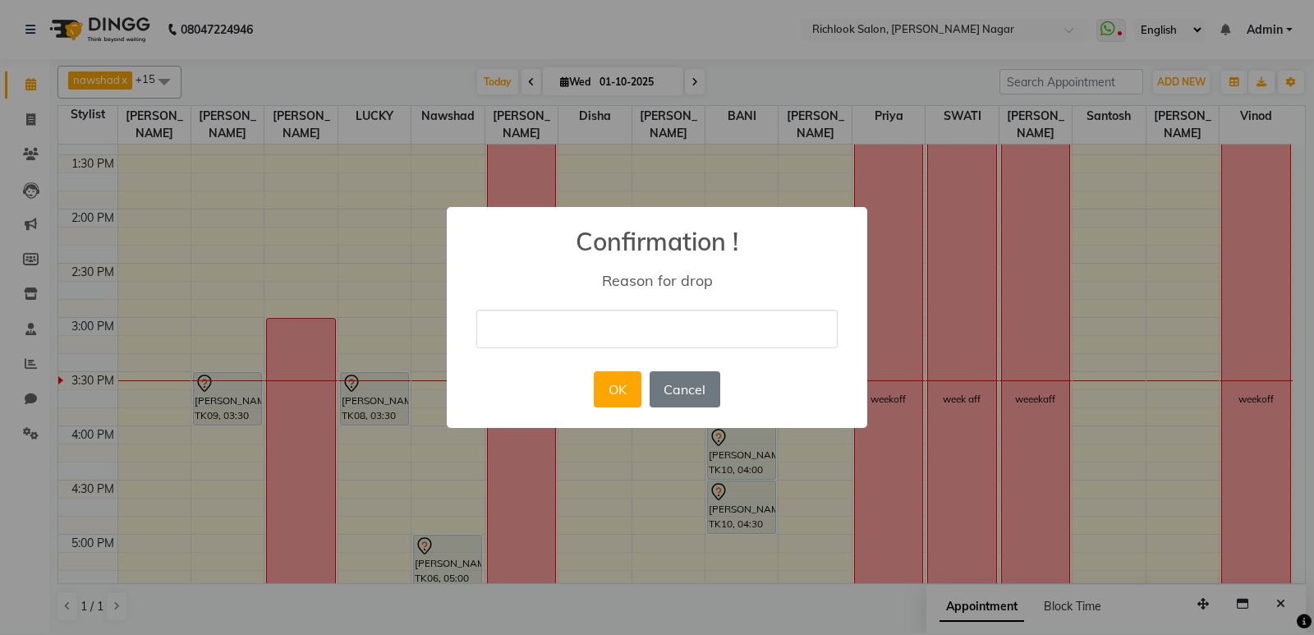
click at [661, 326] on input "text" at bounding box center [656, 329] width 361 height 39
type input "Test"
click at [613, 401] on button "OK" at bounding box center [617, 389] width 47 height 36
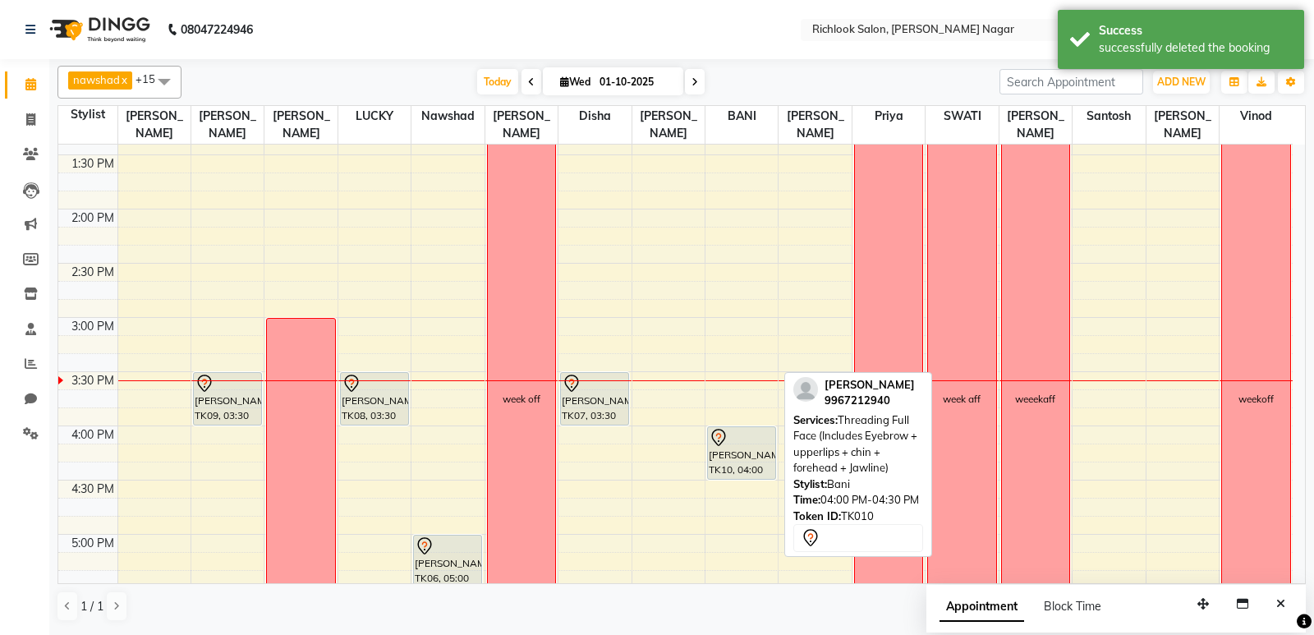
click at [743, 457] on div "[PERSON_NAME], TK10, 04:00 PM-04:30 PM, Threading Full Face (Includes Eyebrow +…" at bounding box center [741, 453] width 67 height 52
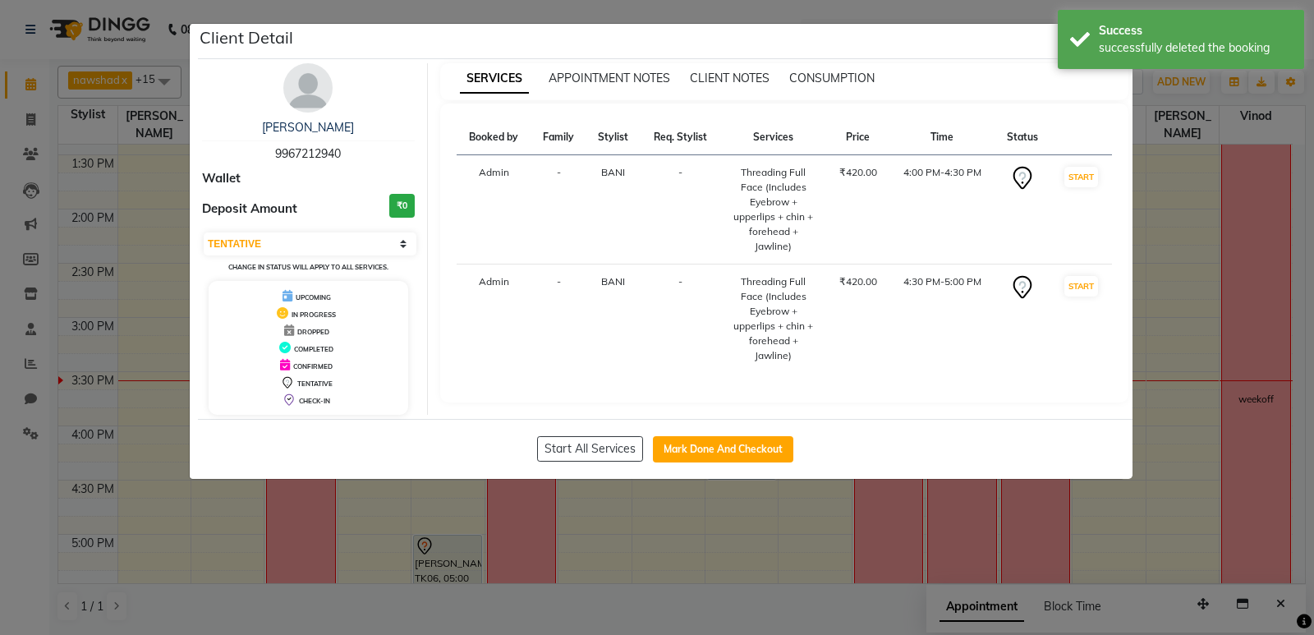
select select "select"
click at [1190, 177] on ngb-modal-window "Client Detail [PERSON_NAME] 9967212940 Wallet Deposit Amount ₹0 Select IN SERVI…" at bounding box center [657, 317] width 1314 height 635
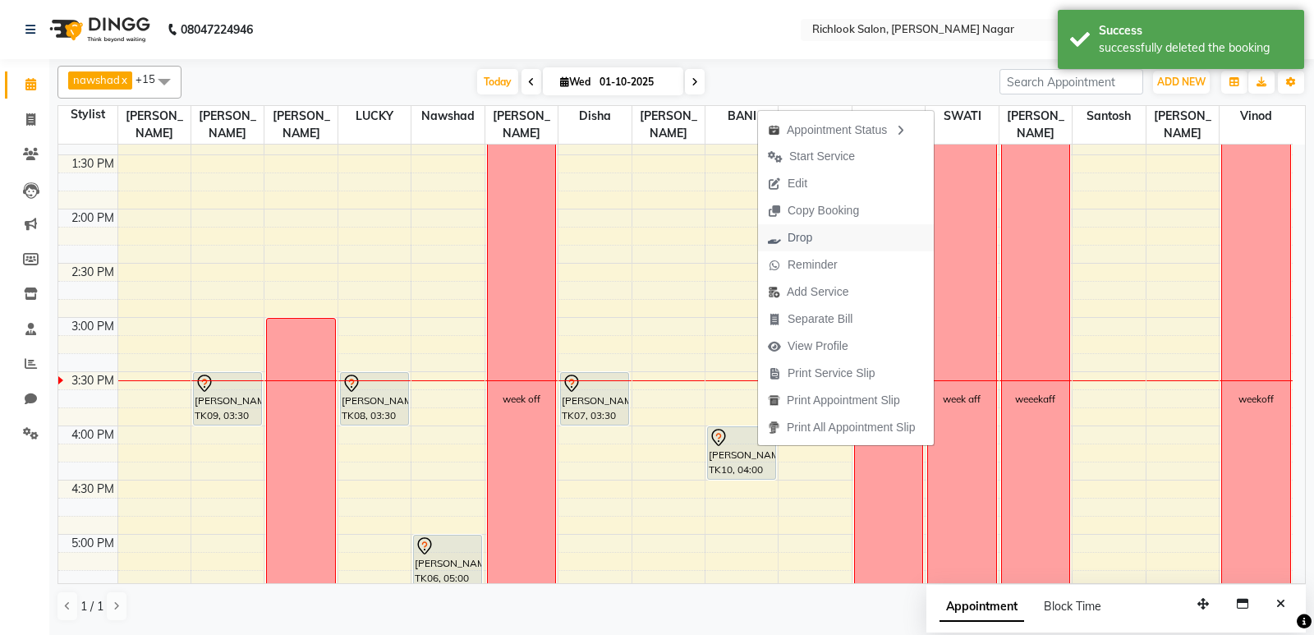
click at [838, 237] on button "Drop" at bounding box center [846, 237] width 176 height 27
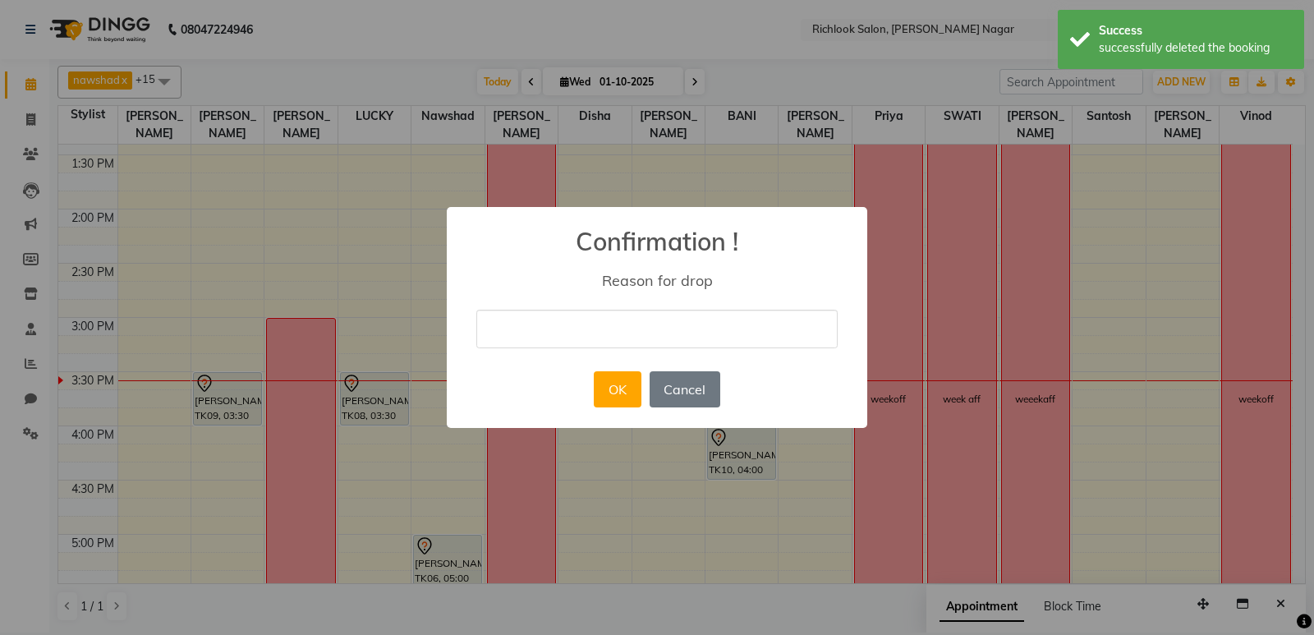
click at [681, 322] on input "text" at bounding box center [656, 329] width 361 height 39
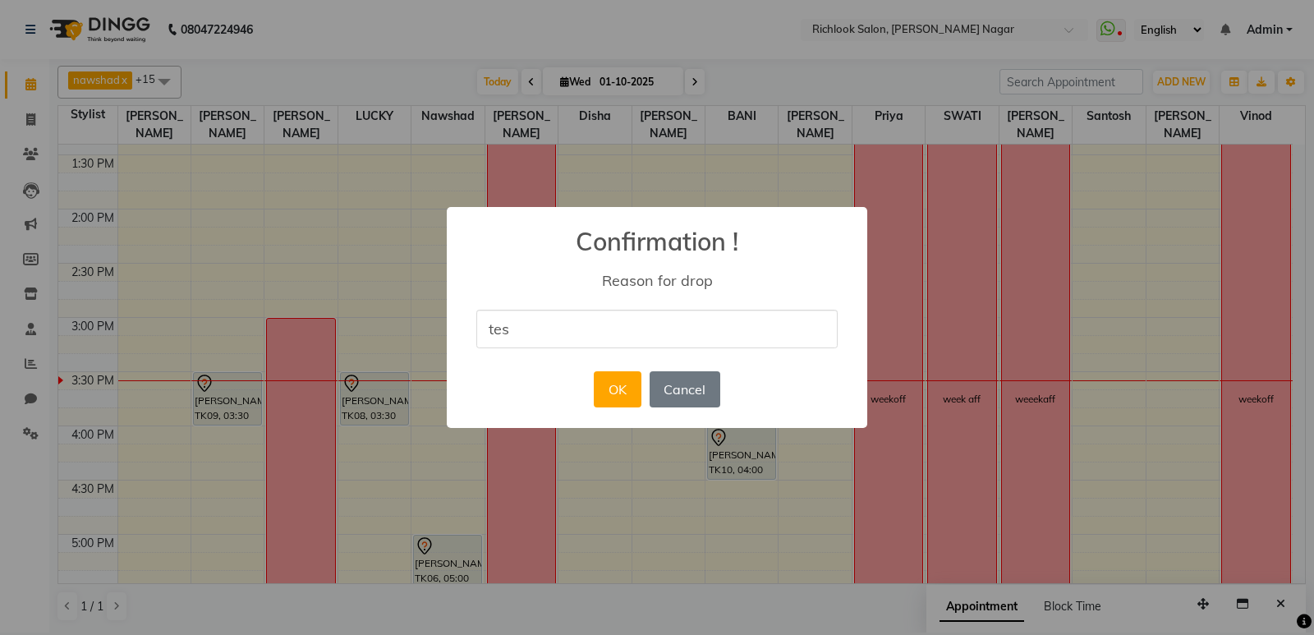
type input "Test"
click at [617, 393] on button "OK" at bounding box center [617, 389] width 47 height 36
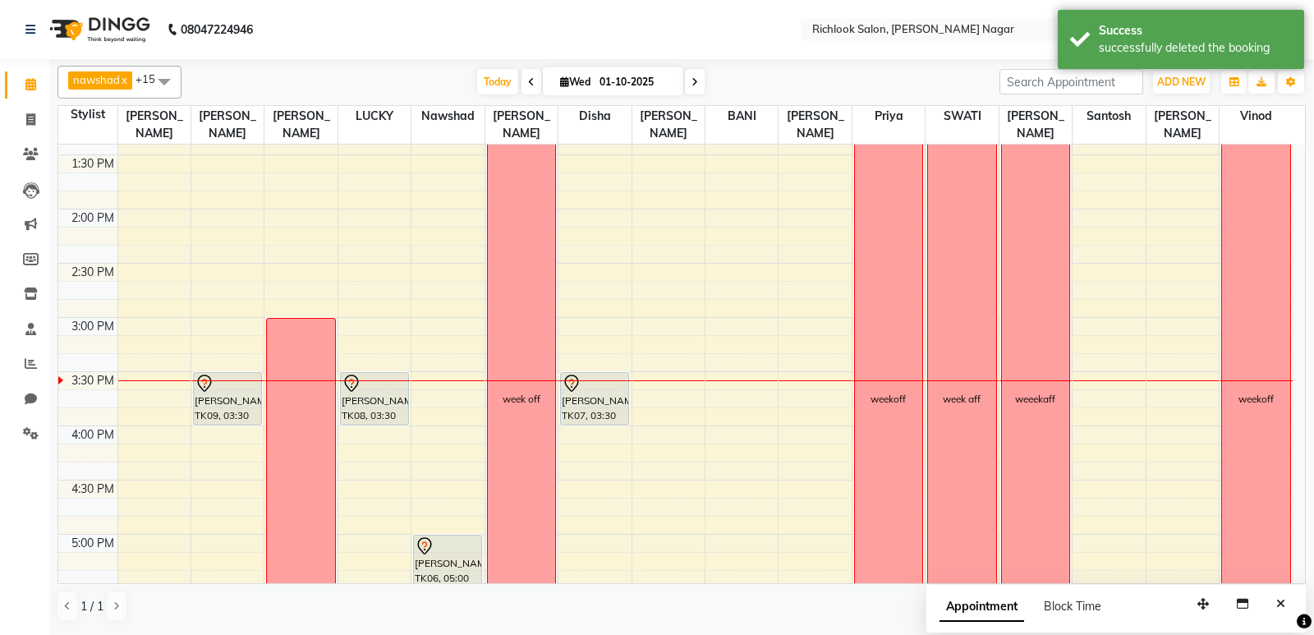
click at [718, 459] on div "9:00 AM 9:30 AM 10:00 AM 10:30 AM 11:00 AM 11:30 AM 12:00 PM 12:30 PM 1:00 PM 1…" at bounding box center [675, 371] width 1234 height 1408
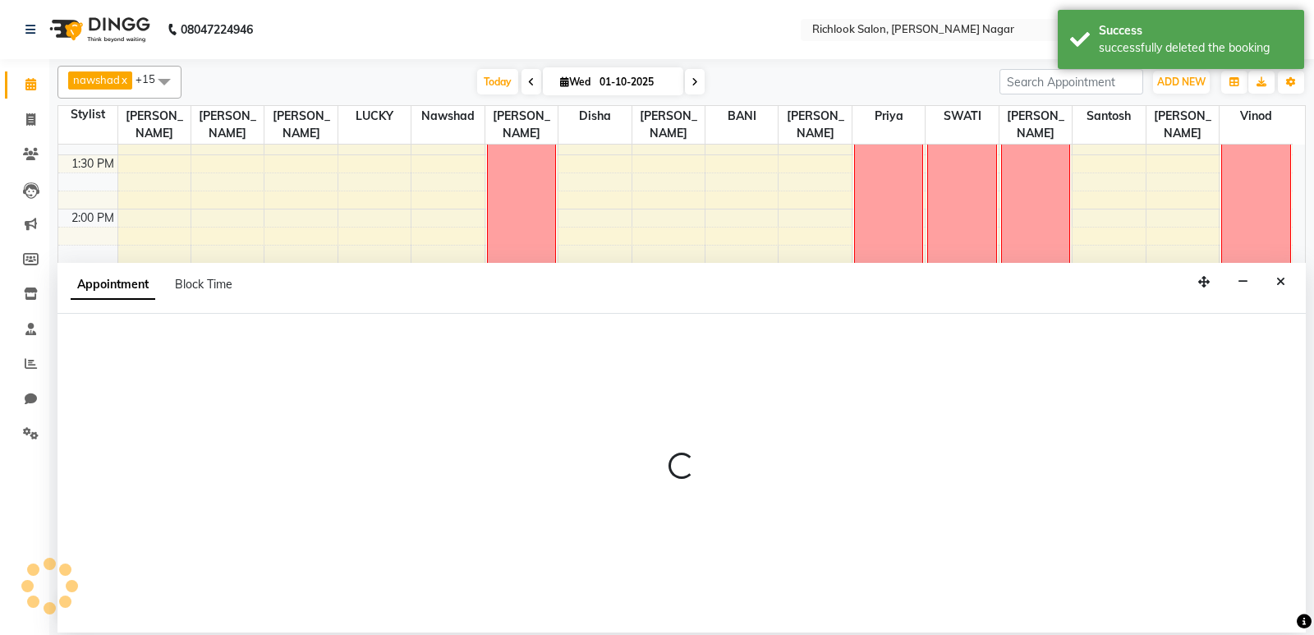
select select "93296"
select select "975"
select select "tentative"
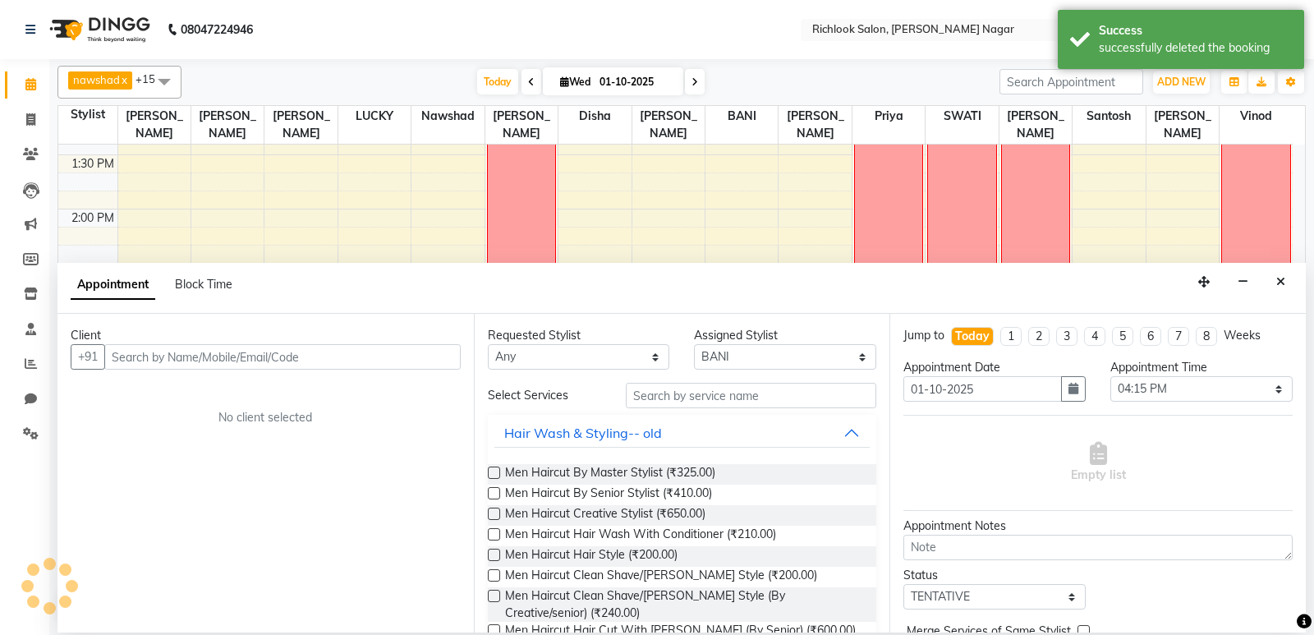
drag, startPoint x: 718, startPoint y: 459, endPoint x: 744, endPoint y: 442, distance: 30.7
click at [744, 433] on button "Hair Wash & Styling-- old" at bounding box center [682, 433] width 376 height 30
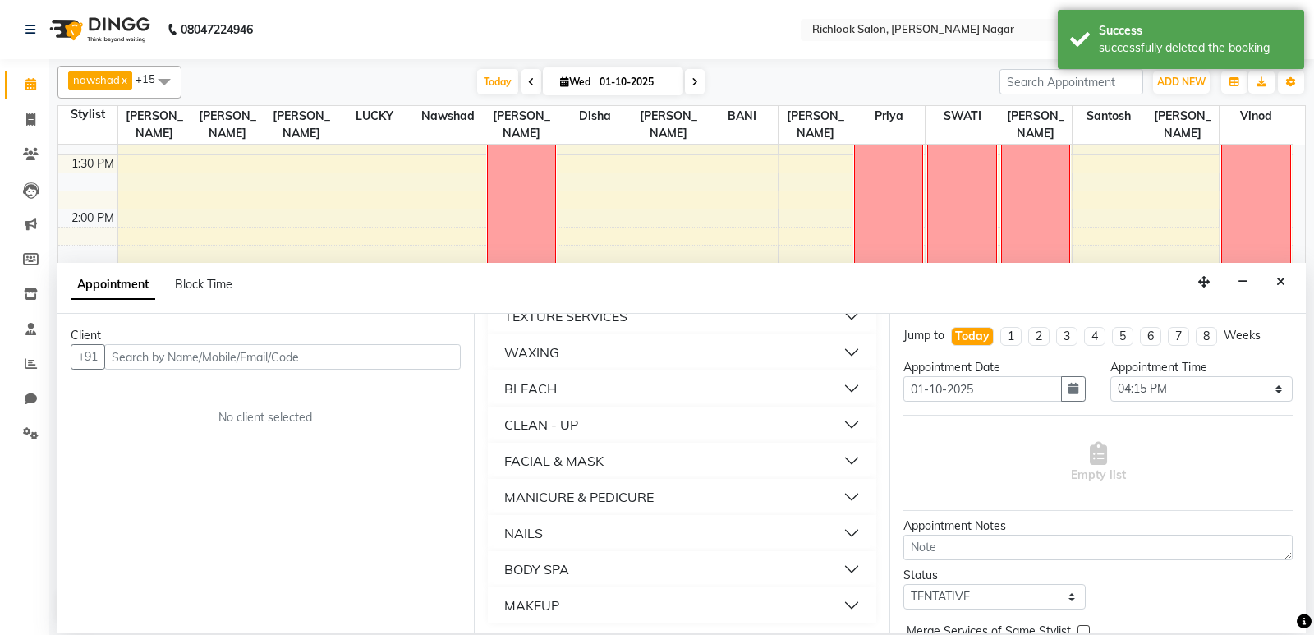
scroll to position [337, 0]
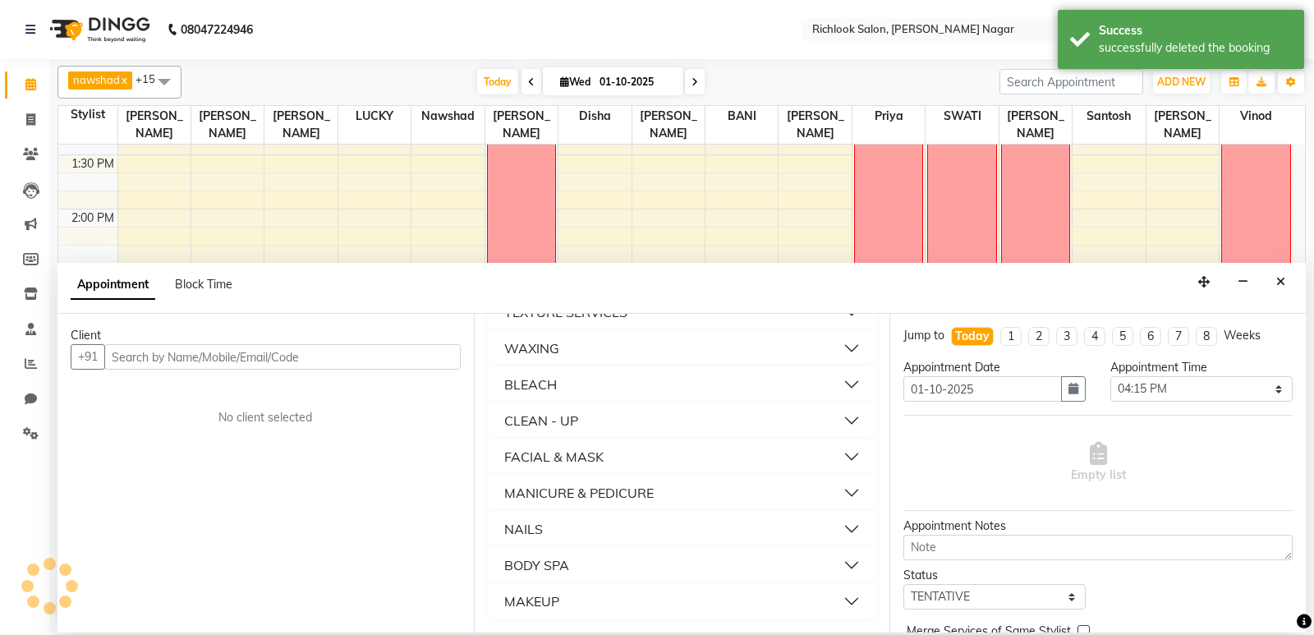
click at [617, 529] on button "NAILS" at bounding box center [682, 529] width 376 height 30
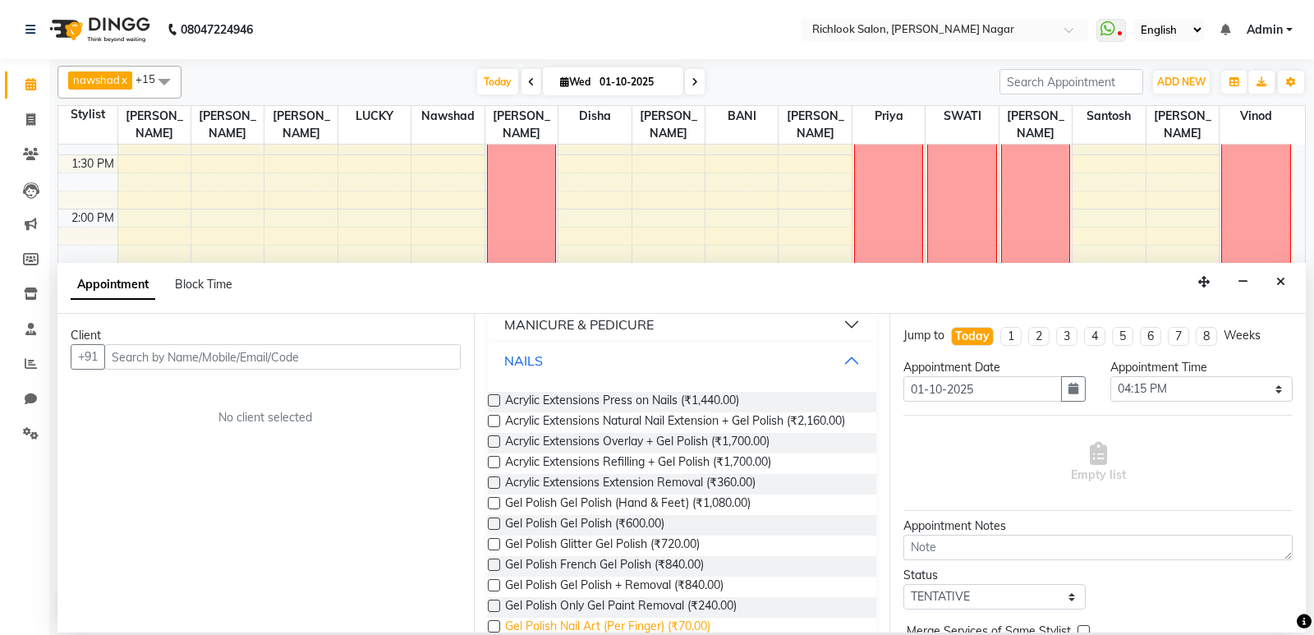
scroll to position [501, 0]
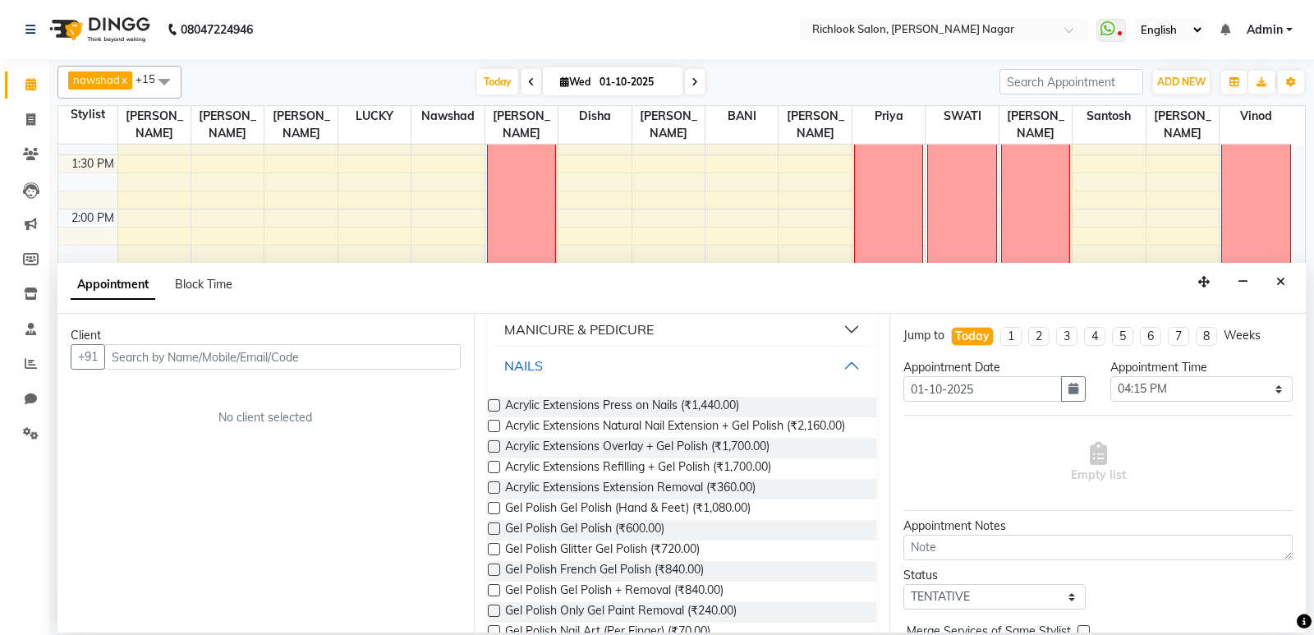
click at [837, 369] on button "NAILS" at bounding box center [682, 366] width 376 height 30
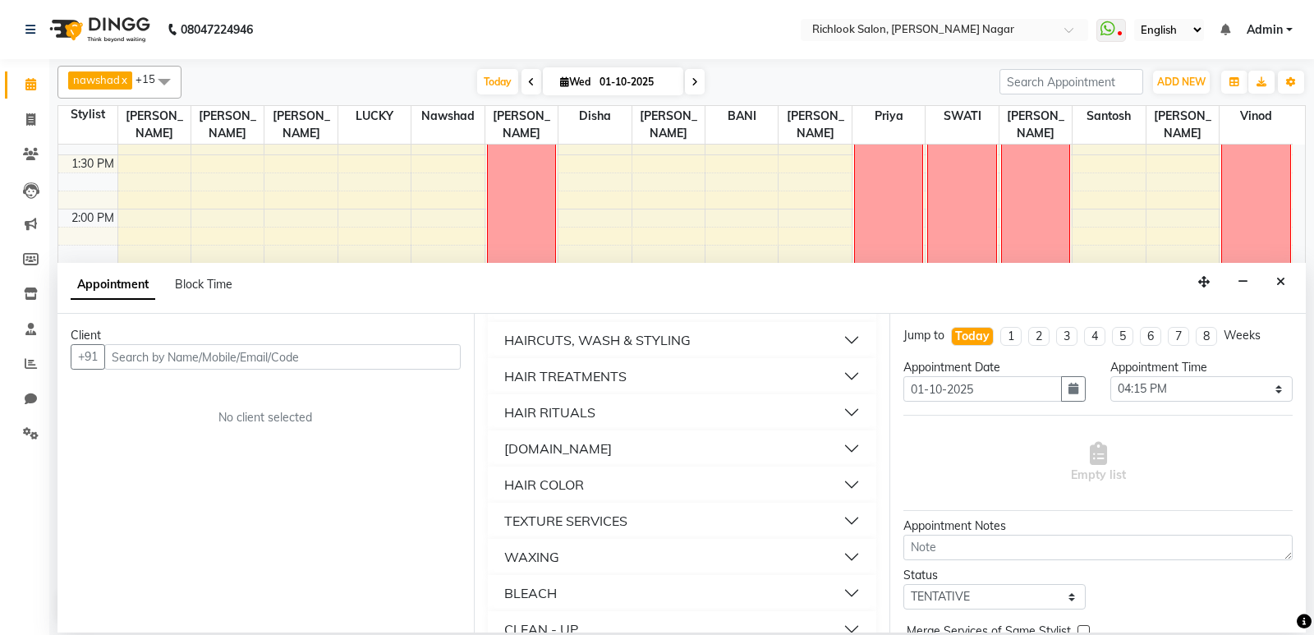
scroll to position [0, 0]
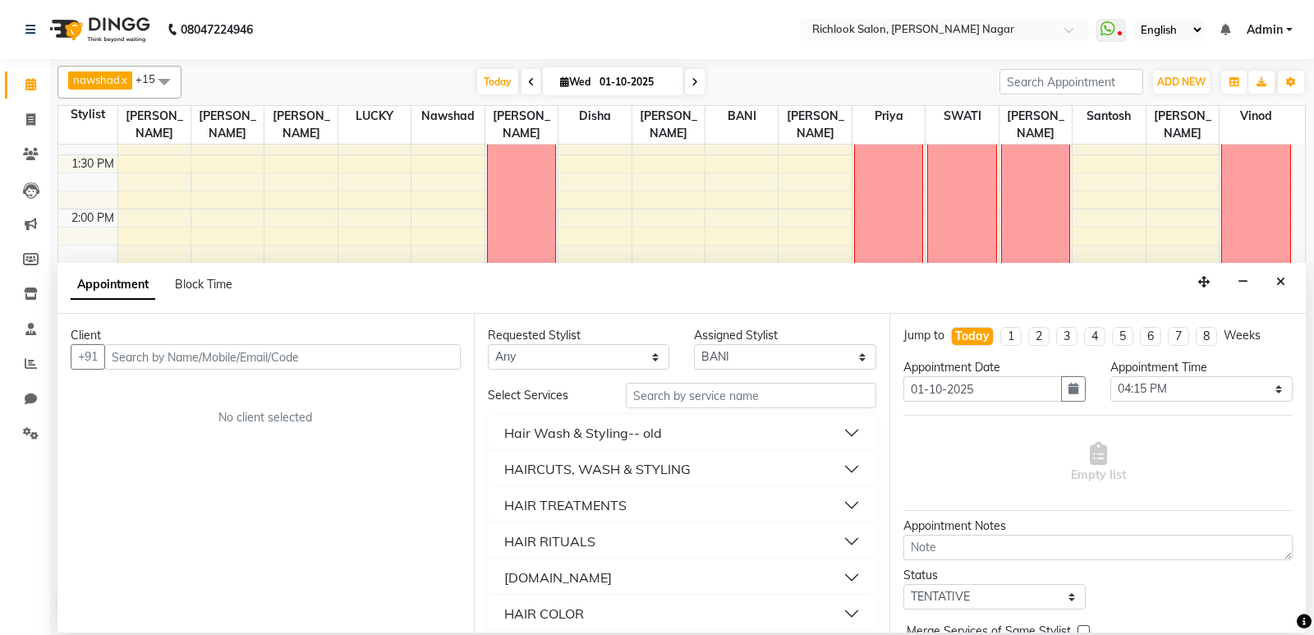
click at [668, 429] on button "Hair Wash & Styling-- old" at bounding box center [682, 433] width 376 height 30
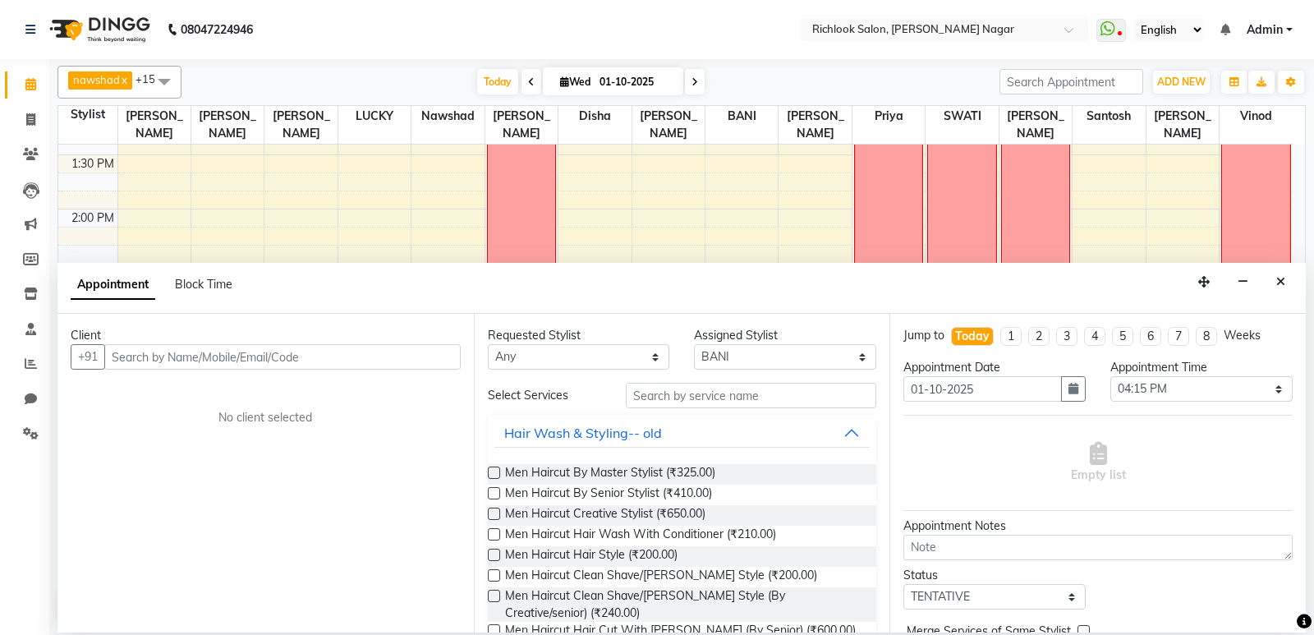
click at [495, 513] on label at bounding box center [494, 513] width 12 height 12
click at [495, 513] on input "checkbox" at bounding box center [493, 515] width 11 height 11
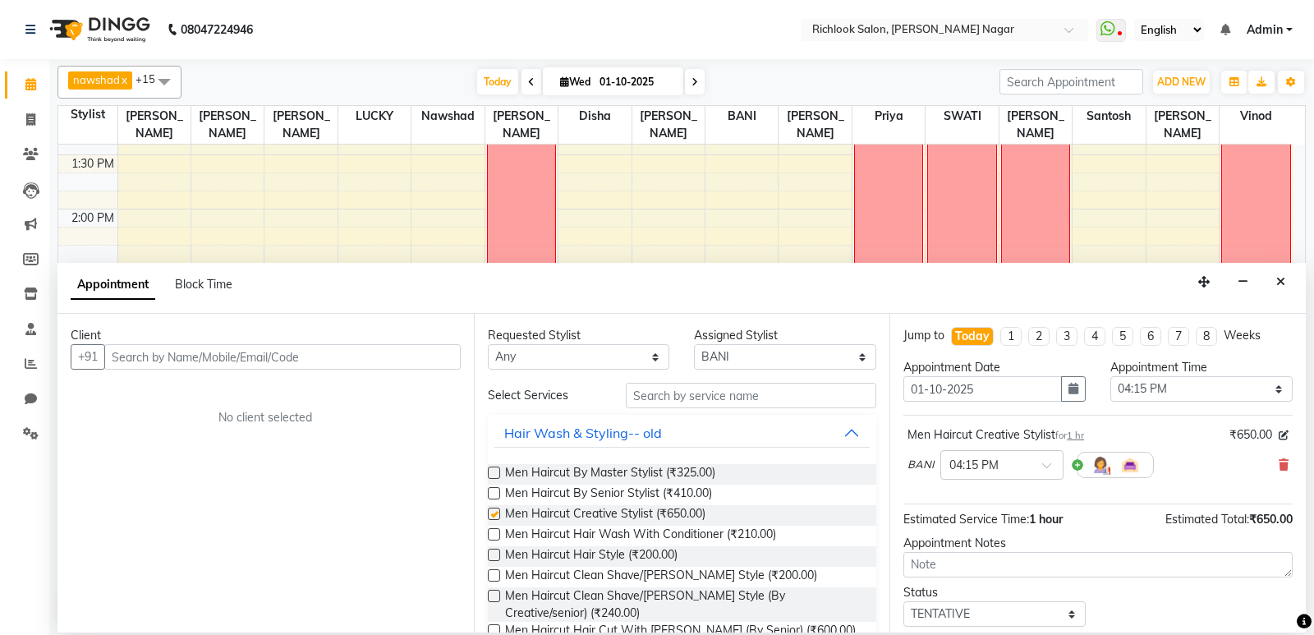
checkbox input "false"
click at [230, 359] on input "text" at bounding box center [282, 356] width 356 height 25
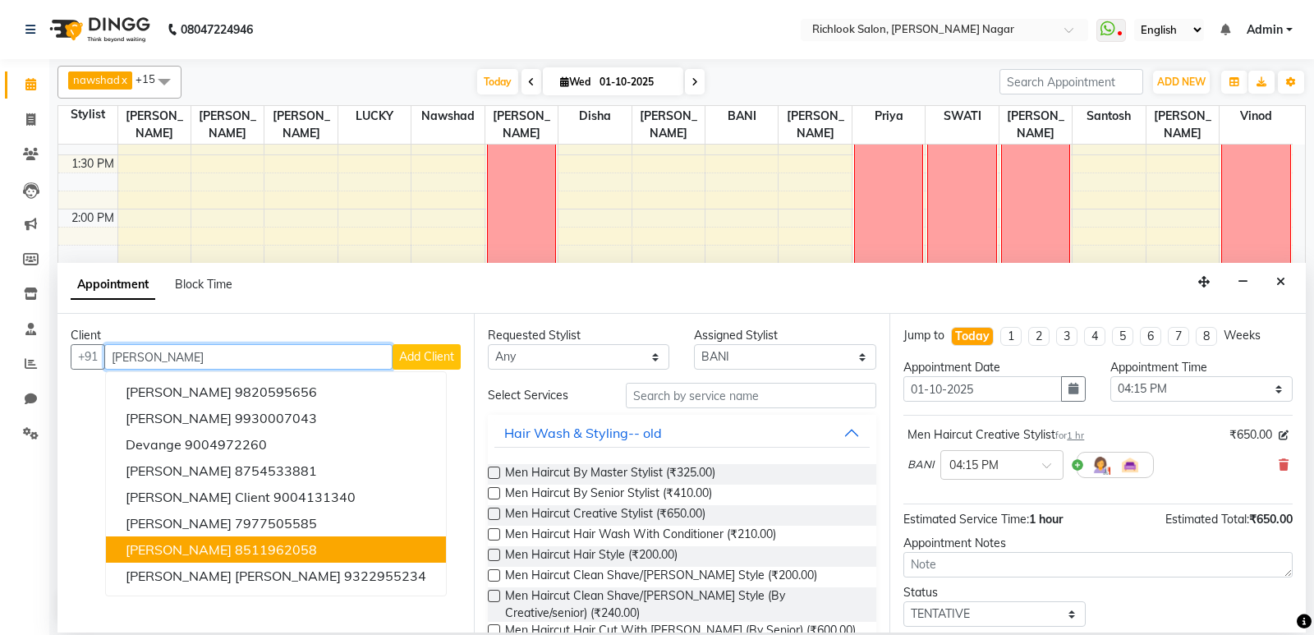
click at [268, 547] on ngb-highlight "8511962058" at bounding box center [276, 549] width 82 height 16
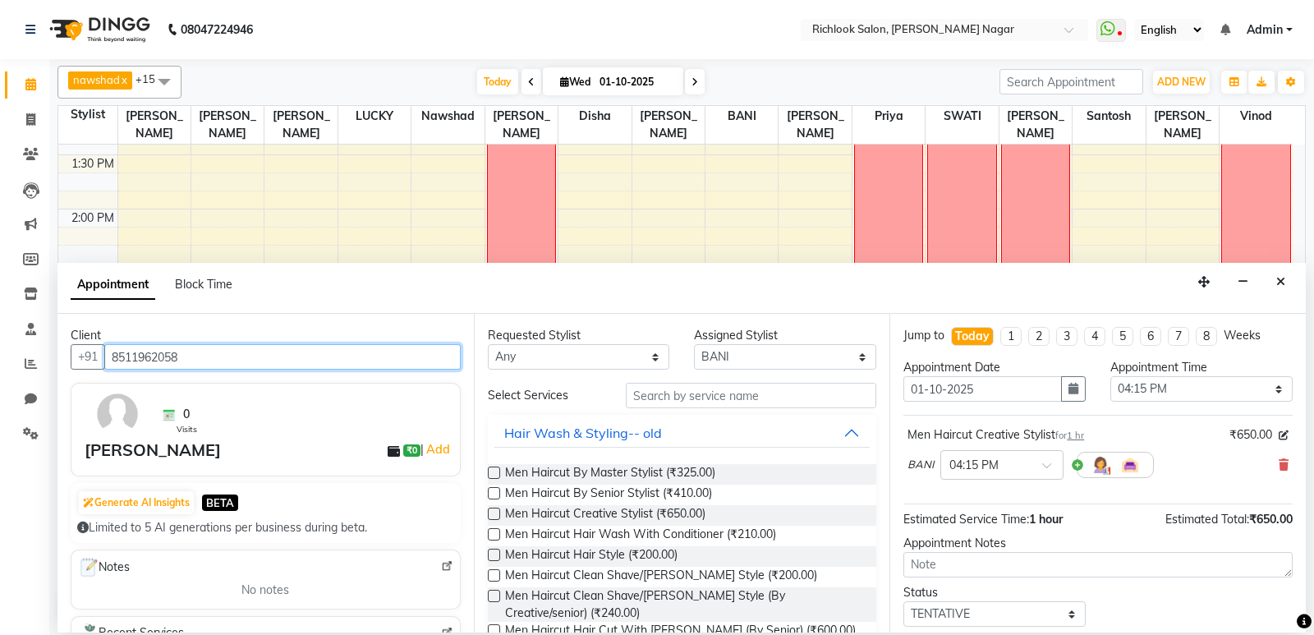
type input "8511962058"
click at [498, 593] on label at bounding box center [494, 596] width 12 height 12
click at [498, 593] on input "checkbox" at bounding box center [493, 597] width 11 height 11
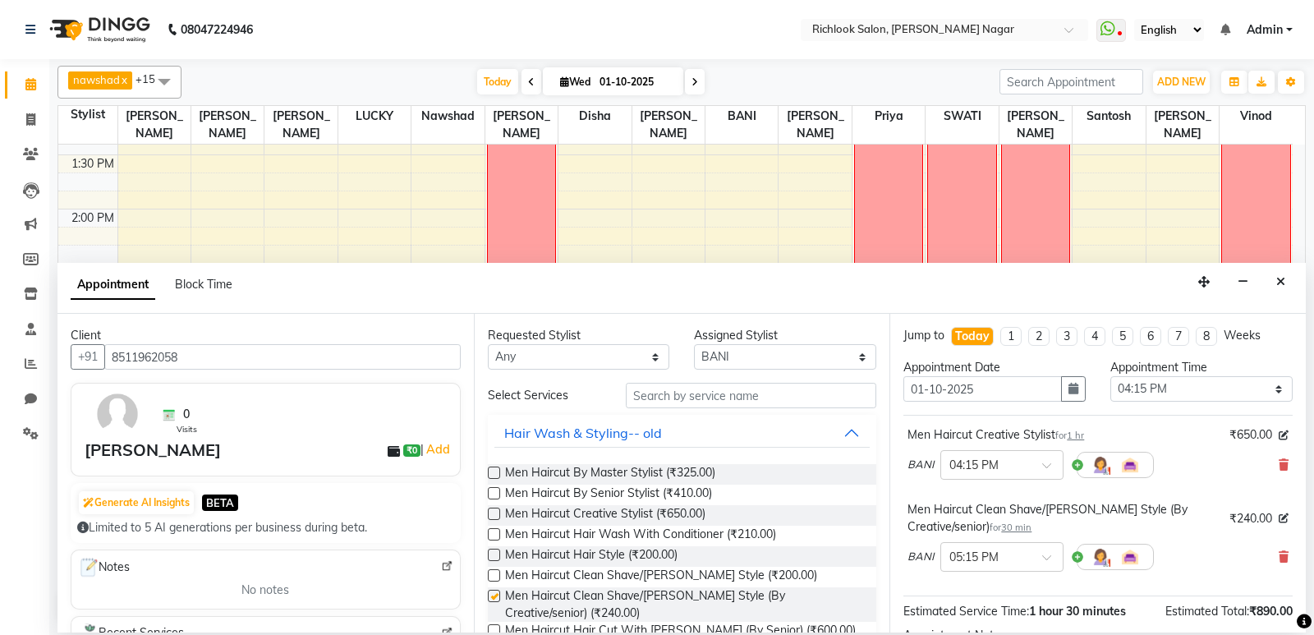
checkbox input "false"
click at [838, 426] on button "Hair Wash & Styling-- old" at bounding box center [682, 433] width 376 height 30
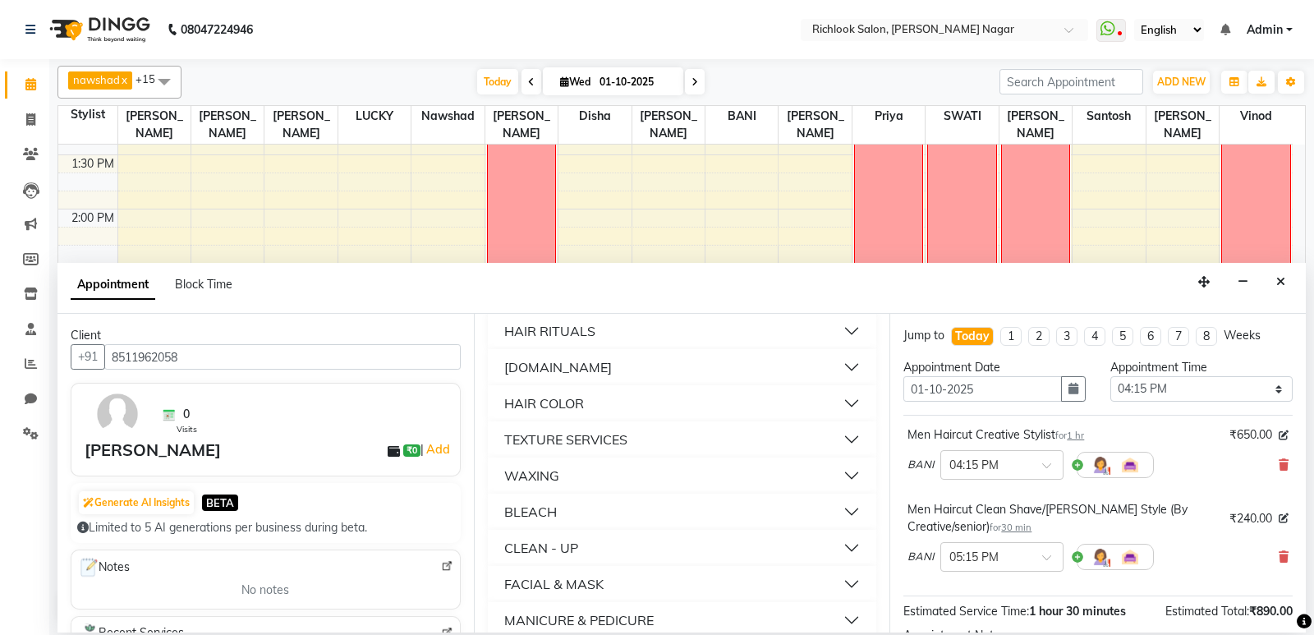
scroll to position [246, 0]
click at [833, 441] on button "WAXING" at bounding box center [682, 439] width 376 height 30
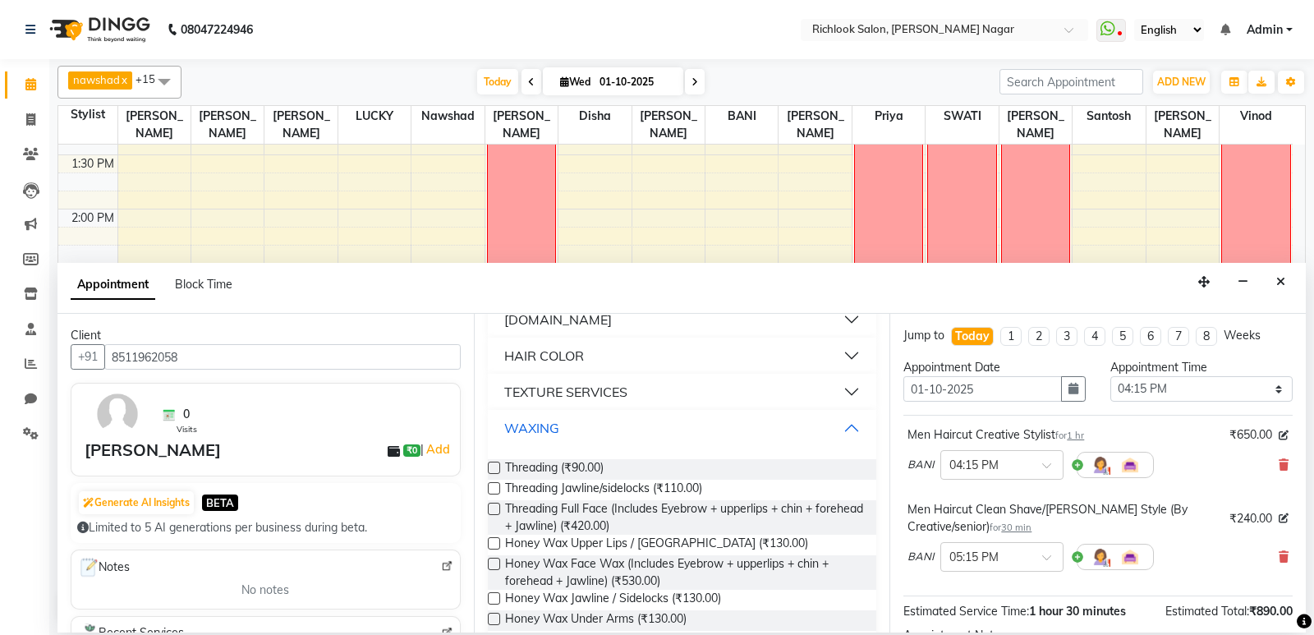
scroll to position [164, 0]
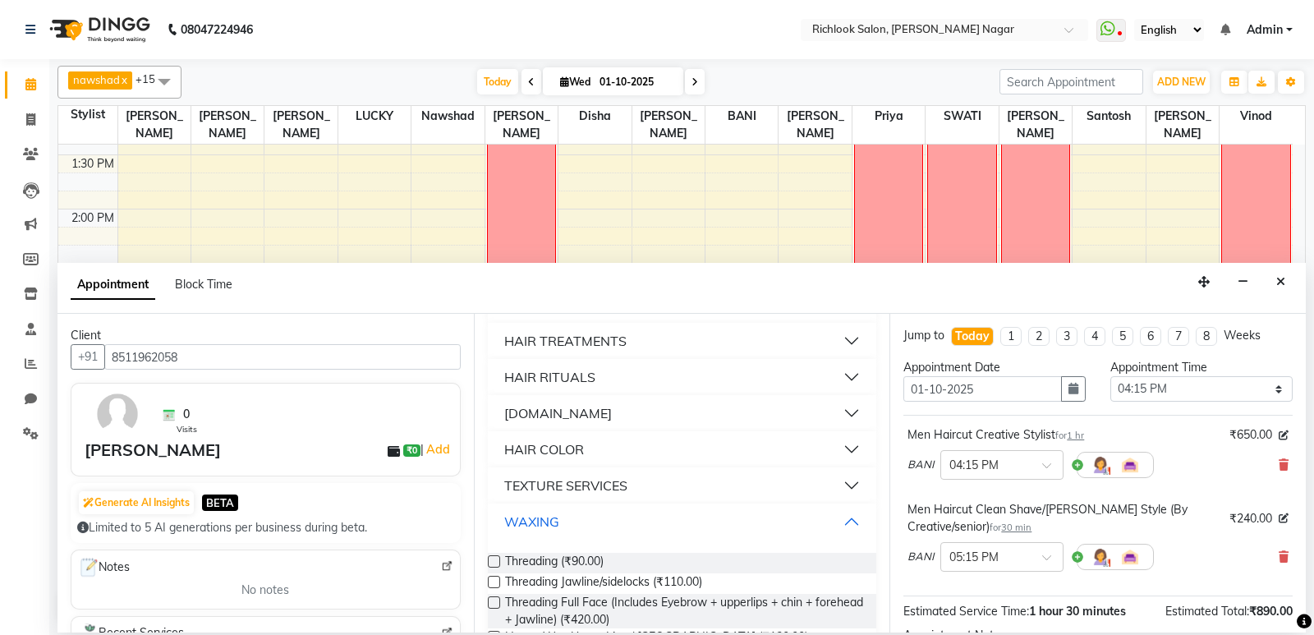
click at [837, 521] on button "WAXING" at bounding box center [682, 522] width 376 height 30
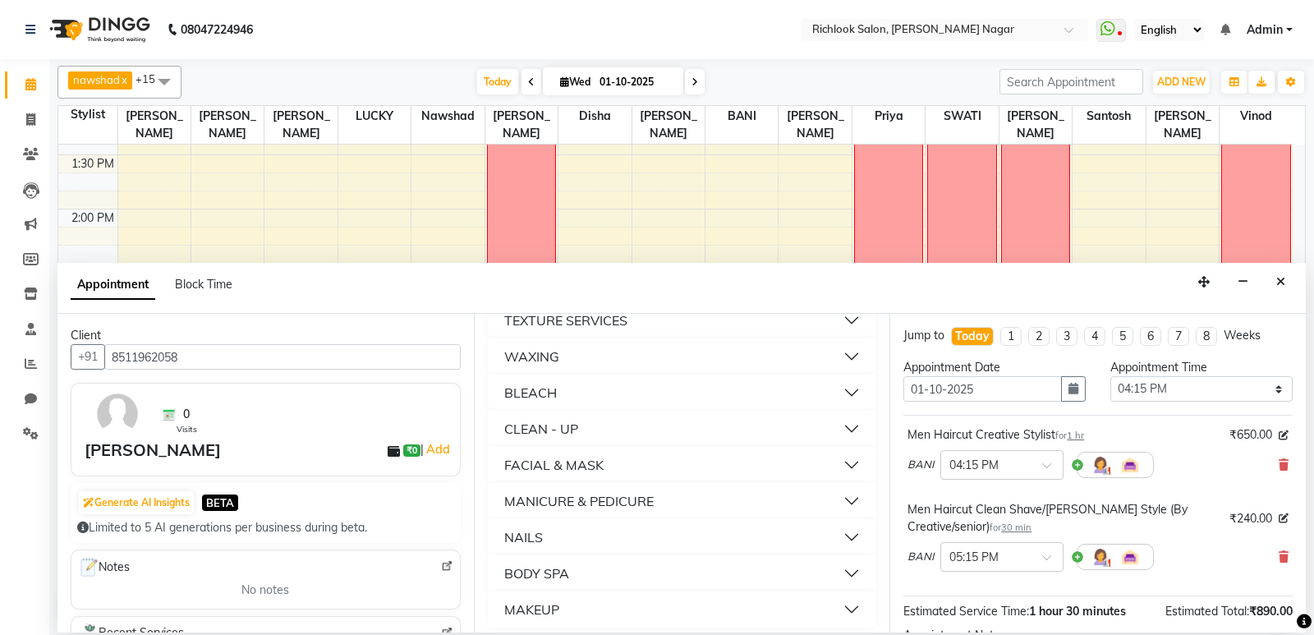
scroll to position [337, 0]
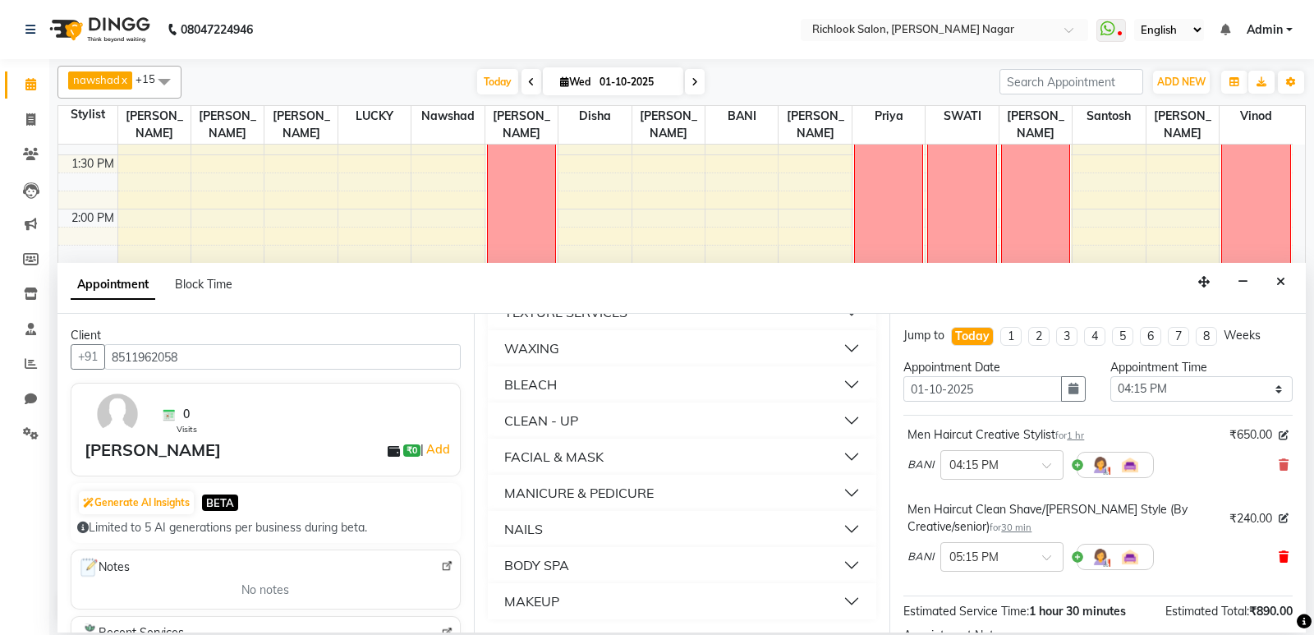
click at [1278, 553] on icon at bounding box center [1283, 556] width 10 height 11
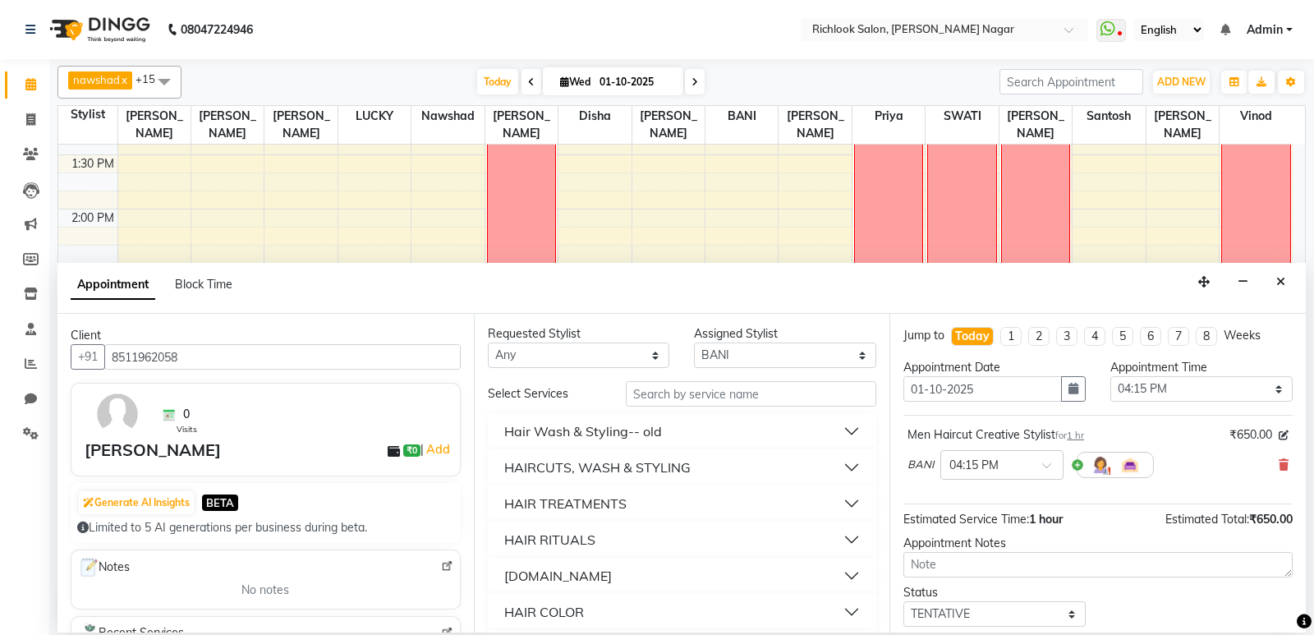
scroll to position [0, 0]
click at [760, 358] on select "Select [PERSON_NAME] BANI disha [PERSON_NAME] [PERSON_NAME] [PERSON_NAME] priya…" at bounding box center [785, 356] width 182 height 25
select select "65664"
click at [694, 344] on select "Select [PERSON_NAME] BANI disha [PERSON_NAME] [PERSON_NAME] [PERSON_NAME] priya…" at bounding box center [785, 356] width 182 height 25
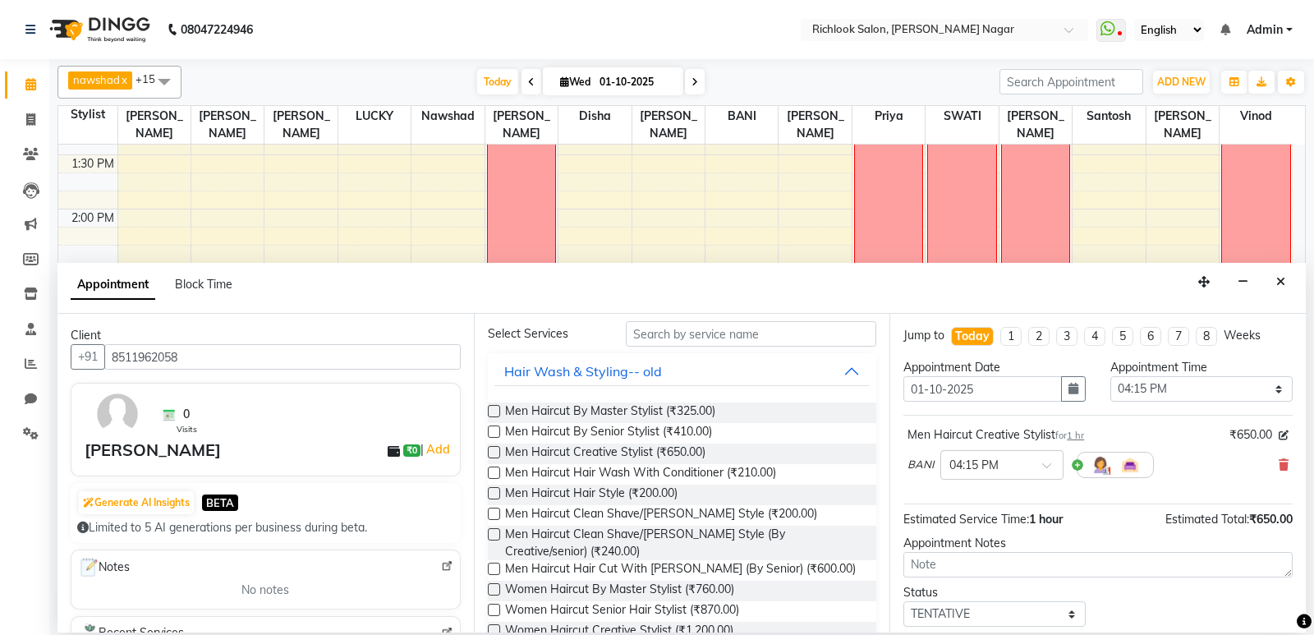
scroll to position [164, 0]
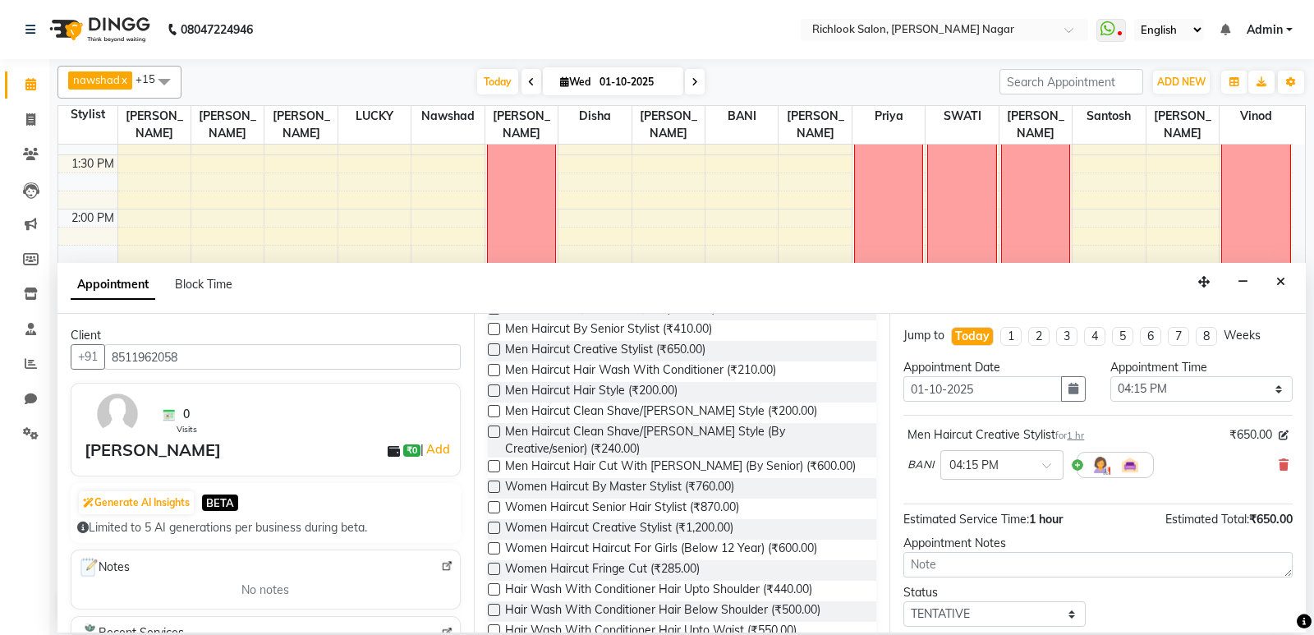
click at [499, 502] on label at bounding box center [494, 507] width 12 height 12
click at [498, 503] on input "checkbox" at bounding box center [493, 508] width 11 height 11
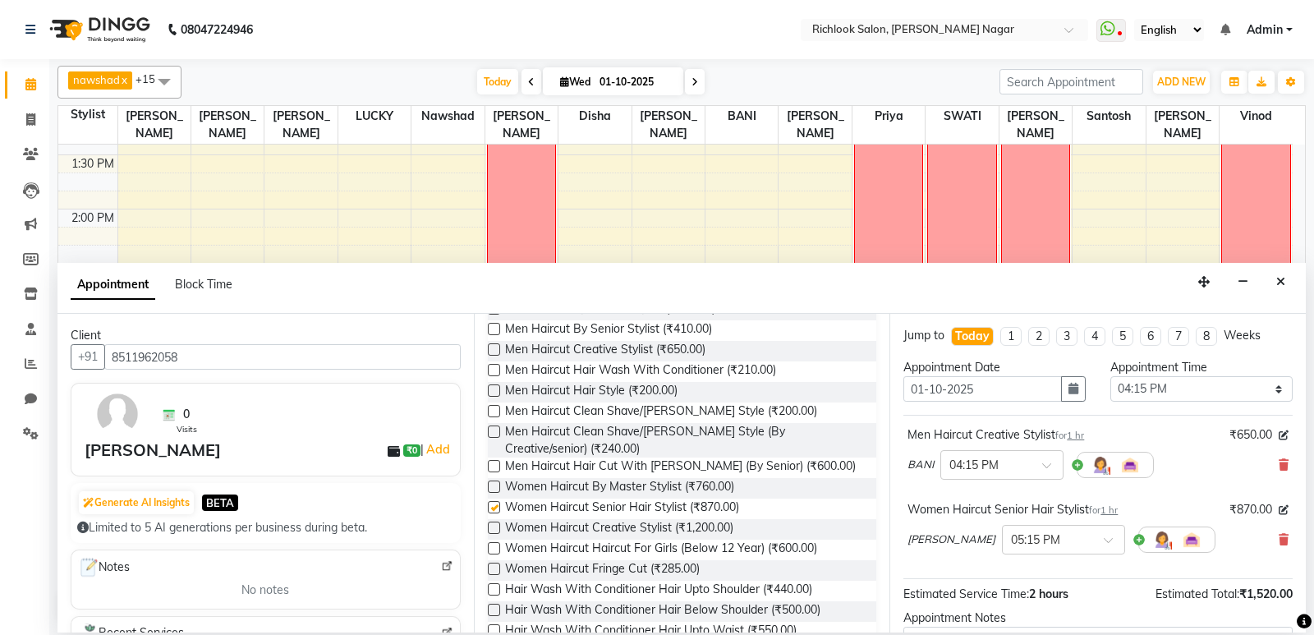
checkbox input "false"
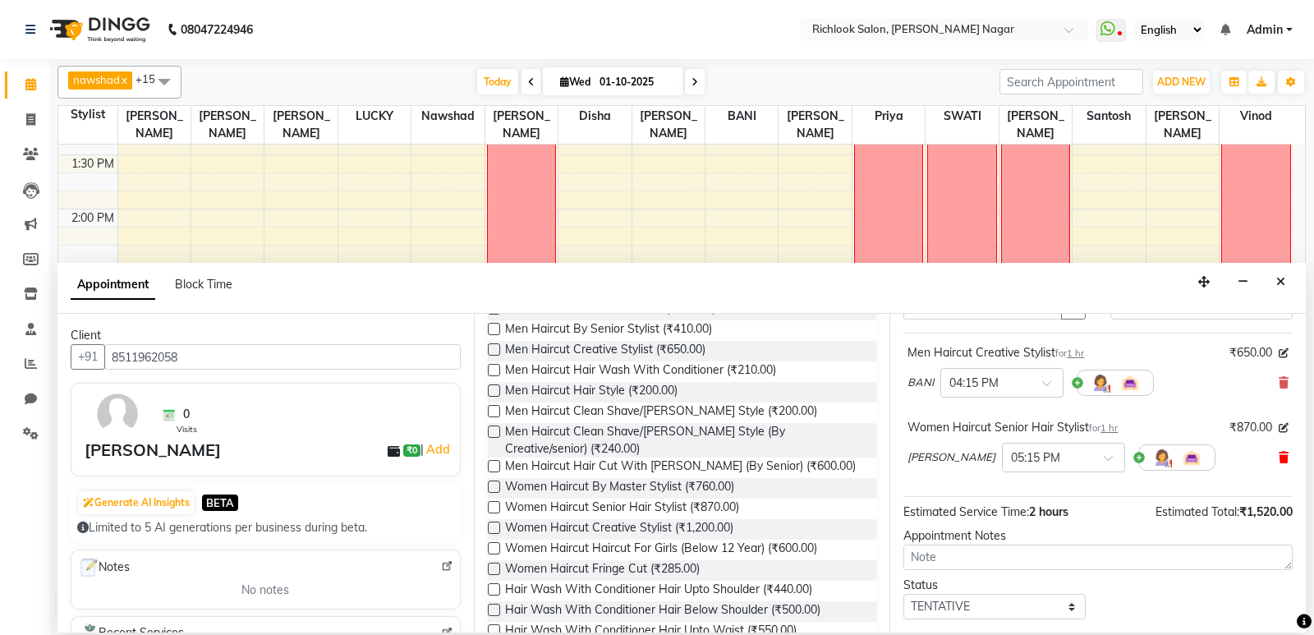
click at [1278, 452] on icon at bounding box center [1283, 457] width 10 height 11
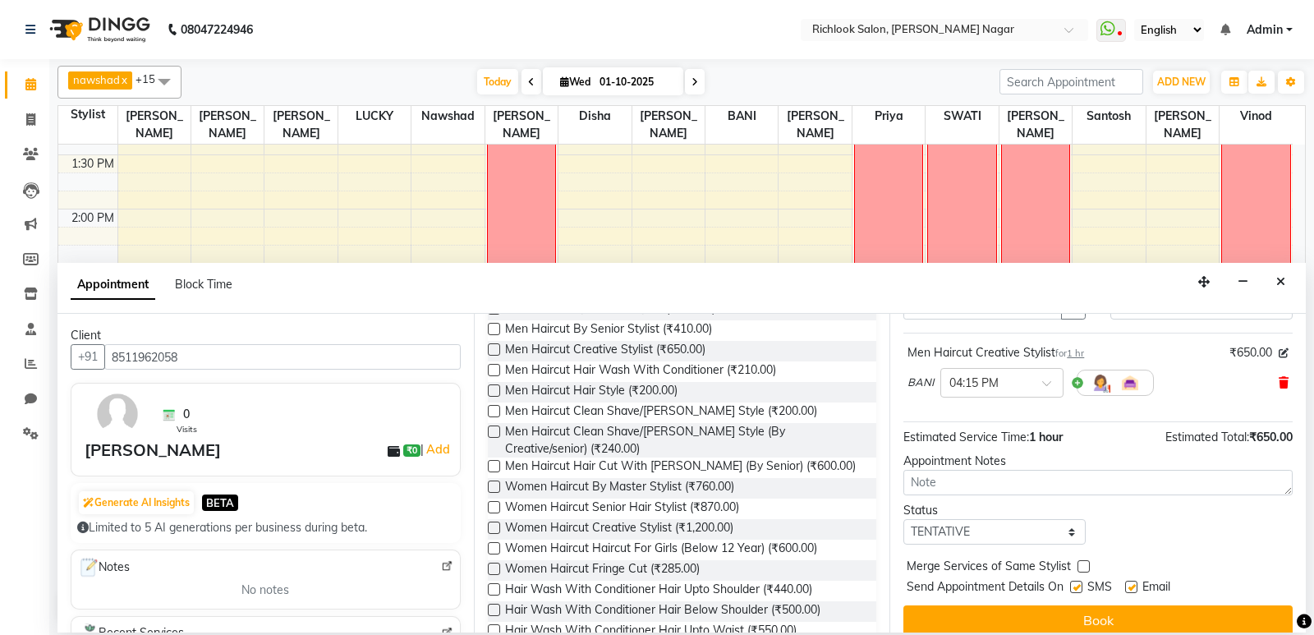
click at [1278, 379] on icon at bounding box center [1283, 382] width 10 height 11
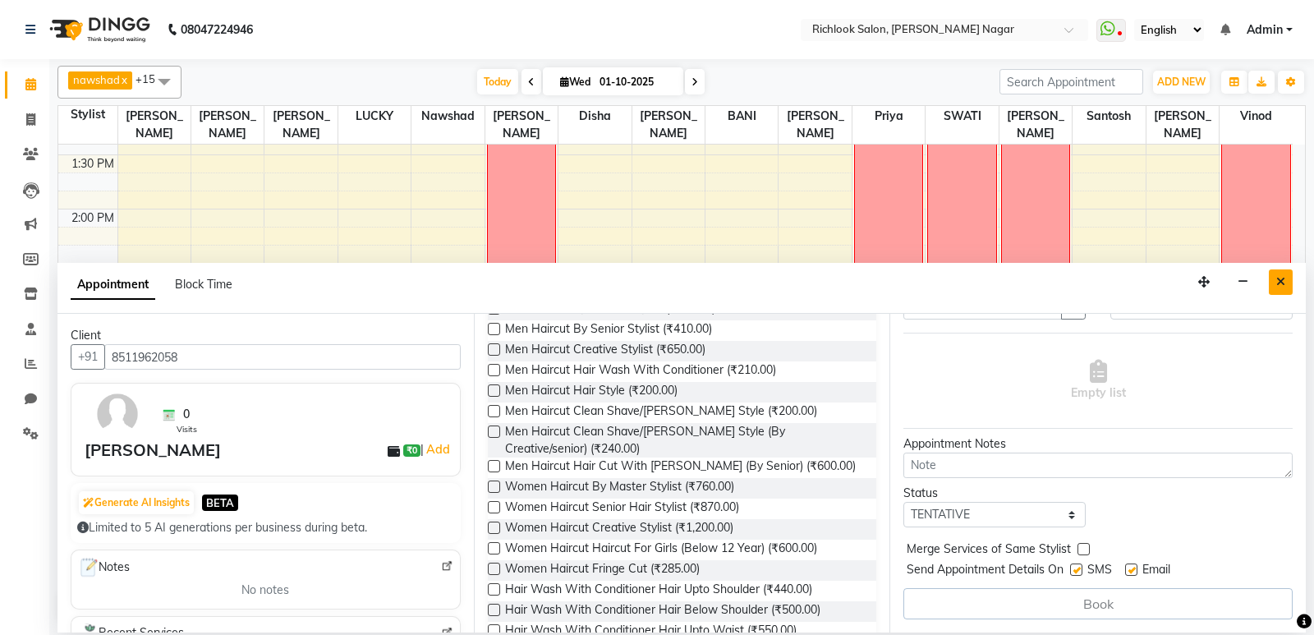
click at [1276, 274] on button "Close" at bounding box center [1281, 281] width 24 height 25
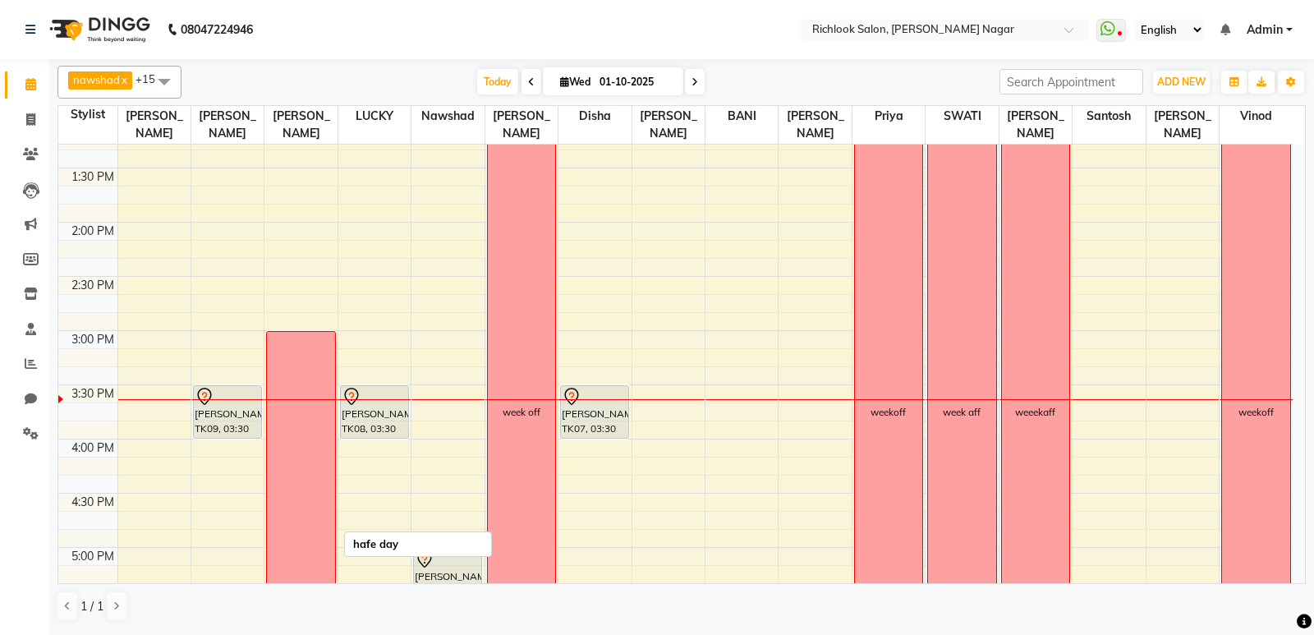
scroll to position [493, 0]
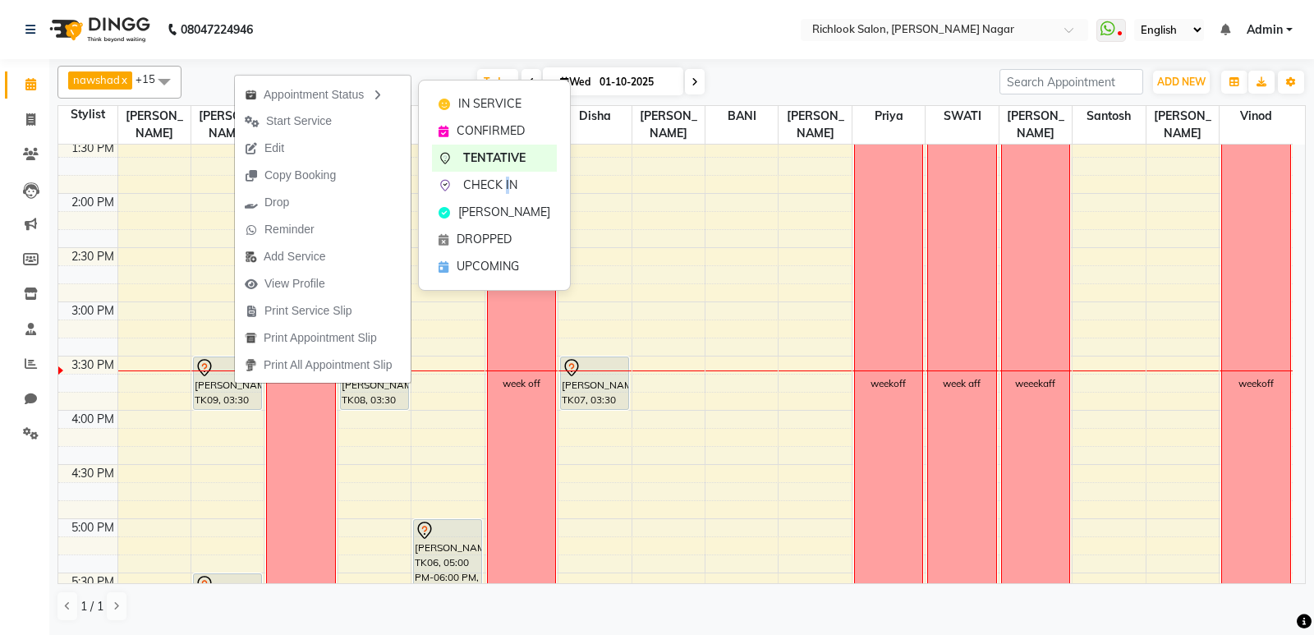
click at [507, 178] on span "CHECK IN" at bounding box center [490, 185] width 54 height 17
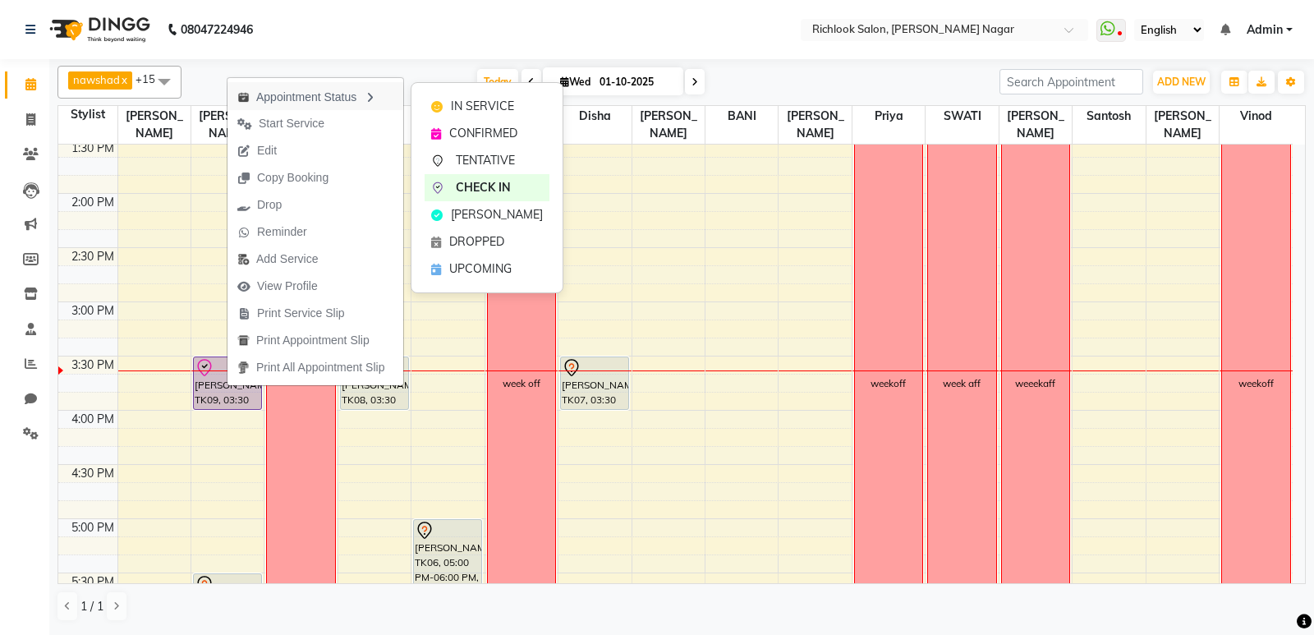
click at [370, 95] on icon "button" at bounding box center [369, 97] width 13 height 11
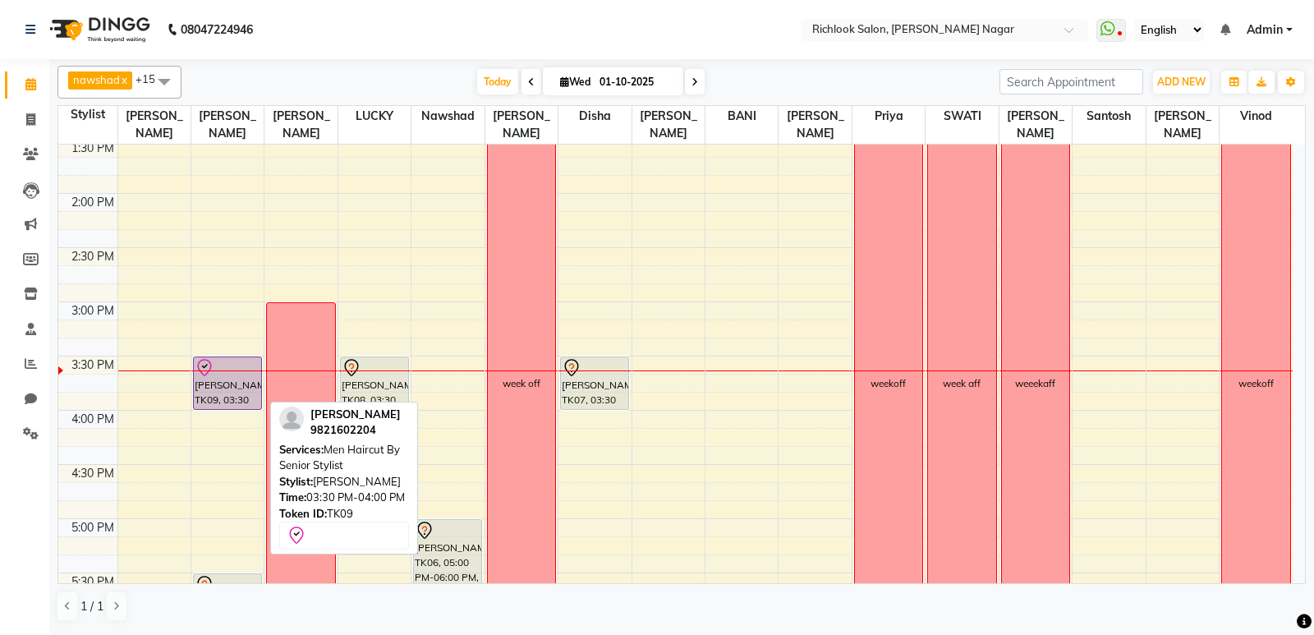
click at [218, 375] on div at bounding box center [228, 368] width 66 height 20
select select "8"
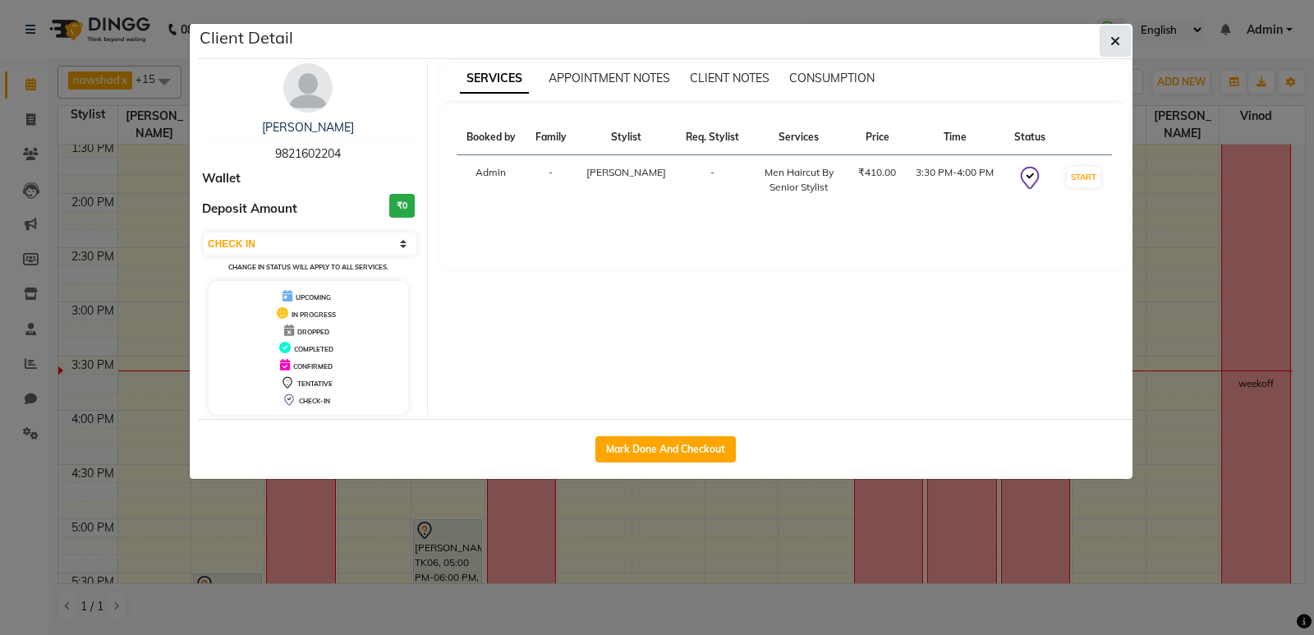
click at [1119, 38] on icon "button" at bounding box center [1115, 40] width 10 height 13
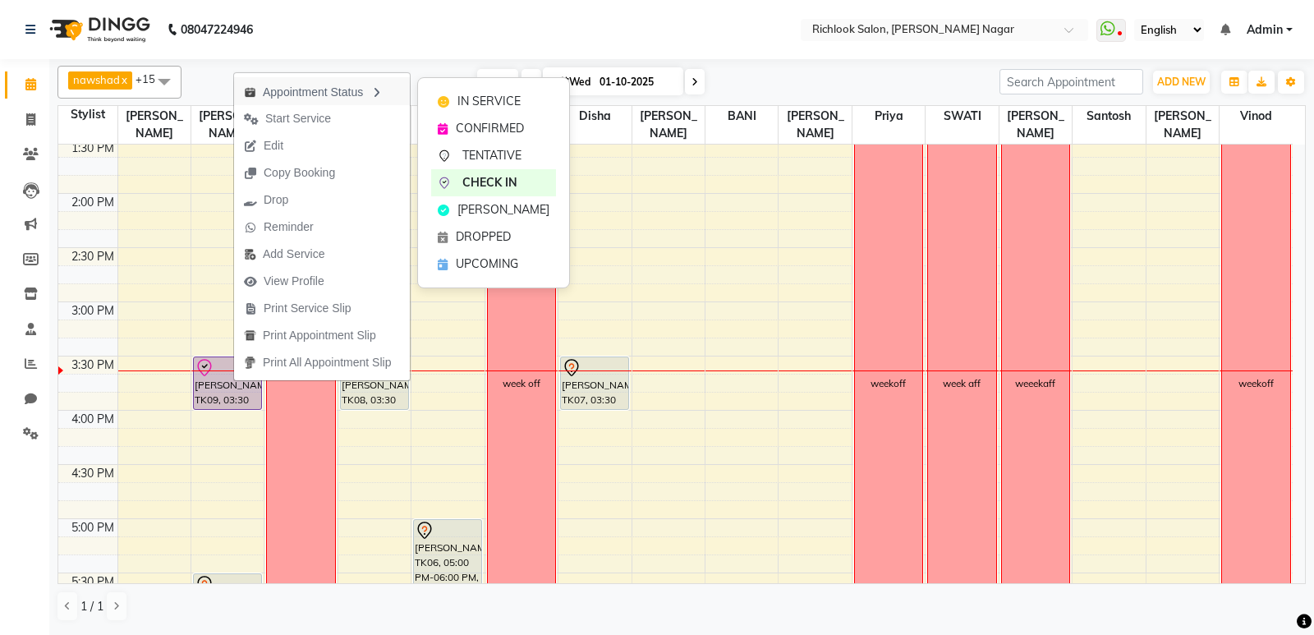
click at [380, 85] on div "Appointment Status" at bounding box center [322, 91] width 176 height 28
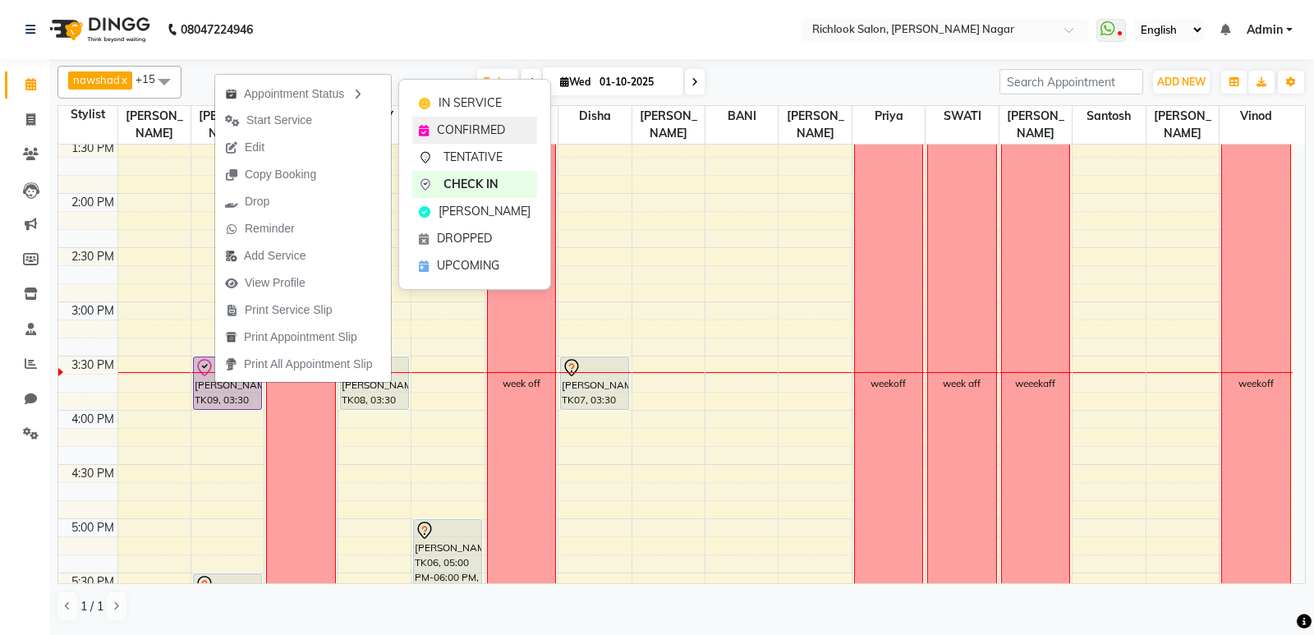
click at [461, 132] on span "CONFIRMED" at bounding box center [471, 130] width 68 height 17
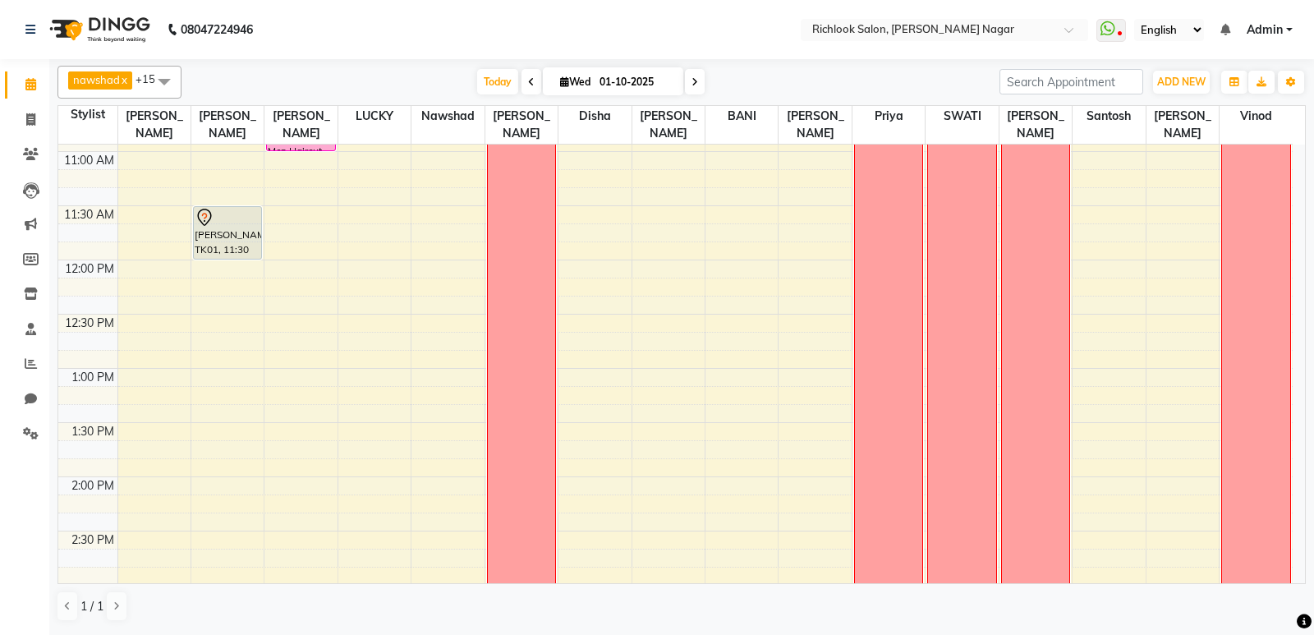
scroll to position [164, 0]
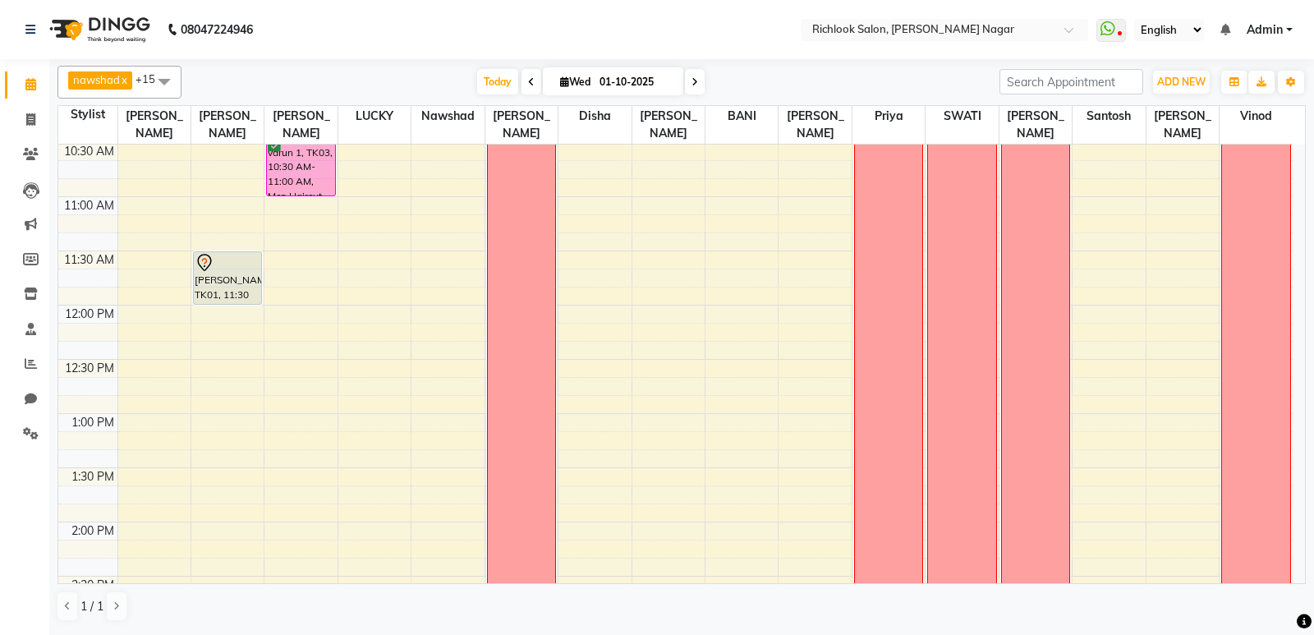
click at [96, 81] on span "nawshad" at bounding box center [96, 79] width 47 height 13
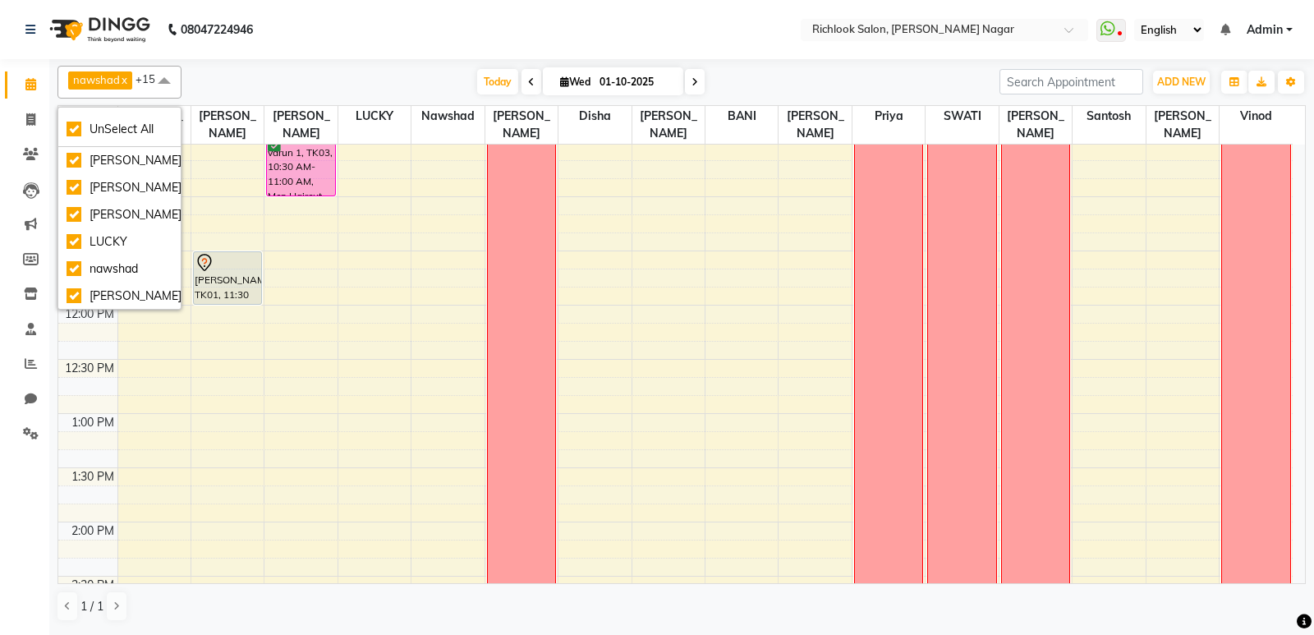
click at [96, 80] on span "nawshad" at bounding box center [96, 79] width 47 height 13
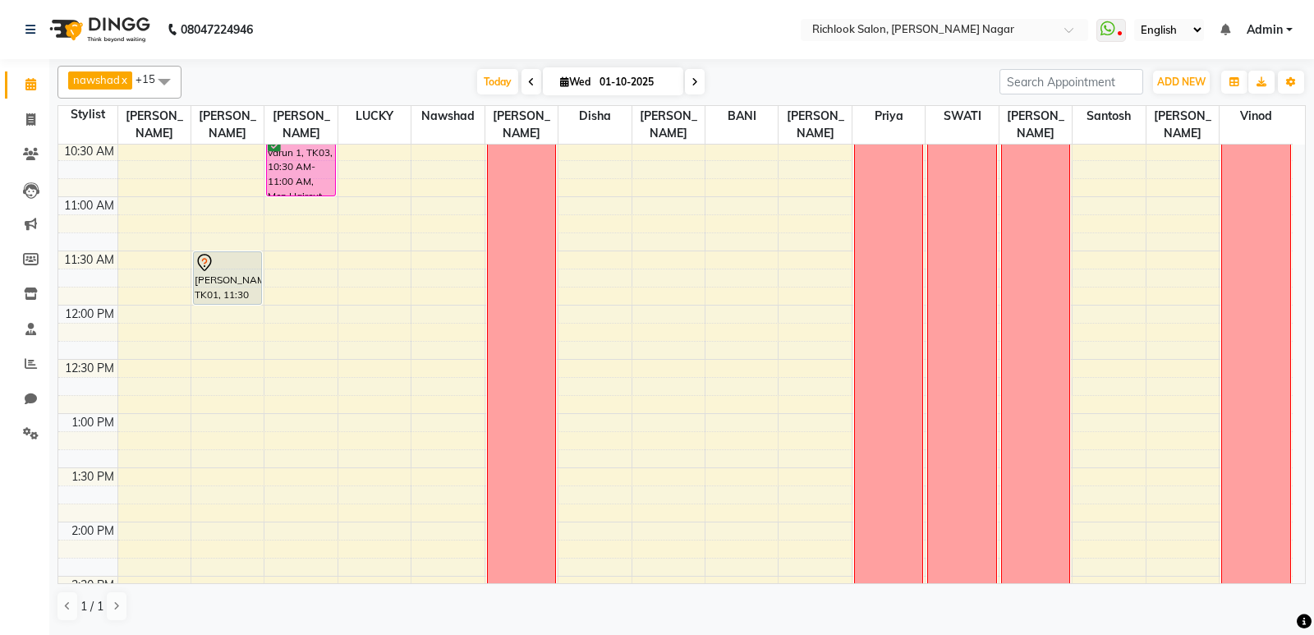
click at [96, 80] on span "nawshad" at bounding box center [96, 79] width 47 height 13
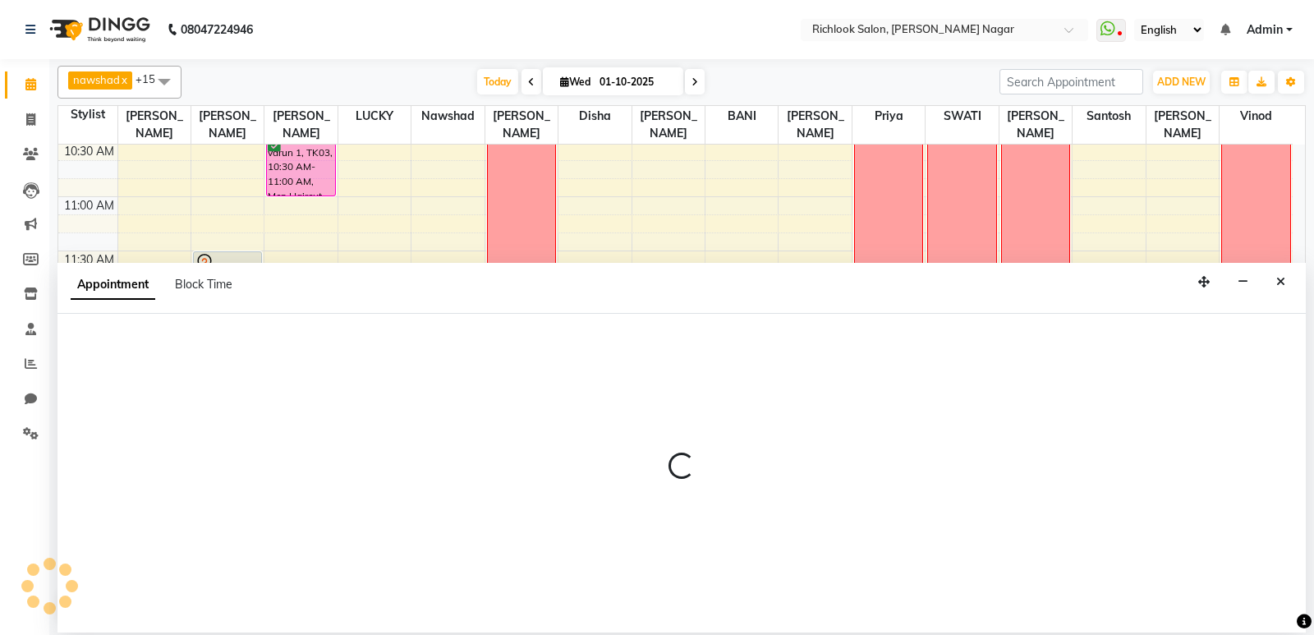
select select "93284"
select select "tentative"
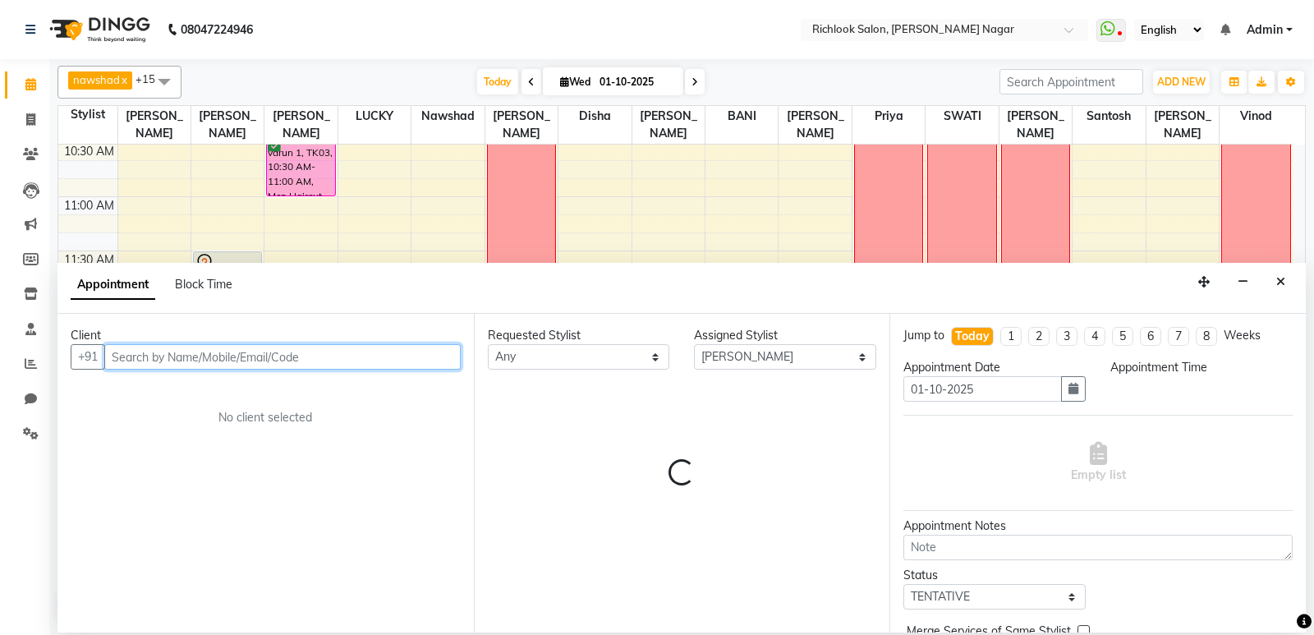
select select "720"
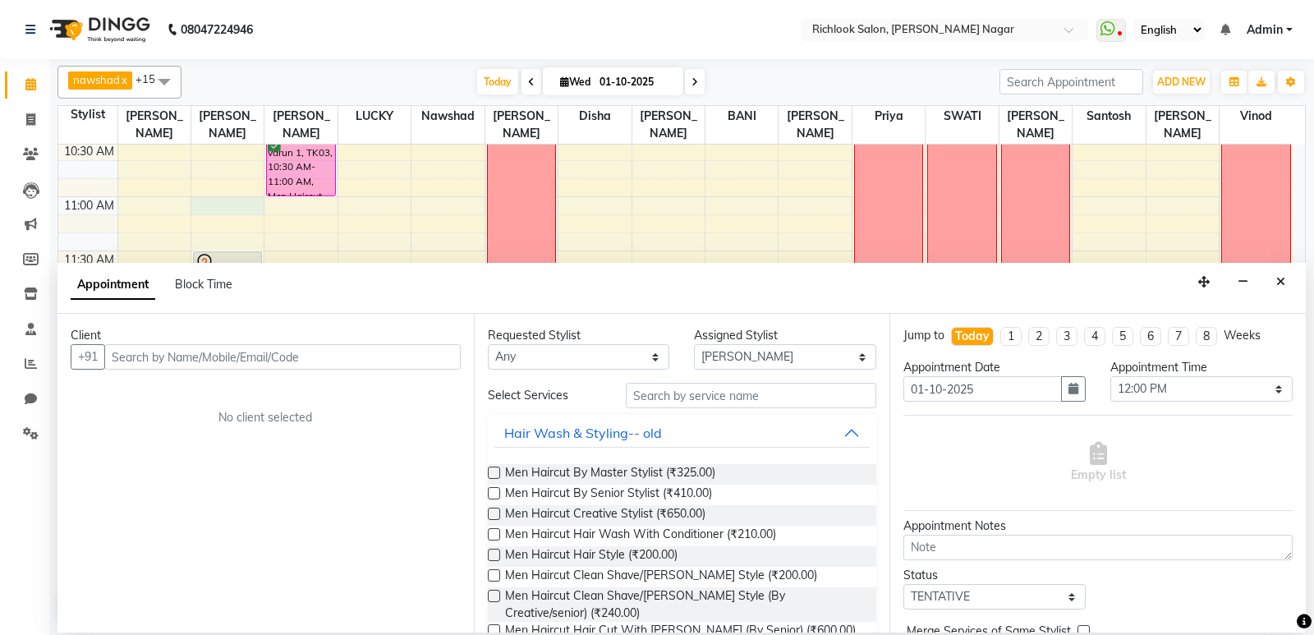
click at [114, 84] on span "nawshad" at bounding box center [96, 79] width 47 height 13
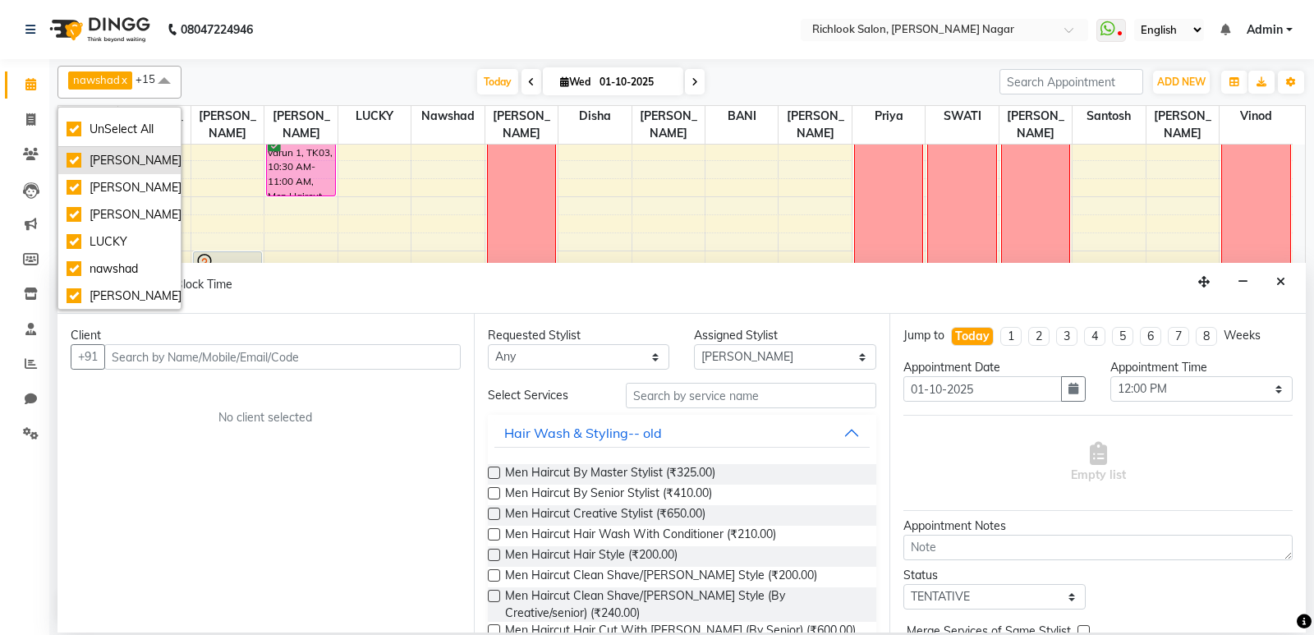
click at [128, 152] on div "[PERSON_NAME]" at bounding box center [120, 160] width 106 height 17
checkbox input "false"
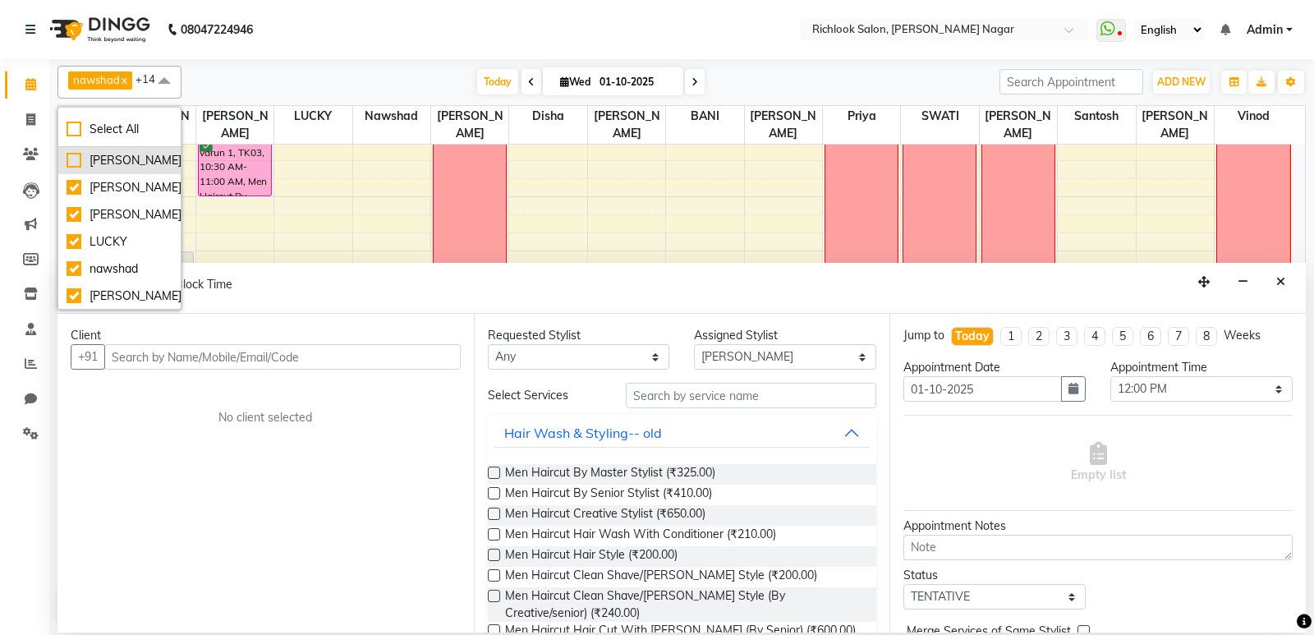
click at [128, 152] on div "[PERSON_NAME]" at bounding box center [120, 160] width 106 height 17
checkbox input "true"
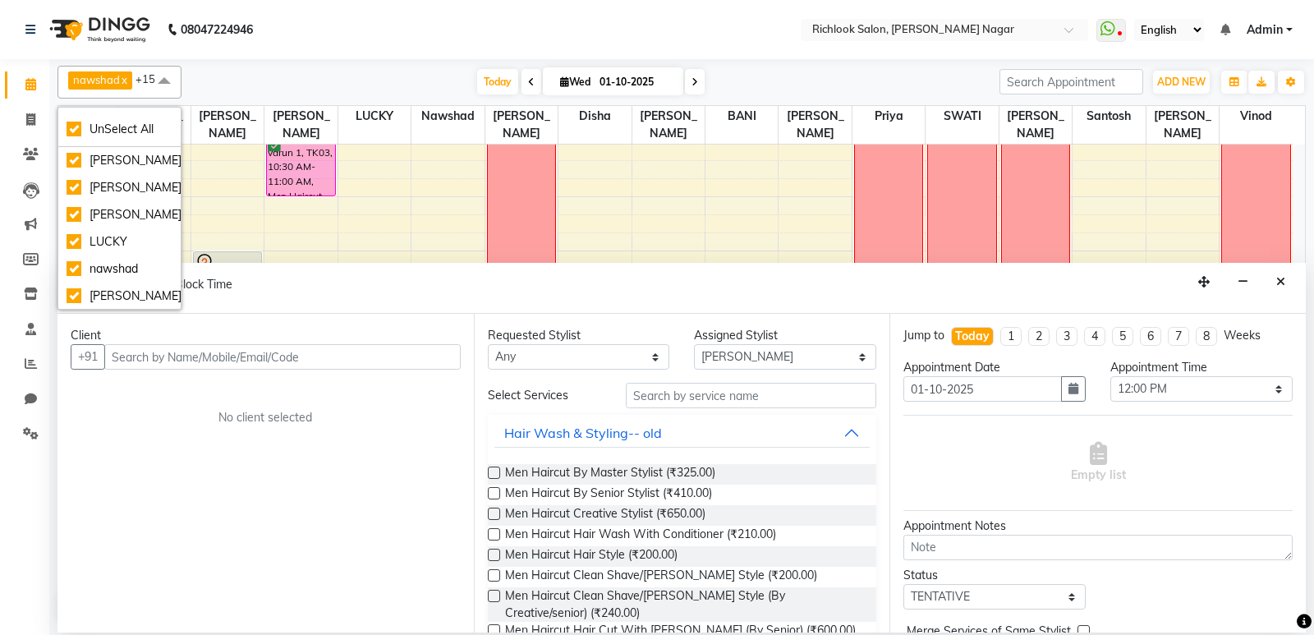
click at [170, 79] on span at bounding box center [164, 81] width 33 height 31
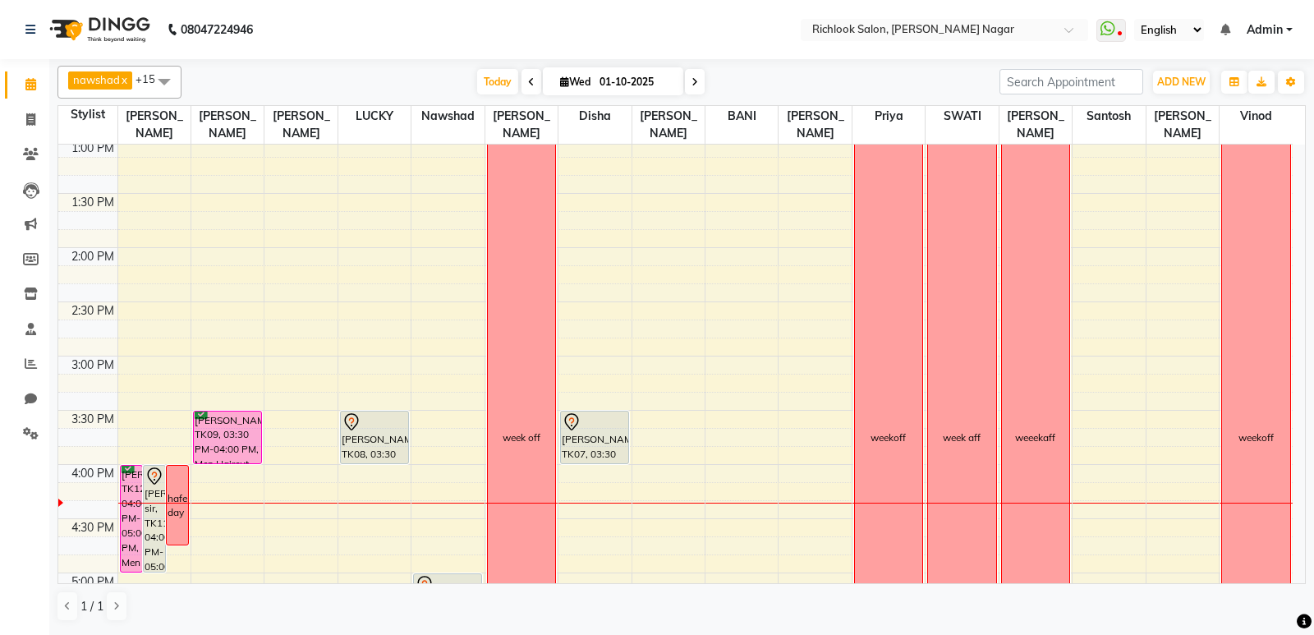
scroll to position [411, 0]
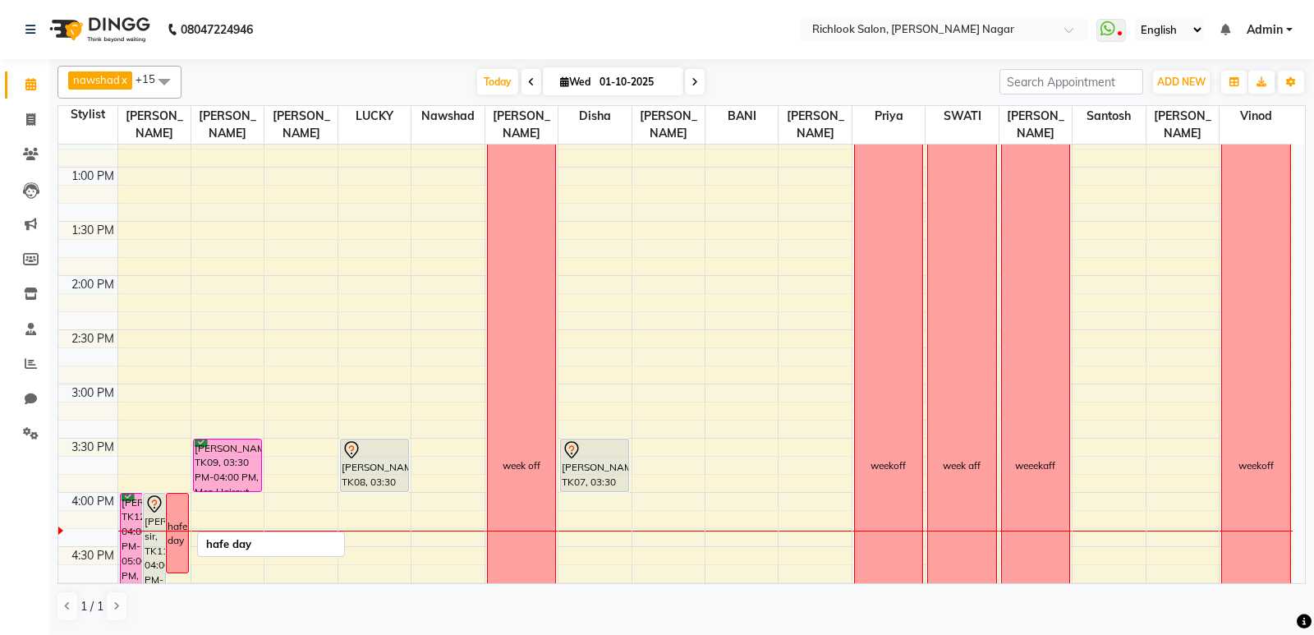
click at [175, 516] on div "hafe day" at bounding box center [177, 532] width 21 height 79
click at [176, 516] on div "hafe day" at bounding box center [177, 532] width 21 height 79
click at [177, 512] on div "hafe day" at bounding box center [177, 532] width 21 height 79
click at [178, 511] on div "hafe day" at bounding box center [177, 532] width 21 height 79
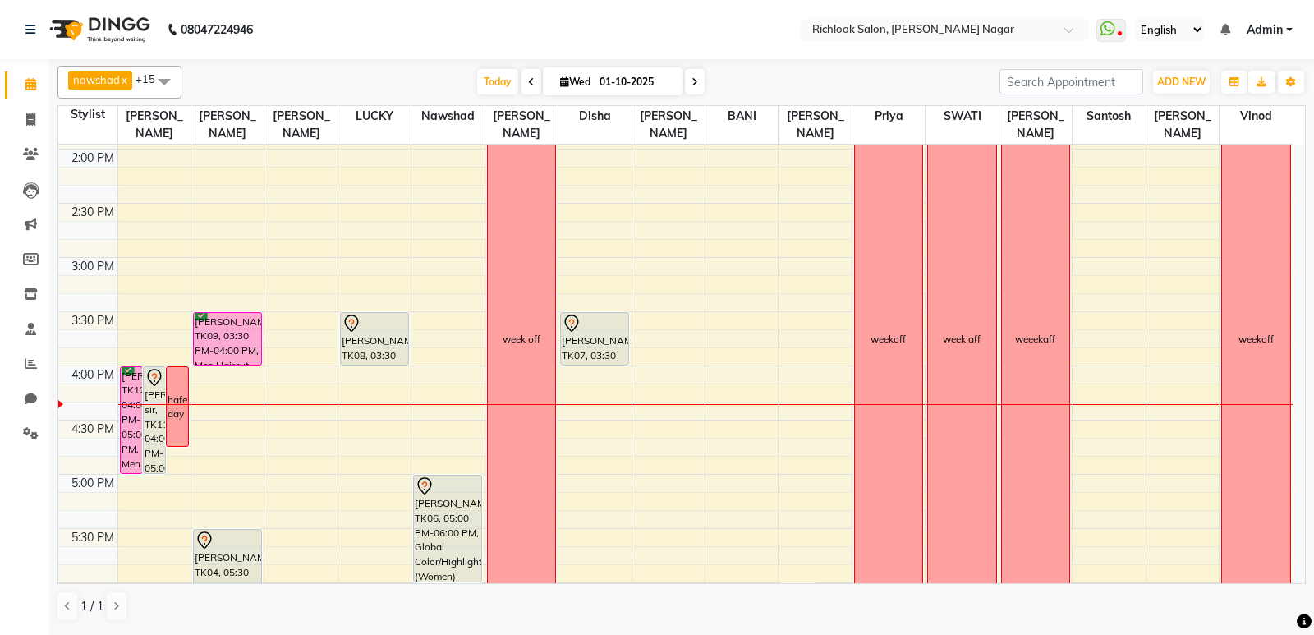
scroll to position [575, 0]
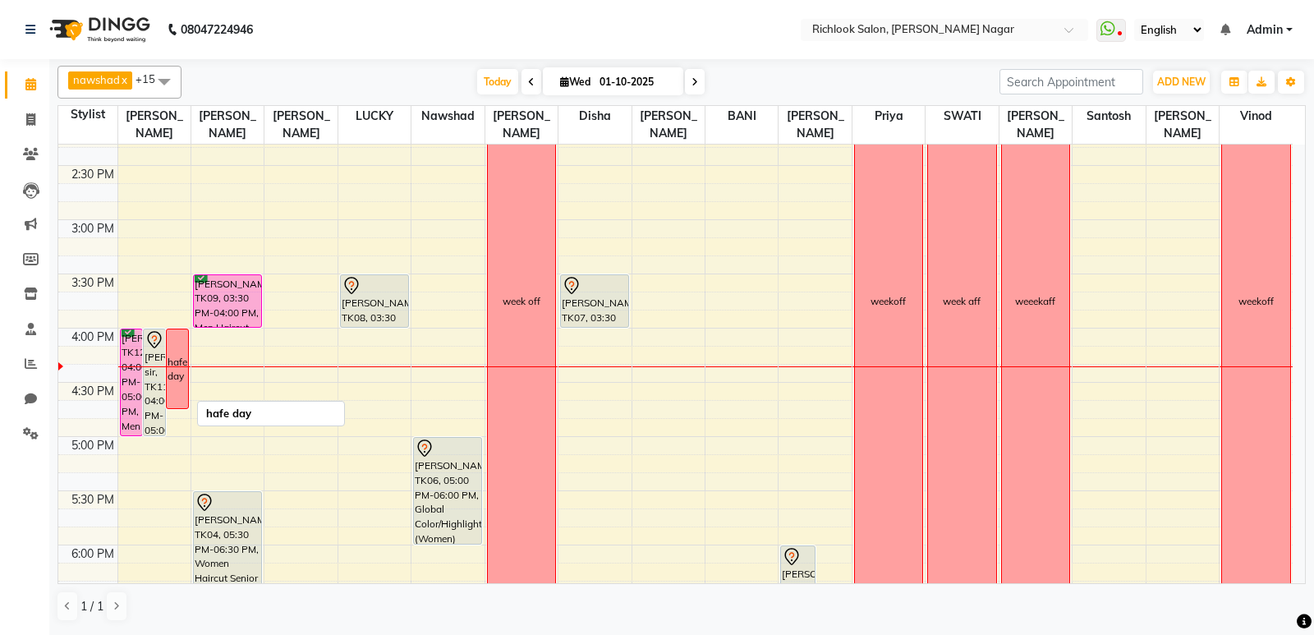
click at [175, 389] on div "hafe day" at bounding box center [177, 368] width 21 height 79
click at [183, 386] on div "hafe day" at bounding box center [177, 368] width 21 height 79
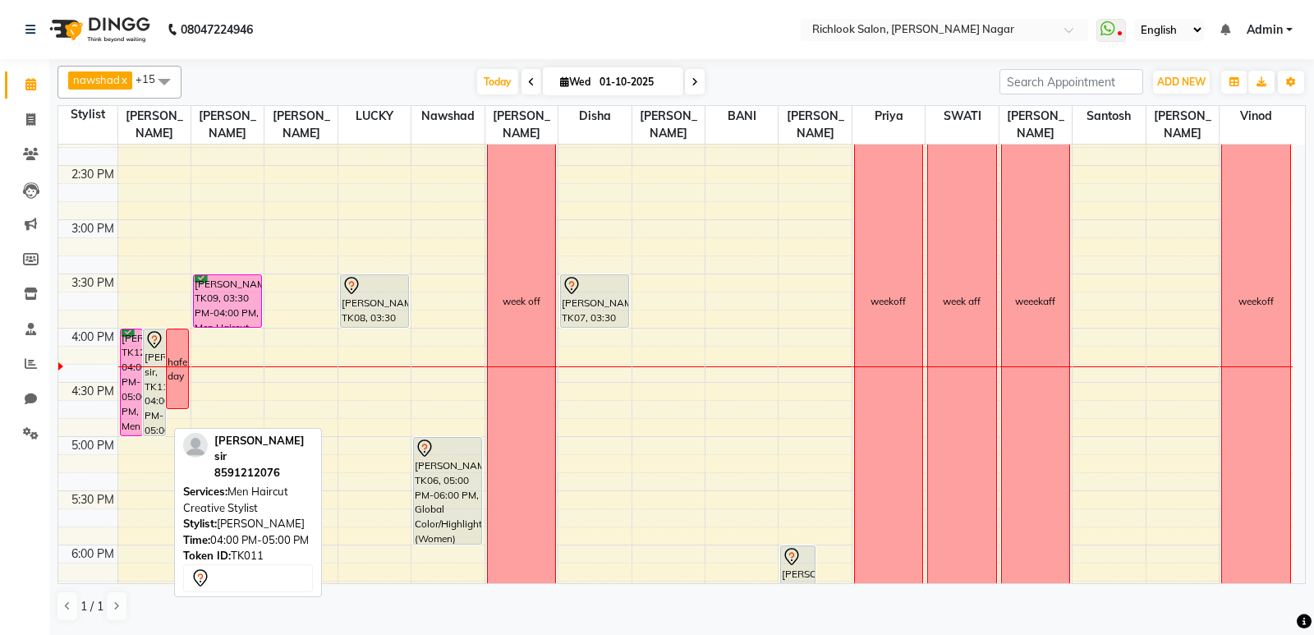
click at [154, 386] on div "Yashu sir, TK11, 04:00 PM-05:00 PM, Men Haircut Creative Stylist" at bounding box center [154, 382] width 21 height 106
select select "7"
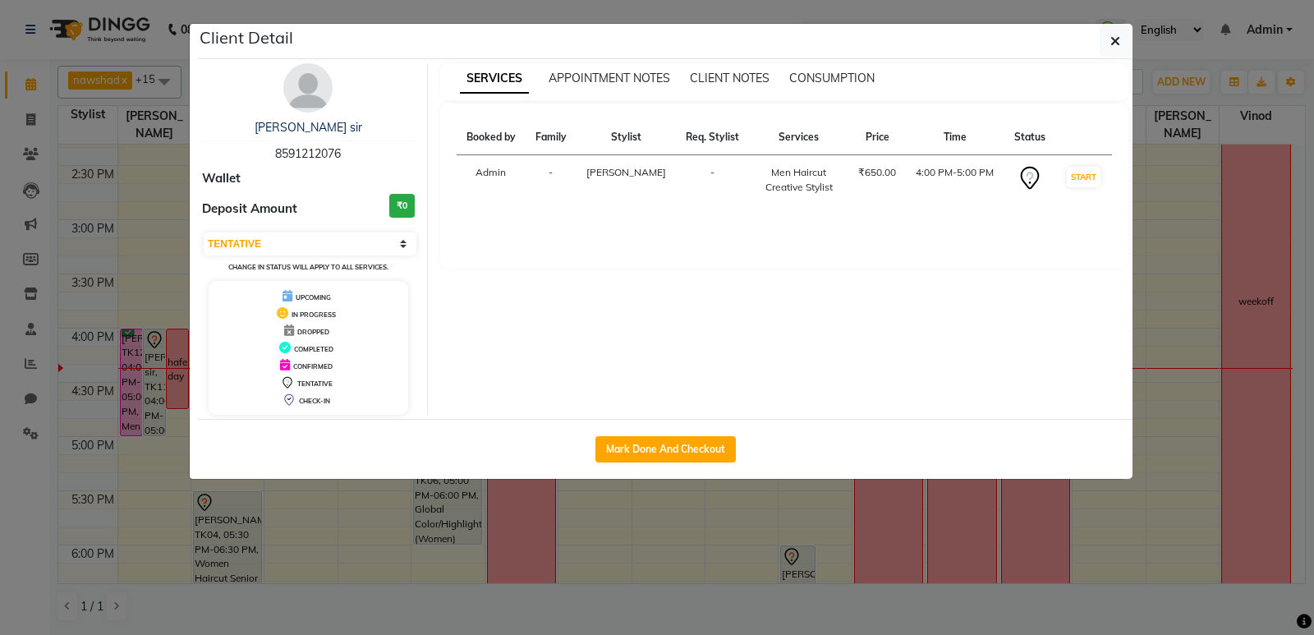
click at [129, 250] on ngb-modal-window "Client Detail Yashu sir 8591212076 Wallet Deposit Amount ₹0 Select IN SERVICE C…" at bounding box center [657, 317] width 1314 height 635
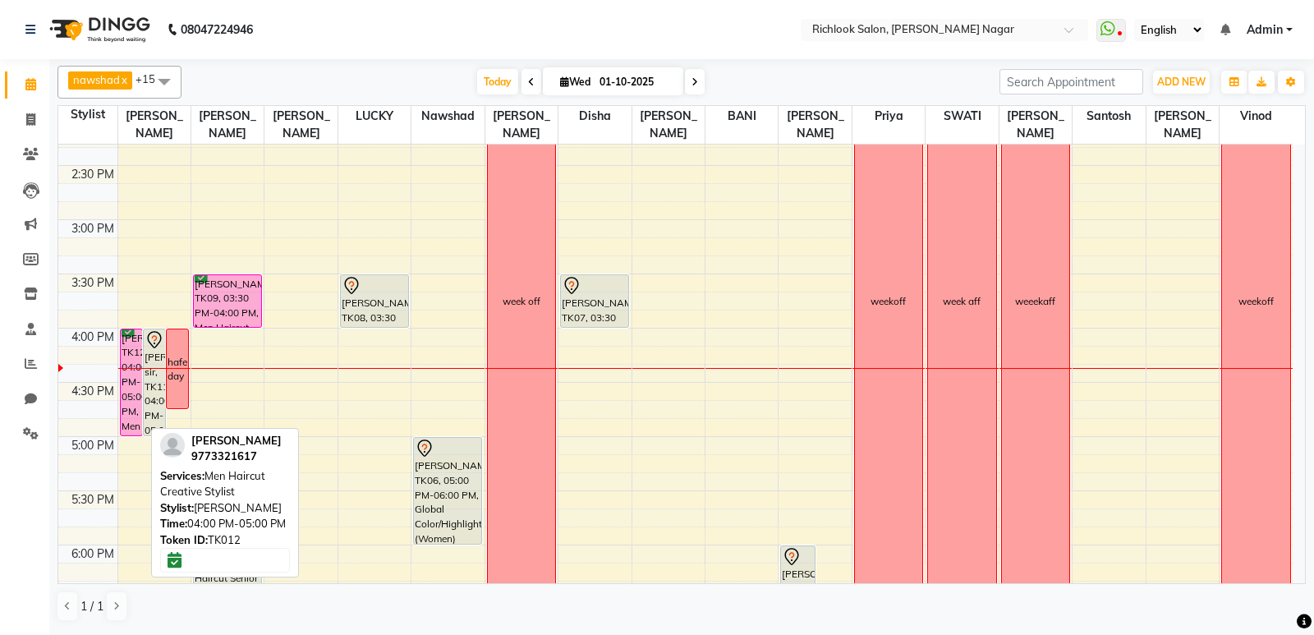
click at [131, 373] on div "Yashu Tilak, TK12, 04:00 PM-05:00 PM, Men Haircut Creative Stylist" at bounding box center [131, 382] width 21 height 106
select select "6"
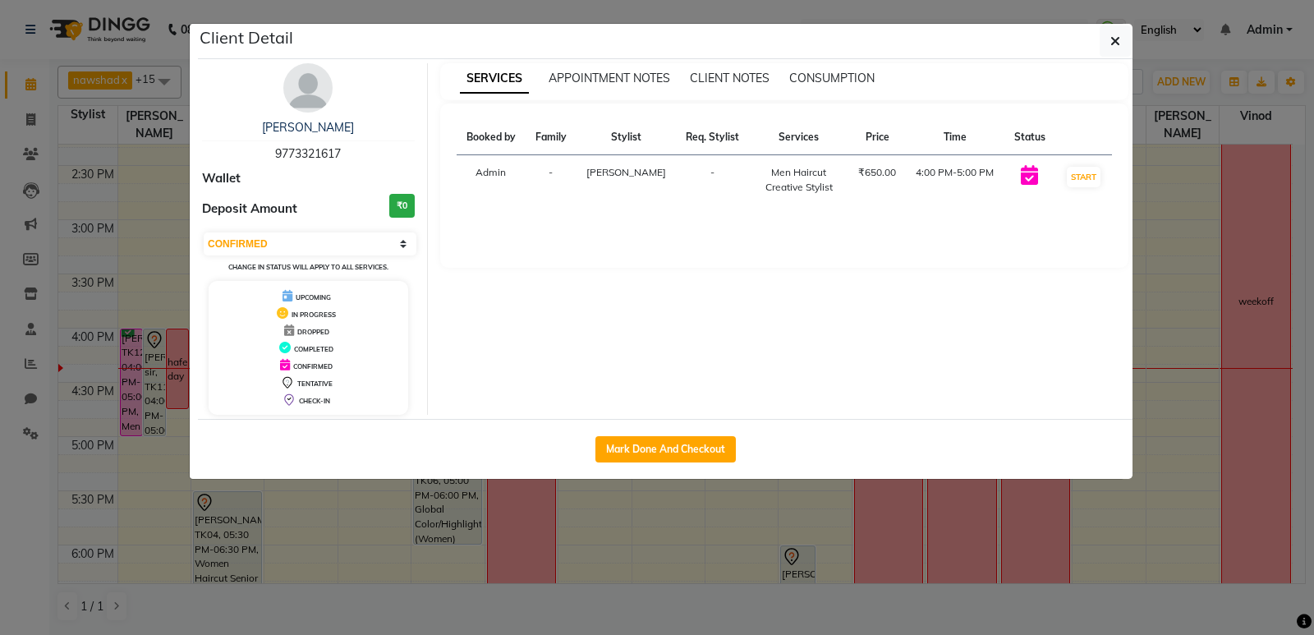
click at [158, 277] on ngb-modal-window "Client Detail Yashu Tilak 9773321617 Wallet Deposit Amount ₹0 Select IN SERVICE…" at bounding box center [657, 317] width 1314 height 635
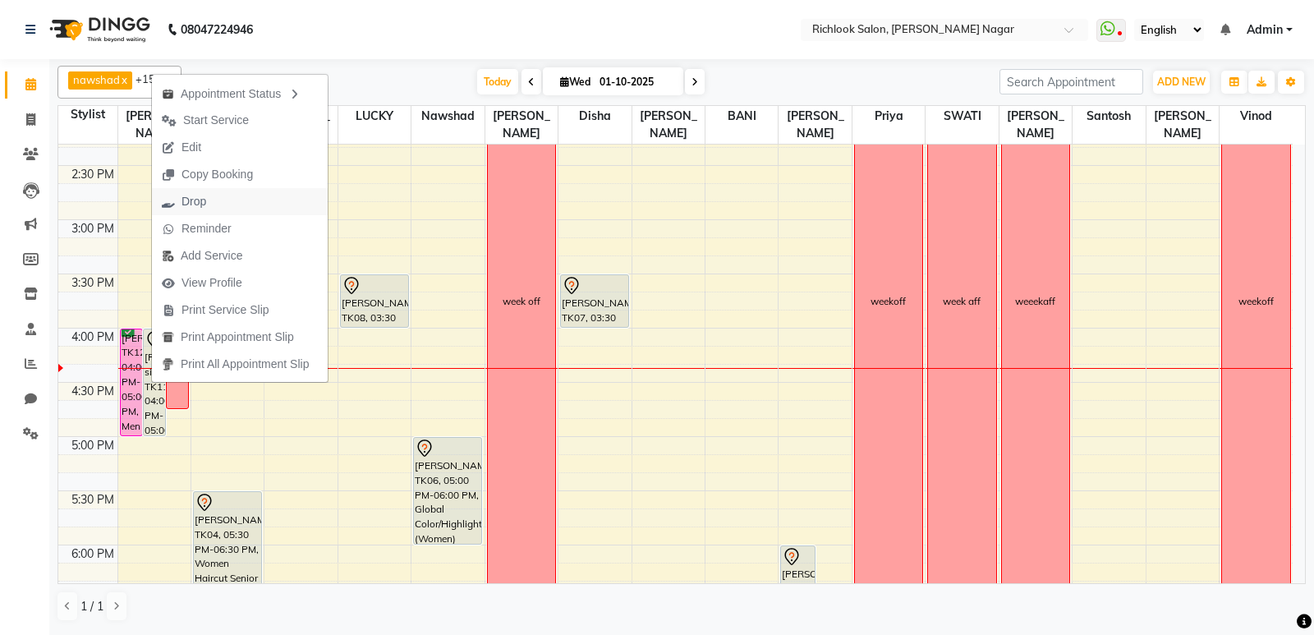
click at [194, 204] on span "Drop" at bounding box center [193, 201] width 25 height 17
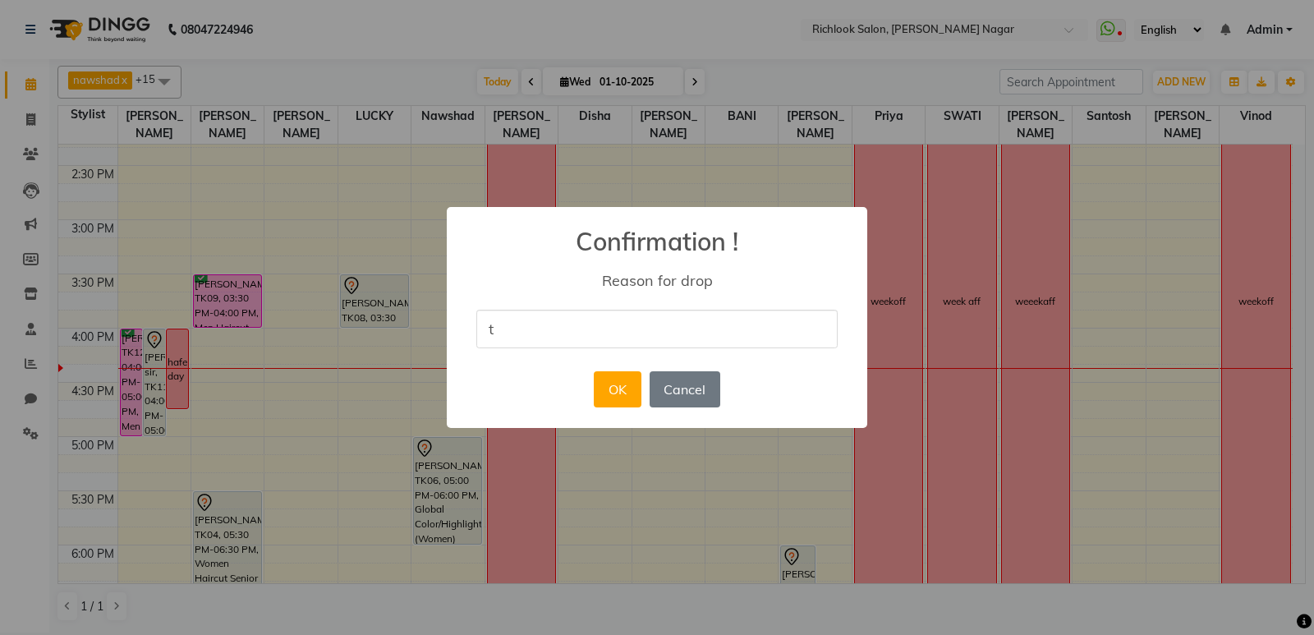
type input "Test"
click at [601, 388] on button "OK" at bounding box center [617, 389] width 47 height 36
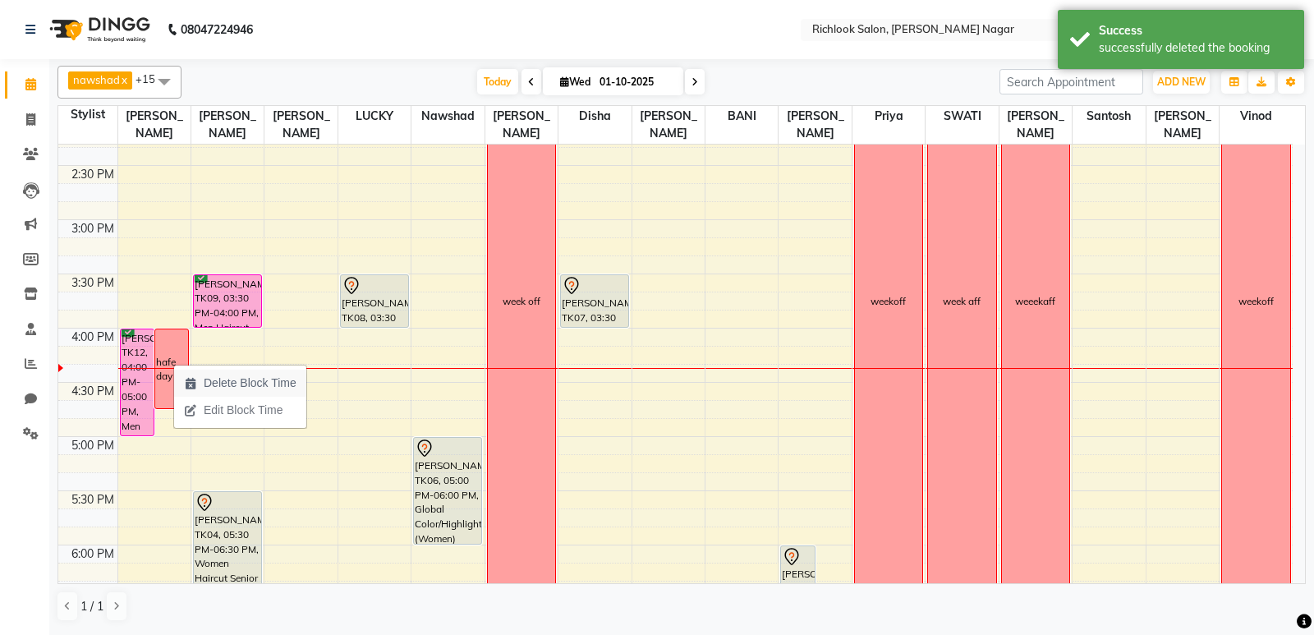
click at [213, 375] on span "Delete Block Time" at bounding box center [250, 382] width 93 height 17
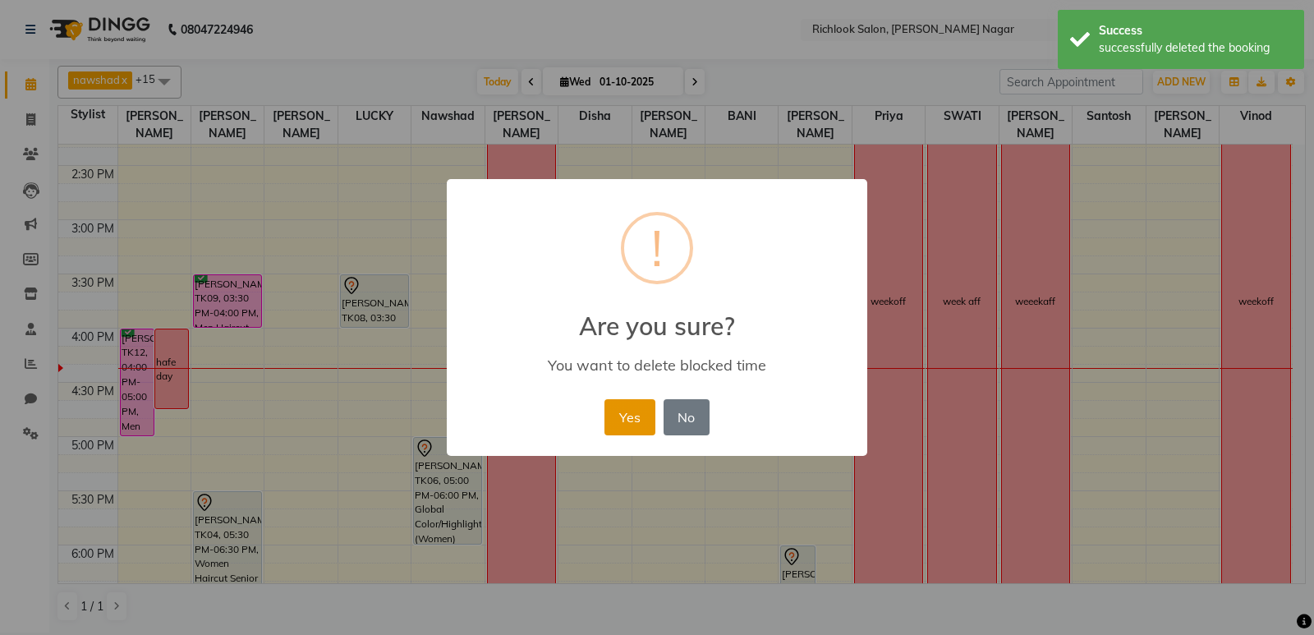
click at [636, 424] on button "Yes" at bounding box center [629, 417] width 50 height 36
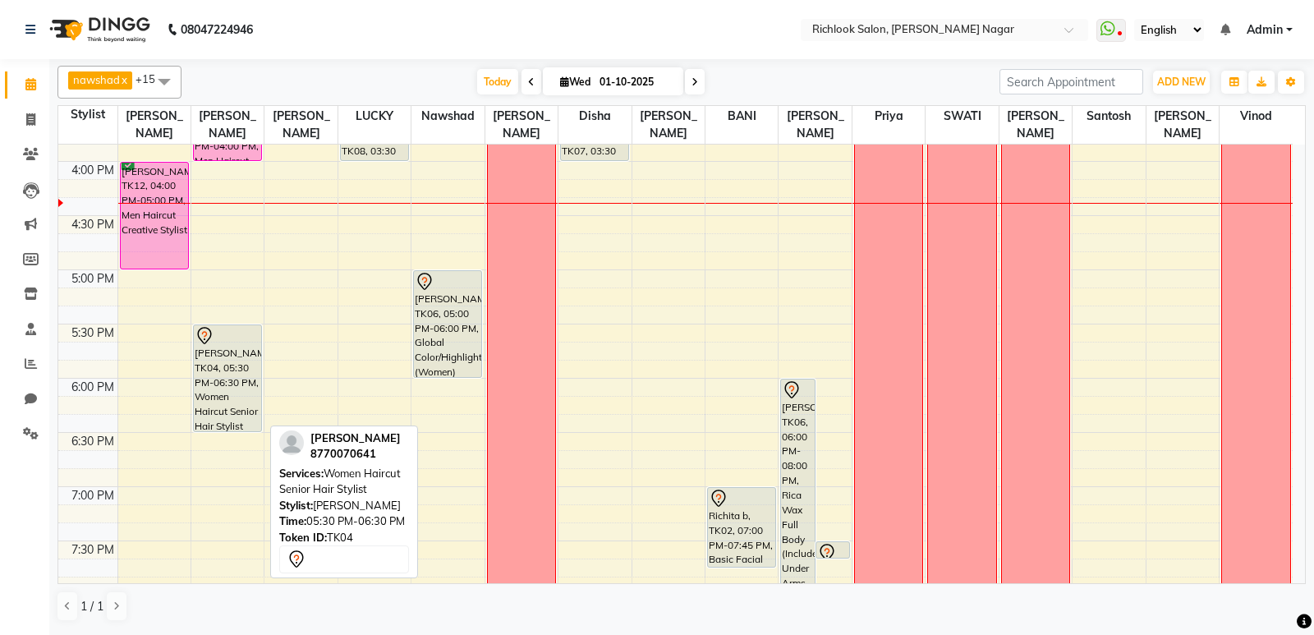
scroll to position [723, 0]
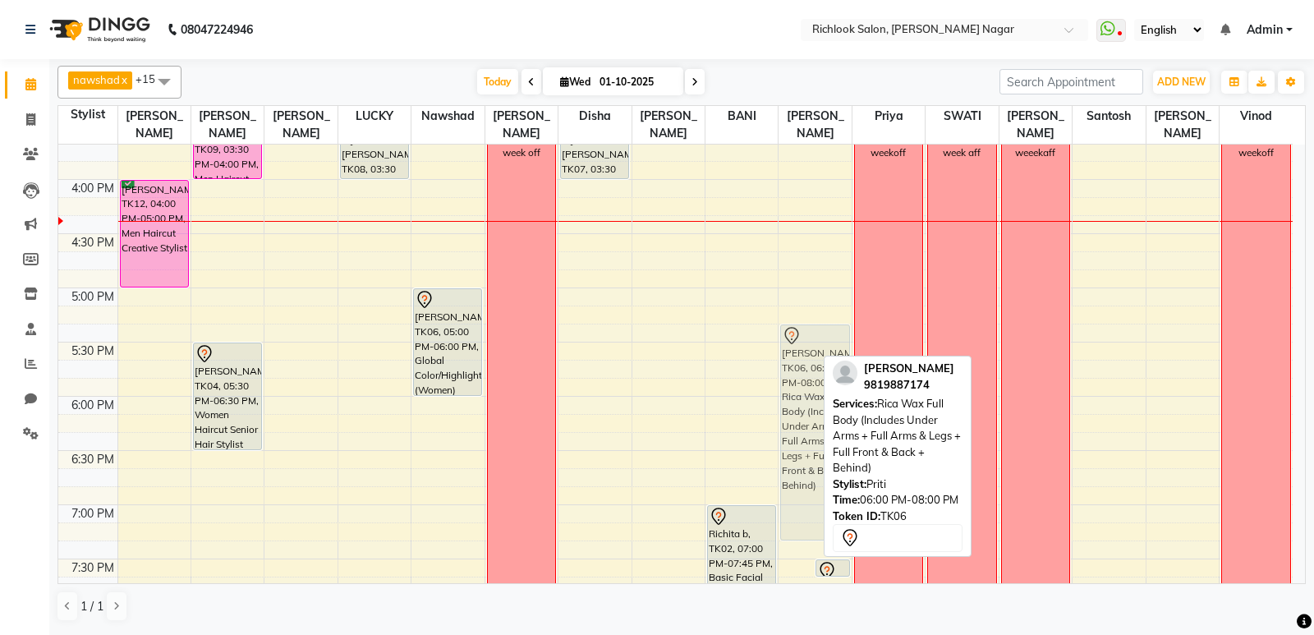
drag, startPoint x: 793, startPoint y: 493, endPoint x: 793, endPoint y: 417, distance: 75.5
click at [793, 417] on div "Meghna Thakkar, TK06, 06:00 PM-08:00 PM, Rica Wax Full Body (Includes Under Arm…" at bounding box center [814, 125] width 72 height 1408
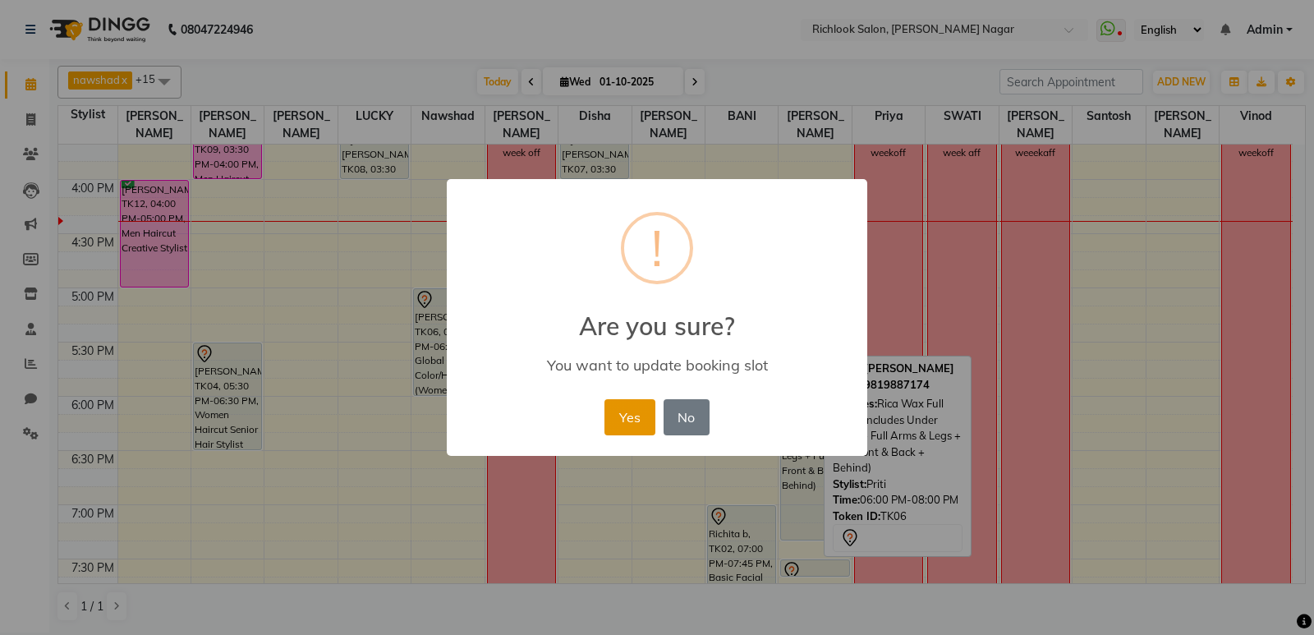
click at [631, 410] on button "Yes" at bounding box center [629, 417] width 50 height 36
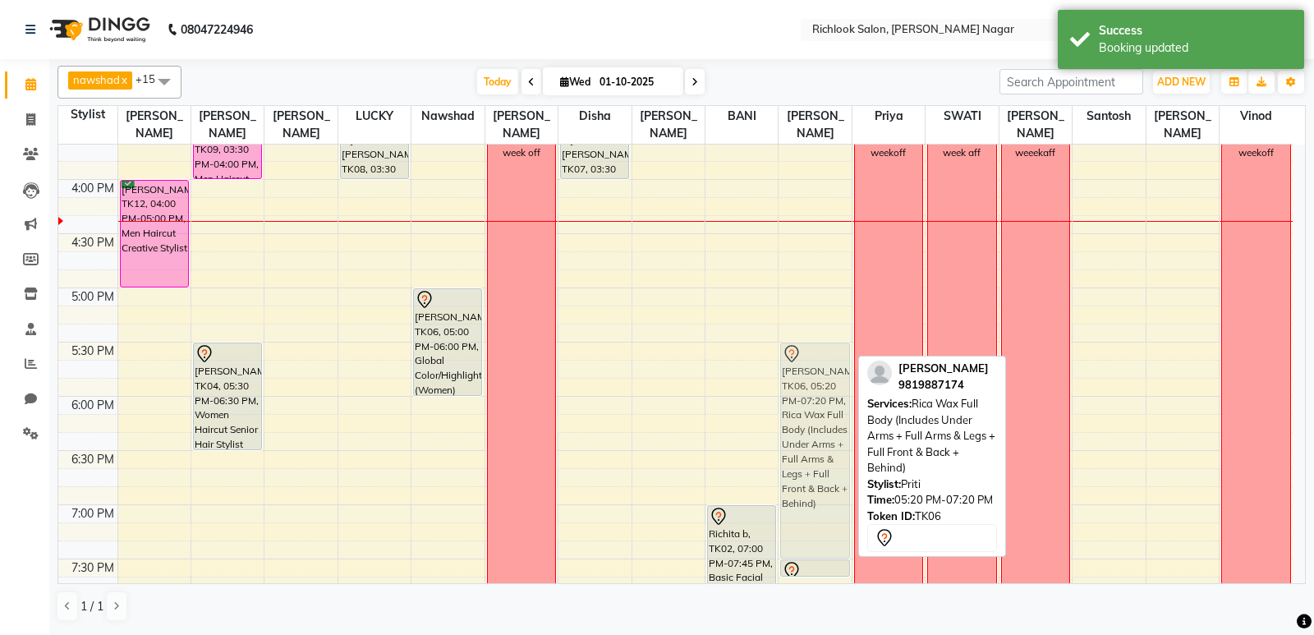
click at [811, 394] on div "Meghna Thakkar, TK06, 05:20 PM-07:20 PM, Rica Wax Full Body (Includes Under Arm…" at bounding box center [814, 125] width 72 height 1408
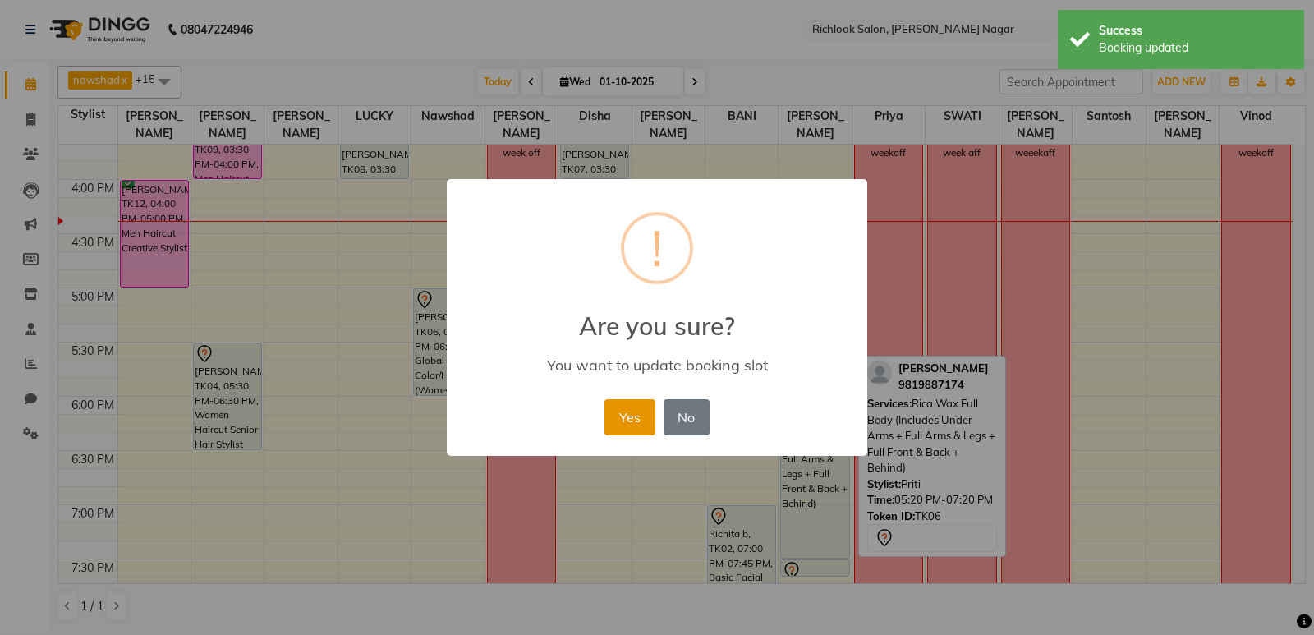
click at [645, 414] on button "Yes" at bounding box center [629, 417] width 50 height 36
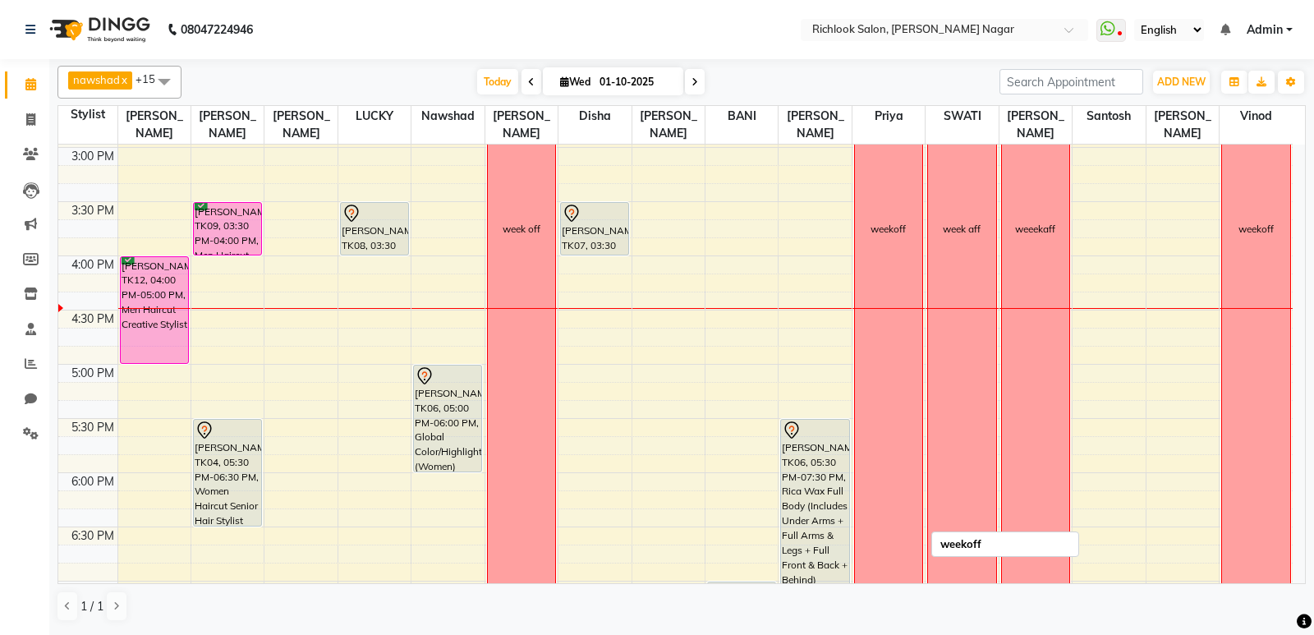
scroll to position [641, 0]
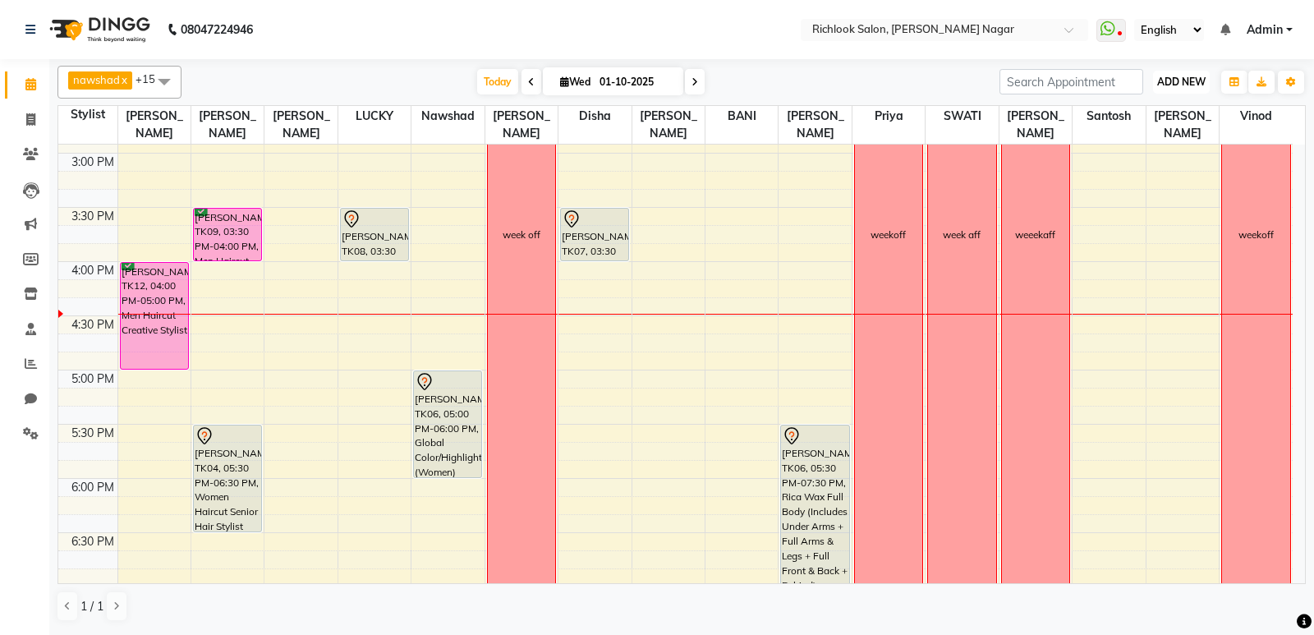
click at [1163, 77] on span "ADD NEW" at bounding box center [1181, 82] width 48 height 12
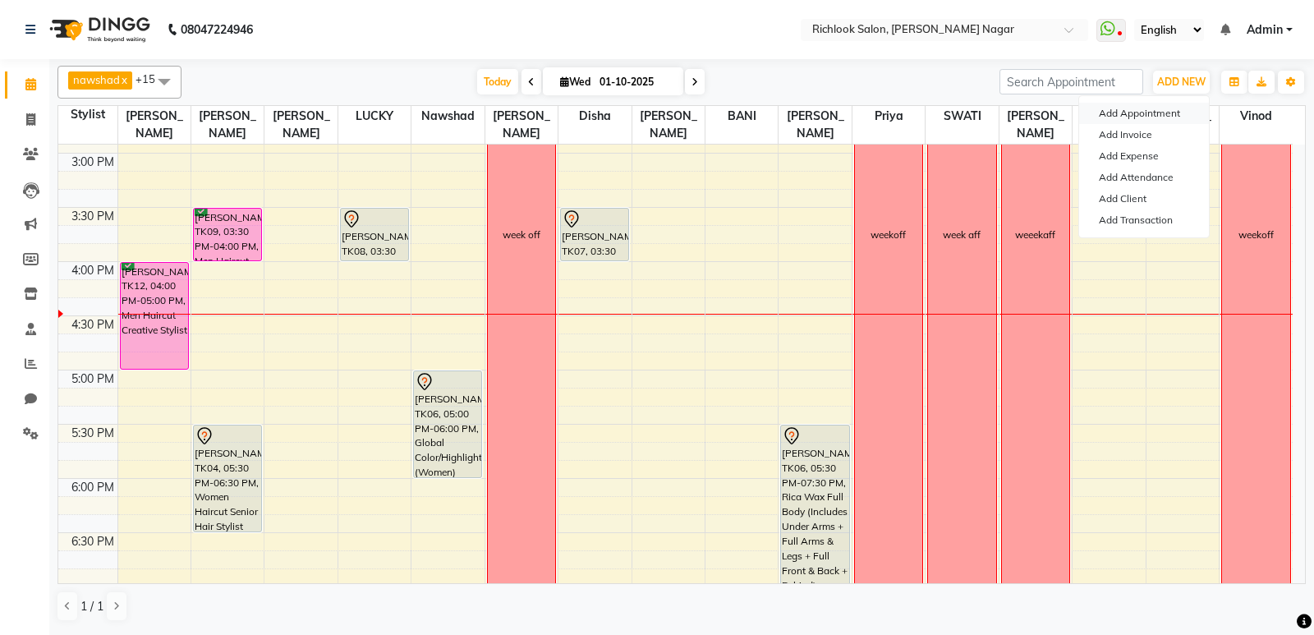
click at [1149, 112] on button "Add Appointment" at bounding box center [1144, 113] width 130 height 21
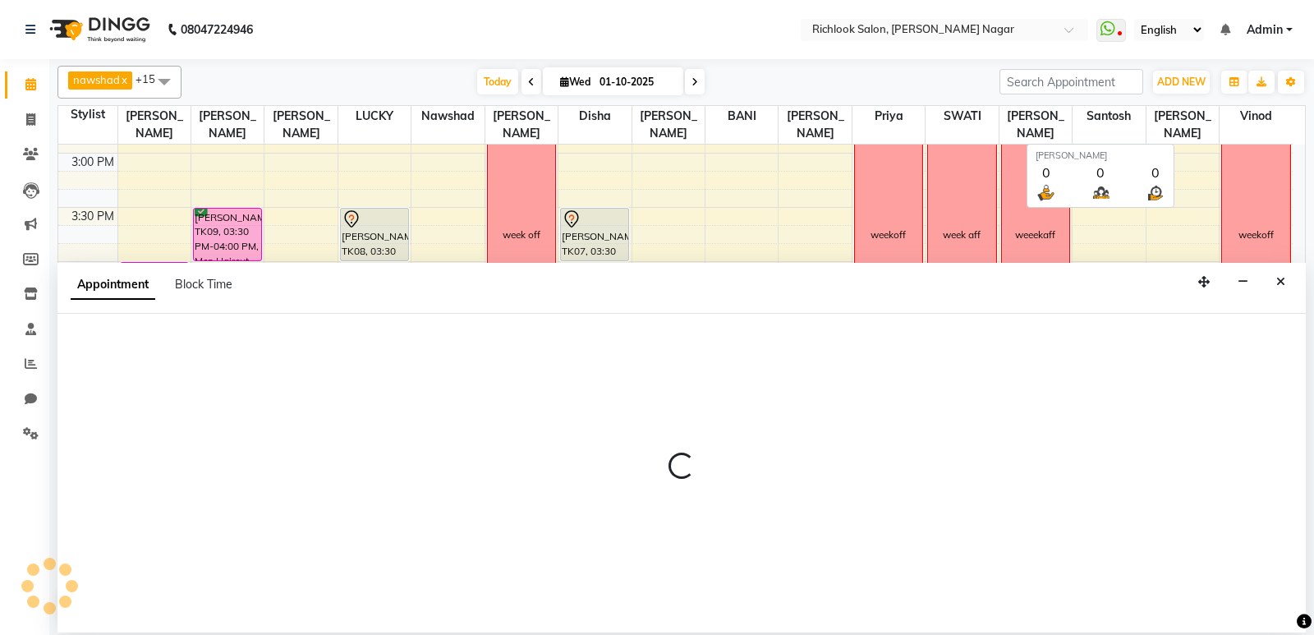
select select "600"
select select "tentative"
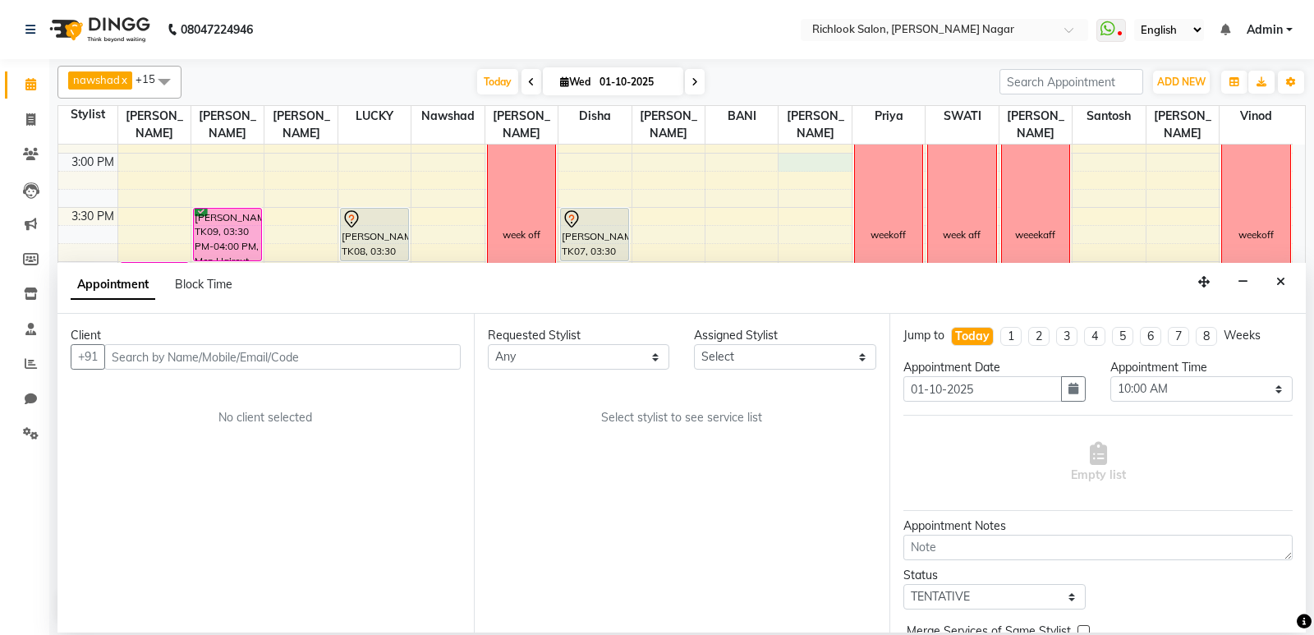
click at [780, 170] on div "9:00 AM 9:30 AM 10:00 AM 10:30 AM 11:00 AM 11:30 AM 12:00 PM 12:30 PM 1:00 PM 1…" at bounding box center [675, 207] width 1234 height 1408
click at [1276, 285] on icon "Close" at bounding box center [1280, 281] width 9 height 11
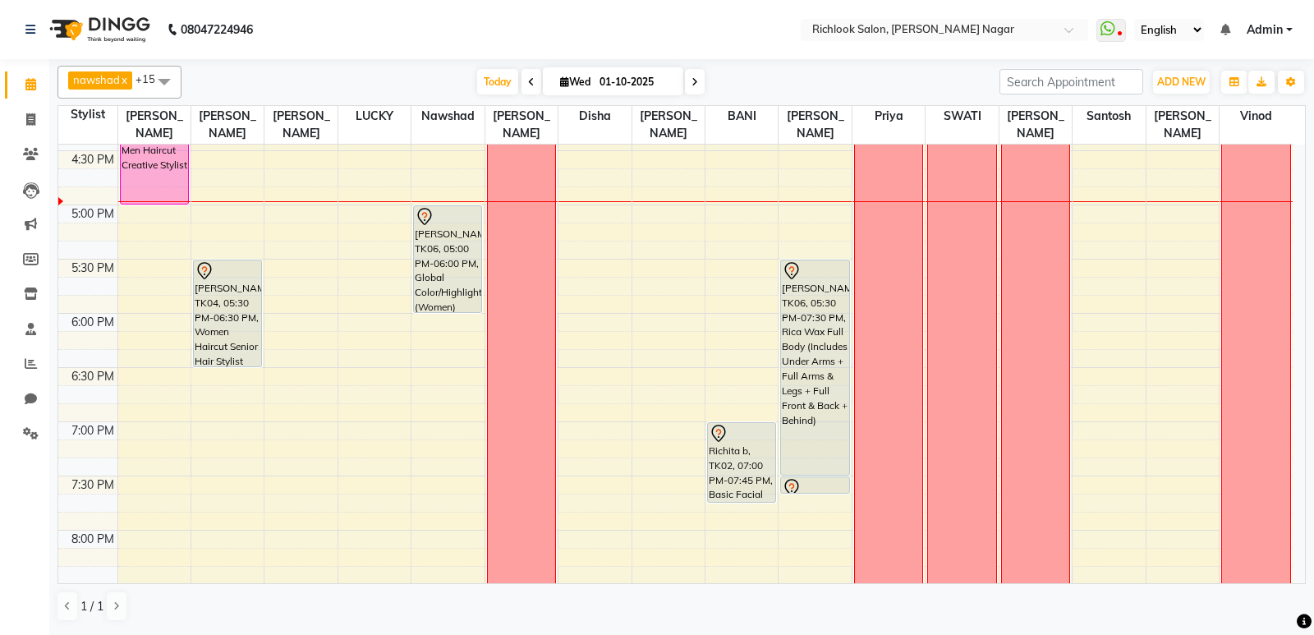
scroll to position [805, 0]
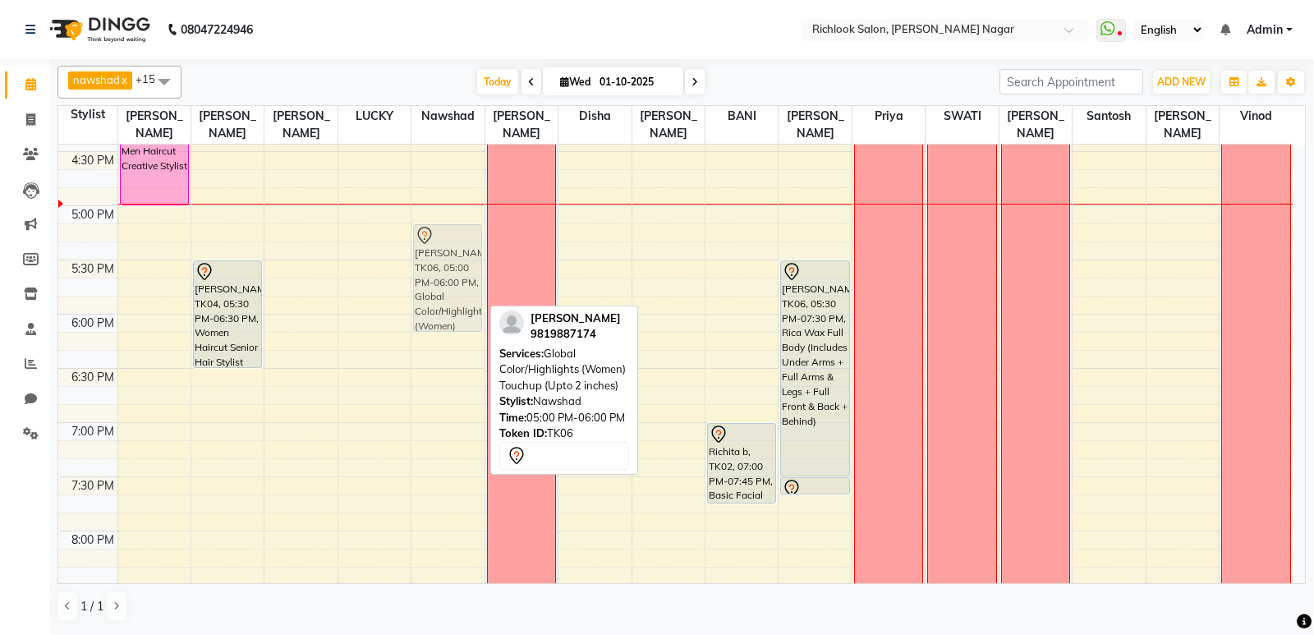
click at [424, 262] on div "Meghna Thakkar, TK06, 05:00 PM-06:00 PM, Global Color/Highlights (Women) Touchu…" at bounding box center [447, 43] width 72 height 1408
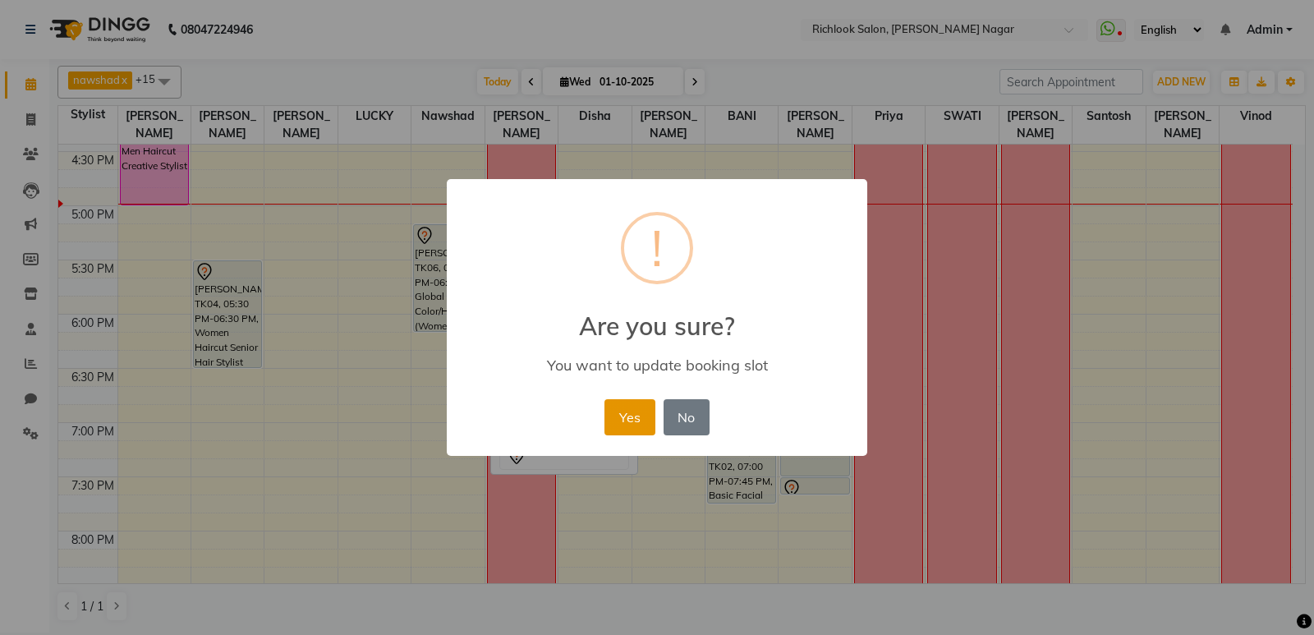
click at [622, 408] on button "Yes" at bounding box center [629, 417] width 50 height 36
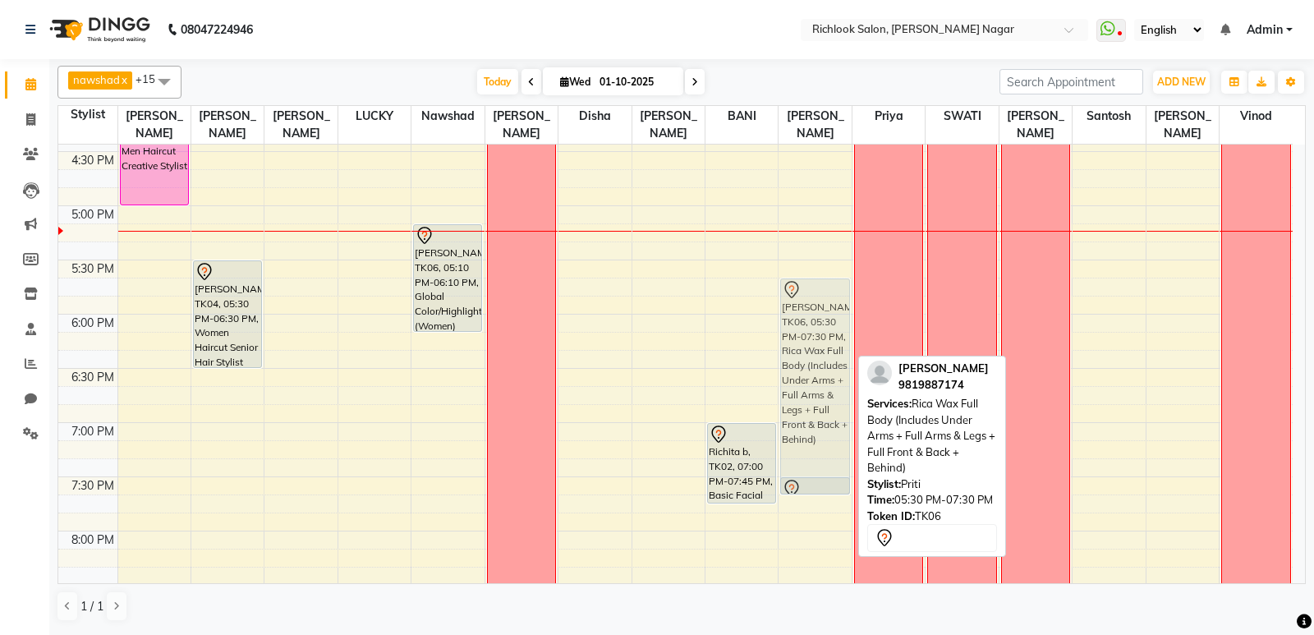
click at [821, 328] on div "Meghna Thakkar, TK06, 05:30 PM-07:30 PM, Rica Wax Full Body (Includes Under Arm…" at bounding box center [814, 43] width 72 height 1408
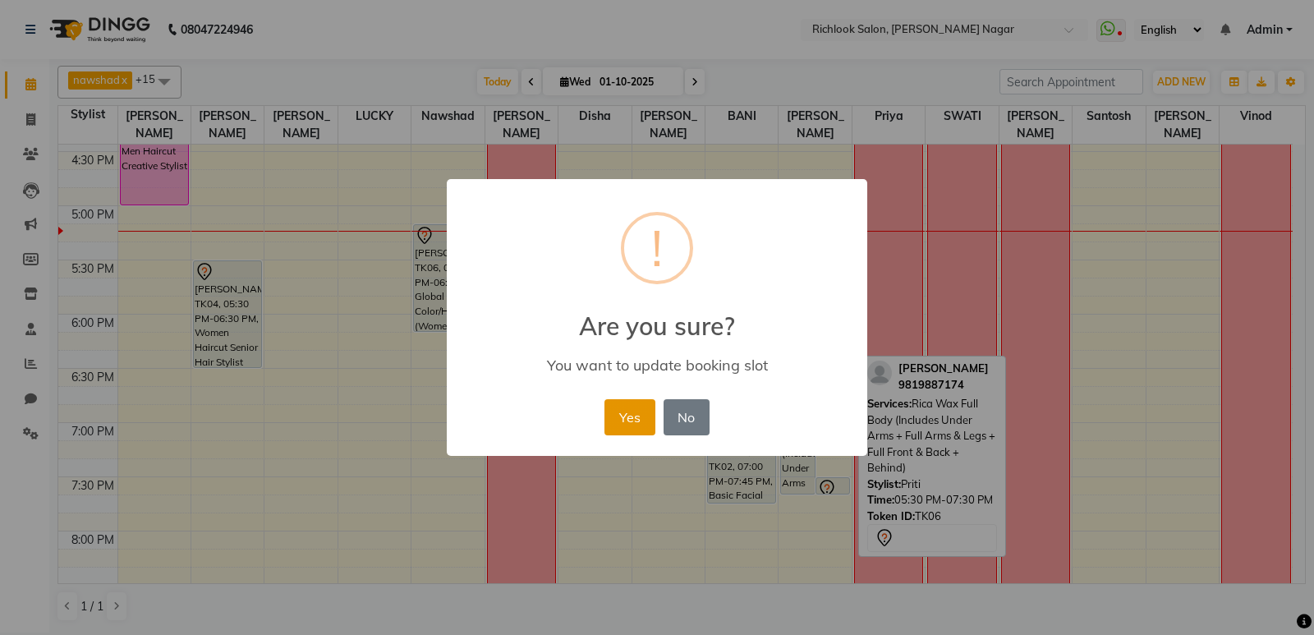
click at [642, 416] on button "Yes" at bounding box center [629, 417] width 50 height 36
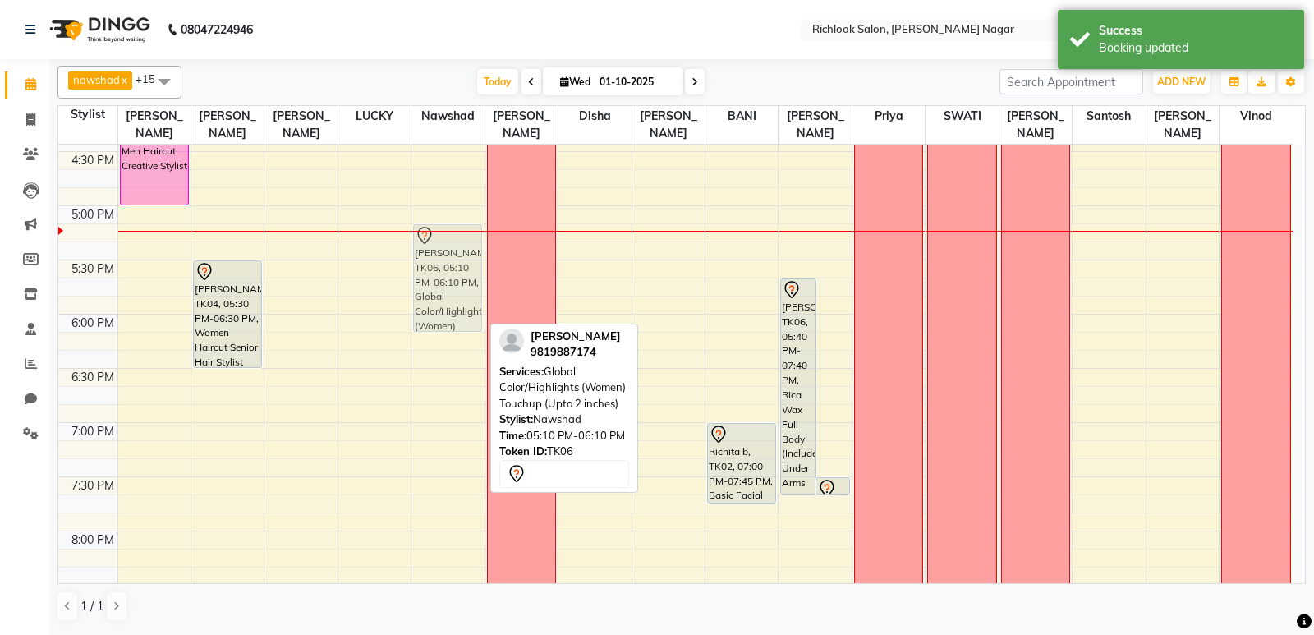
click at [440, 282] on div "Meghna Thakkar, TK06, 05:10 PM-06:10 PM, Global Color/Highlights (Women) Touchu…" at bounding box center [447, 43] width 72 height 1408
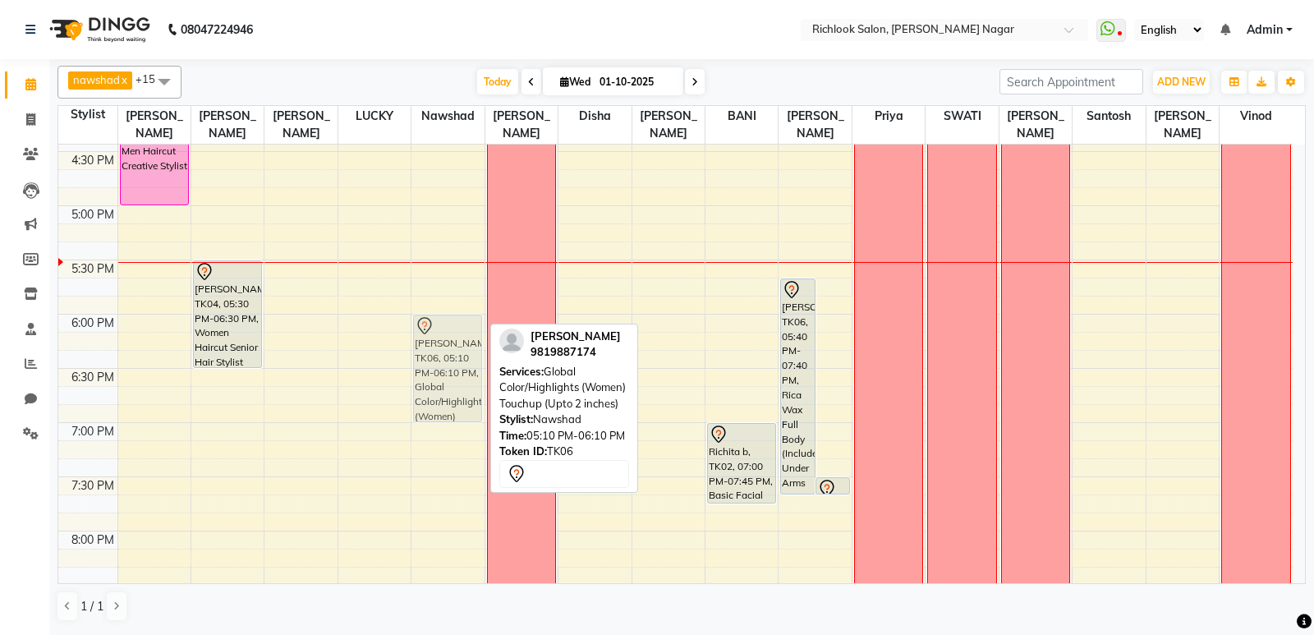
drag, startPoint x: 437, startPoint y: 241, endPoint x: 431, endPoint y: 333, distance: 92.1
click at [431, 333] on div "Meghna Thakkar, TK06, 05:10 PM-06:10 PM, Global Color/Highlights (Women) Touchu…" at bounding box center [447, 43] width 72 height 1408
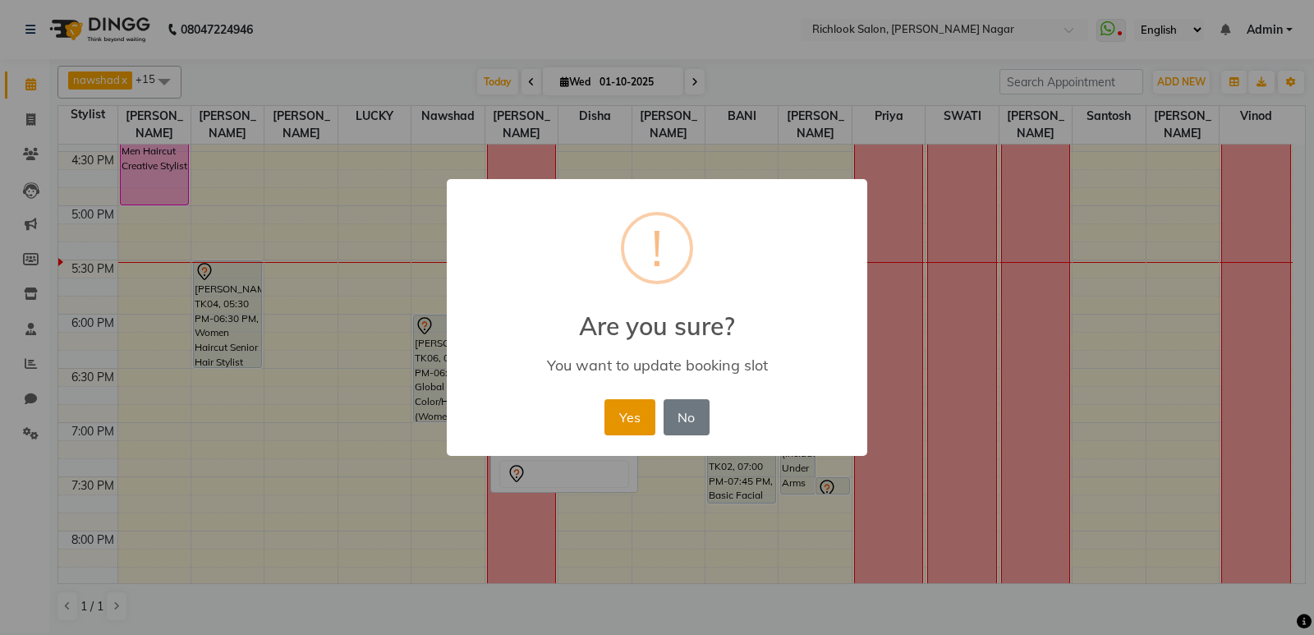
click at [644, 411] on button "Yes" at bounding box center [629, 417] width 50 height 36
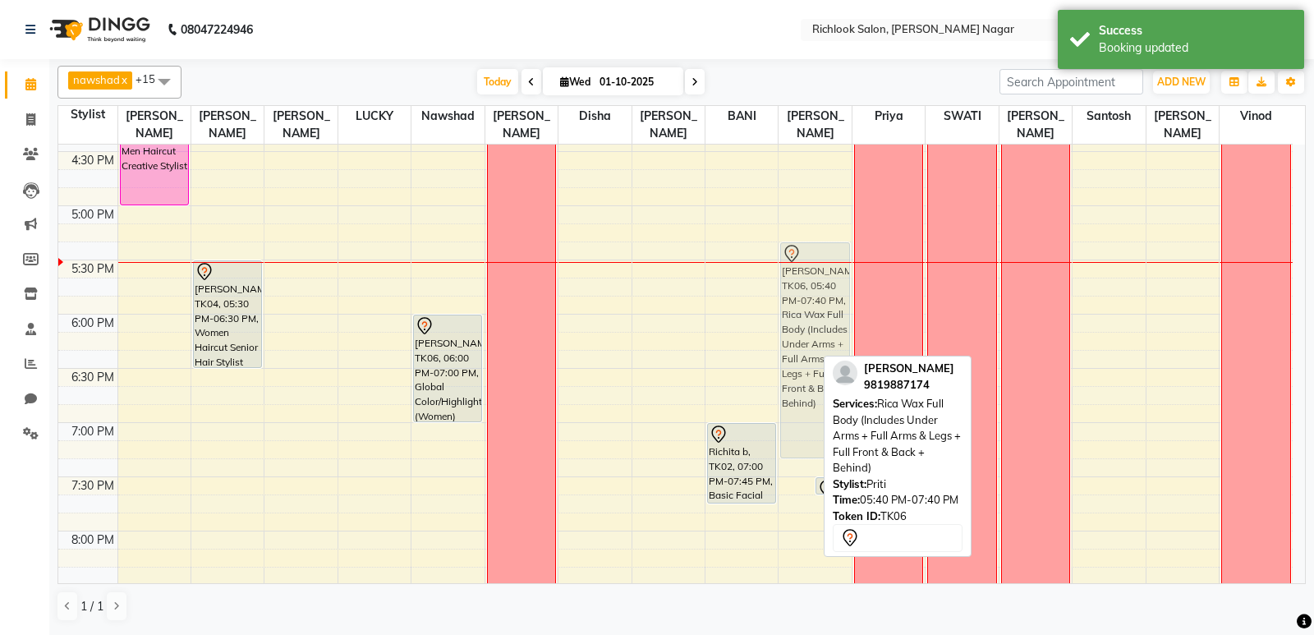
drag, startPoint x: 795, startPoint y: 313, endPoint x: 787, endPoint y: 278, distance: 36.2
click at [787, 278] on div "Meghna Thakkar, TK06, 05:40 PM-07:40 PM, Rica Wax Full Body (Includes Under Arm…" at bounding box center [814, 43] width 72 height 1408
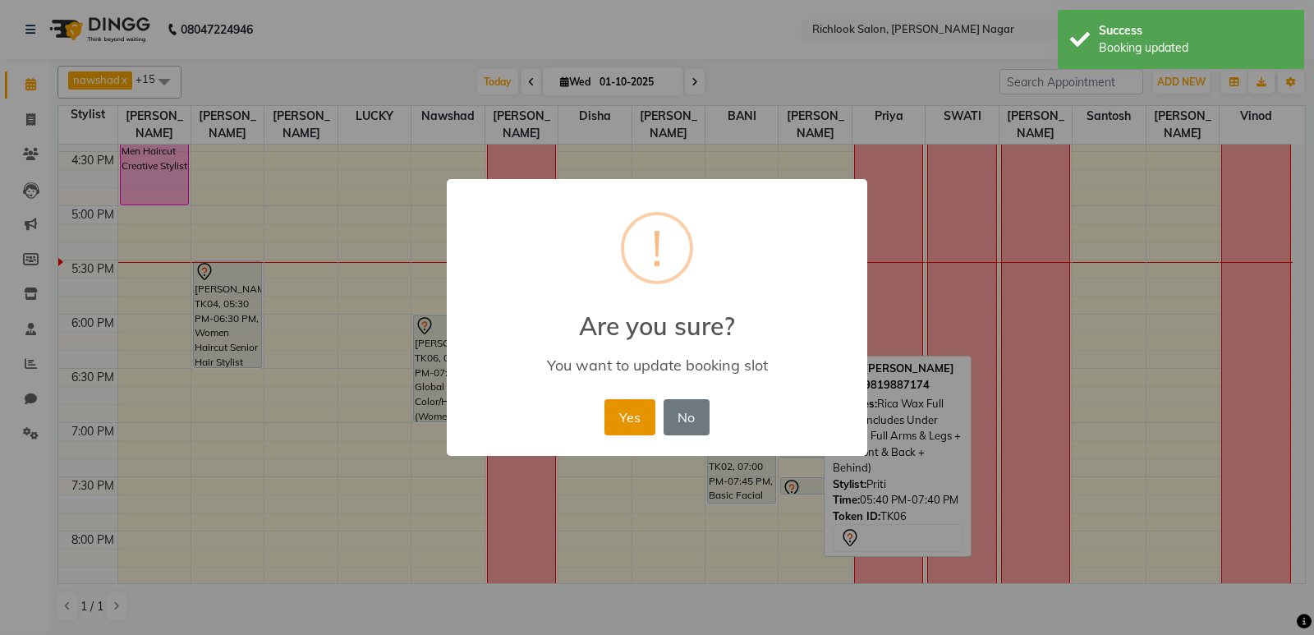
click at [630, 418] on button "Yes" at bounding box center [629, 417] width 50 height 36
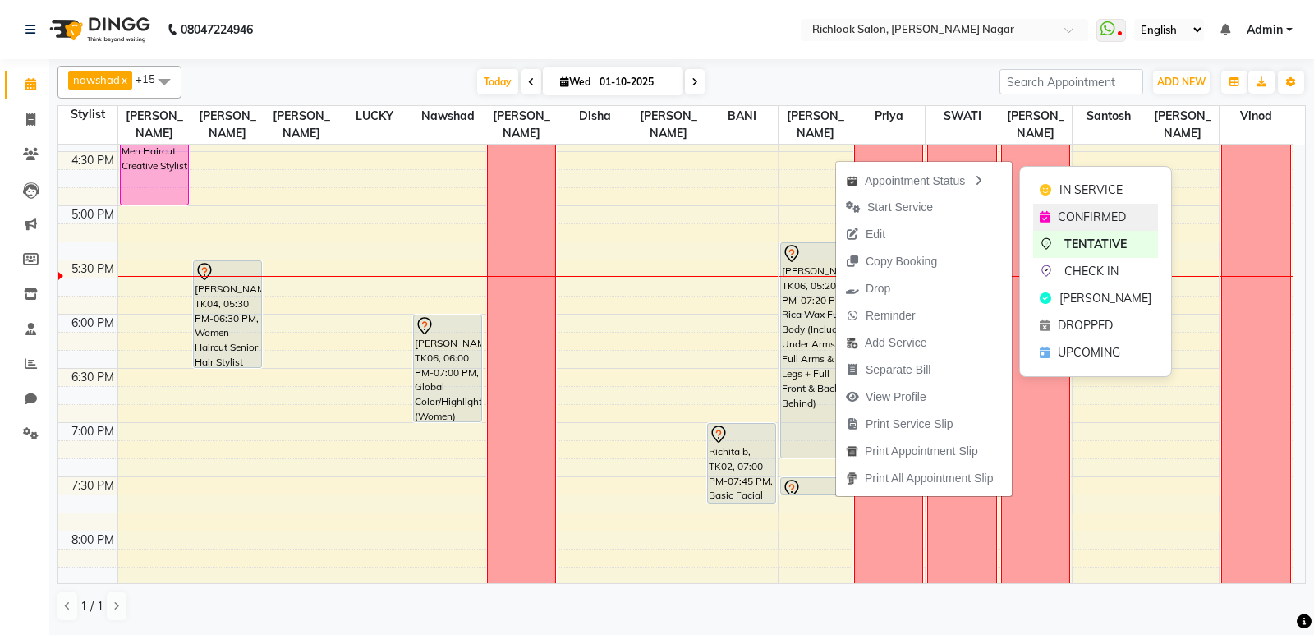
click at [1101, 218] on span "CONFIRMED" at bounding box center [1092, 217] width 68 height 17
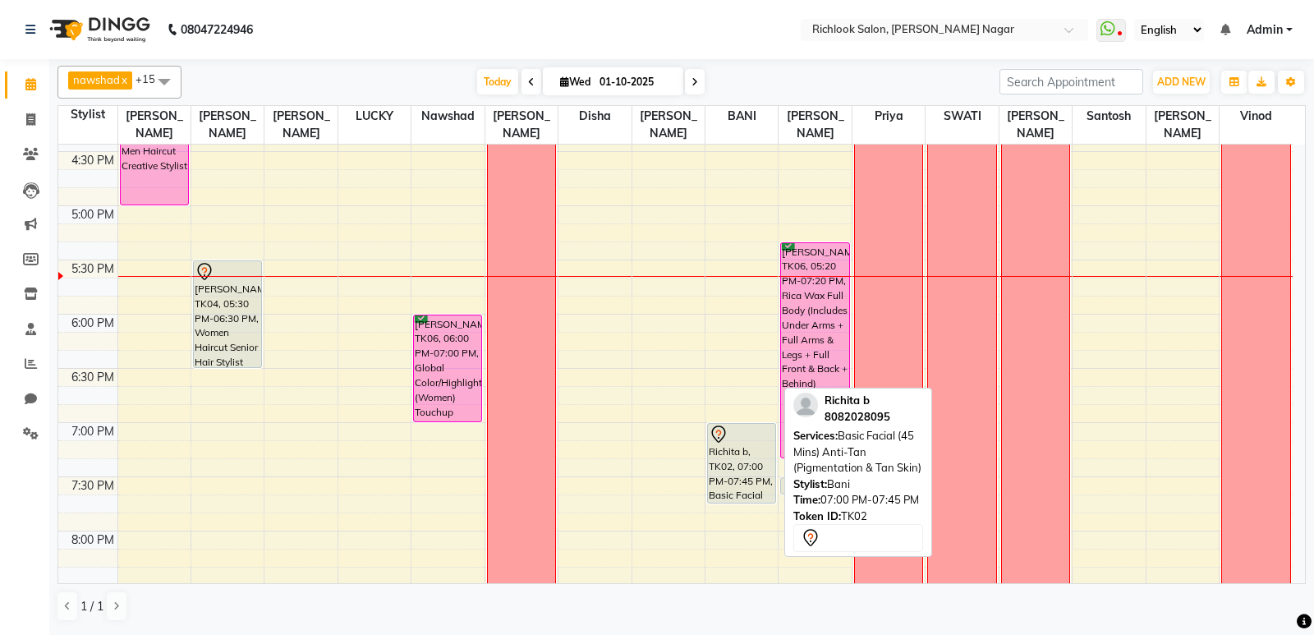
click at [740, 459] on div "Richita b, TK02, 07:00 PM-07:45 PM, Basic Facial (45 Mins) Anti-Tan (Pigmentati…" at bounding box center [741, 463] width 67 height 79
click at [718, 450] on div "Richita b, TK02, 07:00 PM-07:45 PM, Basic Facial (45 Mins) Anti-Tan (Pigmentati…" at bounding box center [741, 463] width 67 height 79
select select "7"
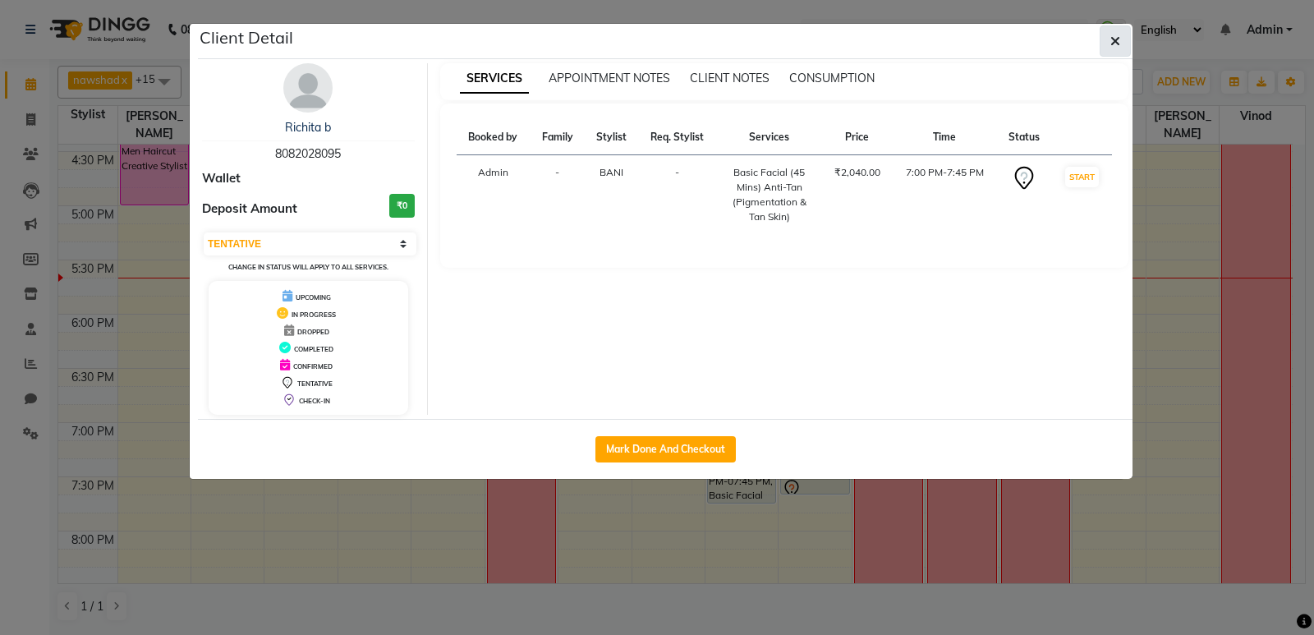
click at [1122, 35] on button "button" at bounding box center [1114, 40] width 31 height 31
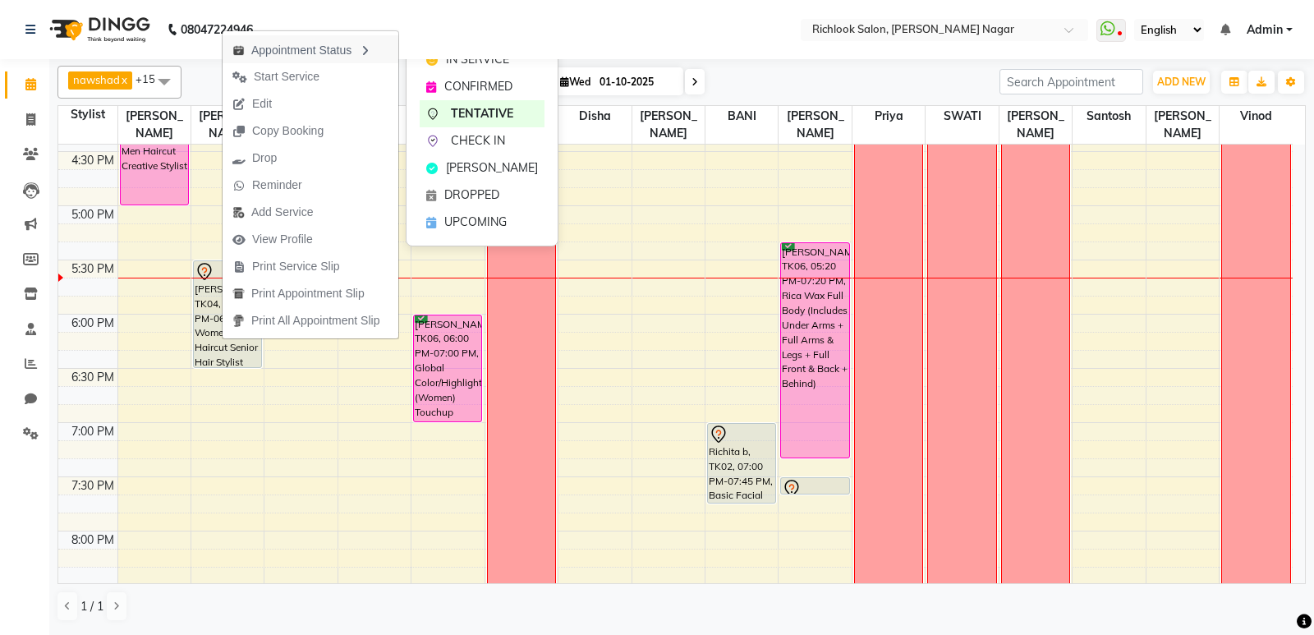
click at [351, 49] on div "Appointment Status" at bounding box center [311, 49] width 176 height 28
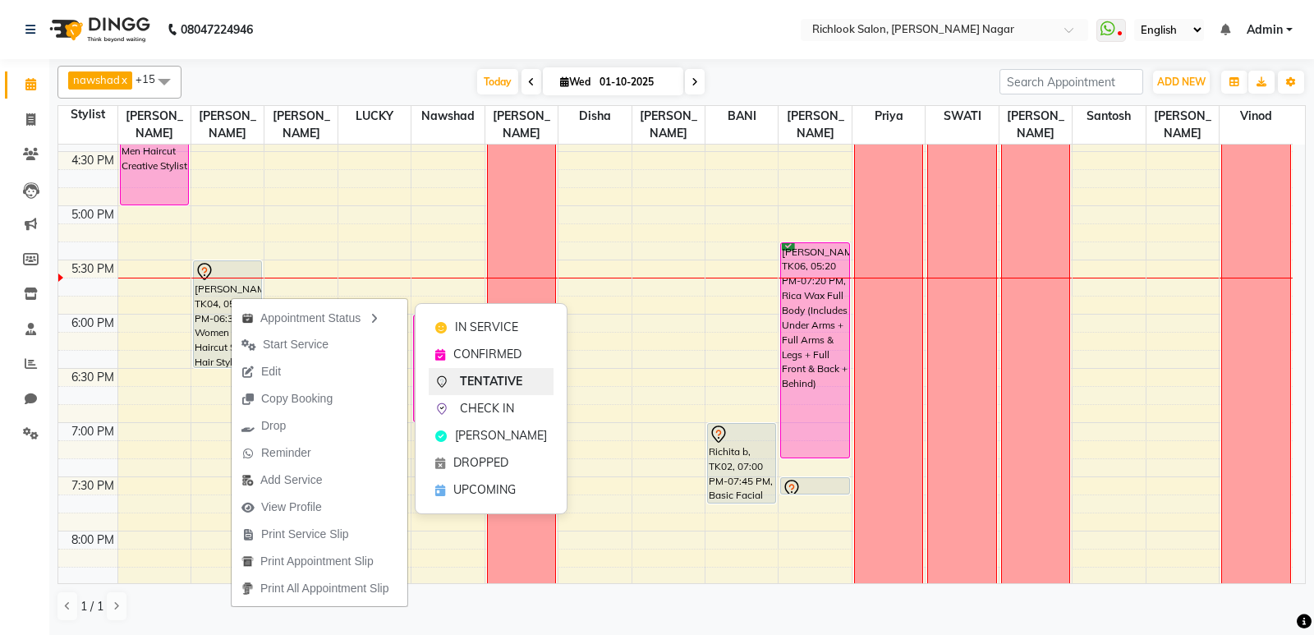
click at [507, 382] on span "TENTATIVE" at bounding box center [491, 381] width 62 height 17
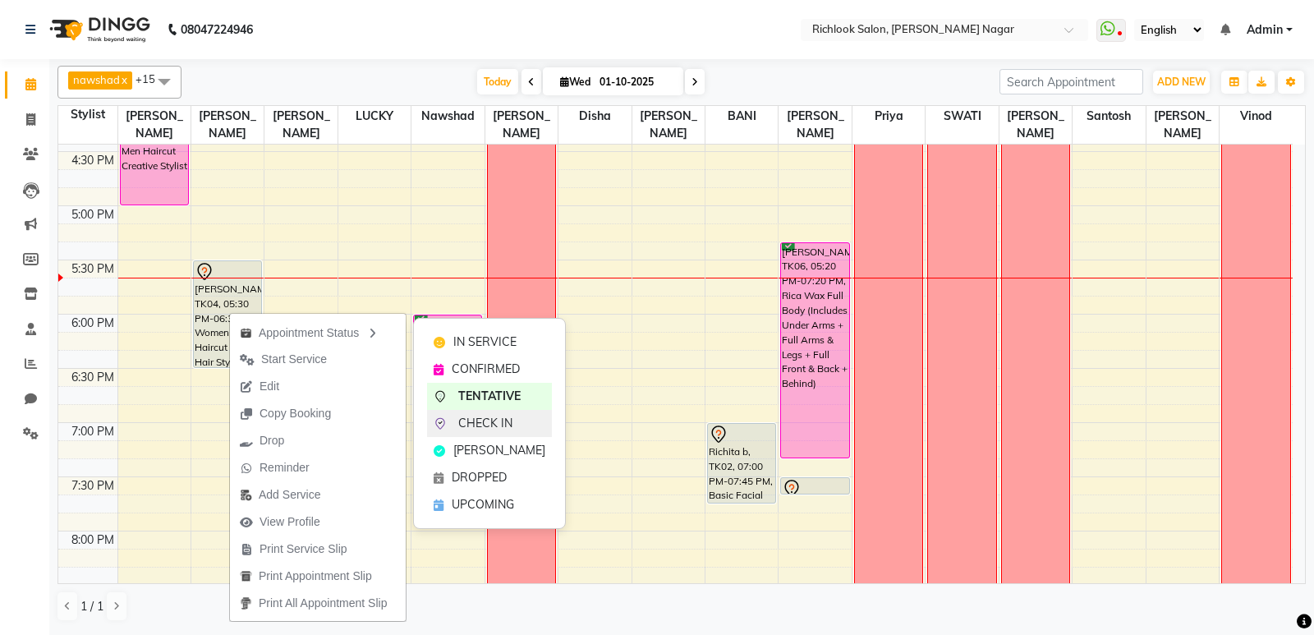
click at [499, 420] on span "CHECK IN" at bounding box center [485, 423] width 54 height 17
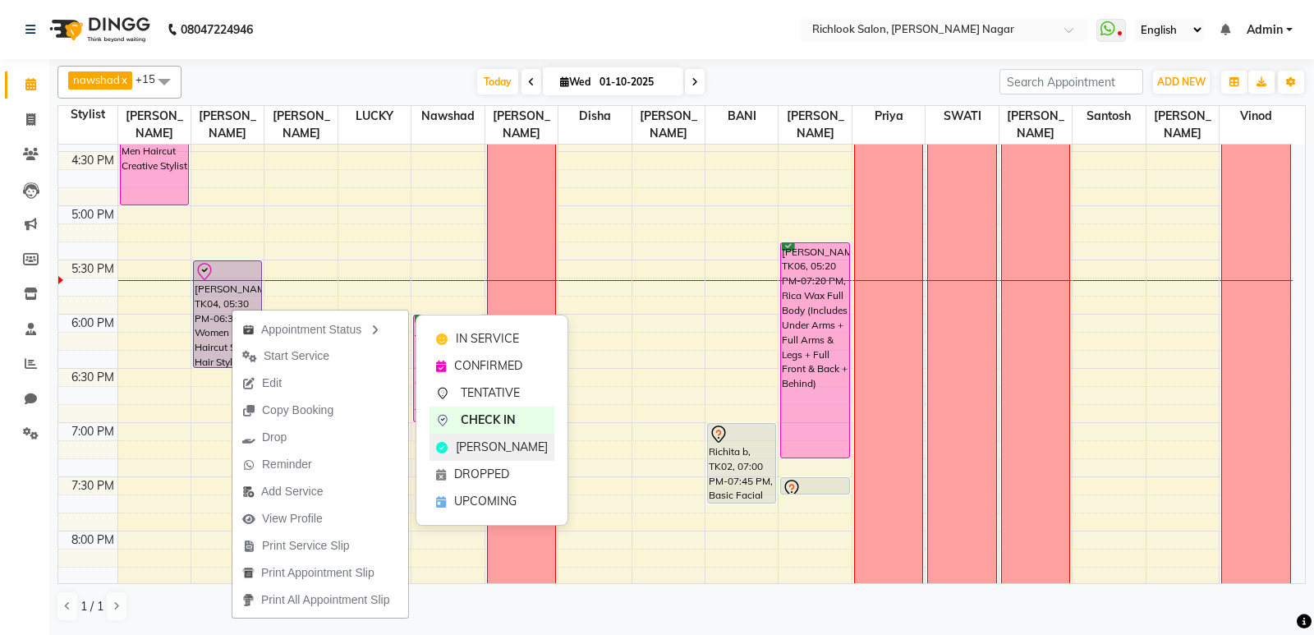
click at [496, 446] on span "[PERSON_NAME]" at bounding box center [502, 446] width 92 height 17
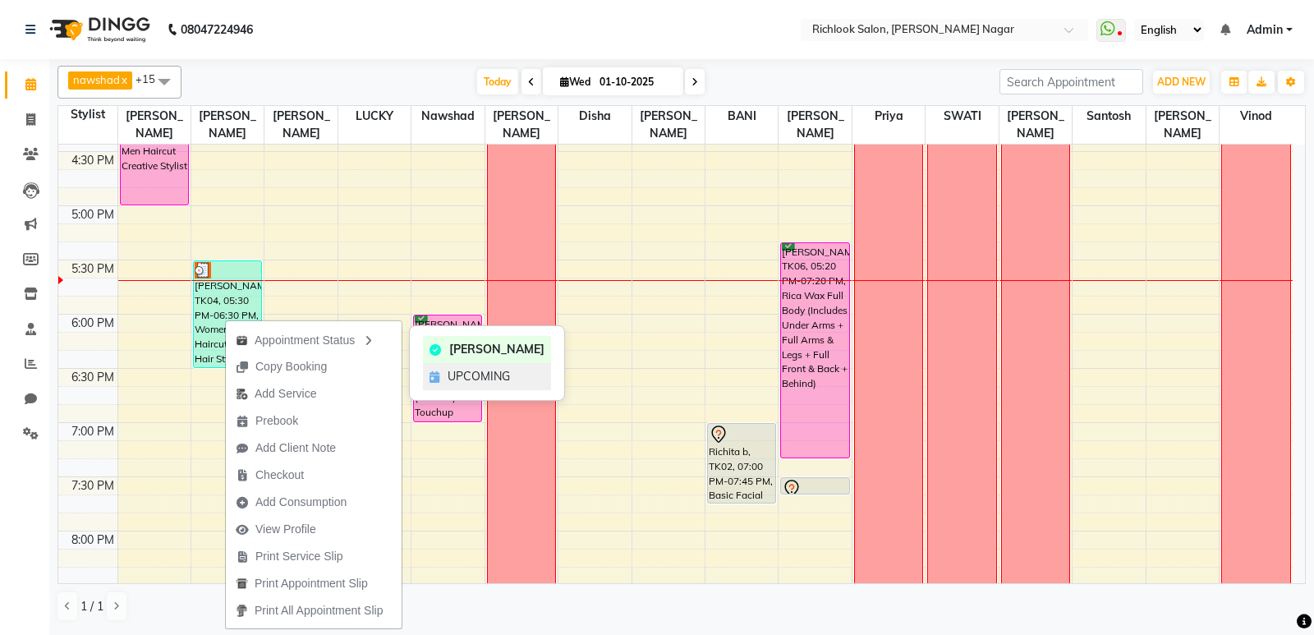
click at [460, 376] on span "UPCOMING" at bounding box center [478, 376] width 62 height 17
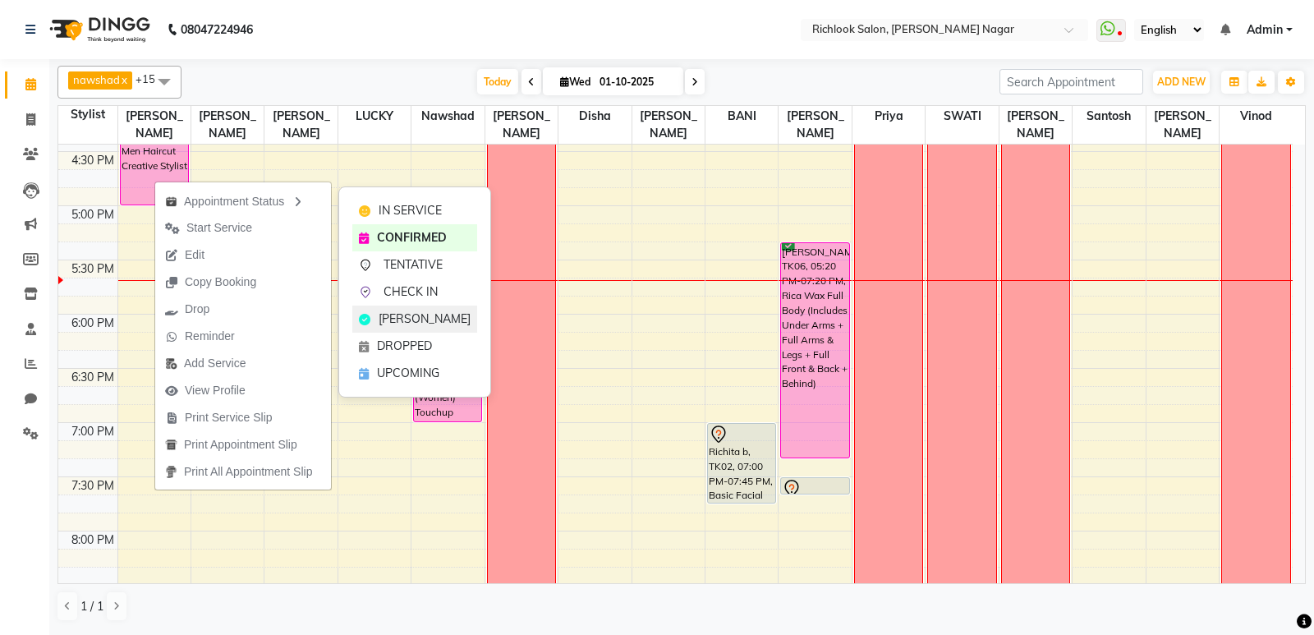
click at [379, 318] on span "[PERSON_NAME]" at bounding box center [425, 318] width 92 height 17
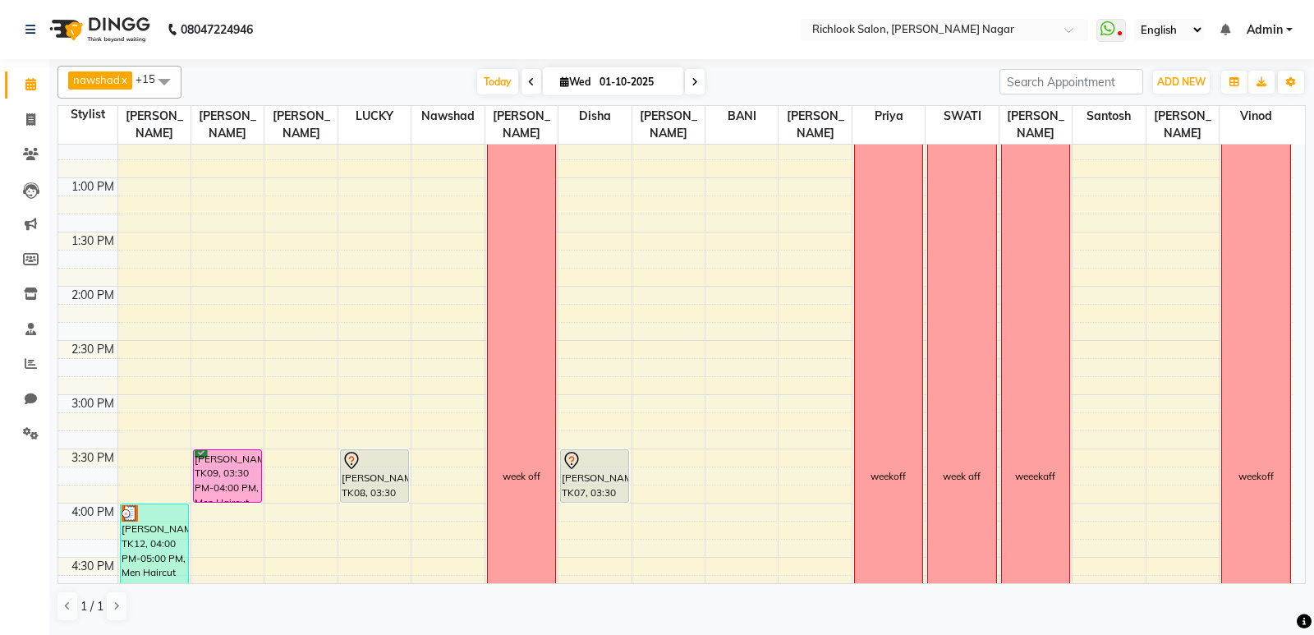
scroll to position [395, 0]
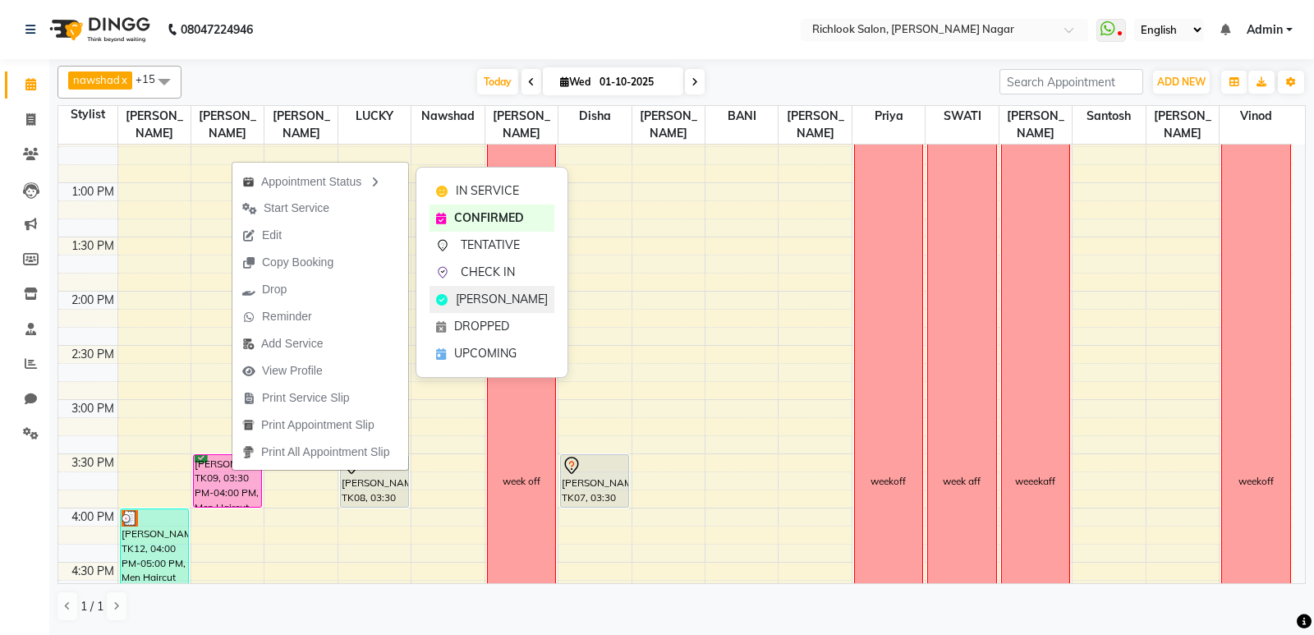
click at [467, 294] on span "[PERSON_NAME]" at bounding box center [502, 299] width 92 height 17
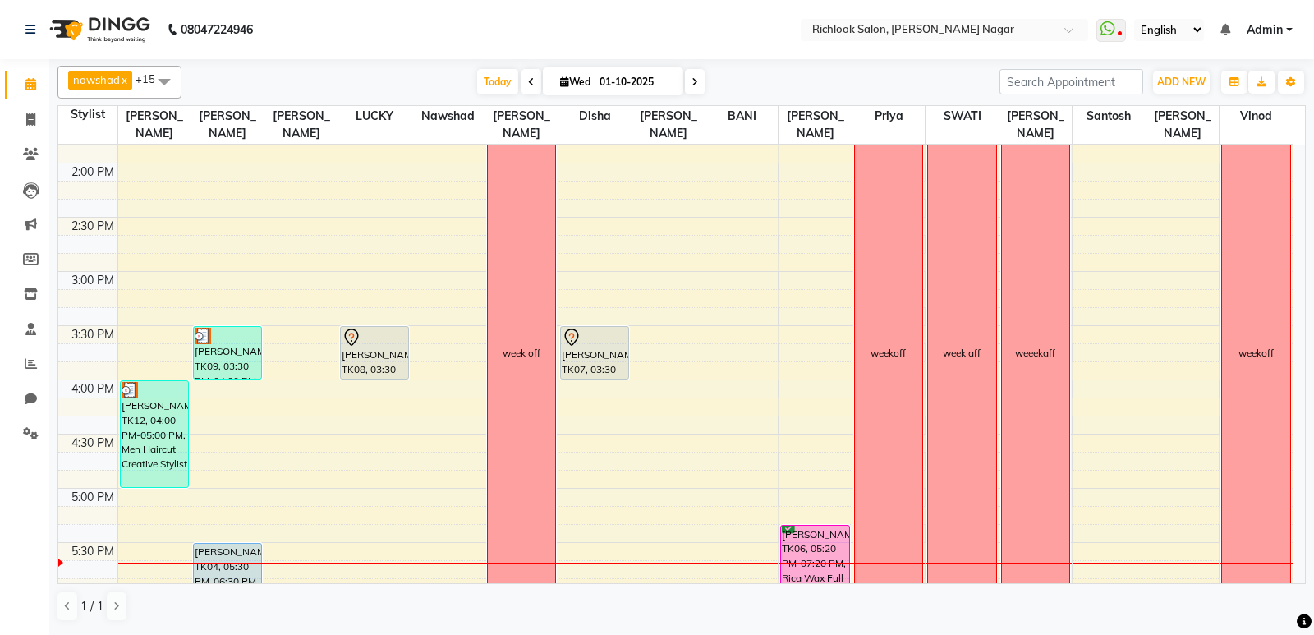
scroll to position [477, 0]
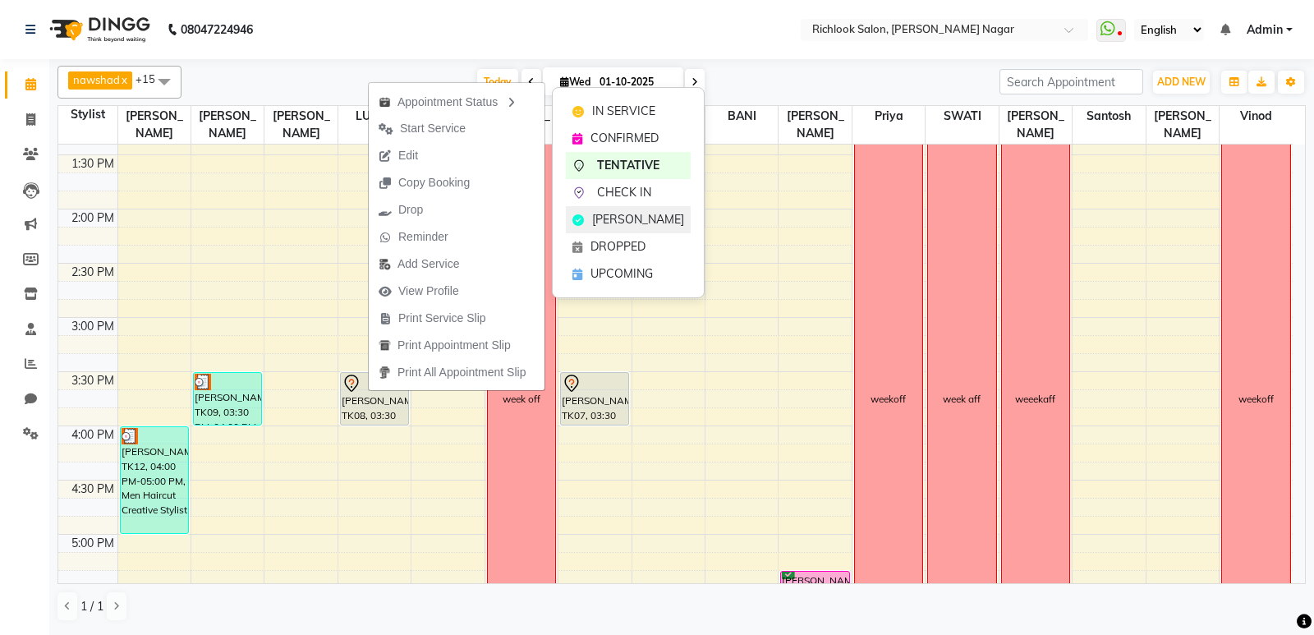
click at [634, 214] on span "[PERSON_NAME]" at bounding box center [638, 219] width 92 height 17
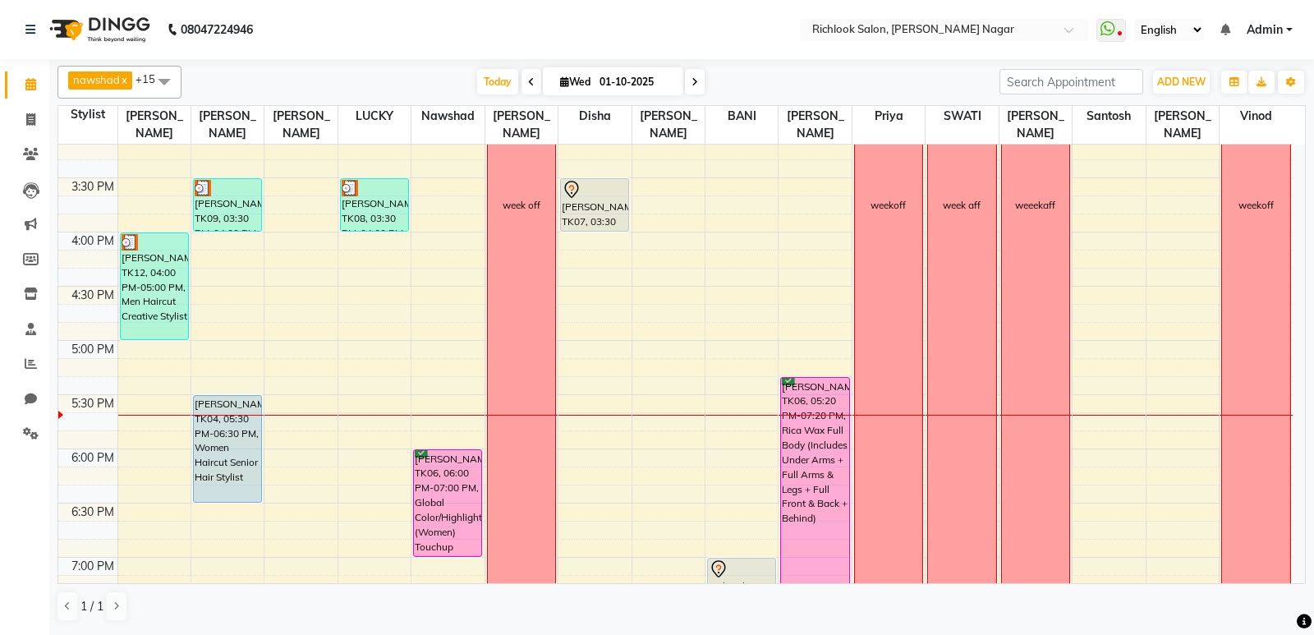
scroll to position [395, 0]
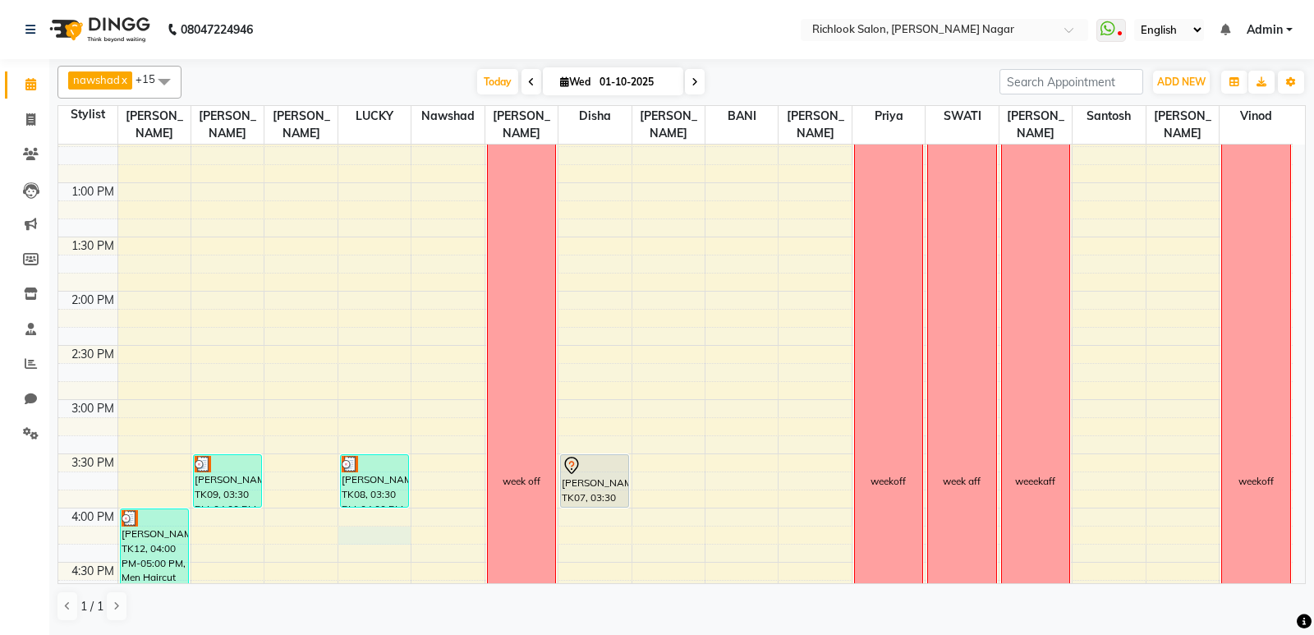
click at [396, 535] on div "9:00 AM 9:30 AM 10:00 AM 10:30 AM 11:00 AM 11:30 AM 12:00 PM 12:30 PM 1:00 PM 1…" at bounding box center [675, 454] width 1234 height 1408
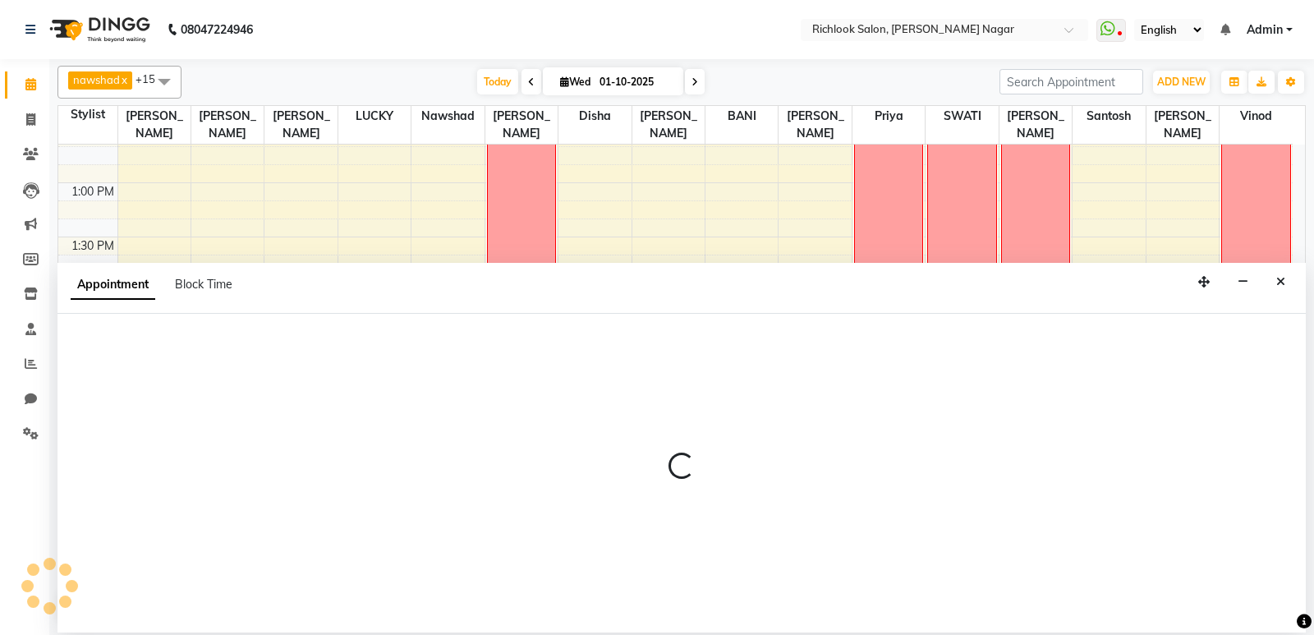
select select "93286"
select select "975"
select select "tentative"
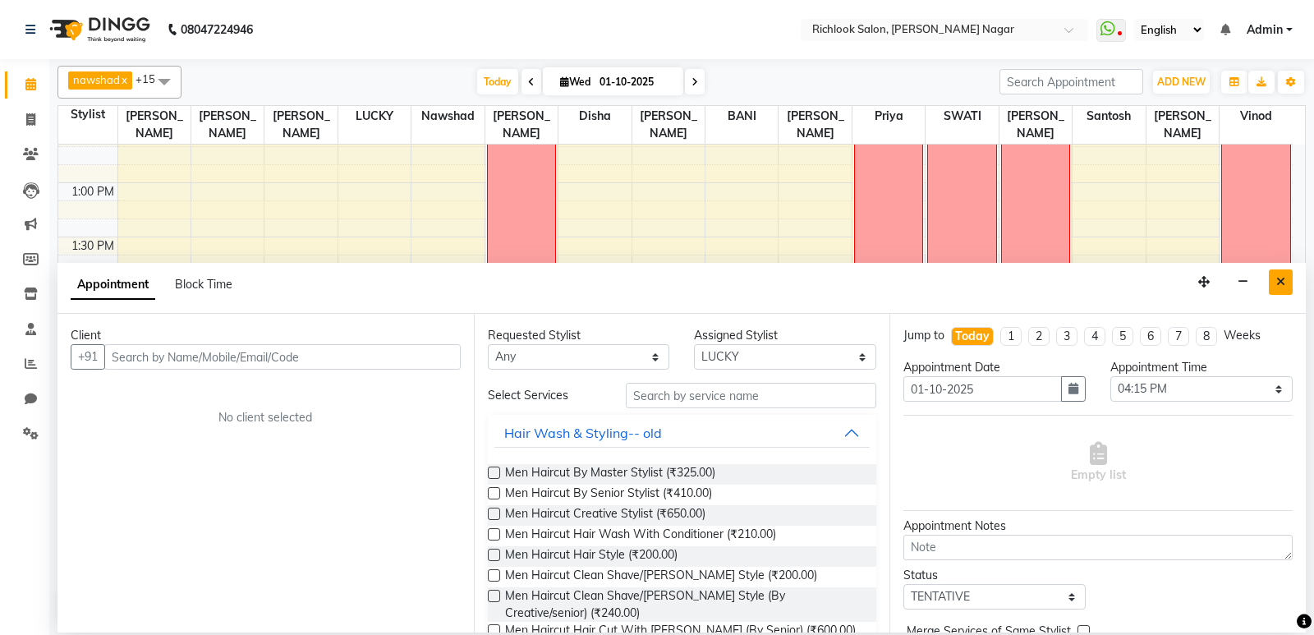
click at [1279, 278] on icon "Close" at bounding box center [1280, 281] width 9 height 11
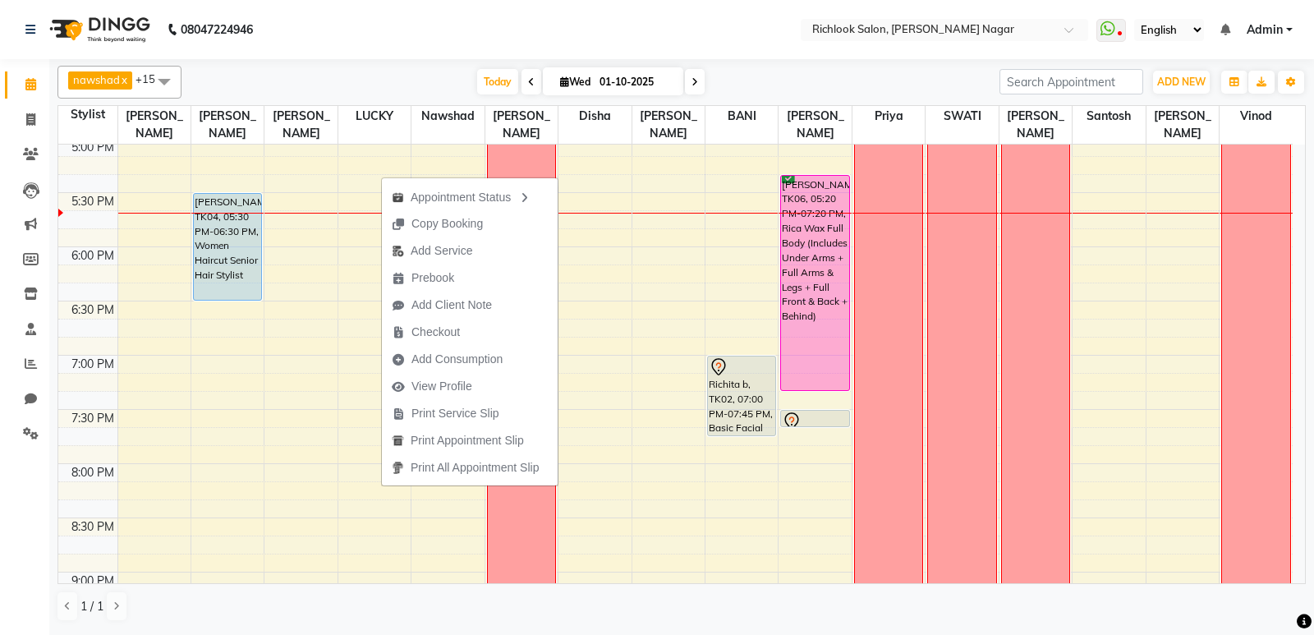
scroll to position [888, 0]
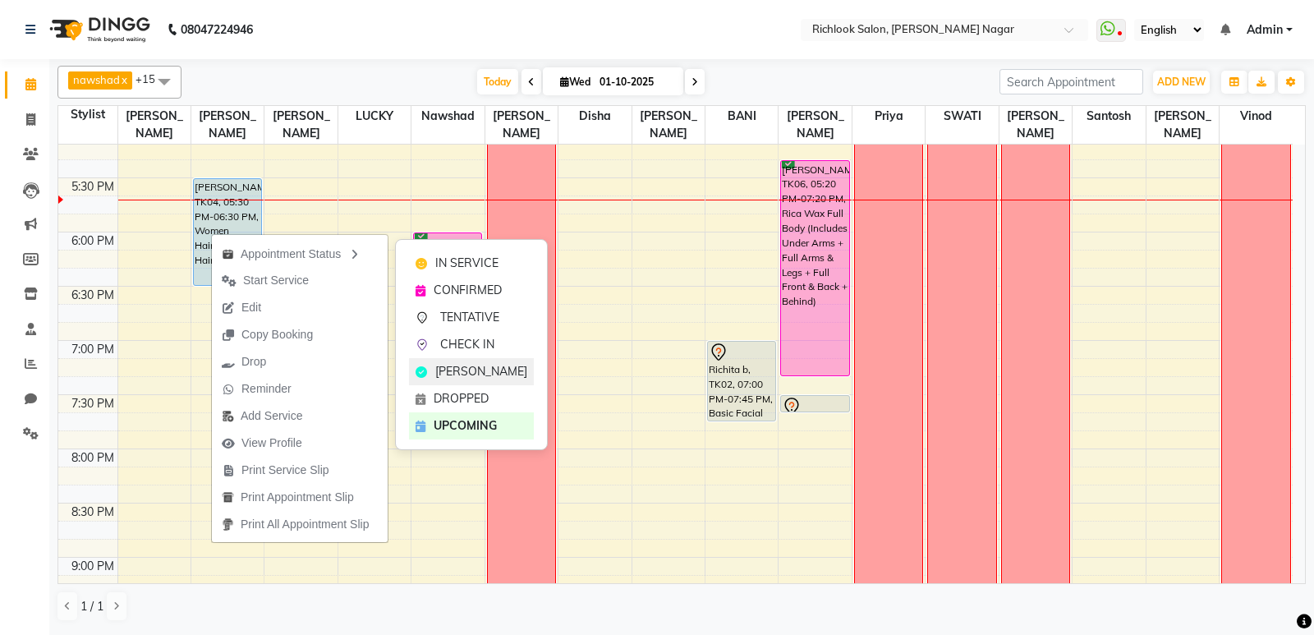
click at [488, 360] on div "[PERSON_NAME]" at bounding box center [471, 371] width 125 height 27
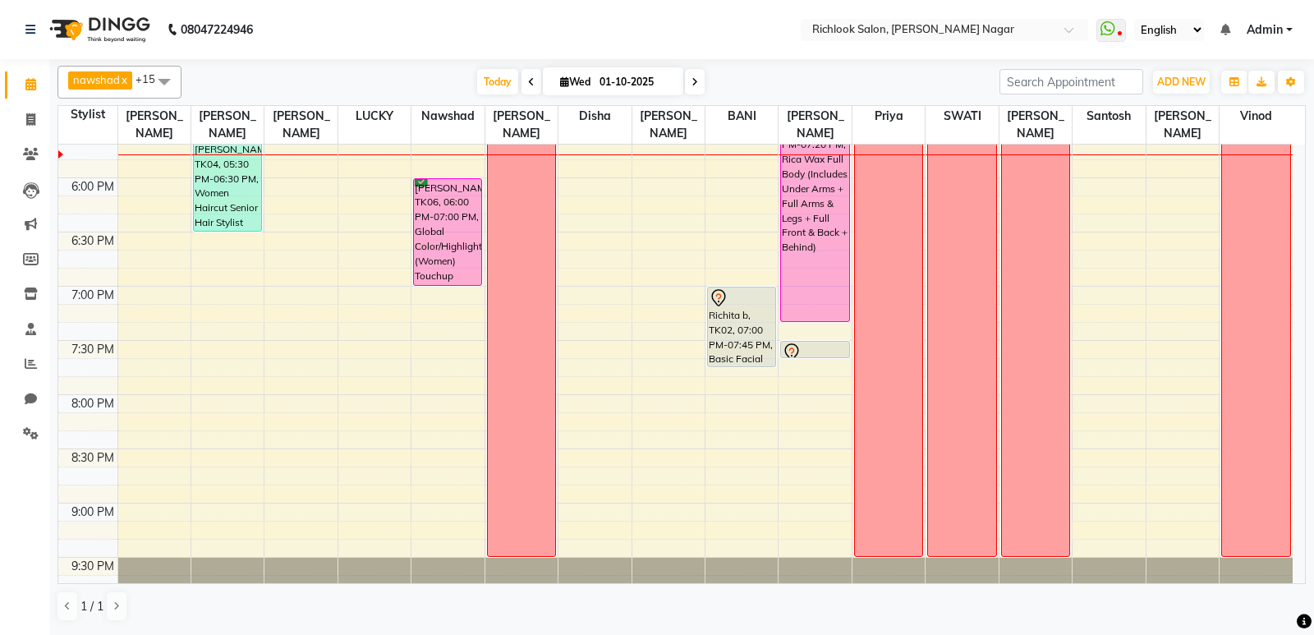
scroll to position [970, 0]
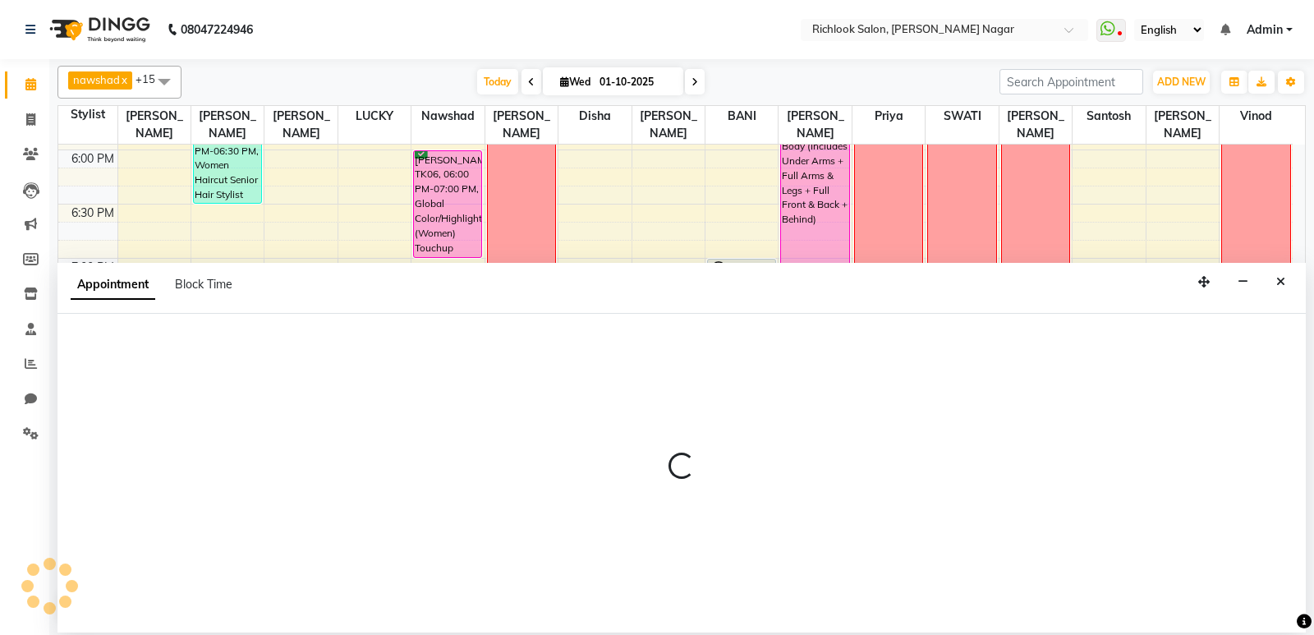
select select "54425"
select select "tentative"
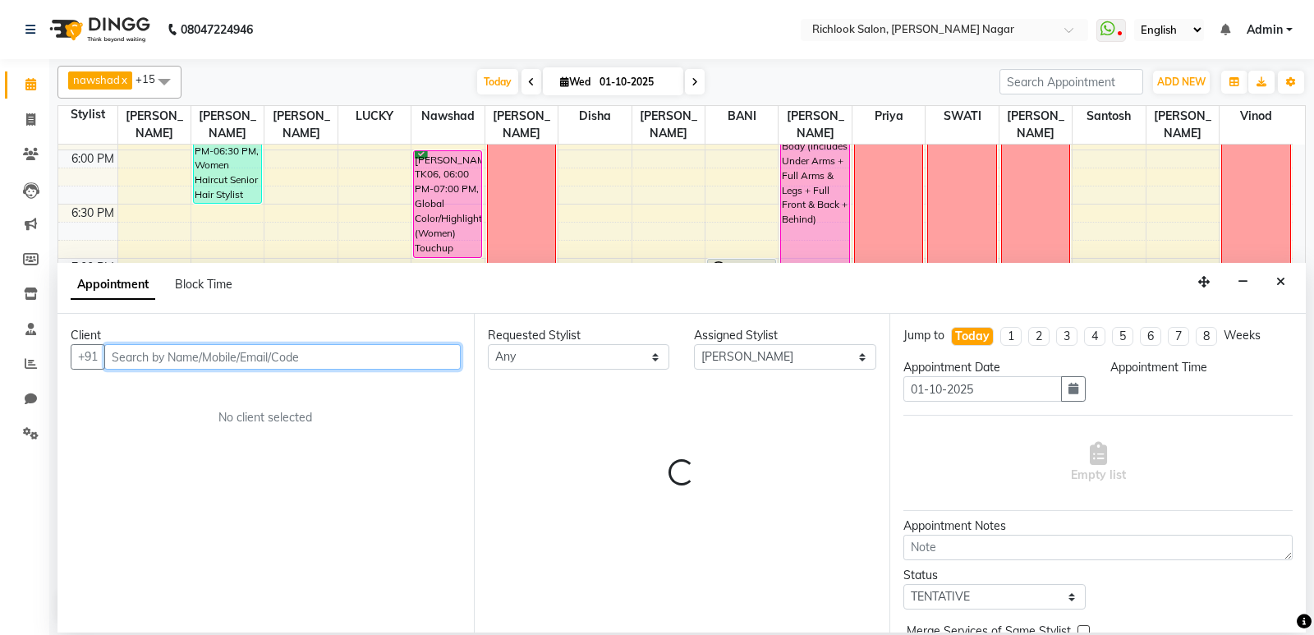
select select "1170"
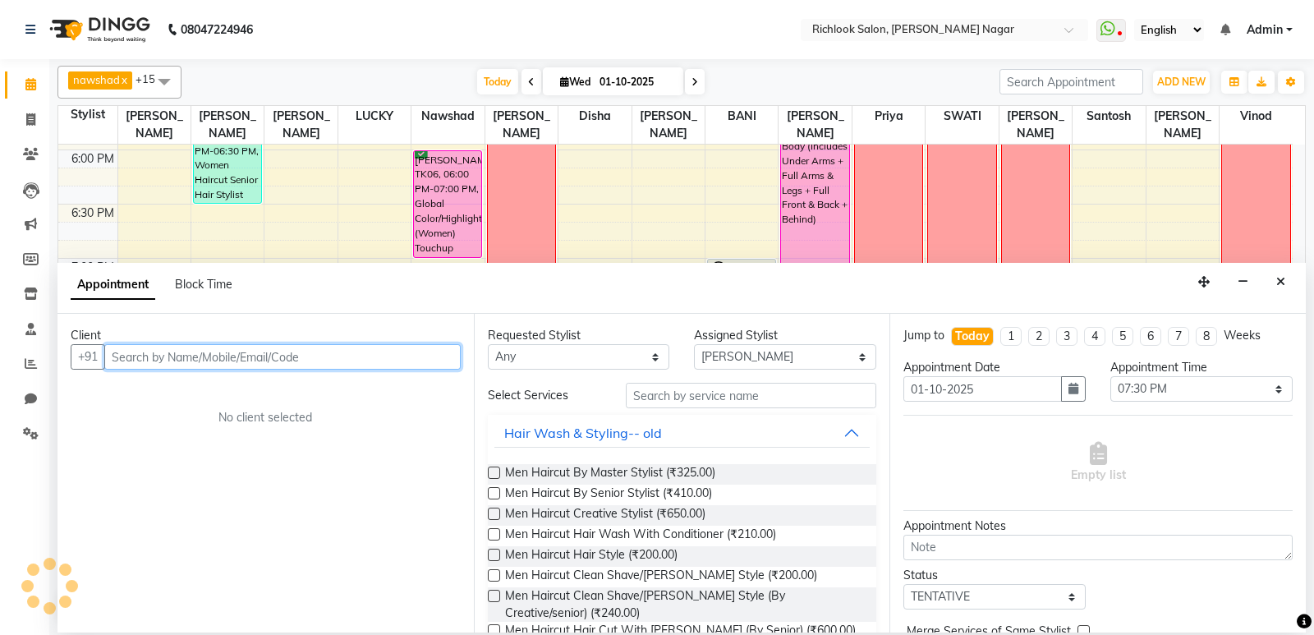
click at [243, 357] on input "text" at bounding box center [282, 356] width 356 height 25
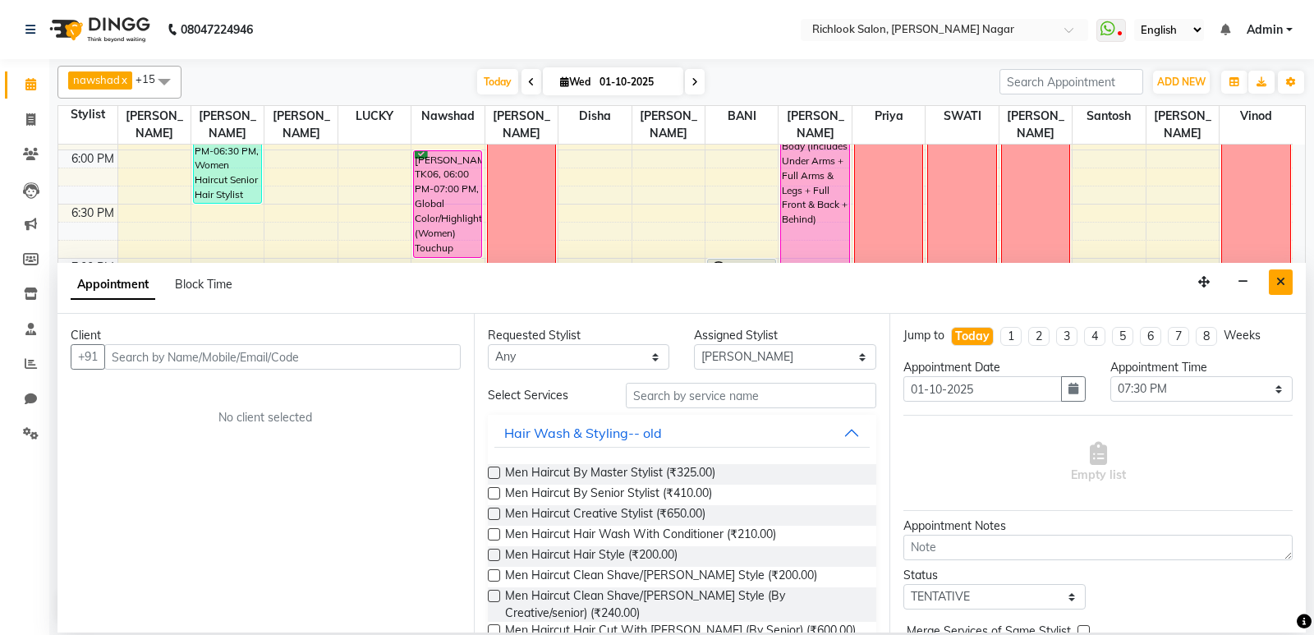
click at [1283, 284] on icon "Close" at bounding box center [1280, 281] width 9 height 11
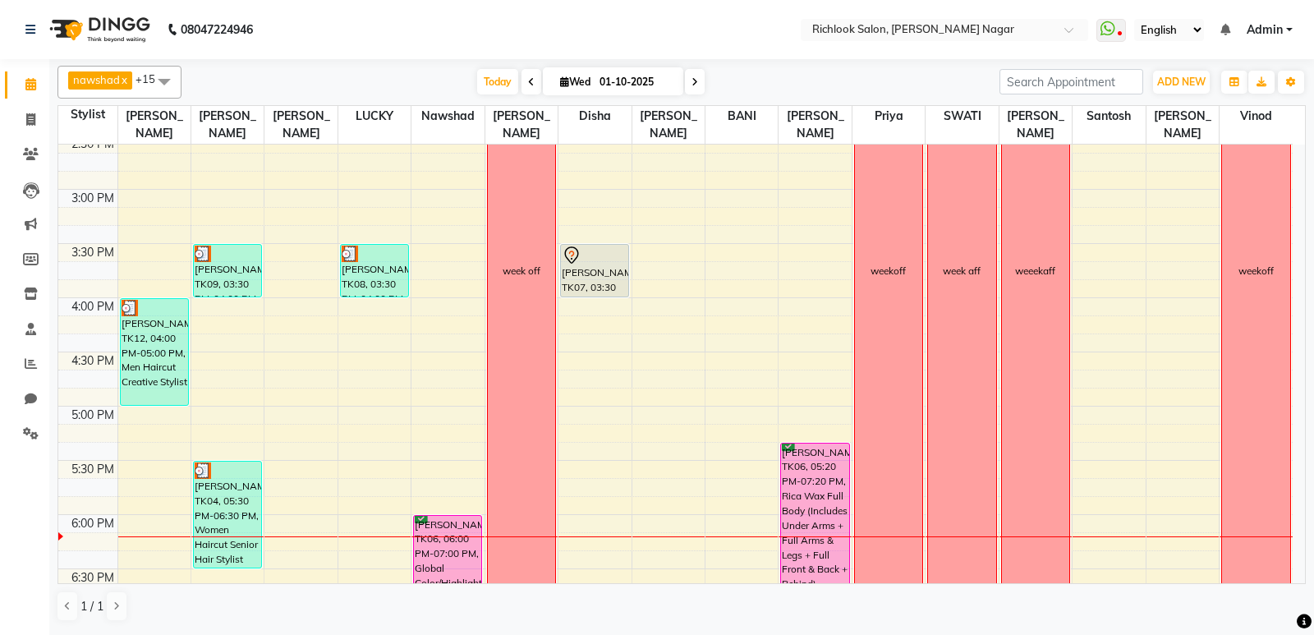
scroll to position [641, 0]
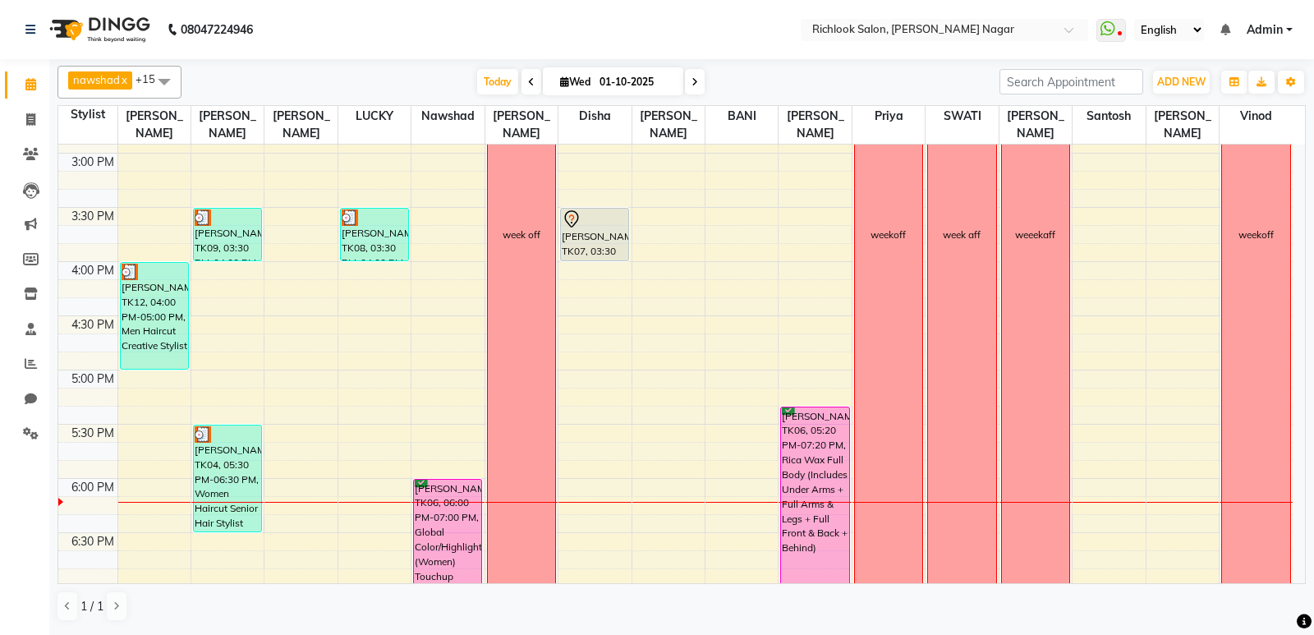
click at [169, 80] on span at bounding box center [164, 81] width 33 height 31
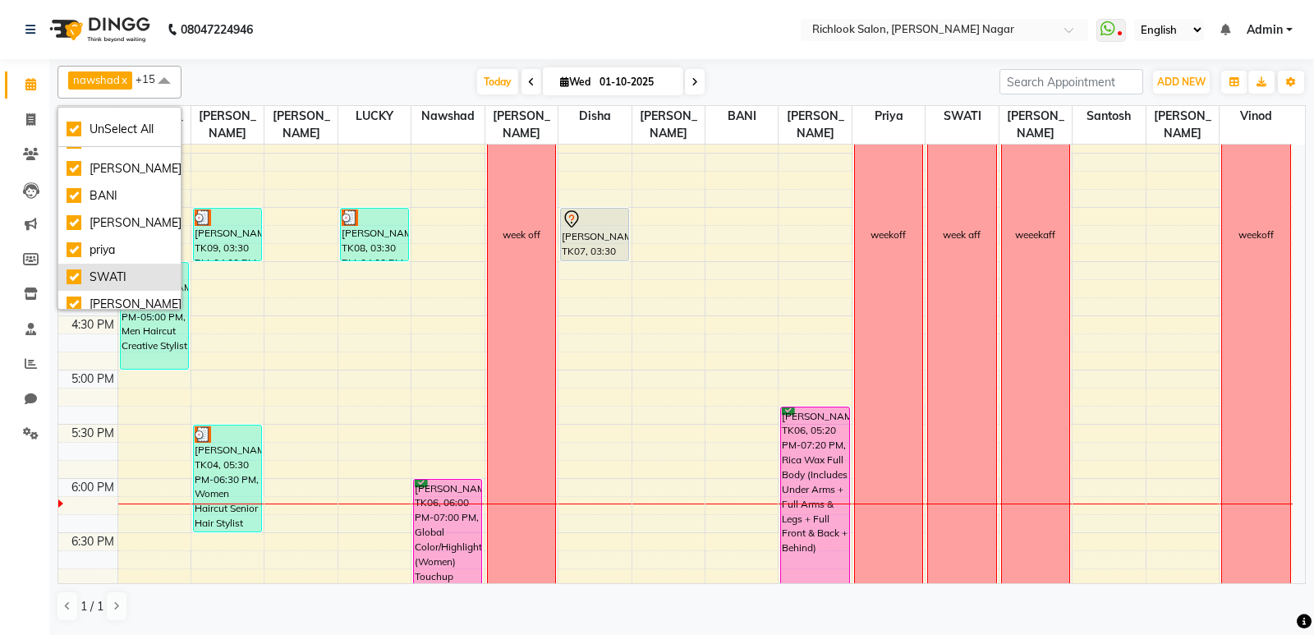
scroll to position [0, 0]
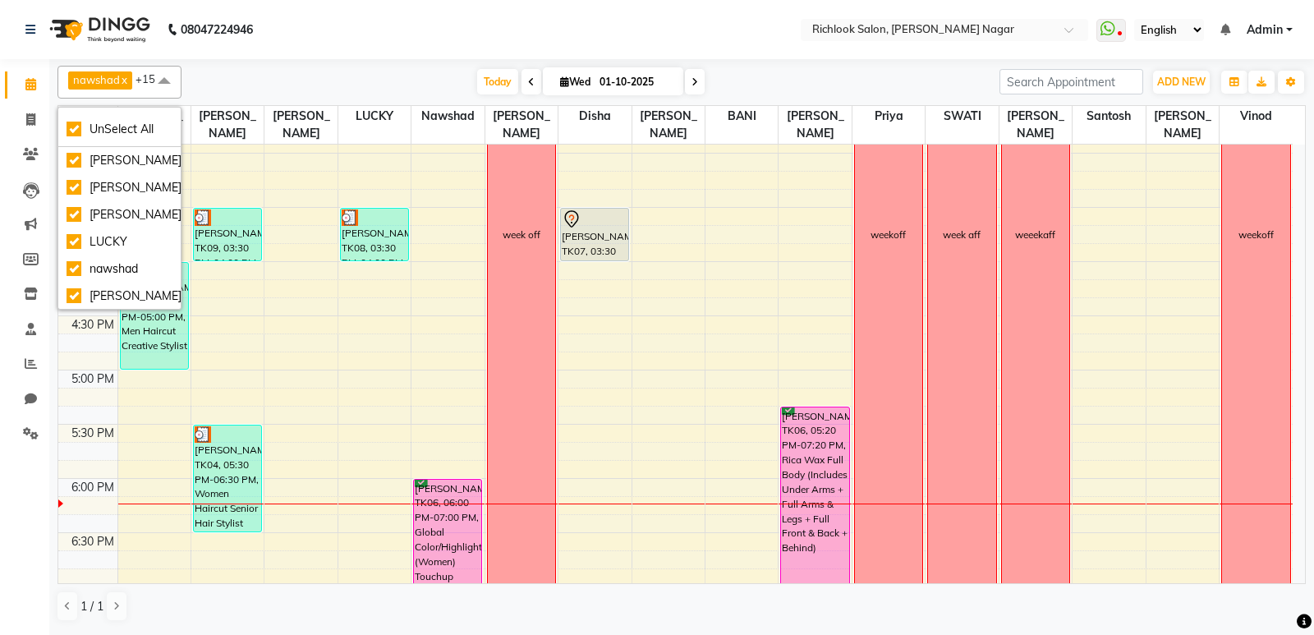
click at [167, 79] on span at bounding box center [164, 81] width 33 height 31
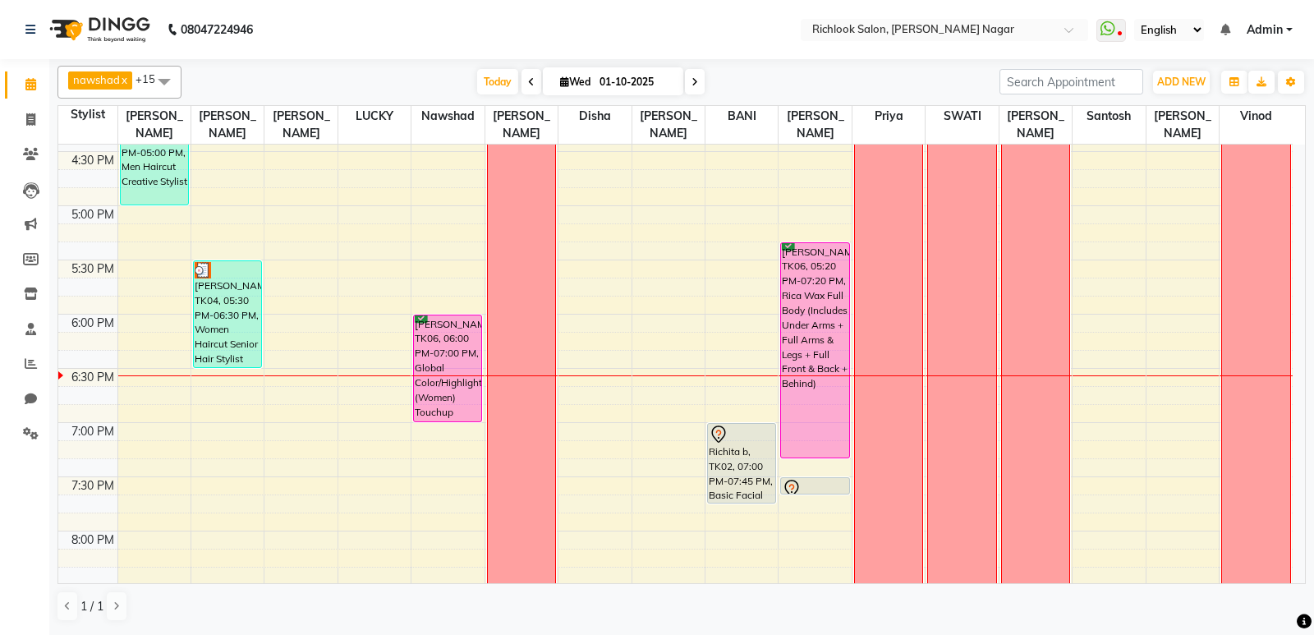
scroll to position [723, 0]
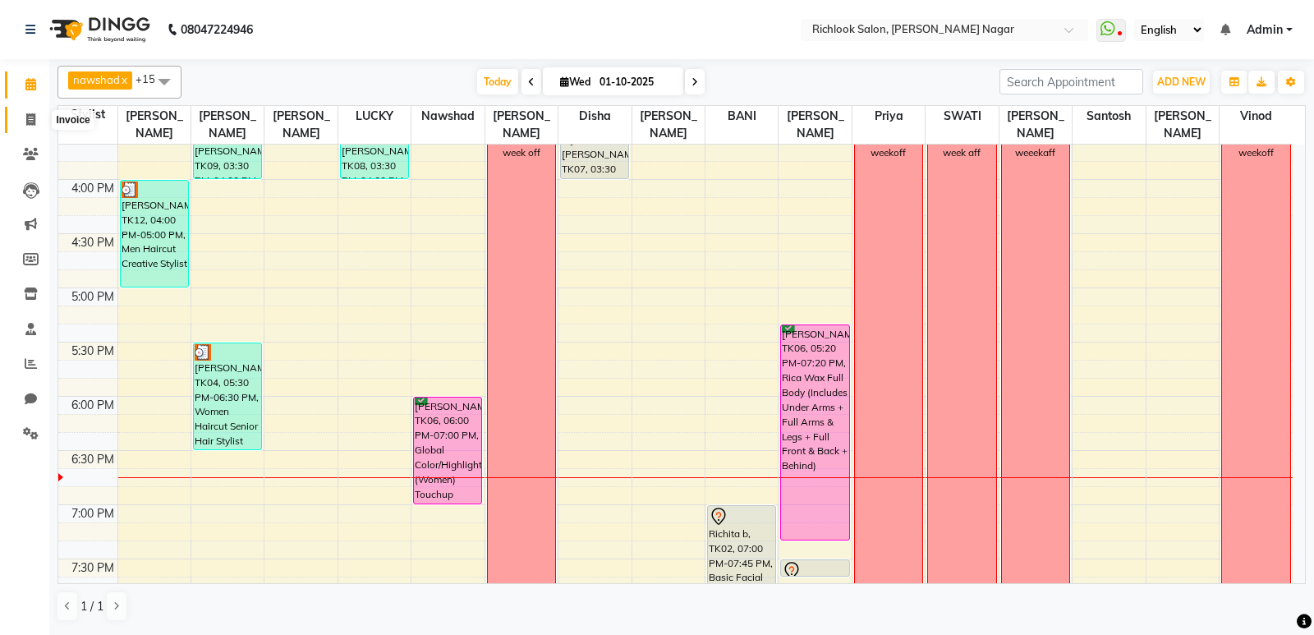
click at [34, 120] on icon at bounding box center [30, 119] width 9 height 12
select select "6917"
select select "service"
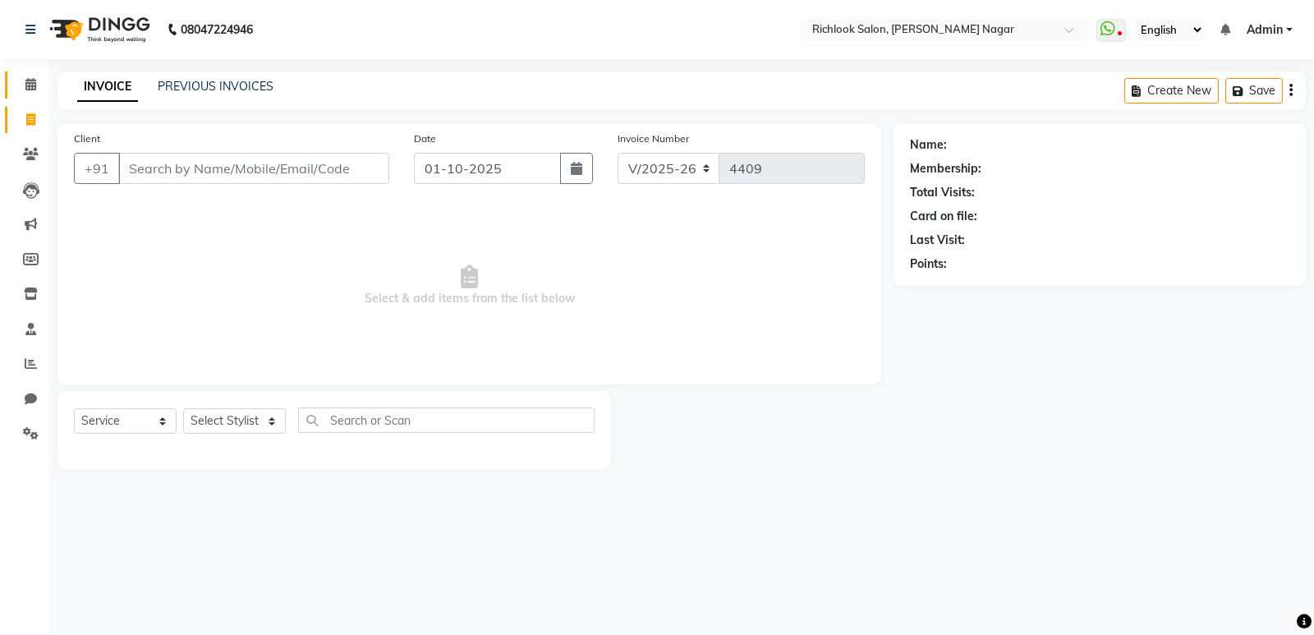
click at [23, 72] on link "Calendar" at bounding box center [24, 84] width 39 height 27
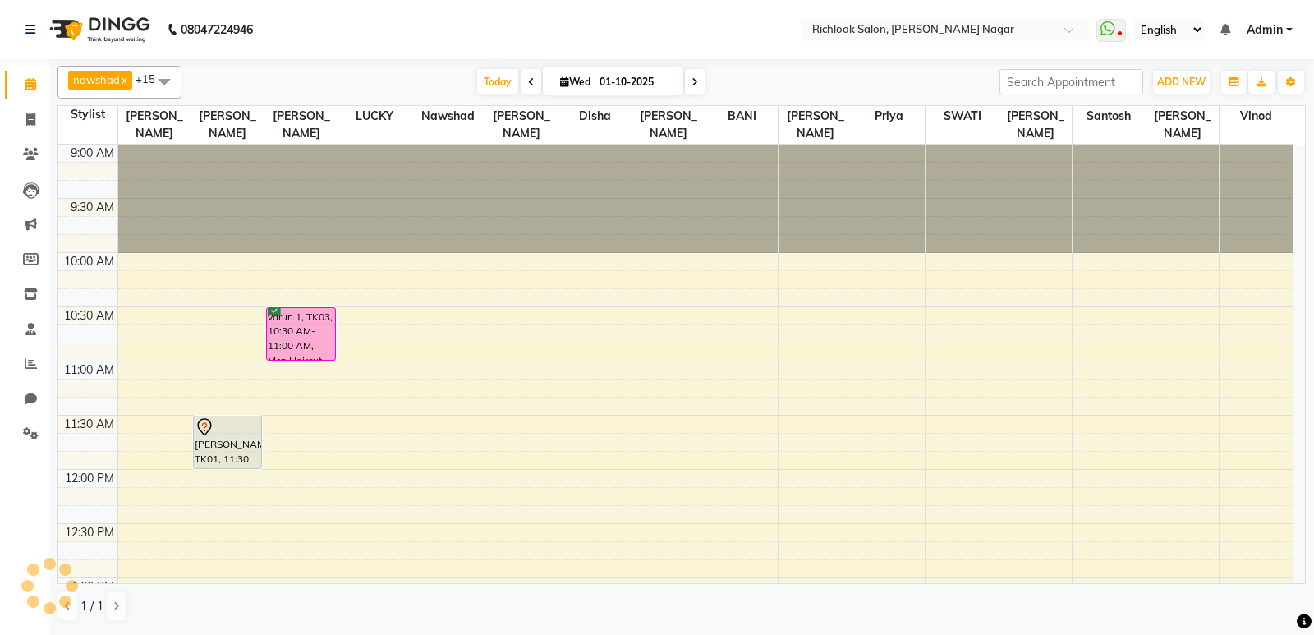
scroll to position [970, 0]
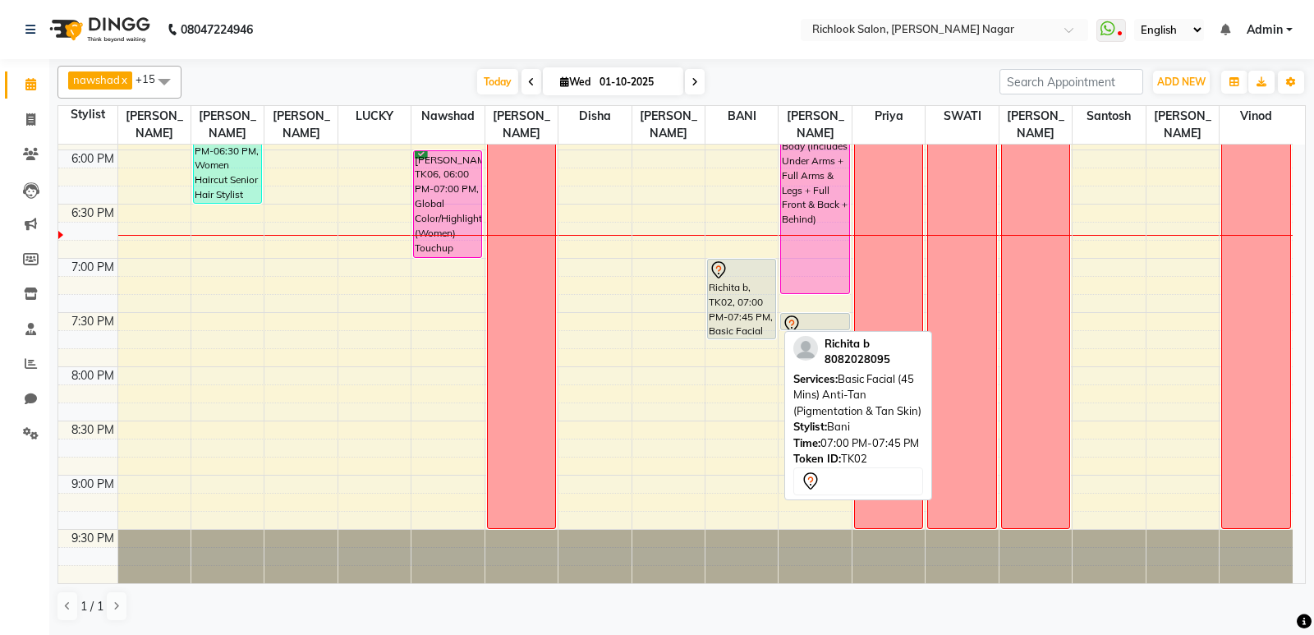
click at [756, 297] on div "Richita b, TK02, 07:00 PM-07:45 PM, Basic Facial (45 Mins) Anti-Tan (Pigmentati…" at bounding box center [741, 298] width 67 height 79
select select "7"
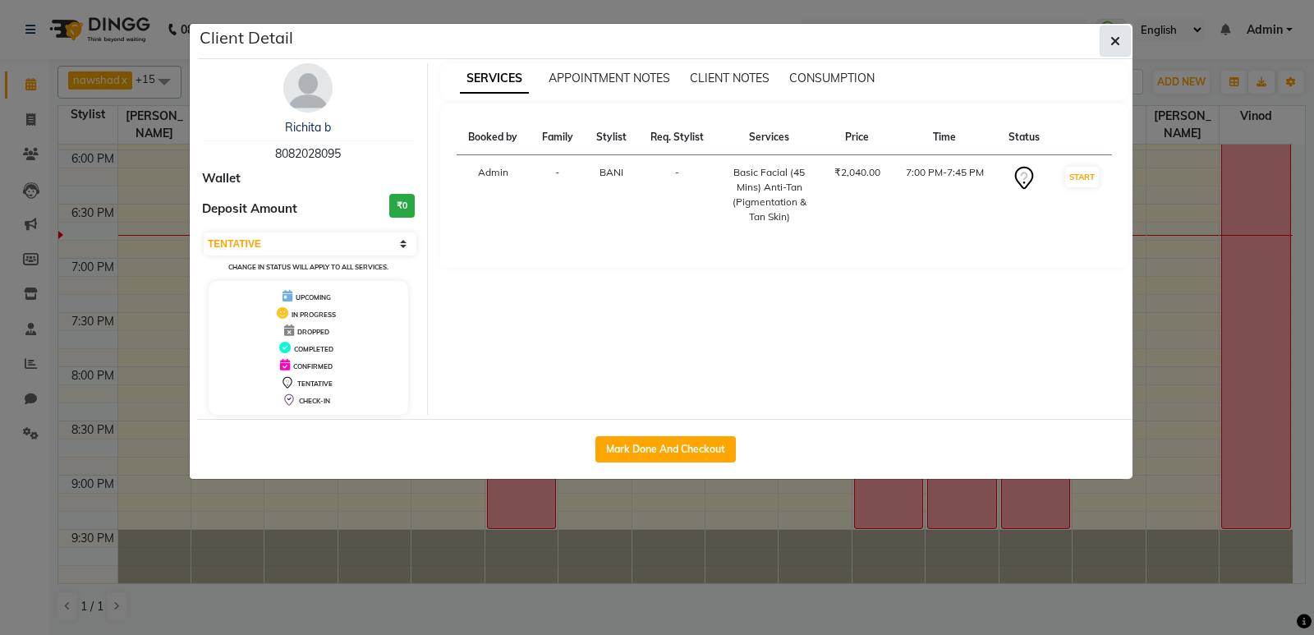
click at [1117, 32] on button "button" at bounding box center [1114, 40] width 31 height 31
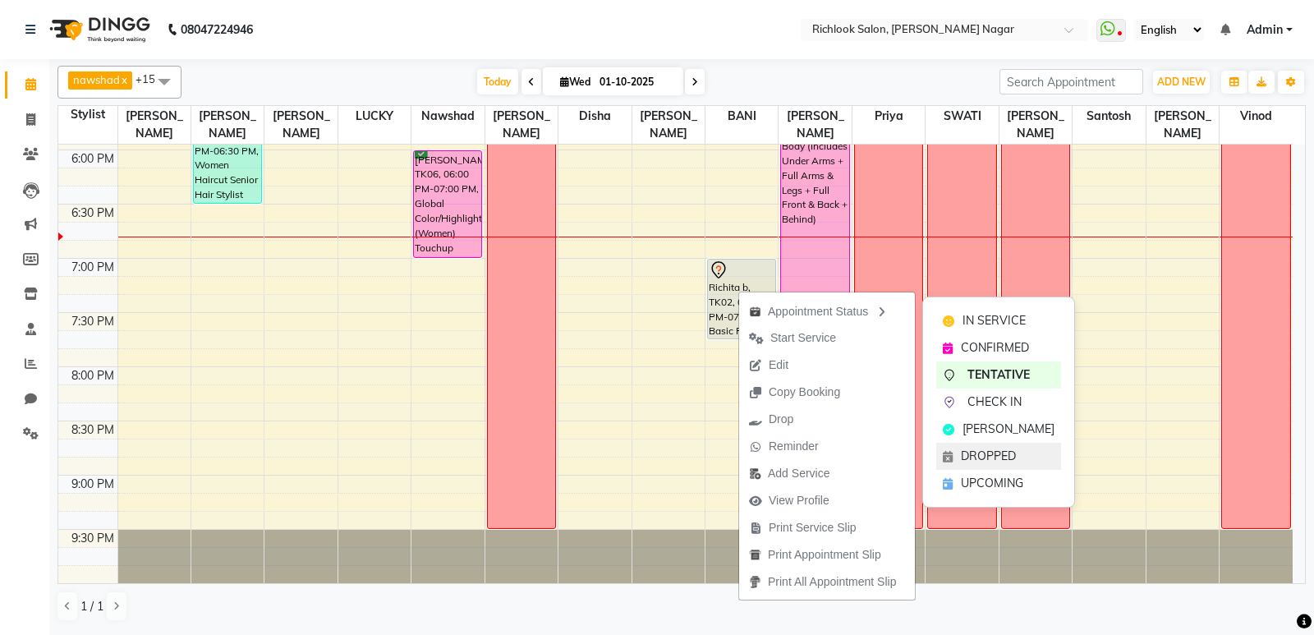
click at [963, 454] on span "DROPPED" at bounding box center [988, 455] width 55 height 17
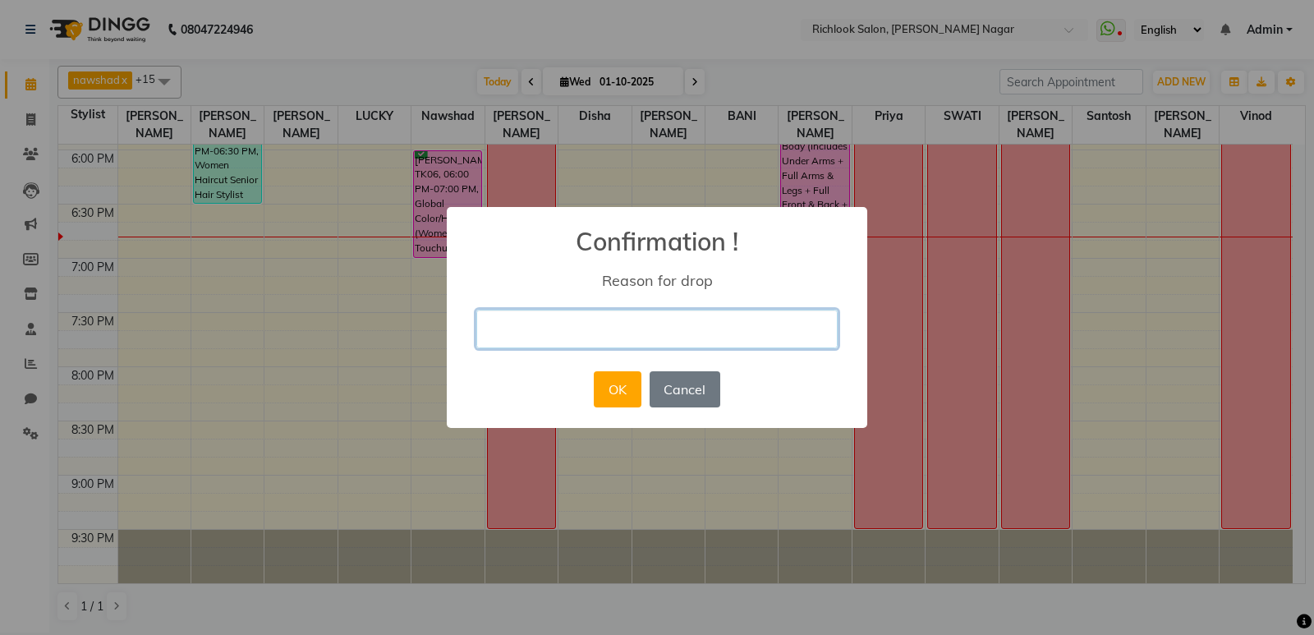
click at [662, 337] on input "text" at bounding box center [656, 329] width 361 height 39
type input "CANCEL"
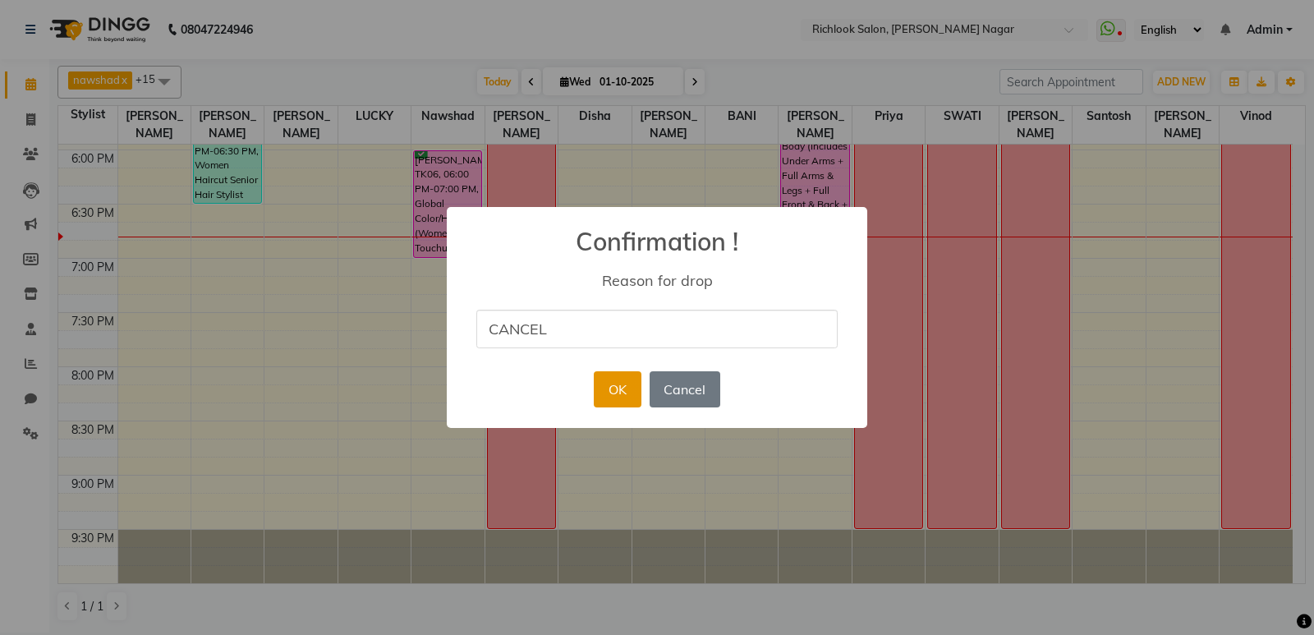
click at [608, 386] on button "OK" at bounding box center [617, 389] width 47 height 36
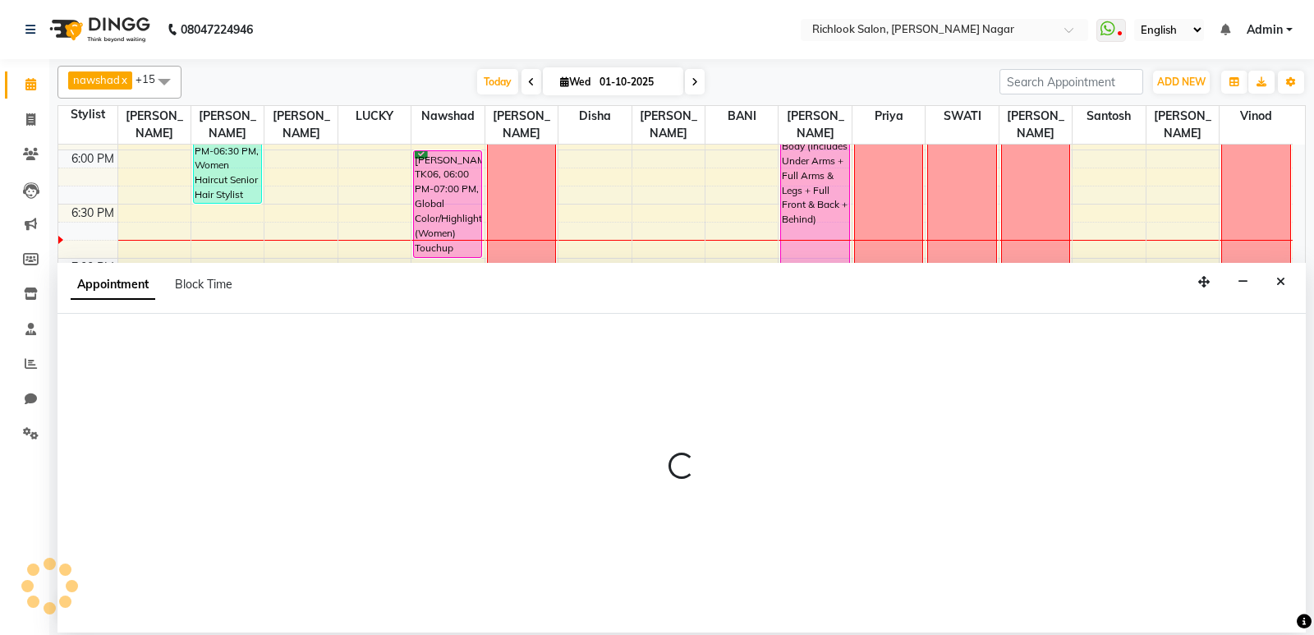
select select "54433"
select select "tentative"
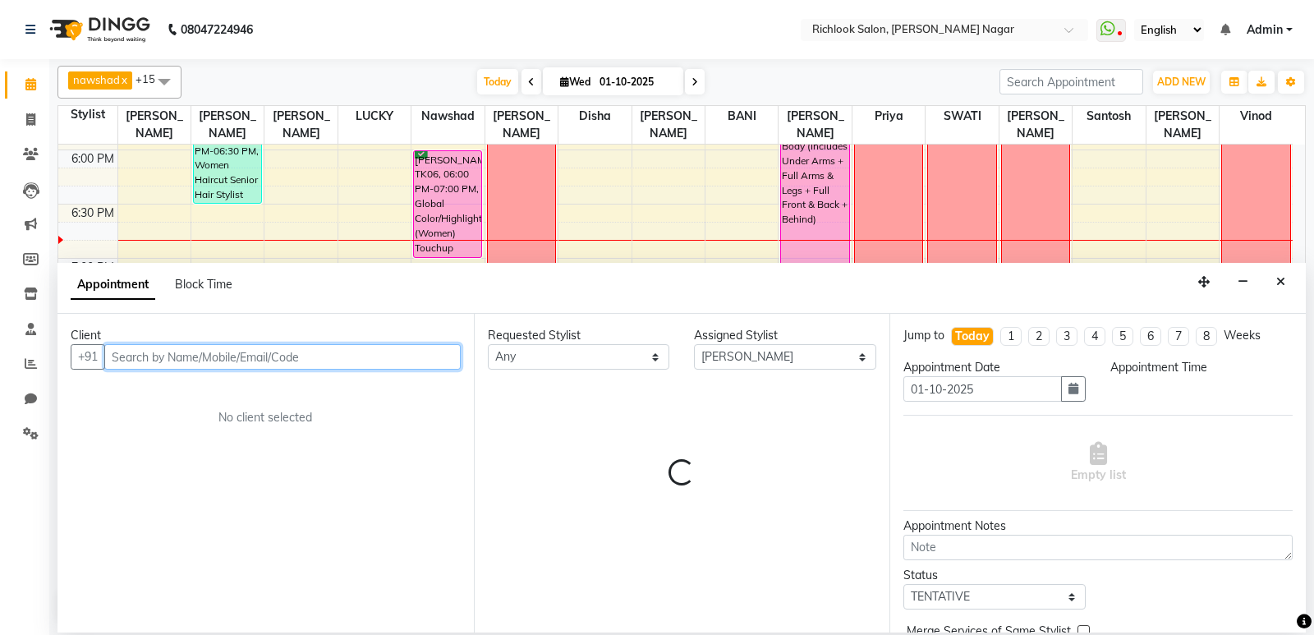
select select "1200"
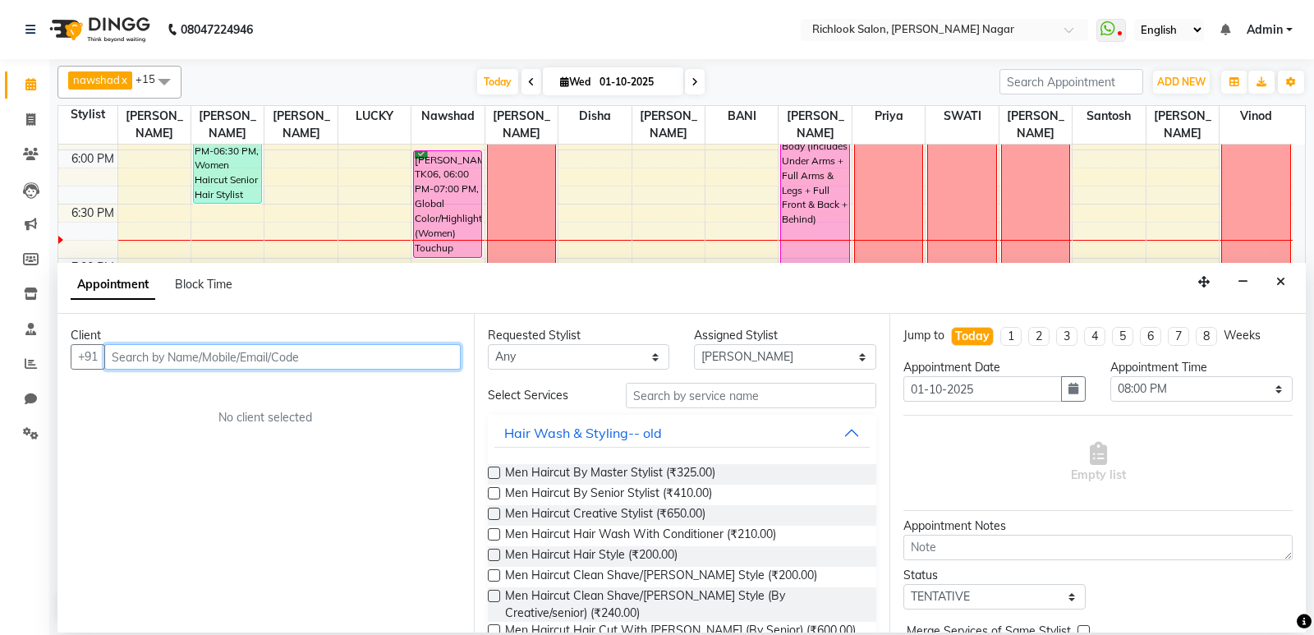
click at [255, 362] on input "text" at bounding box center [282, 356] width 356 height 25
type input "8"
type input "9"
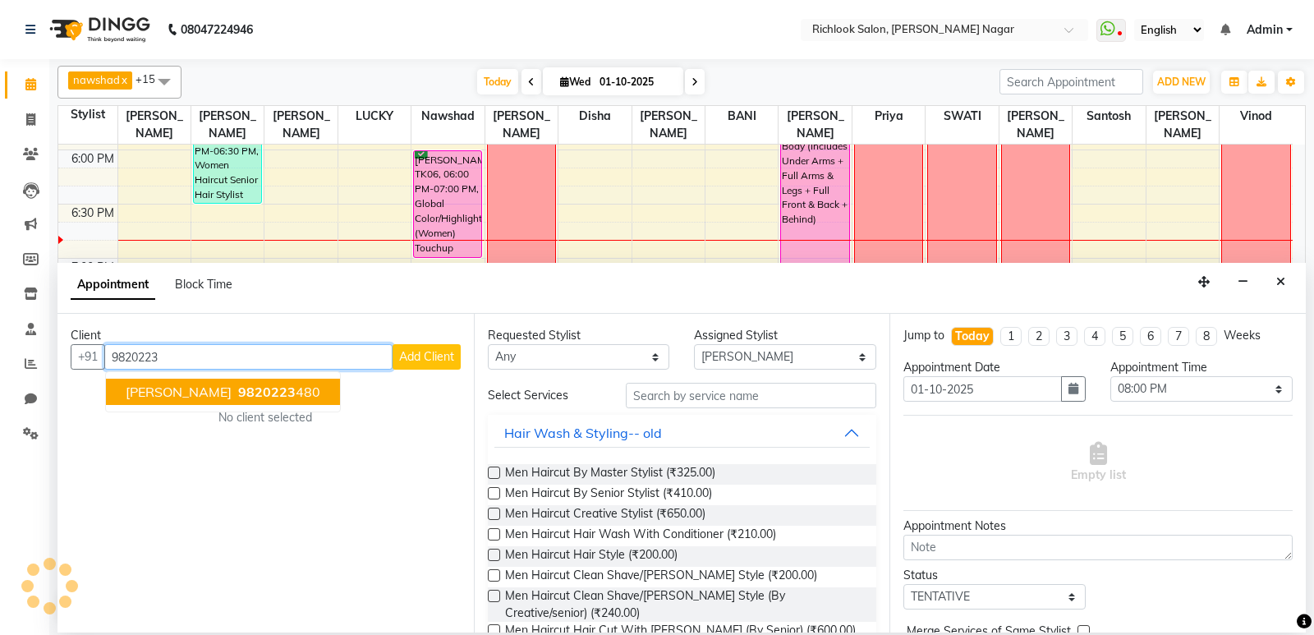
click at [259, 397] on ngb-highlight "9820223 480" at bounding box center [277, 391] width 85 height 16
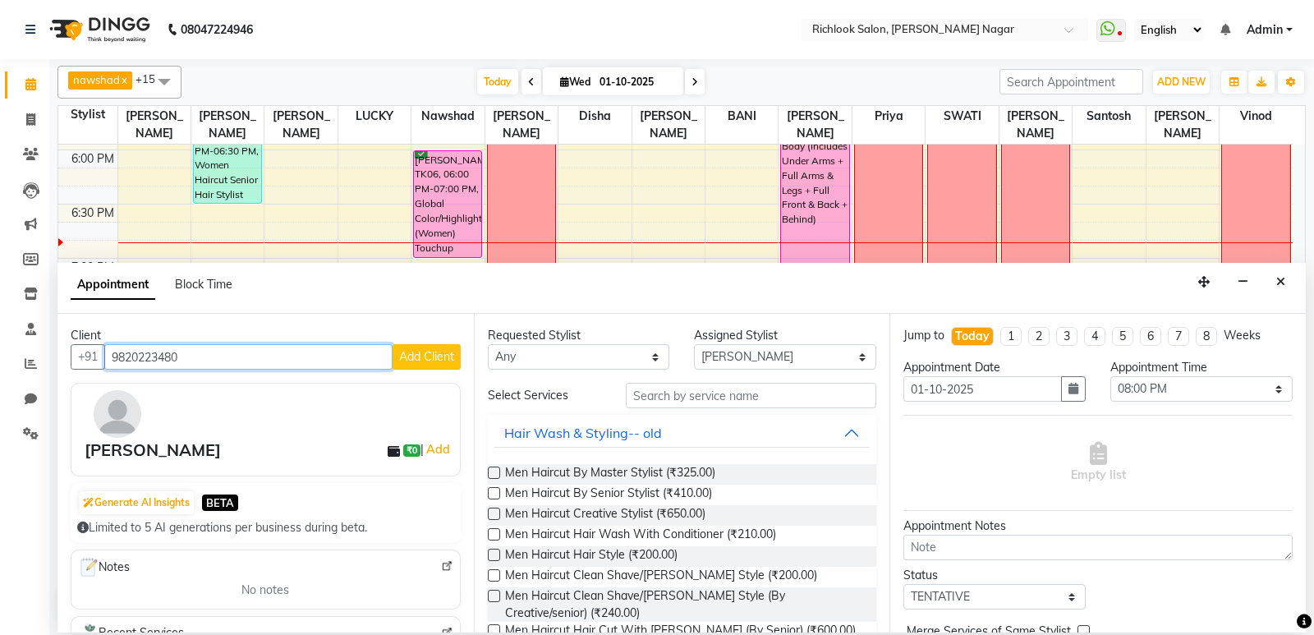
type input "9820223480"
click at [837, 439] on button "Hair Wash & Styling-- old" at bounding box center [682, 433] width 376 height 30
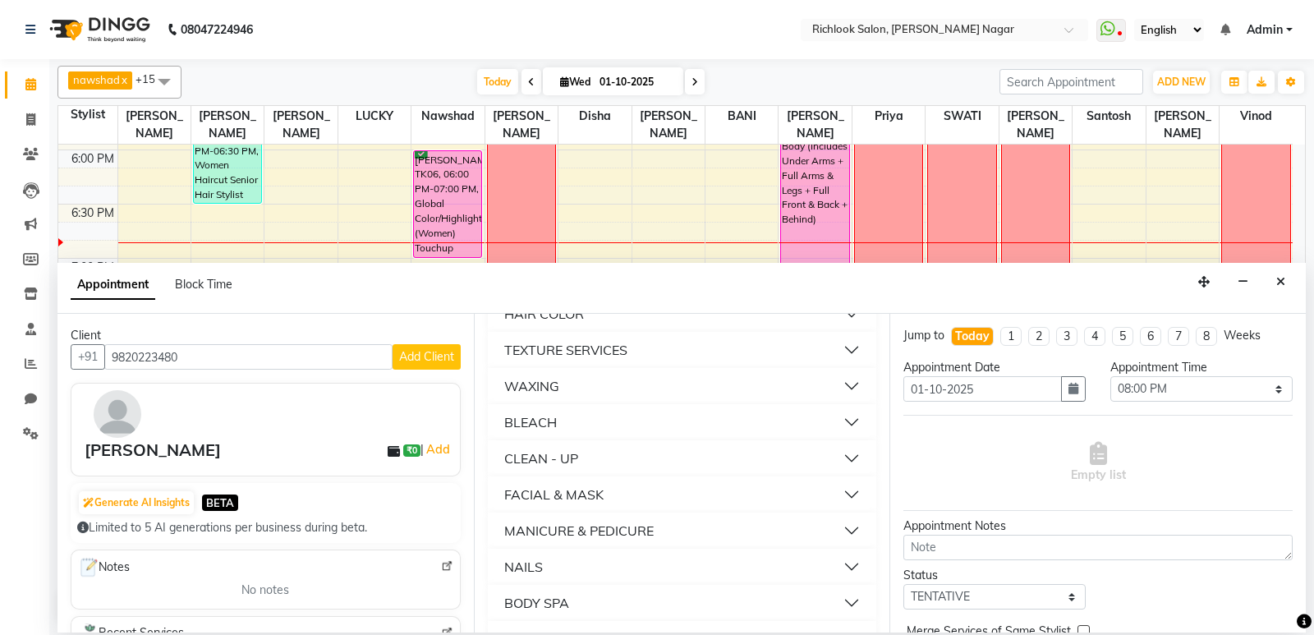
scroll to position [328, 0]
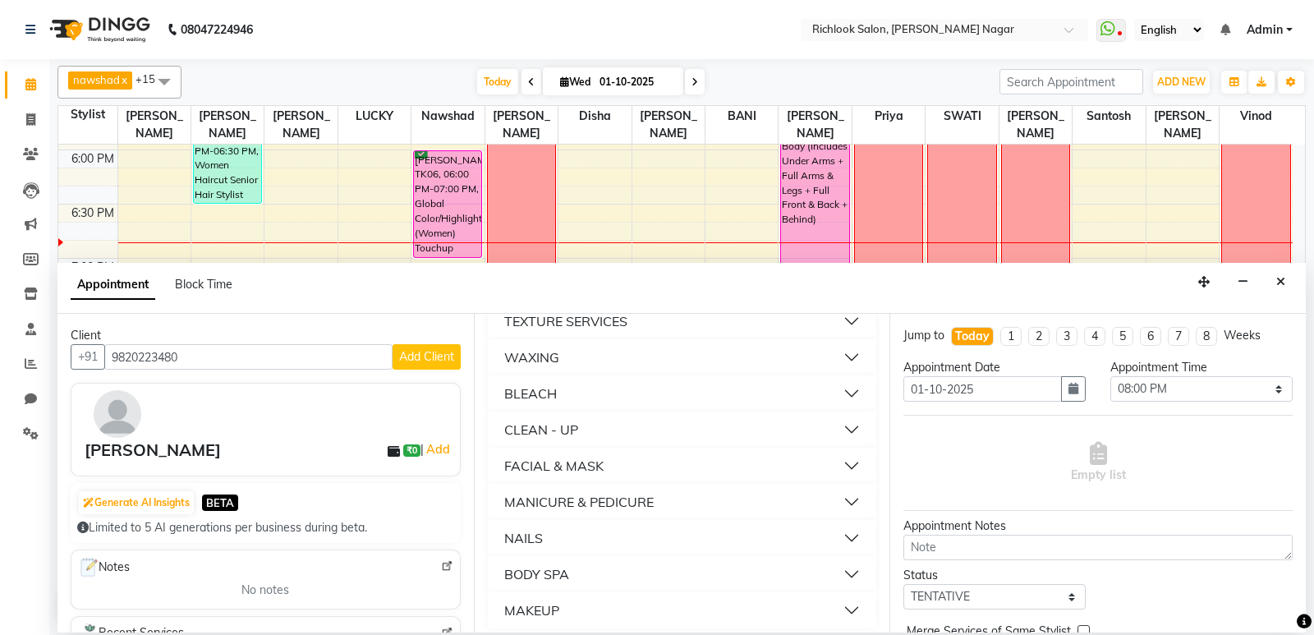
click at [839, 465] on button "FACIAL & MASK" at bounding box center [682, 466] width 376 height 30
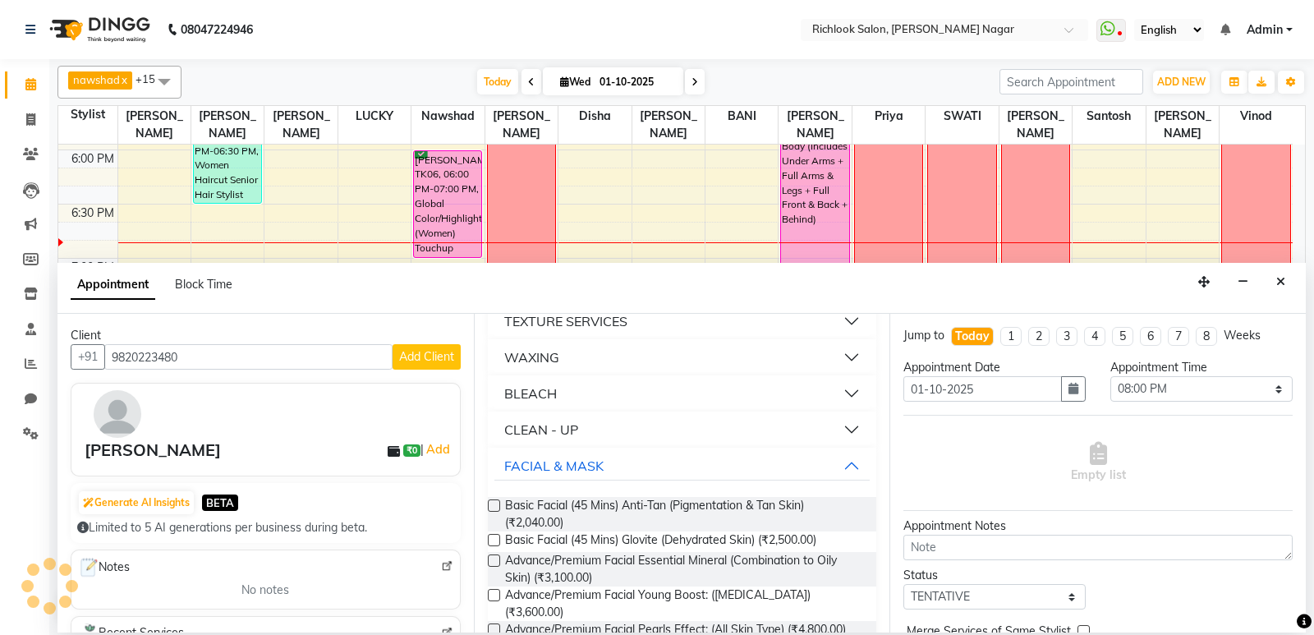
click at [490, 506] on label at bounding box center [494, 505] width 12 height 12
click at [490, 506] on input "checkbox" at bounding box center [493, 507] width 11 height 11
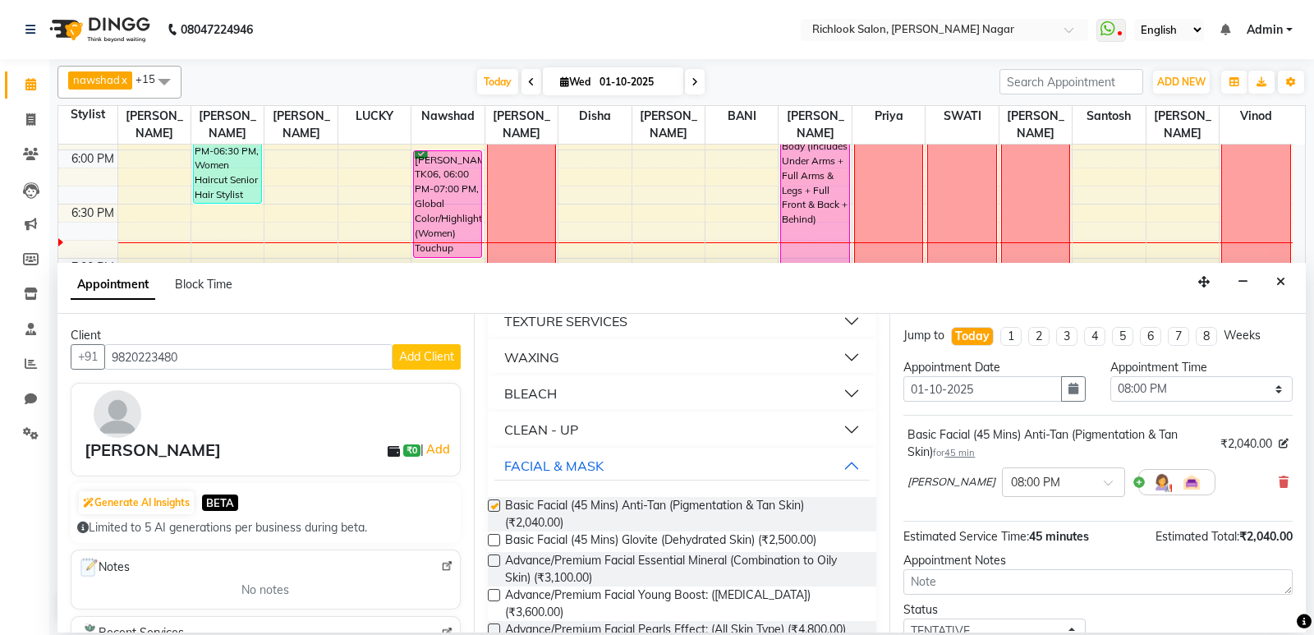
checkbox input "false"
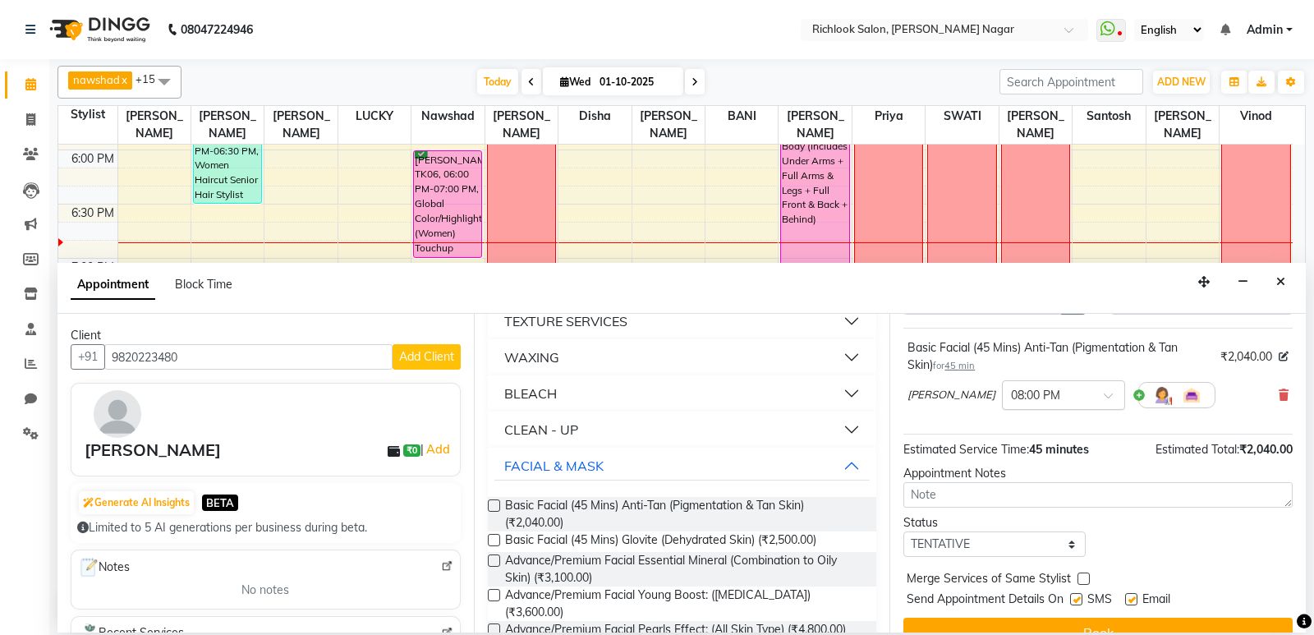
scroll to position [115, 0]
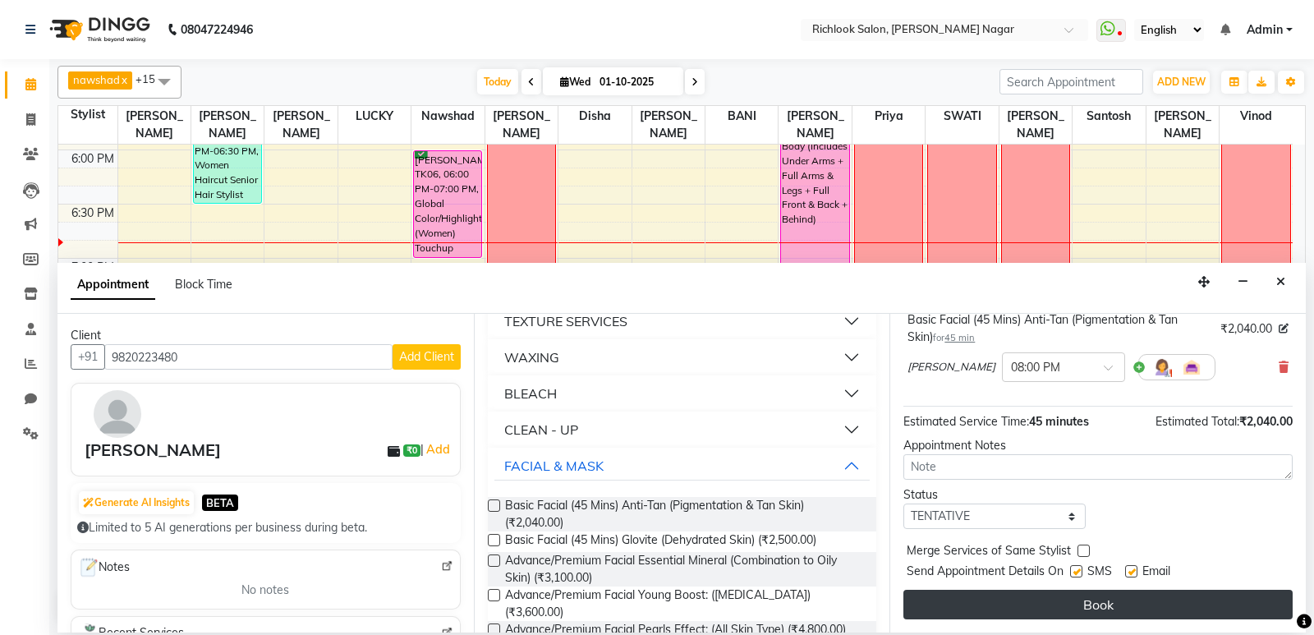
click at [1121, 609] on button "Book" at bounding box center [1097, 605] width 389 height 30
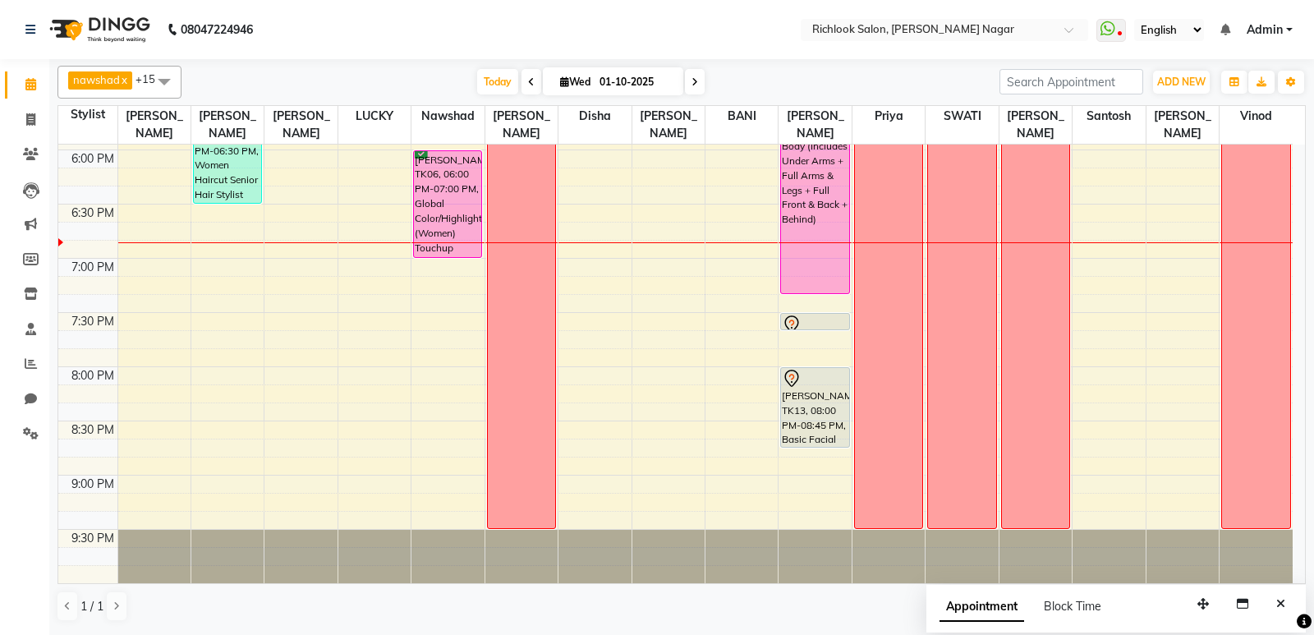
click at [688, 86] on span at bounding box center [695, 81] width 20 height 25
type input "02-10-2025"
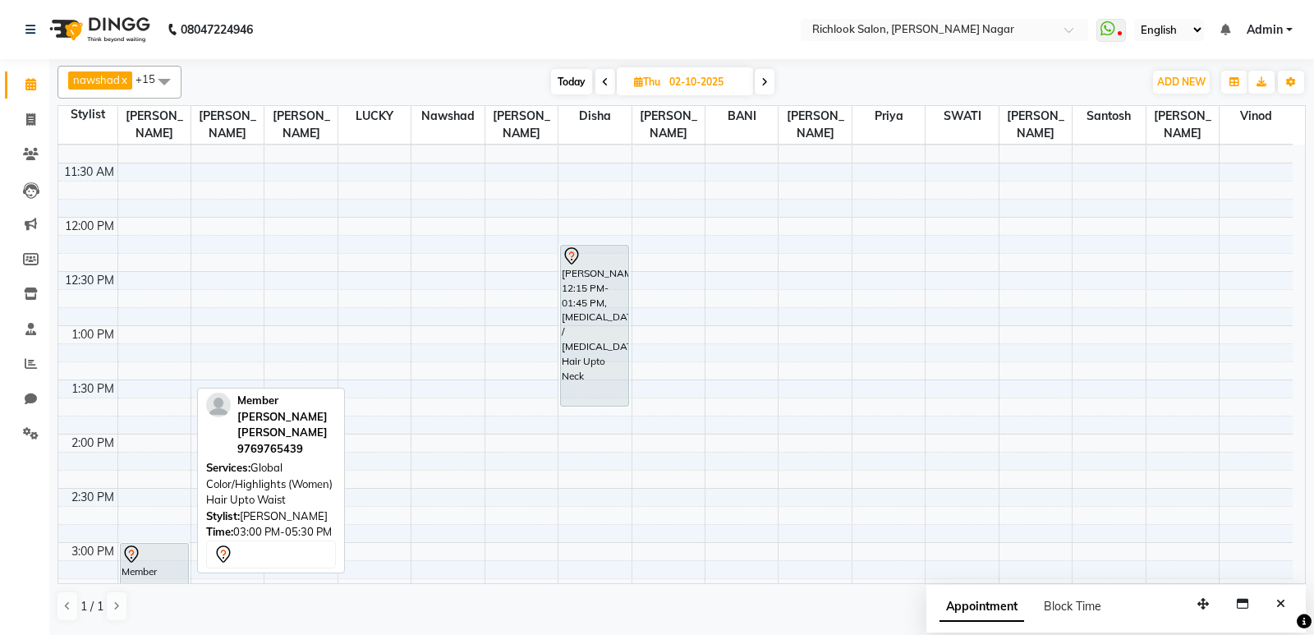
scroll to position [246, 0]
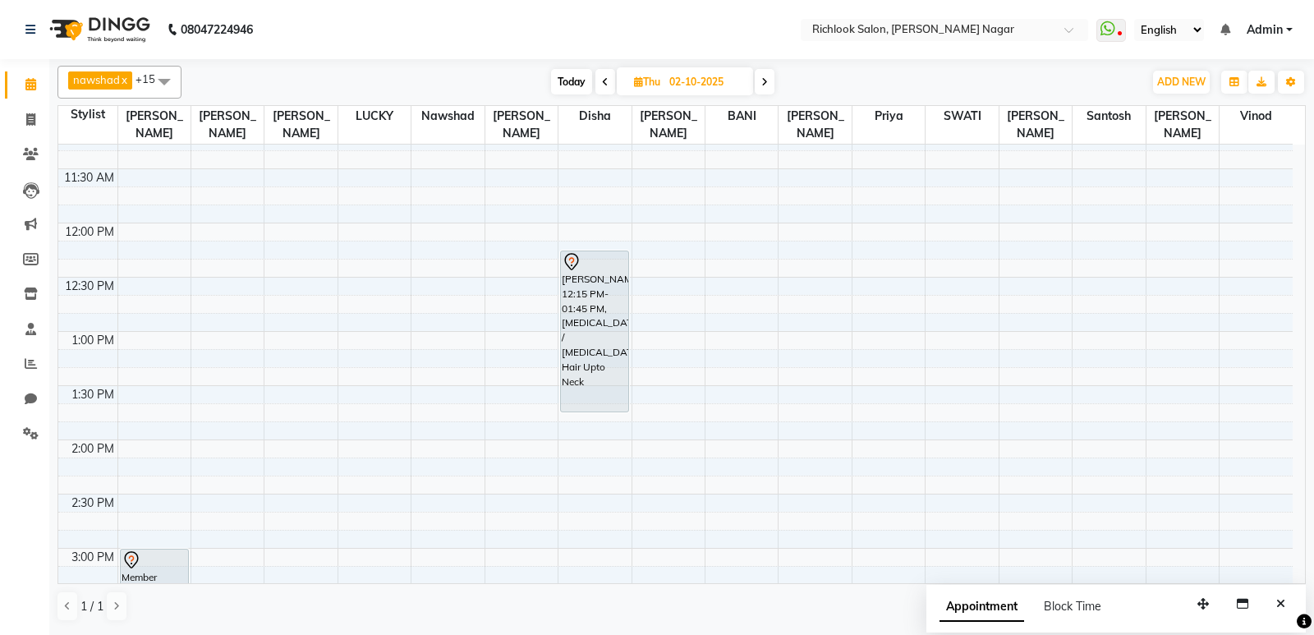
click at [146, 78] on span "+15" at bounding box center [151, 78] width 32 height 13
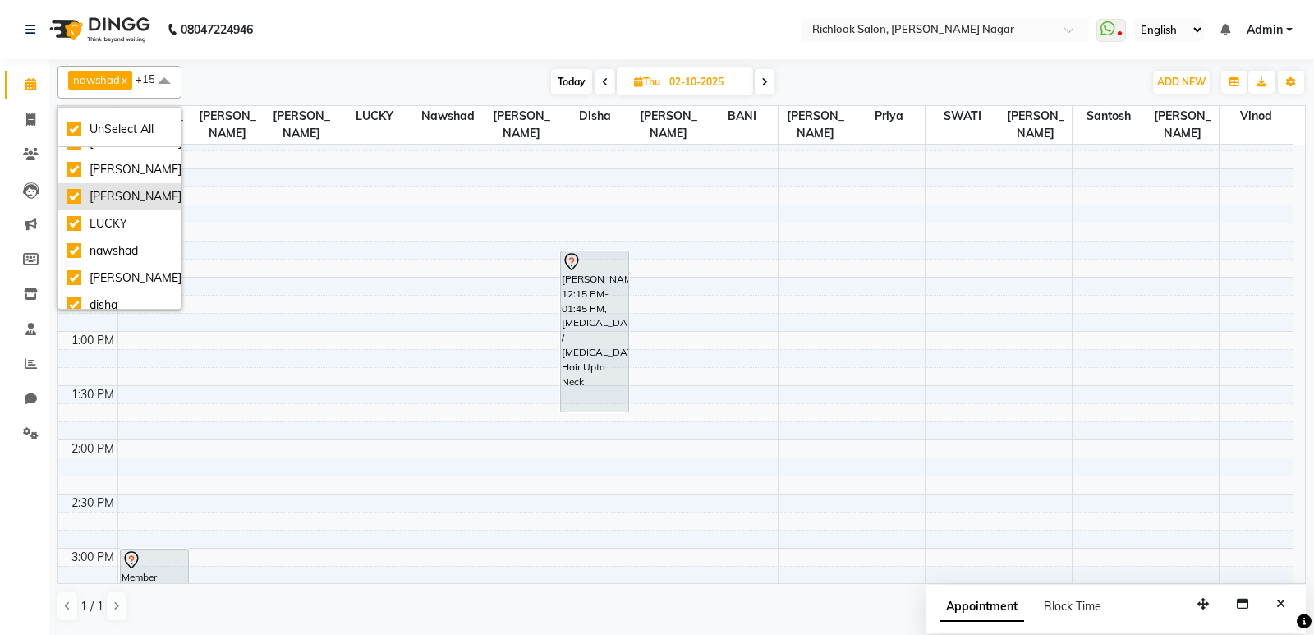
scroll to position [0, 0]
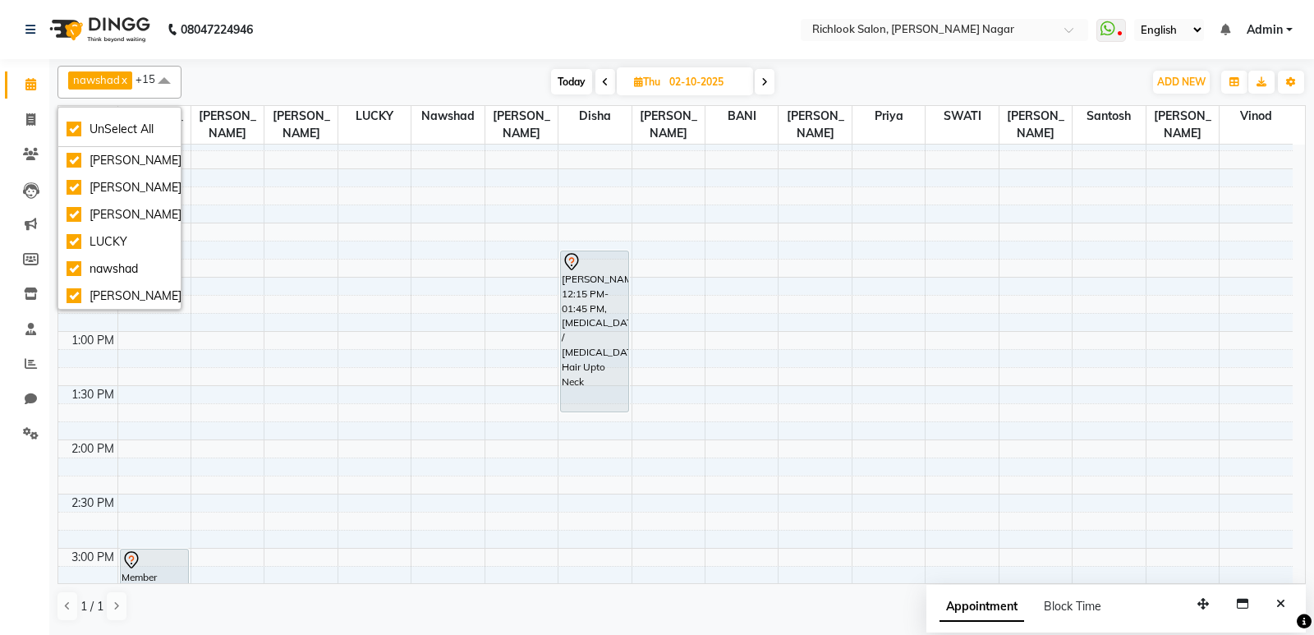
click at [168, 78] on span at bounding box center [164, 81] width 33 height 31
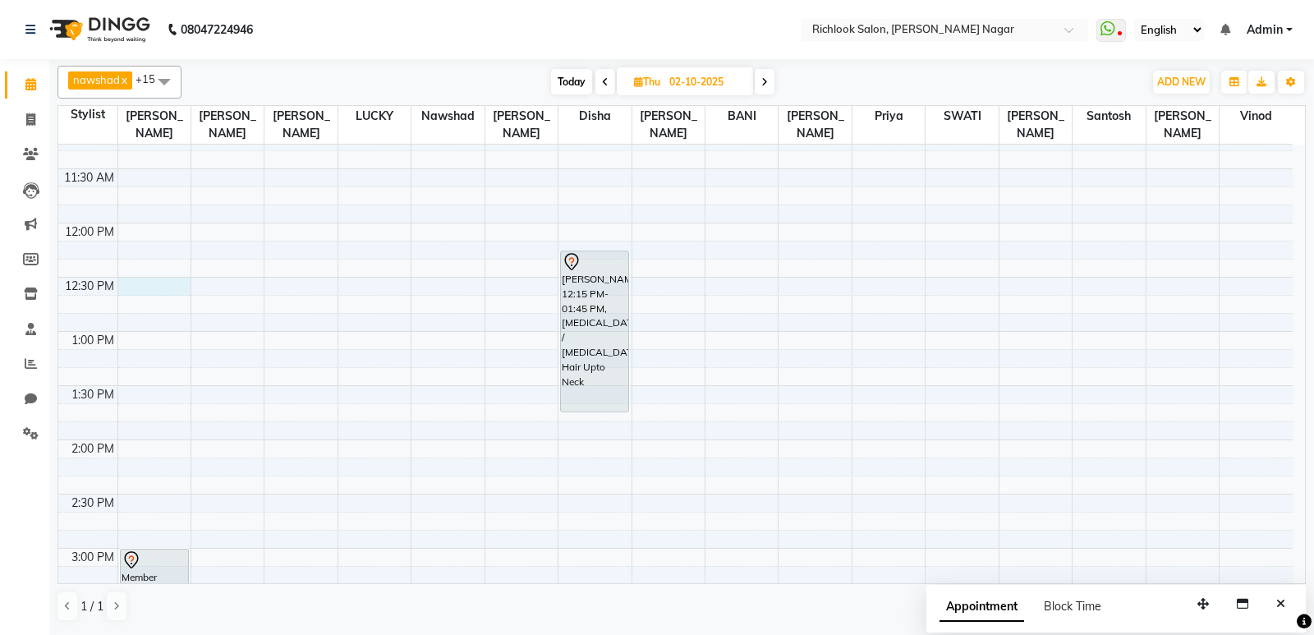
click at [162, 283] on div "9:00 AM 9:30 AM 10:00 AM 10:30 AM 11:00 AM 11:30 AM 12:00 PM 12:30 PM 1:00 PM 1…" at bounding box center [675, 602] width 1234 height 1408
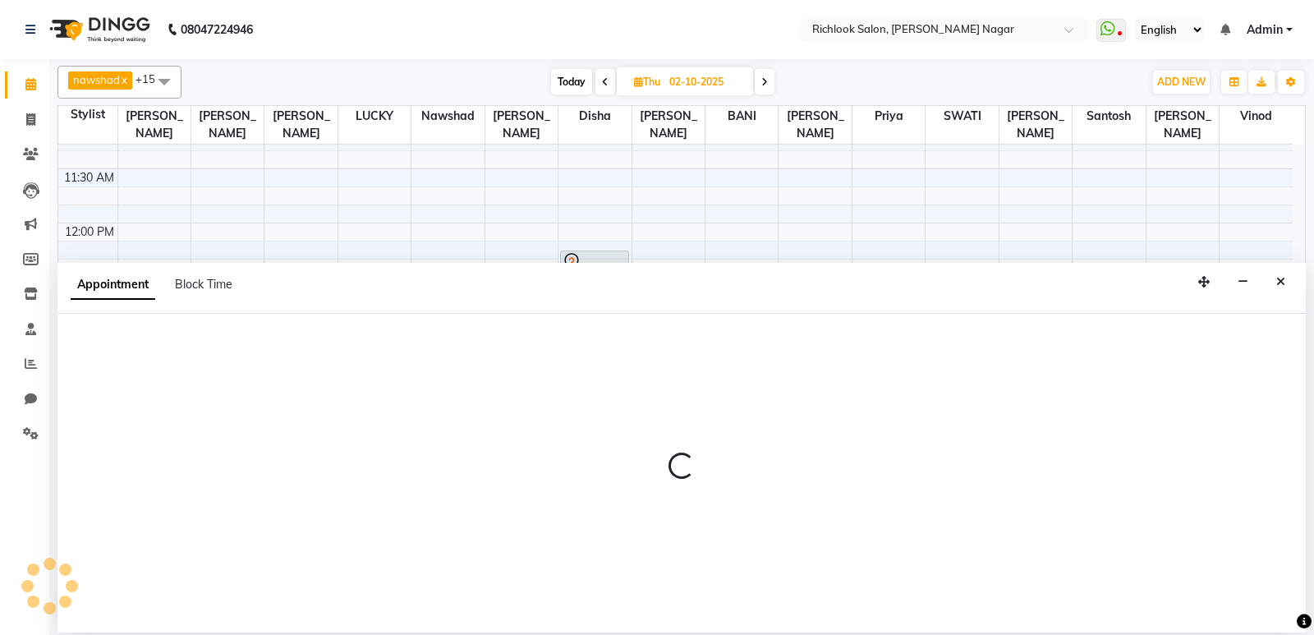
select select "54604"
select select "750"
select select "tentative"
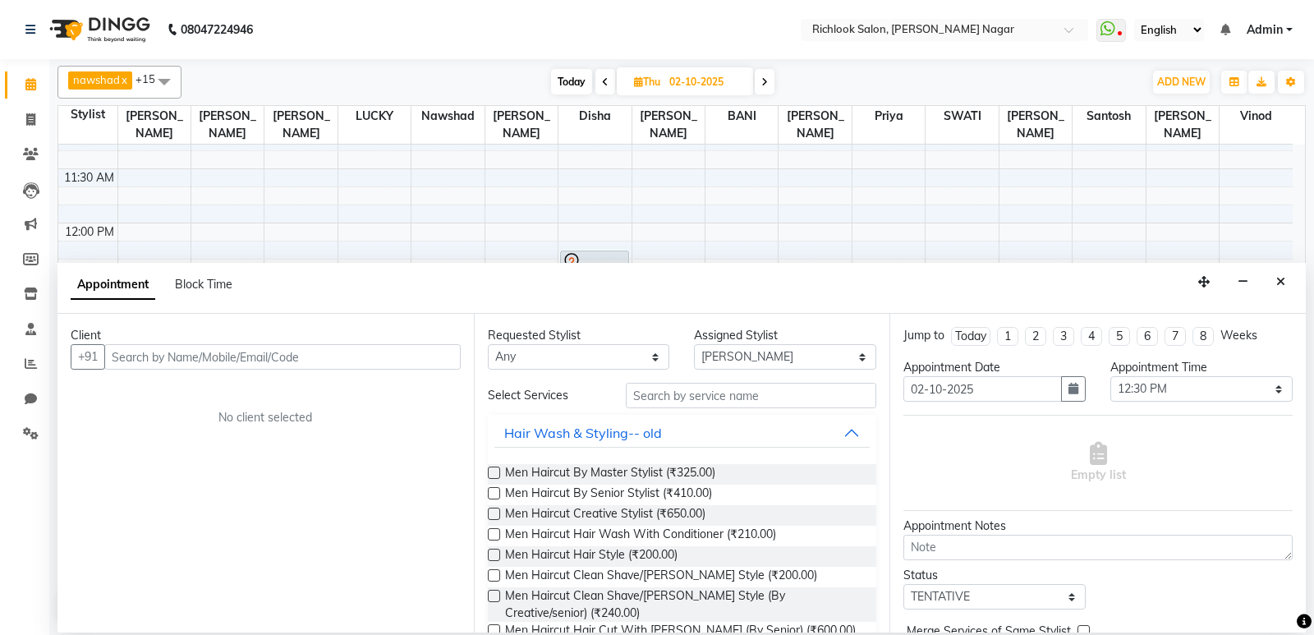
click at [198, 340] on div "Client" at bounding box center [266, 335] width 390 height 17
click at [198, 348] on input "text" at bounding box center [282, 356] width 356 height 25
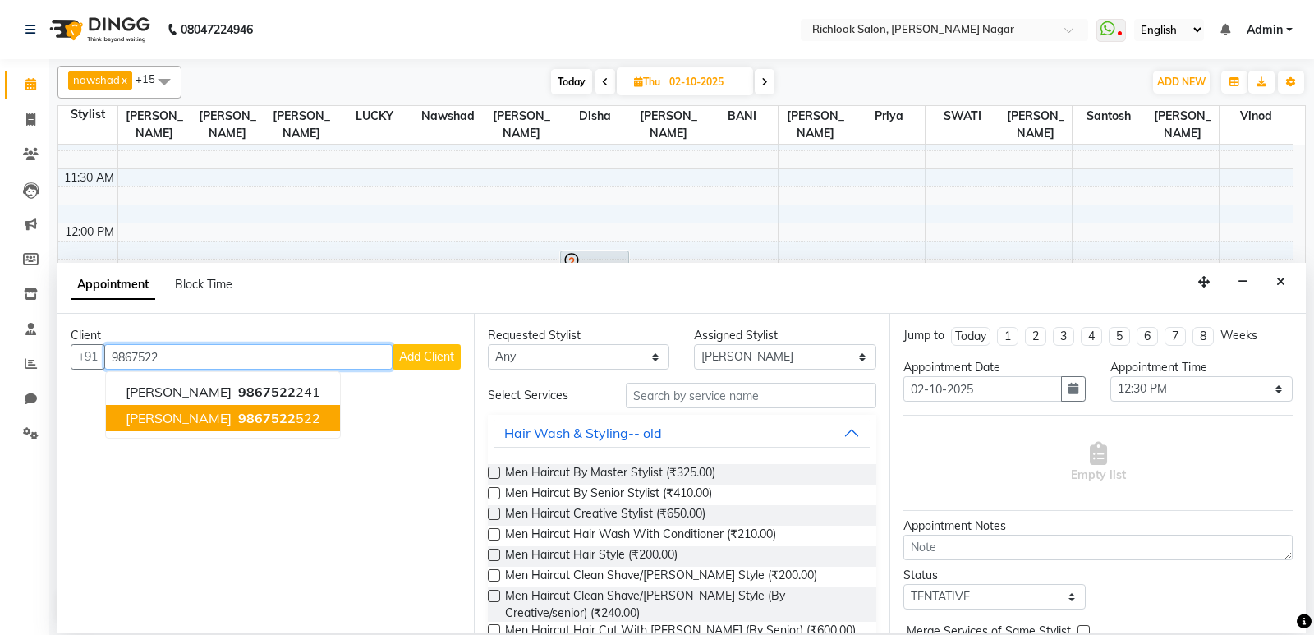
click at [250, 411] on span "9867522" at bounding box center [266, 418] width 57 height 16
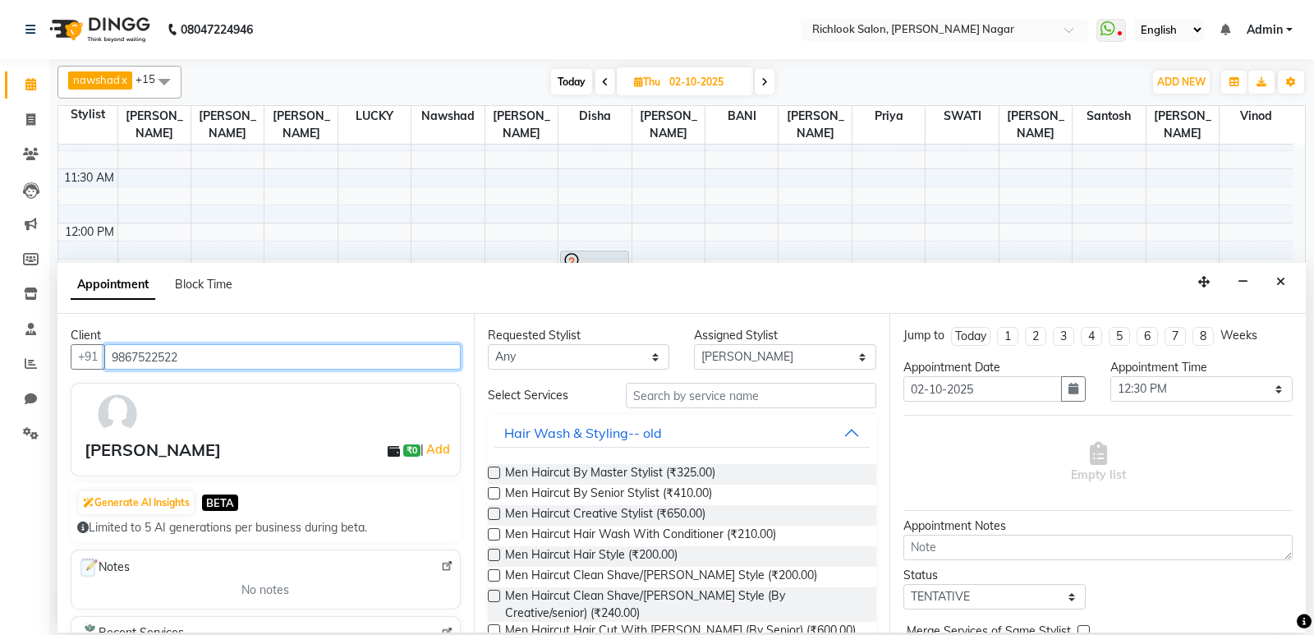
type input "9867522522"
click at [492, 511] on label at bounding box center [494, 513] width 12 height 12
click at [492, 511] on input "checkbox" at bounding box center [493, 515] width 11 height 11
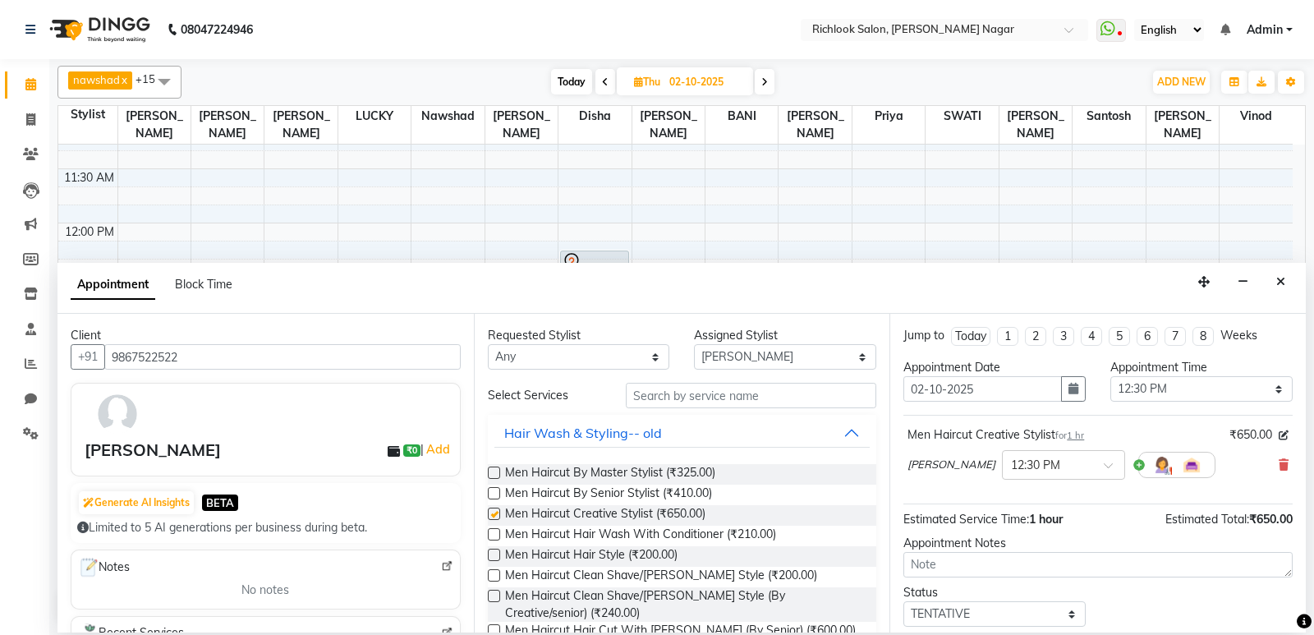
checkbox input "false"
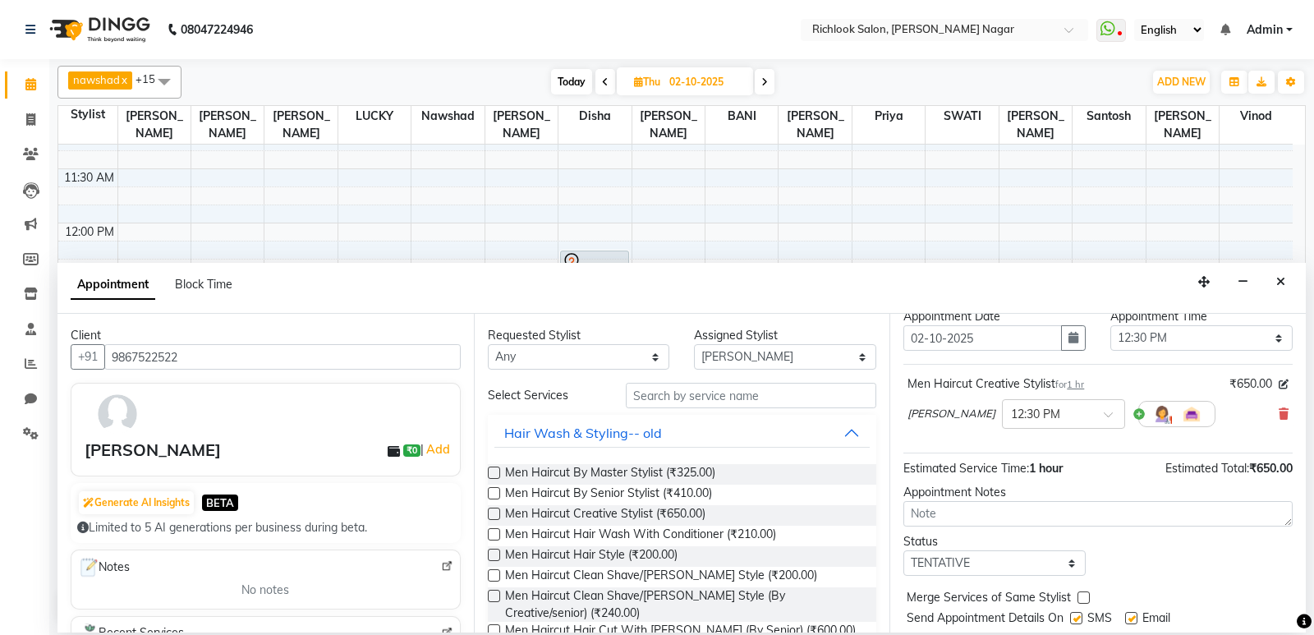
scroll to position [98, 0]
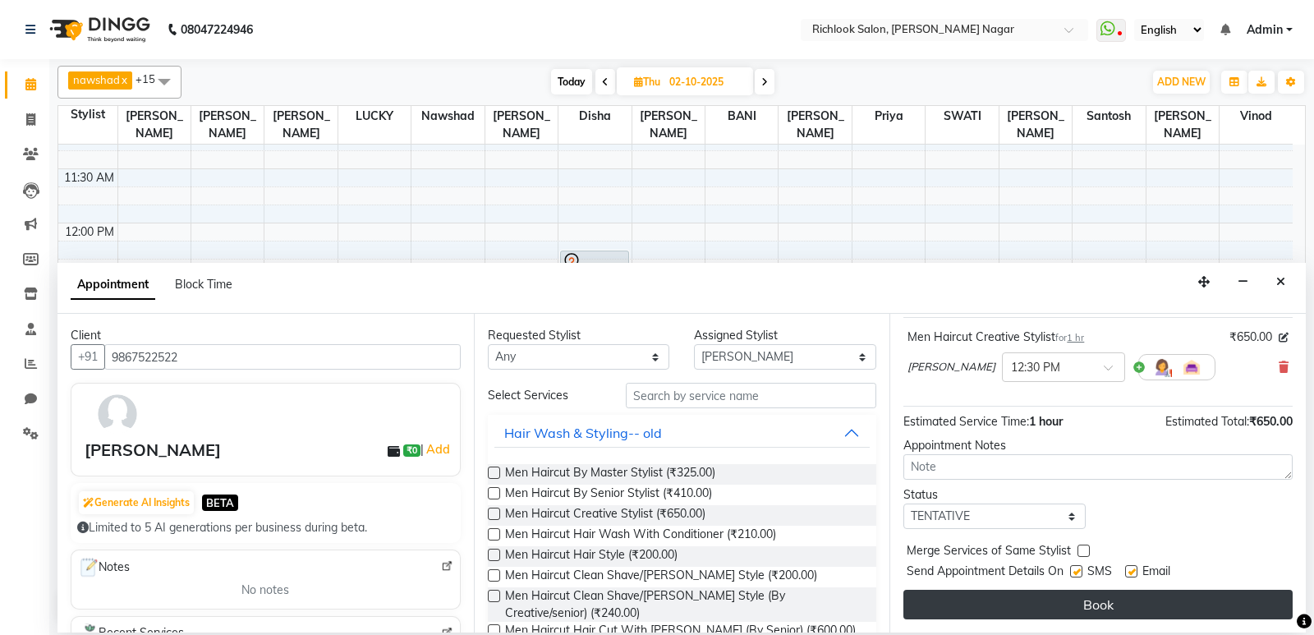
click at [1069, 613] on button "Book" at bounding box center [1097, 605] width 389 height 30
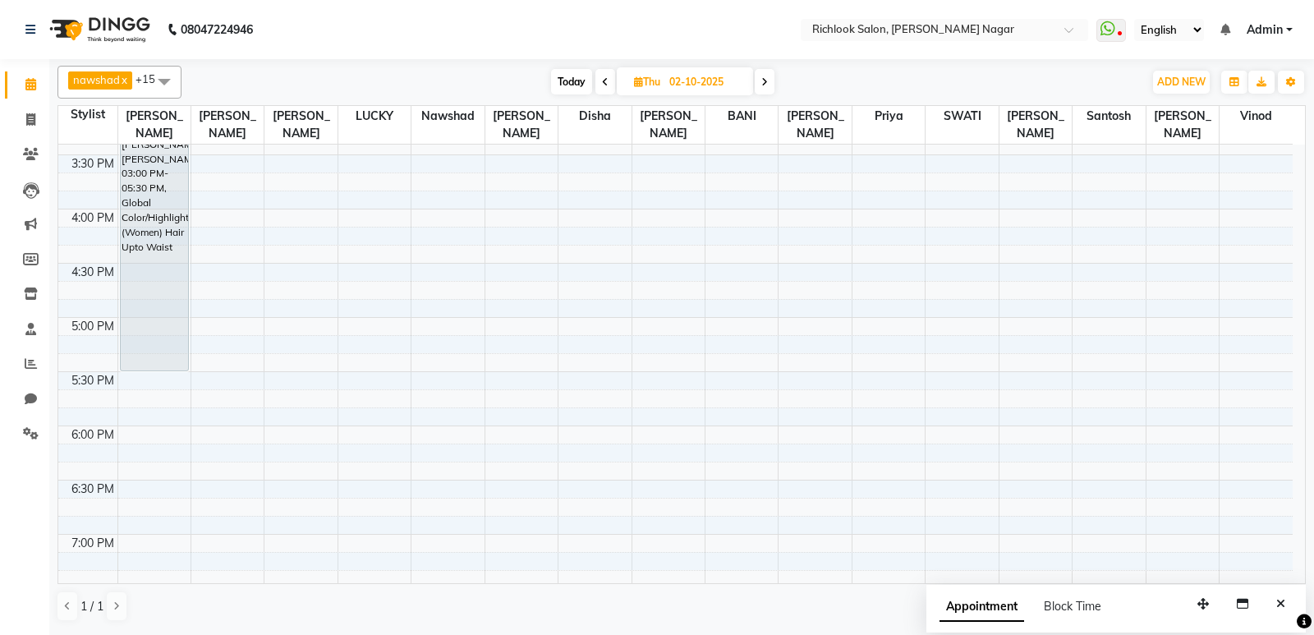
scroll to position [493, 0]
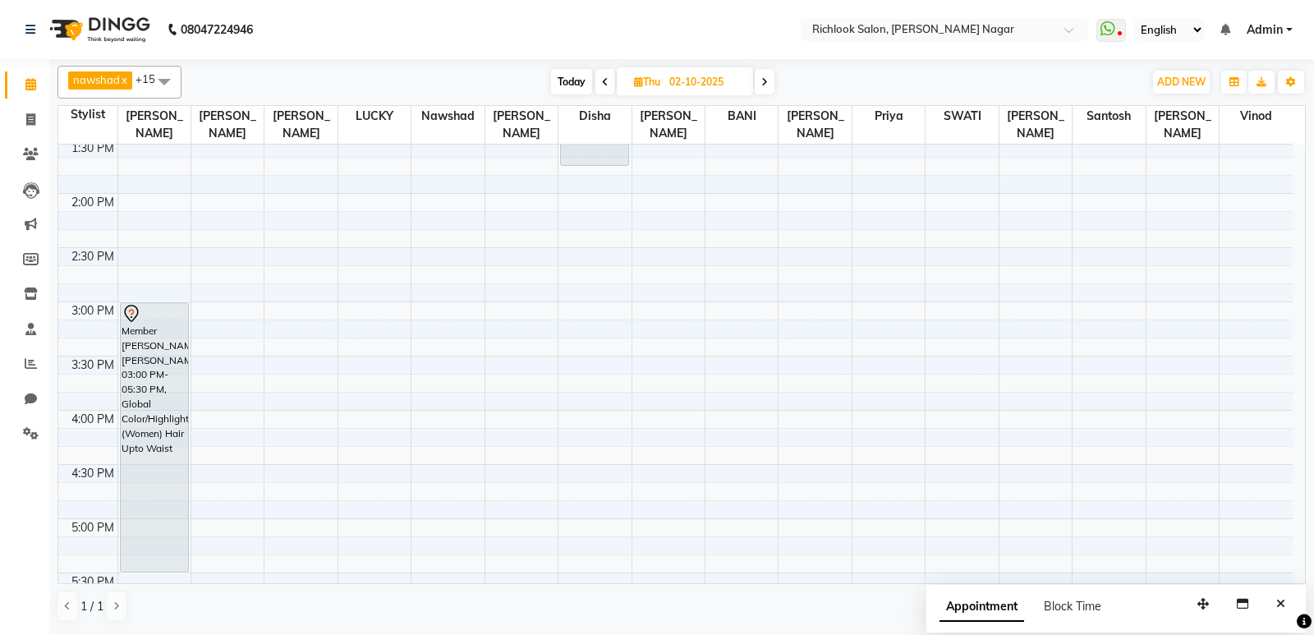
click at [580, 82] on span "Today" at bounding box center [571, 81] width 41 height 25
type input "01-10-2025"
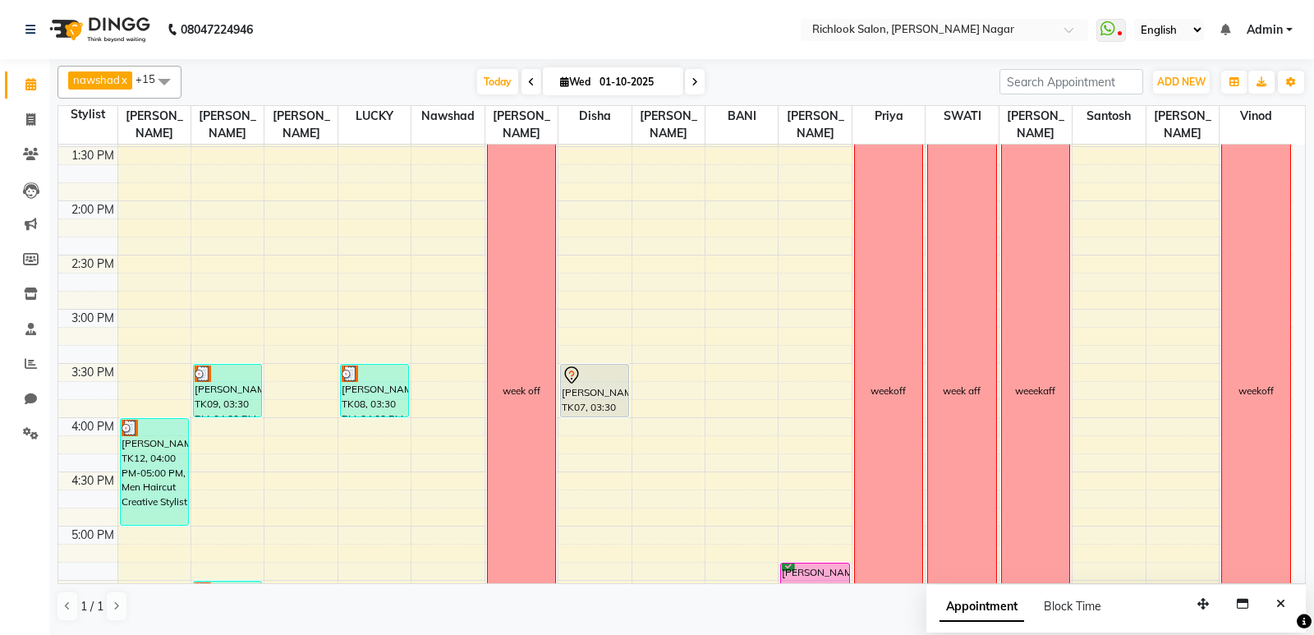
scroll to position [477, 0]
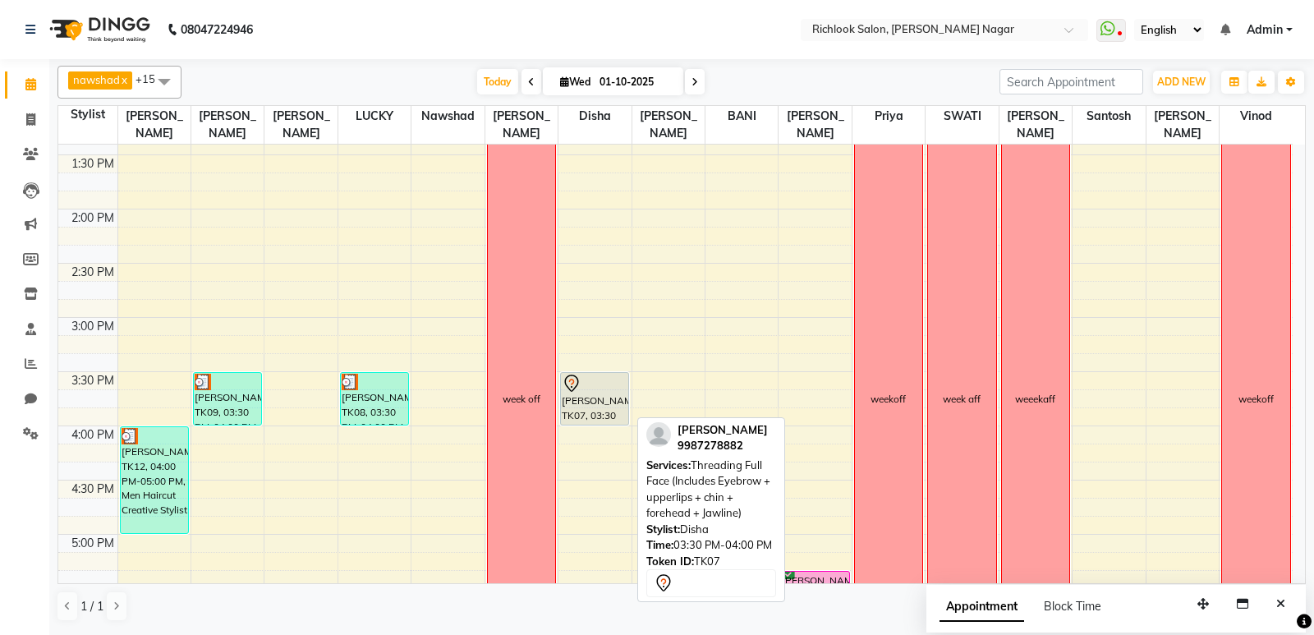
click at [603, 398] on div "[PERSON_NAME], TK07, 03:30 PM-04:00 PM, Threading Full Face (Includes Eyebrow +…" at bounding box center [594, 399] width 67 height 52
select select "7"
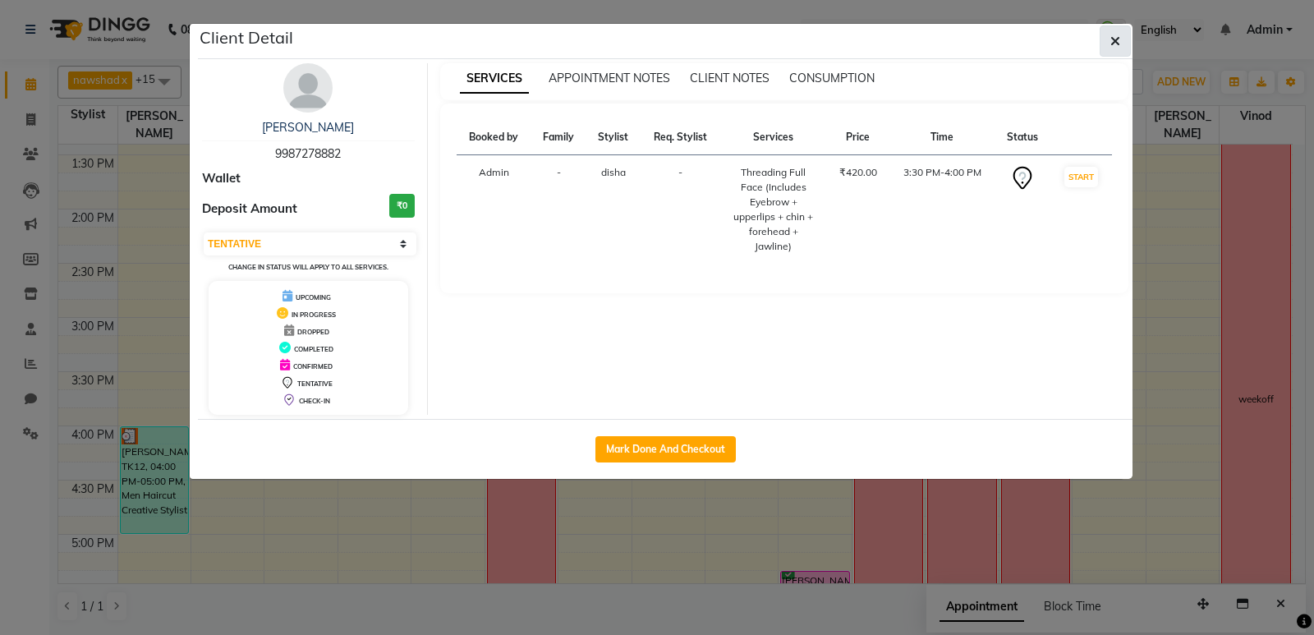
click at [1110, 40] on icon "button" at bounding box center [1115, 40] width 10 height 13
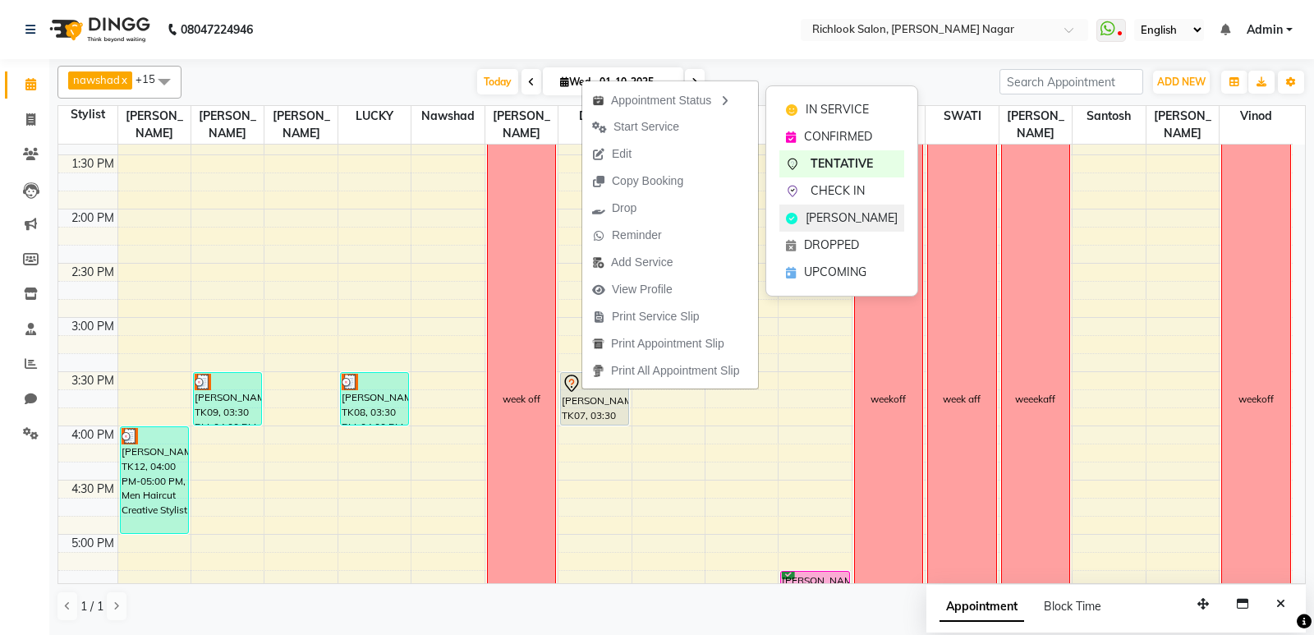
click at [841, 211] on span "[PERSON_NAME]" at bounding box center [851, 217] width 92 height 17
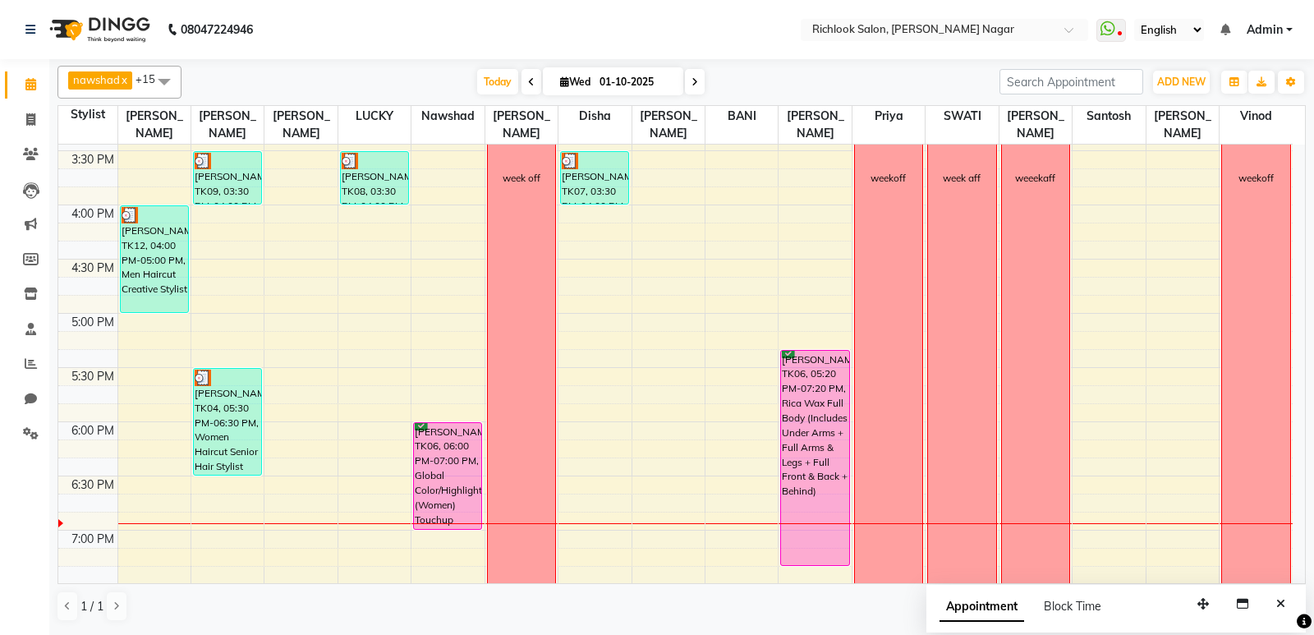
scroll to position [805, 0]
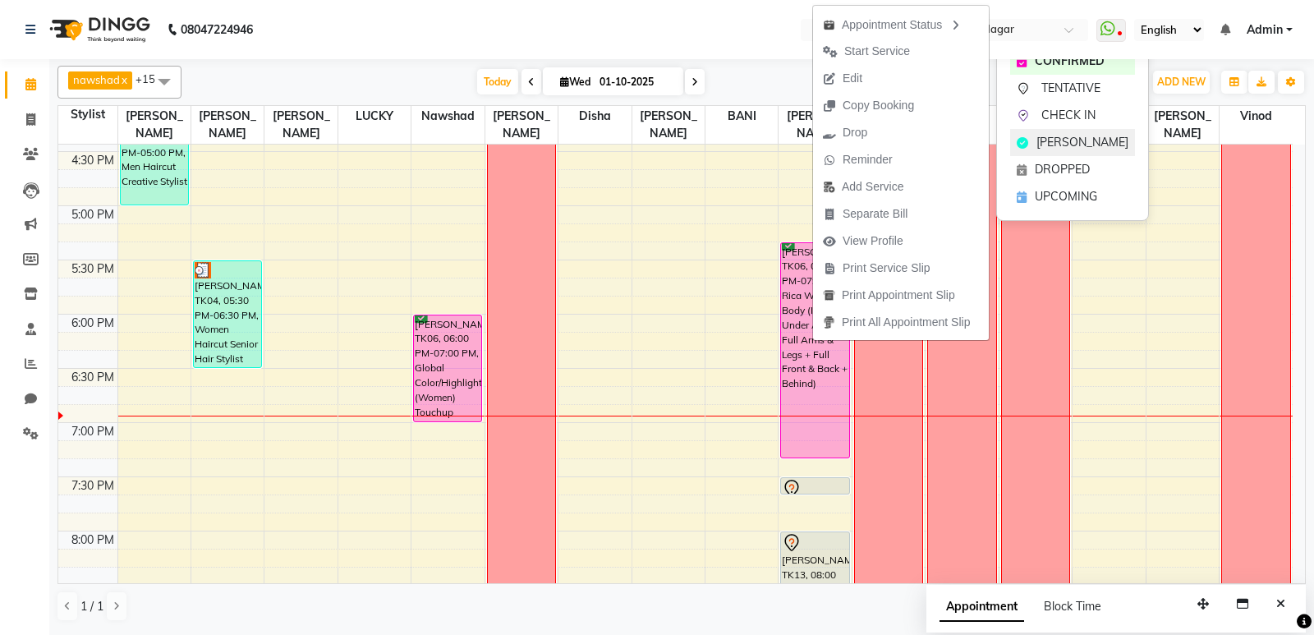
click at [1066, 137] on span "[PERSON_NAME]" at bounding box center [1082, 142] width 92 height 17
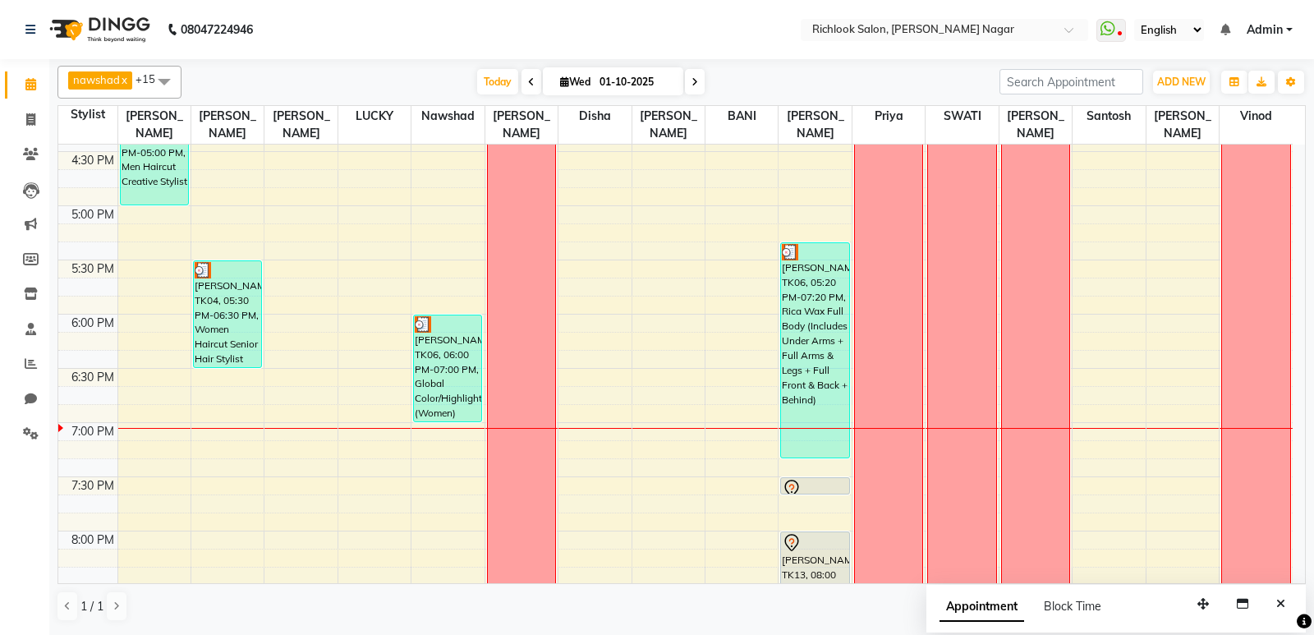
click at [694, 80] on icon at bounding box center [694, 82] width 7 height 10
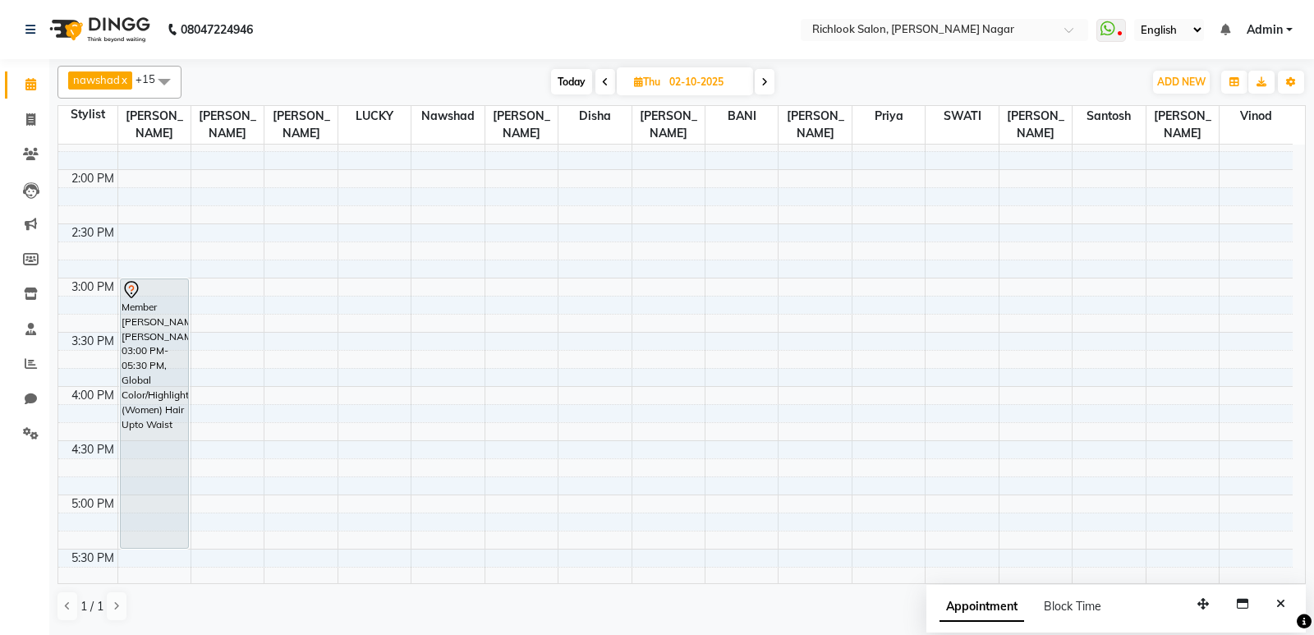
scroll to position [477, 0]
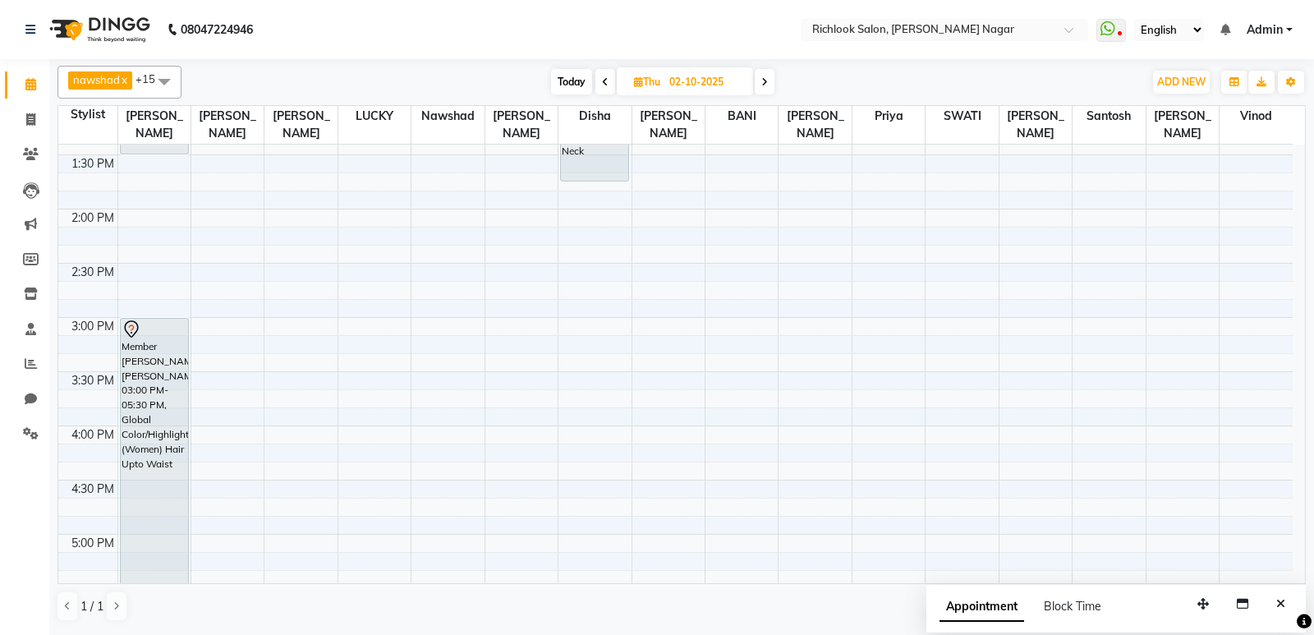
click at [574, 82] on span "Today" at bounding box center [571, 81] width 41 height 25
type input "01-10-2025"
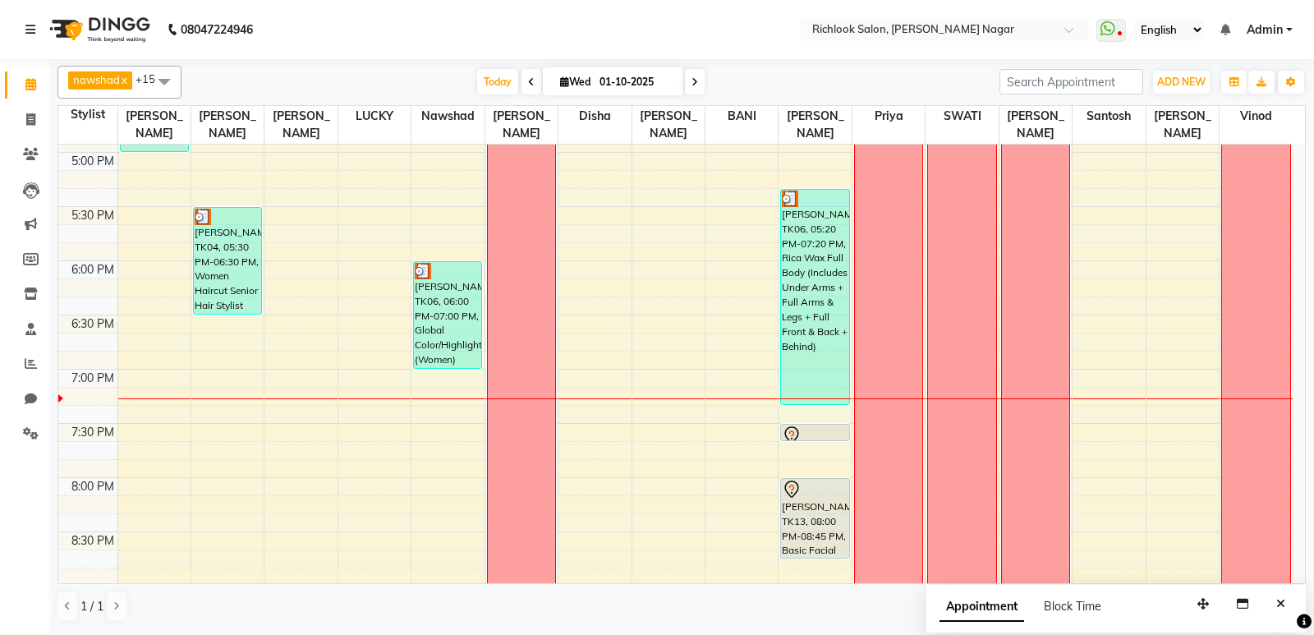
scroll to position [888, 0]
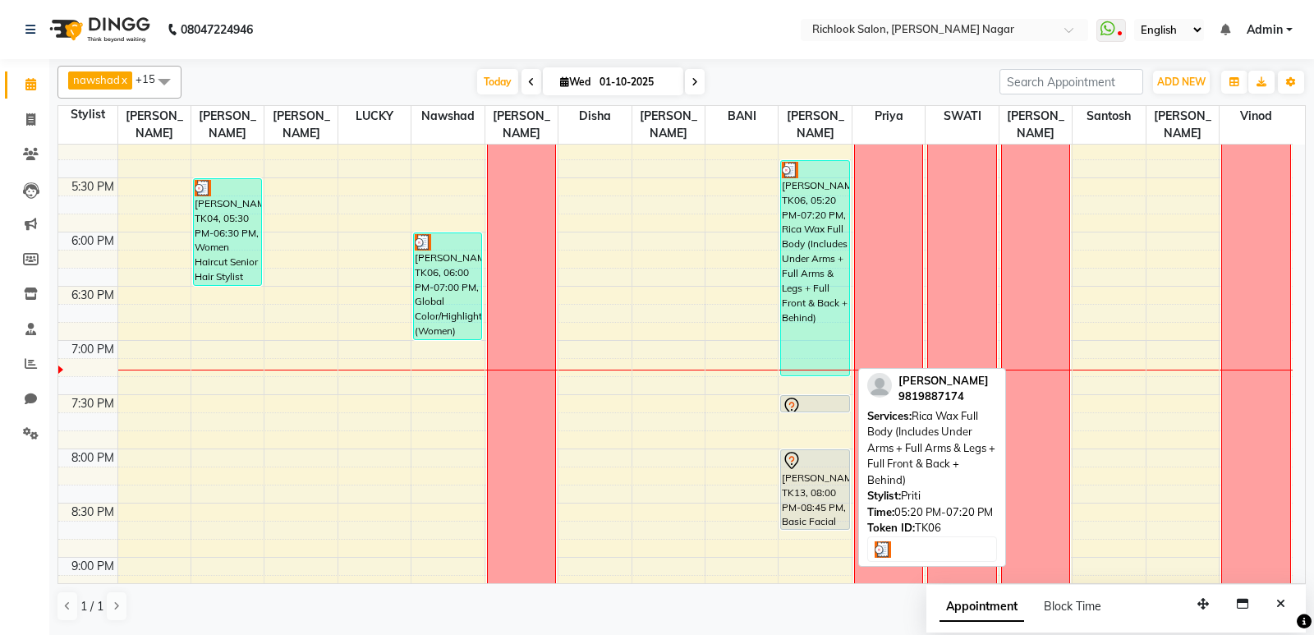
click at [817, 266] on div "Meghna Thakkar, TK06, 05:20 PM-07:20 PM, Rica Wax Full Body (Includes Under Arm…" at bounding box center [814, 268] width 67 height 214
select select "3"
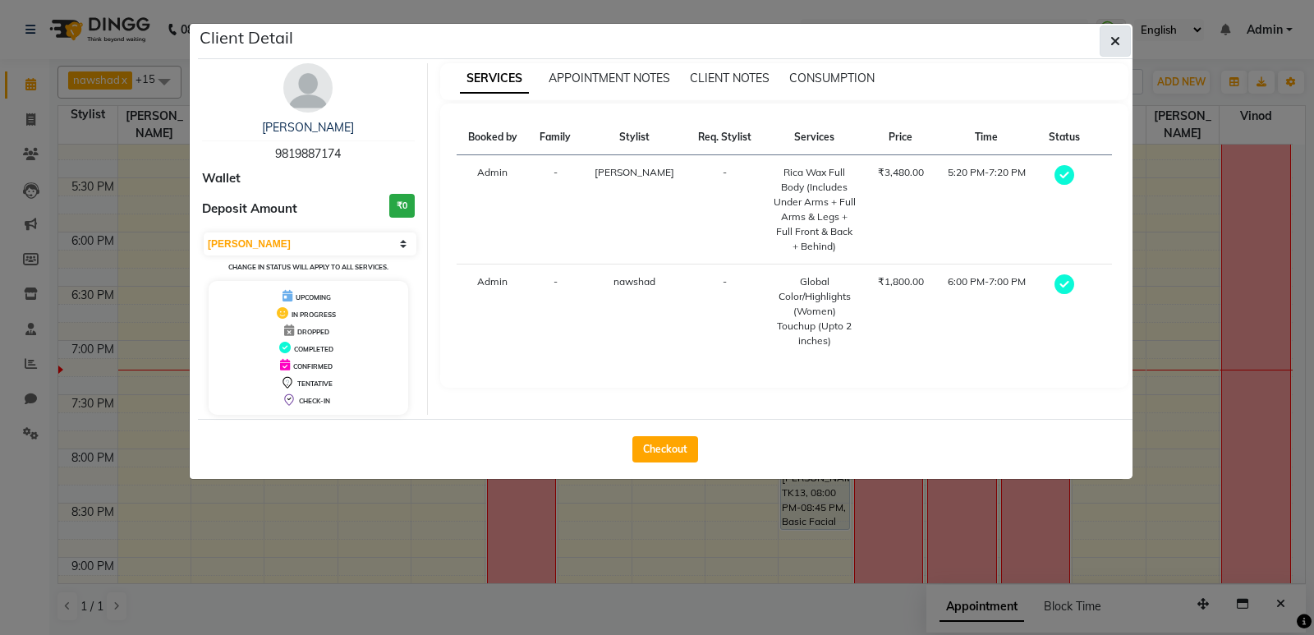
click at [1108, 41] on button "button" at bounding box center [1114, 40] width 31 height 31
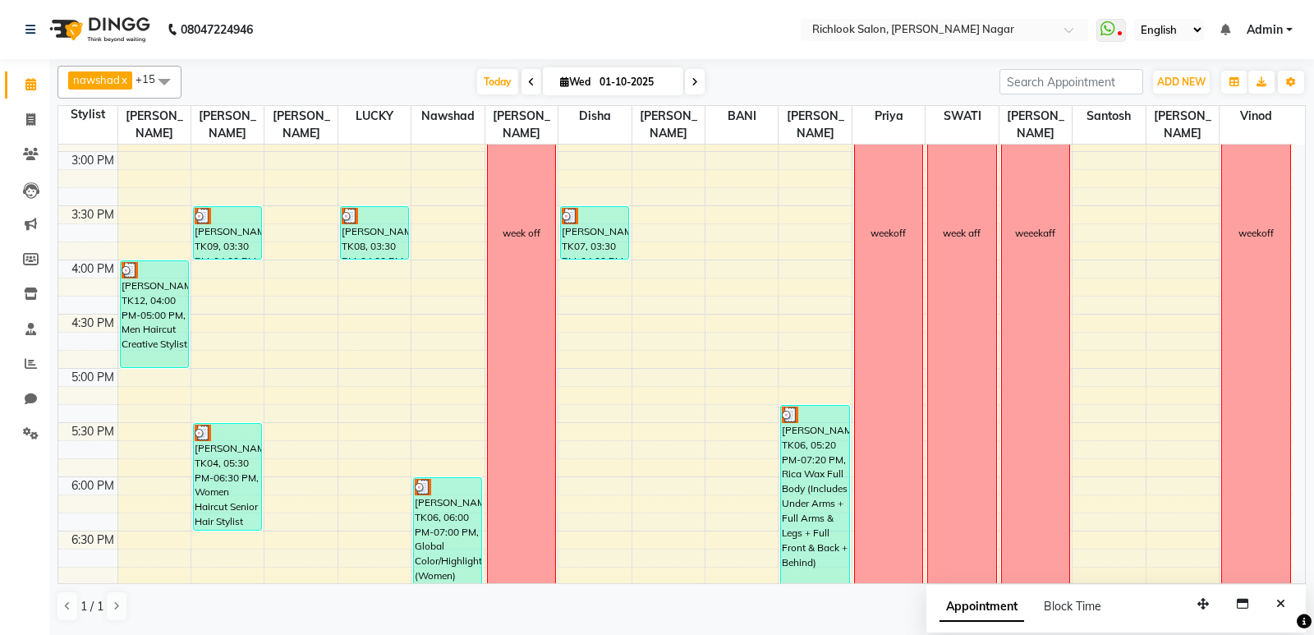
scroll to position [641, 0]
click at [691, 83] on icon at bounding box center [694, 82] width 7 height 10
type input "02-10-2025"
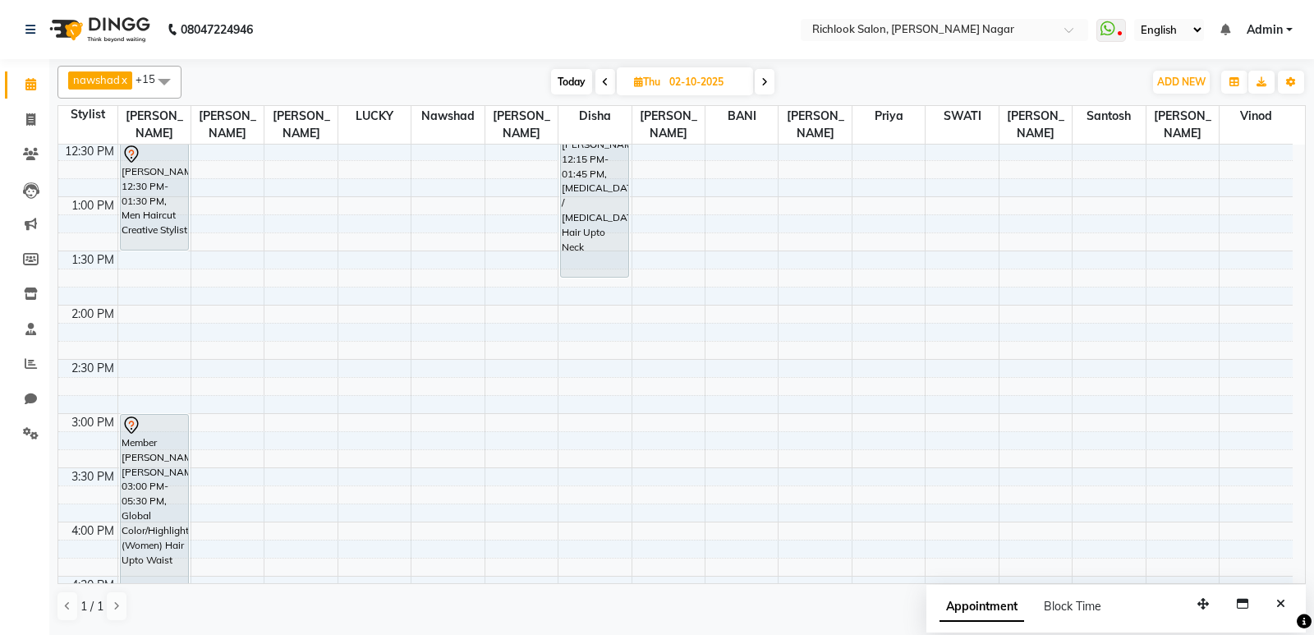
scroll to position [395, 0]
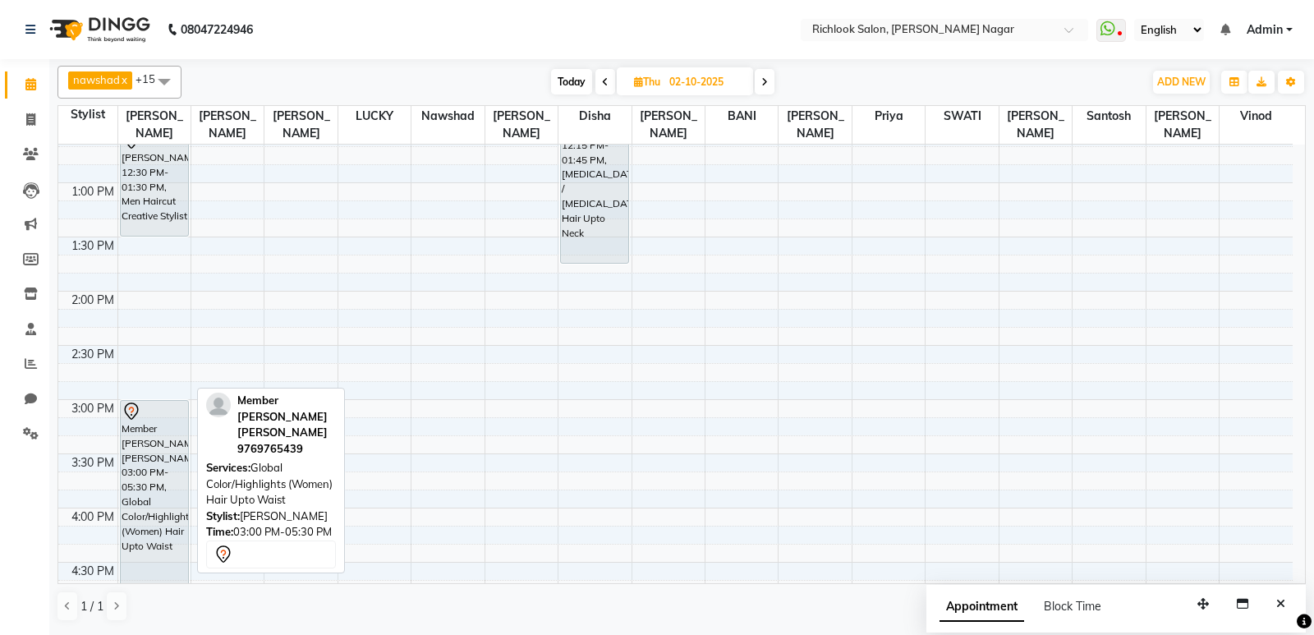
click at [148, 434] on div "Member [PERSON_NAME] [PERSON_NAME], 03:00 PM-05:30 PM, Global Color/Highlights …" at bounding box center [154, 535] width 67 height 268
select select "7"
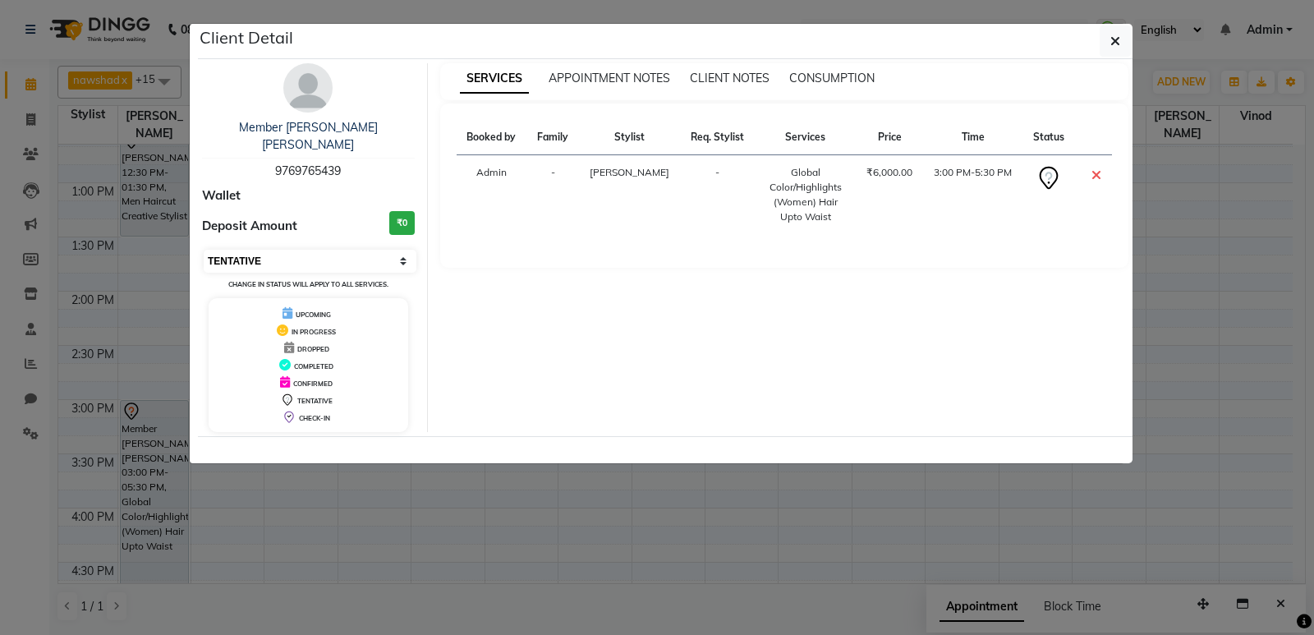
click at [403, 250] on select "Select CONFIRMED TENTATIVE" at bounding box center [310, 261] width 213 height 23
click at [511, 263] on div "Booked by Family Stylist Req. Stylist Services Price Time Status Admin - shauka…" at bounding box center [784, 185] width 689 height 164
click at [963, 140] on th "Time" at bounding box center [973, 137] width 100 height 35
click at [879, 177] on div "₹6,000.00" at bounding box center [889, 172] width 48 height 15
drag, startPoint x: 1201, startPoint y: 351, endPoint x: 1189, endPoint y: 331, distance: 23.2
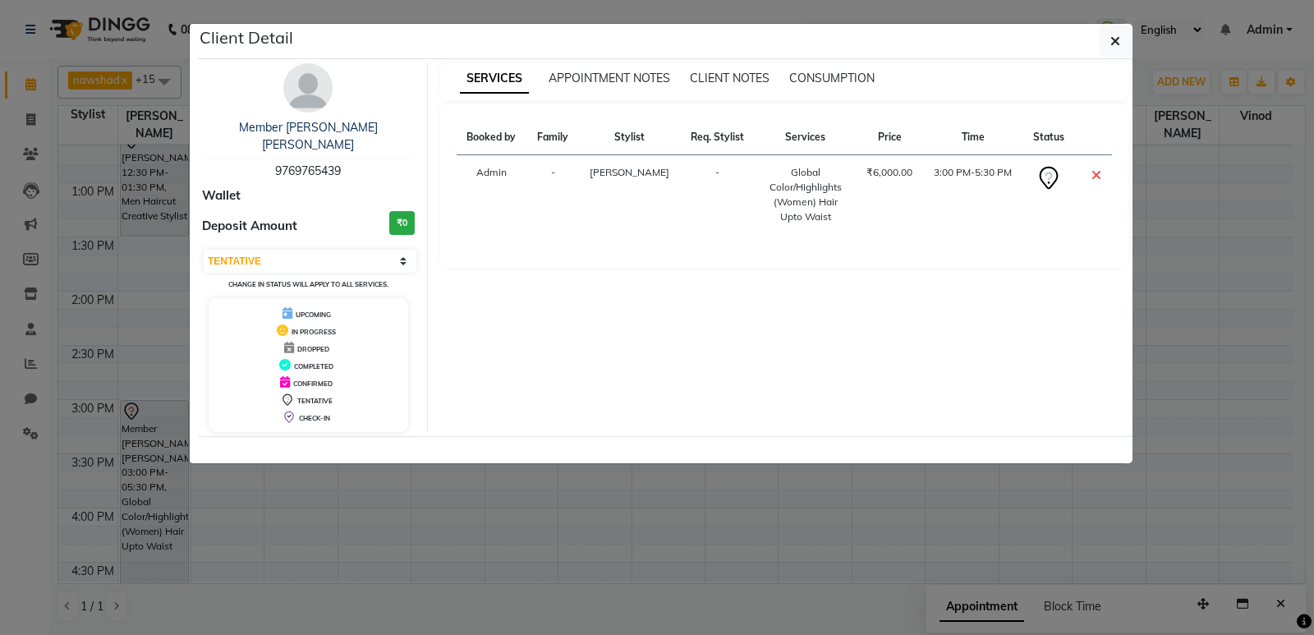
click at [1202, 351] on ngb-modal-window "Client Detail Member Vivek Saraf Sir Mulun 9769765439 Wallet Deposit Amount ₹0 …" at bounding box center [657, 317] width 1314 height 635
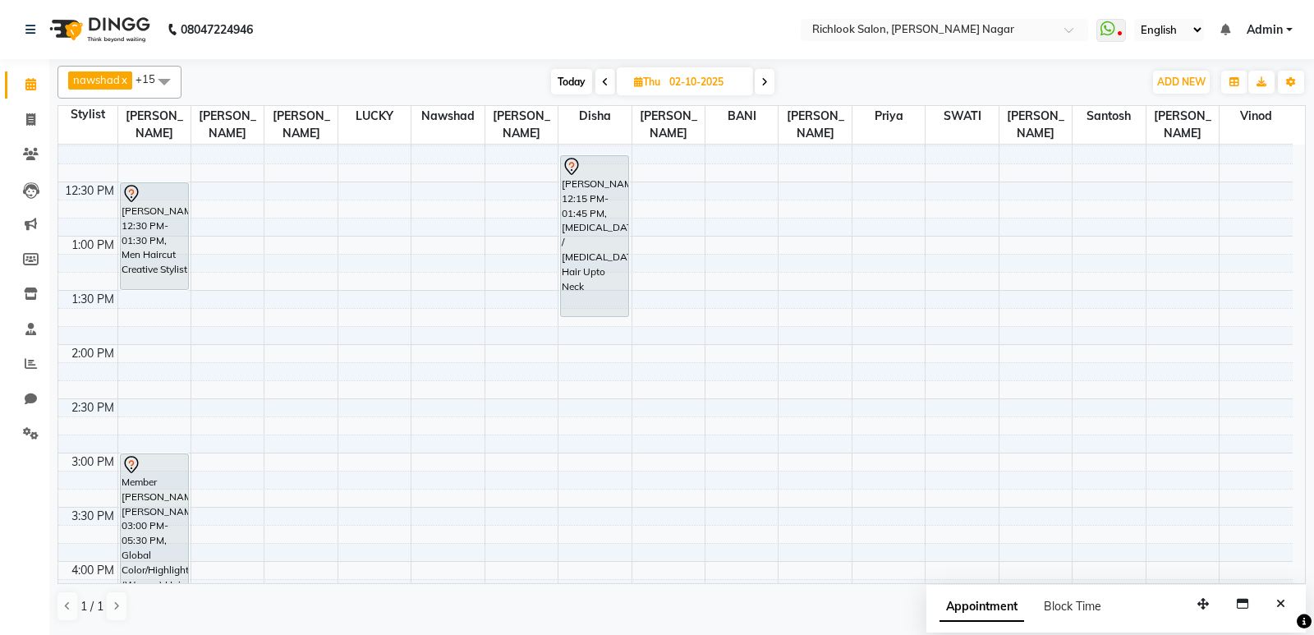
scroll to position [313, 0]
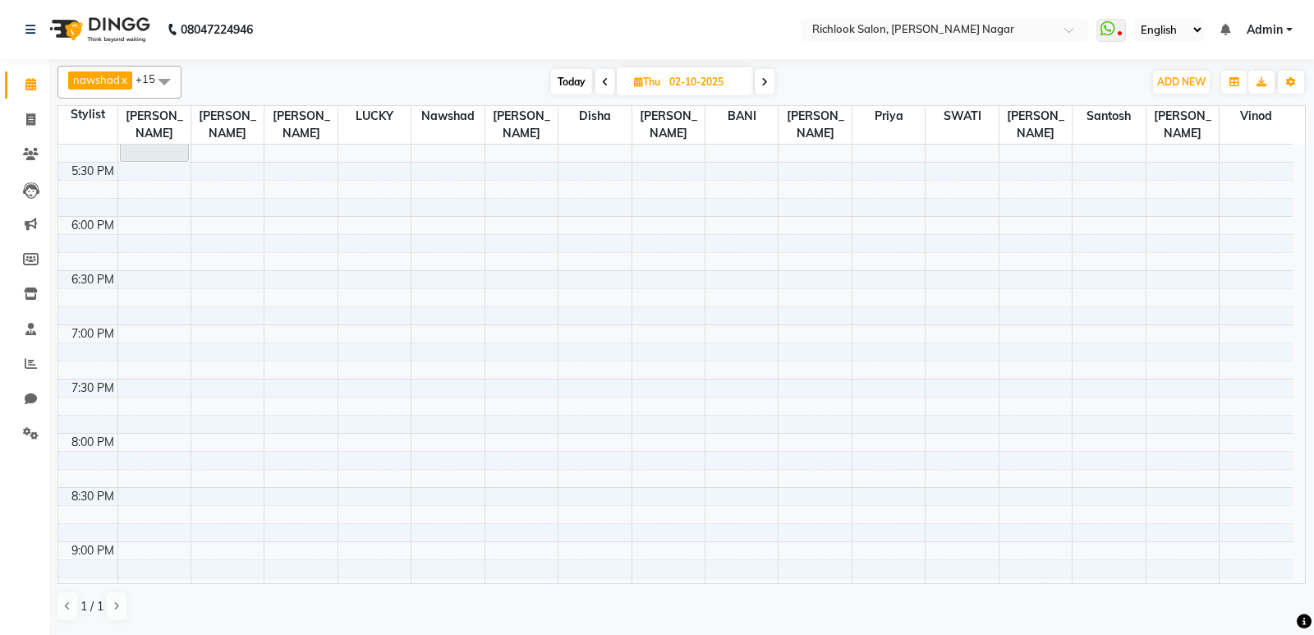
scroll to position [970, 0]
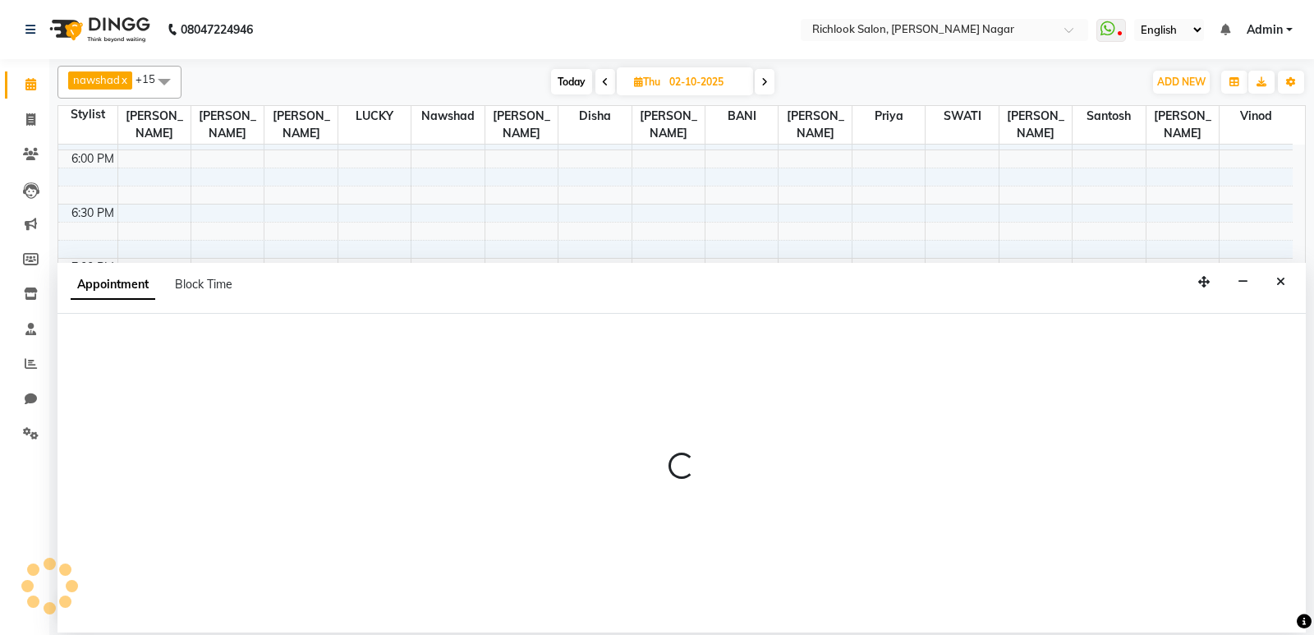
select select "93286"
select select "1200"
select select "tentative"
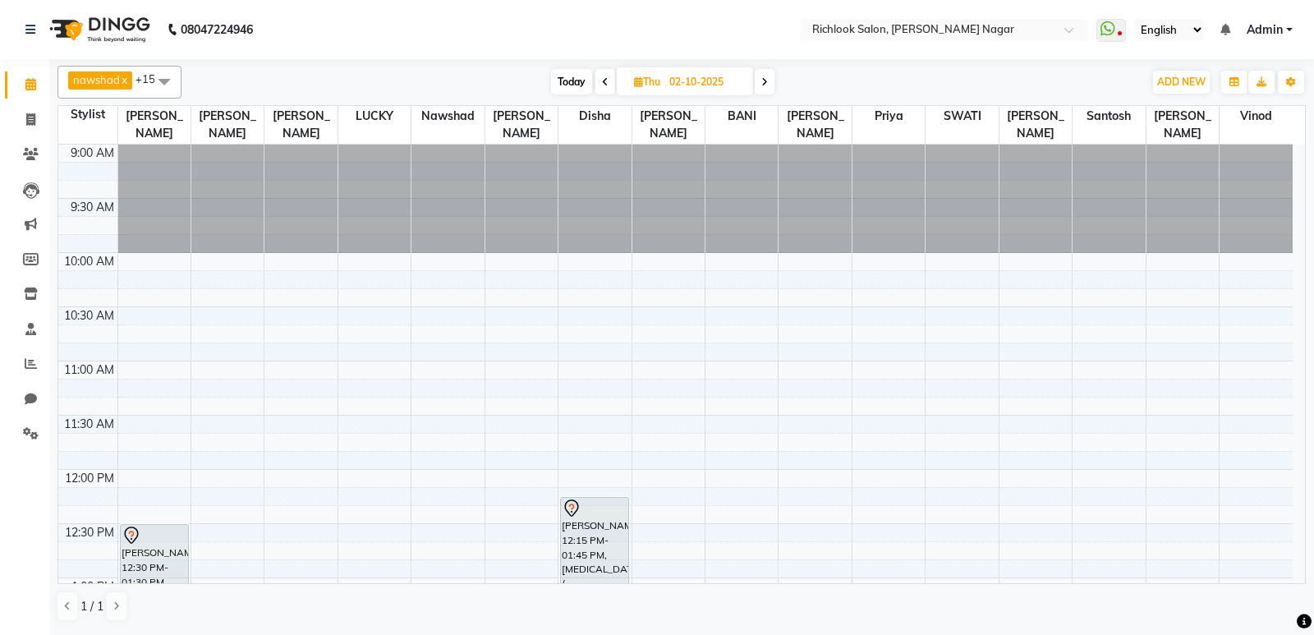
click at [567, 80] on span "Today" at bounding box center [571, 81] width 41 height 25
type input "01-10-2025"
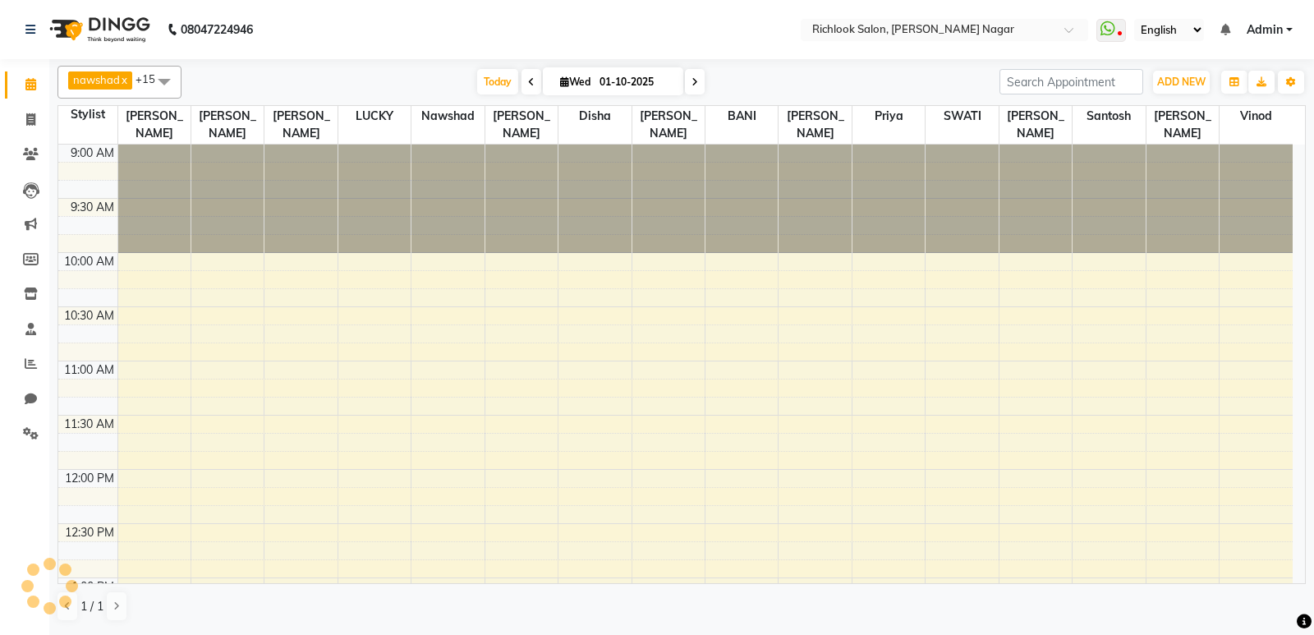
scroll to position [970, 0]
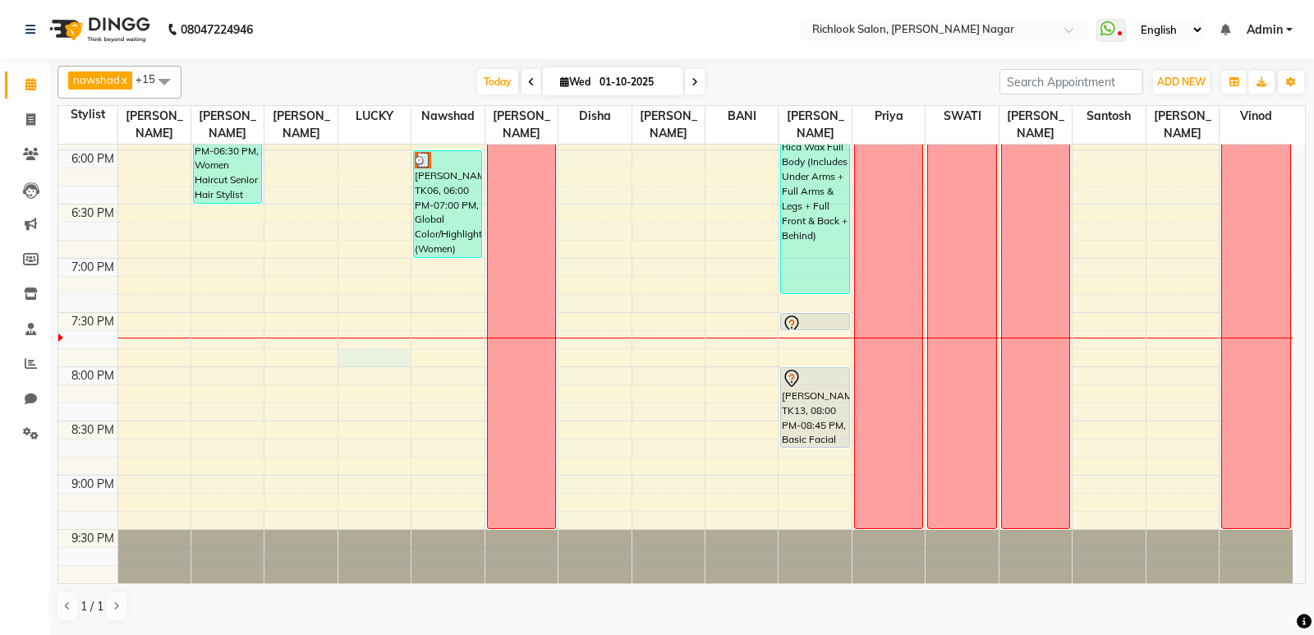
select select "93286"
select select "tentative"
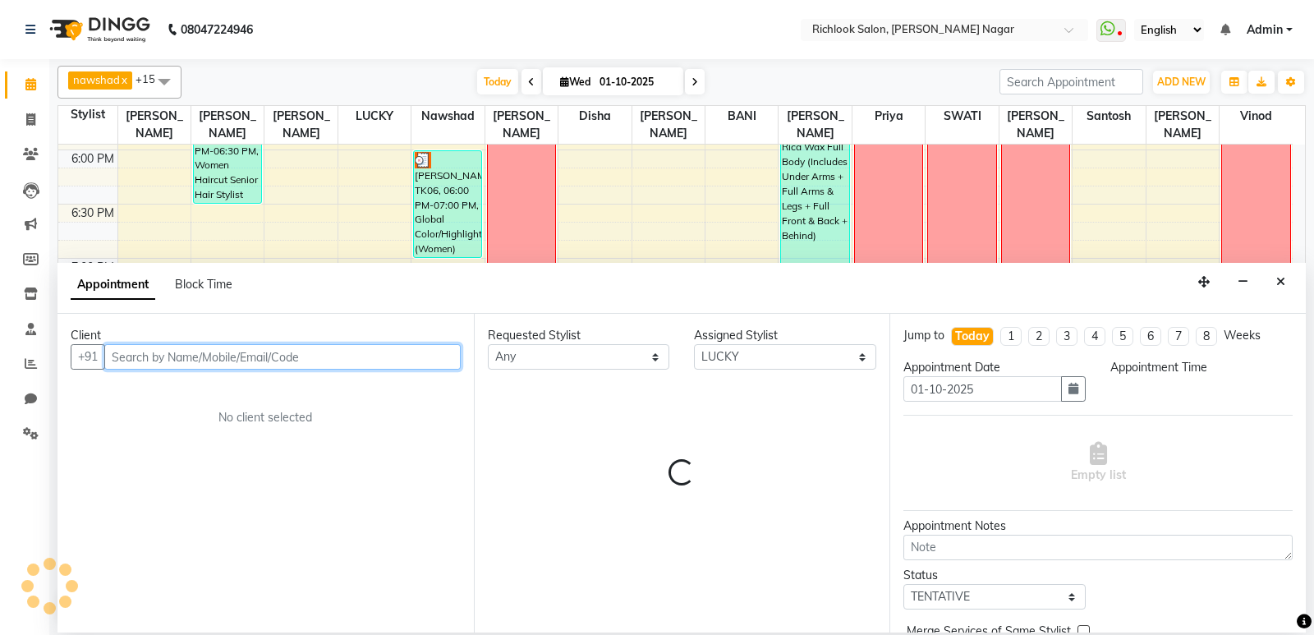
select select "1185"
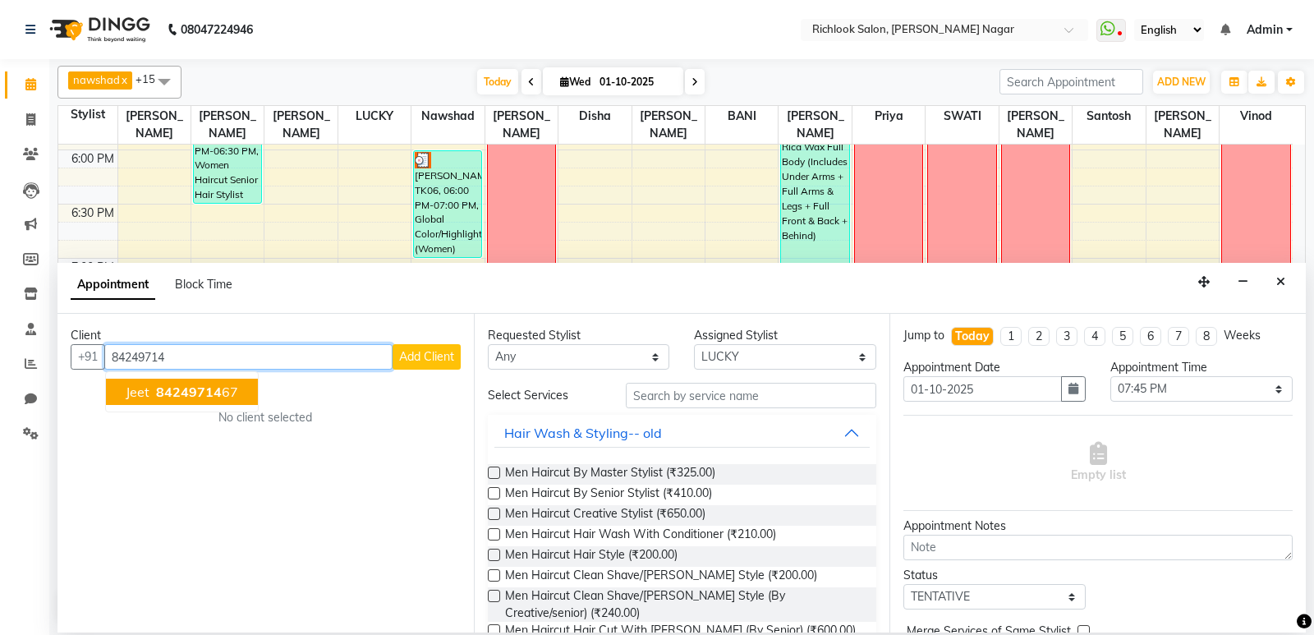
click at [149, 397] on button "Jeet 84249714 67" at bounding box center [182, 392] width 152 height 26
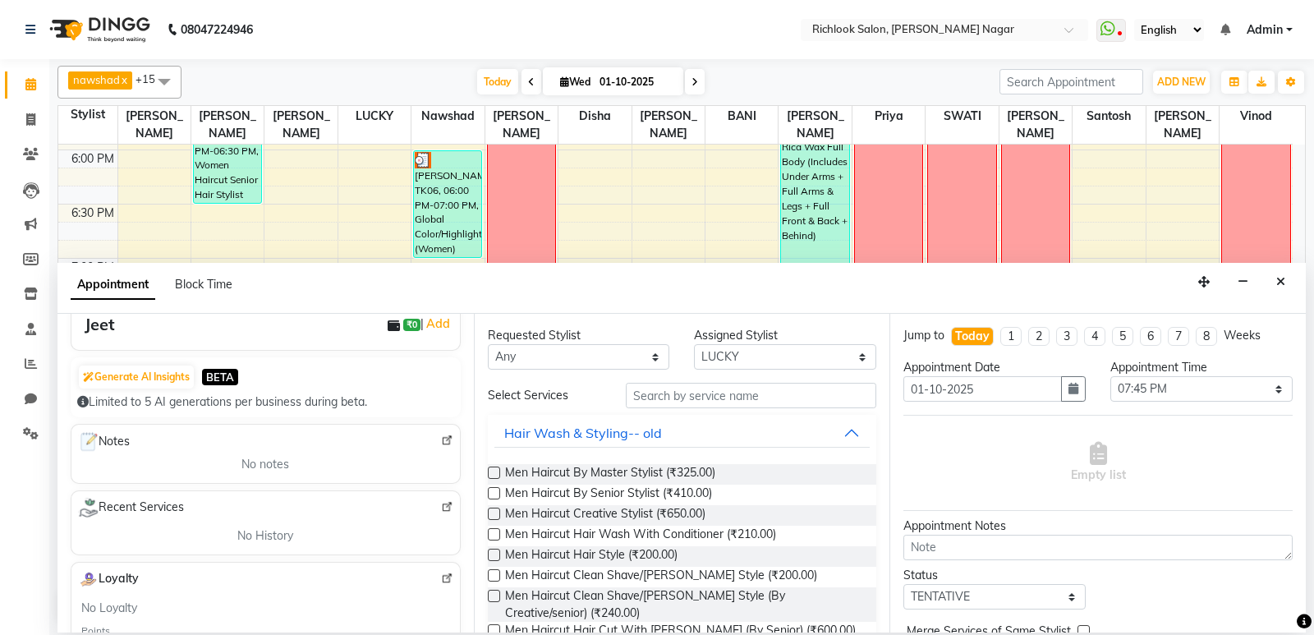
scroll to position [164, 0]
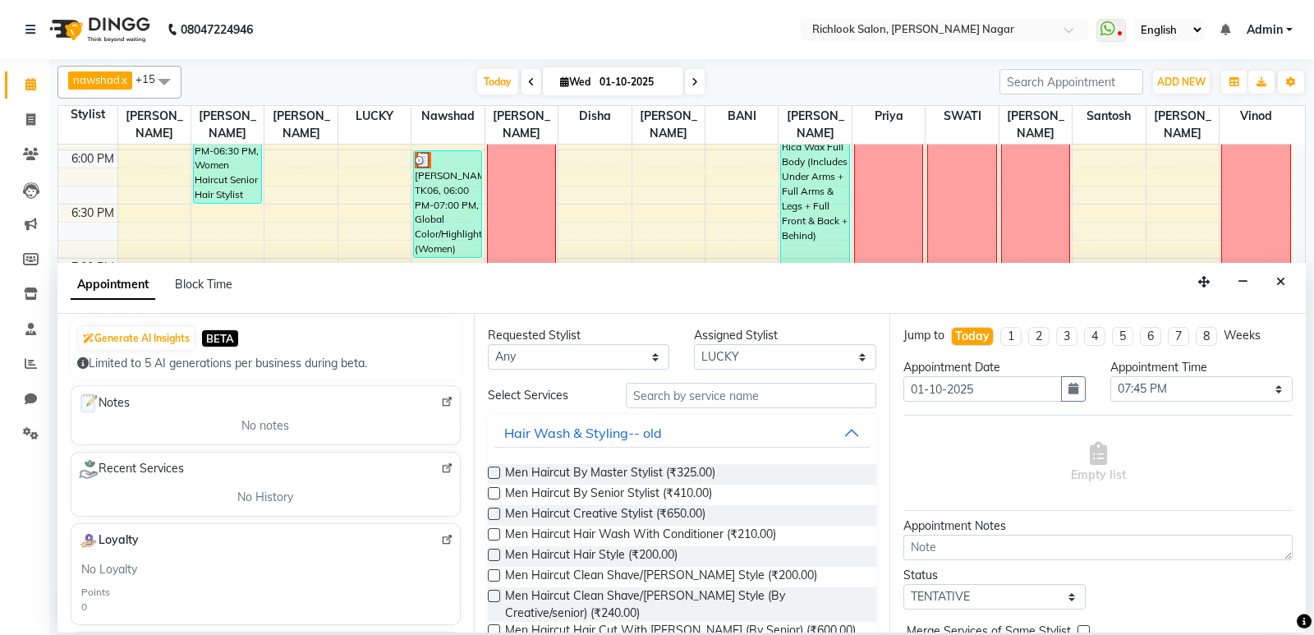
type input "8424971467"
click at [721, 398] on input "text" at bounding box center [751, 395] width 251 height 25
type input "hai"
click at [498, 473] on label at bounding box center [494, 472] width 12 height 12
click at [498, 473] on input "checkbox" at bounding box center [493, 474] width 11 height 11
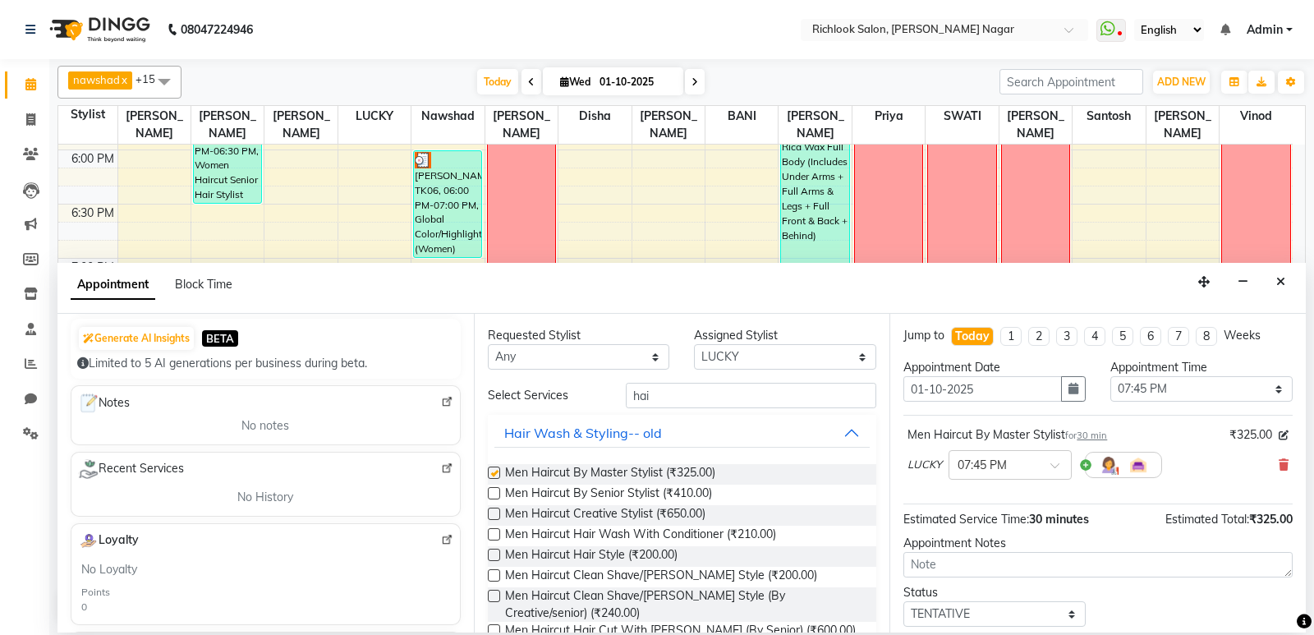
checkbox input "false"
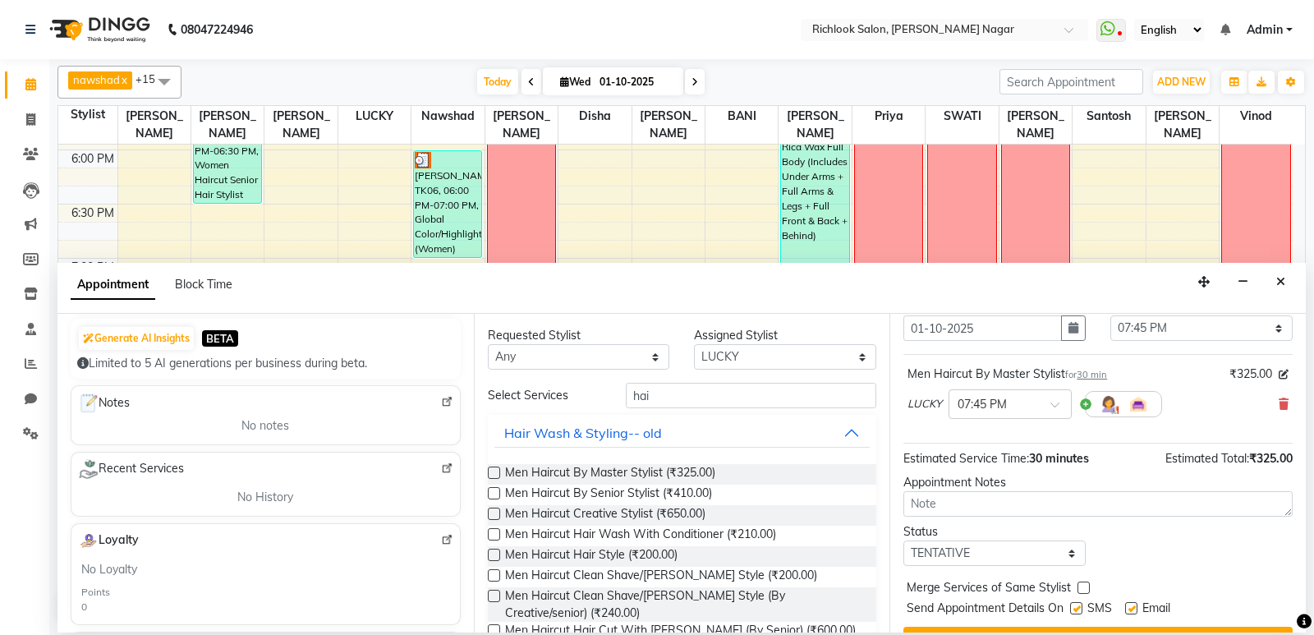
scroll to position [0, 0]
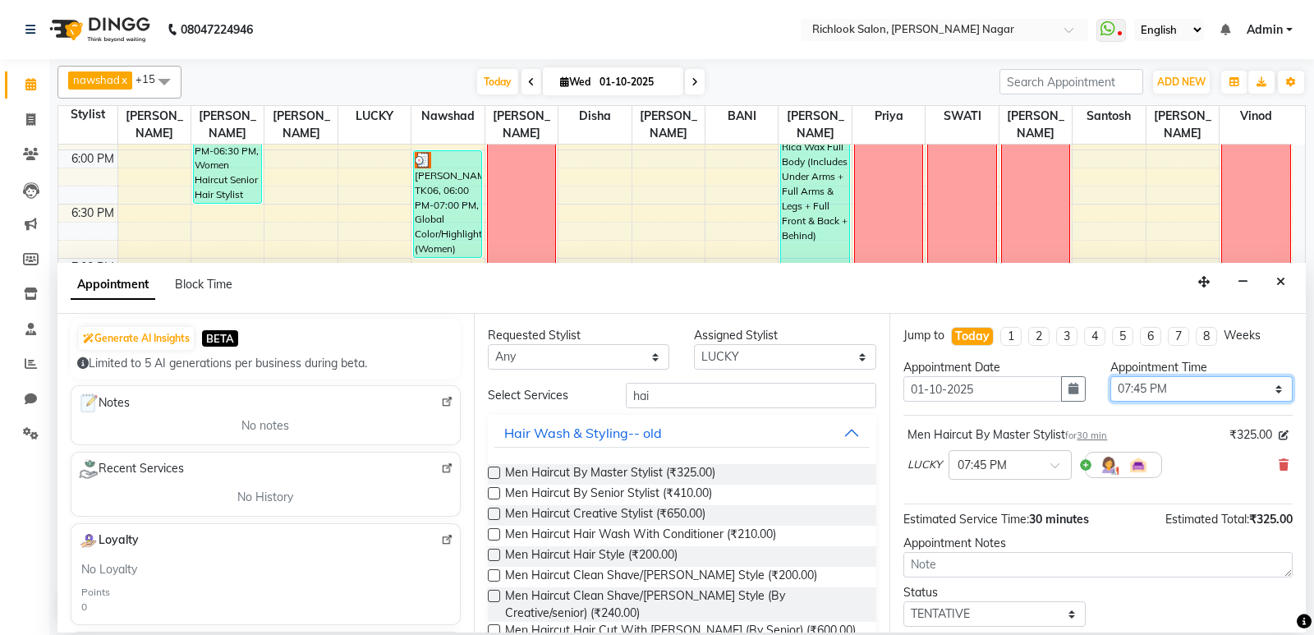
click at [1269, 385] on select "Select 10:00 AM 10:15 AM 10:30 AM 10:45 AM 11:00 AM 11:15 AM 11:30 AM 11:45 AM …" at bounding box center [1201, 388] width 182 height 25
click at [1264, 388] on select "Select 10:00 AM 10:15 AM 10:30 AM 10:45 AM 11:00 AM 11:15 AM 11:30 AM 11:45 AM …" at bounding box center [1201, 388] width 182 height 25
select select "1200"
click at [1110, 376] on select "Select 10:00 AM 10:15 AM 10:30 AM 10:45 AM 11:00 AM 11:15 AM 11:30 AM 11:45 AM …" at bounding box center [1201, 388] width 182 height 25
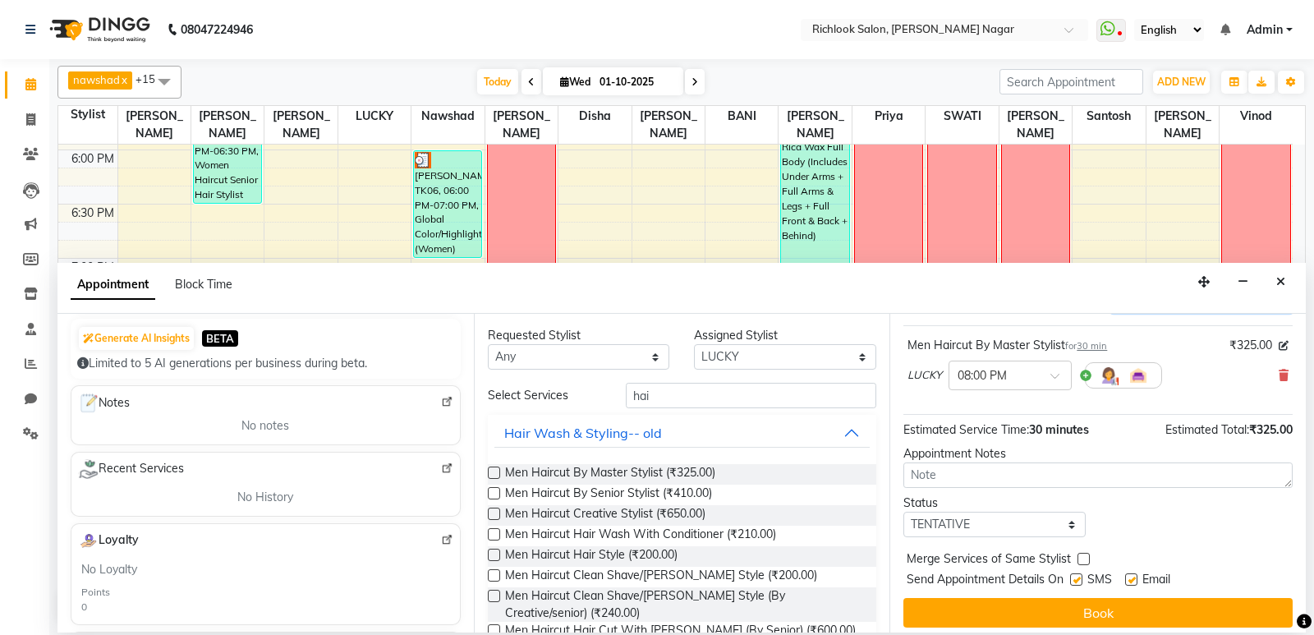
scroll to position [98, 0]
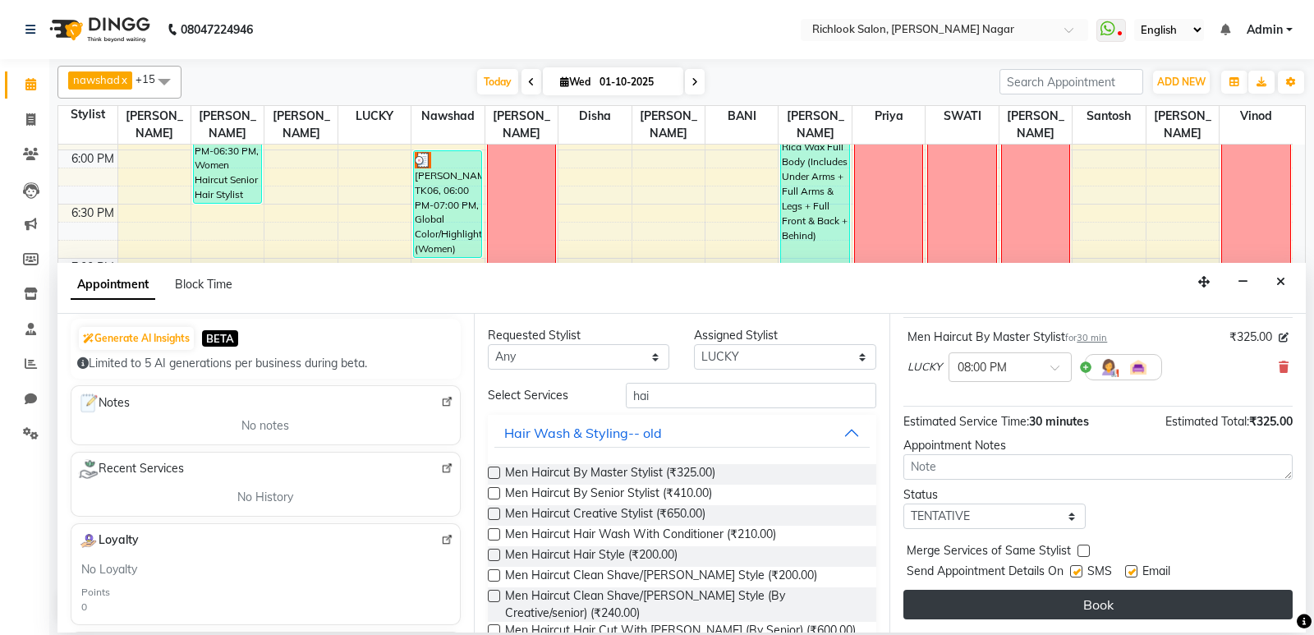
click at [1155, 595] on button "Book" at bounding box center [1097, 605] width 389 height 30
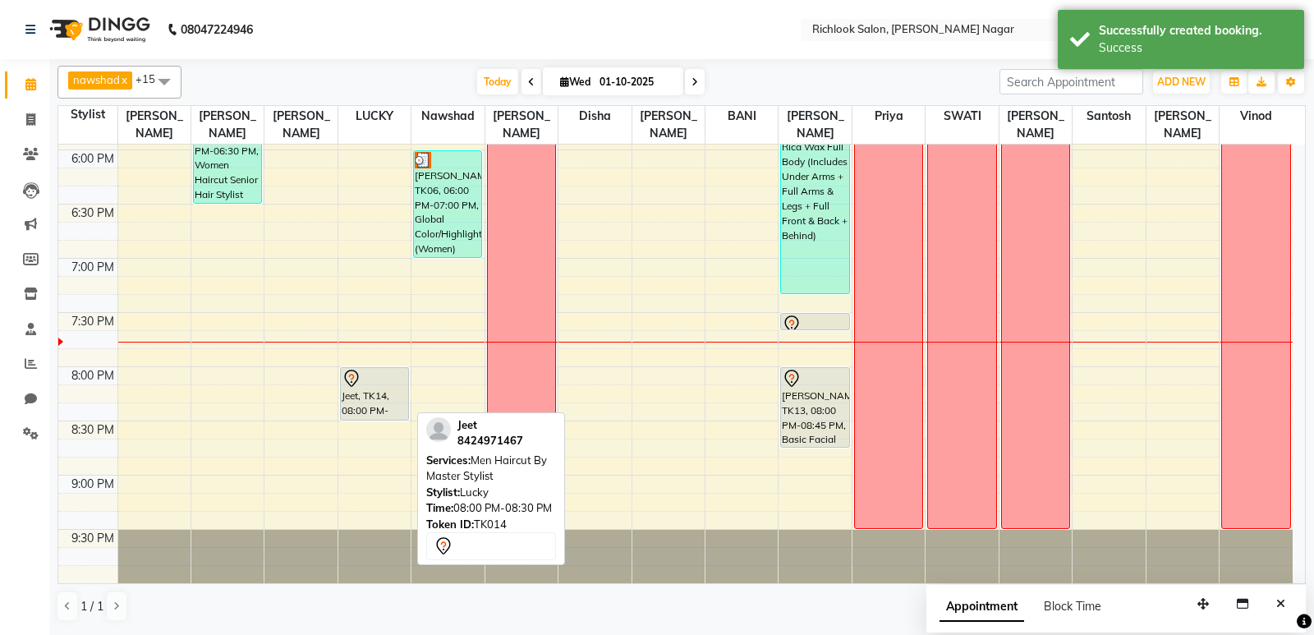
click at [382, 405] on div "Jeet, TK14, 08:00 PM-08:30 PM, Men Haircut By Master Stylist" at bounding box center [374, 394] width 67 height 52
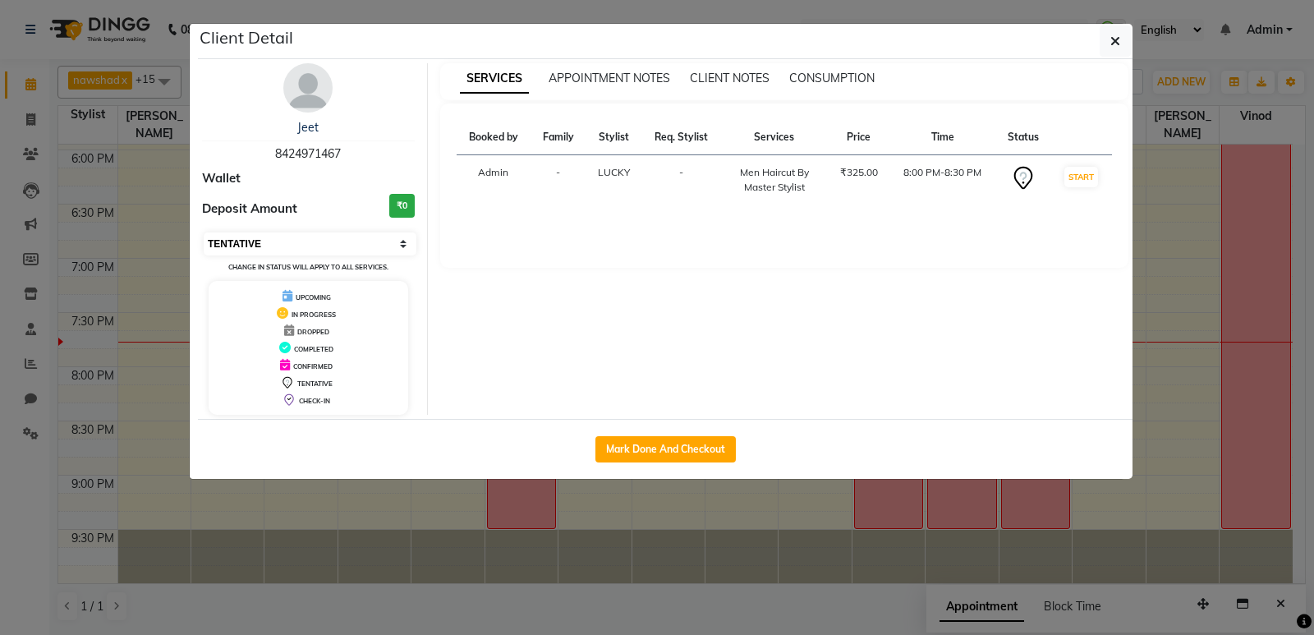
click at [403, 245] on select "Select IN SERVICE CONFIRMED TENTATIVE CHECK IN MARK DONE DROPPED UPCOMING" at bounding box center [310, 243] width 213 height 23
select select "select"
click at [204, 232] on select "Select IN SERVICE CONFIRMED TENTATIVE CHECK IN MARK DONE DROPPED UPCOMING" at bounding box center [310, 243] width 213 height 23
click at [468, 291] on div "SERVICES APPOINTMENT NOTES CLIENT NOTES CONSUMPTION Booked by Family Stylist Re…" at bounding box center [785, 238] width 714 height 351
click at [1115, 39] on icon "button" at bounding box center [1115, 40] width 10 height 13
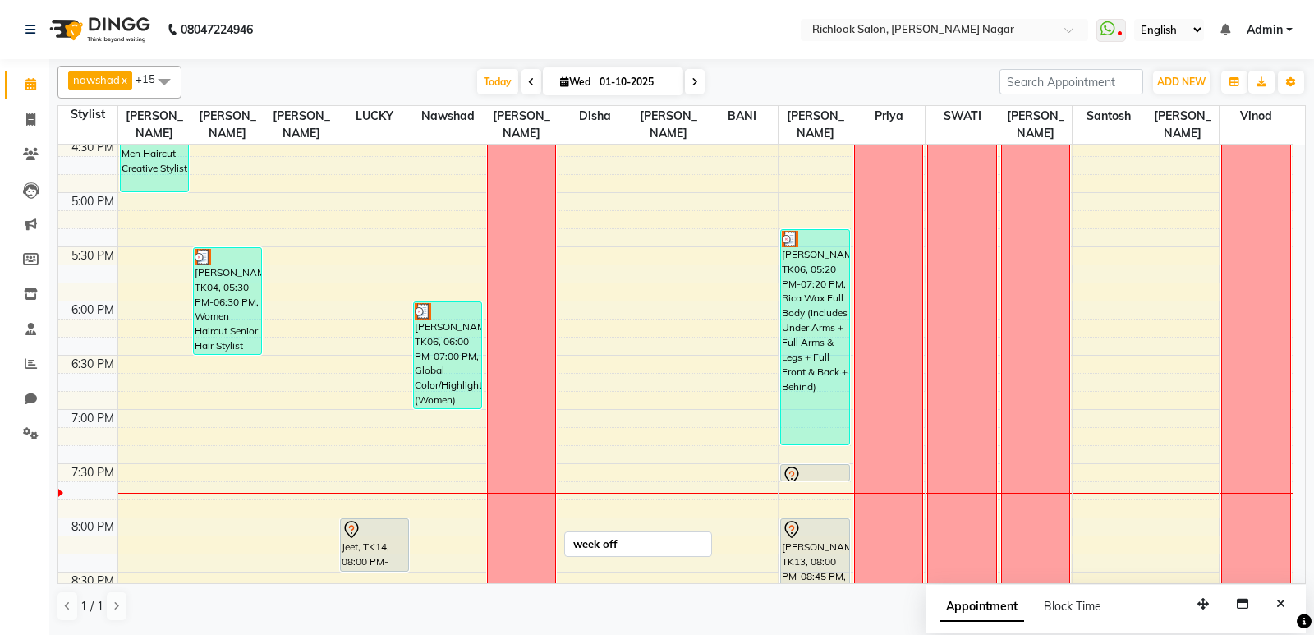
scroll to position [805, 0]
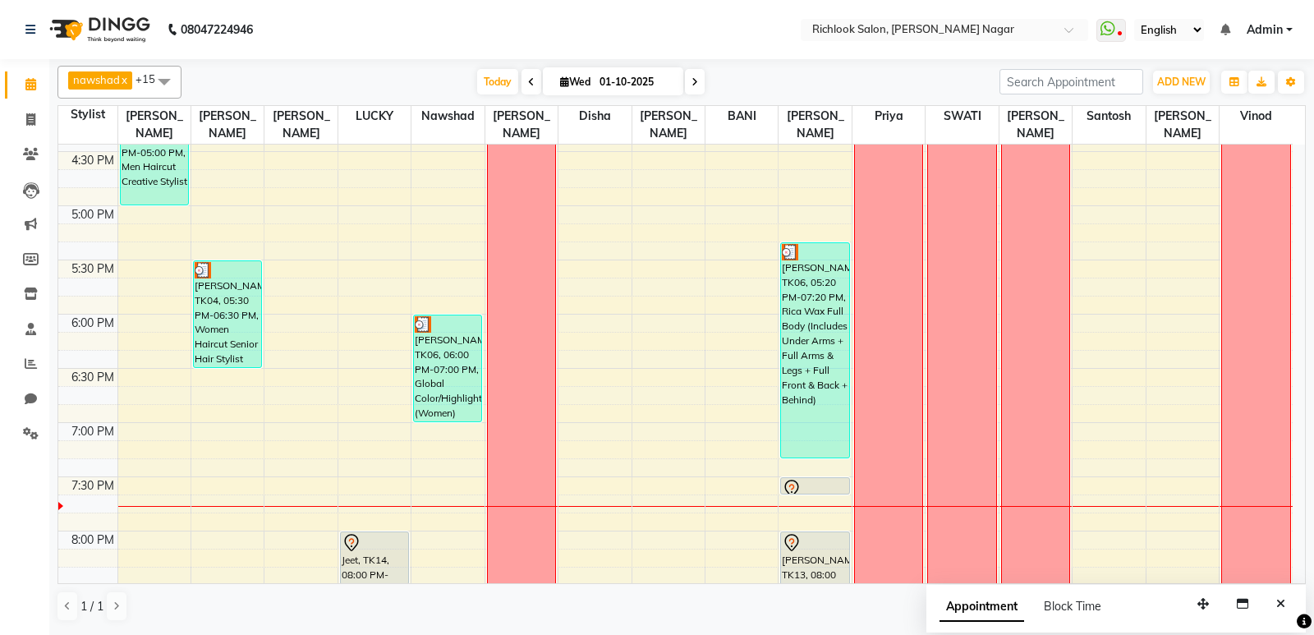
click at [688, 80] on span at bounding box center [695, 81] width 20 height 25
type input "02-10-2025"
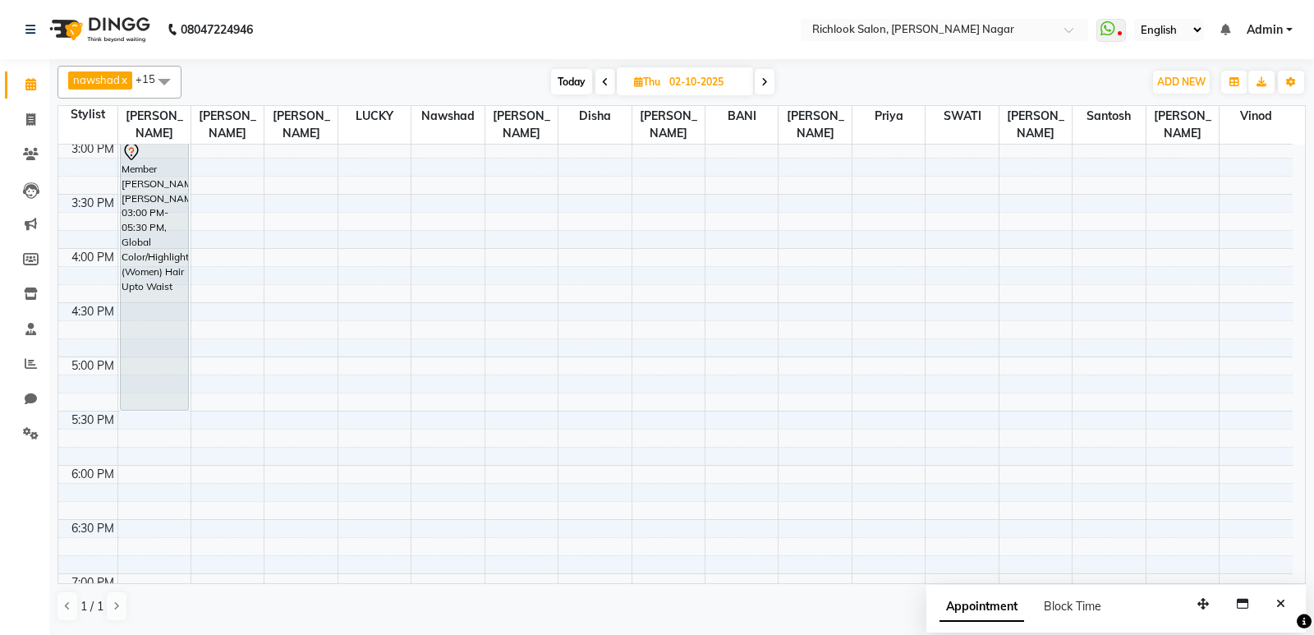
scroll to position [559, 0]
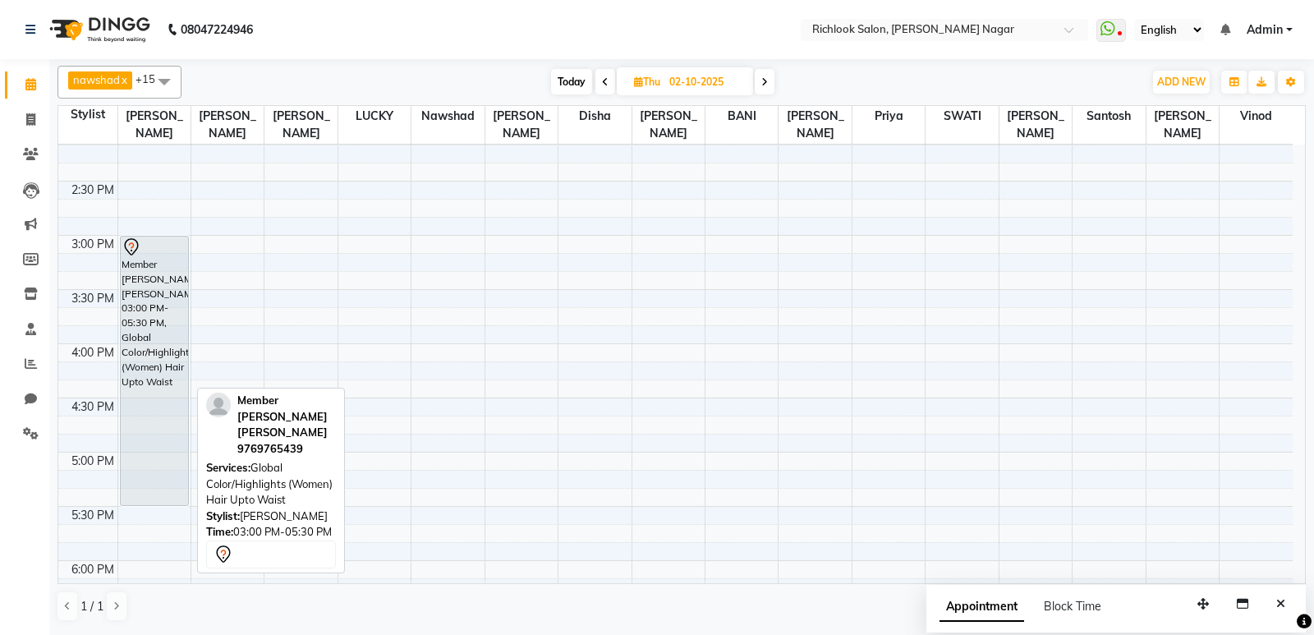
click at [151, 324] on div "Member [PERSON_NAME] [PERSON_NAME], 03:00 PM-05:30 PM, Global Color/Highlights …" at bounding box center [154, 370] width 67 height 268
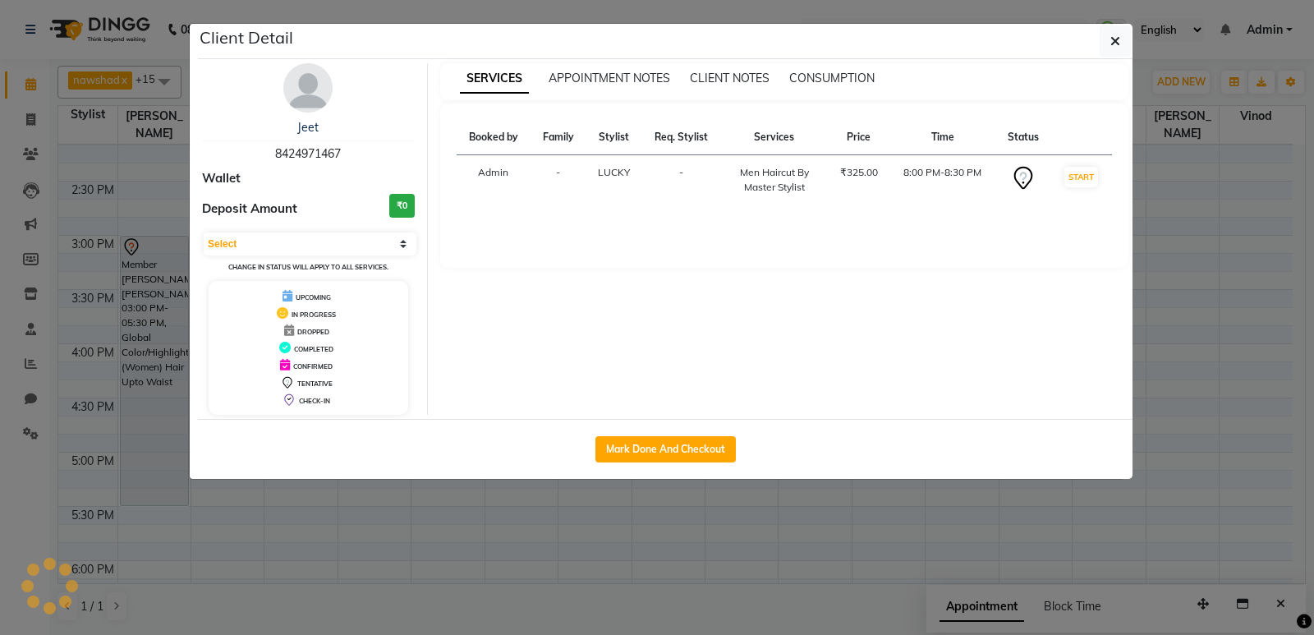
select select "7"
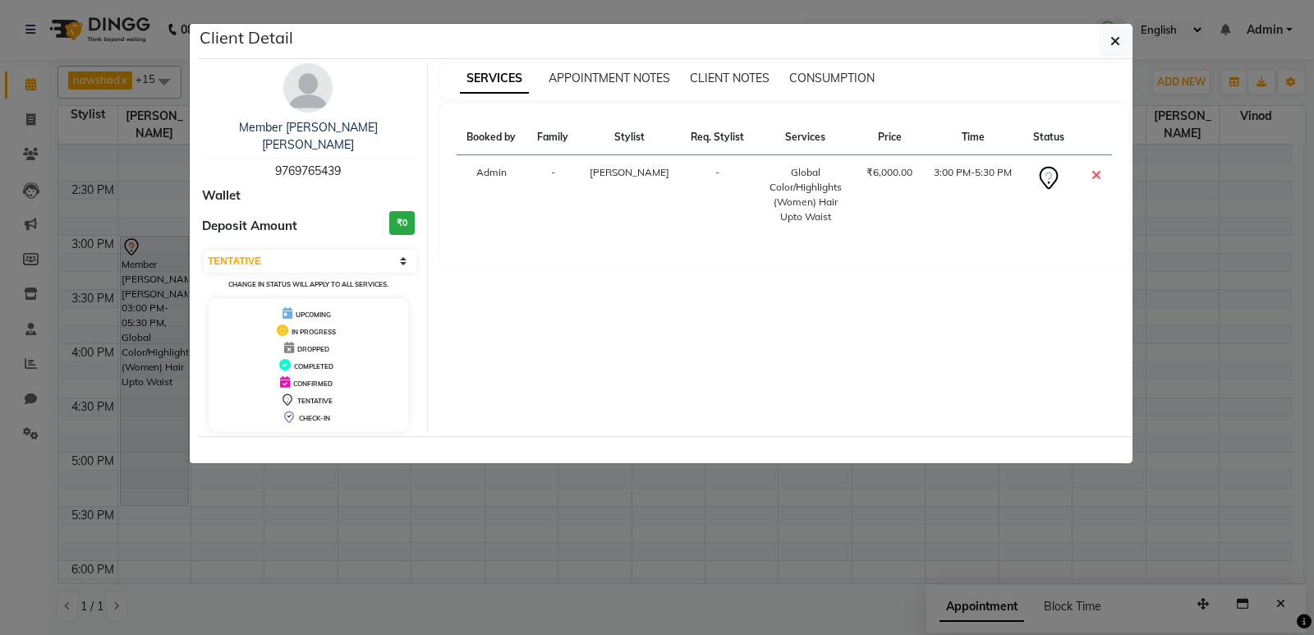
click at [879, 177] on div "₹6,000.00" at bounding box center [889, 172] width 48 height 15
click at [546, 533] on ngb-modal-window "Client Detail Member Vivek Saraf Sir Mulun 9769765439 Wallet Deposit Amount ₹0 …" at bounding box center [657, 317] width 1314 height 635
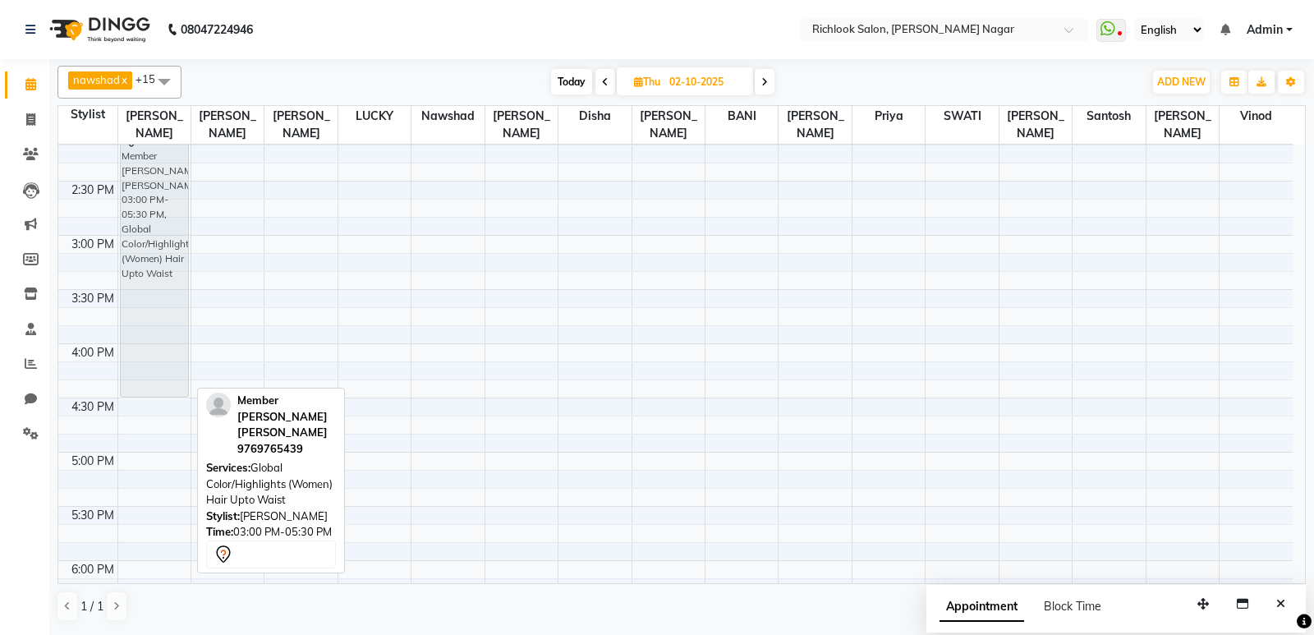
drag, startPoint x: 149, startPoint y: 297, endPoint x: 164, endPoint y: 193, distance: 105.3
click at [164, 193] on div "Akshay Gupta, 12:30 PM-01:30 PM, Men Haircut Creative Stylist Member Vivek Sara…" at bounding box center [154, 289] width 72 height 1408
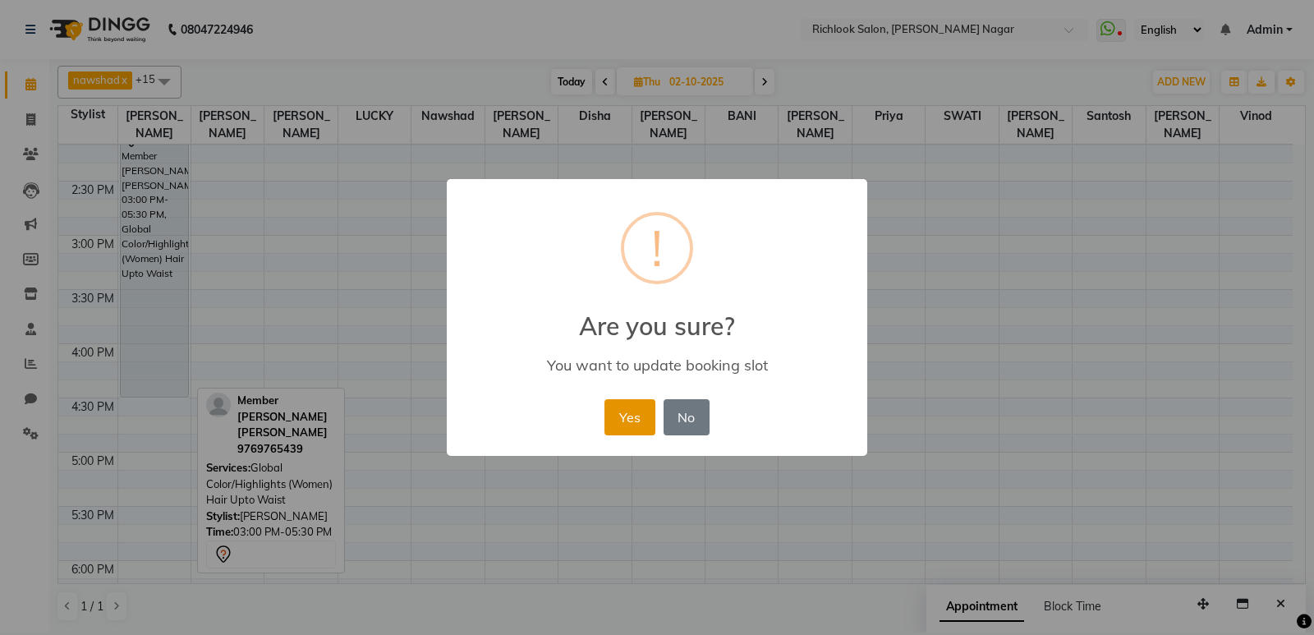
click at [620, 412] on button "Yes" at bounding box center [629, 417] width 50 height 36
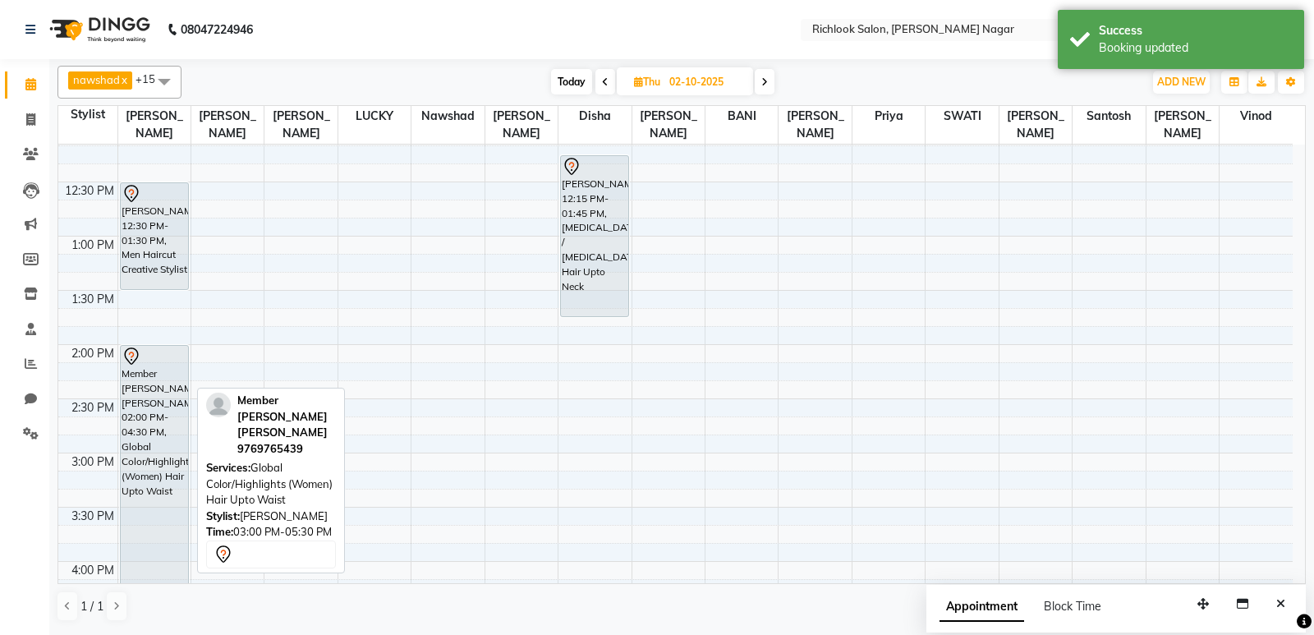
scroll to position [313, 0]
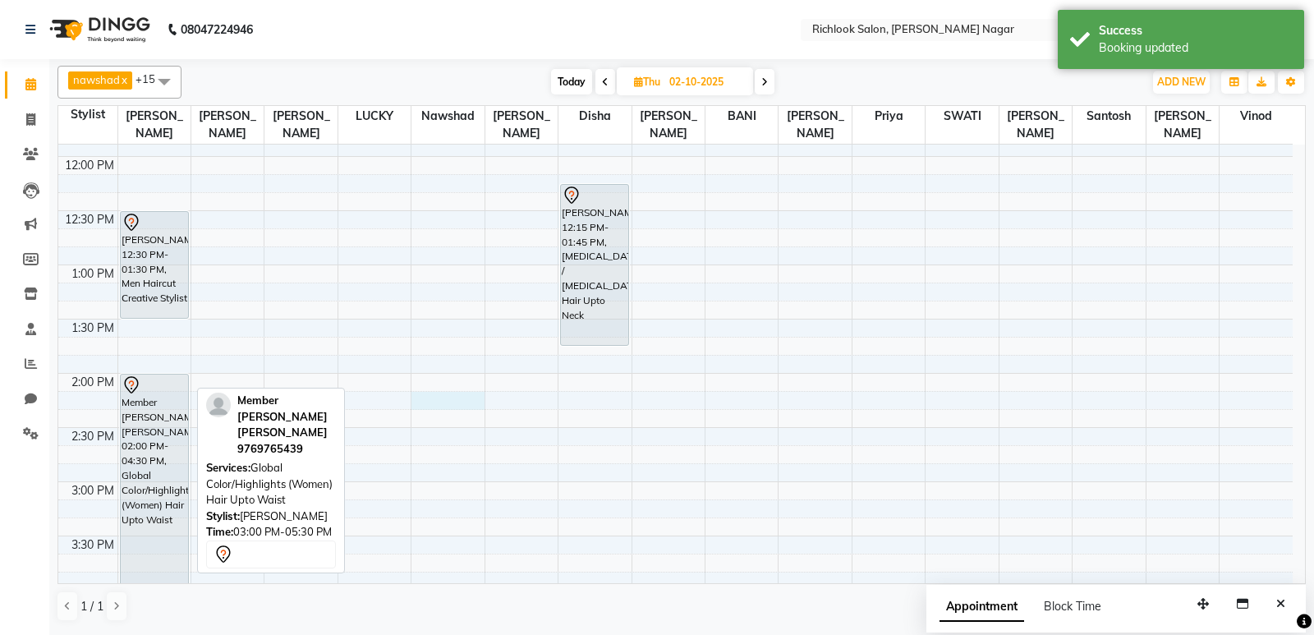
click at [454, 405] on div "9:00 AM 9:30 AM 10:00 AM 10:30 AM 11:00 AM 11:30 AM 12:00 PM 12:30 PM 1:00 PM 1…" at bounding box center [675, 536] width 1234 height 1408
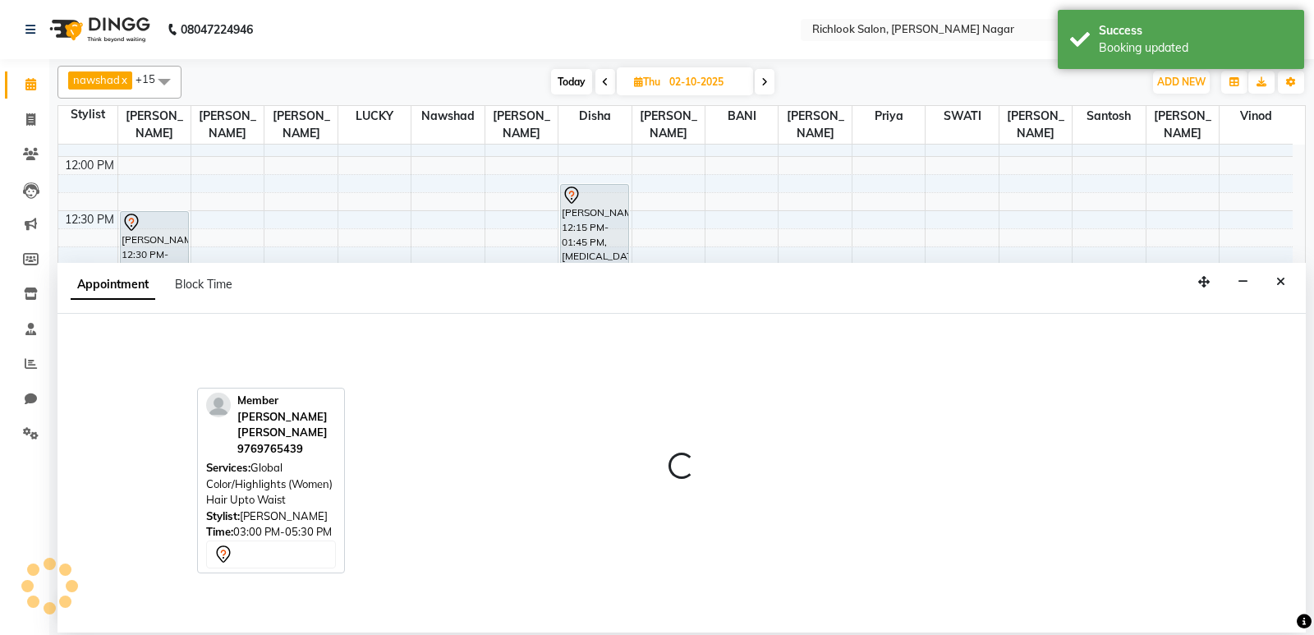
select select "65653"
select select "855"
select select "tentative"
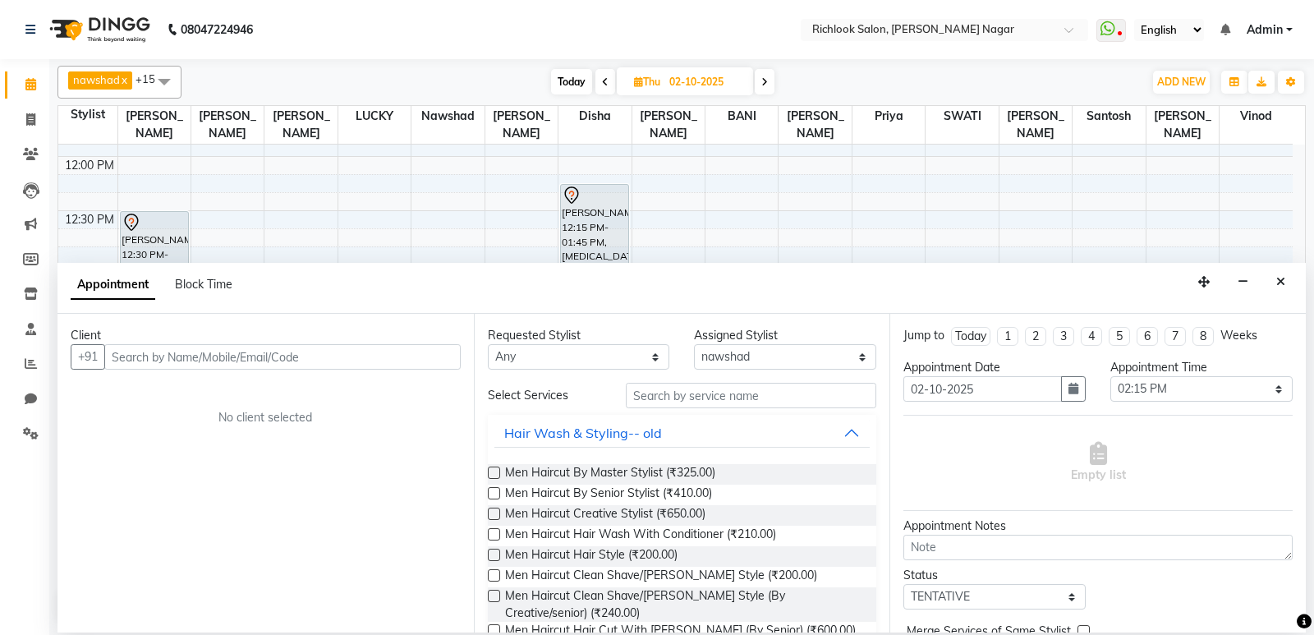
click at [567, 82] on span "Today" at bounding box center [571, 81] width 41 height 25
type input "01-10-2025"
select select "855"
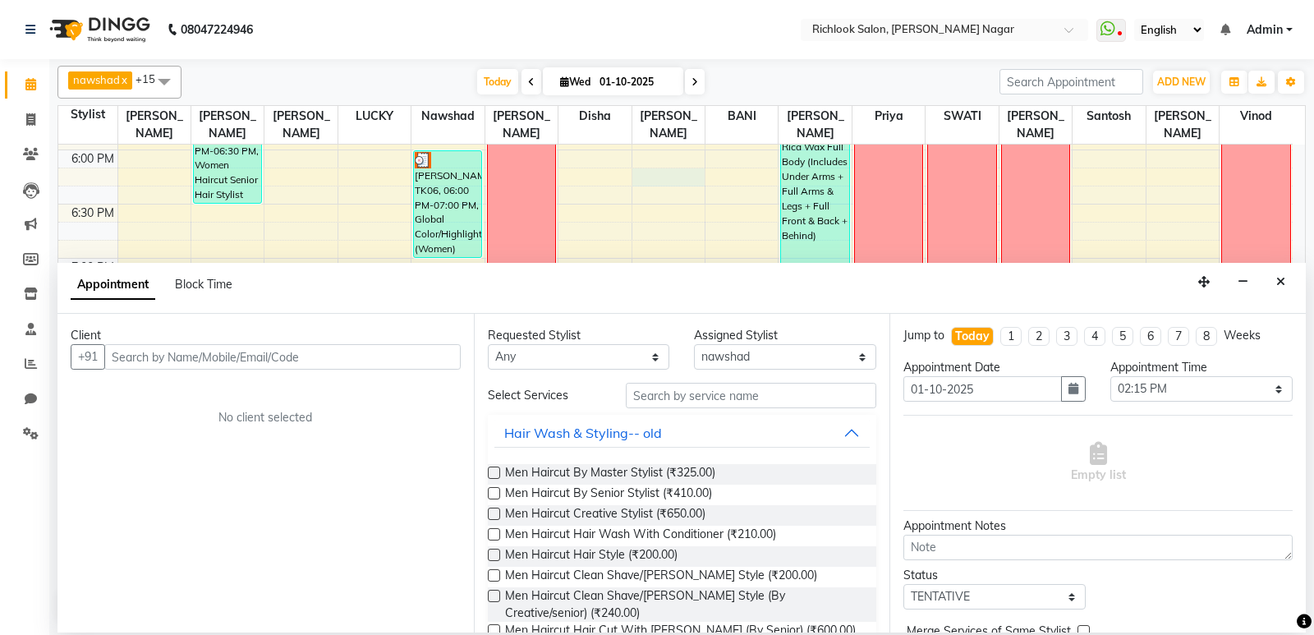
click at [1273, 280] on button "Close" at bounding box center [1281, 281] width 24 height 25
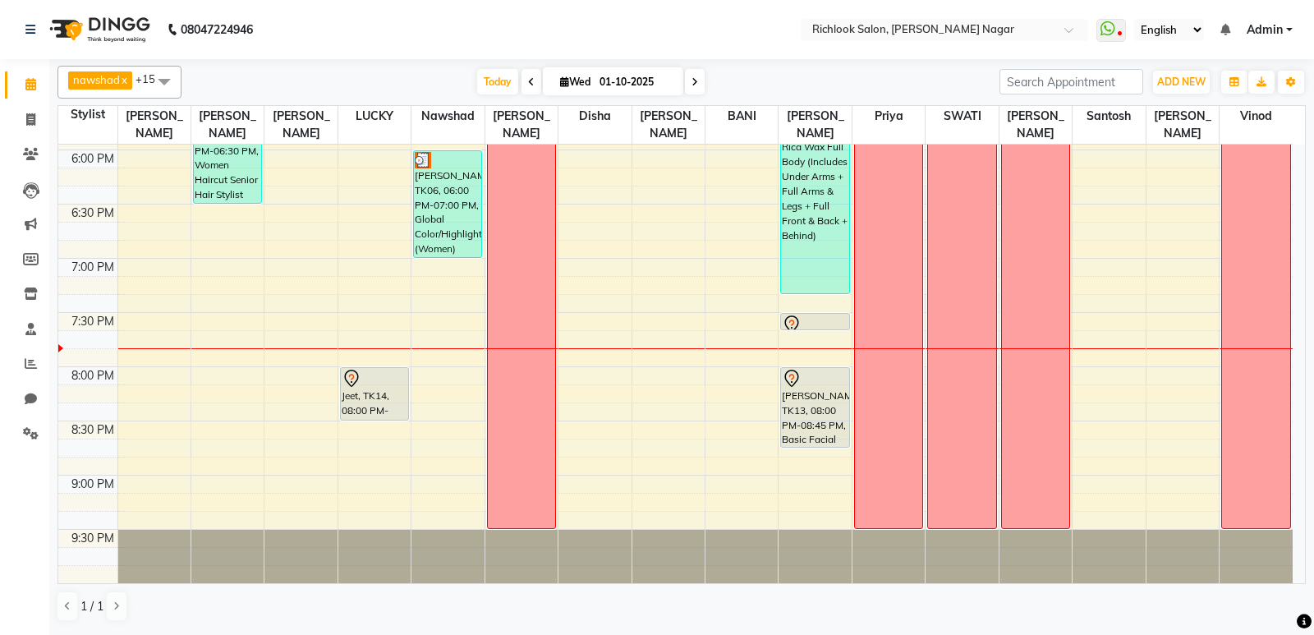
click at [697, 86] on span at bounding box center [695, 81] width 20 height 25
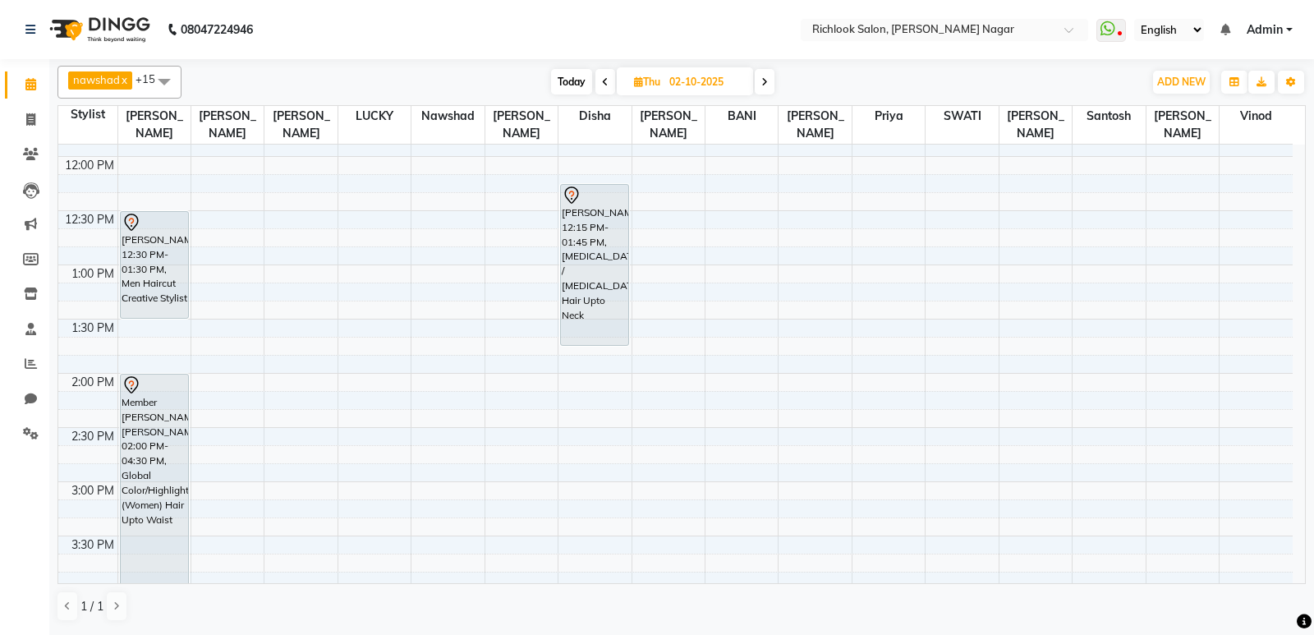
scroll to position [231, 0]
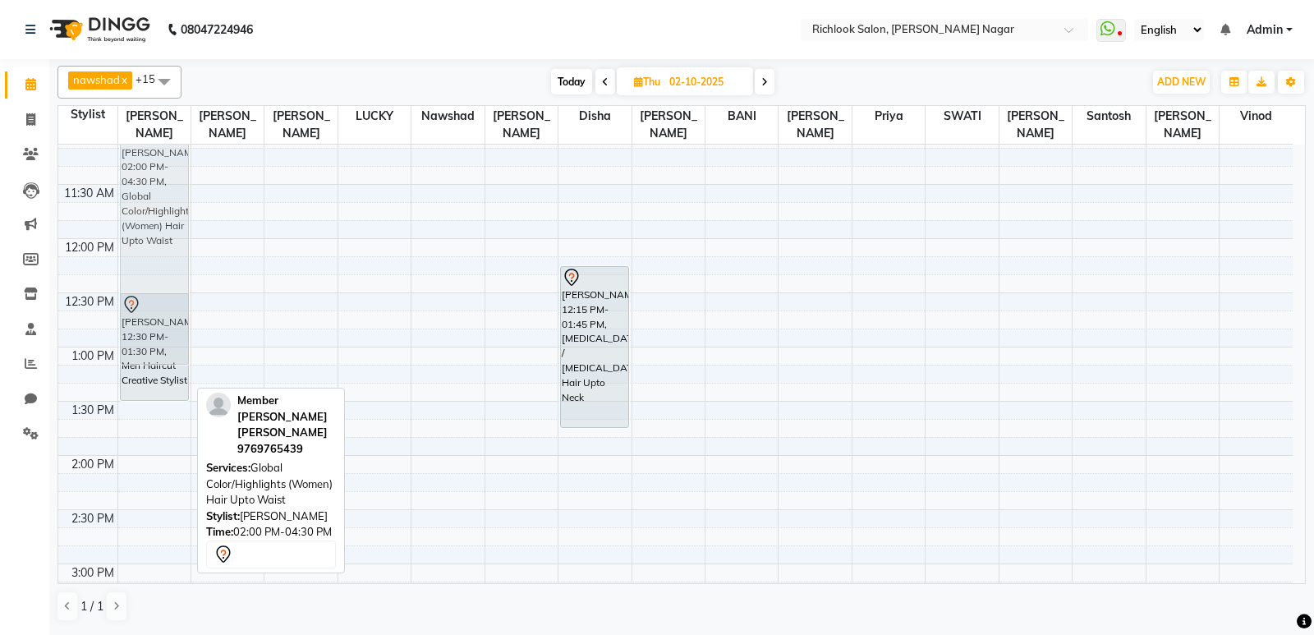
drag, startPoint x: 141, startPoint y: 549, endPoint x: 169, endPoint y: 195, distance: 355.0
click at [170, 195] on div "Akshay Gupta, 12:30 PM-01:30 PM, Men Haircut Creative Stylist Member Vivek Sara…" at bounding box center [154, 618] width 72 height 1408
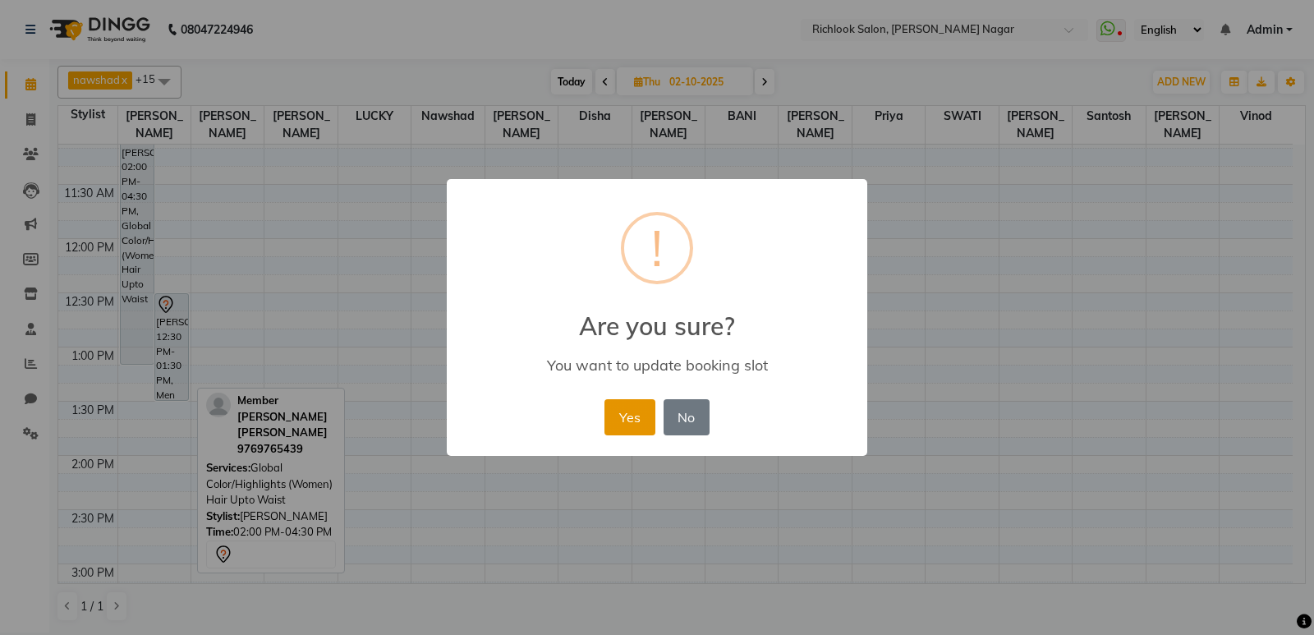
click at [633, 411] on button "Yes" at bounding box center [629, 417] width 50 height 36
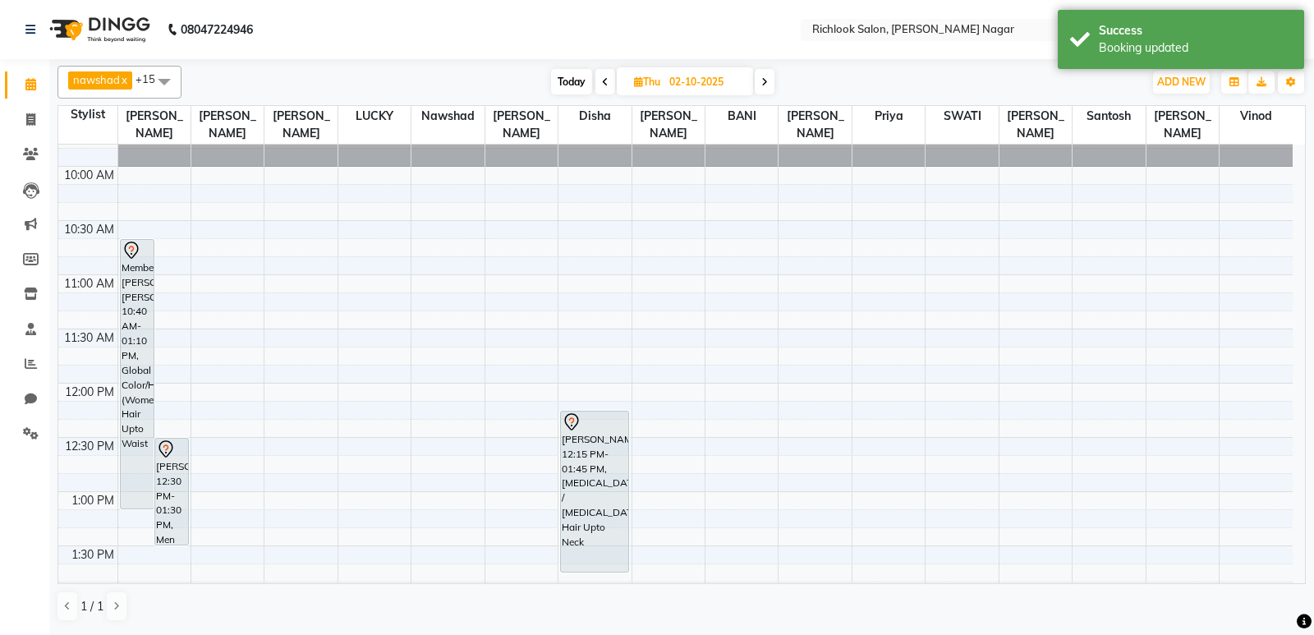
scroll to position [67, 0]
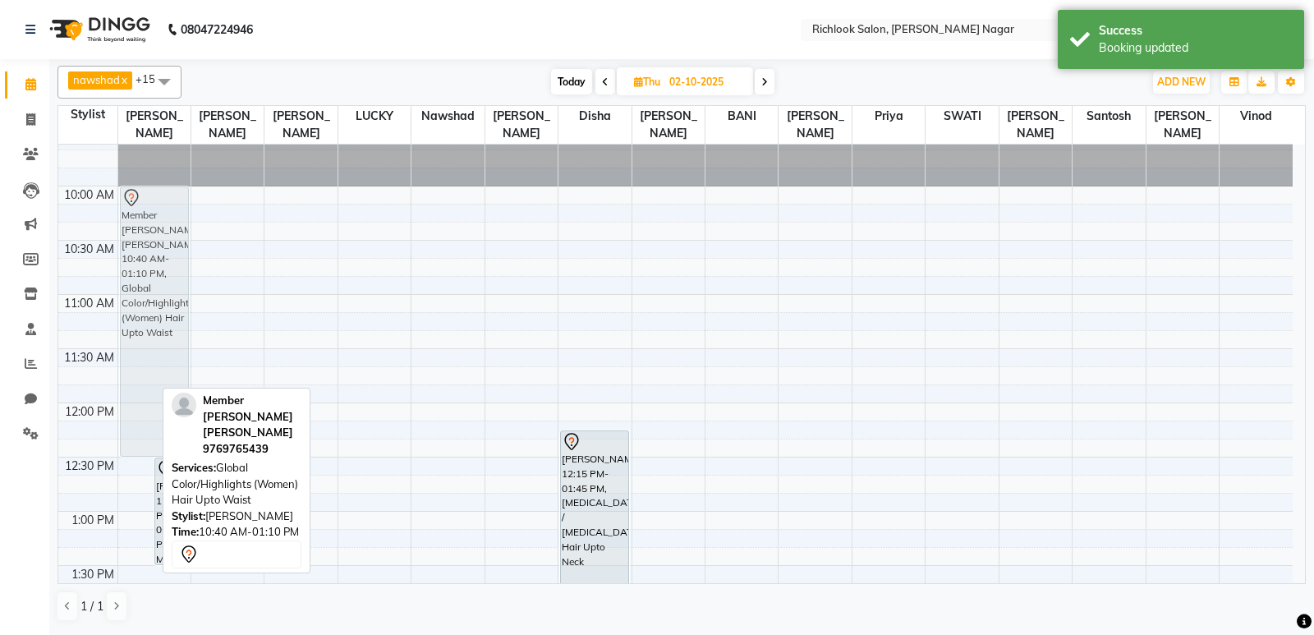
drag, startPoint x: 133, startPoint y: 348, endPoint x: 137, endPoint y: 282, distance: 66.6
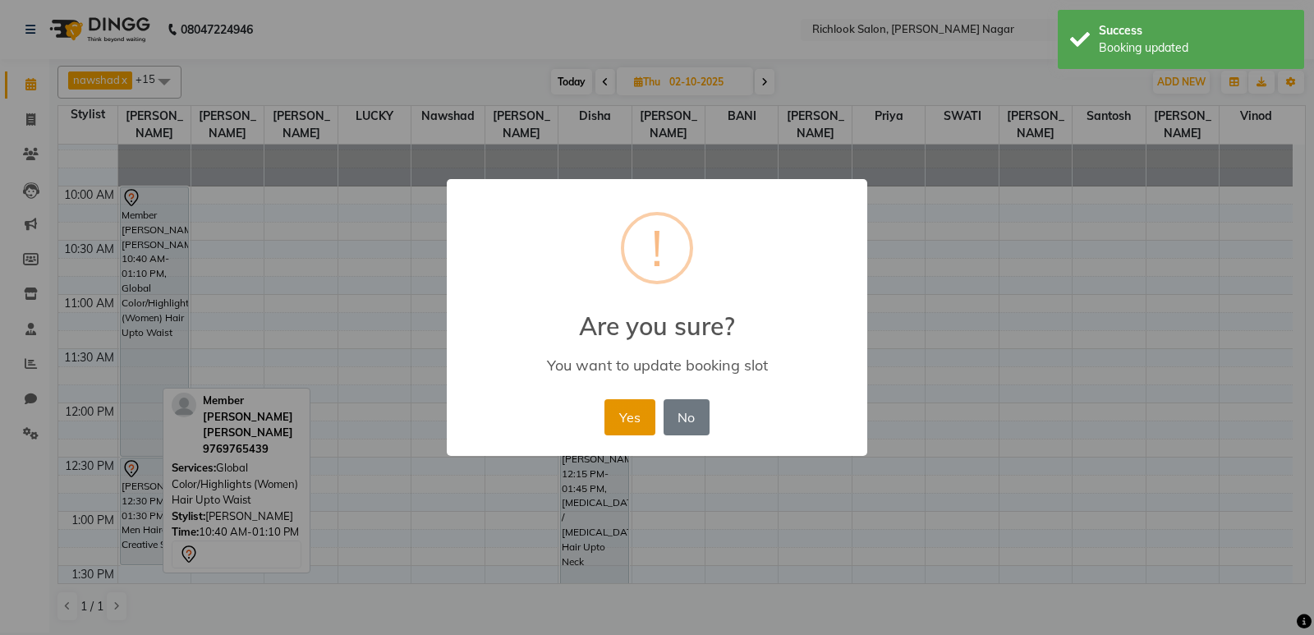
click at [640, 416] on button "Yes" at bounding box center [629, 417] width 50 height 36
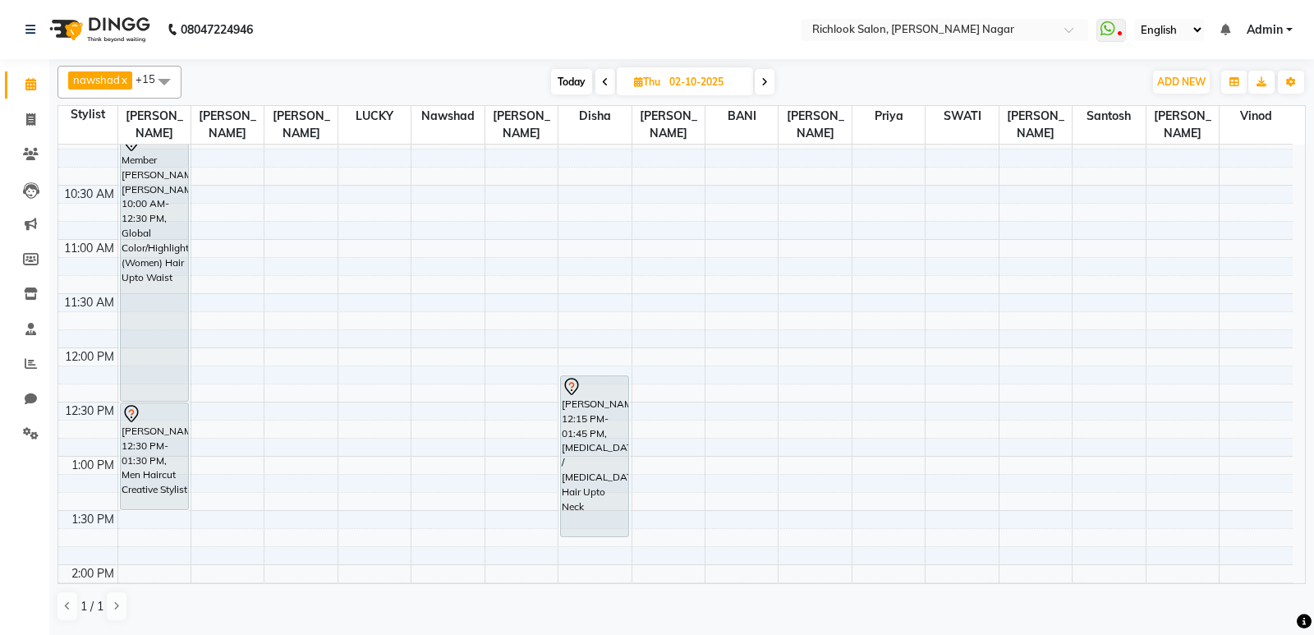
scroll to position [0, 0]
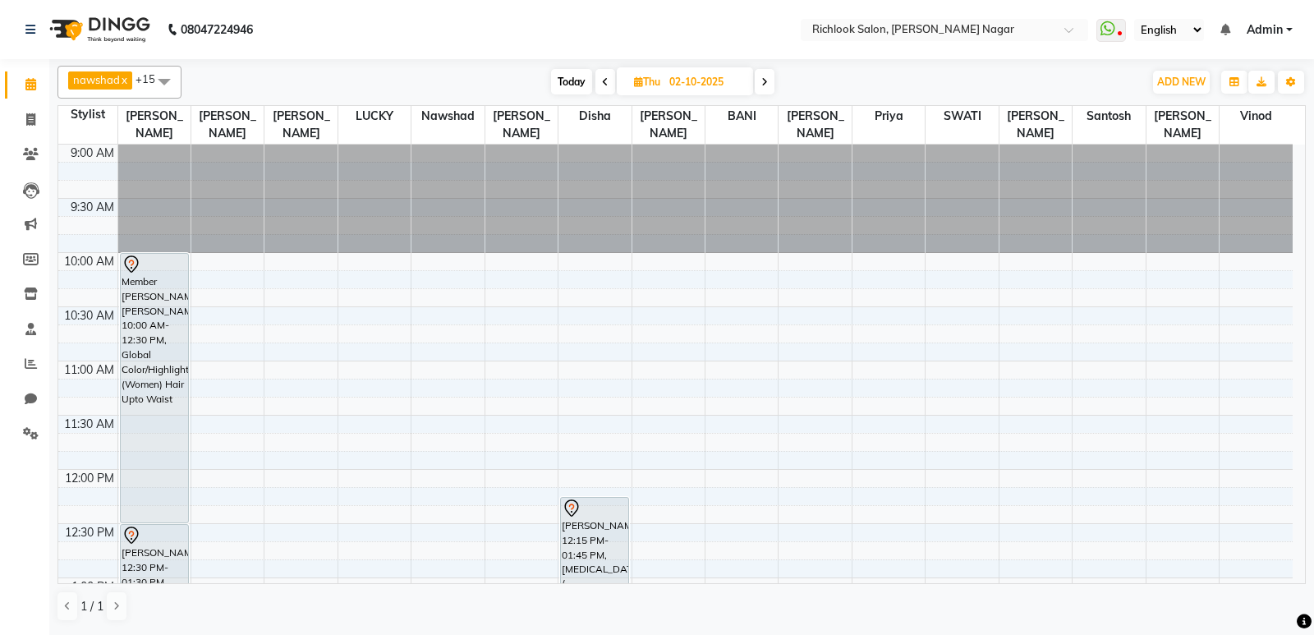
click at [602, 83] on icon at bounding box center [605, 82] width 7 height 10
type input "01-10-2025"
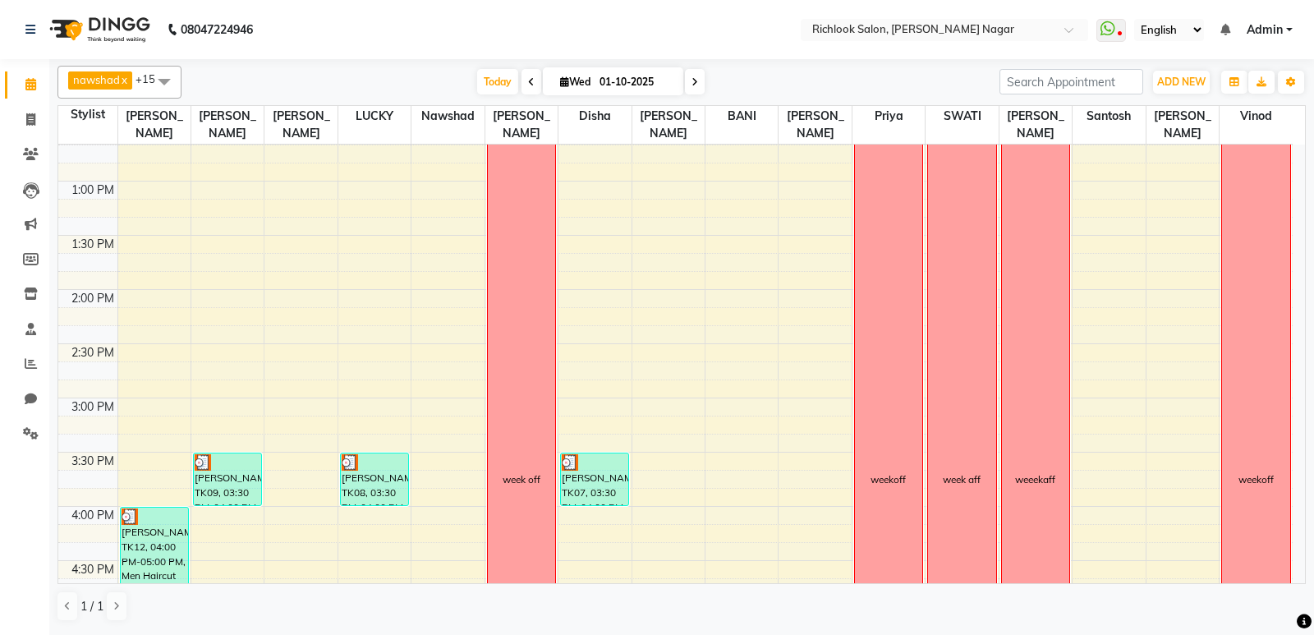
scroll to position [395, 0]
click at [501, 82] on span "Today" at bounding box center [497, 81] width 41 height 25
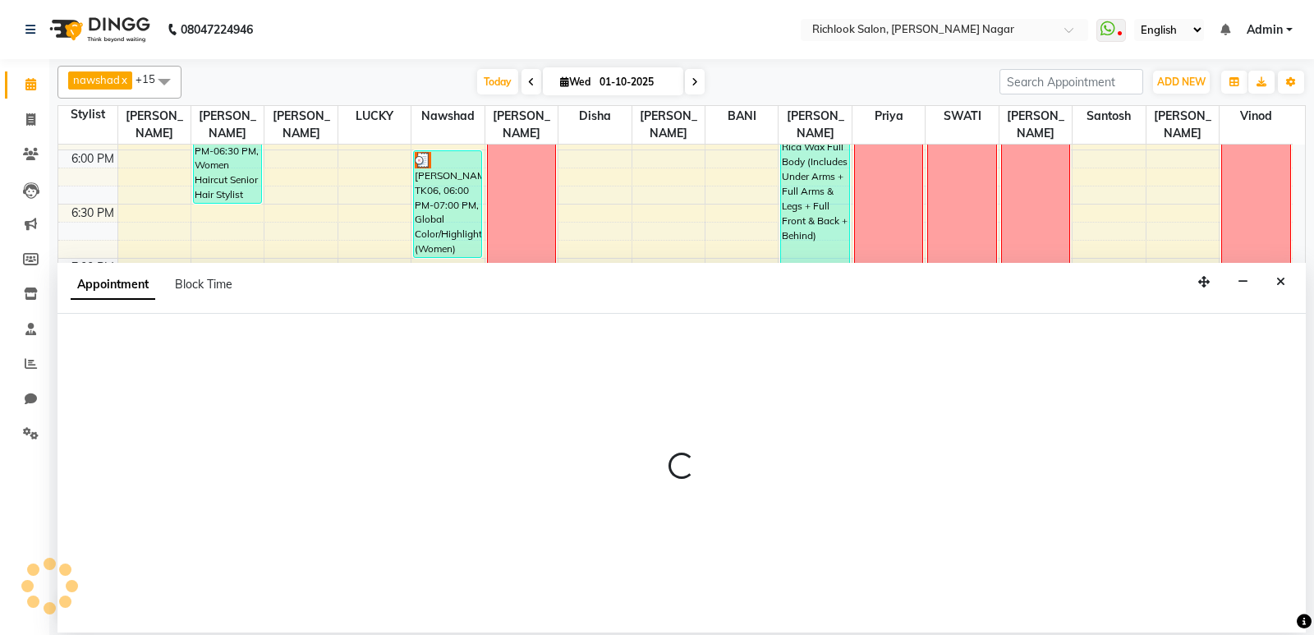
select select "54429"
select select "tentative"
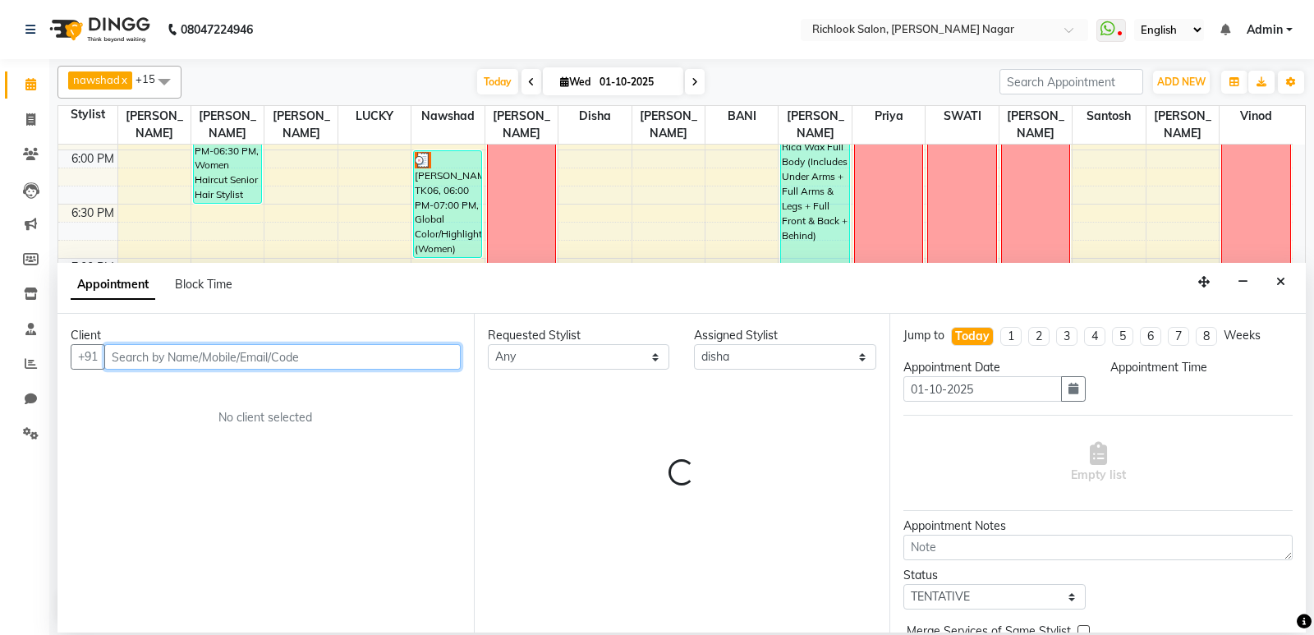
select select "1215"
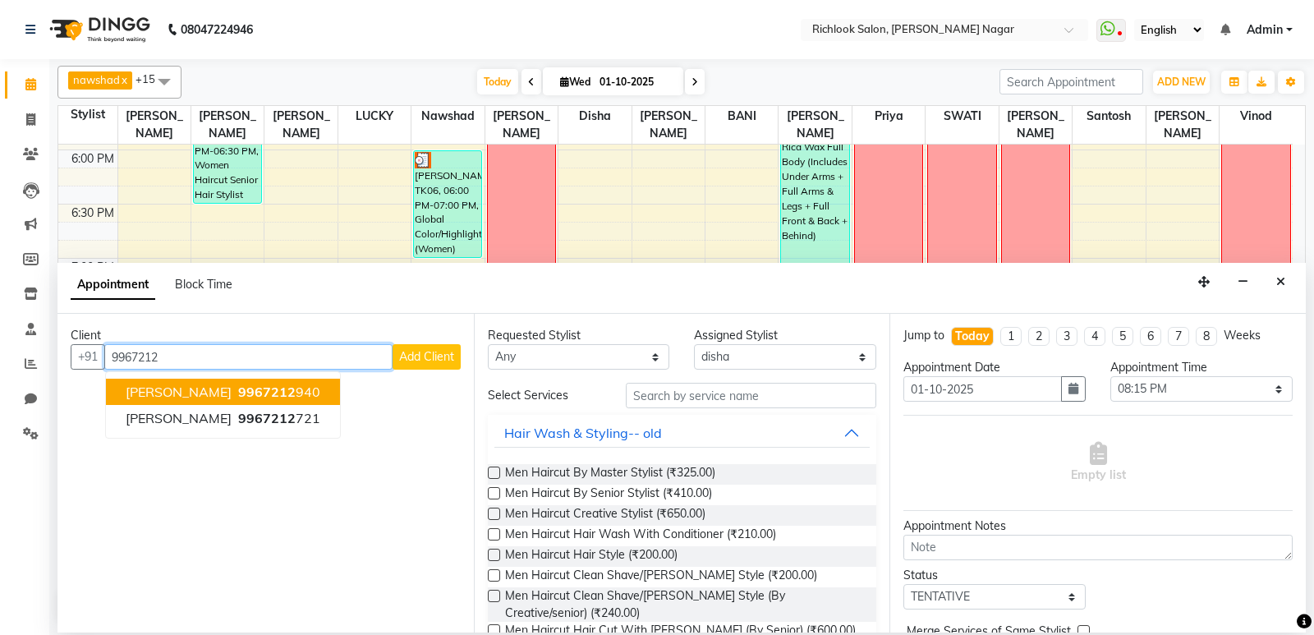
click at [148, 396] on span "[PERSON_NAME]" at bounding box center [179, 391] width 106 height 16
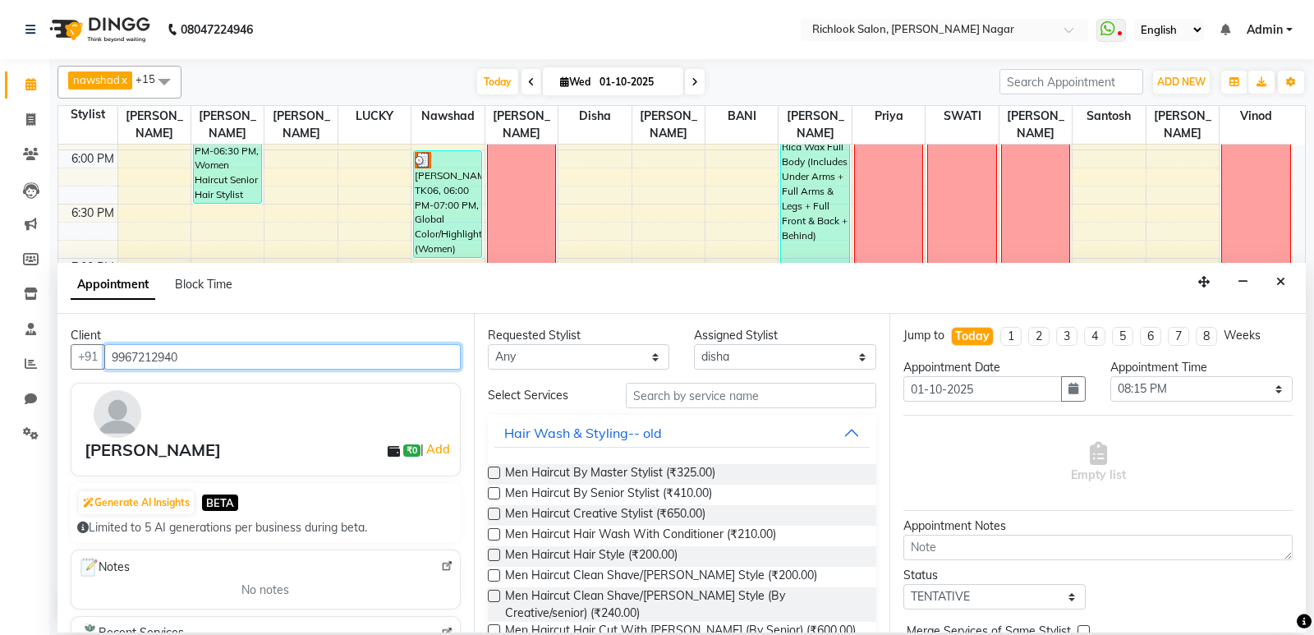
type input "9967212940"
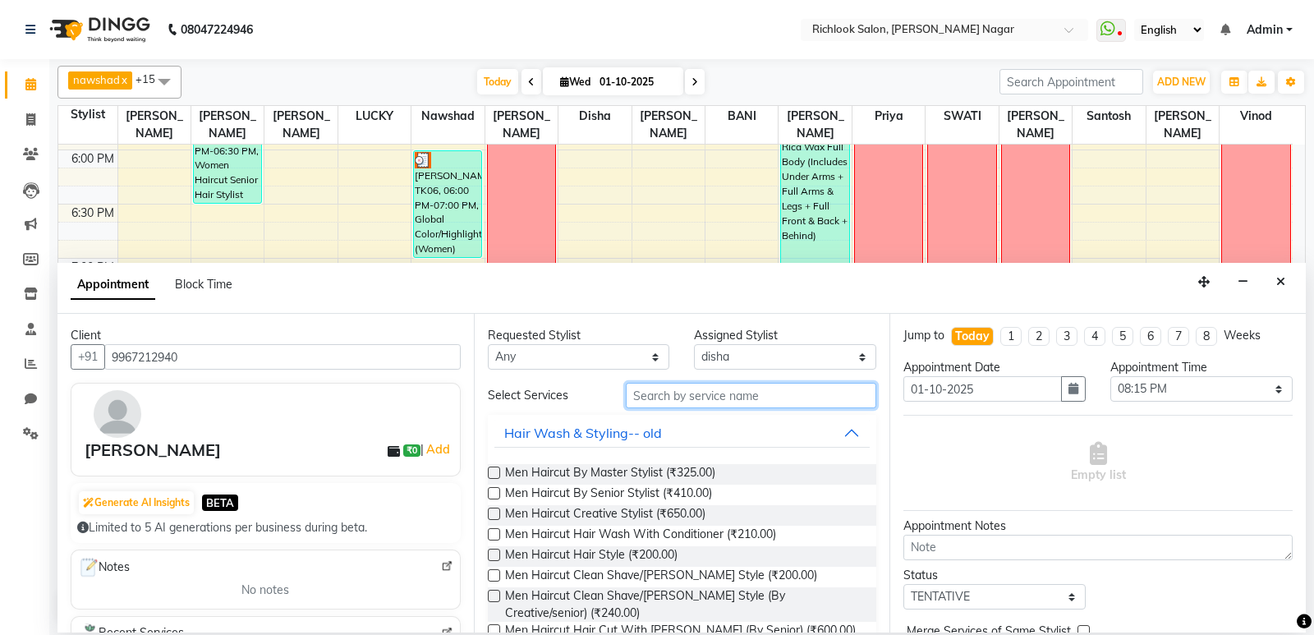
click at [736, 398] on input "text" at bounding box center [751, 395] width 251 height 25
click at [498, 474] on label at bounding box center [494, 472] width 12 height 12
click at [498, 474] on input "checkbox" at bounding box center [493, 474] width 11 height 11
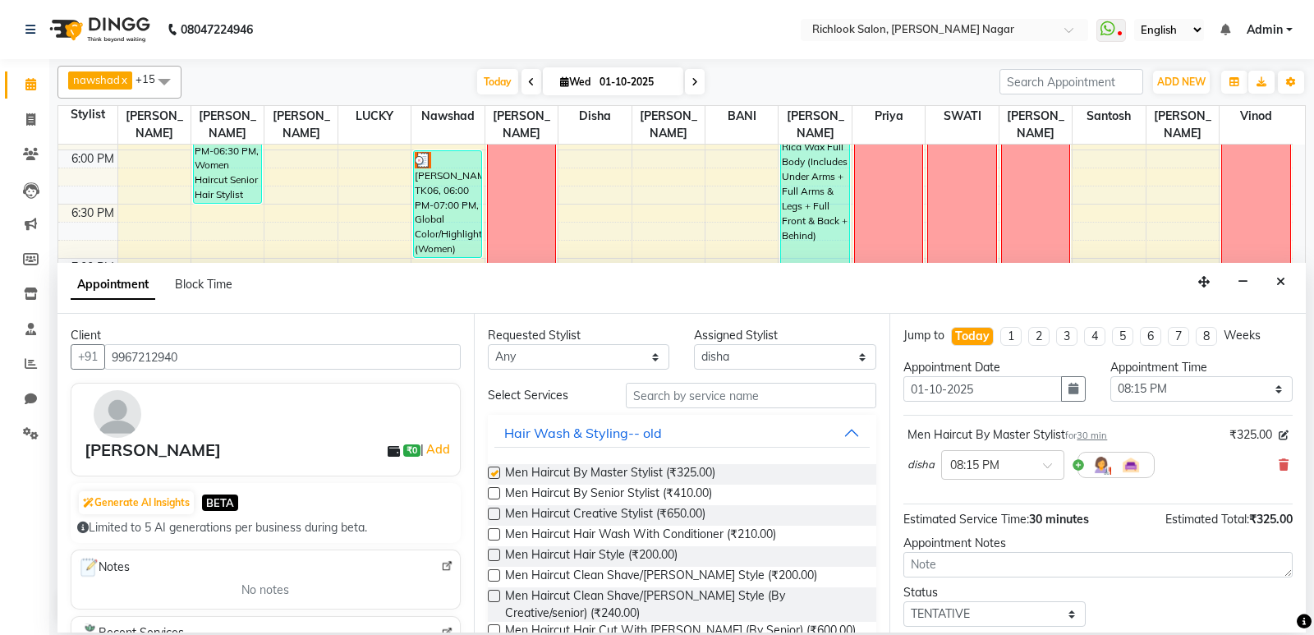
checkbox input "false"
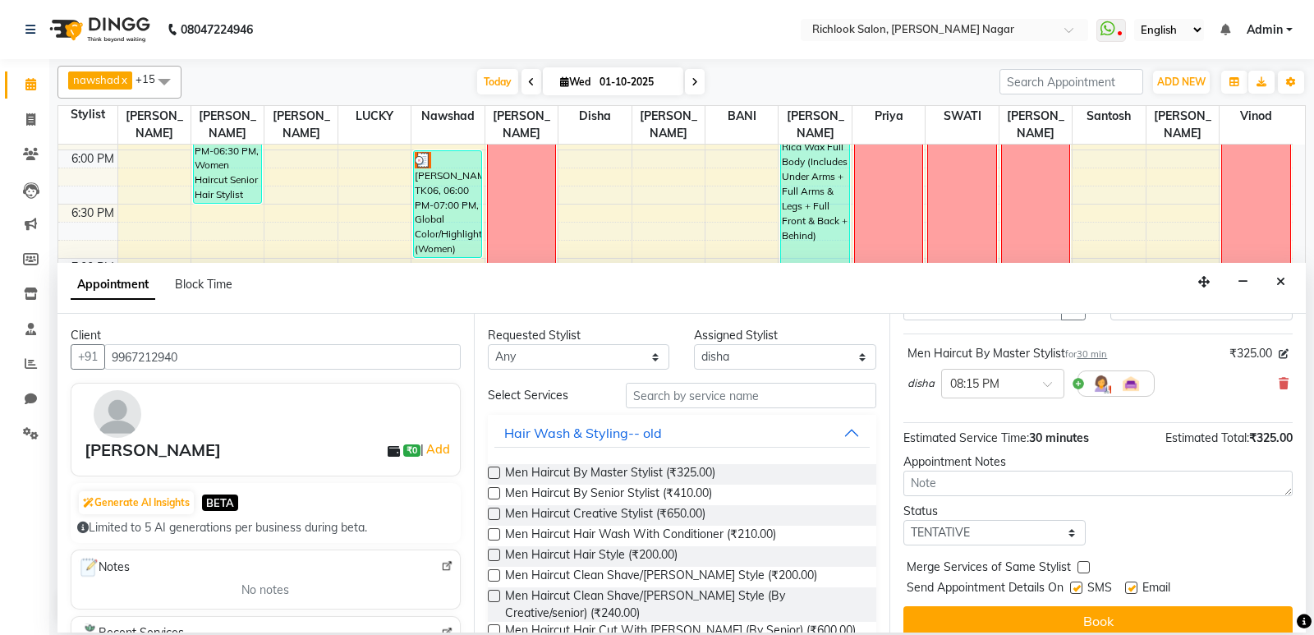
scroll to position [82, 0]
click at [838, 352] on select "Select [PERSON_NAME] BANI disha [PERSON_NAME] [PERSON_NAME] [PERSON_NAME] priya…" at bounding box center [785, 356] width 182 height 25
select select "54604"
click at [694, 344] on select "Select [PERSON_NAME] BANI disha [PERSON_NAME] [PERSON_NAME] [PERSON_NAME] priya…" at bounding box center [785, 356] width 182 height 25
click at [495, 512] on label at bounding box center [494, 513] width 12 height 12
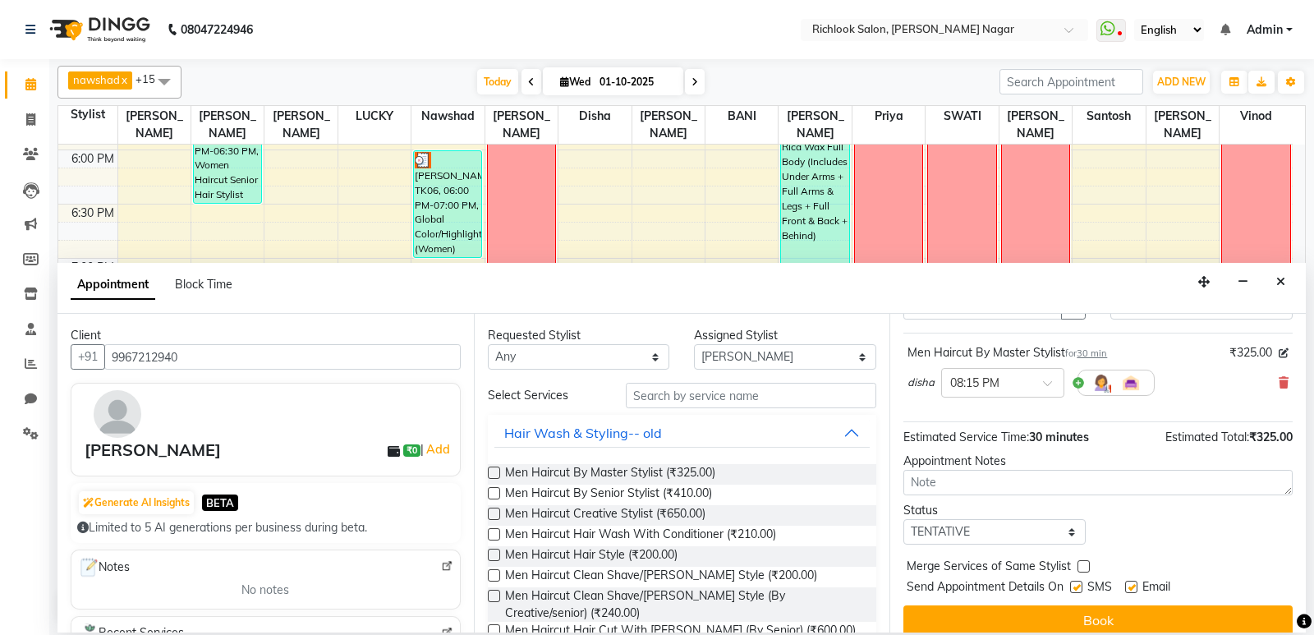
click at [495, 512] on input "checkbox" at bounding box center [493, 515] width 11 height 11
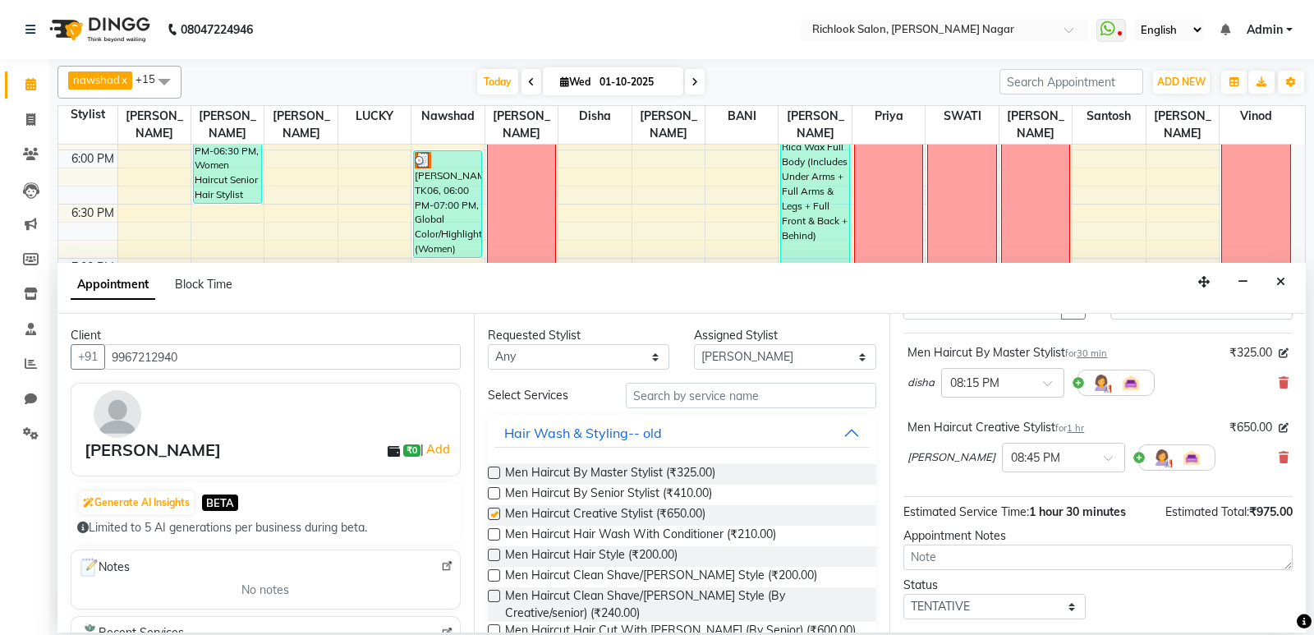
checkbox input "false"
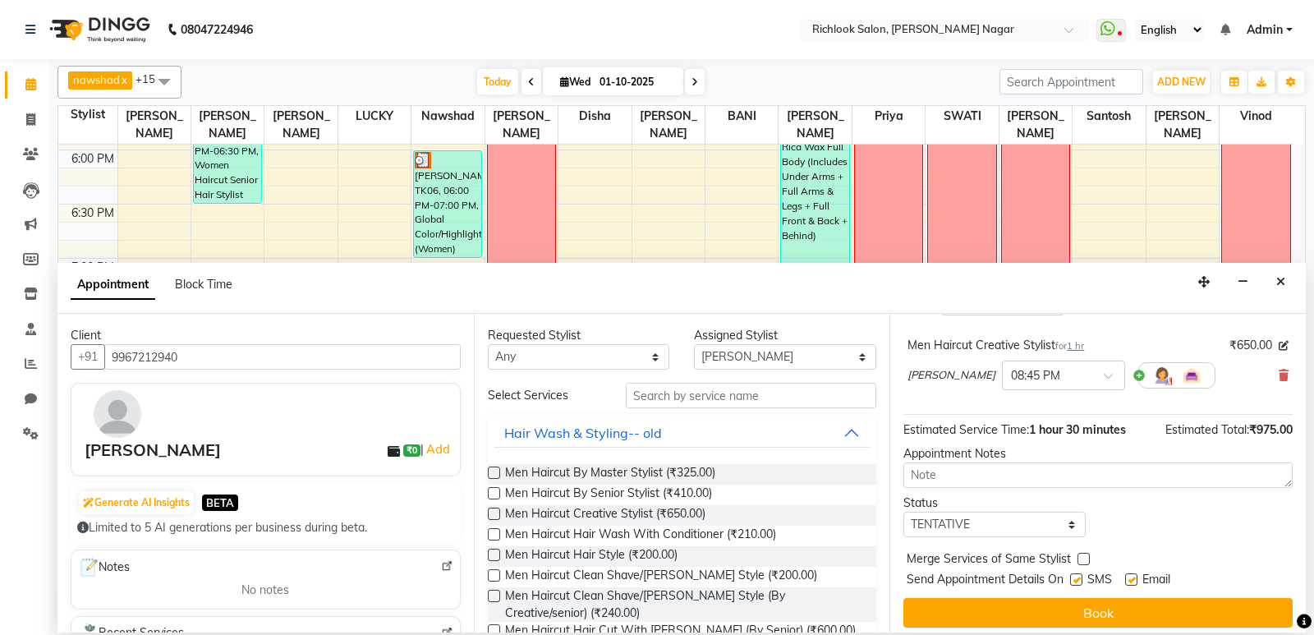
scroll to position [172, 0]
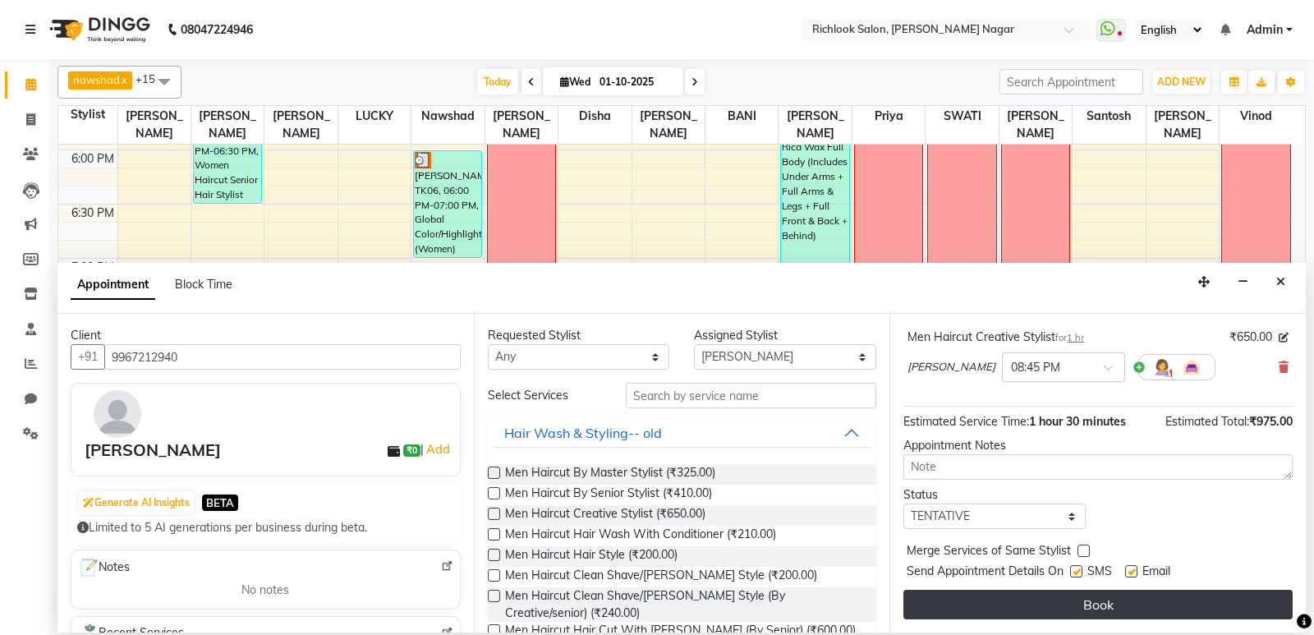
click at [1132, 603] on button "Book" at bounding box center [1097, 605] width 389 height 30
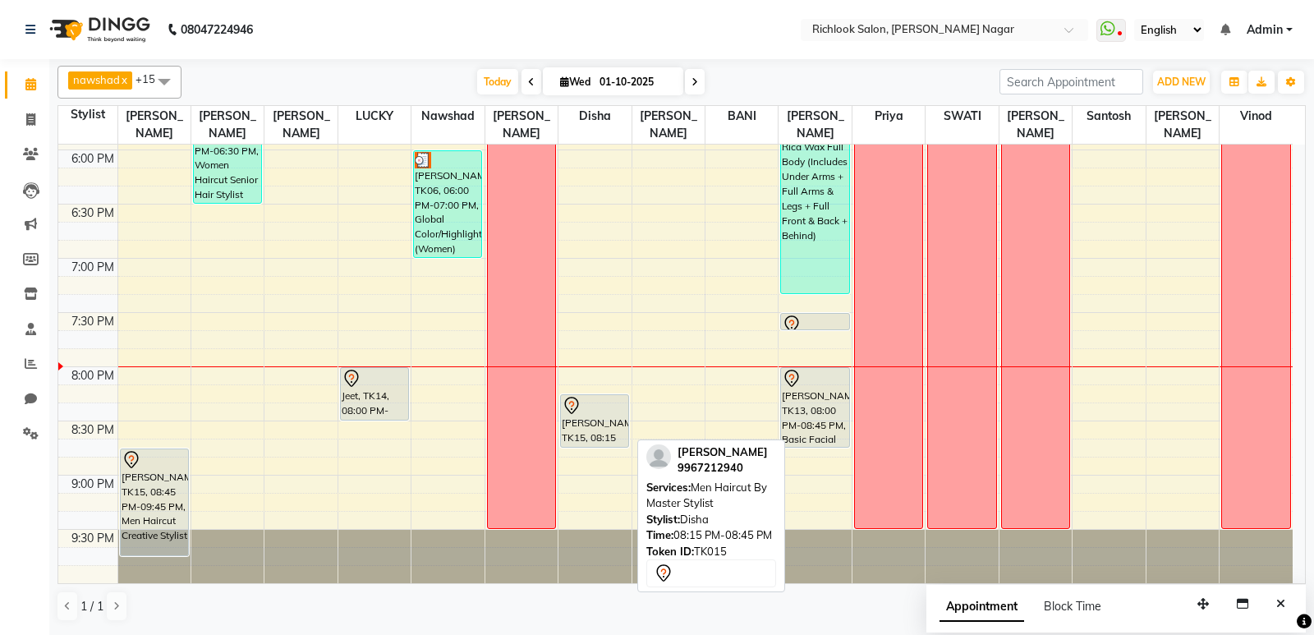
click at [603, 428] on div "shaukat ansari, TK15, 08:15 PM-08:45 PM, Men Haircut By Master Stylist" at bounding box center [594, 421] width 67 height 52
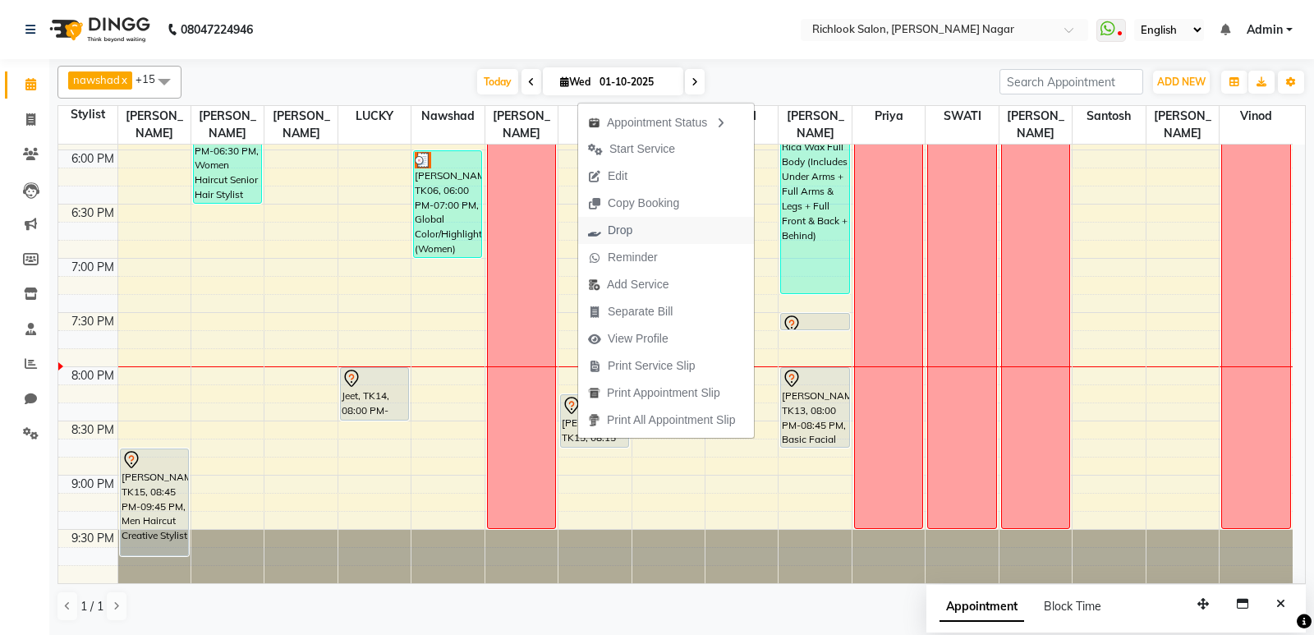
click at [622, 234] on span "Drop" at bounding box center [620, 230] width 25 height 17
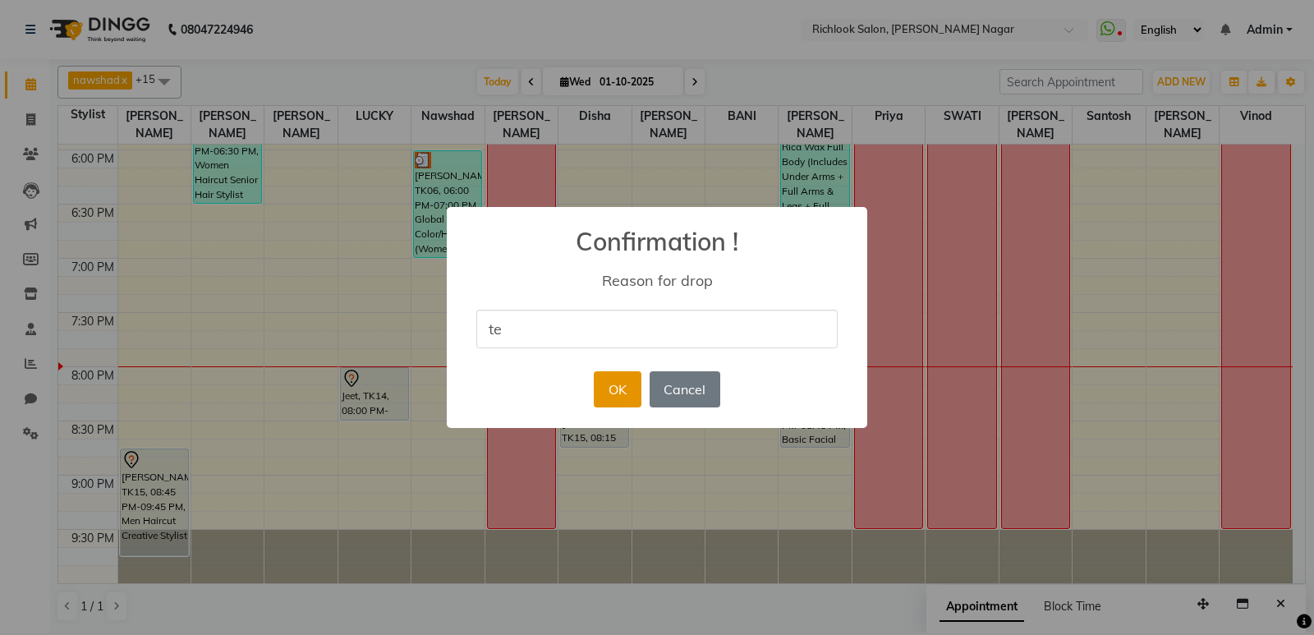
type input "Test"
click at [615, 390] on button "OK" at bounding box center [617, 389] width 47 height 36
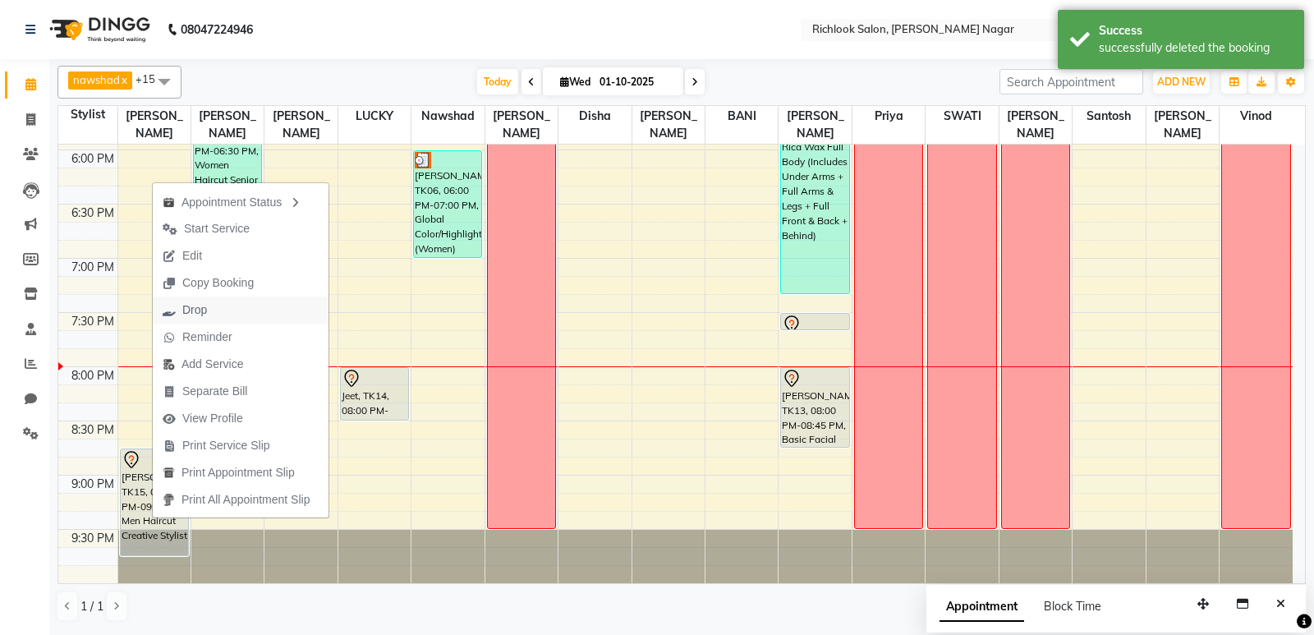
click at [200, 314] on span "Drop" at bounding box center [194, 309] width 25 height 17
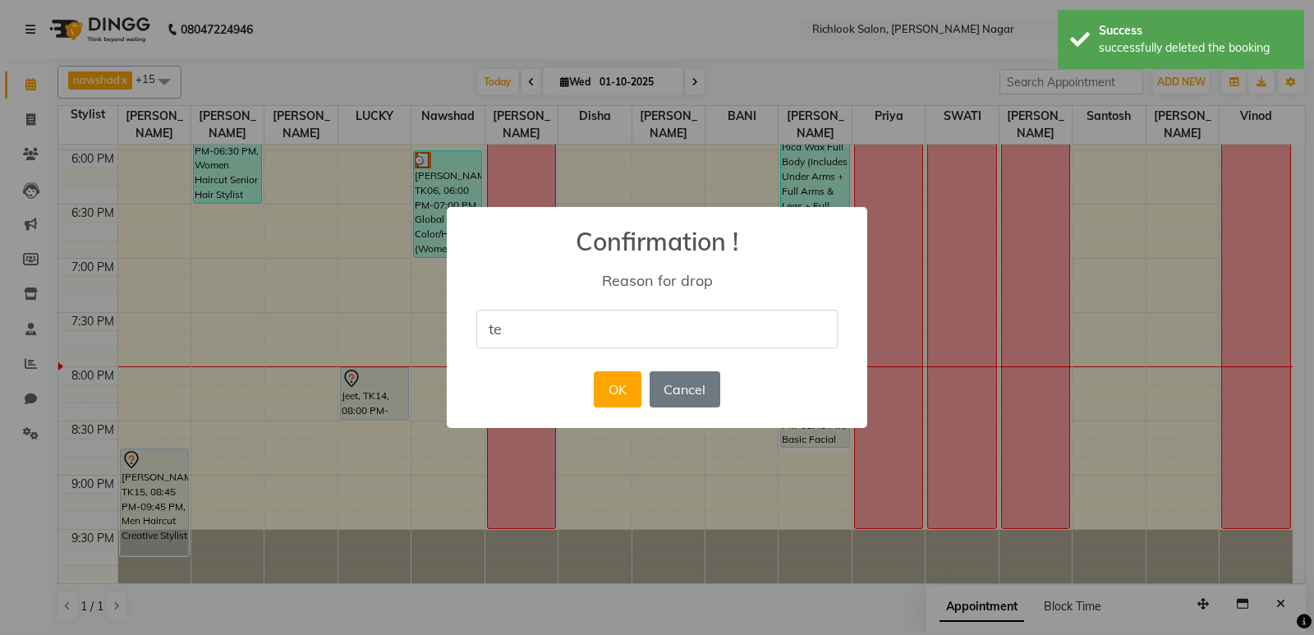
type input "Test"
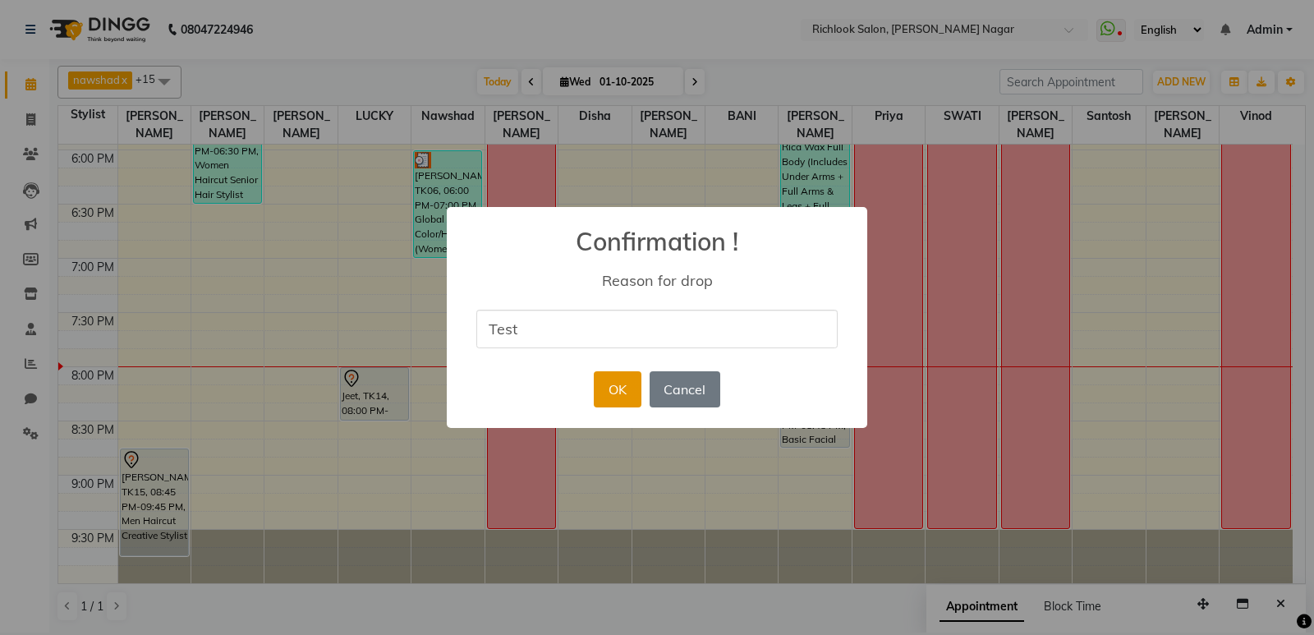
click at [613, 385] on button "OK" at bounding box center [617, 389] width 47 height 36
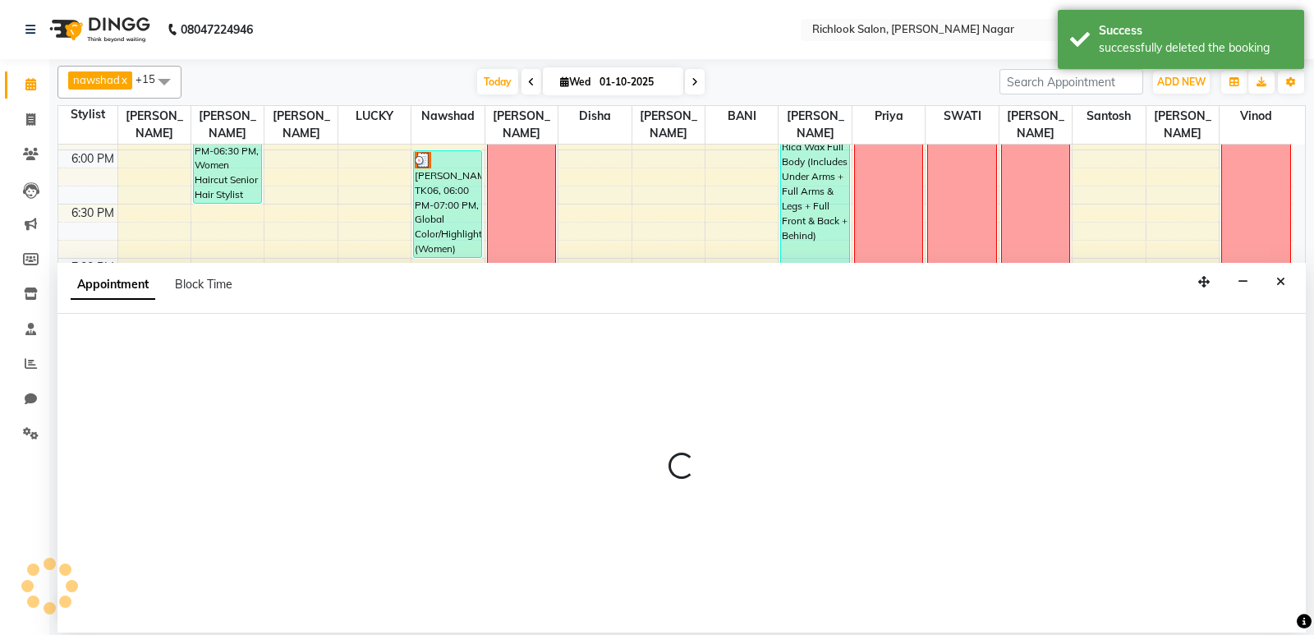
select select "54429"
select select "1215"
select select "tentative"
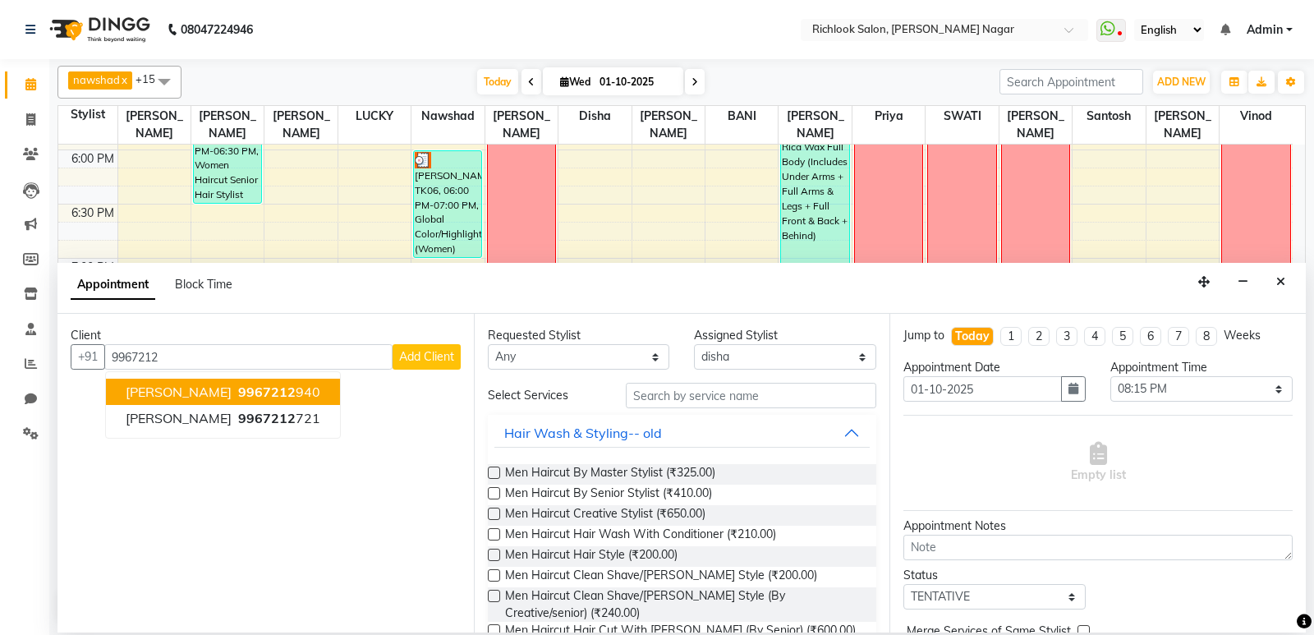
click at [176, 396] on span "[PERSON_NAME]" at bounding box center [179, 391] width 106 height 16
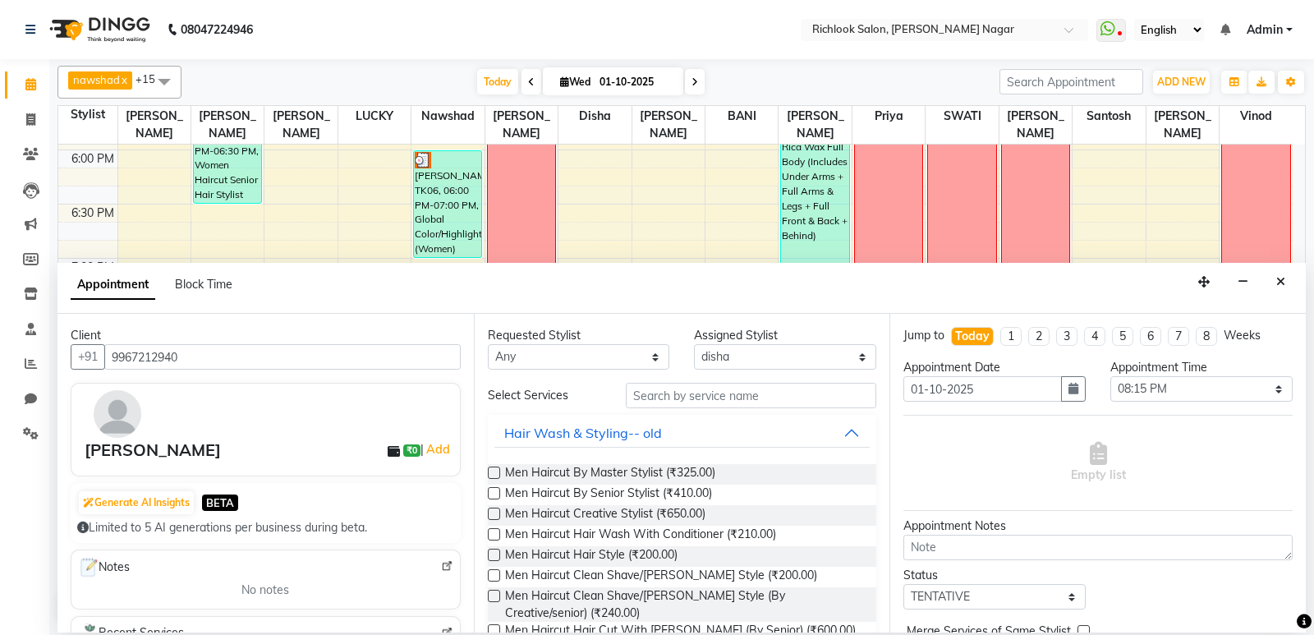
type input "9967212940"
click at [493, 473] on label at bounding box center [494, 472] width 12 height 12
click at [493, 473] on input "checkbox" at bounding box center [493, 474] width 11 height 11
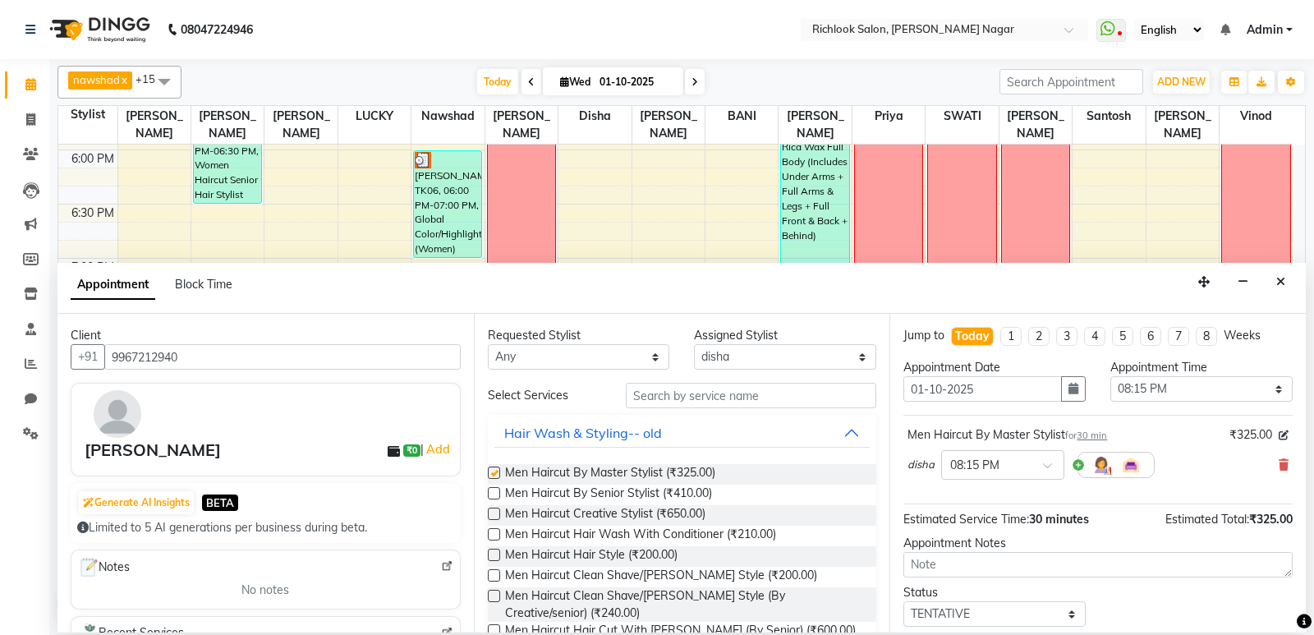
checkbox input "false"
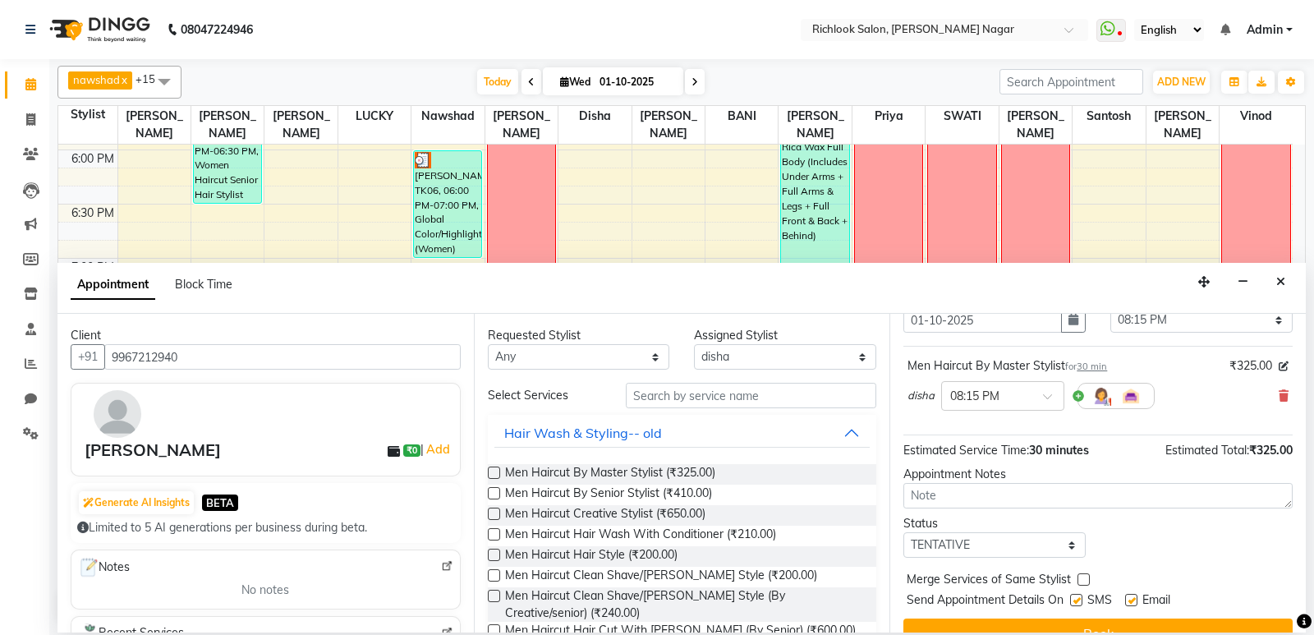
scroll to position [98, 0]
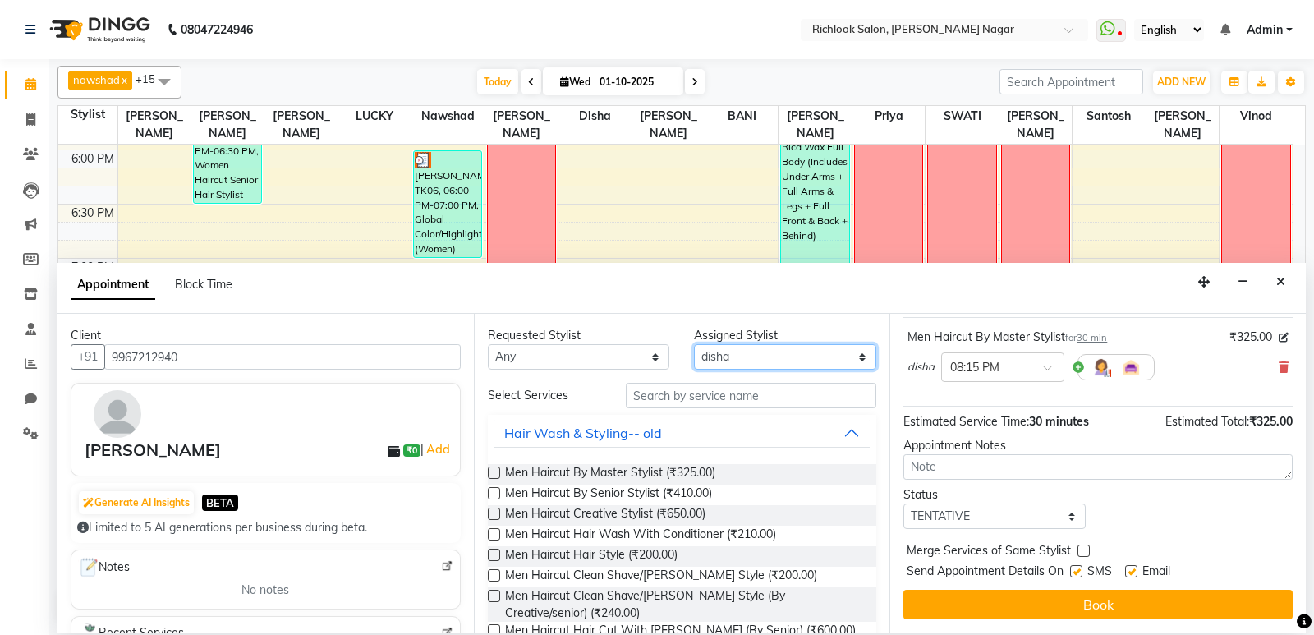
click at [846, 357] on select "Select [PERSON_NAME] BANI disha [PERSON_NAME] [PERSON_NAME] [PERSON_NAME] priya…" at bounding box center [785, 356] width 182 height 25
select select "54433"
click at [694, 344] on select "Select [PERSON_NAME] BANI disha [PERSON_NAME] [PERSON_NAME] [PERSON_NAME] priya…" at bounding box center [785, 356] width 182 height 25
click at [663, 397] on input "text" at bounding box center [751, 395] width 251 height 25
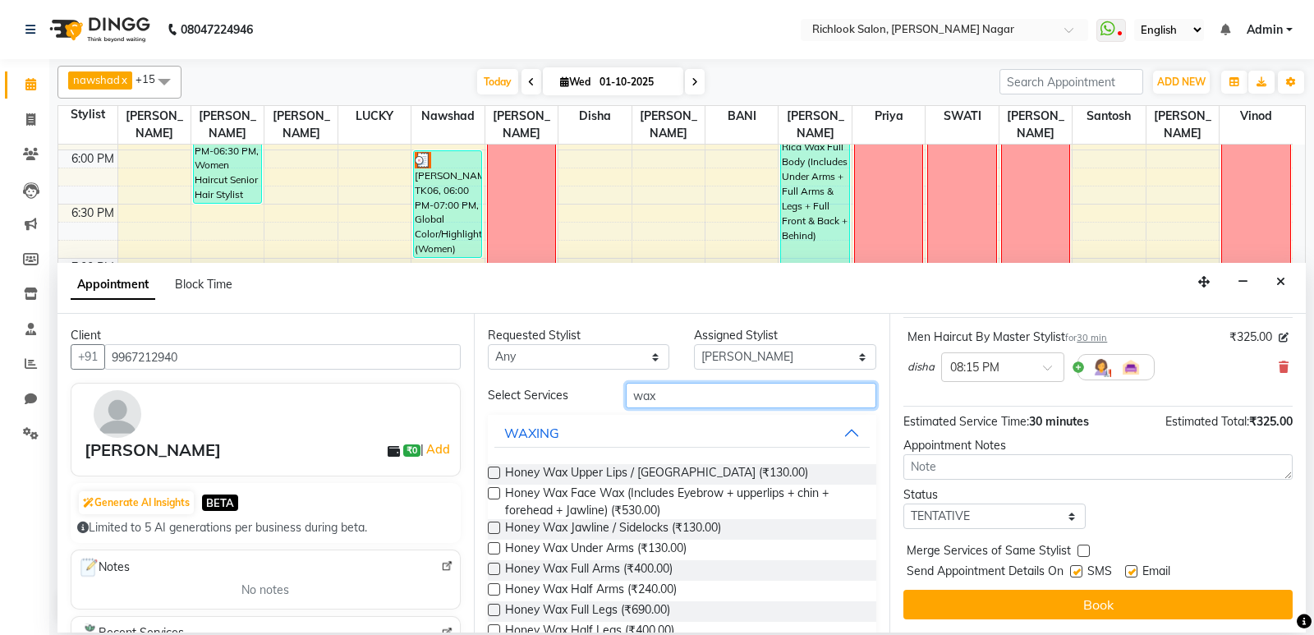
type input "wax"
click at [492, 470] on label at bounding box center [494, 472] width 12 height 12
click at [492, 470] on input "checkbox" at bounding box center [493, 474] width 11 height 11
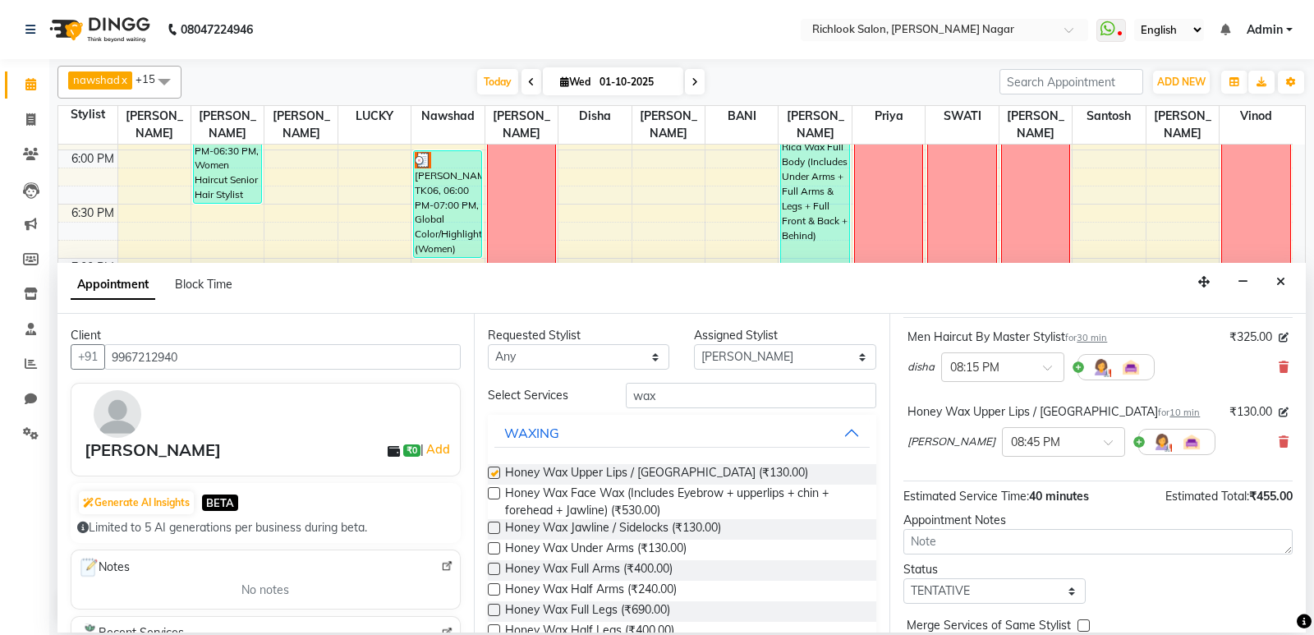
checkbox input "false"
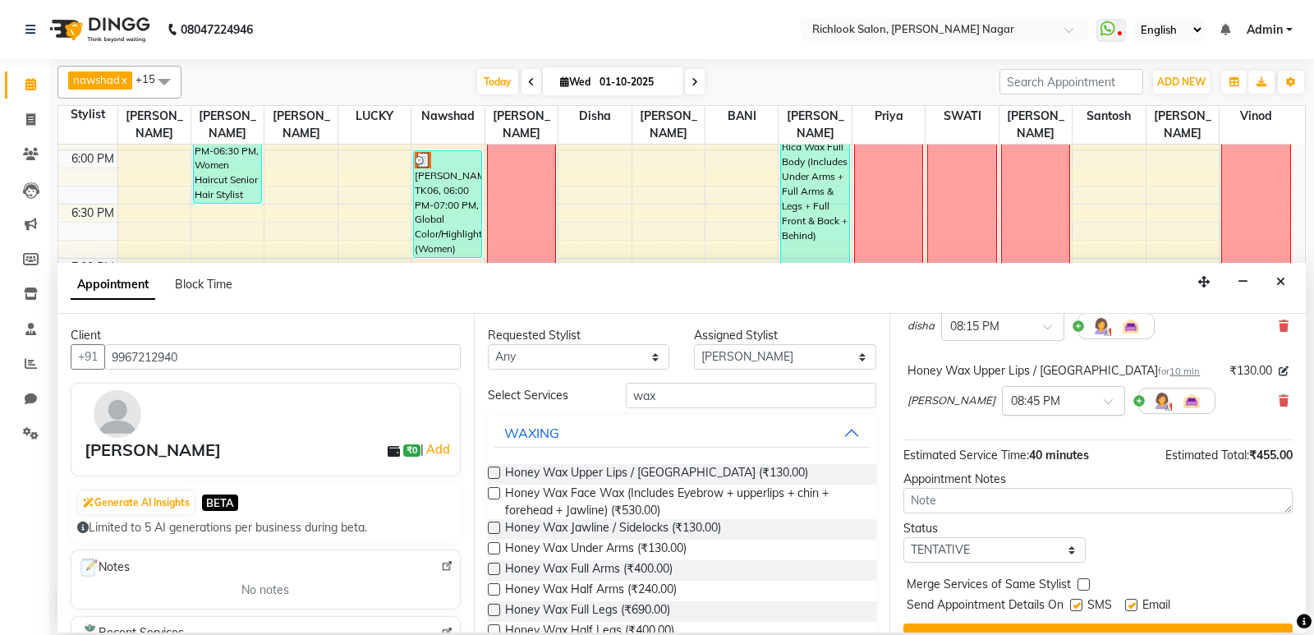
scroll to position [172, 0]
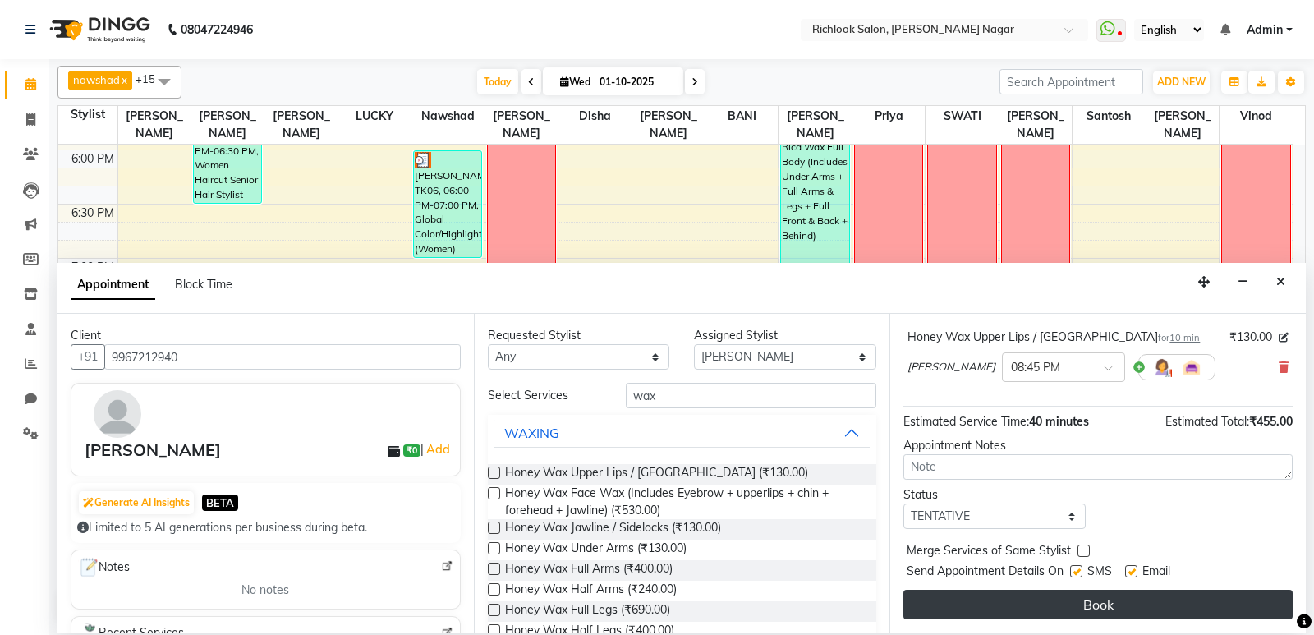
click at [1090, 608] on button "Book" at bounding box center [1097, 605] width 389 height 30
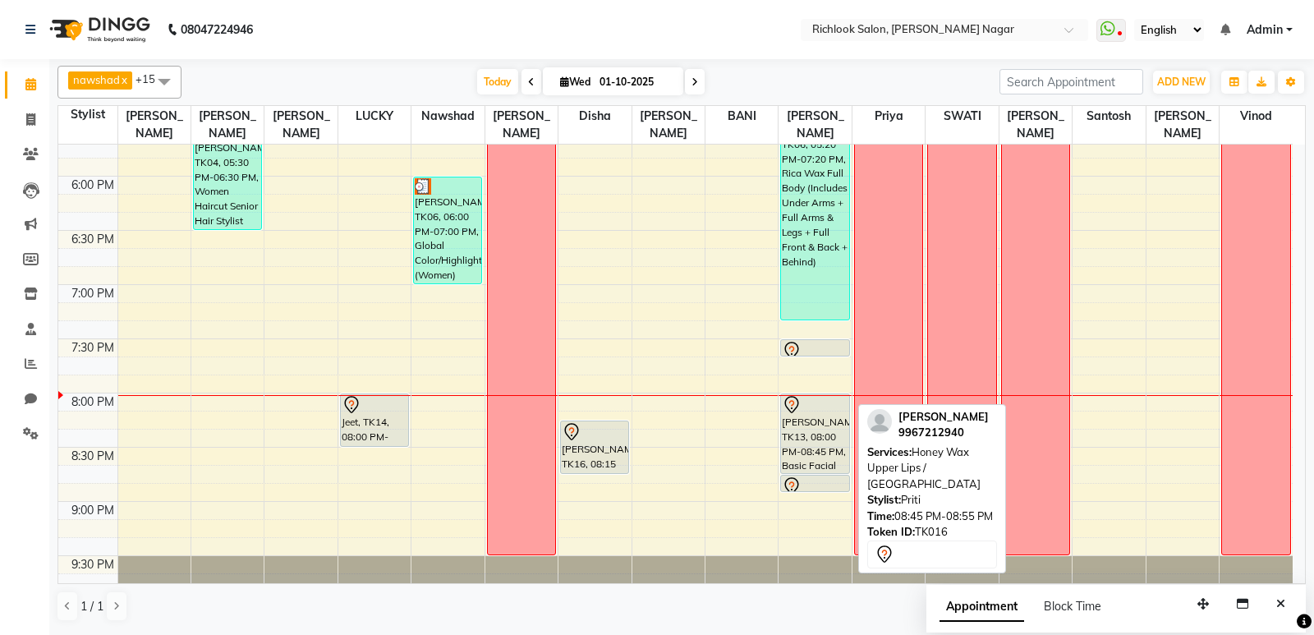
scroll to position [970, 0]
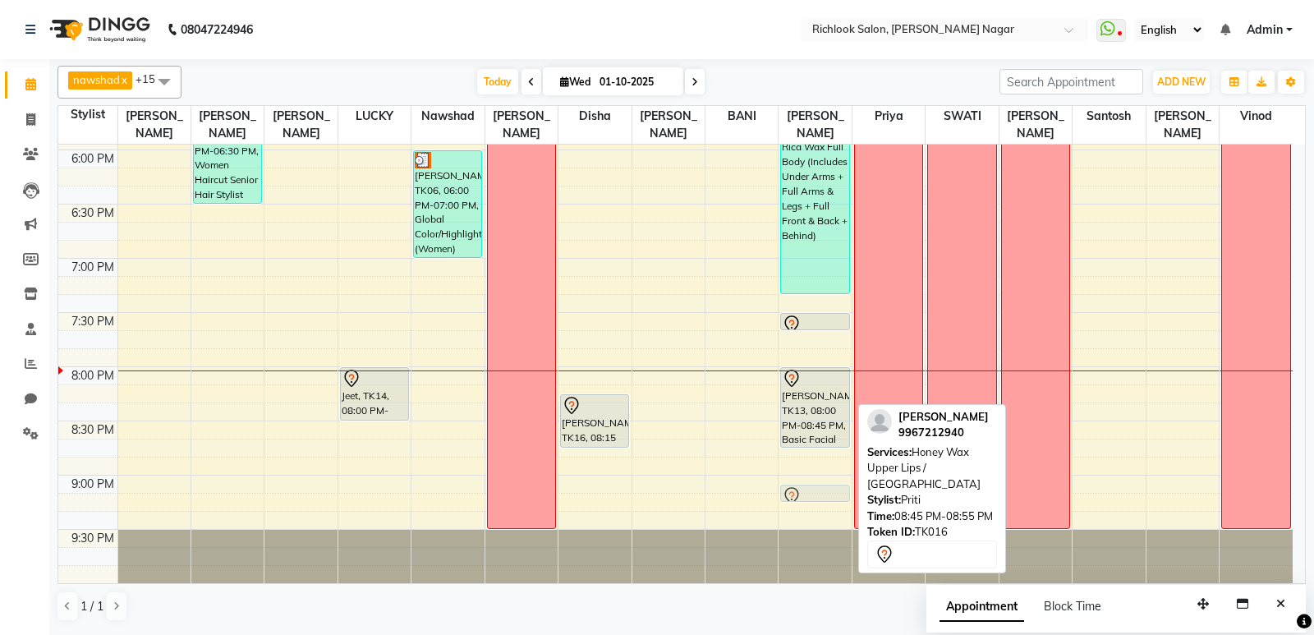
drag, startPoint x: 817, startPoint y: 459, endPoint x: 826, endPoint y: 491, distance: 33.3
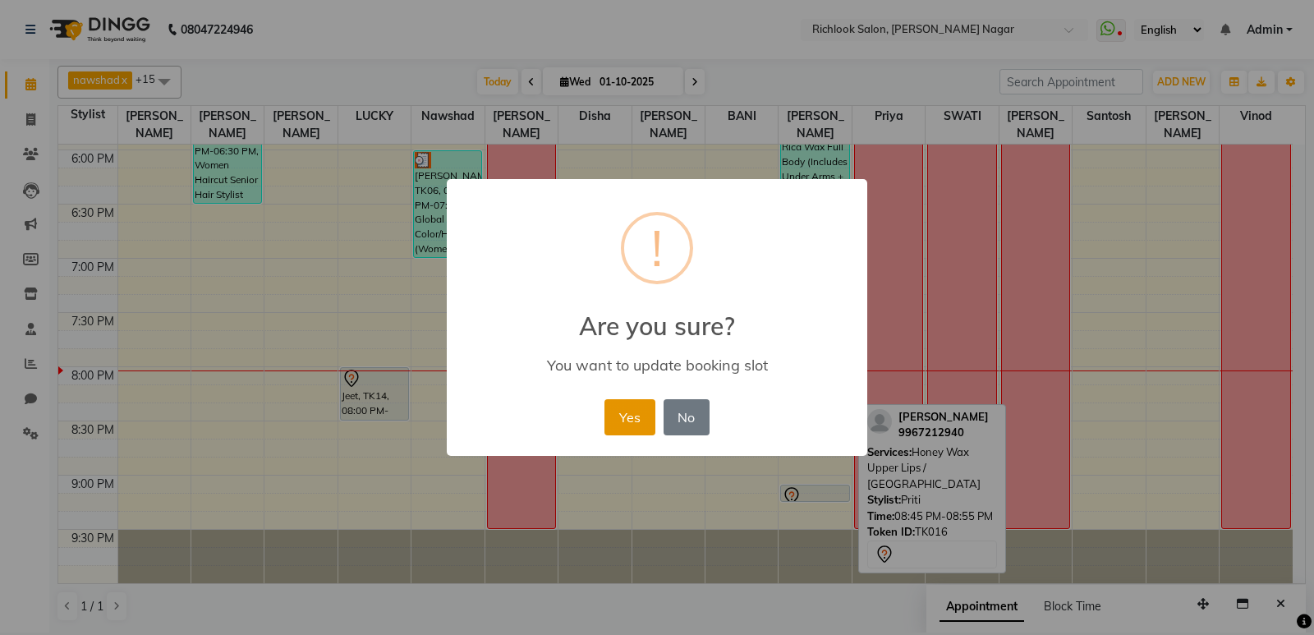
click at [626, 424] on button "Yes" at bounding box center [629, 417] width 50 height 36
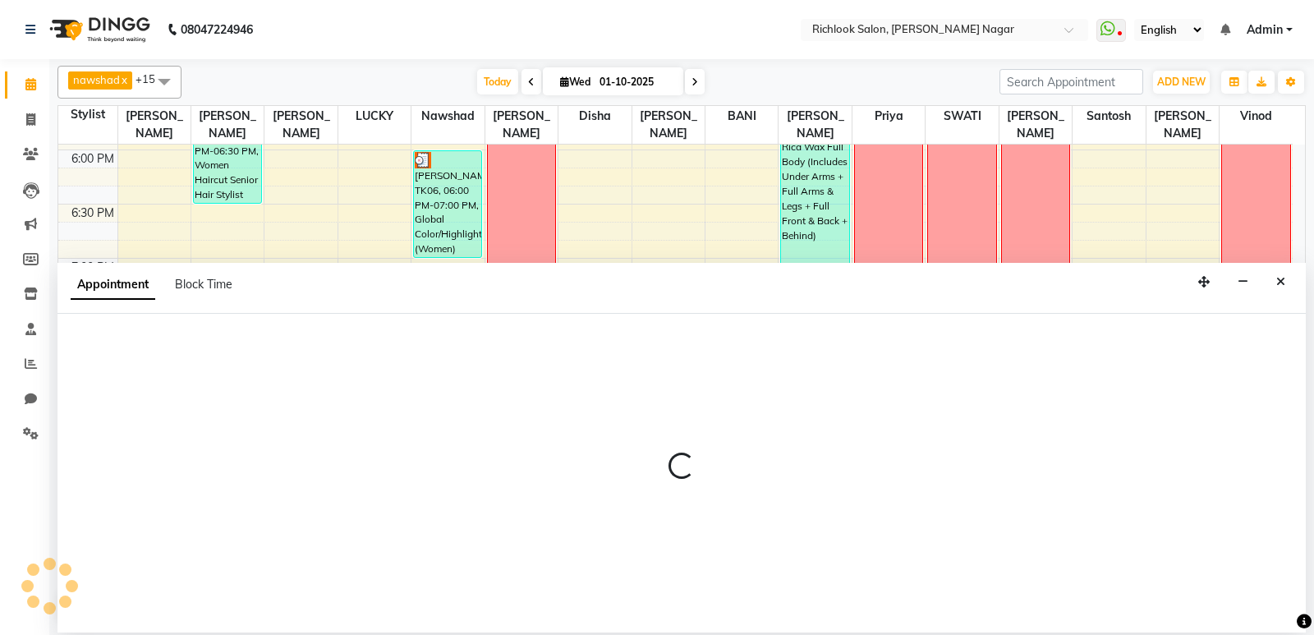
select select "93296"
select select "1245"
select select "tentative"
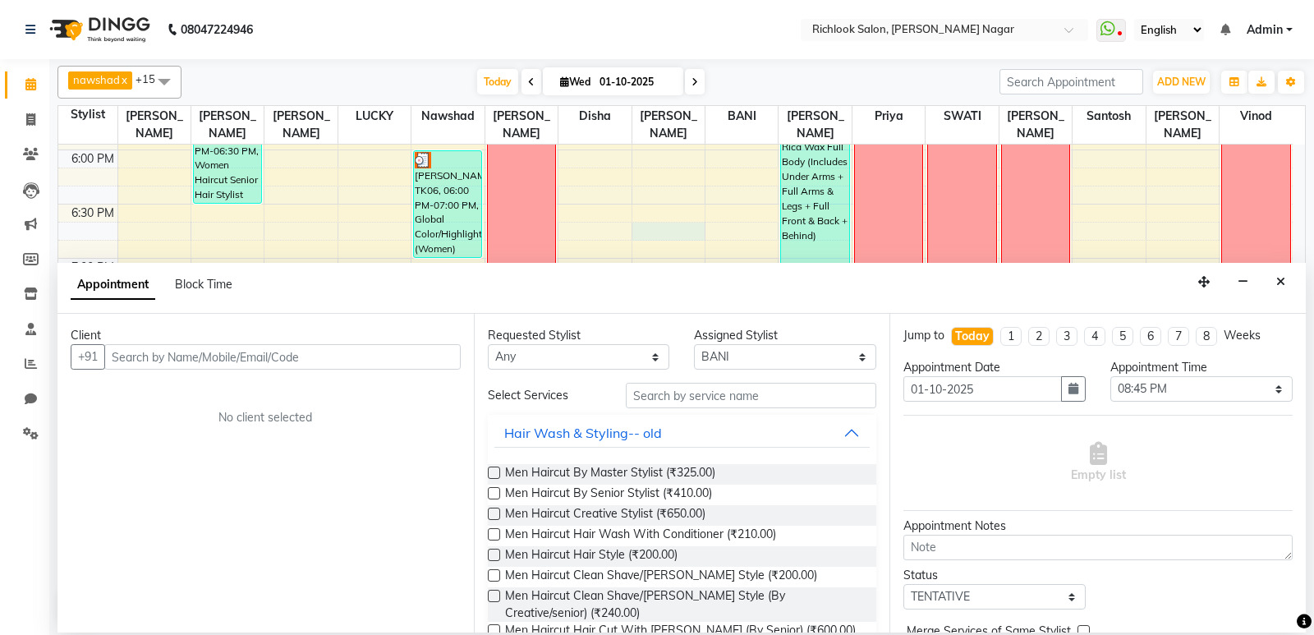
click at [1280, 277] on icon "Close" at bounding box center [1280, 281] width 9 height 11
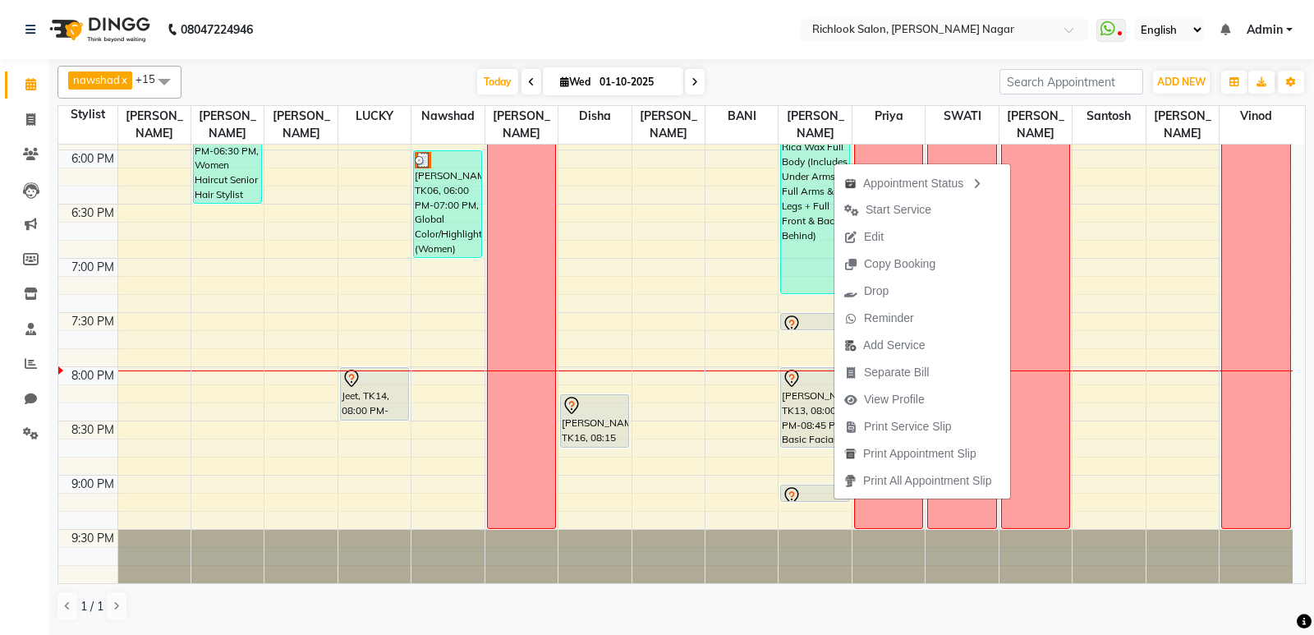
click at [876, 237] on span "Edit" at bounding box center [874, 236] width 20 height 17
select select "tentative"
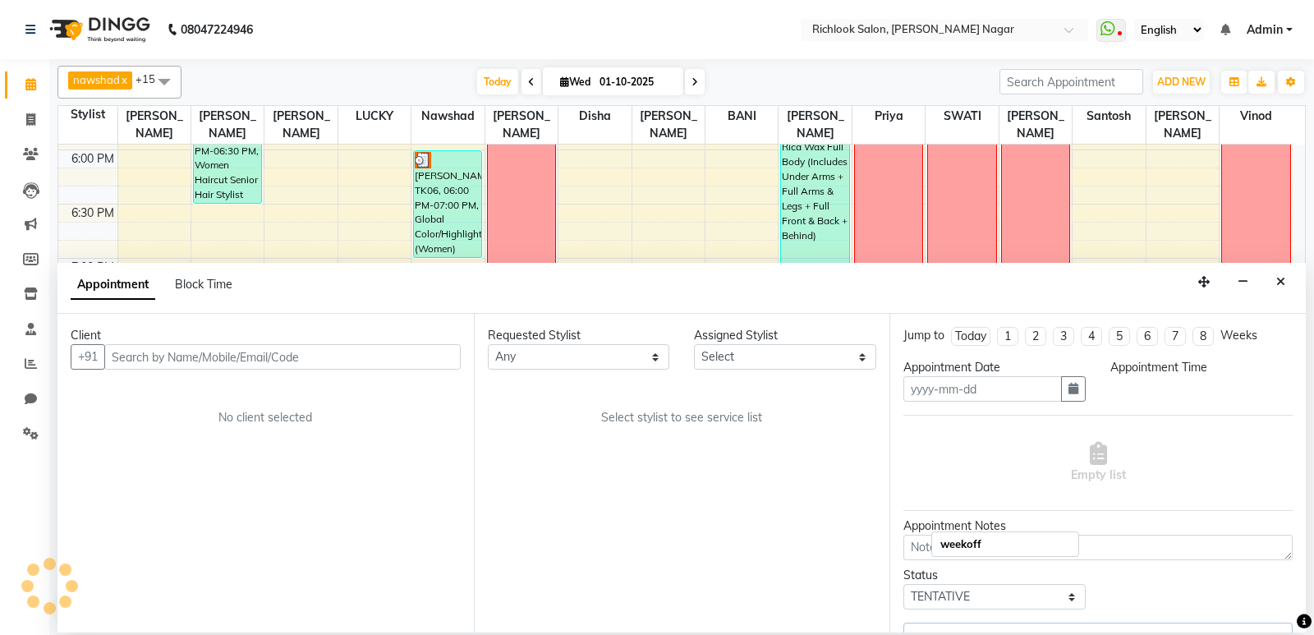
type input "01-10-2025"
select select "54433"
select select "1215"
select select "3446"
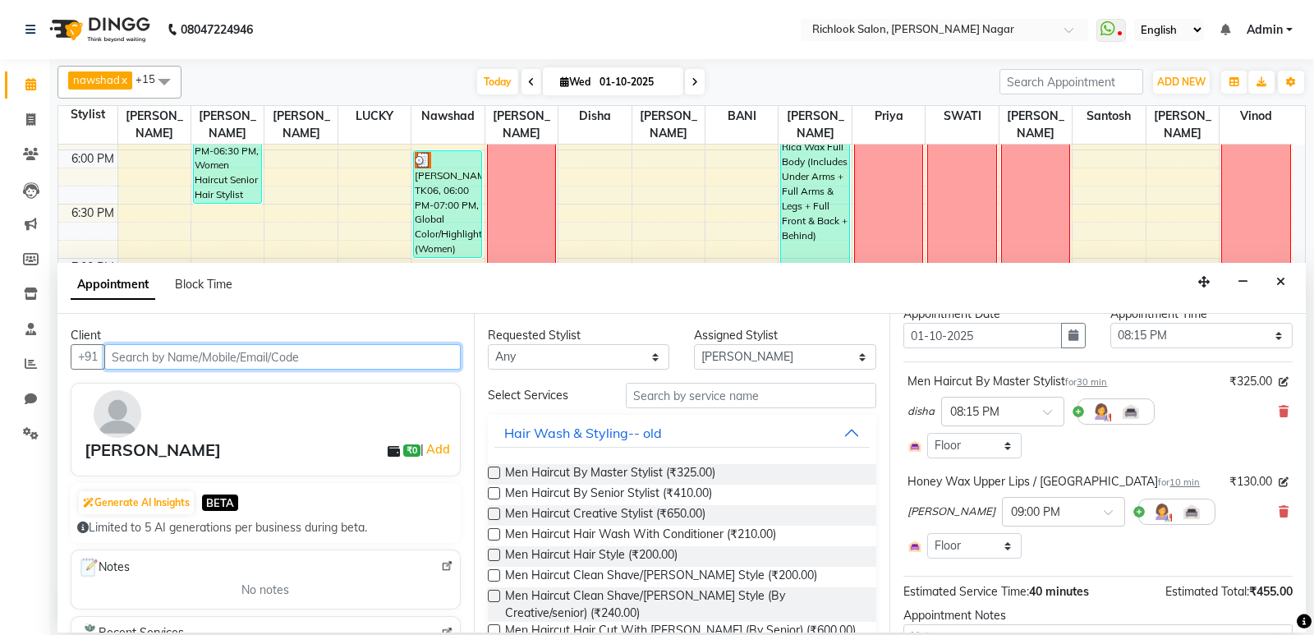
scroll to position [82, 0]
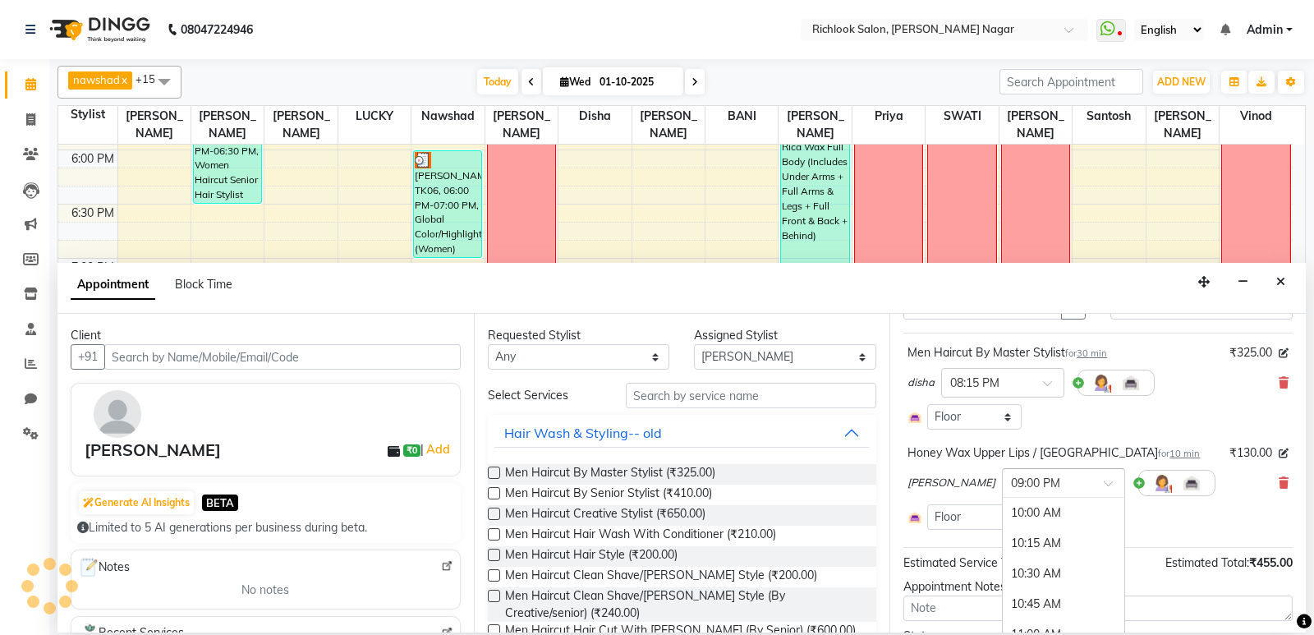
click at [1011, 480] on input "text" at bounding box center [1047, 481] width 72 height 17
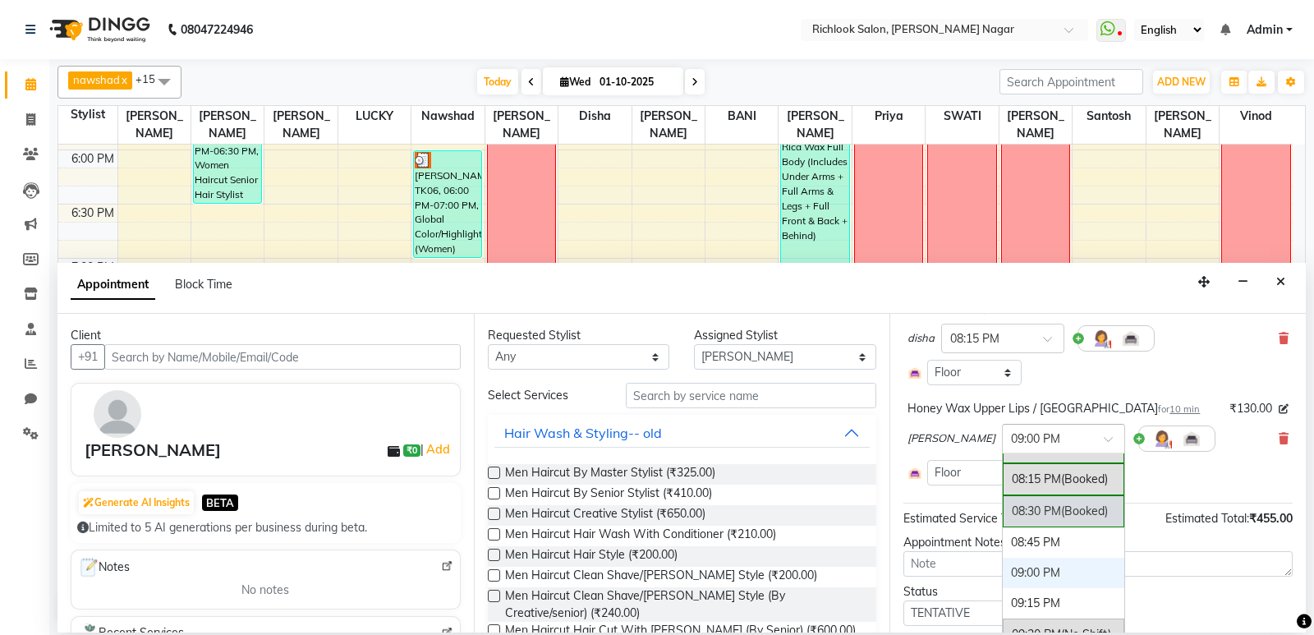
scroll to position [164, 0]
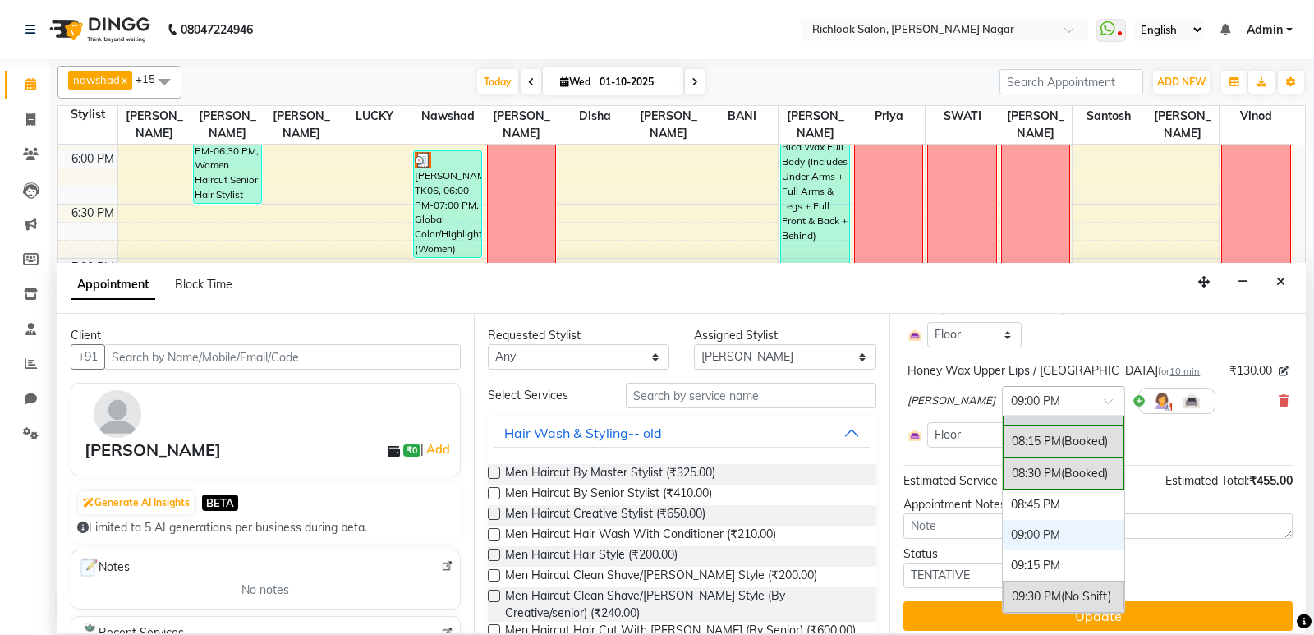
click at [1020, 412] on div "× 09:00 PM" at bounding box center [1063, 401] width 123 height 30
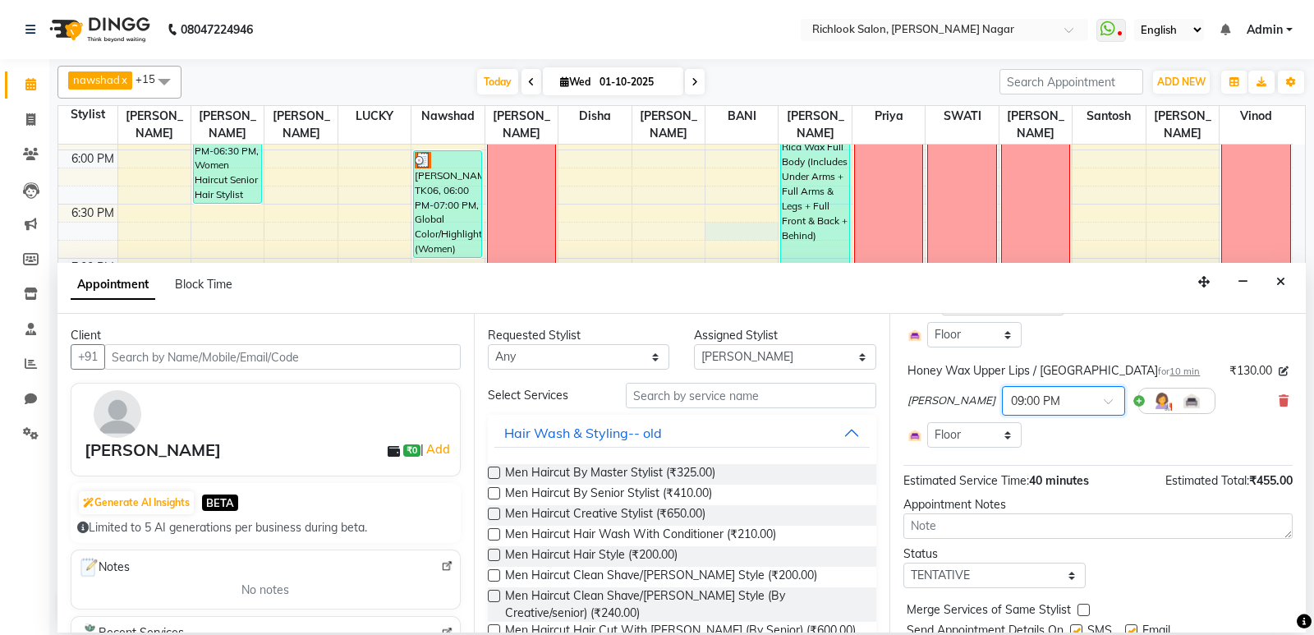
click at [1283, 284] on icon "Close" at bounding box center [1280, 281] width 9 height 11
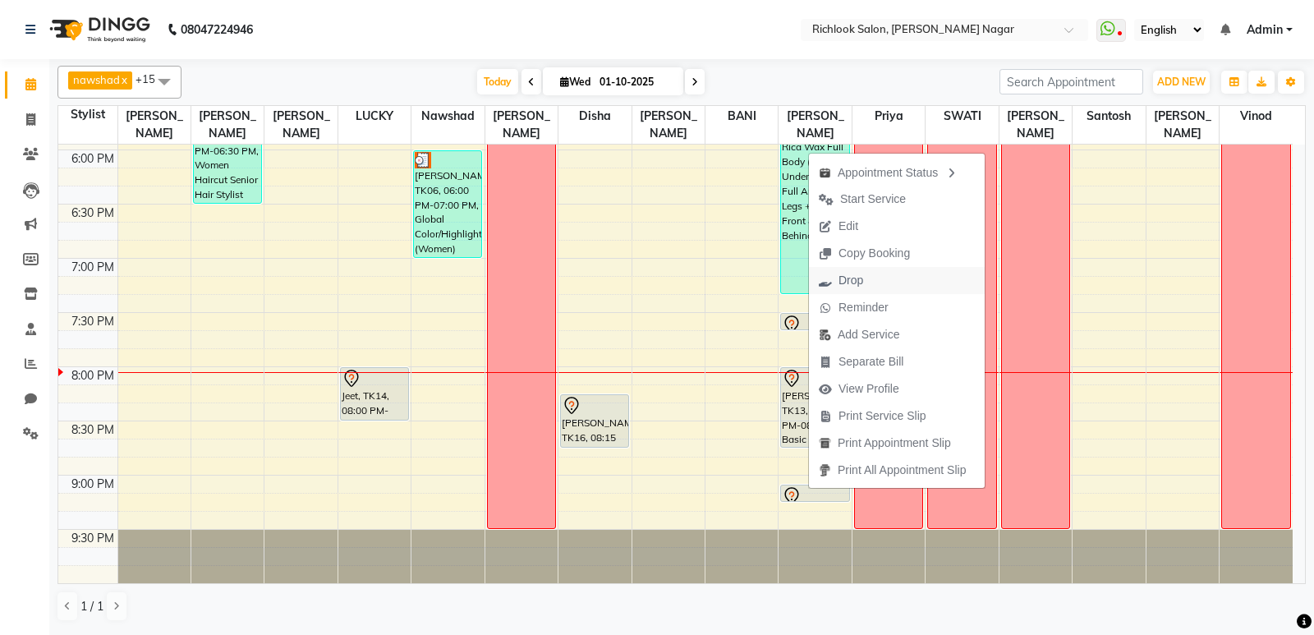
click at [849, 285] on span "Drop" at bounding box center [850, 280] width 25 height 17
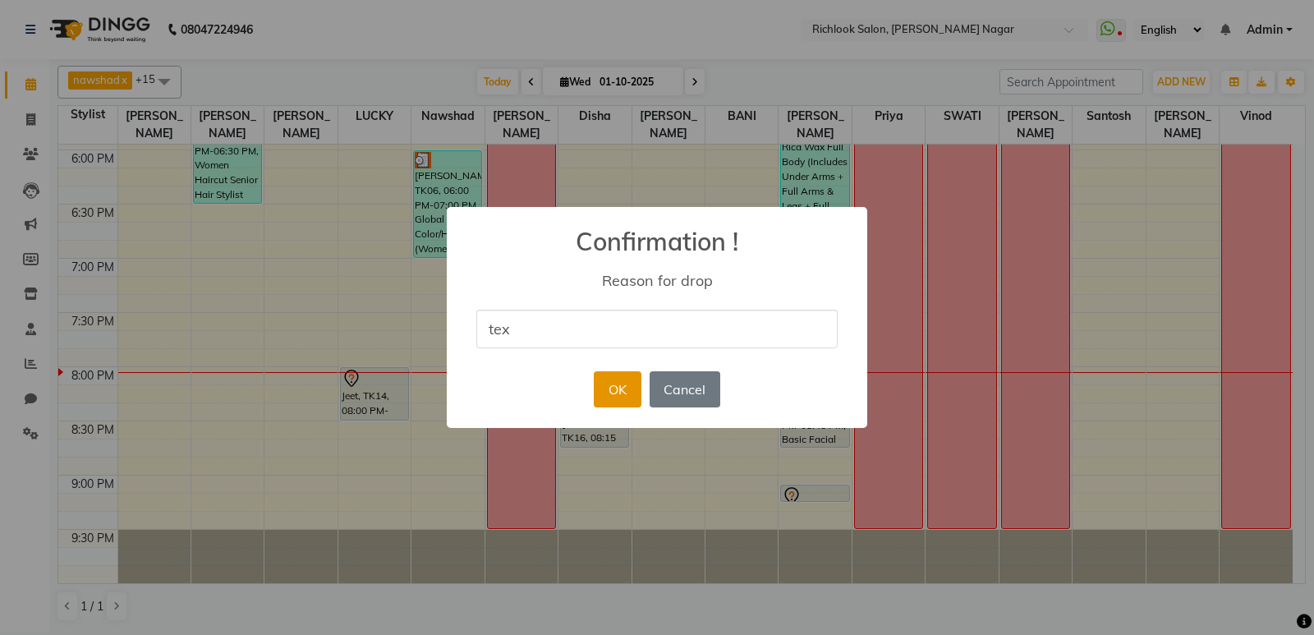
type input "tex"
click at [615, 388] on button "OK" at bounding box center [617, 389] width 47 height 36
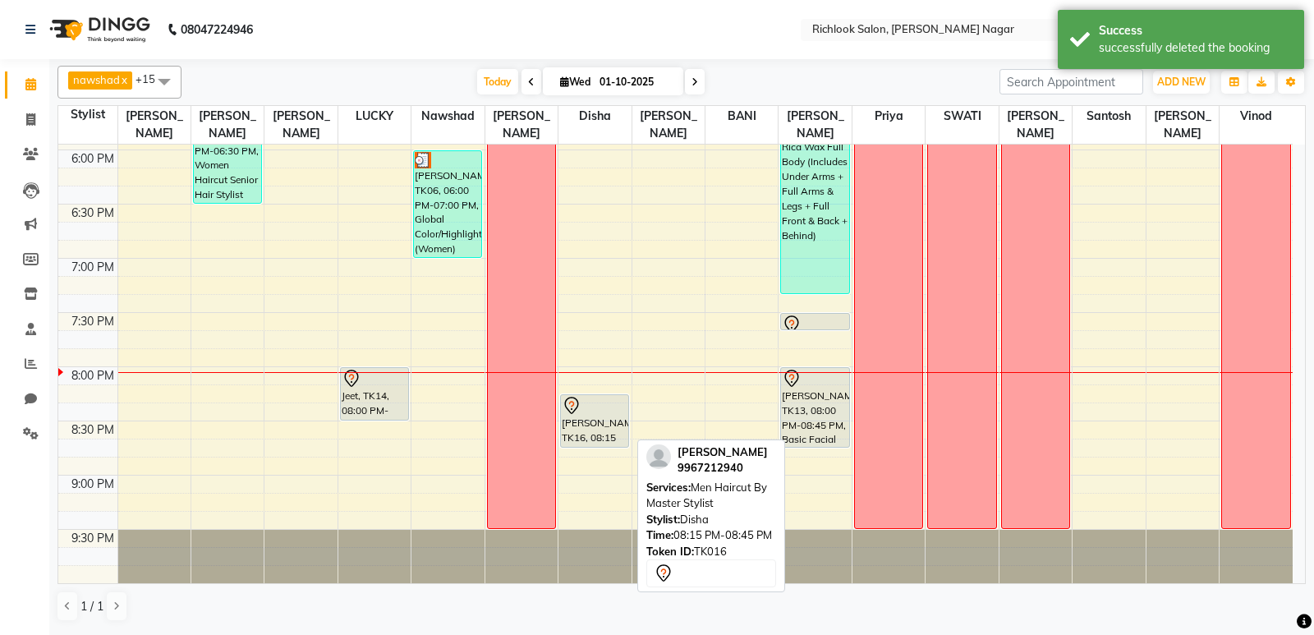
click at [599, 434] on div "shaukat ansari, TK16, 08:15 PM-08:45 PM, Men Haircut By Master Stylist" at bounding box center [594, 421] width 67 height 52
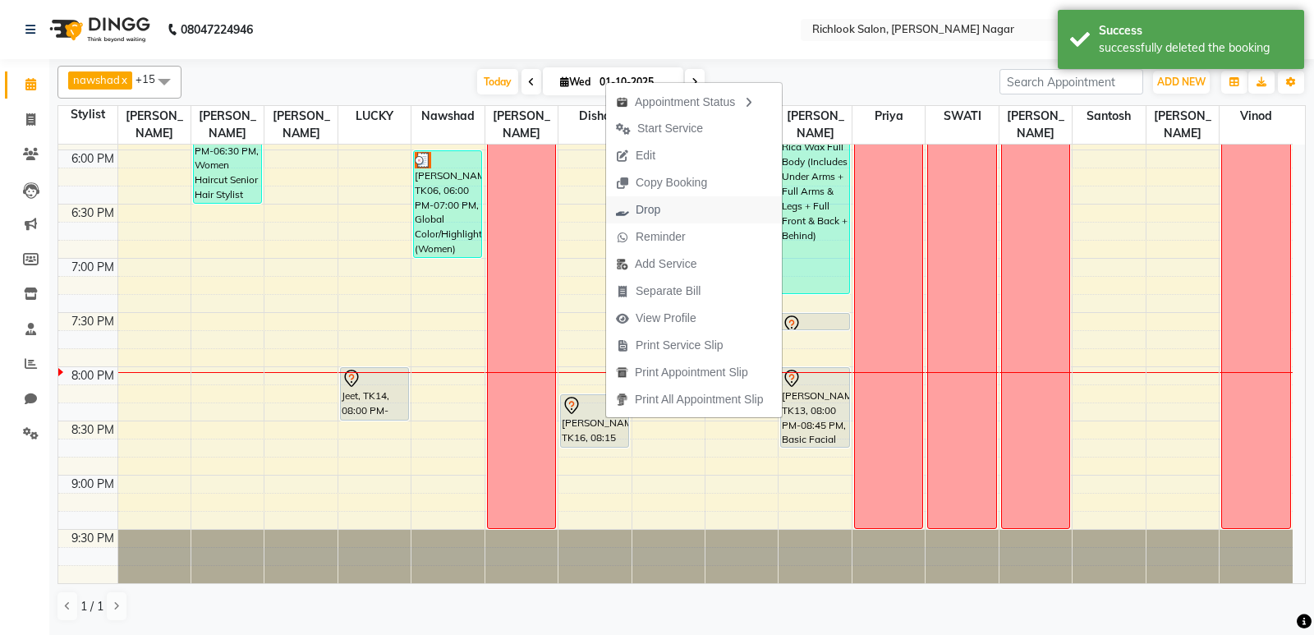
click at [661, 211] on span "Drop" at bounding box center [638, 209] width 64 height 27
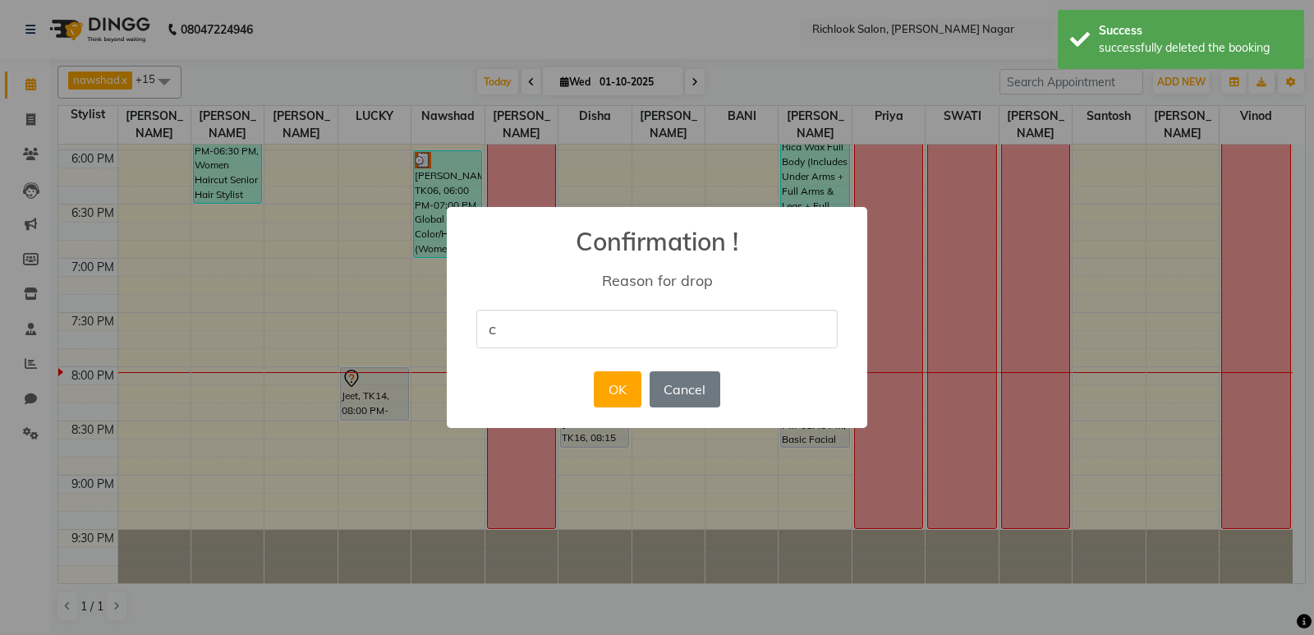
type input "CANCEL"
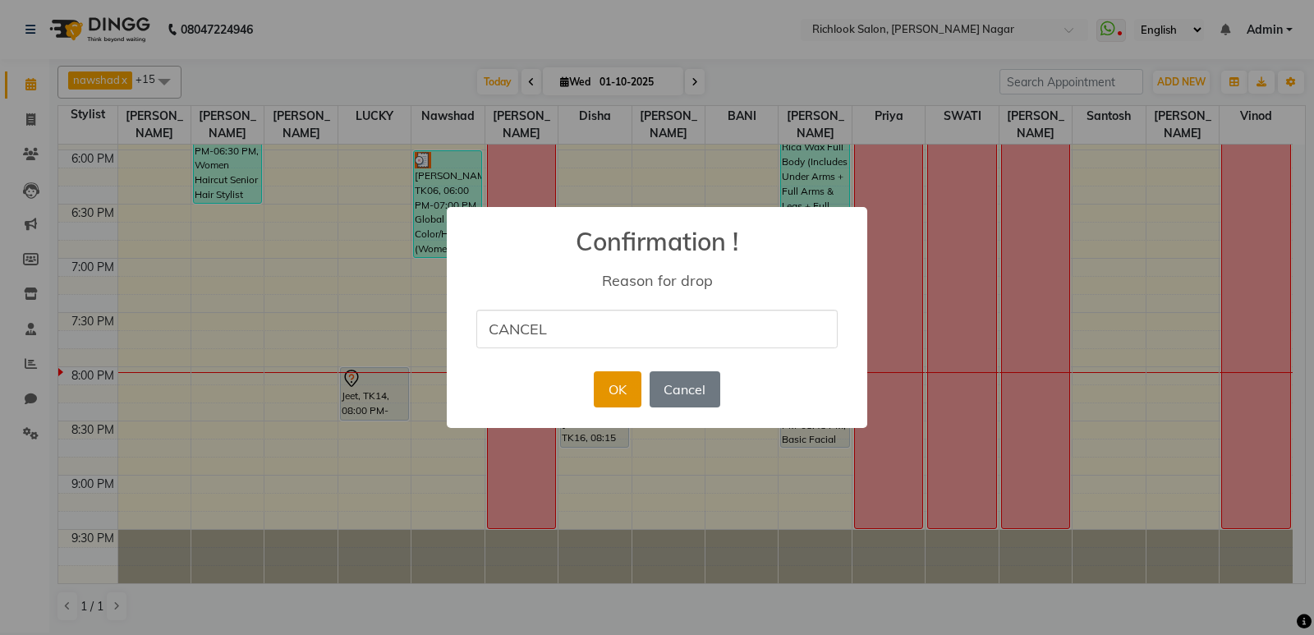
click at [606, 383] on button "OK" at bounding box center [617, 389] width 47 height 36
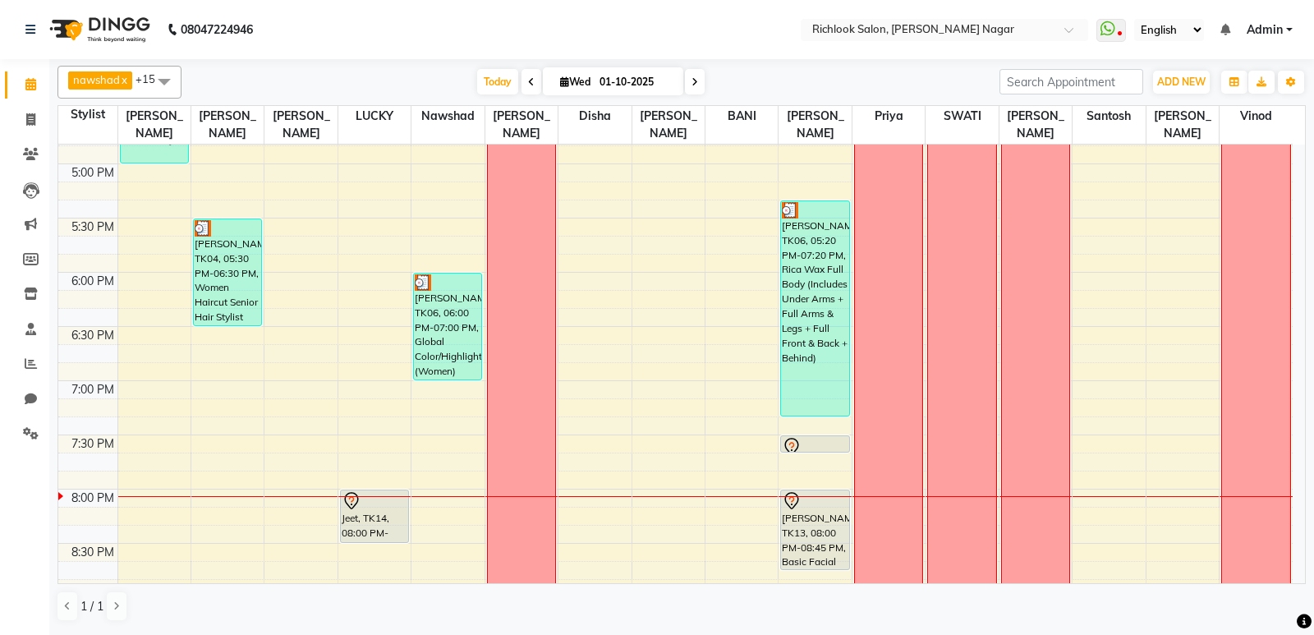
scroll to position [888, 0]
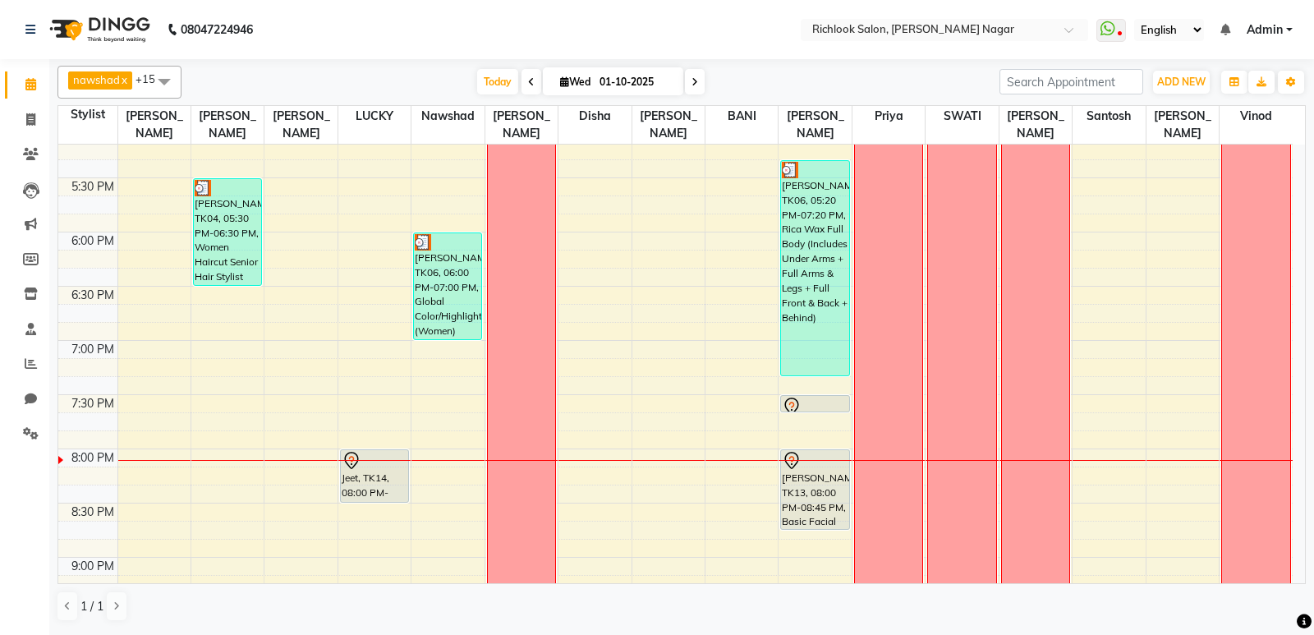
click at [694, 83] on icon at bounding box center [694, 82] width 7 height 10
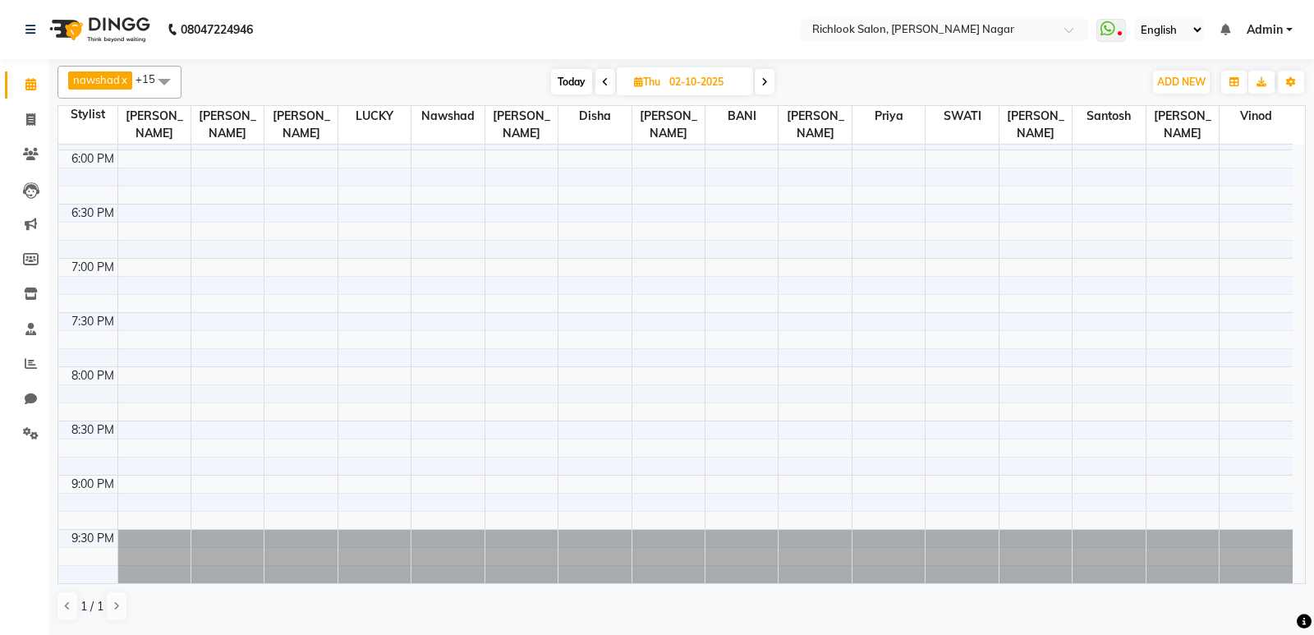
click at [764, 83] on icon at bounding box center [764, 82] width 7 height 10
type input "03-10-2025"
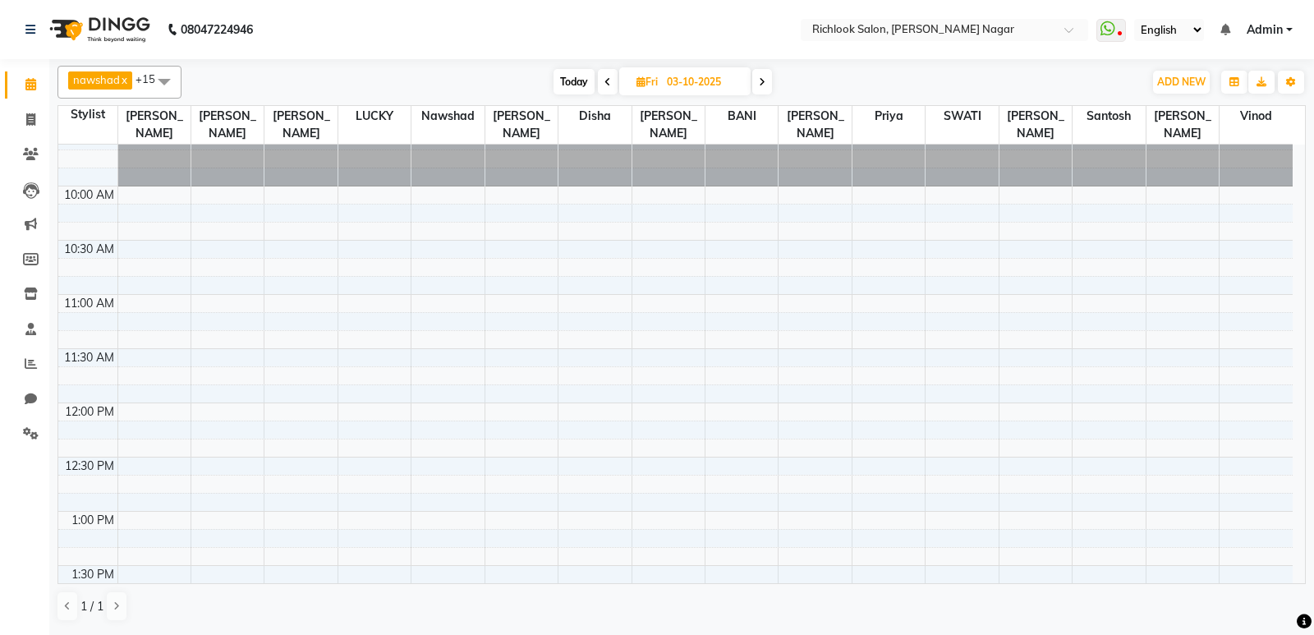
scroll to position [0, 0]
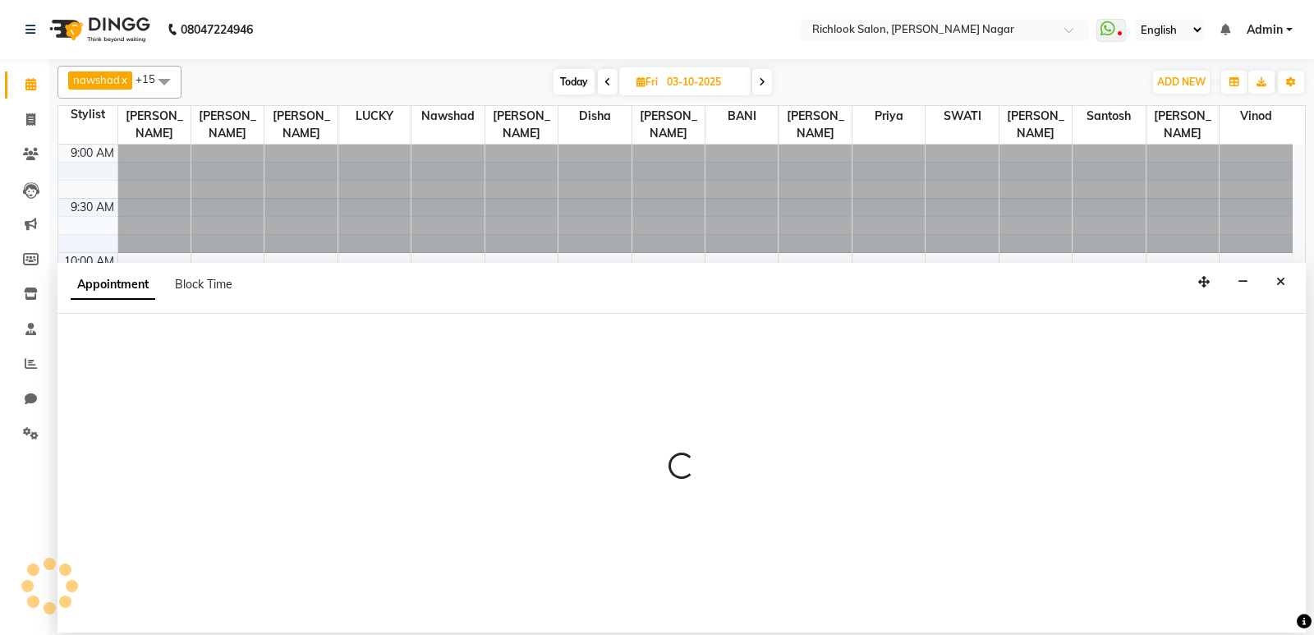
select select "54434"
select select "630"
select select "tentative"
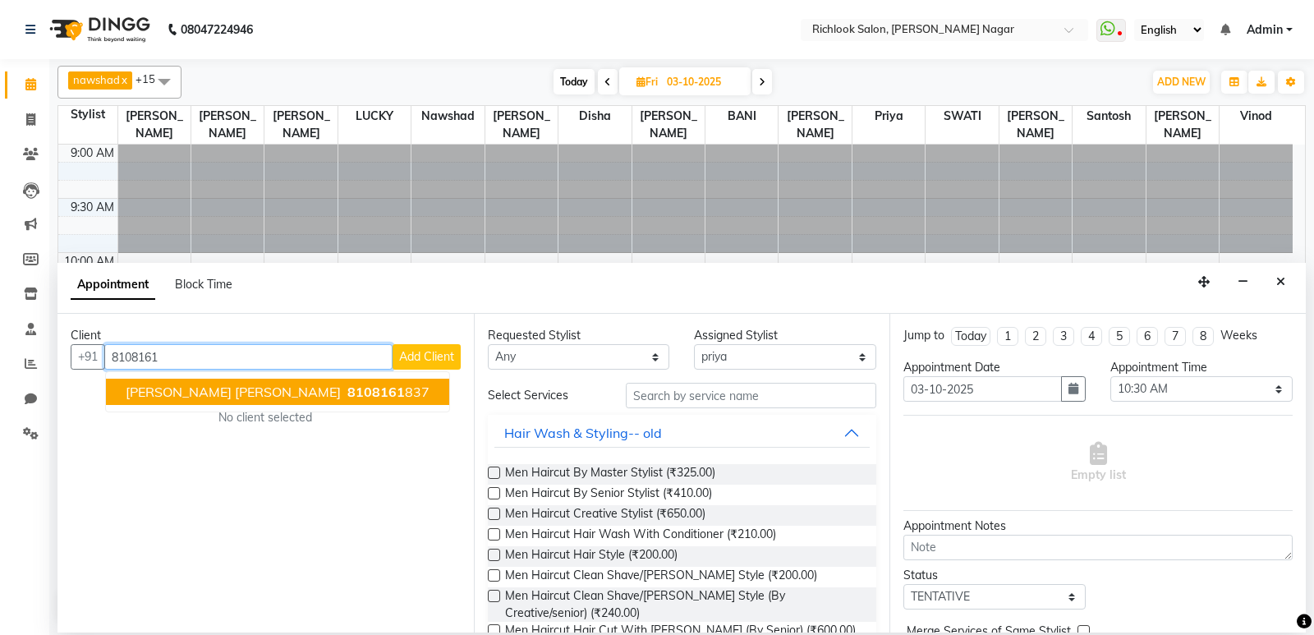
click at [347, 392] on span "8108161" at bounding box center [375, 391] width 57 height 16
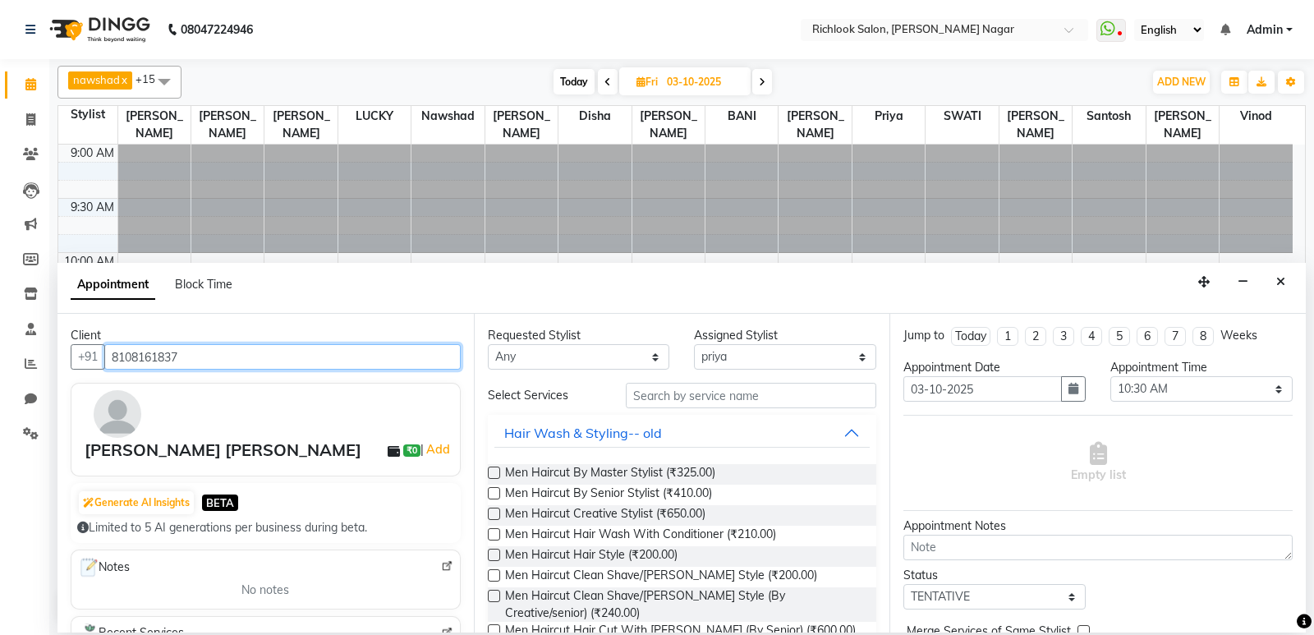
type input "8108161837"
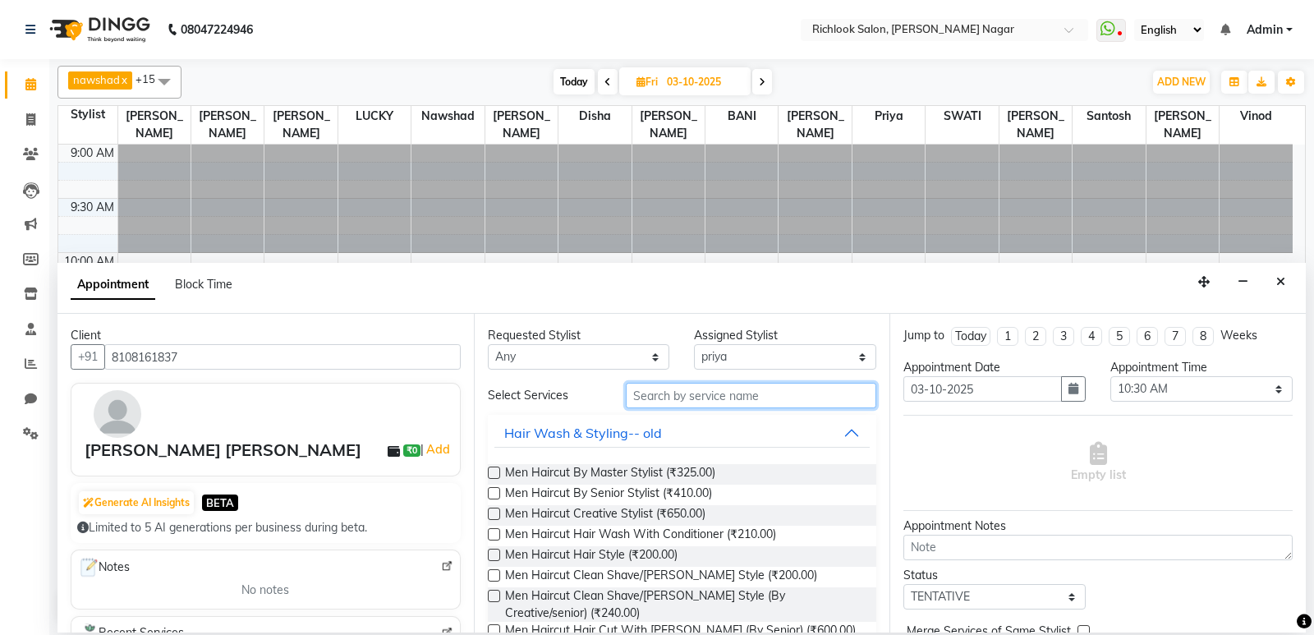
click at [704, 393] on input "text" at bounding box center [751, 395] width 251 height 25
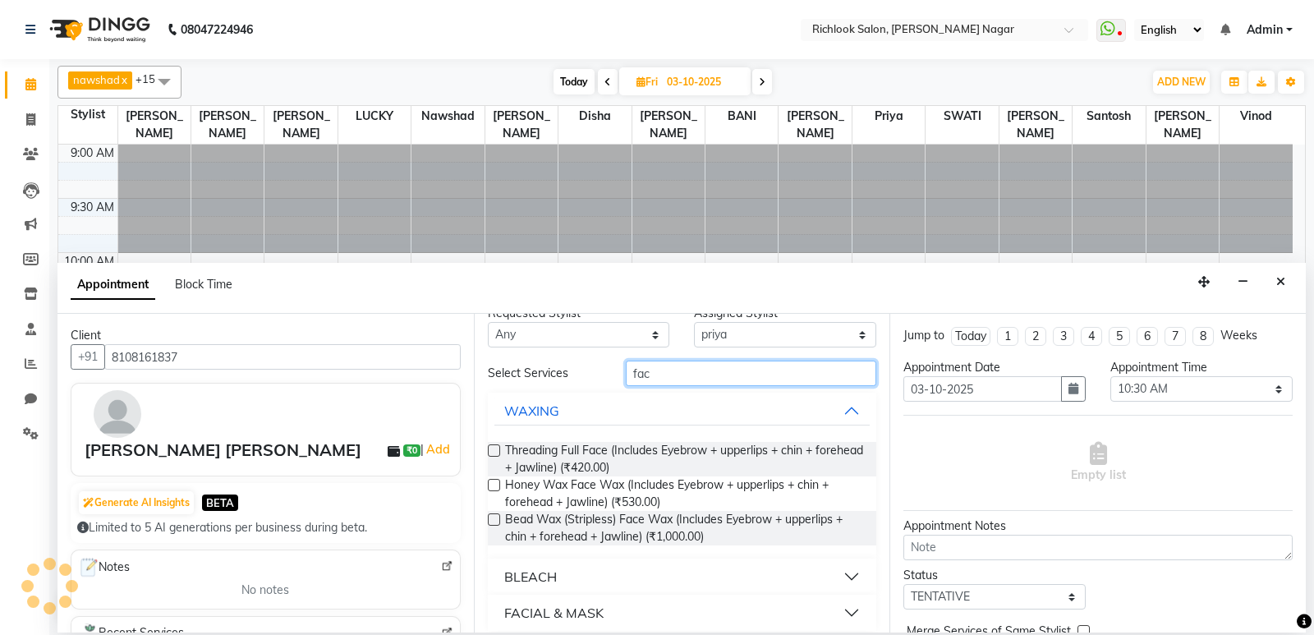
scroll to position [34, 0]
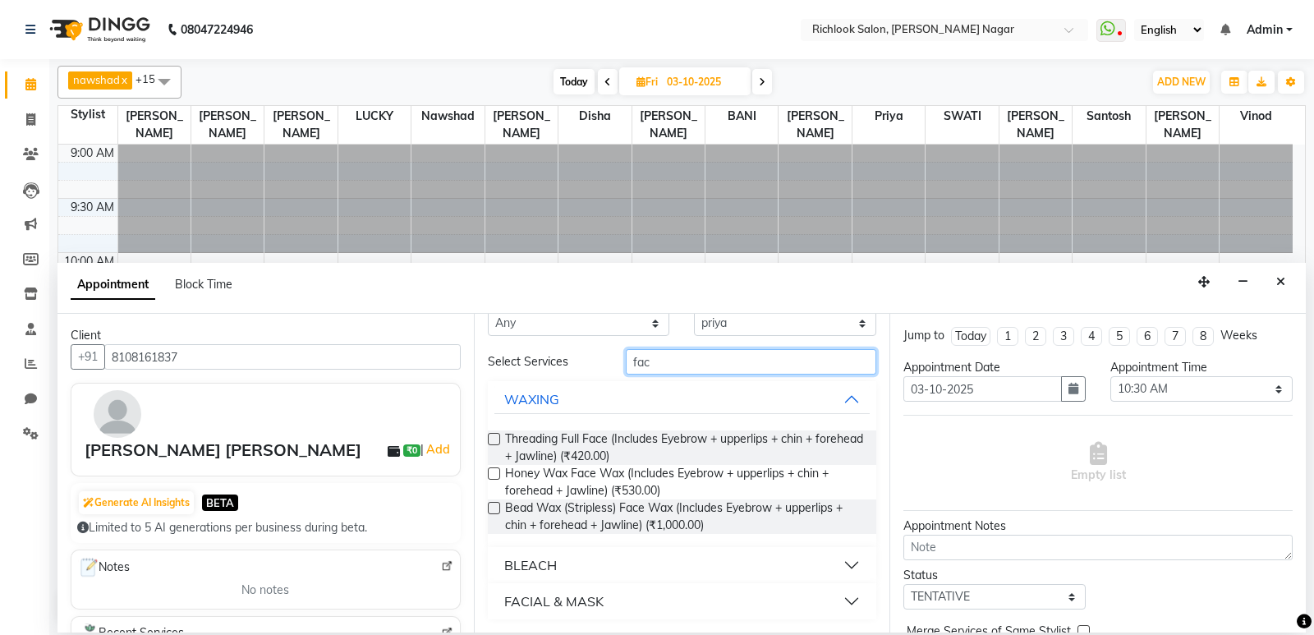
type input "fac"
click at [540, 597] on div "FACIAL & MASK" at bounding box center [553, 601] width 99 height 20
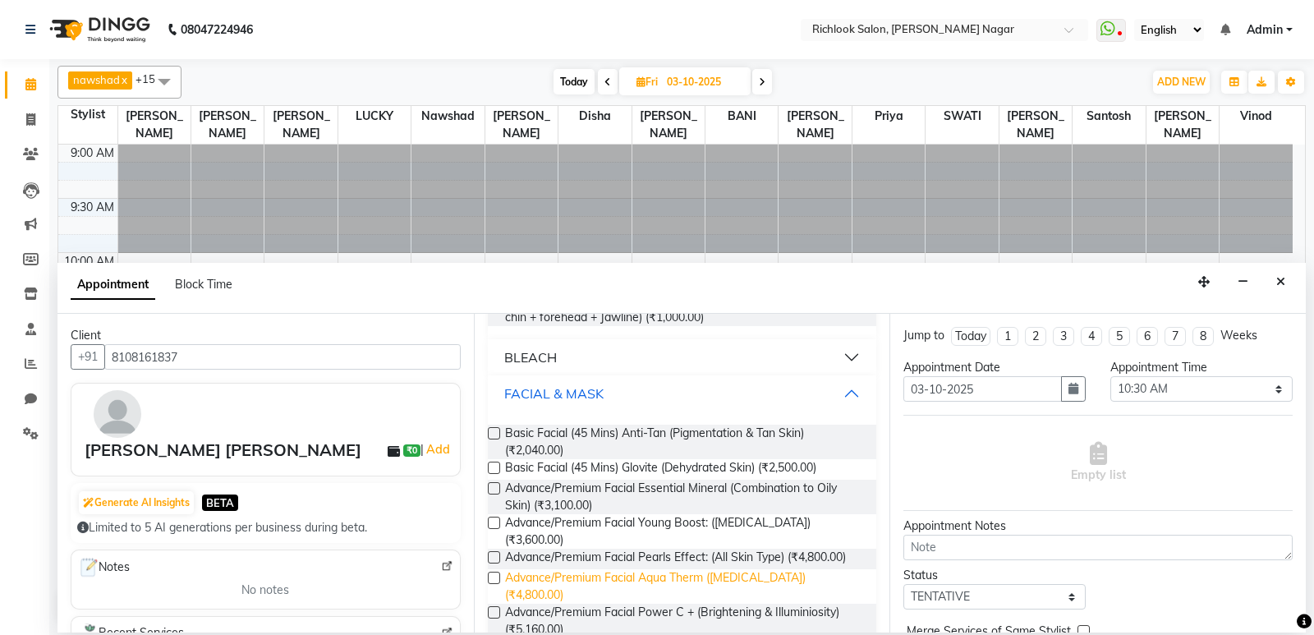
scroll to position [280, 0]
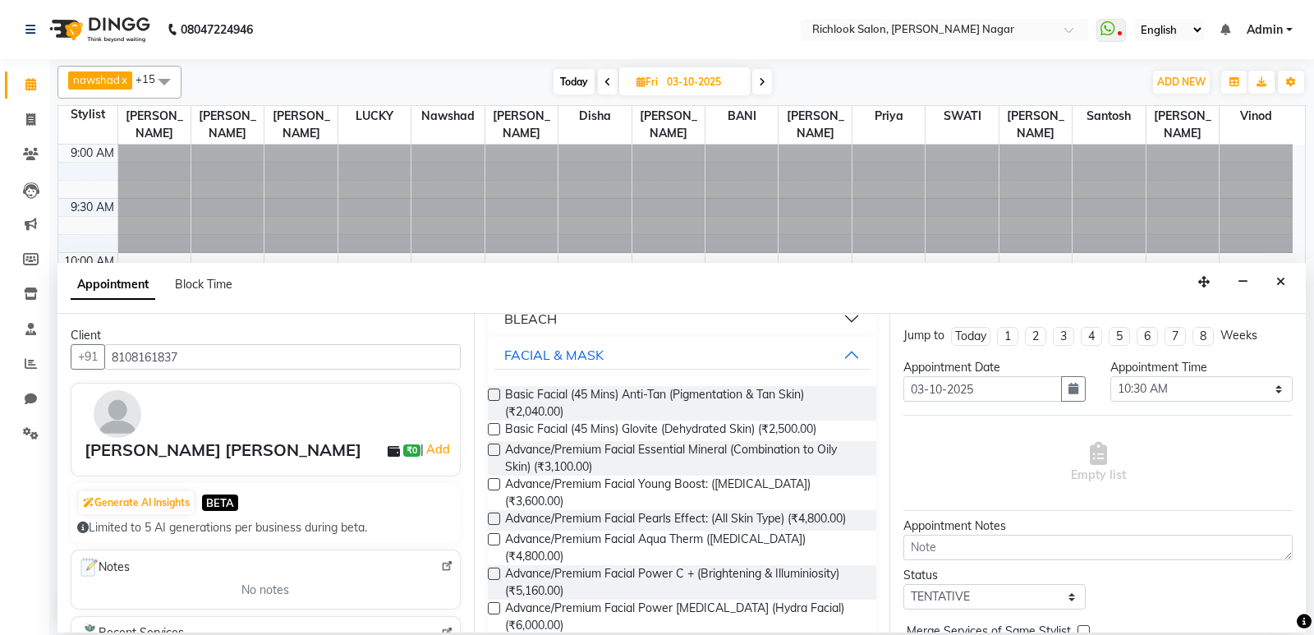
click at [493, 512] on label at bounding box center [494, 518] width 12 height 12
click at [493, 515] on input "checkbox" at bounding box center [493, 520] width 11 height 11
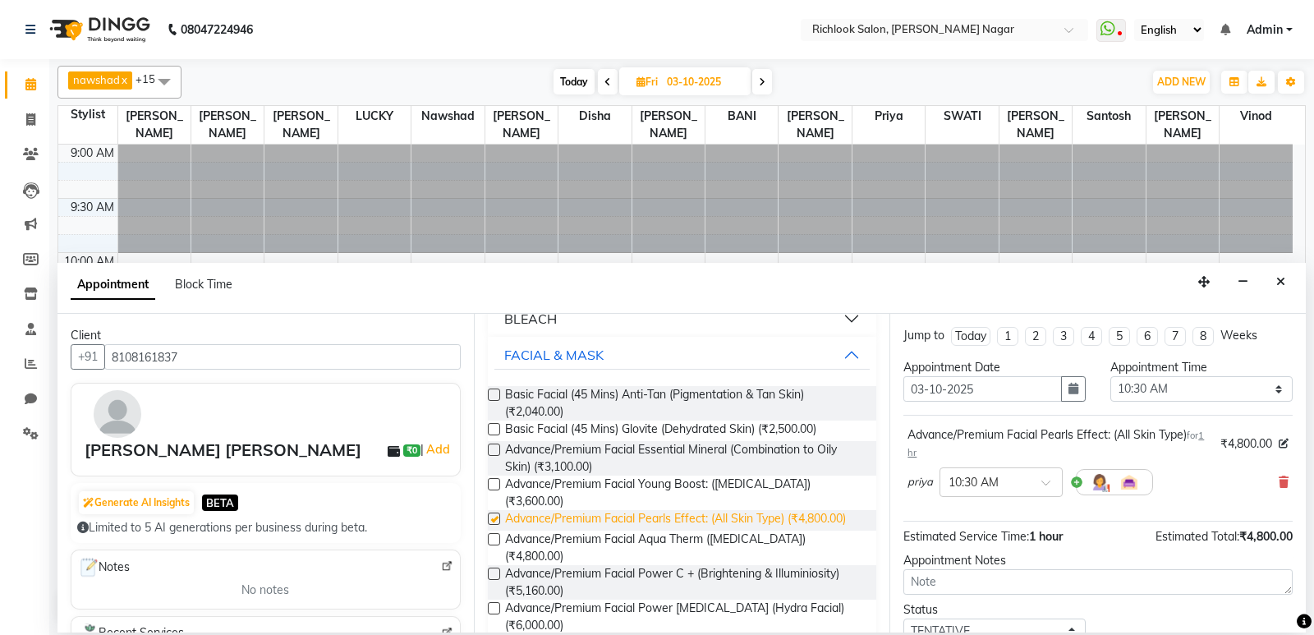
checkbox input "false"
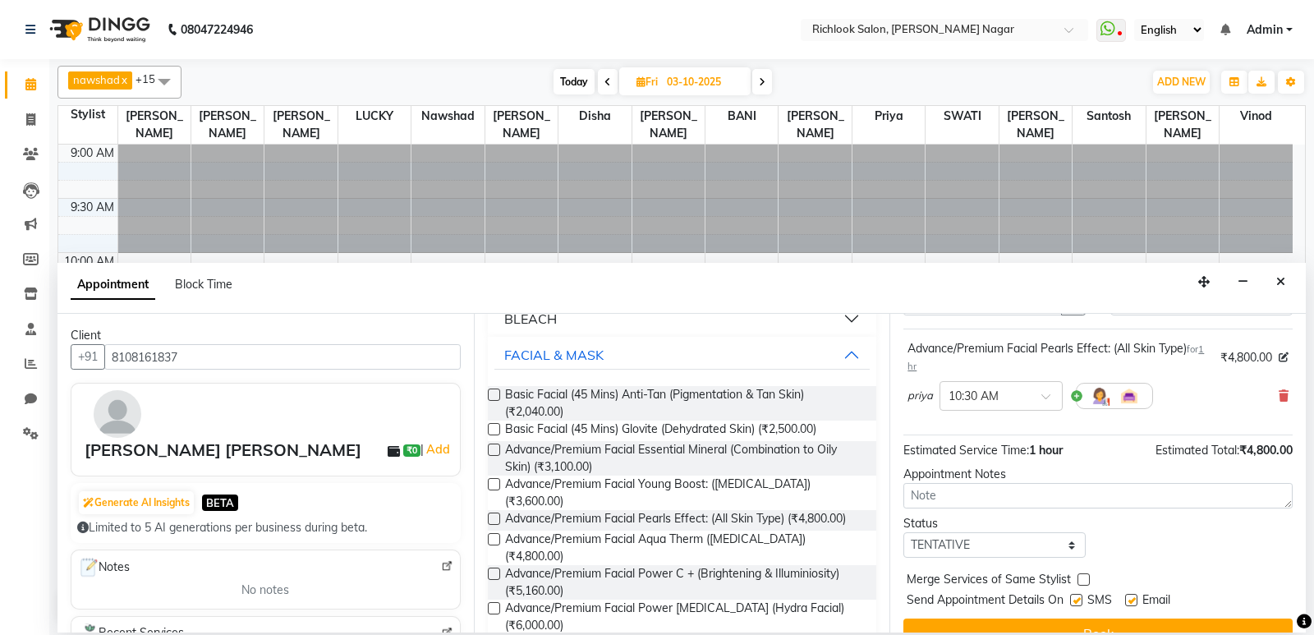
scroll to position [115, 0]
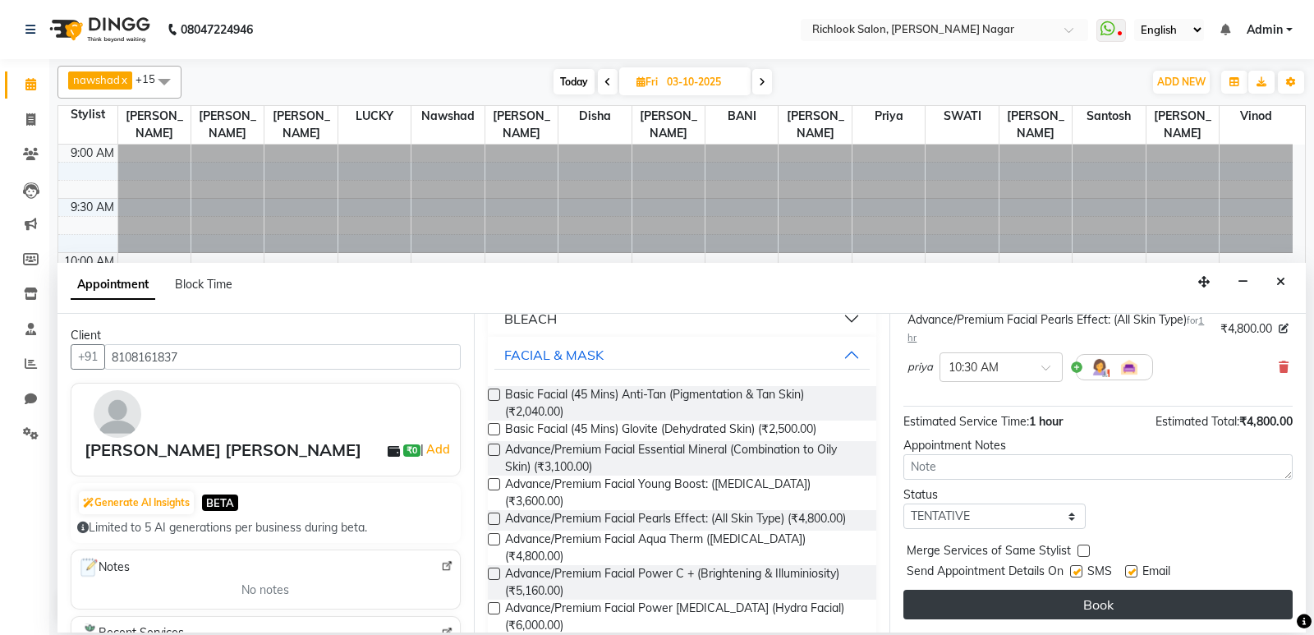
click at [1085, 606] on button "Book" at bounding box center [1097, 605] width 389 height 30
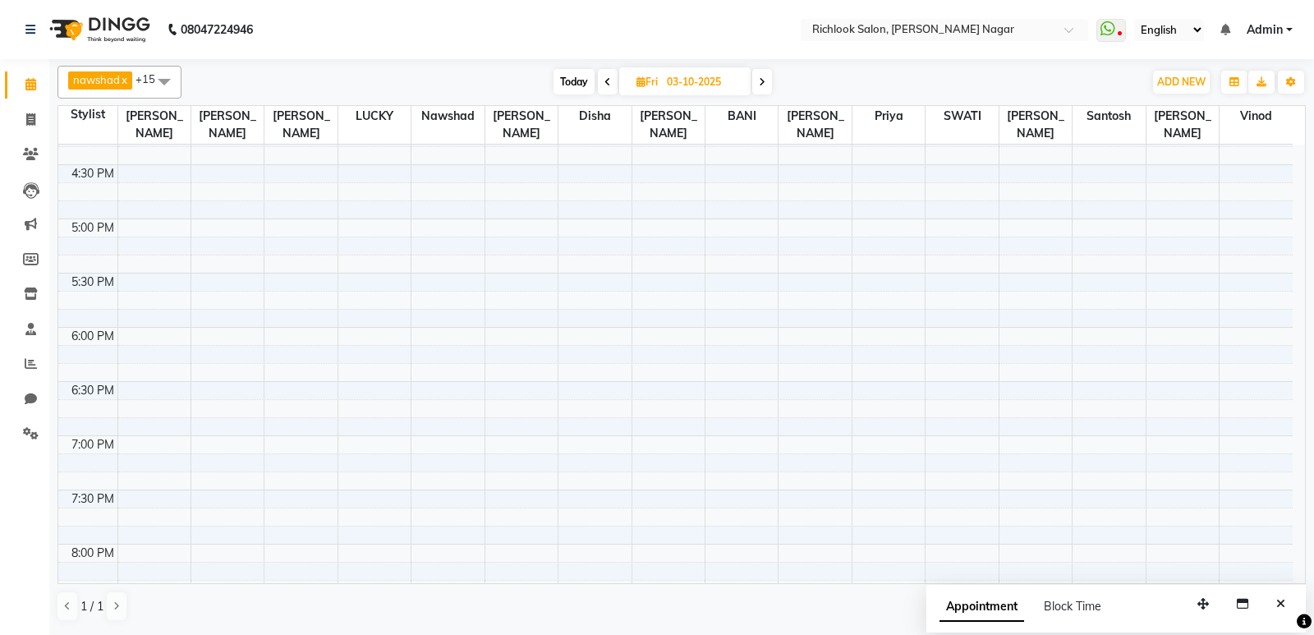
scroll to position [821, 0]
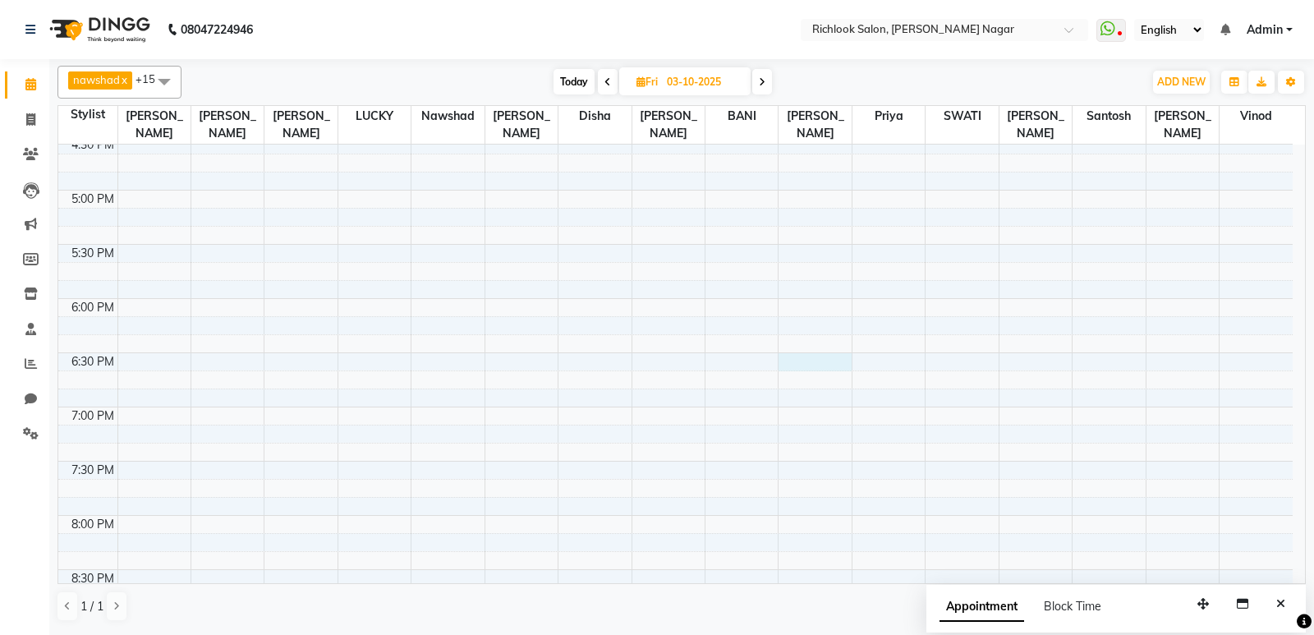
click at [799, 353] on div "9:00 AM 9:30 AM 10:00 AM 10:30 AM 11:00 AM 11:30 AM 12:00 PM 12:30 PM 1:00 PM 1…" at bounding box center [675, 27] width 1234 height 1408
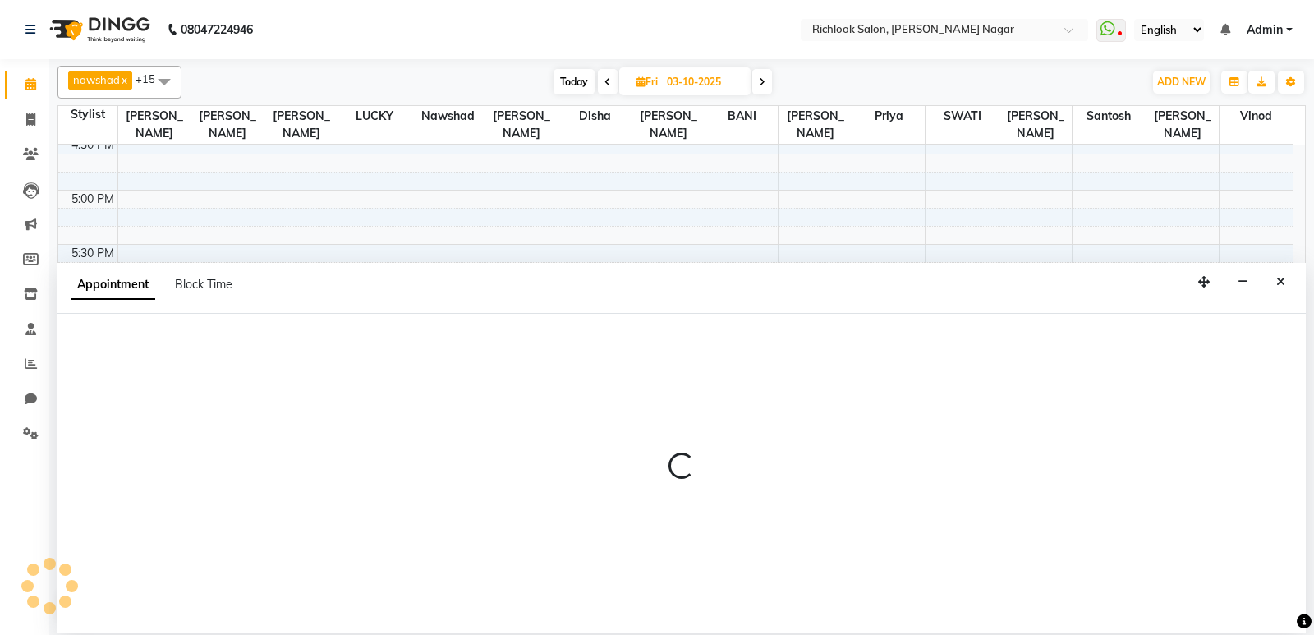
select select "54433"
select select "tentative"
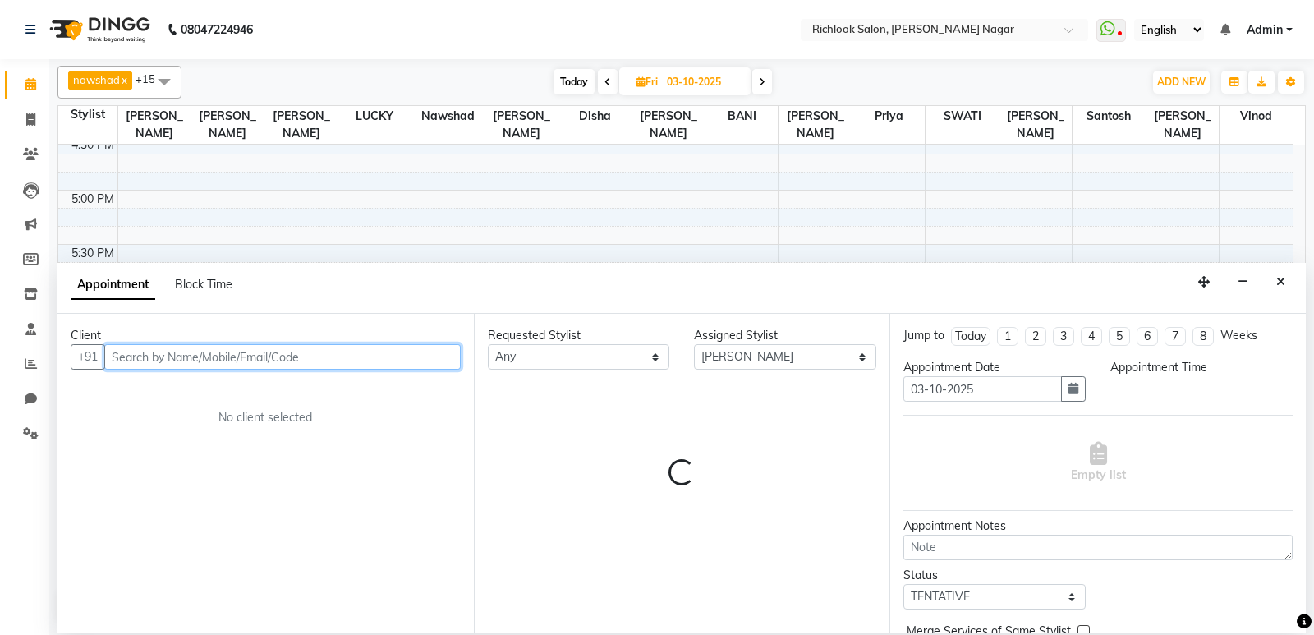
select select "1110"
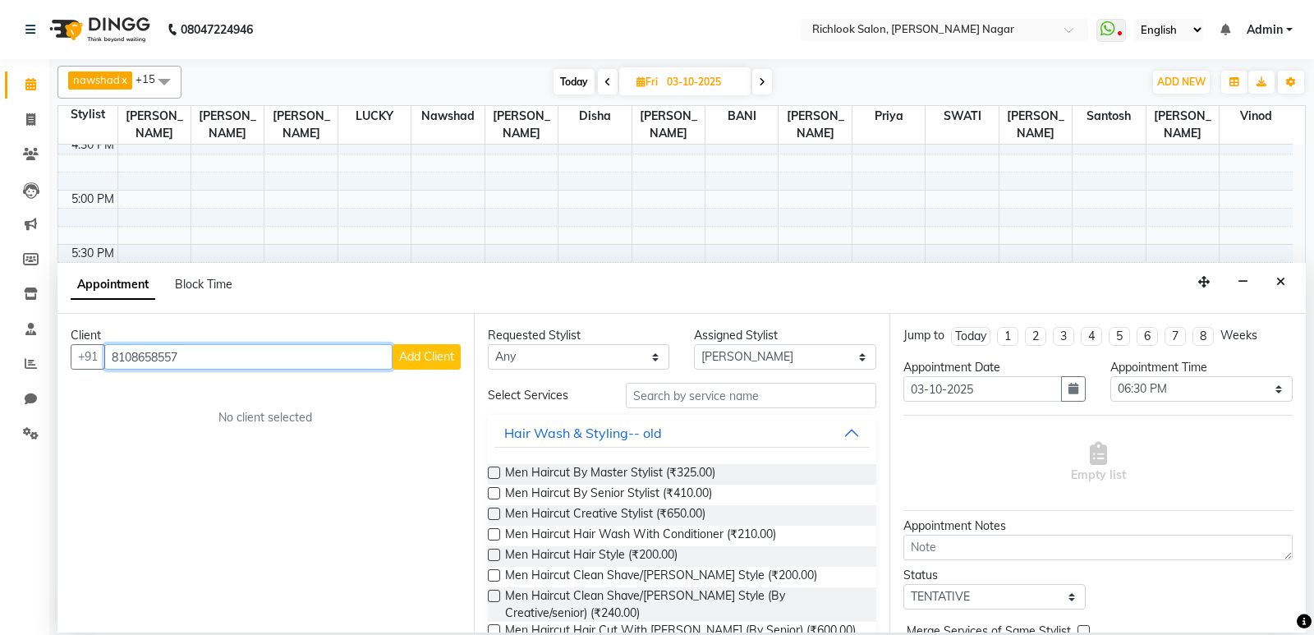
type input "8108658557"
click at [431, 359] on span "Add Client" at bounding box center [426, 356] width 55 height 15
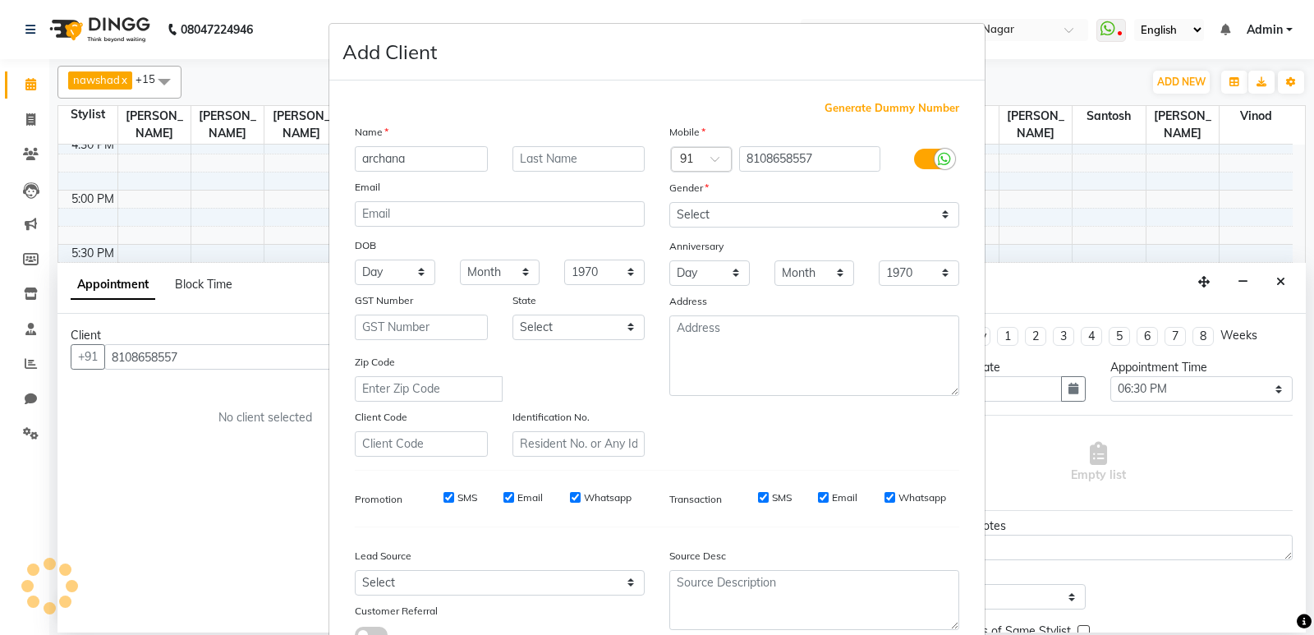
type input "archana"
click at [593, 157] on input "text" at bounding box center [578, 158] width 133 height 25
type input "shinde"
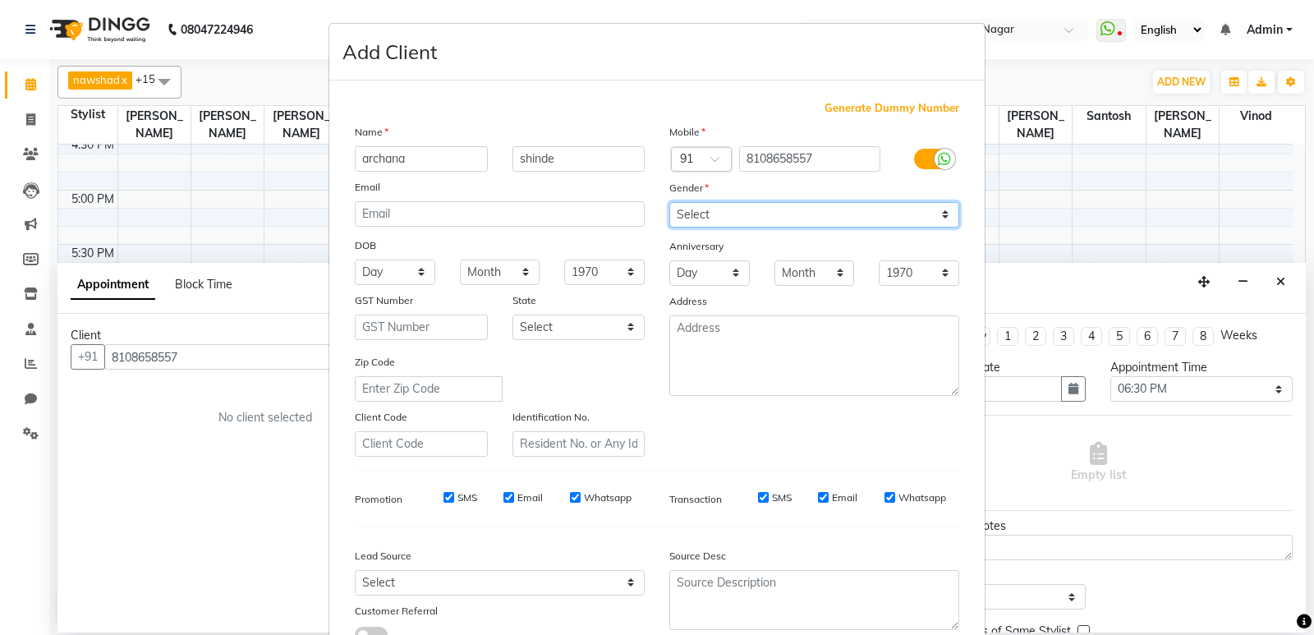
click at [731, 217] on select "Select [DEMOGRAPHIC_DATA] [DEMOGRAPHIC_DATA] Other Prefer Not To Say" at bounding box center [814, 214] width 290 height 25
select select "female"
click at [669, 202] on select "Select [DEMOGRAPHIC_DATA] [DEMOGRAPHIC_DATA] Other Prefer Not To Say" at bounding box center [814, 214] width 290 height 25
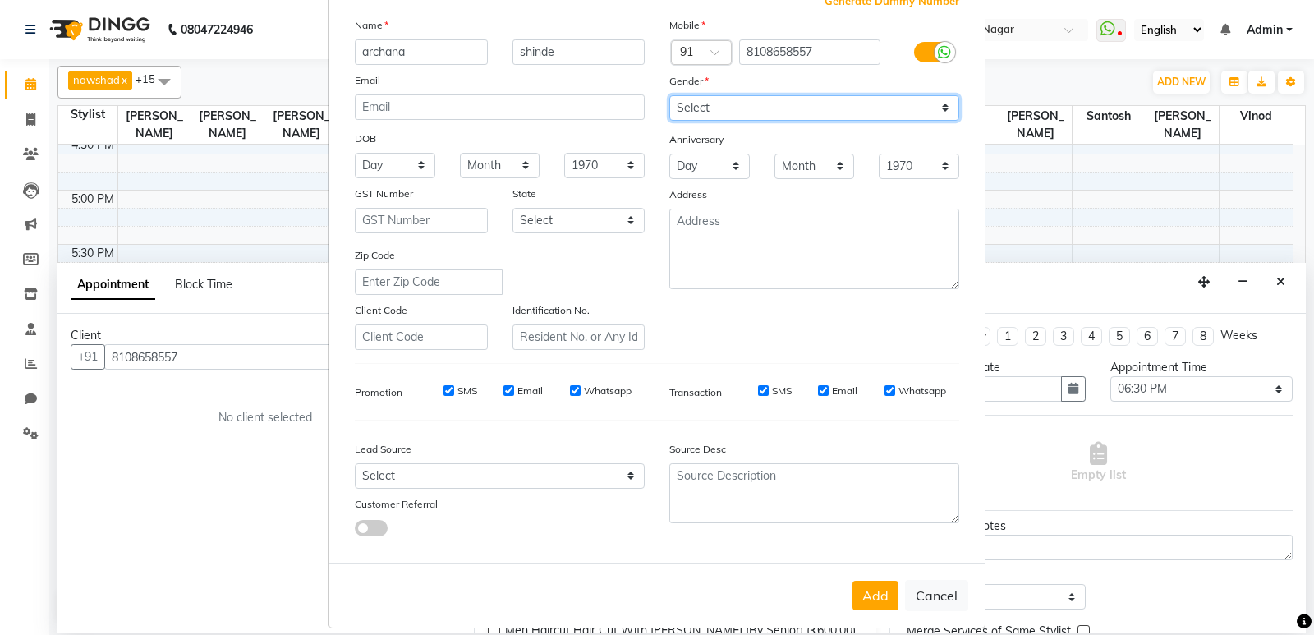
scroll to position [123, 0]
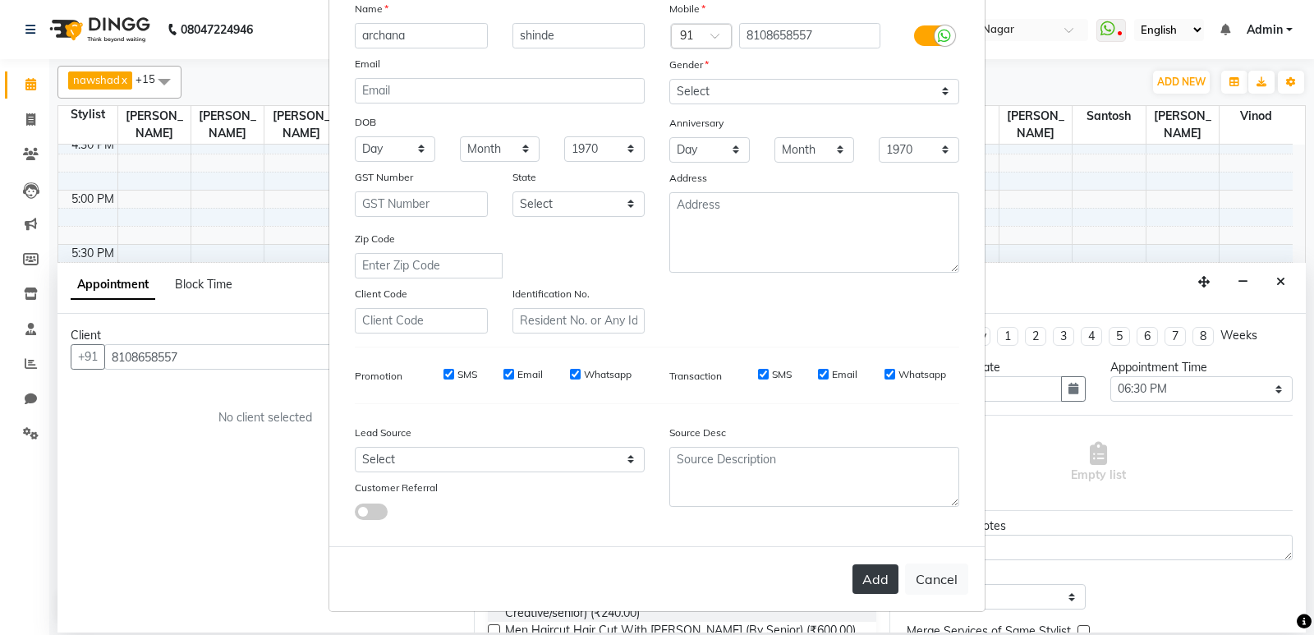
click at [867, 585] on button "Add" at bounding box center [875, 579] width 46 height 30
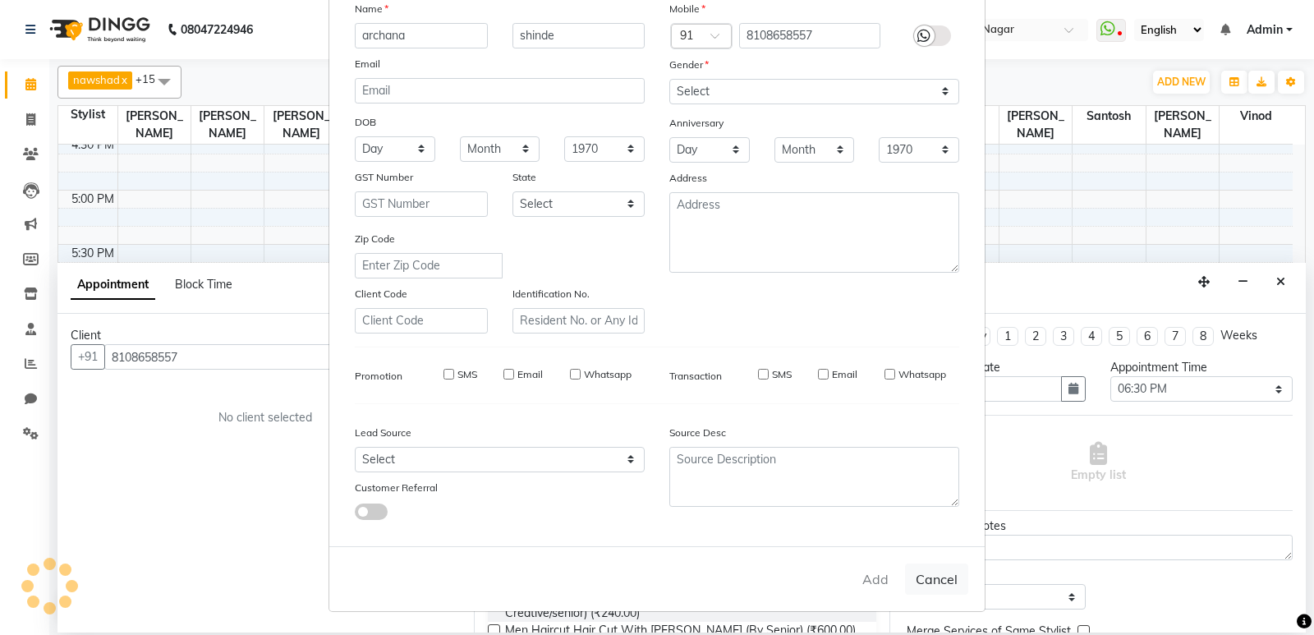
select select
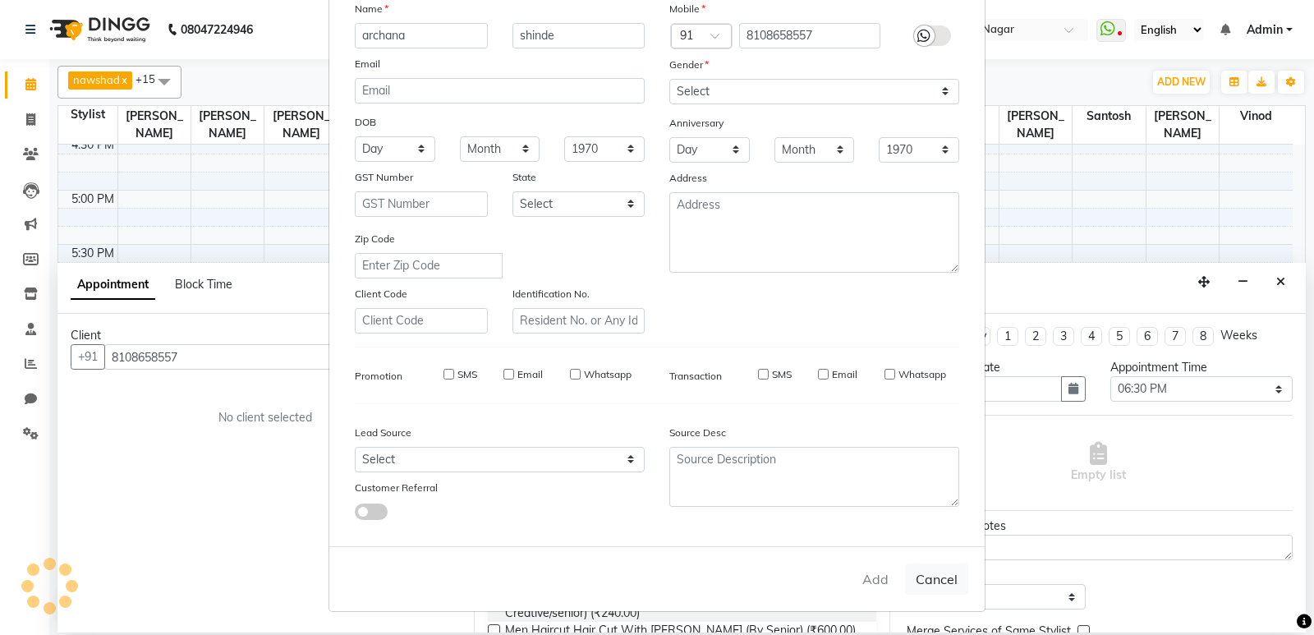
select select
checkbox input "false"
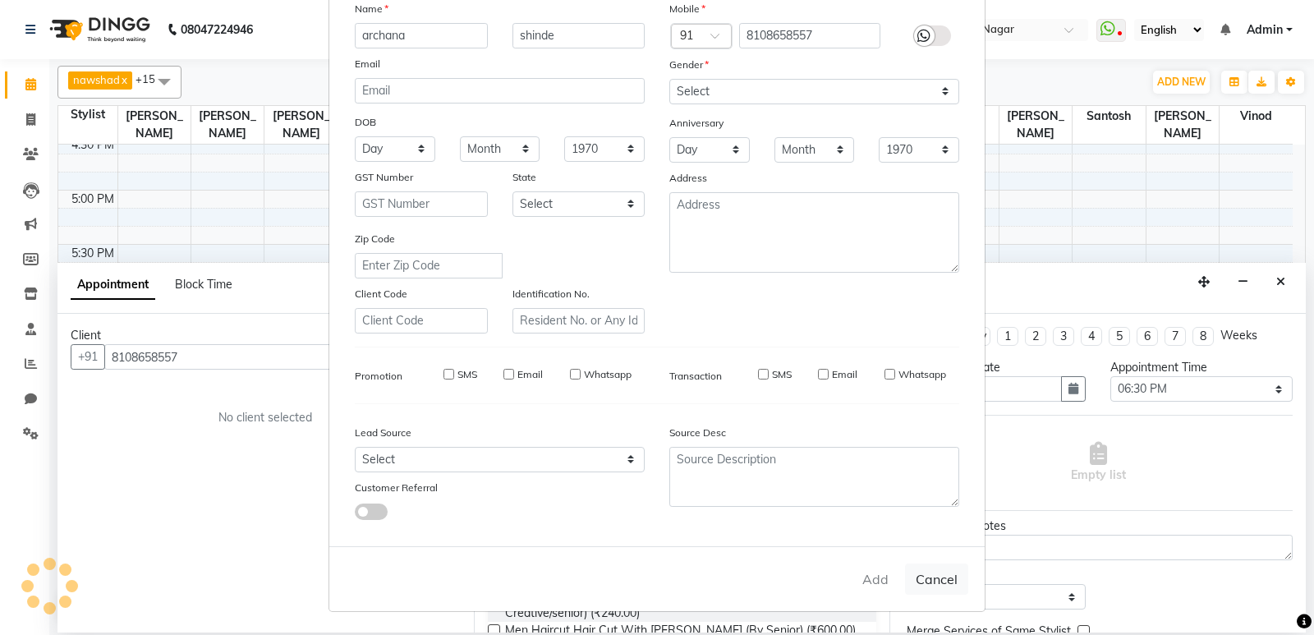
checkbox input "false"
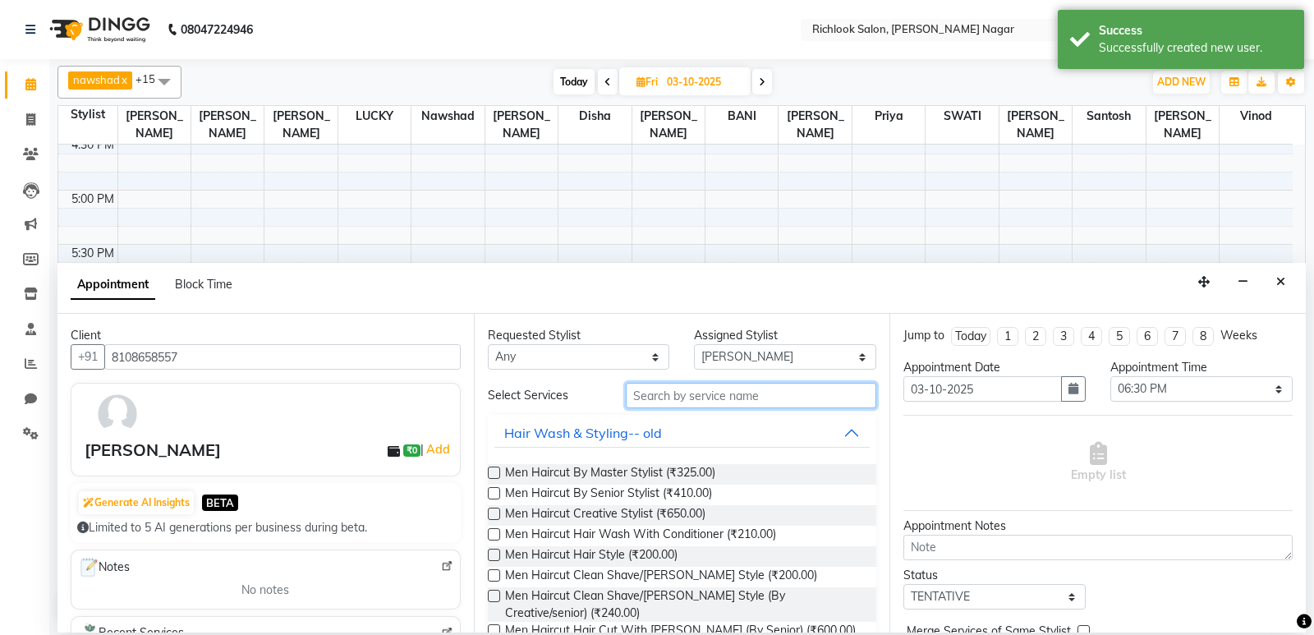
click at [649, 394] on input "text" at bounding box center [751, 395] width 251 height 25
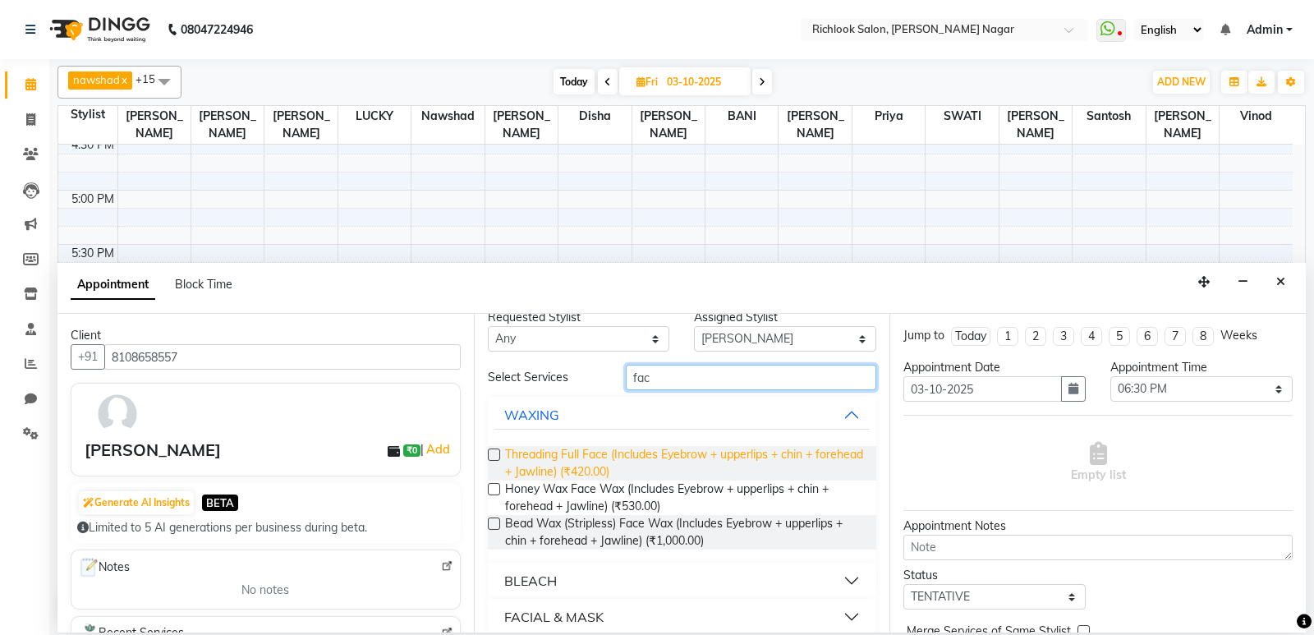
scroll to position [34, 0]
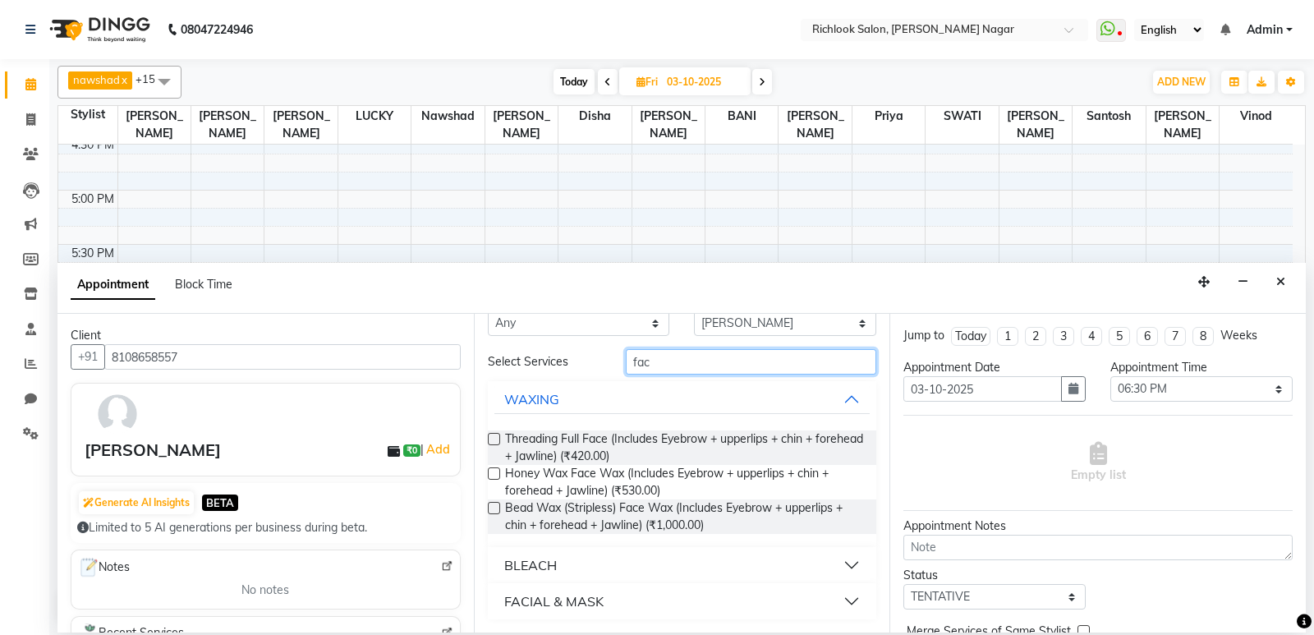
type input "fac"
click at [555, 606] on div "FACIAL & MASK" at bounding box center [553, 601] width 99 height 20
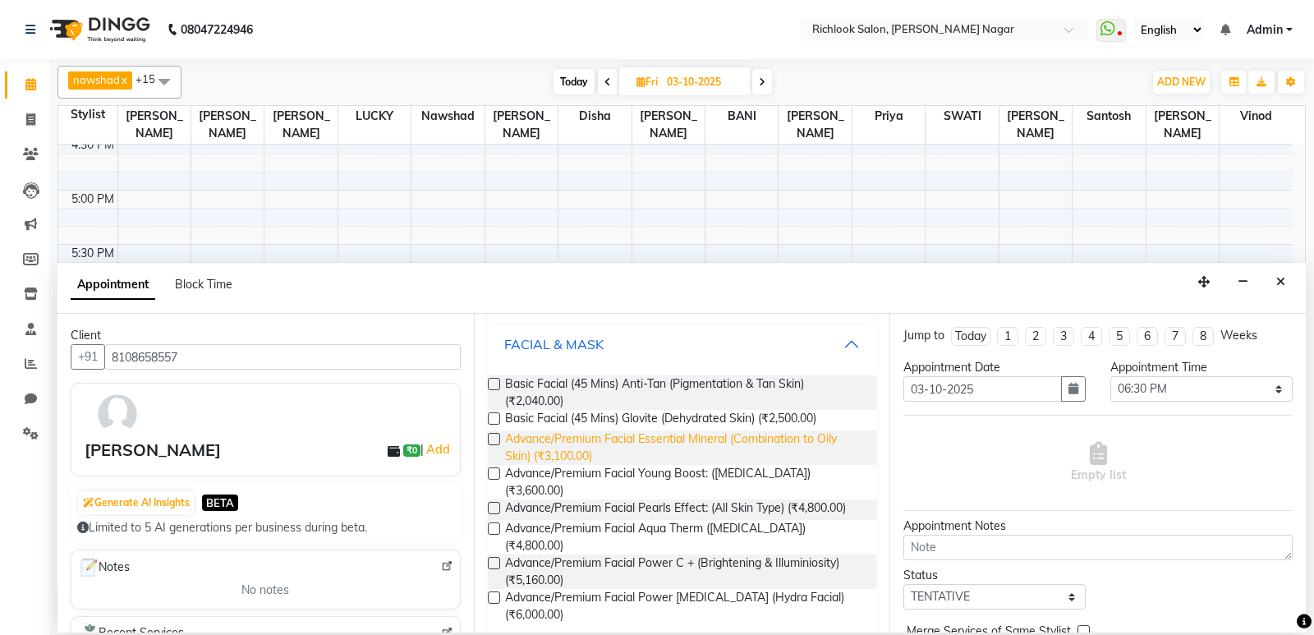
scroll to position [294, 0]
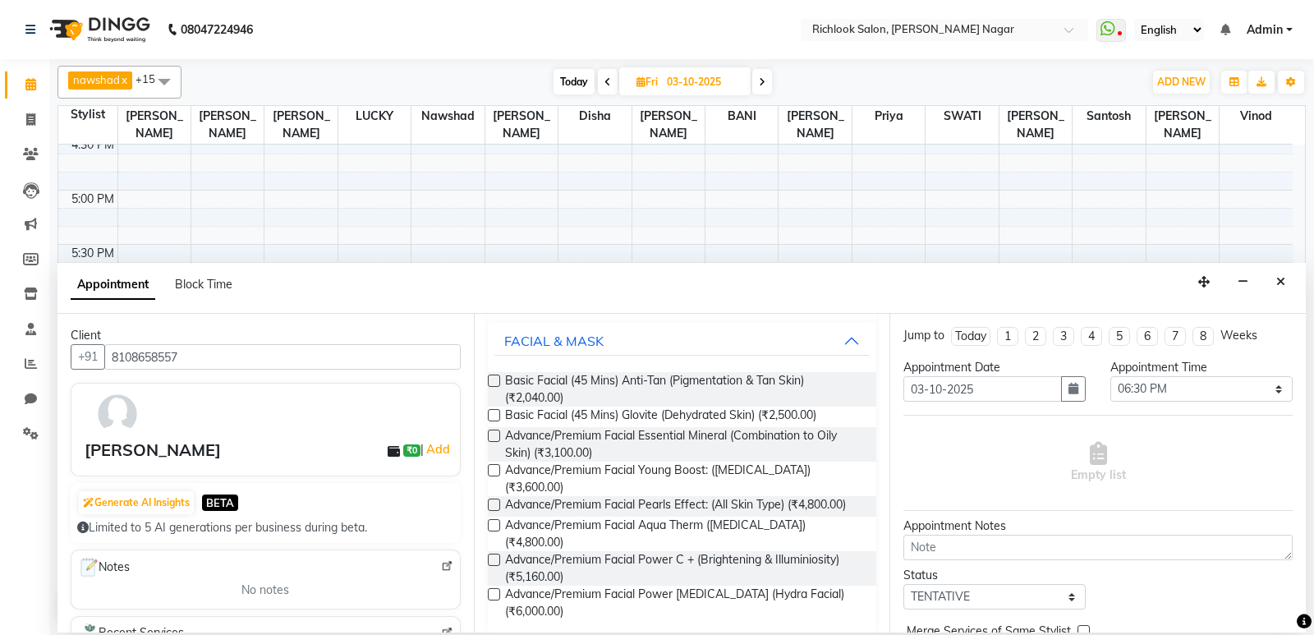
click at [497, 414] on label at bounding box center [494, 415] width 12 height 12
click at [497, 414] on input "checkbox" at bounding box center [493, 416] width 11 height 11
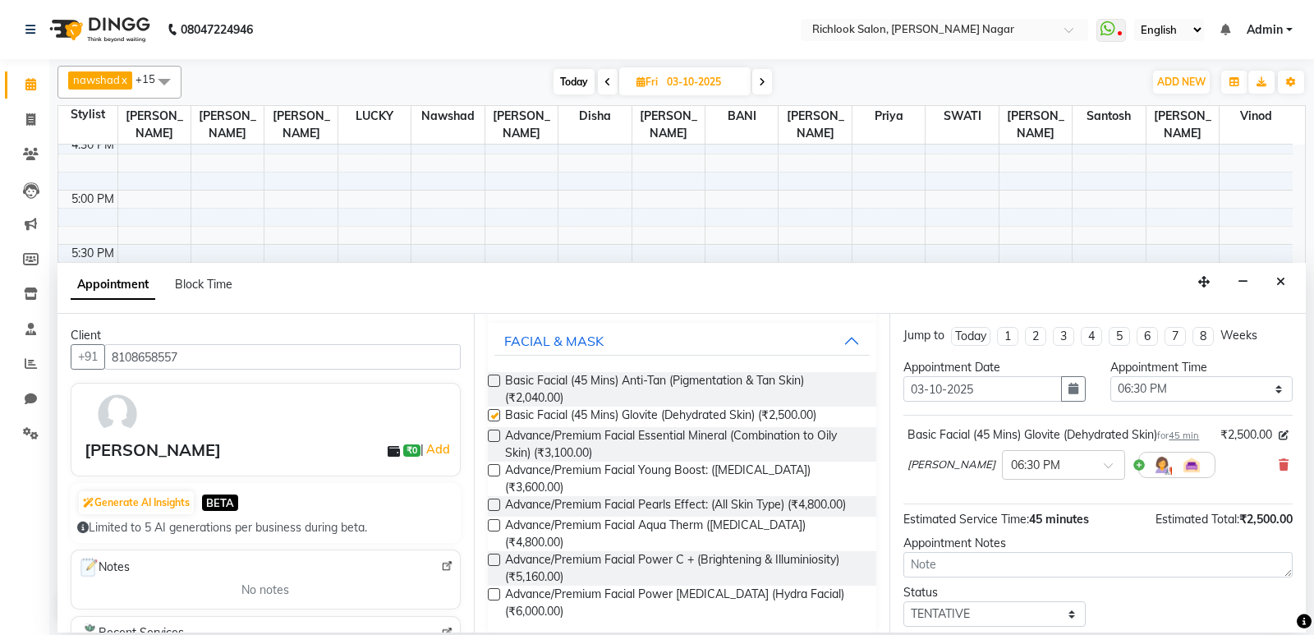
checkbox input "false"
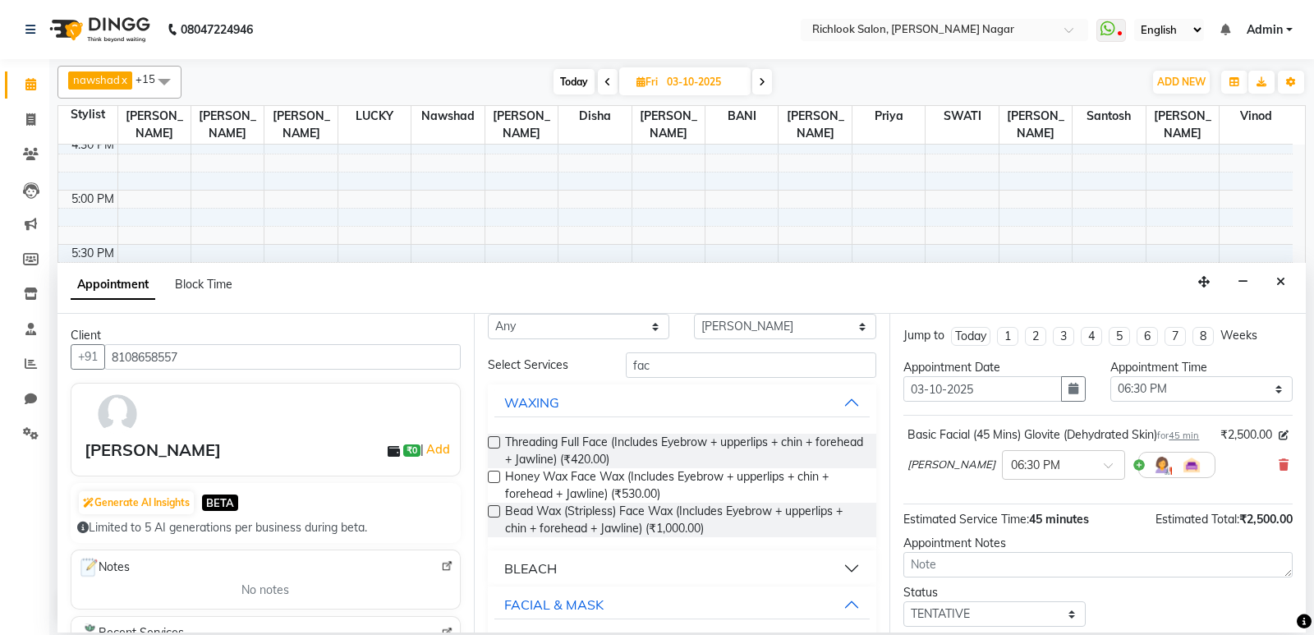
scroll to position [0, 0]
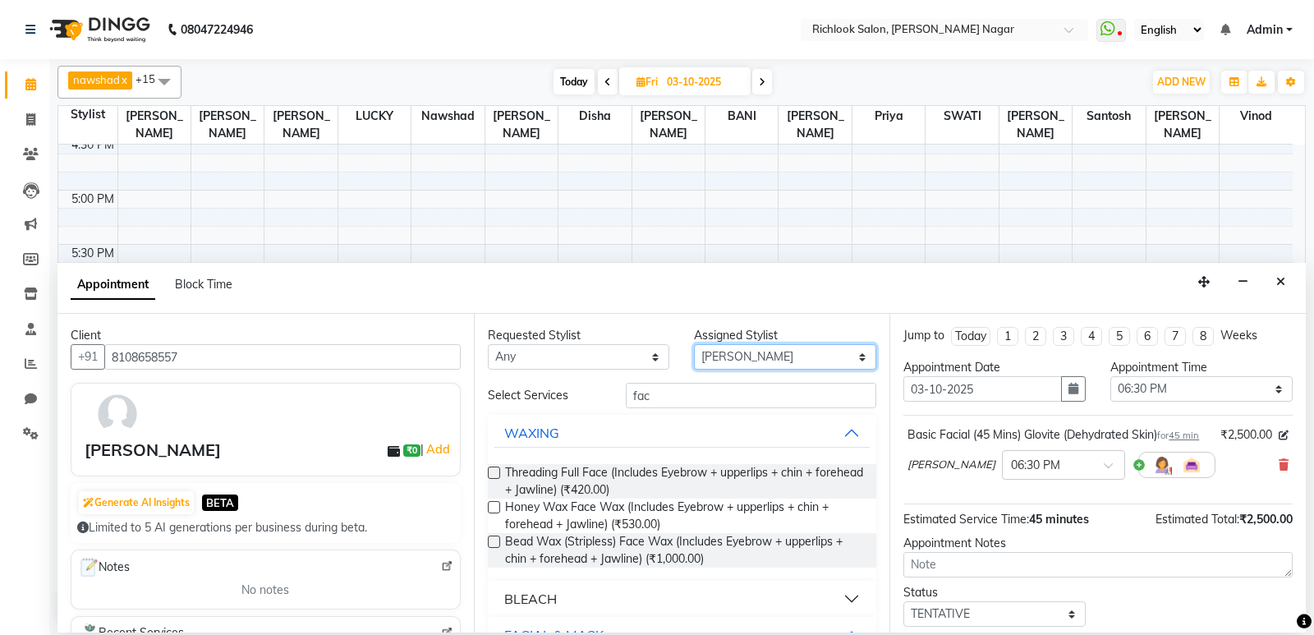
click at [849, 358] on select "Select [PERSON_NAME] BANI disha [PERSON_NAME] [PERSON_NAME] [PERSON_NAME] priya…" at bounding box center [785, 356] width 182 height 25
select select "61291"
click at [694, 344] on select "Select [PERSON_NAME] BANI disha [PERSON_NAME] [PERSON_NAME] [PERSON_NAME] priya…" at bounding box center [785, 356] width 182 height 25
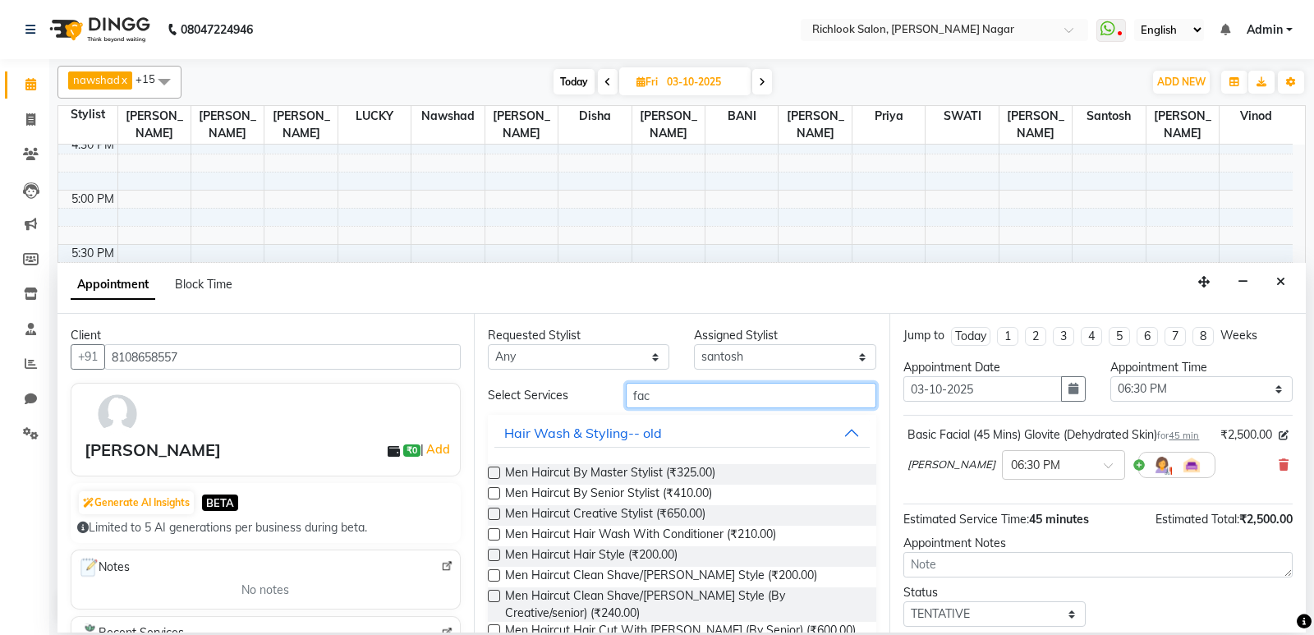
click at [667, 393] on input "fac" at bounding box center [751, 395] width 251 height 25
type input "f"
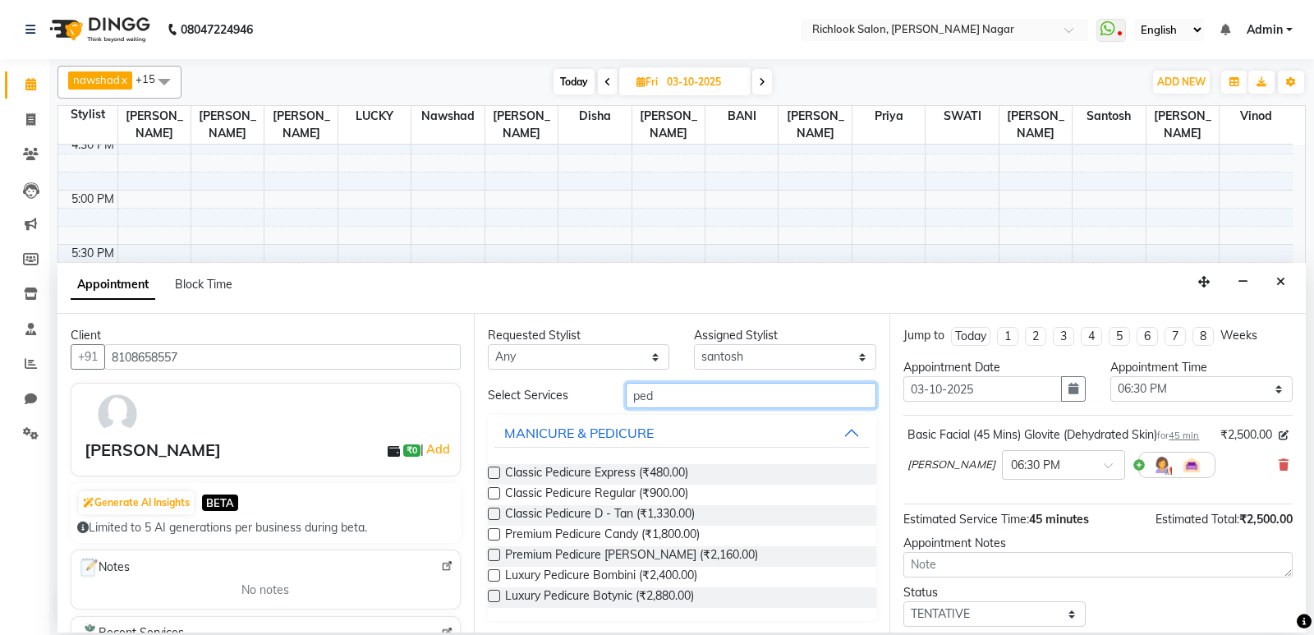
type input "ped"
click at [495, 496] on label at bounding box center [494, 493] width 12 height 12
click at [495, 496] on input "checkbox" at bounding box center [493, 494] width 11 height 11
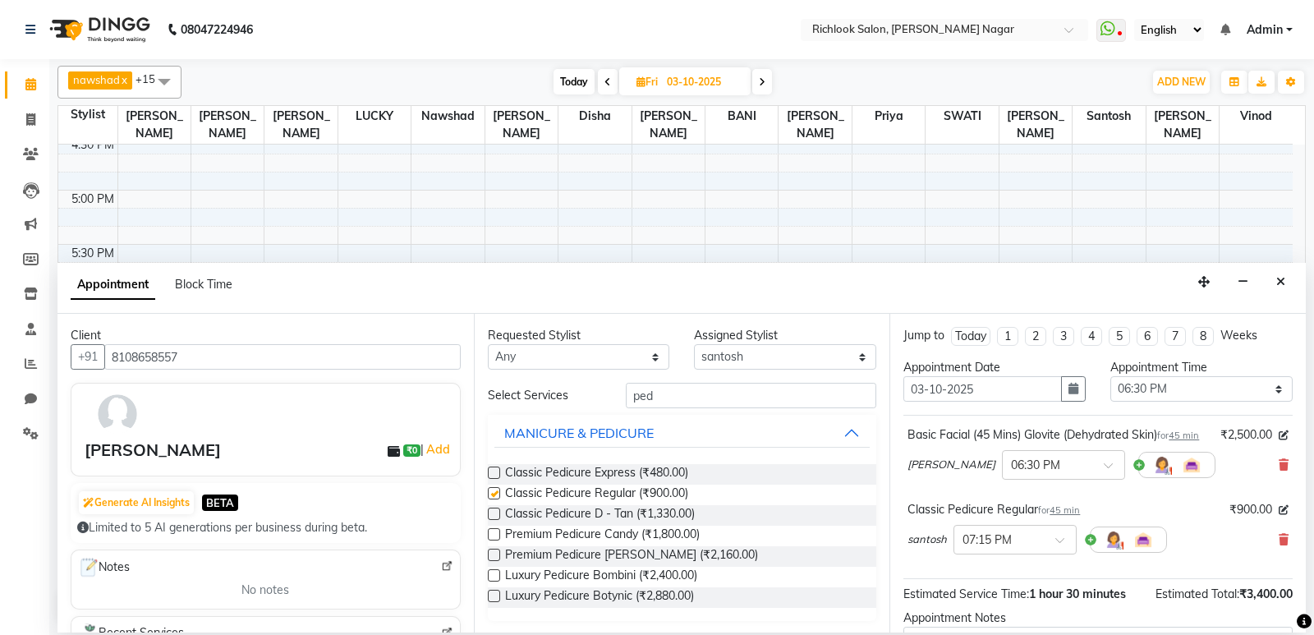
checkbox input "false"
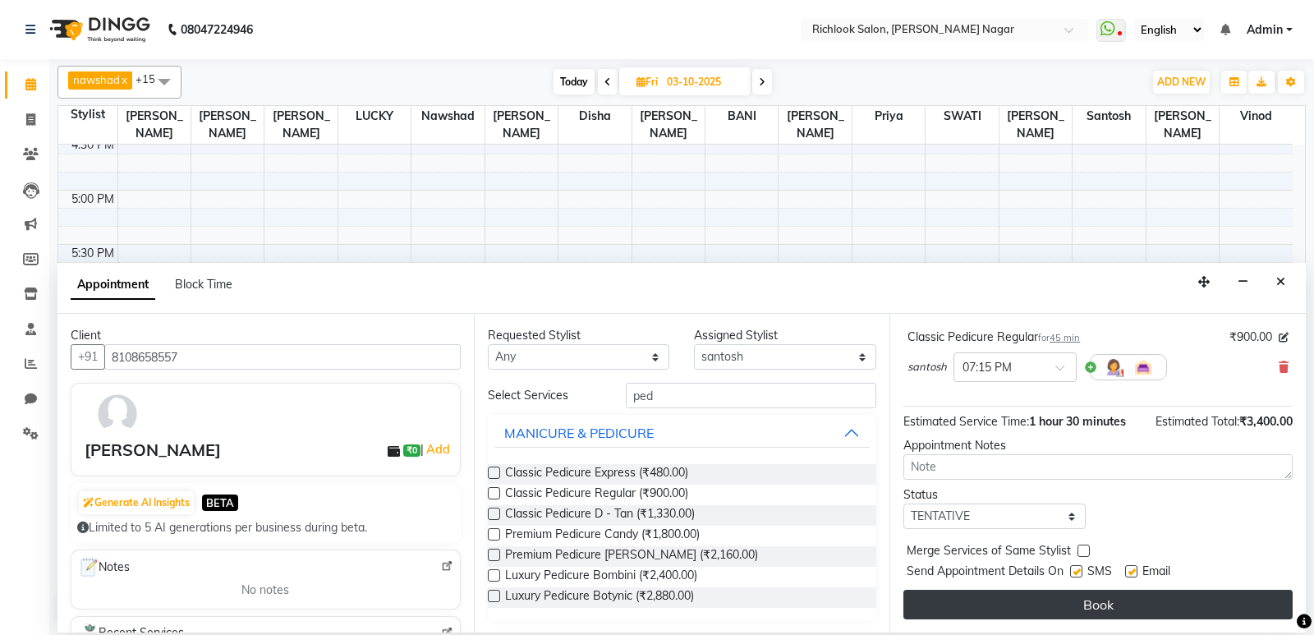
scroll to position [190, 0]
click at [1122, 599] on button "Book" at bounding box center [1097, 605] width 389 height 30
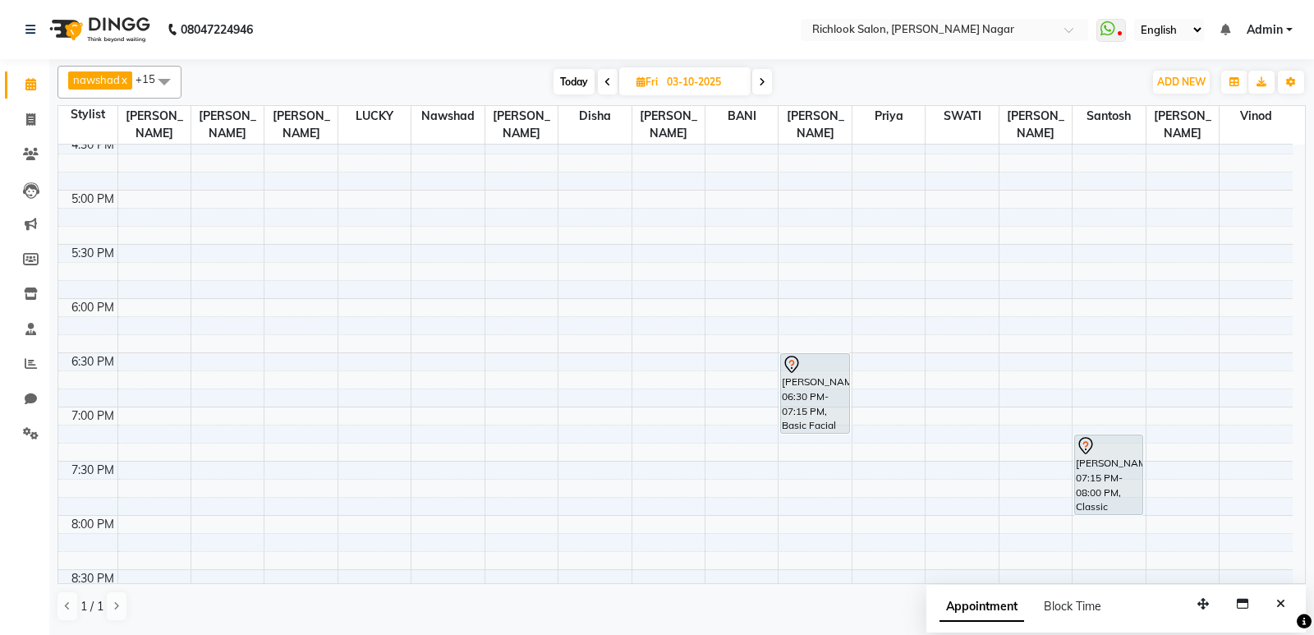
click at [756, 80] on span at bounding box center [762, 81] width 20 height 25
type input "04-10-2025"
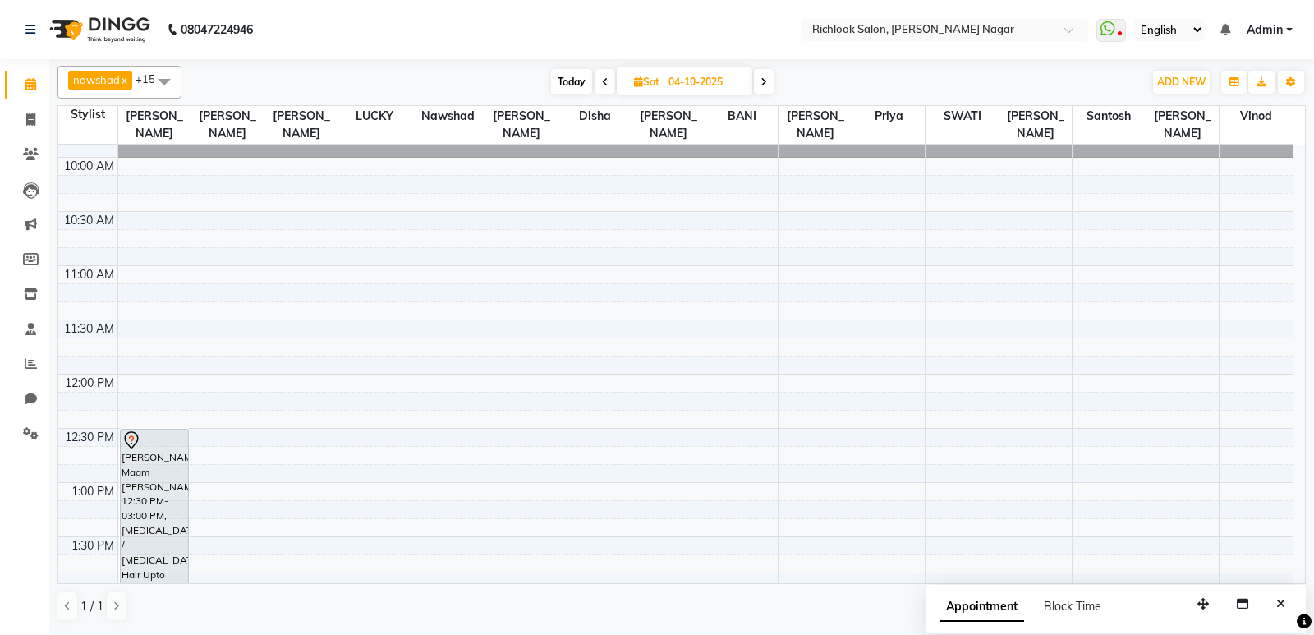
scroll to position [67, 0]
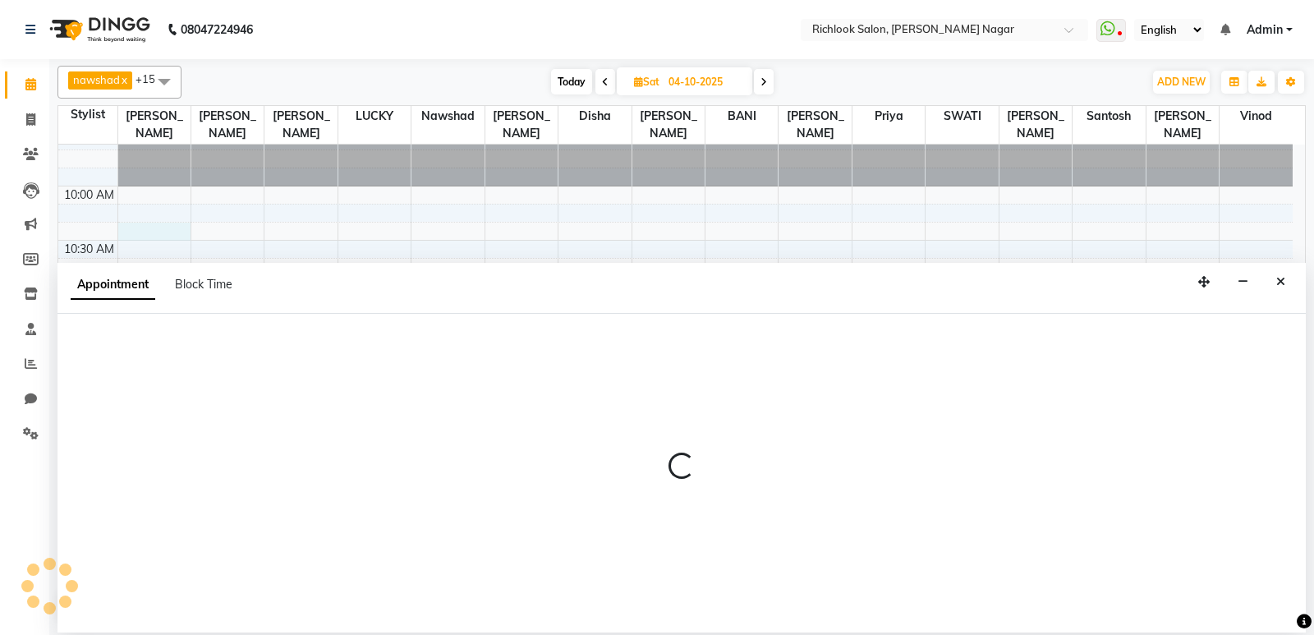
select select "54604"
select select "tentative"
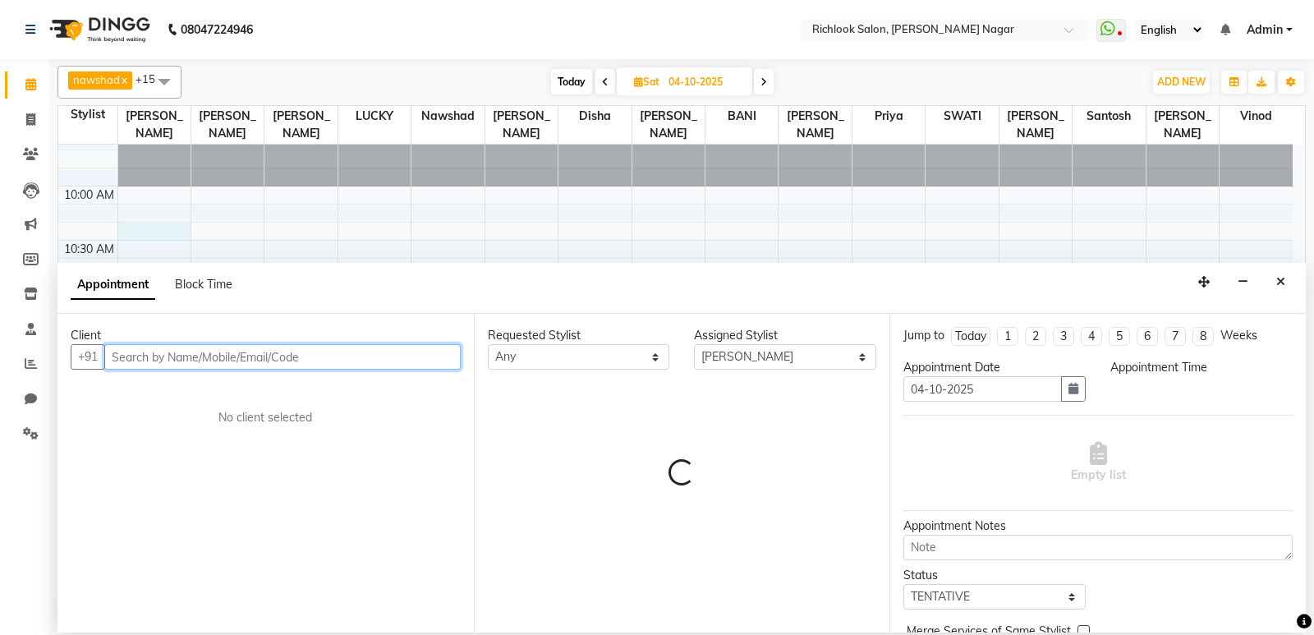
select select "615"
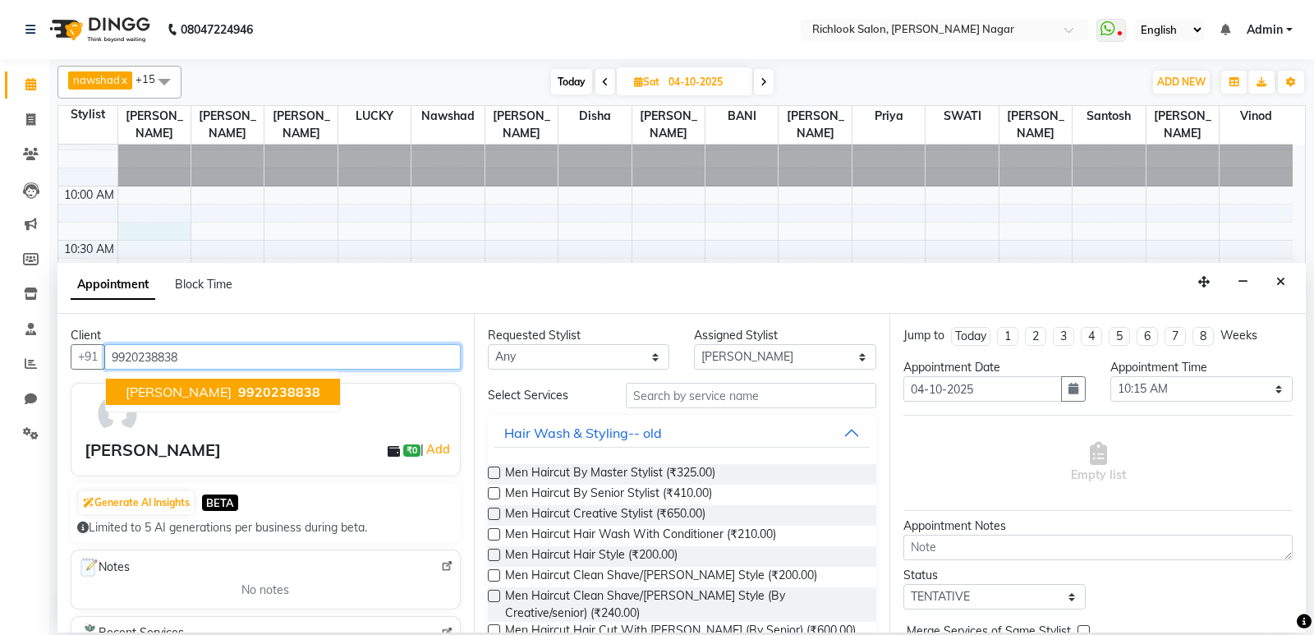
type input "9920238838"
click at [165, 453] on div "Shridevi Jayanti" at bounding box center [153, 450] width 136 height 25
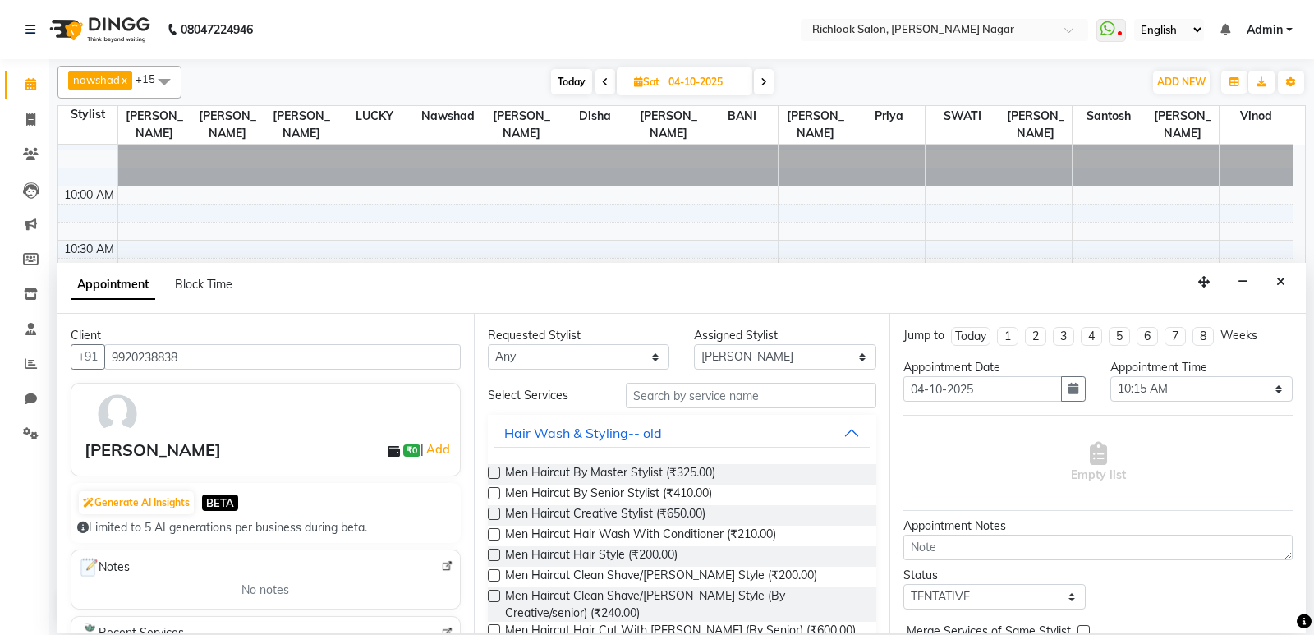
click at [218, 445] on div "Shridevi Jayanti ₹0 | Add" at bounding box center [269, 450] width 369 height 25
click at [218, 444] on div "Shridevi Jayanti ₹0 | Add" at bounding box center [269, 450] width 369 height 25
click at [224, 451] on div "Shridevi Jayanti ₹0 | Add" at bounding box center [269, 450] width 369 height 25
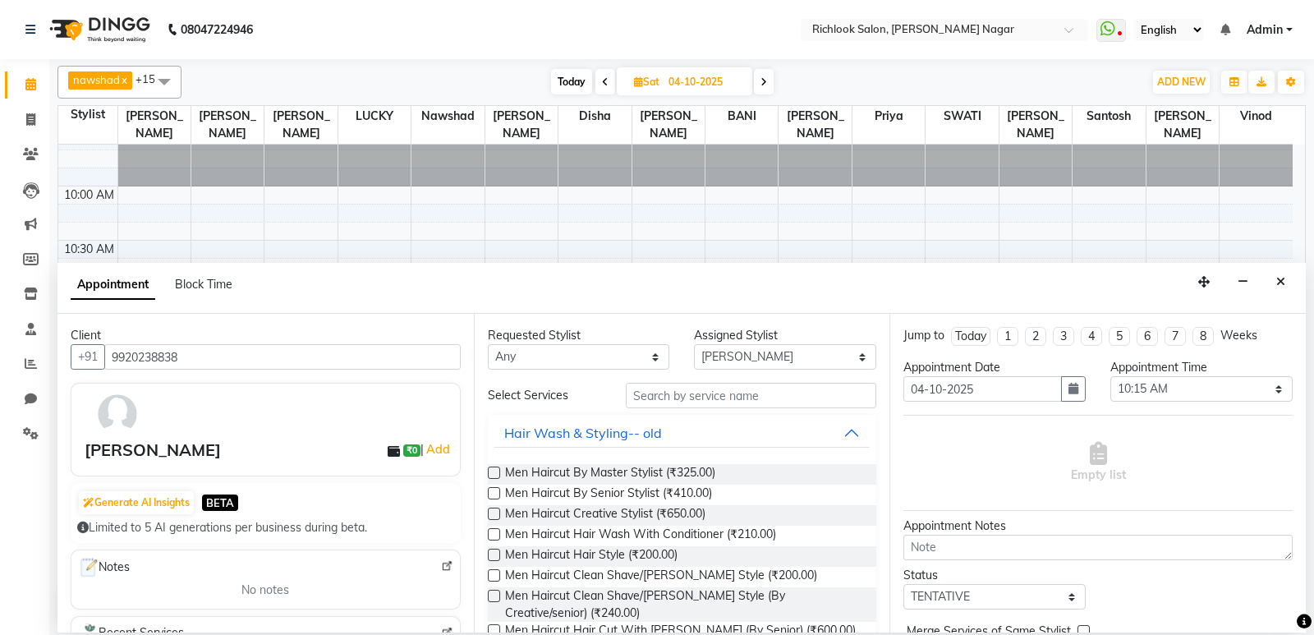
click at [107, 451] on div "Shridevi Jayanti" at bounding box center [153, 450] width 136 height 25
click at [209, 444] on div "Shridevi Jayanti ₹0 | Add" at bounding box center [269, 450] width 369 height 25
click at [161, 451] on div "Shridevi Jayanti" at bounding box center [153, 450] width 136 height 25
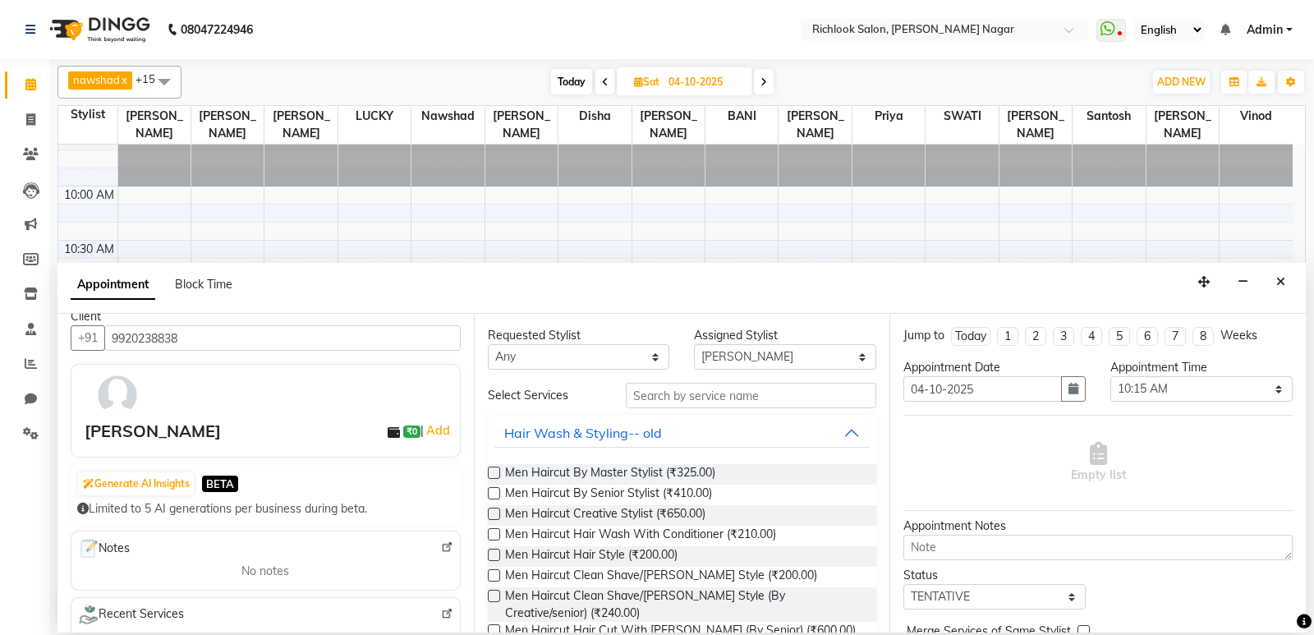
scroll to position [0, 0]
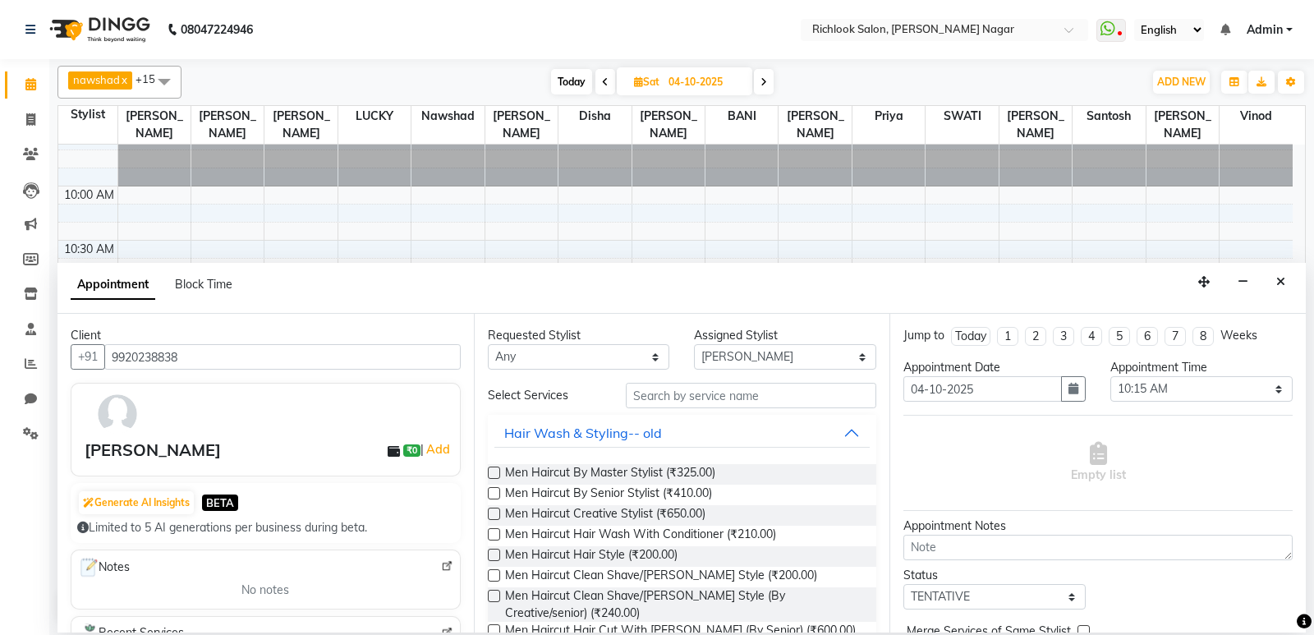
click at [113, 450] on div "Shridevi Jayanti" at bounding box center [153, 450] width 136 height 25
click at [217, 447] on div "Shridevi Jayanti ₹0 | Add" at bounding box center [269, 450] width 369 height 25
click at [227, 433] on div at bounding box center [273, 414] width 384 height 48
click at [224, 355] on input "9920238838" at bounding box center [282, 356] width 356 height 25
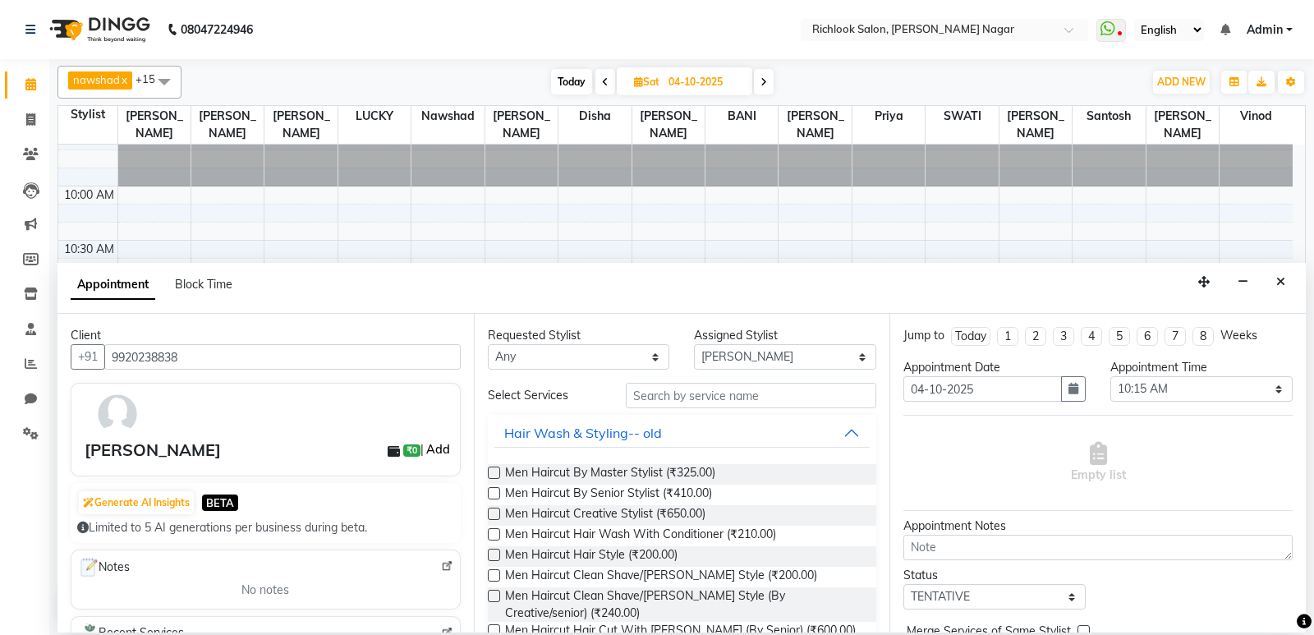
click at [424, 444] on link "Add" at bounding box center [438, 449] width 29 height 20
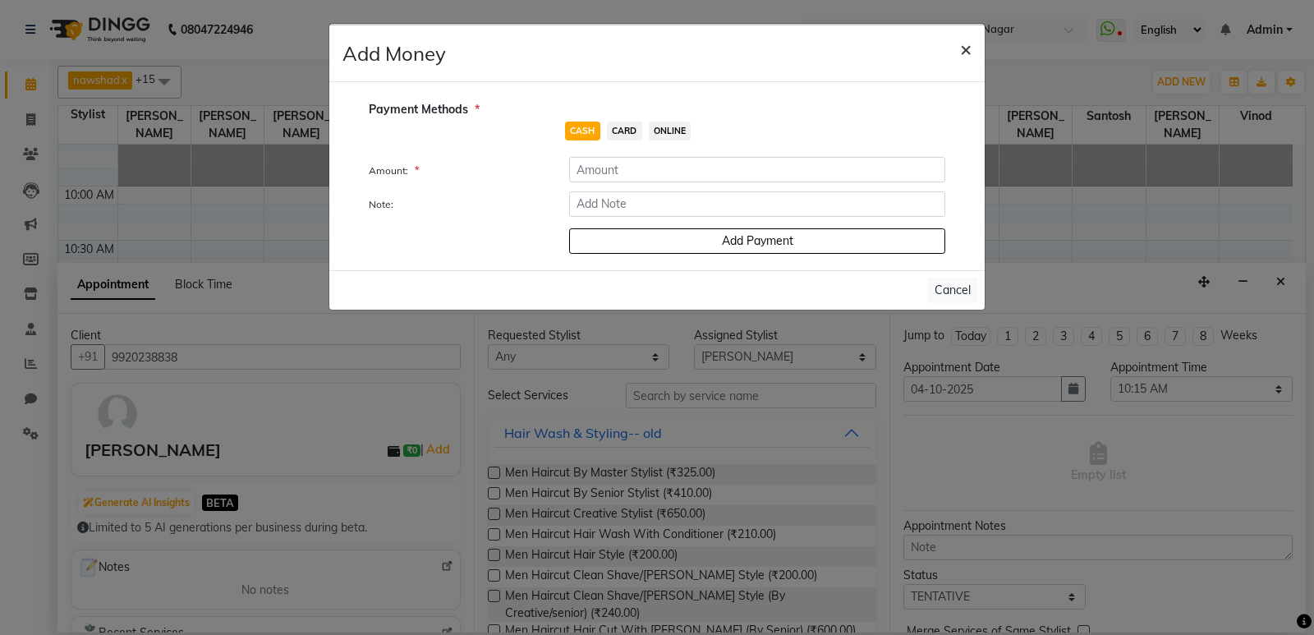
click at [967, 46] on span "×" at bounding box center [965, 48] width 11 height 25
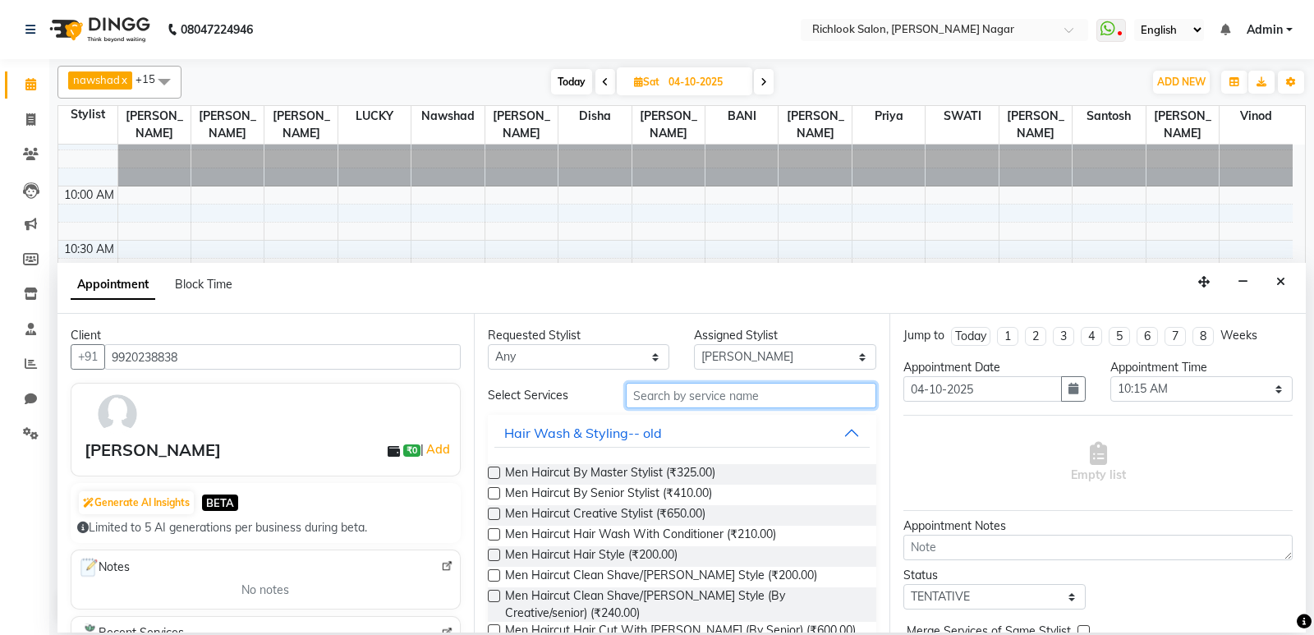
click at [692, 397] on input "text" at bounding box center [751, 395] width 251 height 25
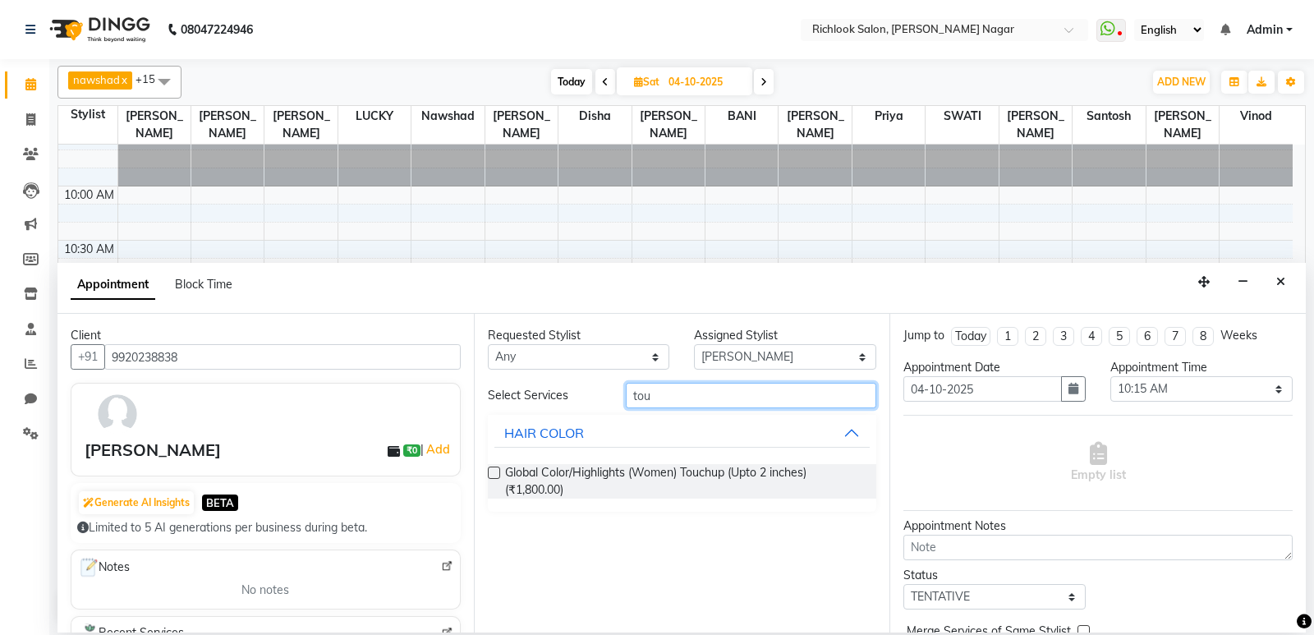
type input "tou"
click at [495, 473] on label at bounding box center [494, 472] width 12 height 12
click at [495, 473] on input "checkbox" at bounding box center [493, 474] width 11 height 11
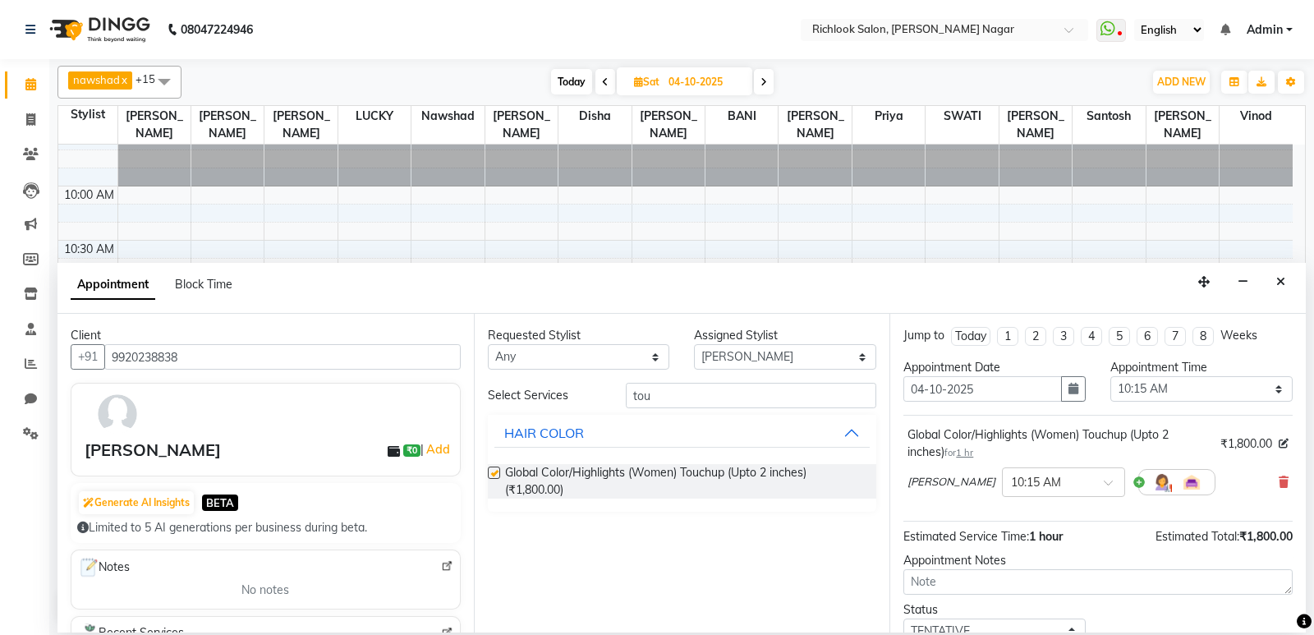
checkbox input "false"
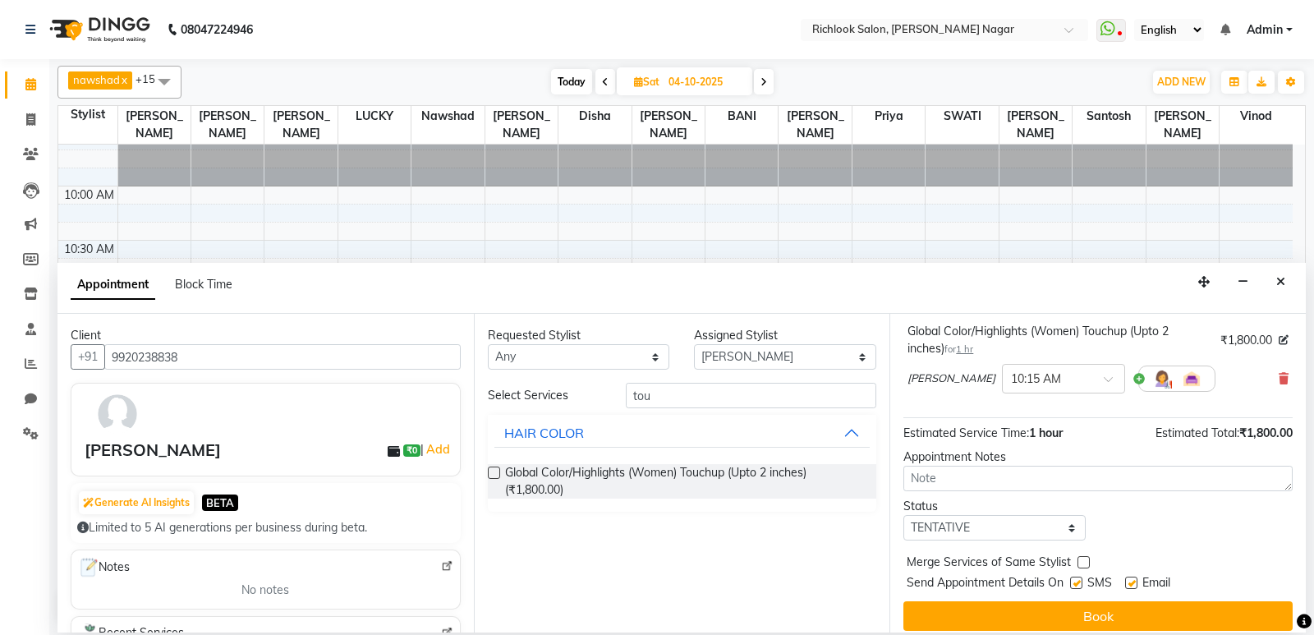
scroll to position [115, 0]
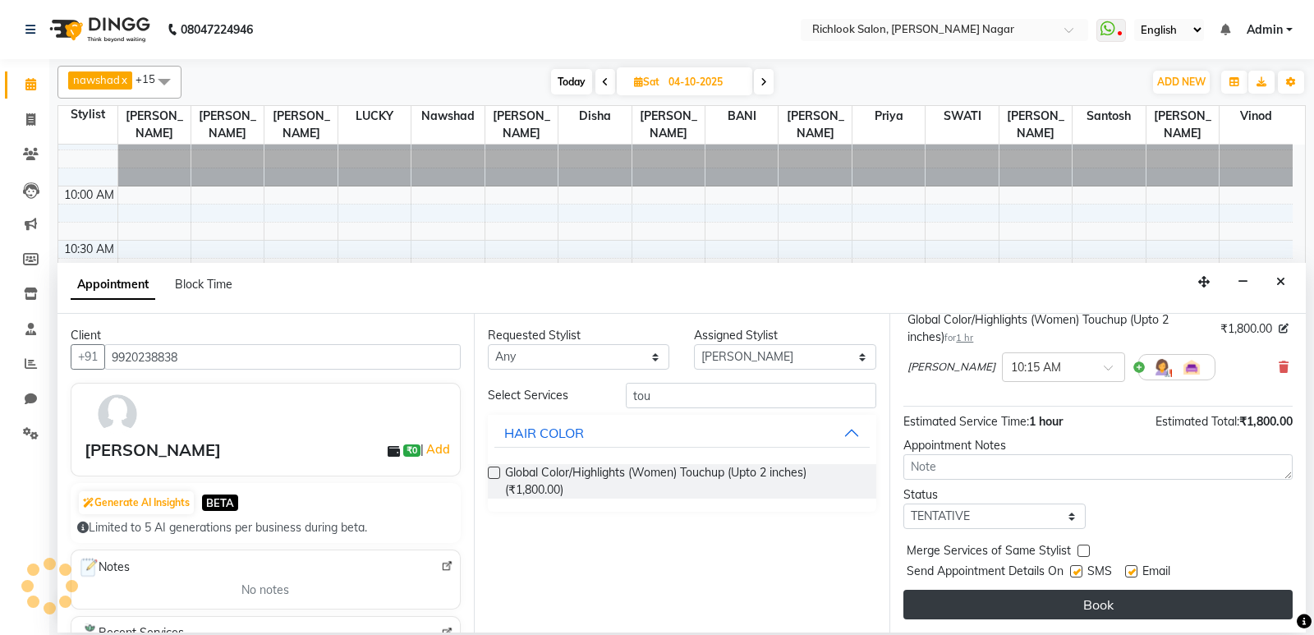
click at [1067, 608] on button "Book" at bounding box center [1097, 605] width 389 height 30
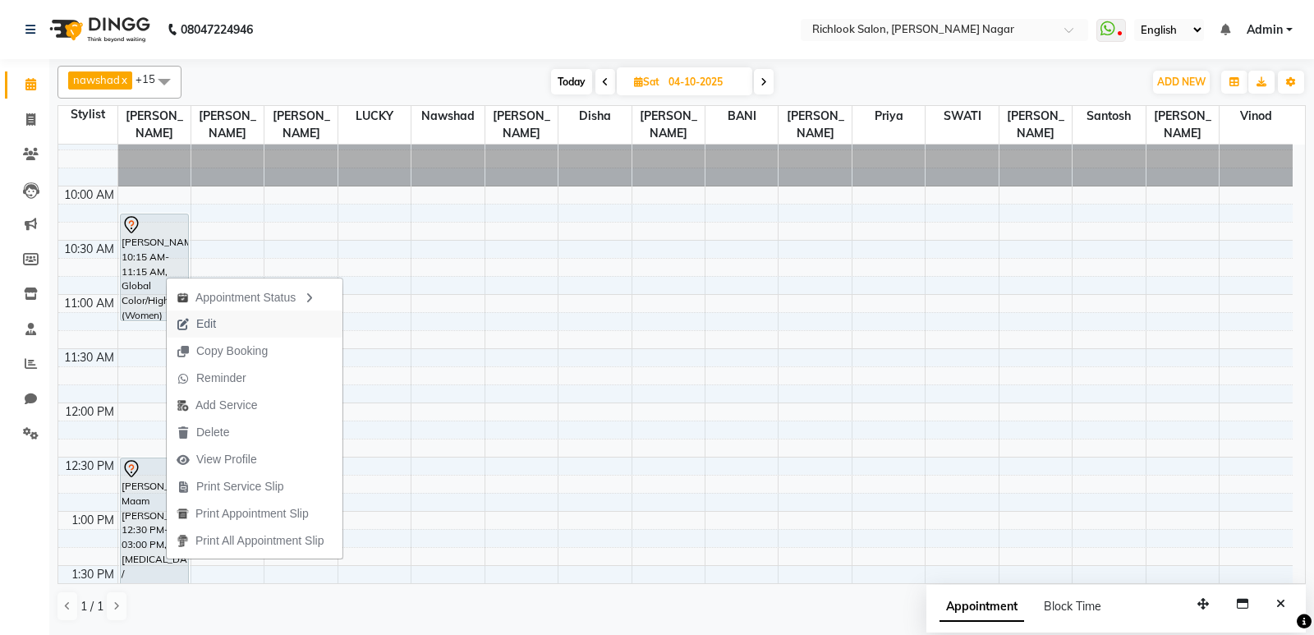
click at [214, 323] on span "Edit" at bounding box center [206, 323] width 20 height 17
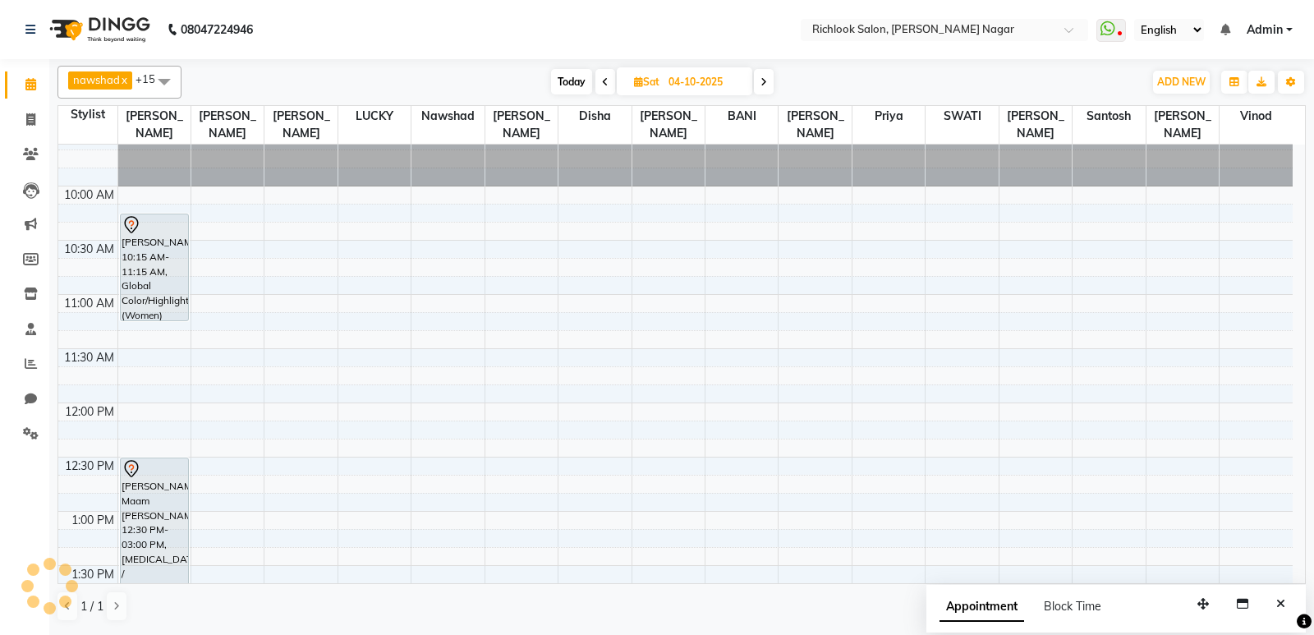
select select "tentative"
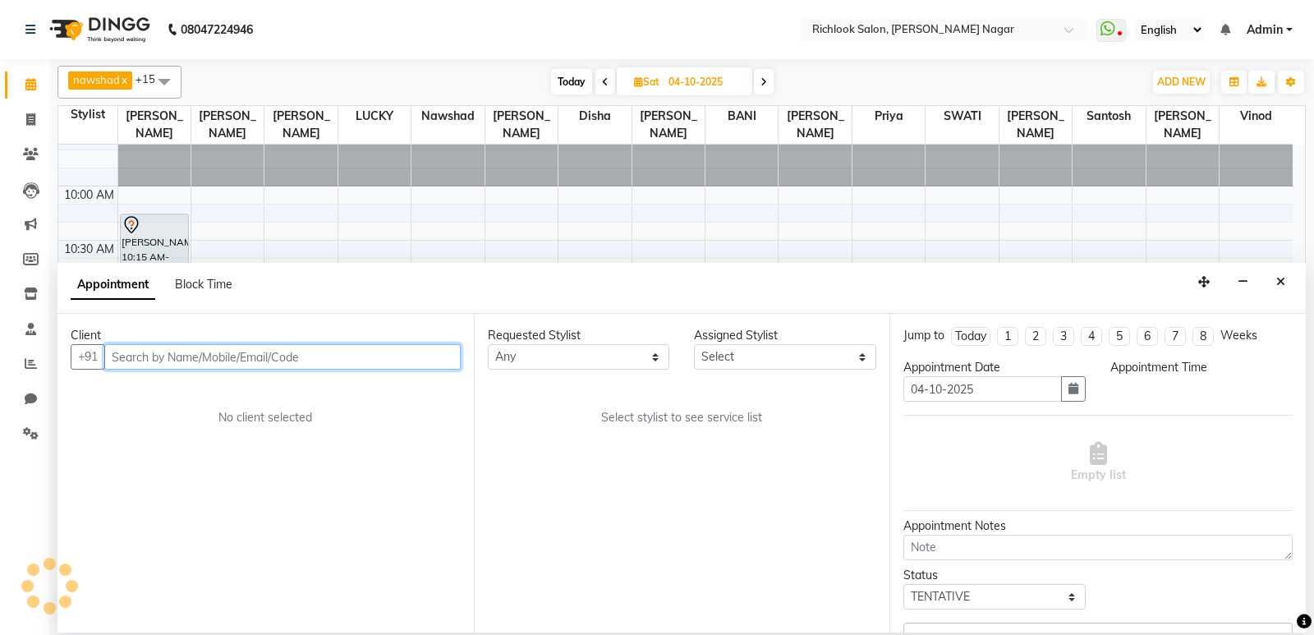
select select "54604"
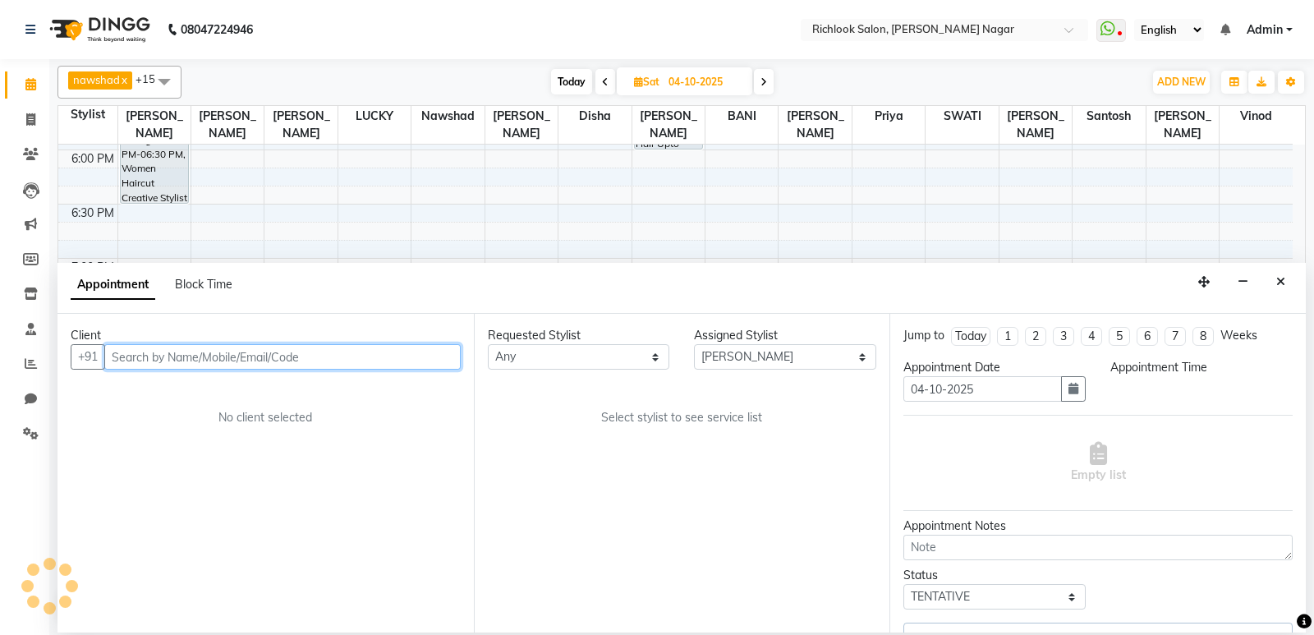
select select "615"
select select "3446"
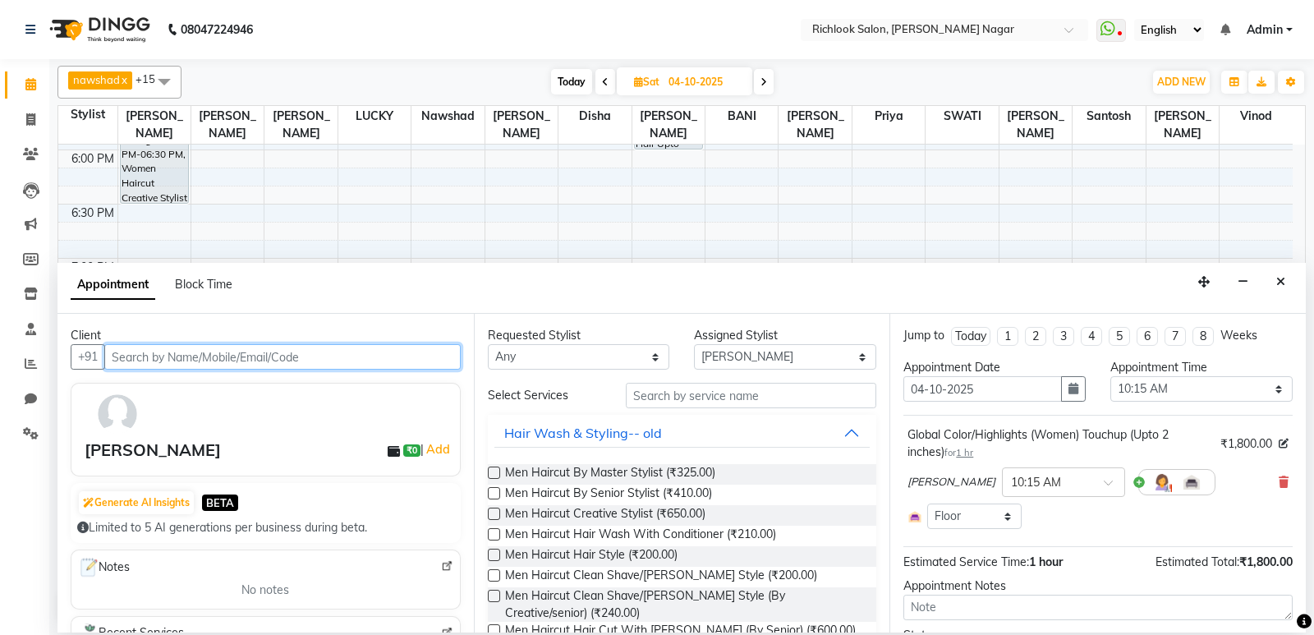
scroll to position [93, 0]
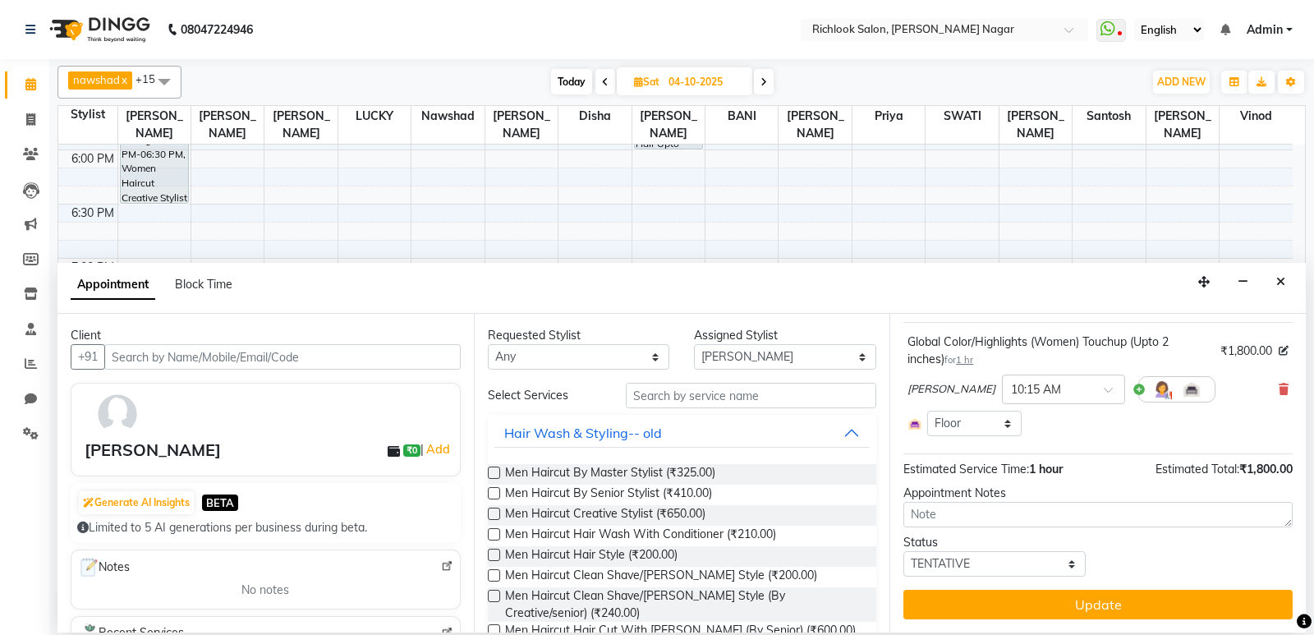
click at [1059, 475] on span "1 hour" at bounding box center [1046, 468] width 34 height 15
click at [1039, 466] on span "1 hour" at bounding box center [1046, 468] width 34 height 15
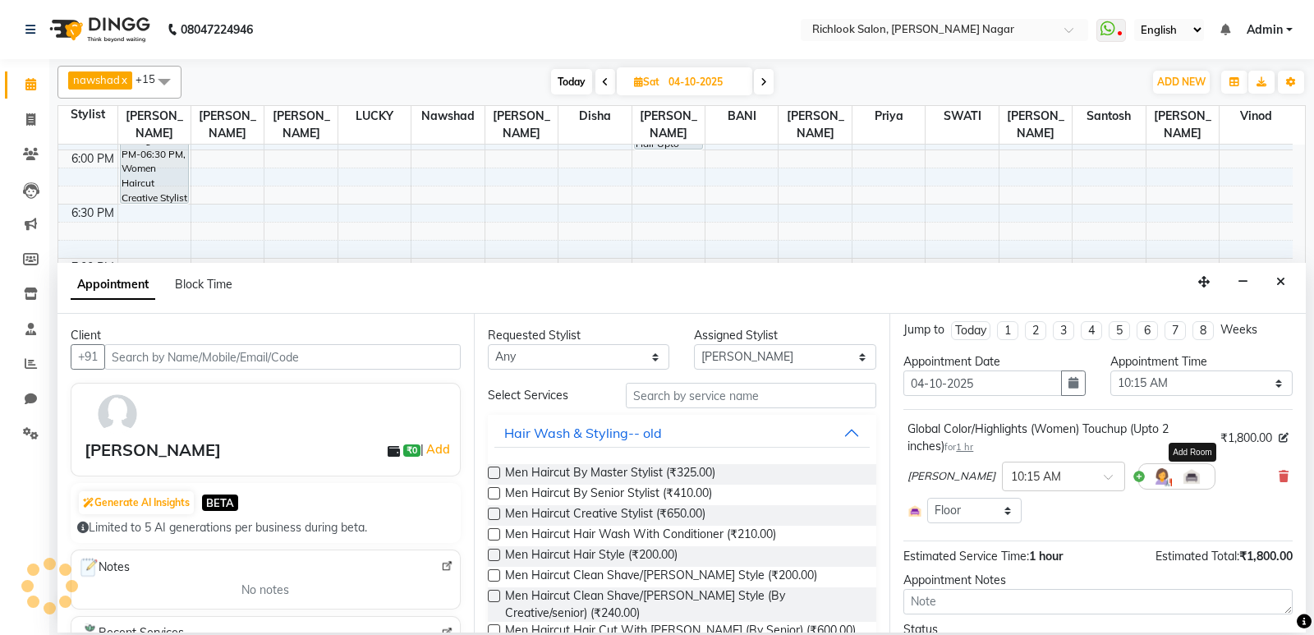
scroll to position [0, 0]
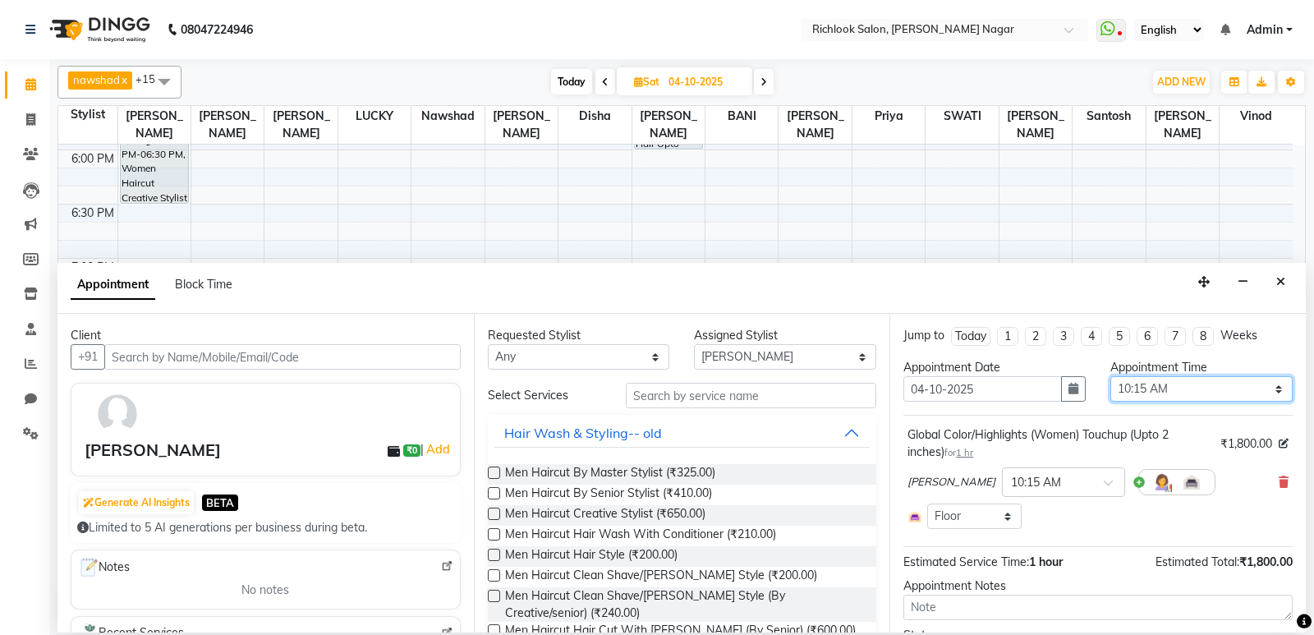
click at [1268, 391] on select "Select 10:00 AM 10:15 AM 10:30 AM 10:45 AM 11:00 AM 11:15 AM 11:30 AM 11:45 AM …" at bounding box center [1201, 388] width 182 height 25
click at [787, 281] on div "Appointment Block Time" at bounding box center [681, 288] width 1248 height 51
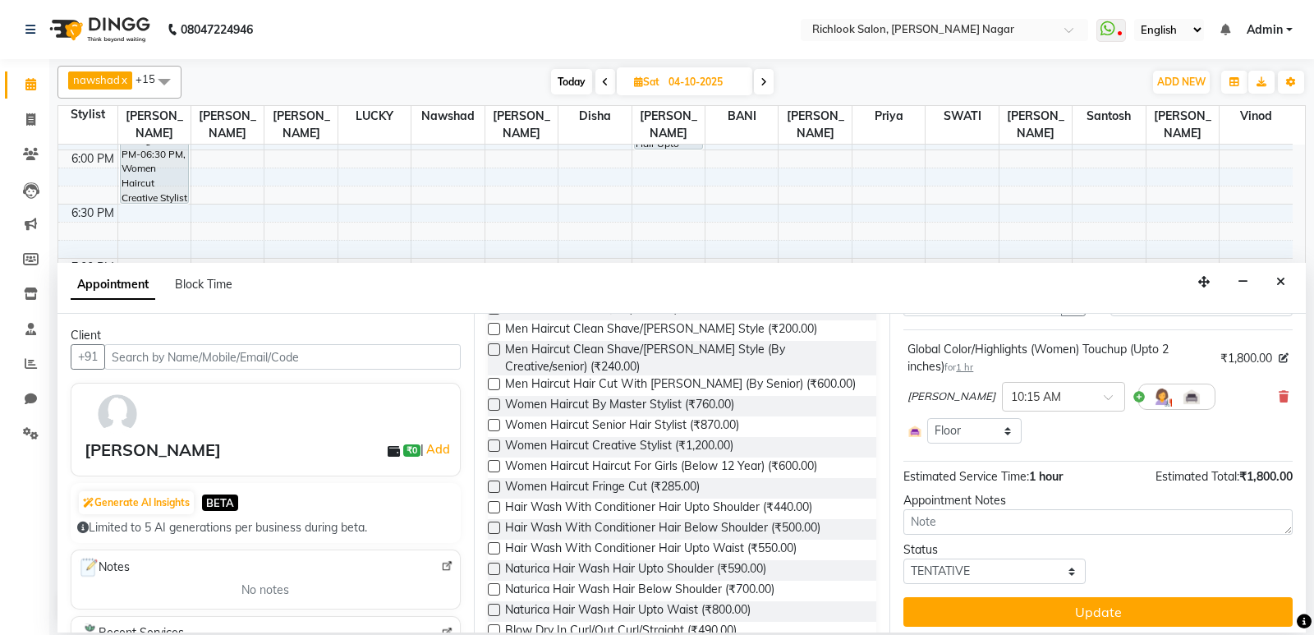
scroll to position [93, 0]
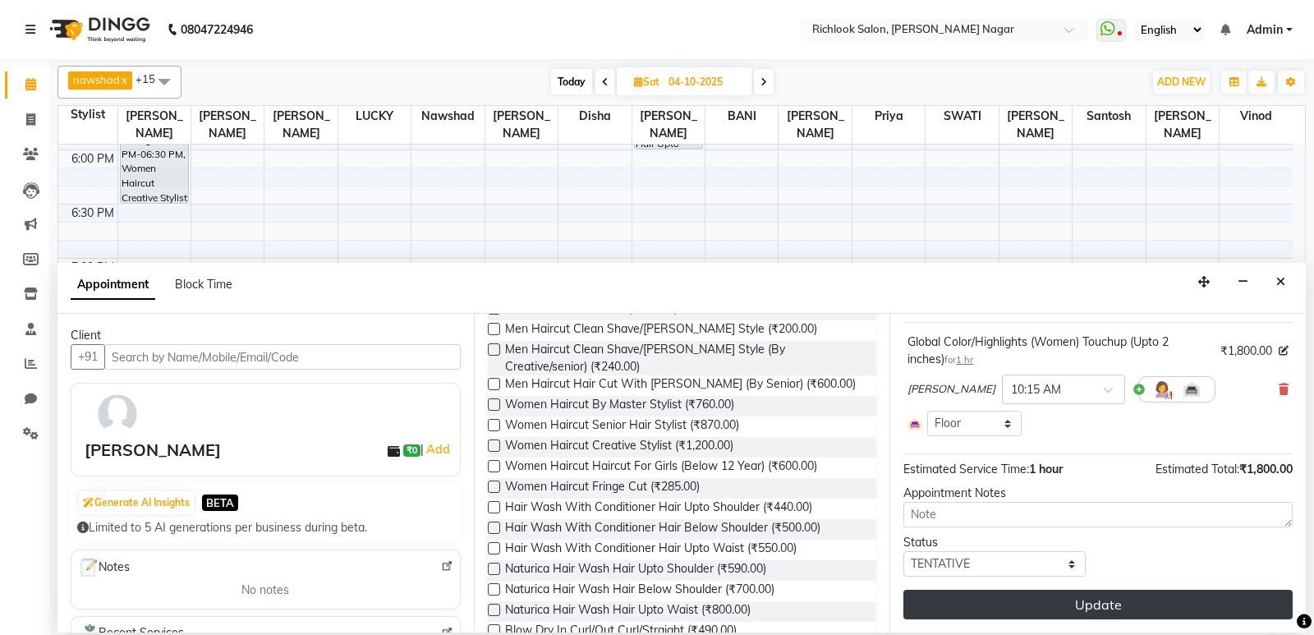
click at [1151, 596] on button "Update" at bounding box center [1097, 605] width 389 height 30
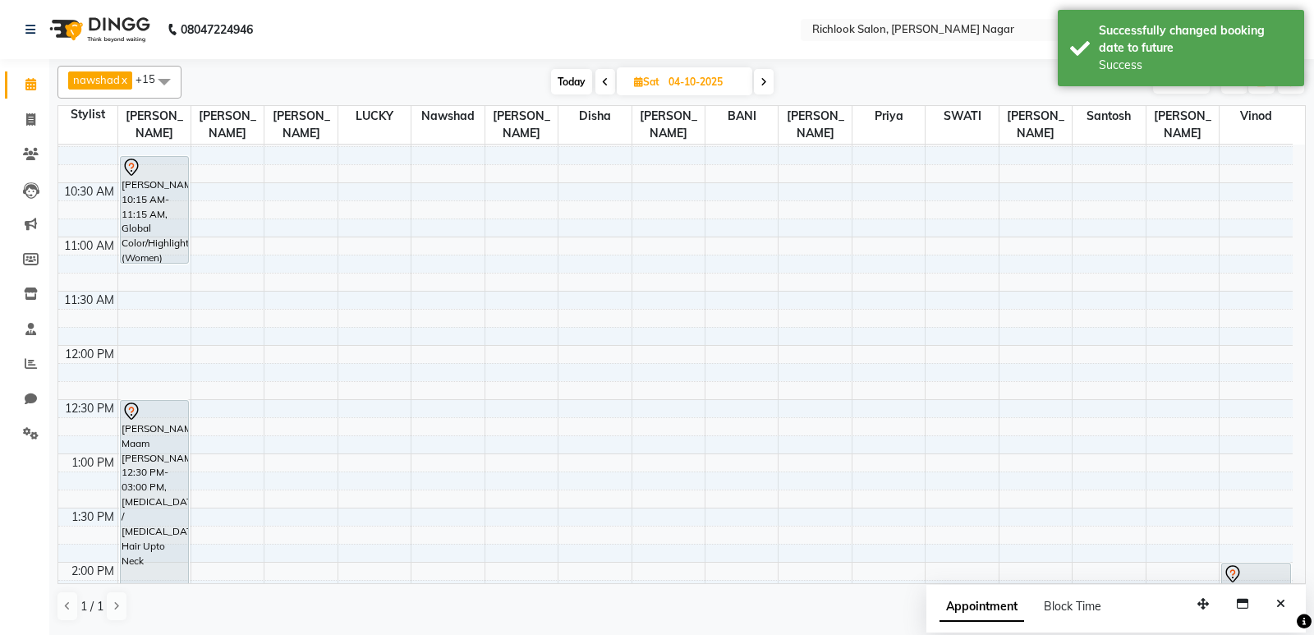
scroll to position [67, 0]
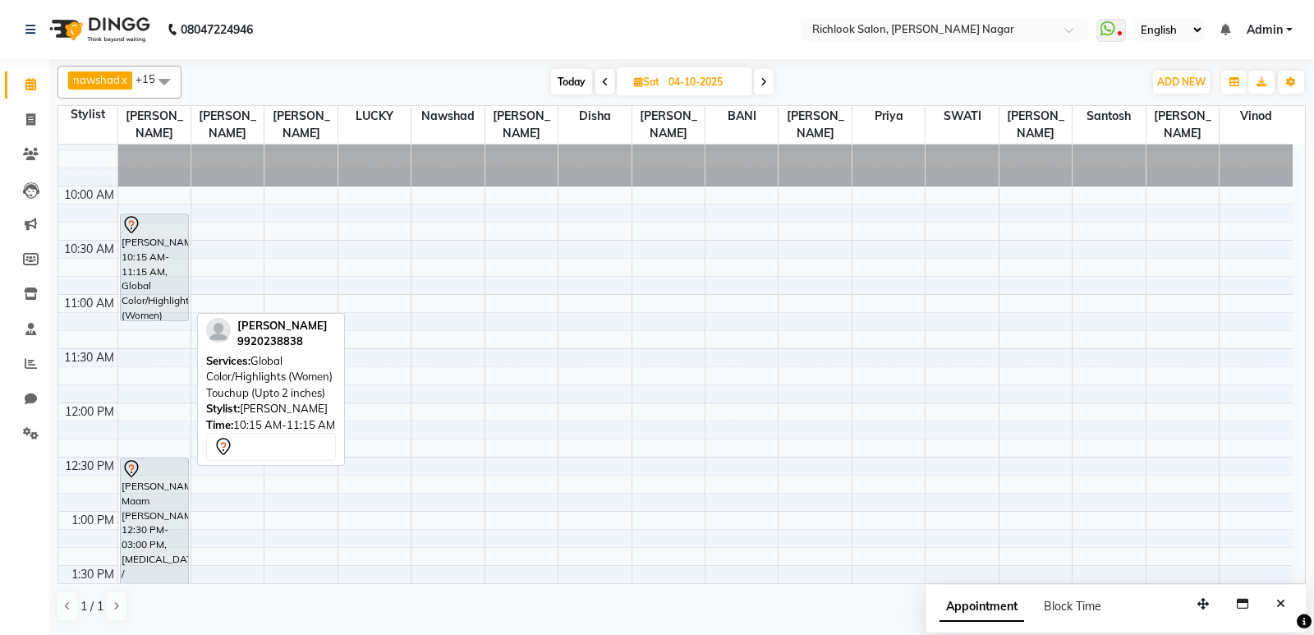
drag, startPoint x: 172, startPoint y: 317, endPoint x: 164, endPoint y: 452, distance: 134.9
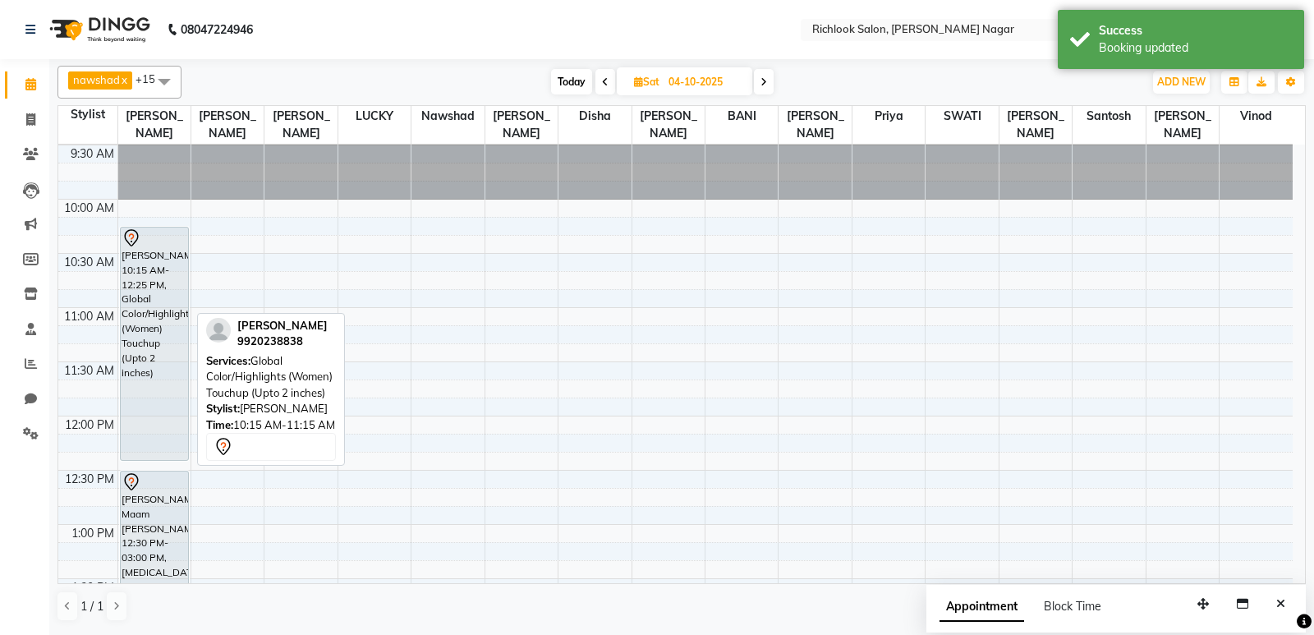
scroll to position [82, 0]
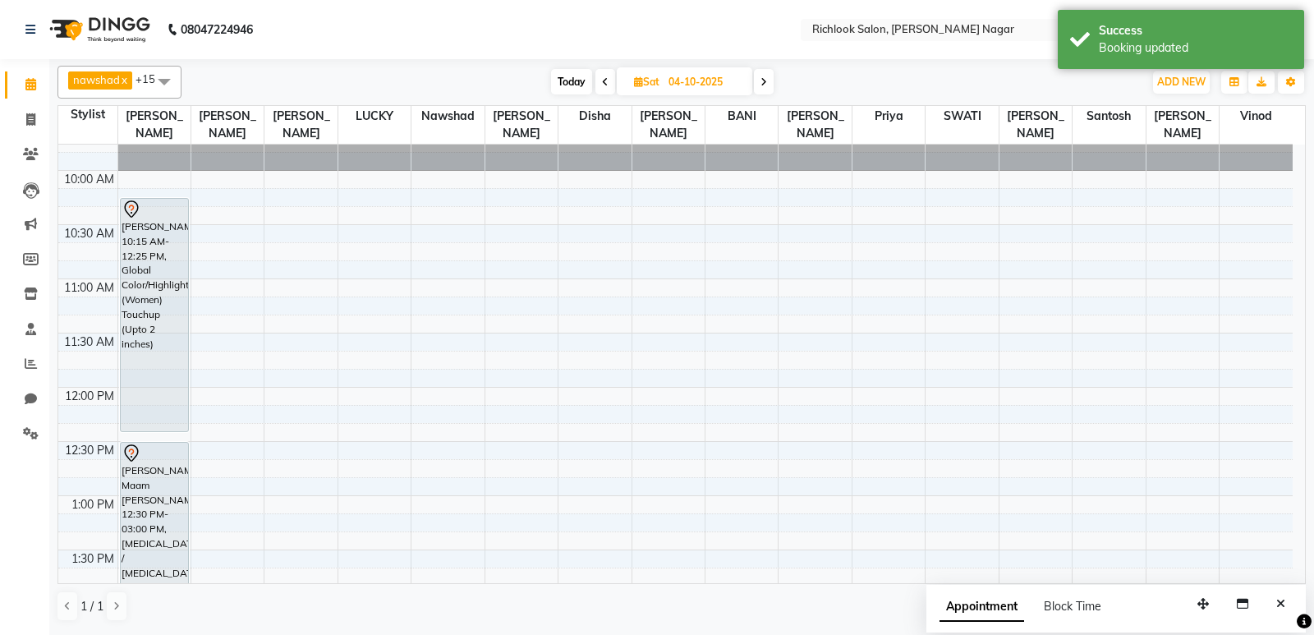
click at [562, 85] on span "Today" at bounding box center [571, 81] width 41 height 25
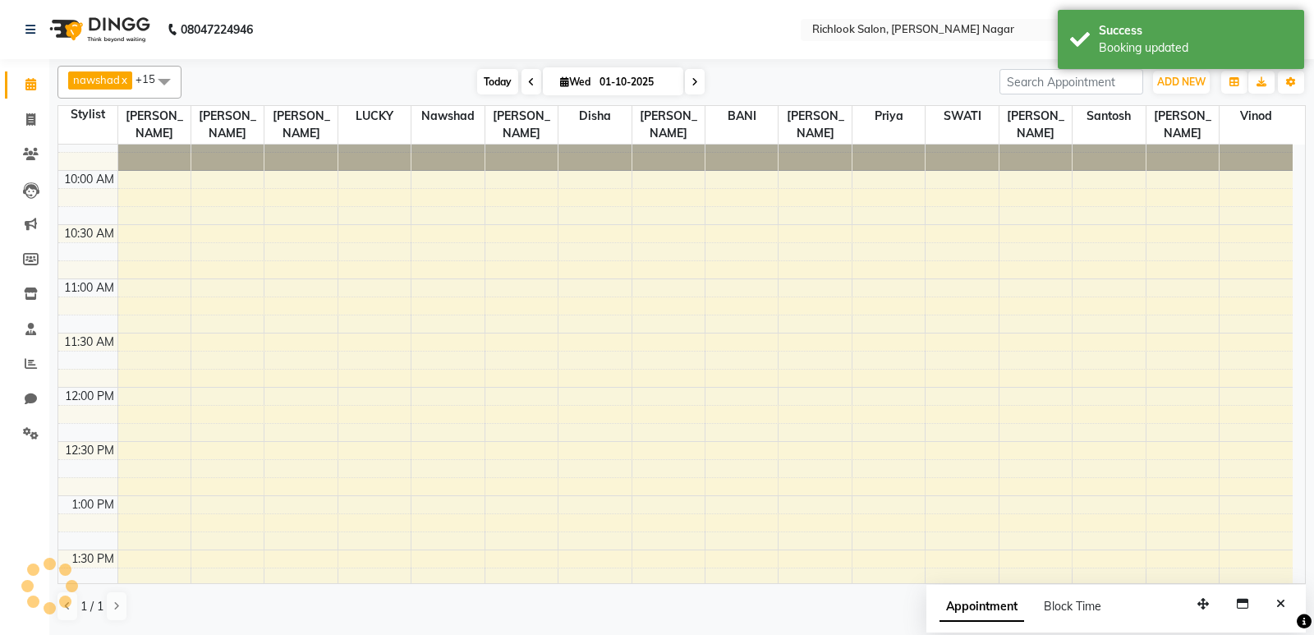
scroll to position [970, 0]
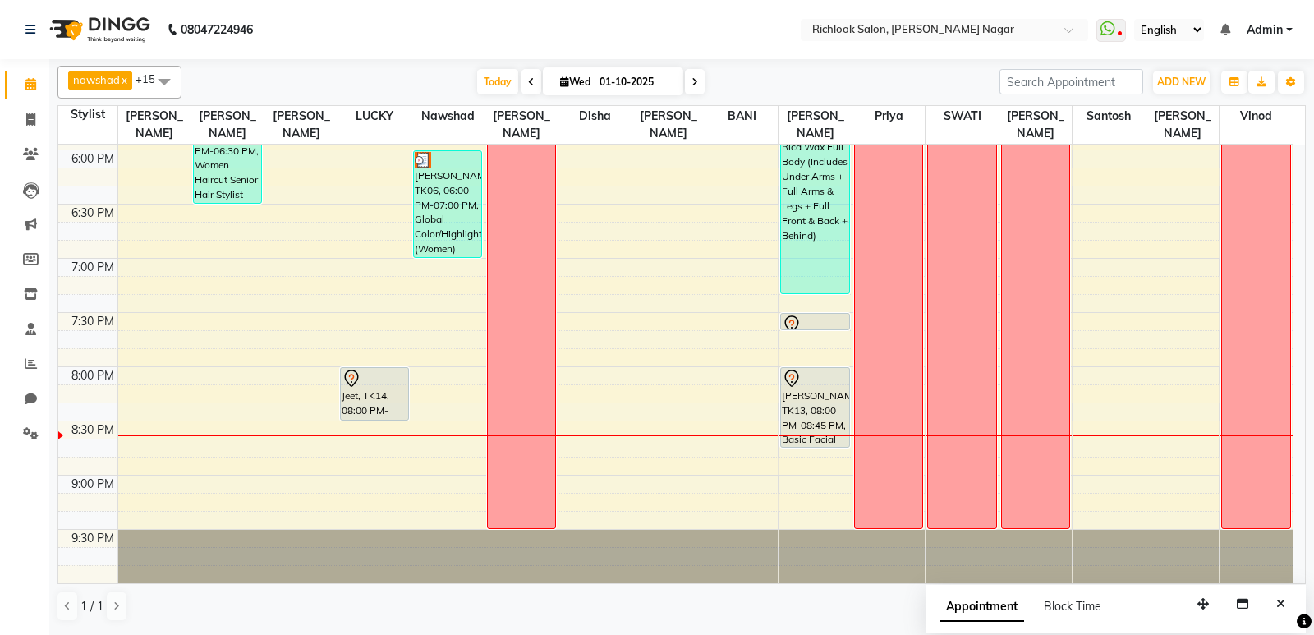
click at [691, 80] on icon at bounding box center [694, 82] width 7 height 10
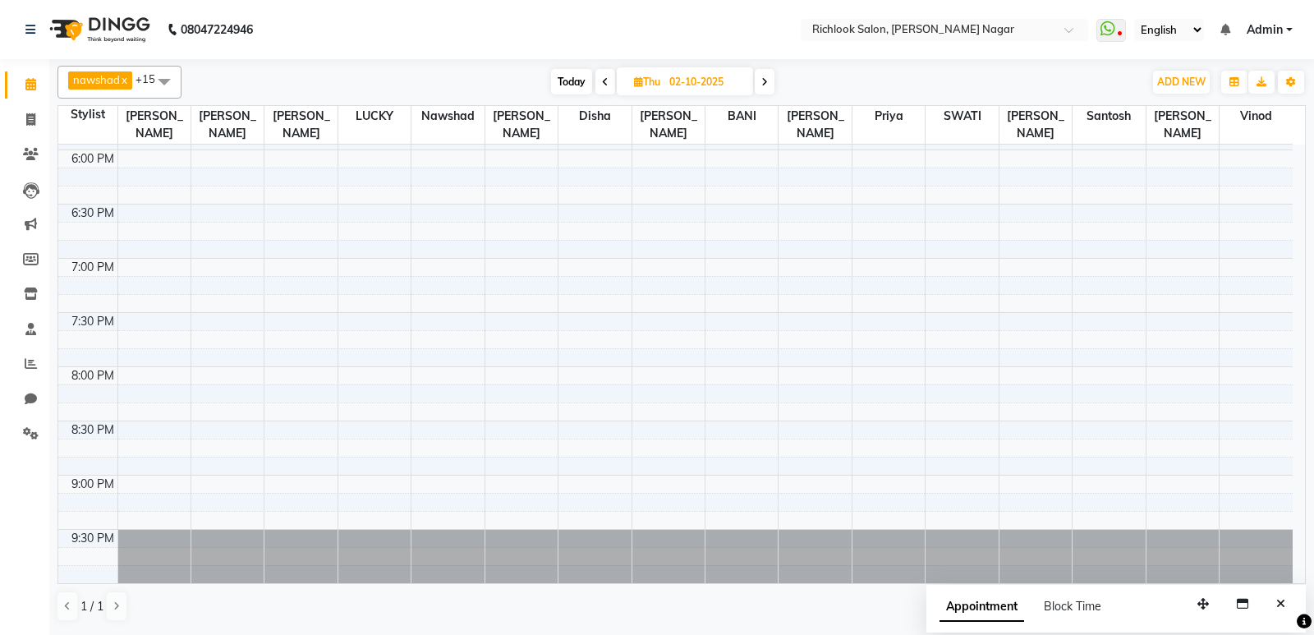
click at [768, 80] on icon at bounding box center [764, 82] width 7 height 10
type input "03-10-2025"
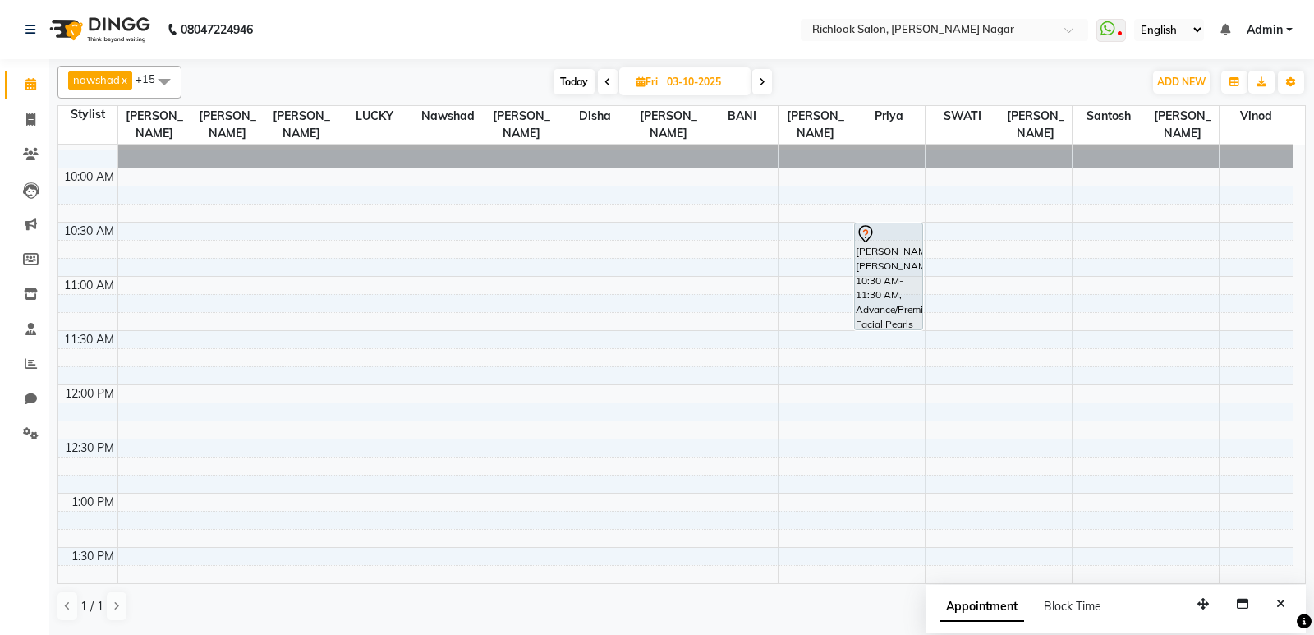
scroll to position [67, 0]
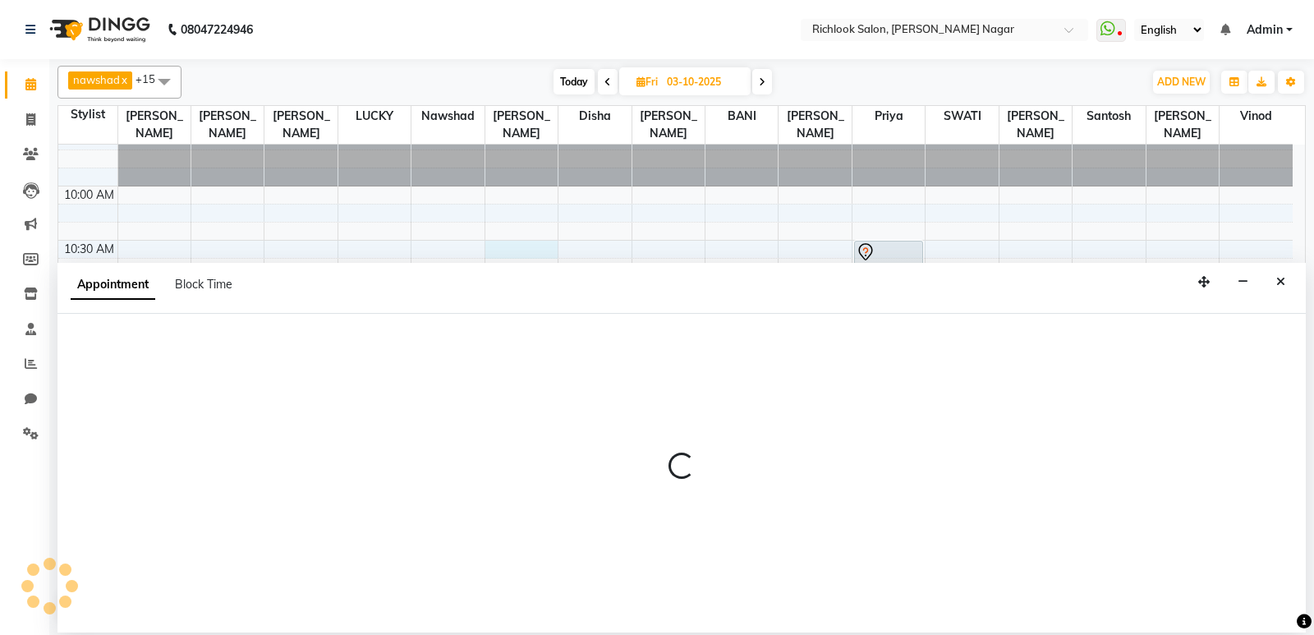
select select "93294"
select select "630"
select select "tentative"
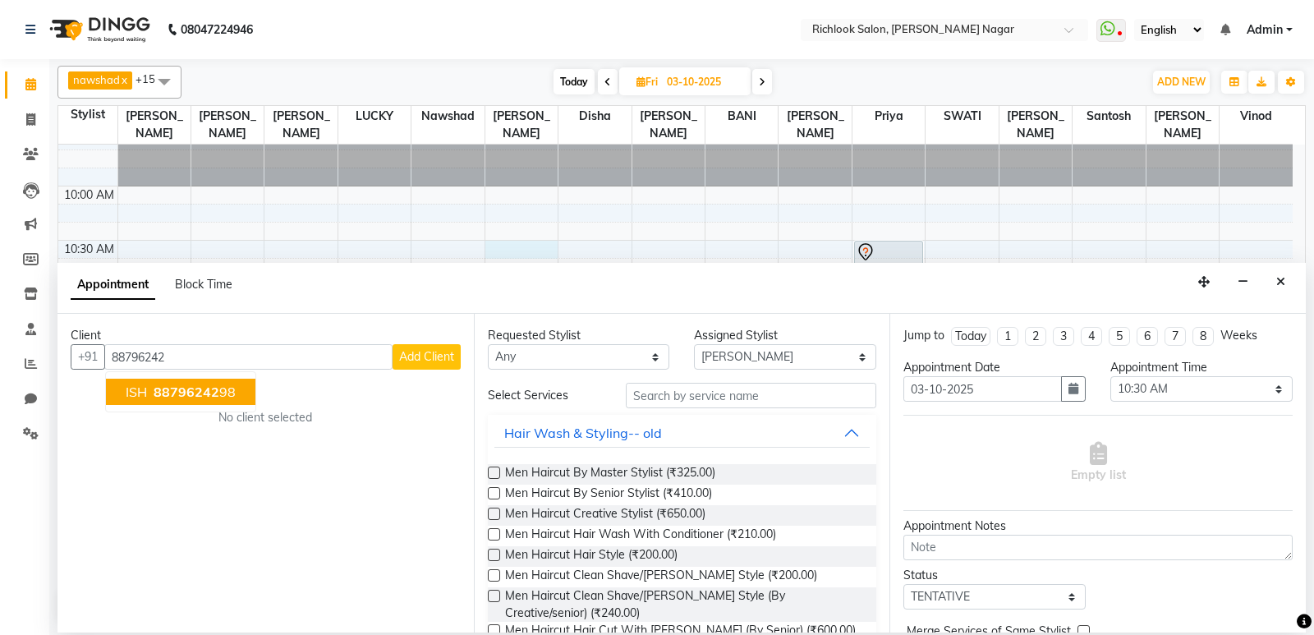
click at [224, 387] on ngb-highlight "88796242 98" at bounding box center [192, 391] width 85 height 16
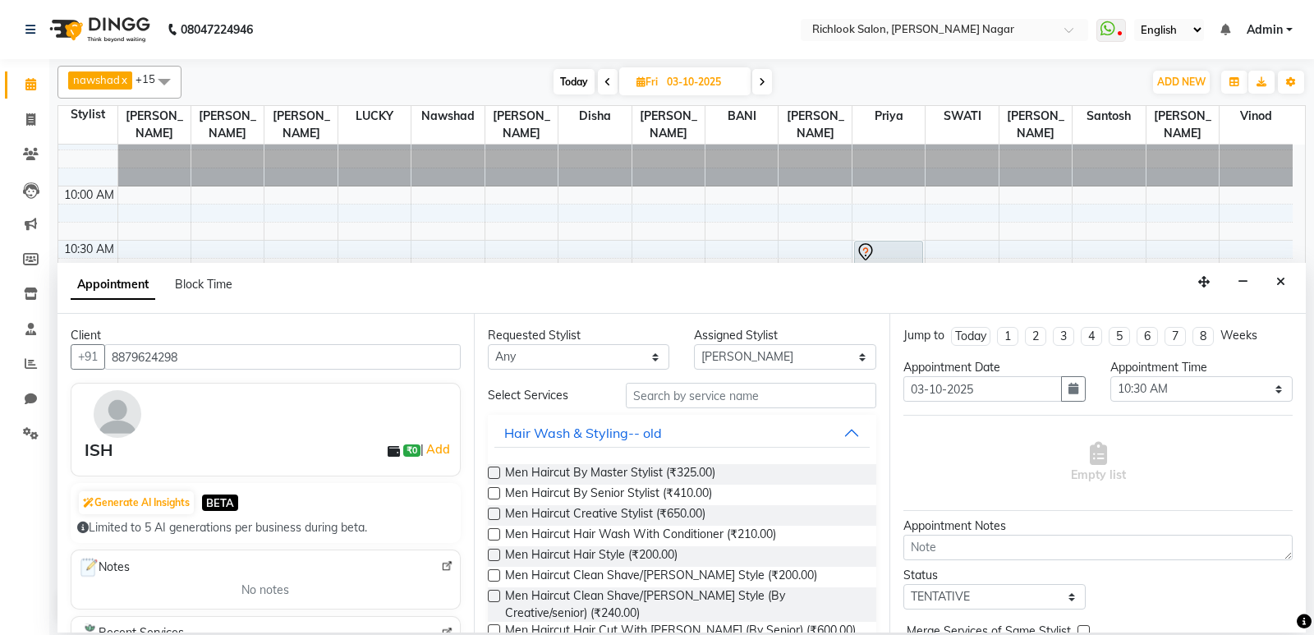
type input "8879624298"
click at [654, 397] on input "text" at bounding box center [751, 395] width 251 height 25
type input "ha"
click at [496, 471] on label at bounding box center [494, 472] width 12 height 12
click at [496, 471] on input "checkbox" at bounding box center [493, 474] width 11 height 11
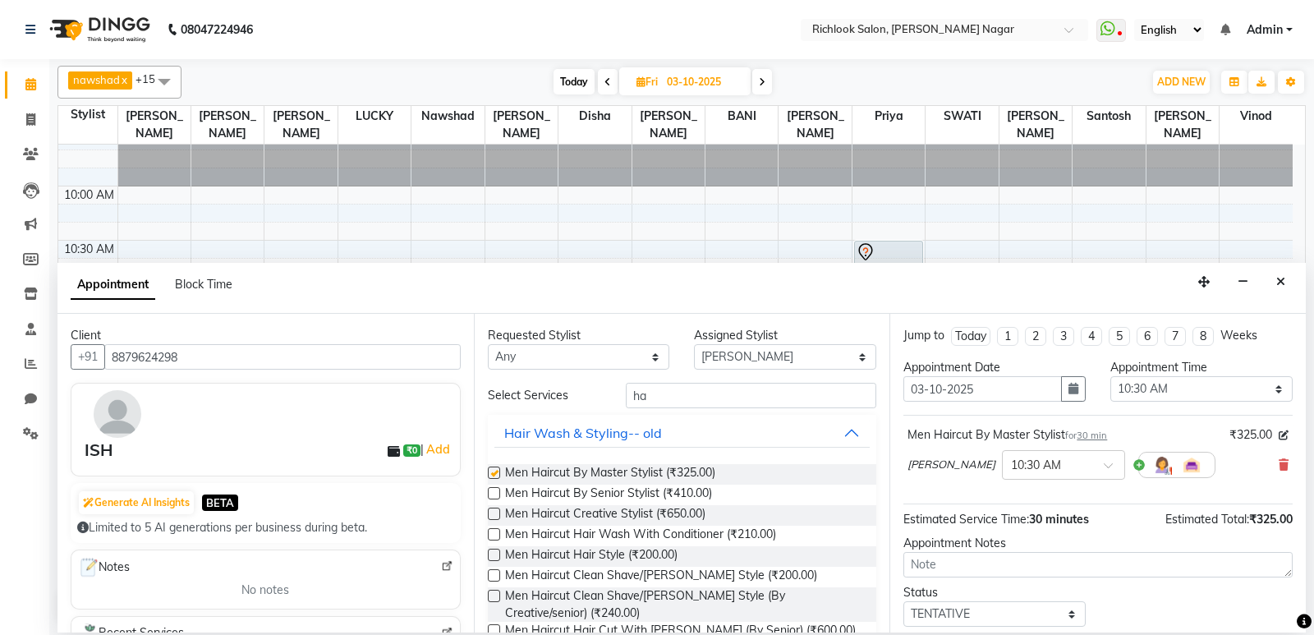
checkbox input "false"
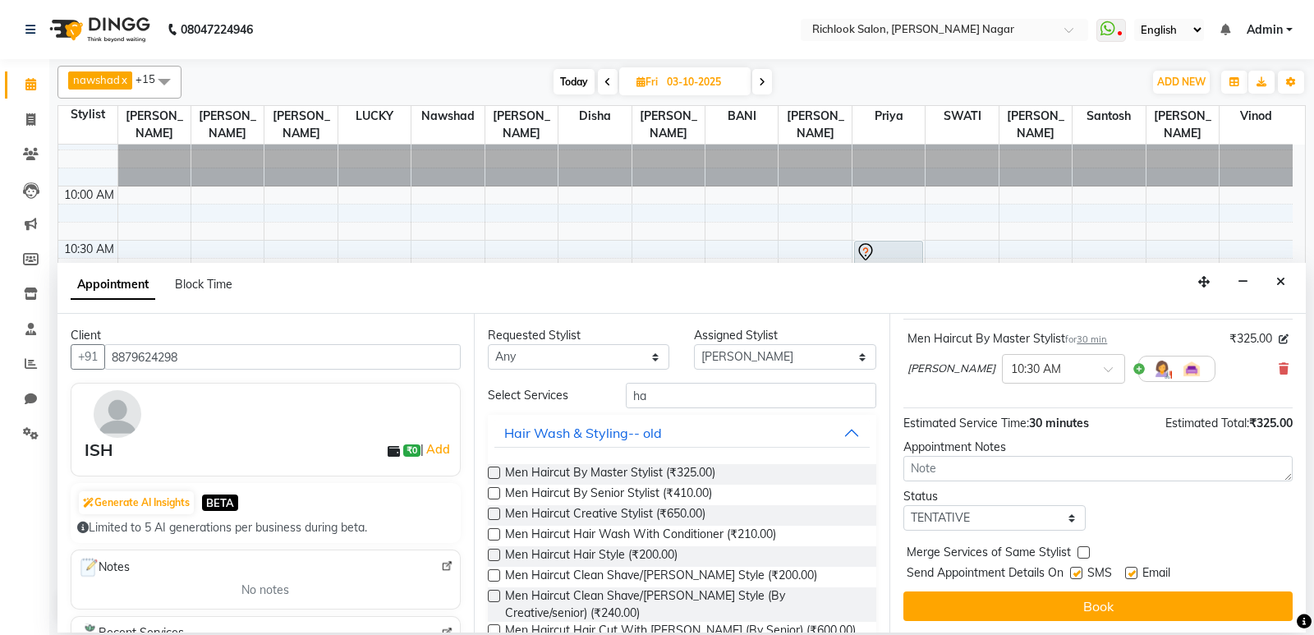
scroll to position [98, 0]
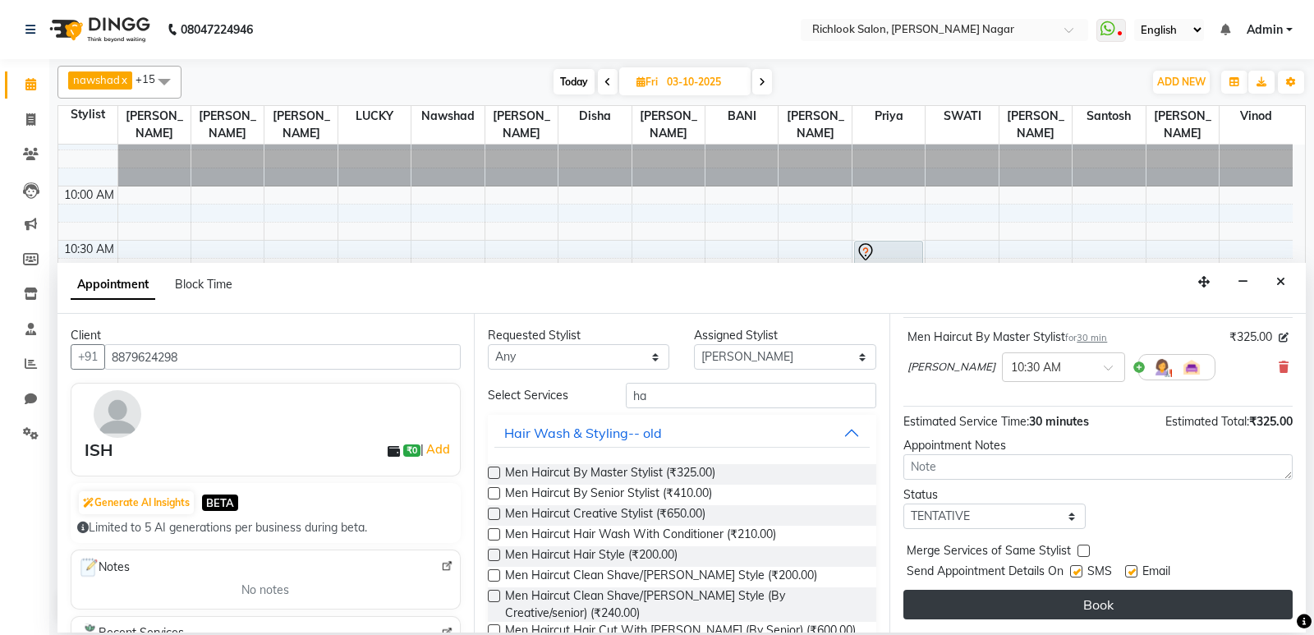
click at [1127, 597] on button "Book" at bounding box center [1097, 605] width 389 height 30
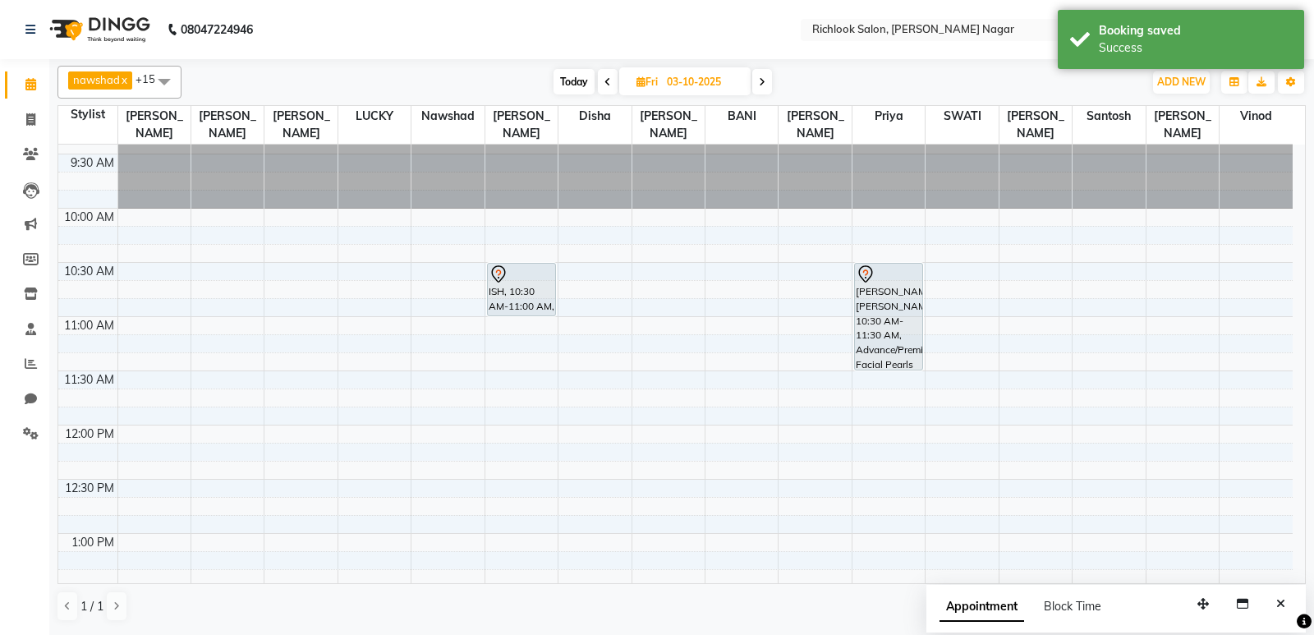
scroll to position [82, 0]
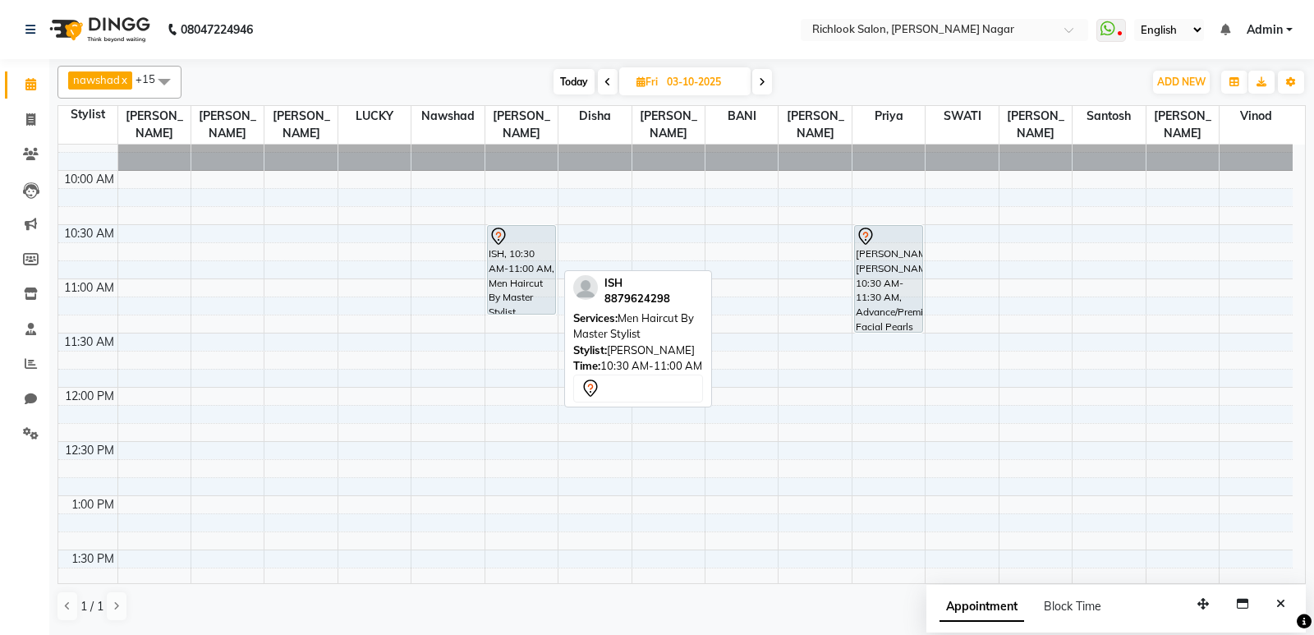
drag, startPoint x: 528, startPoint y: 276, endPoint x: 521, endPoint y: 301, distance: 26.5
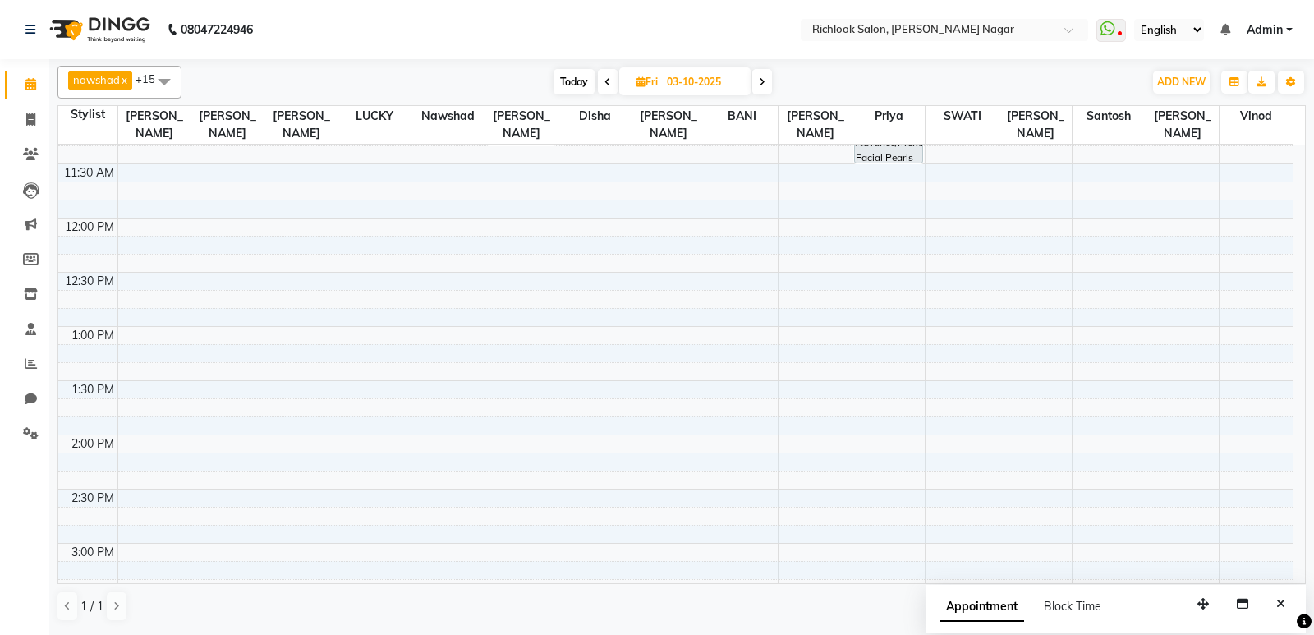
scroll to position [328, 0]
